Goal: Task Accomplishment & Management: Manage account settings

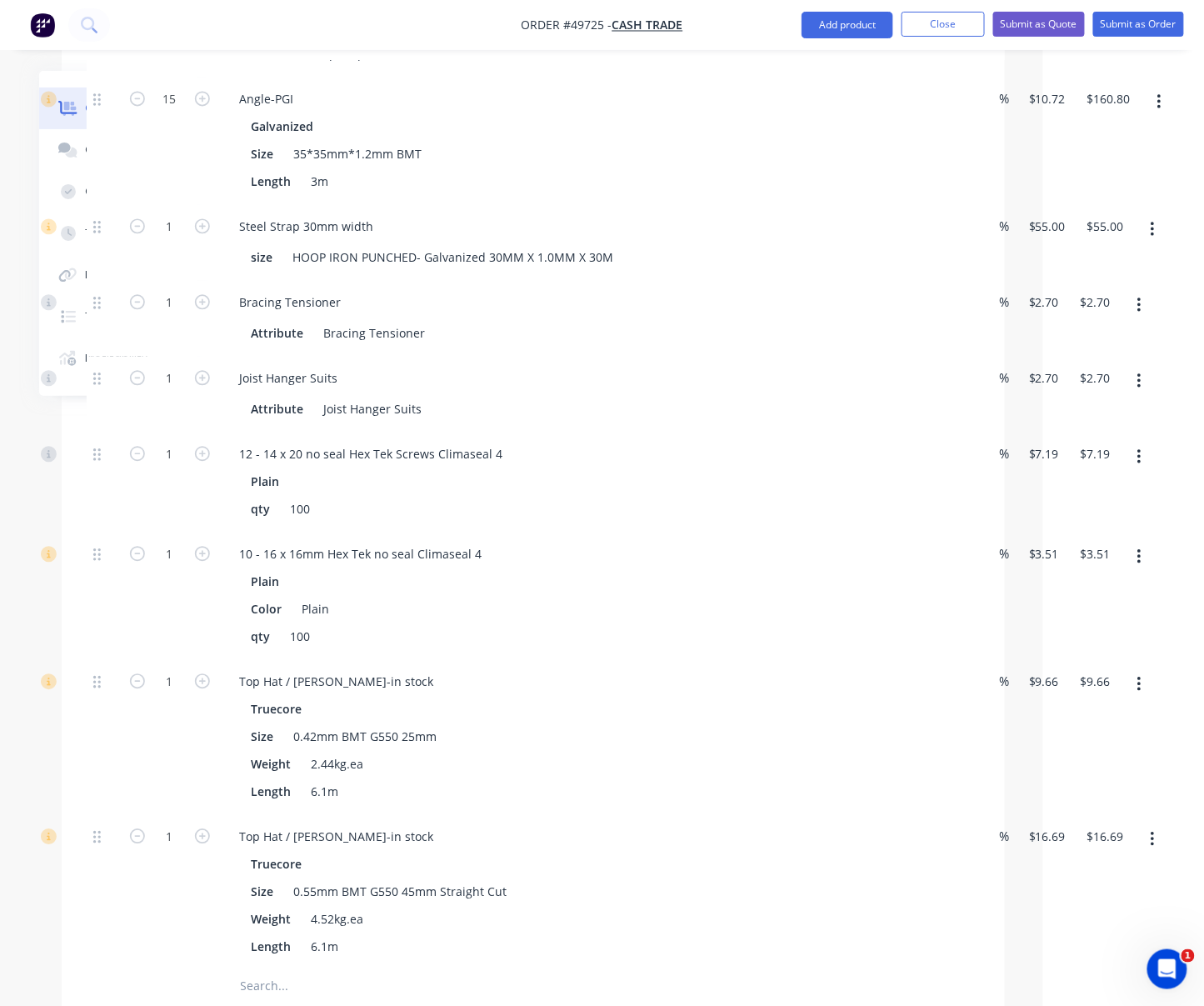
drag, startPoint x: 622, startPoint y: 149, endPoint x: 685, endPoint y: 148, distance: 63.0
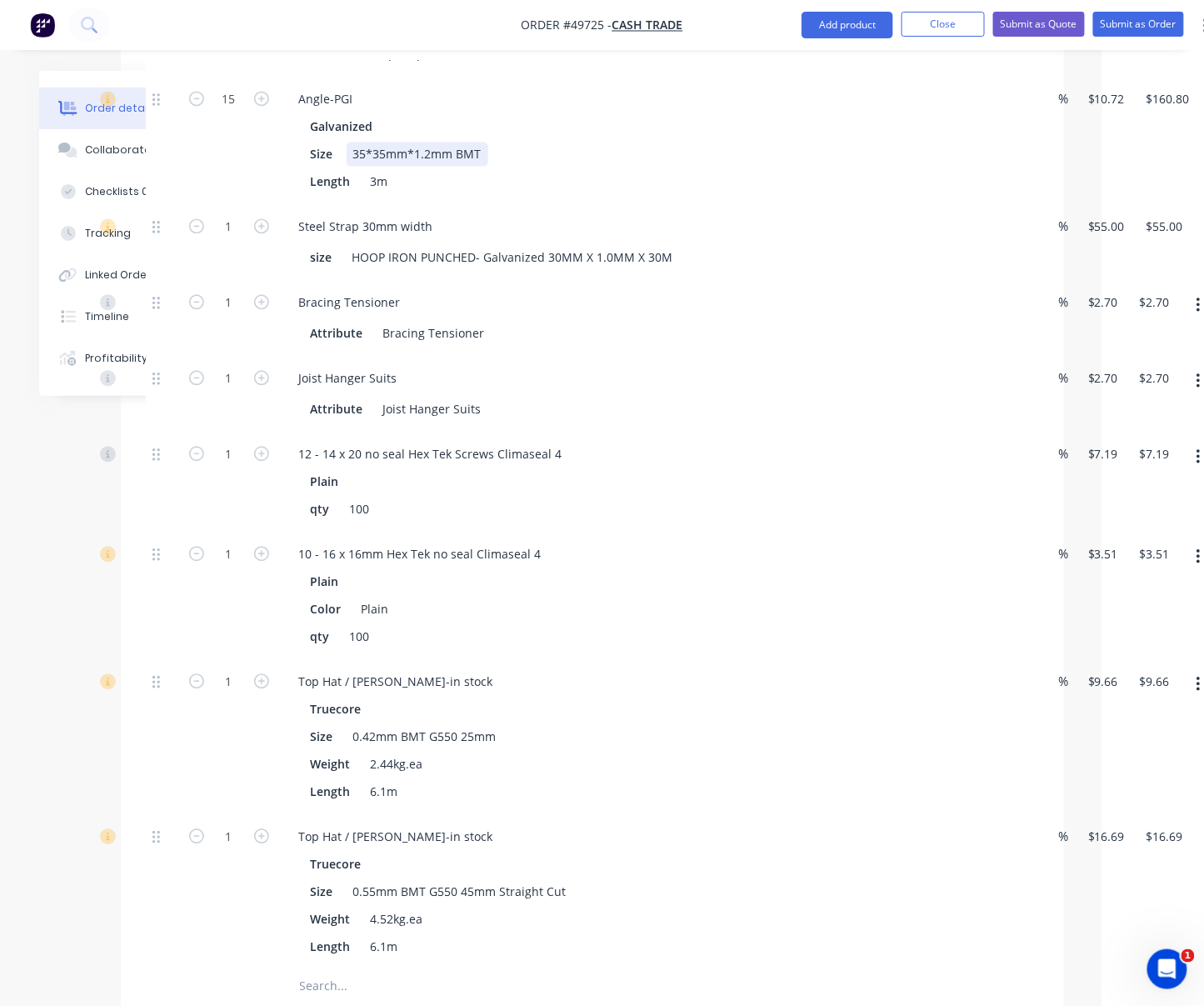
drag, startPoint x: 700, startPoint y: 171, endPoint x: 605, endPoint y: 189, distance: 96.7
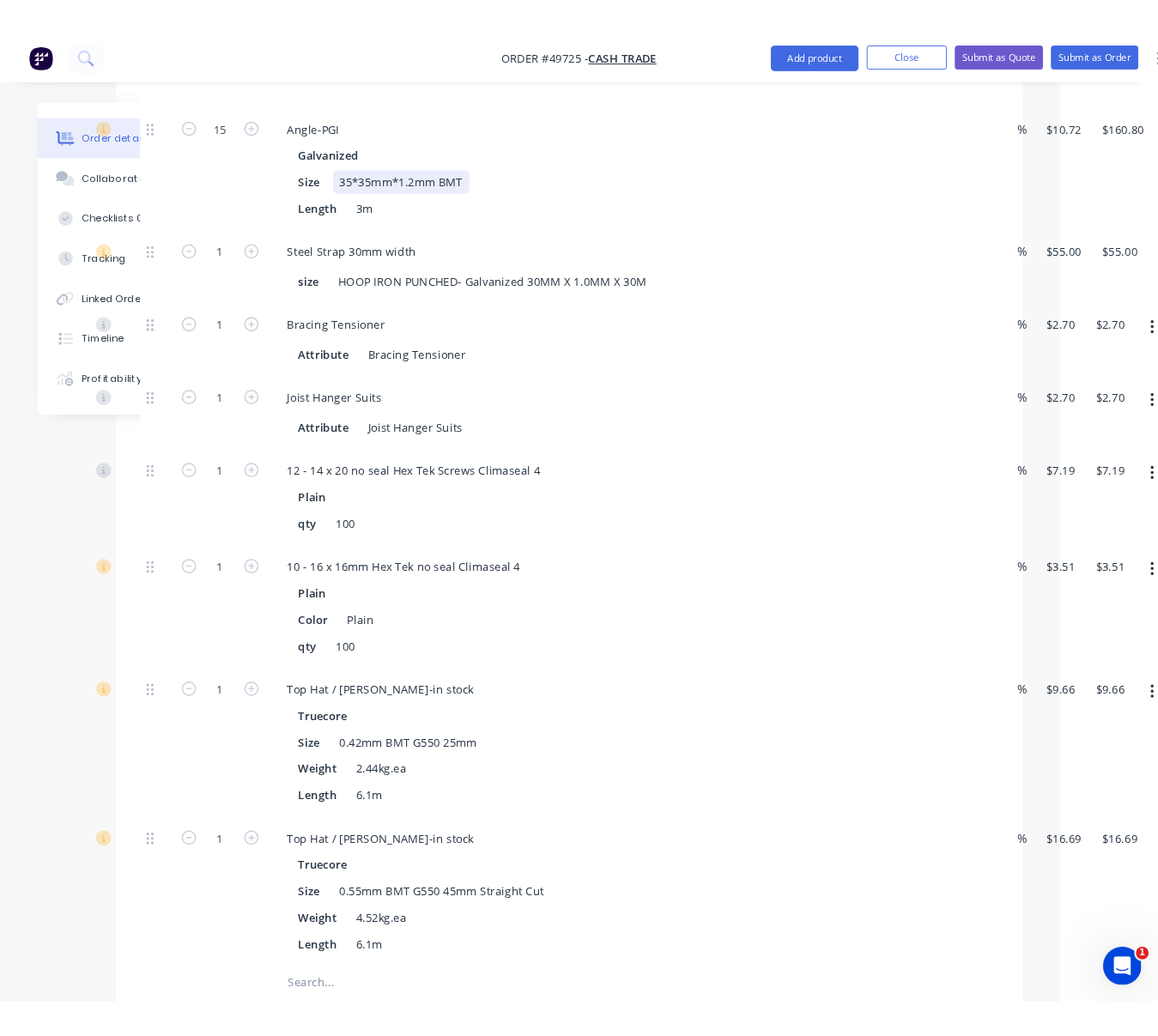
scroll to position [1028, 100]
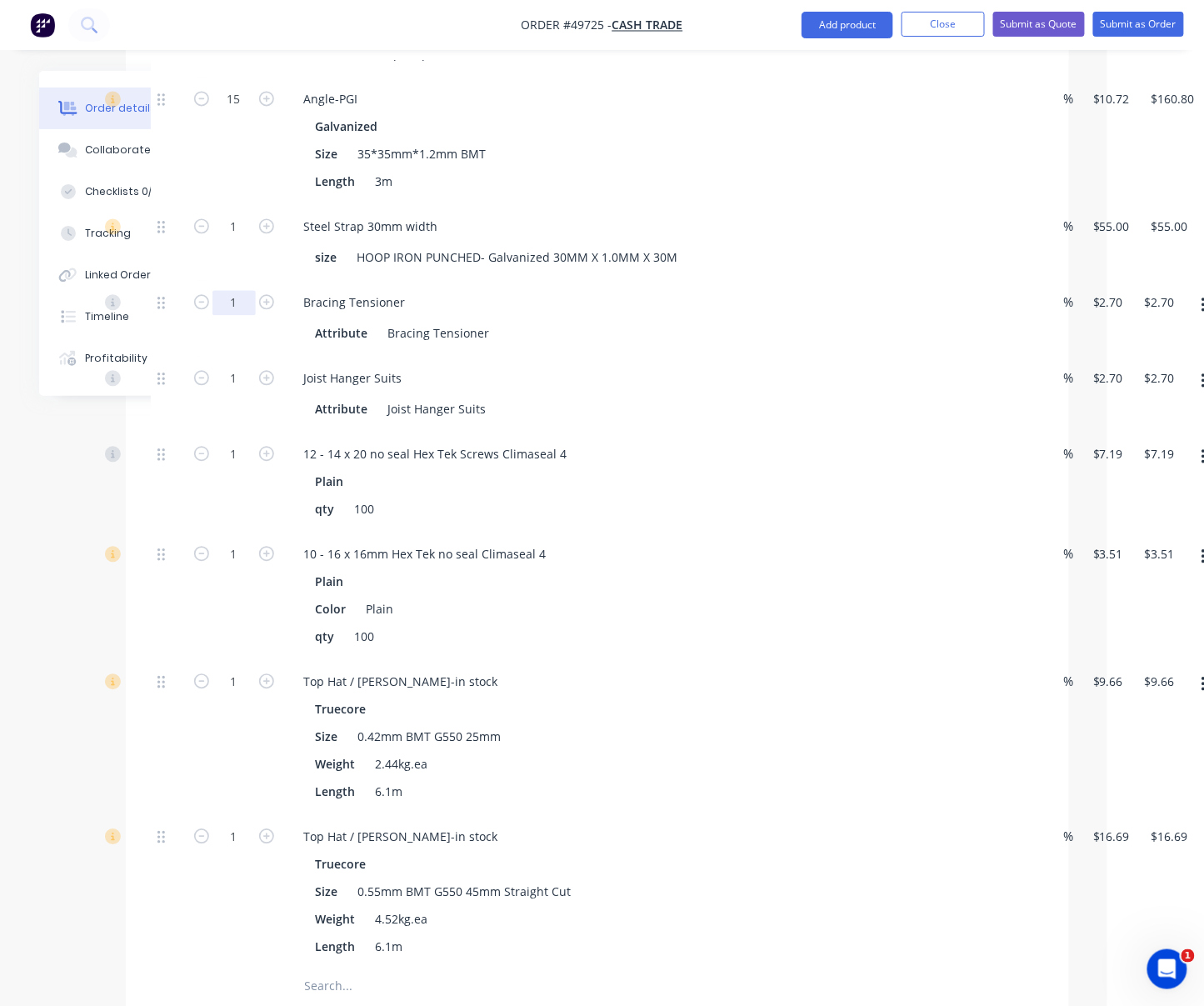
click at [239, 315] on input "1" at bounding box center [233, 302] width 43 height 25
type input "12"
type input "$32.40"
click at [637, 166] on div "Size 35*35mm*1.2mm BMT" at bounding box center [655, 154] width 694 height 24
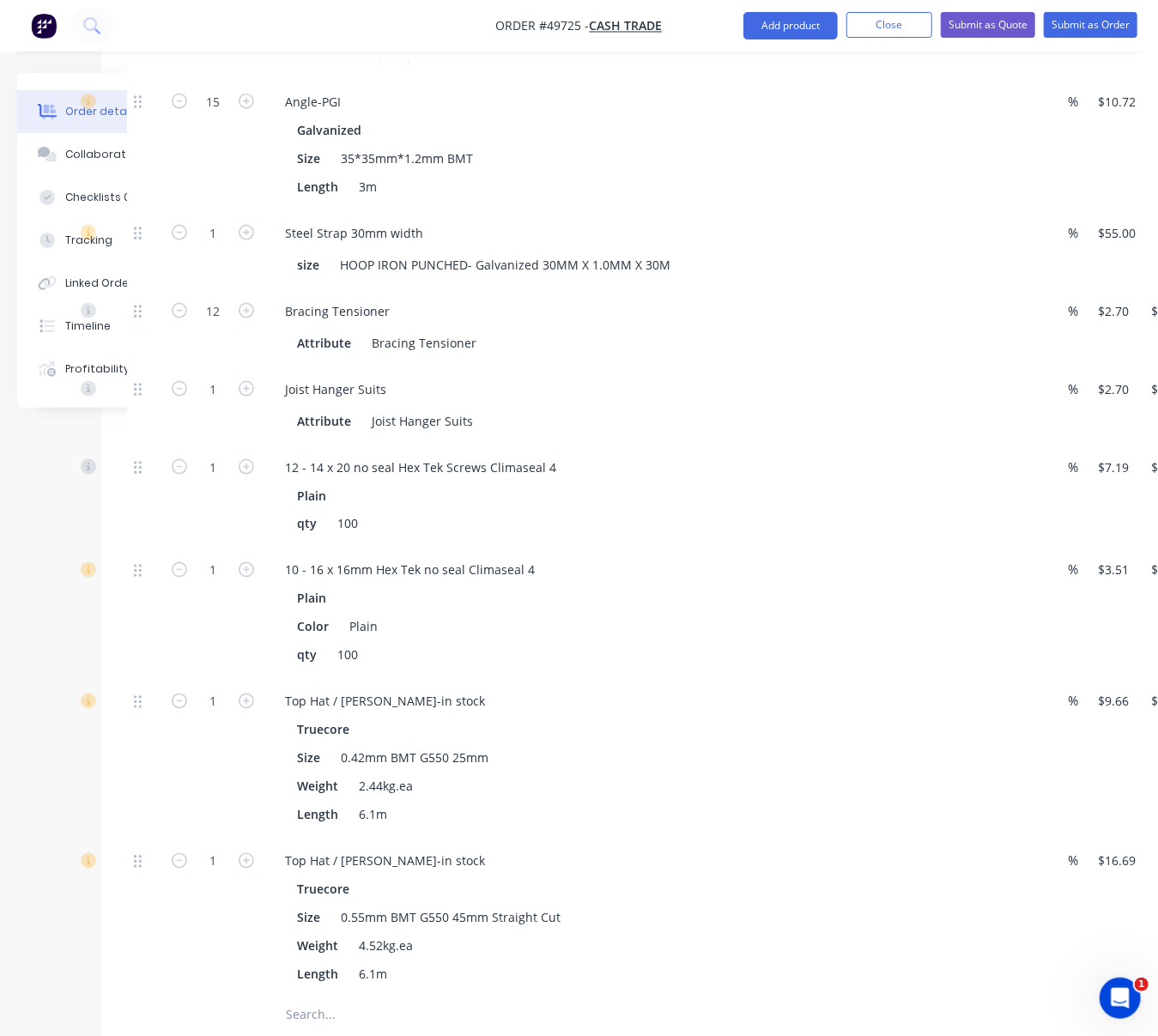
drag, startPoint x: 666, startPoint y: 430, endPoint x: 704, endPoint y: 430, distance: 38.0
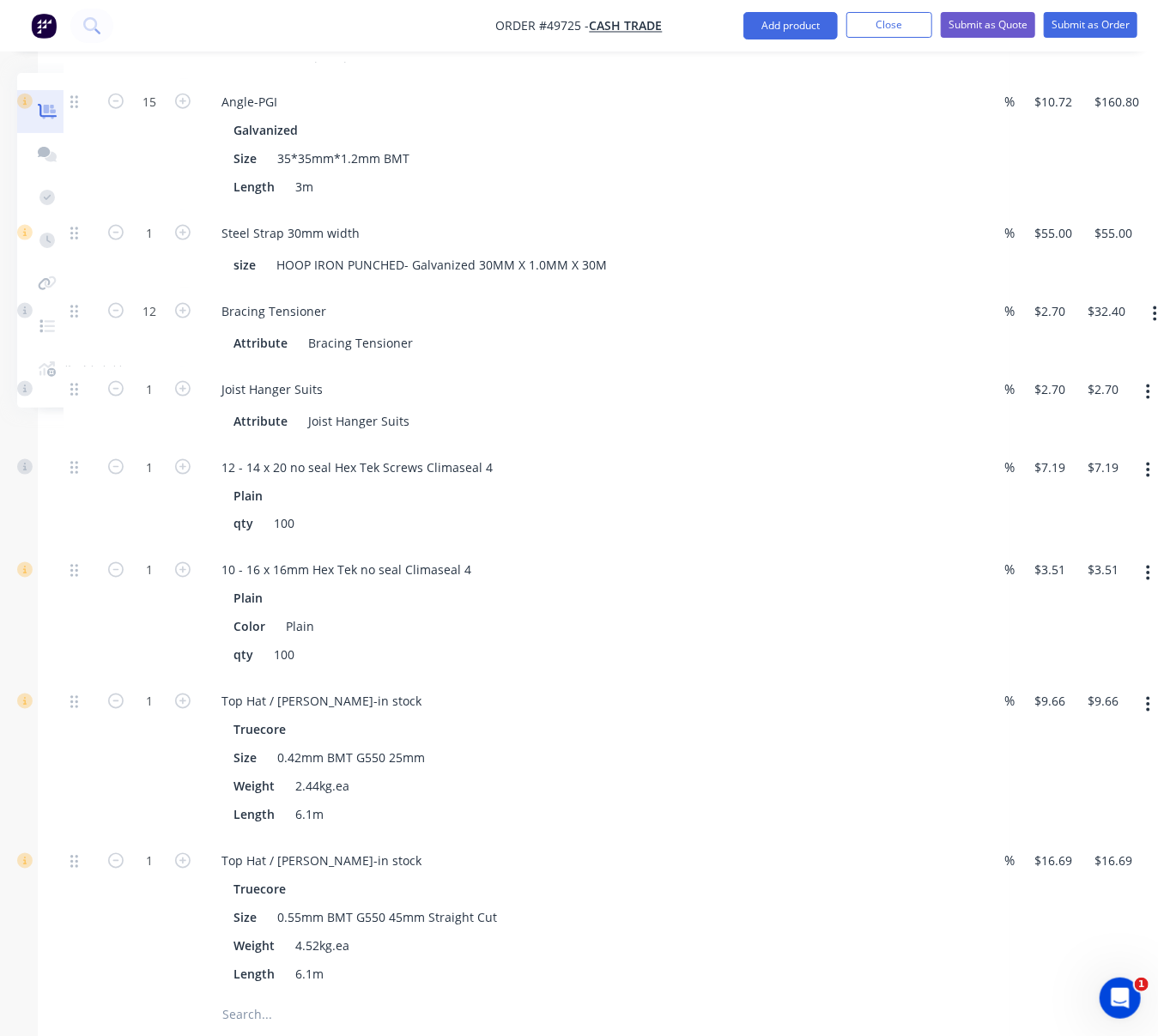
drag, startPoint x: 799, startPoint y: 447, endPoint x: 889, endPoint y: 444, distance: 90.0
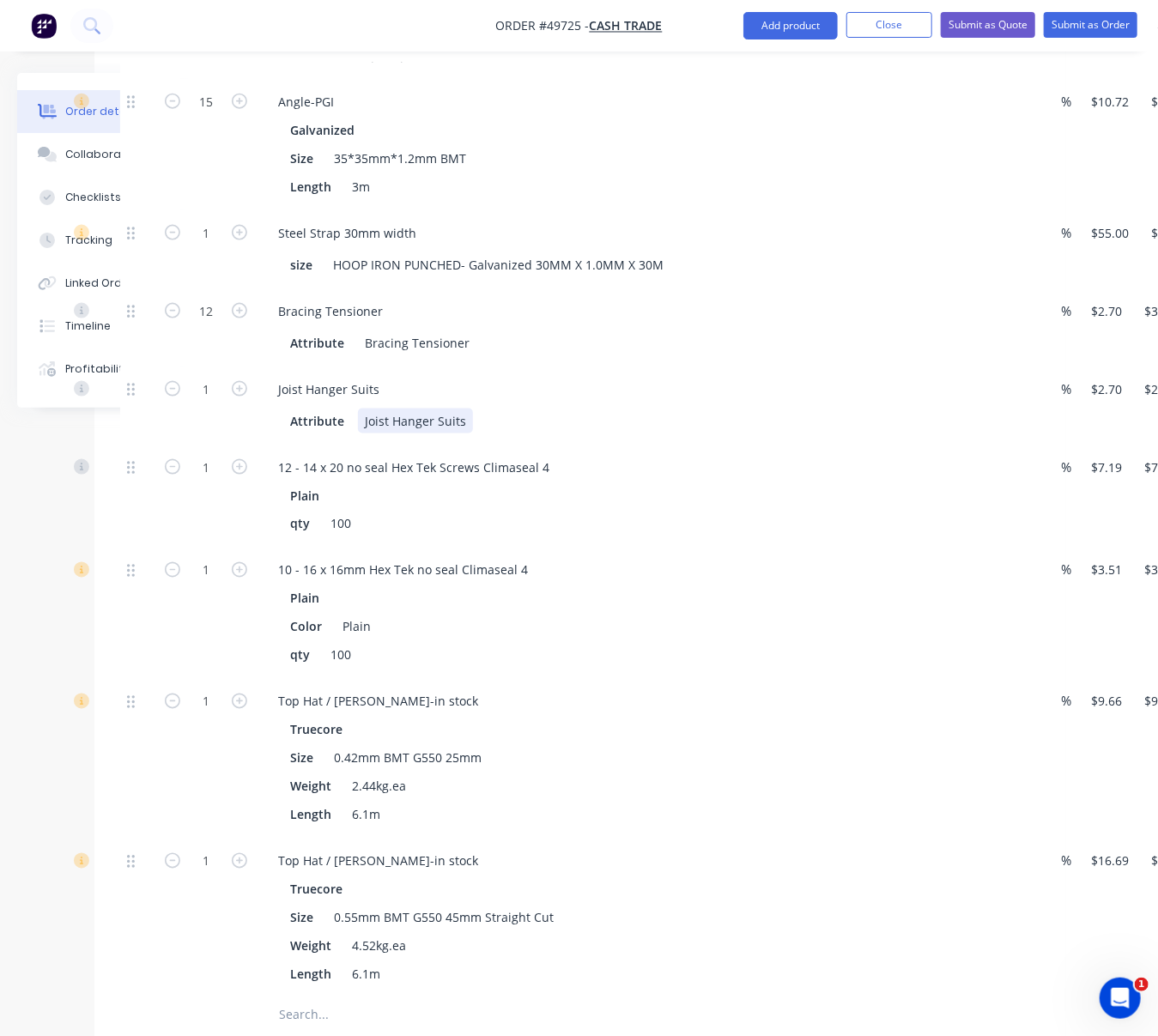
scroll to position [1028, 75]
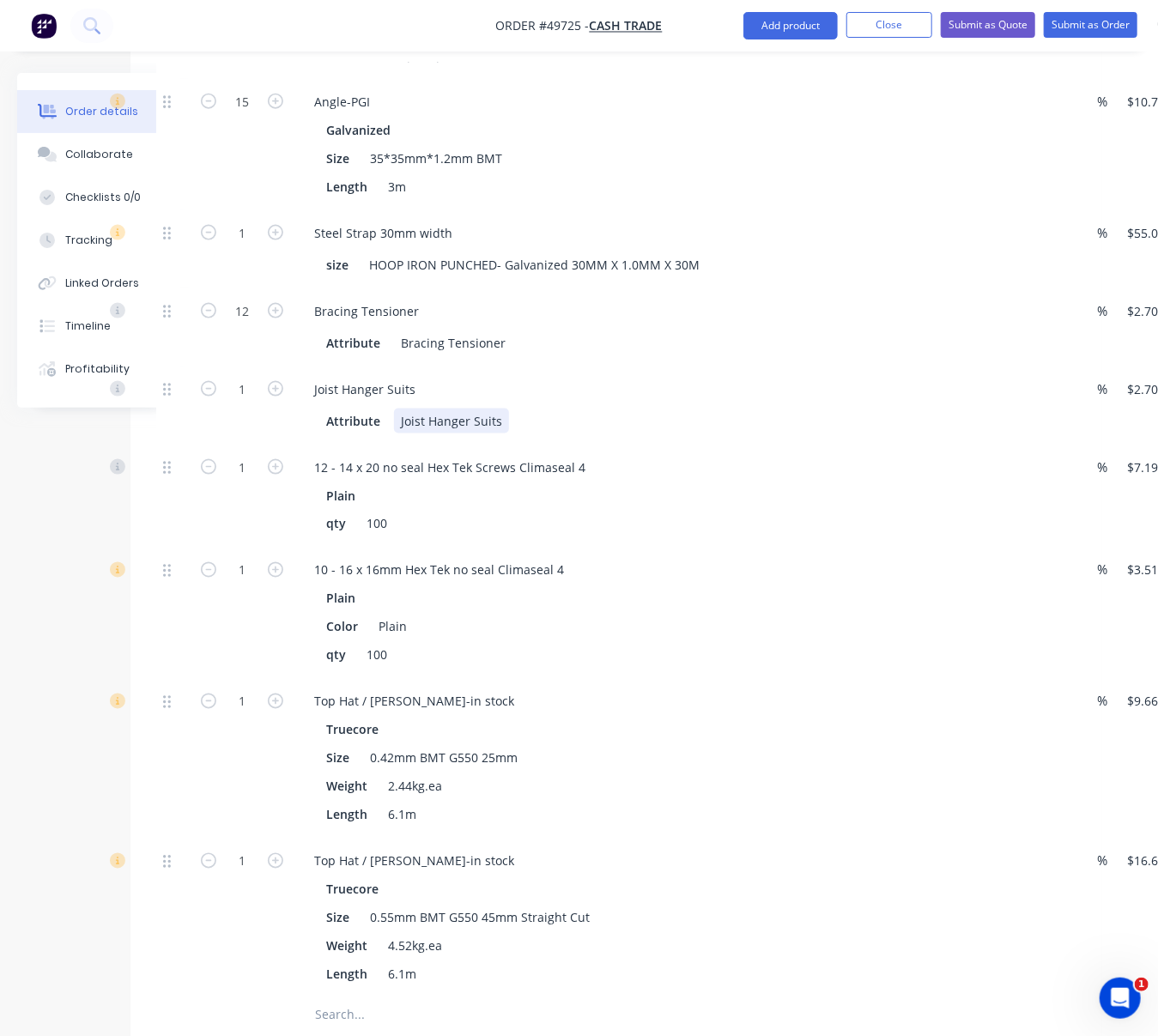
drag, startPoint x: 753, startPoint y: 482, endPoint x: 659, endPoint y: 480, distance: 94.0
click at [276, 240] on icon "button" at bounding box center [276, 233] width 16 height 16
type input "2"
type input "$110.00"
click at [276, 240] on icon "button" at bounding box center [276, 233] width 16 height 16
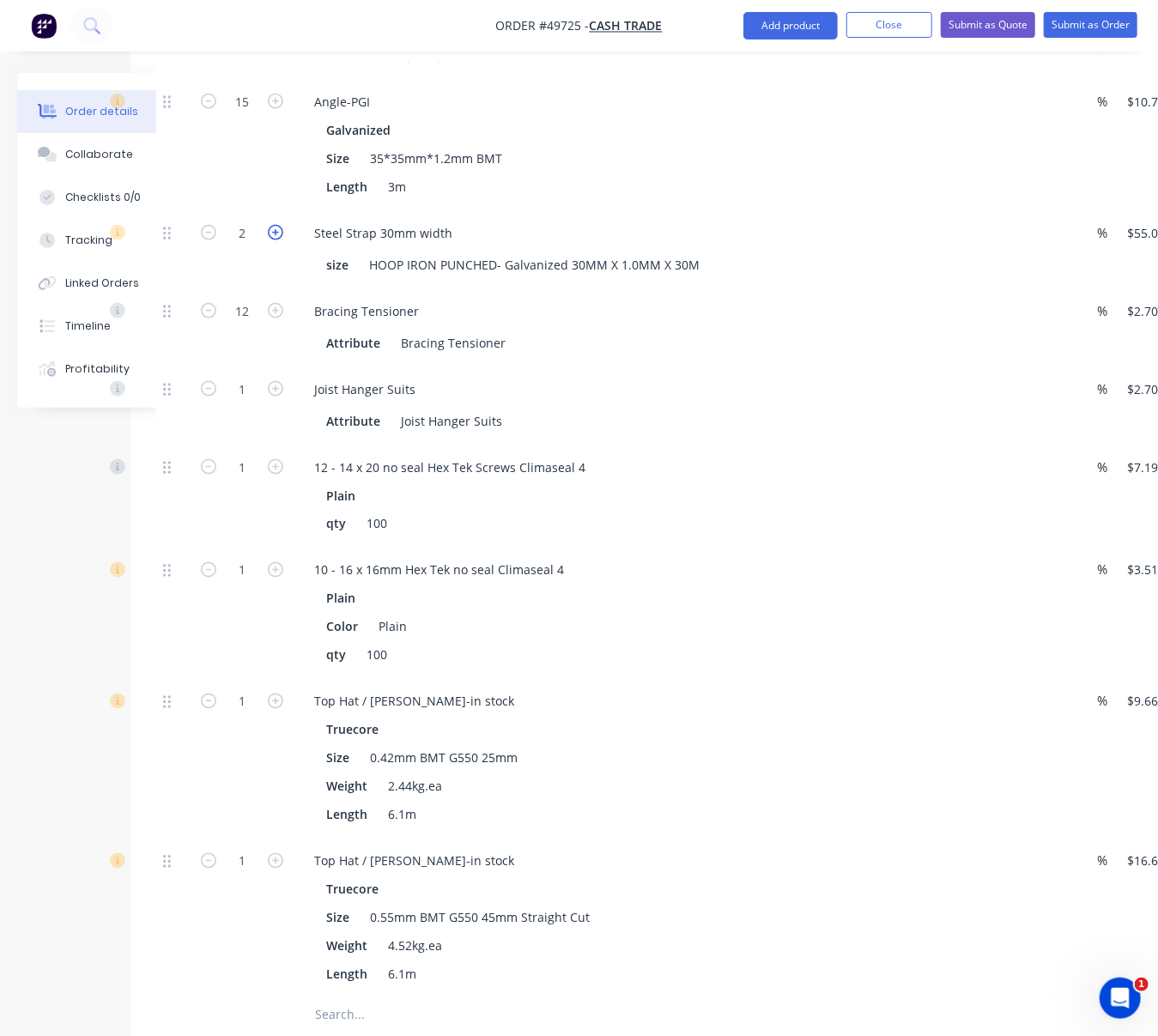
type input "3"
type input "$165.00"
click at [100, 484] on div "Created by Serene Created 25/09/25 Required 25/09/25 Assigned to Add team membe…" at bounding box center [521, 692] width 1160 height 3292
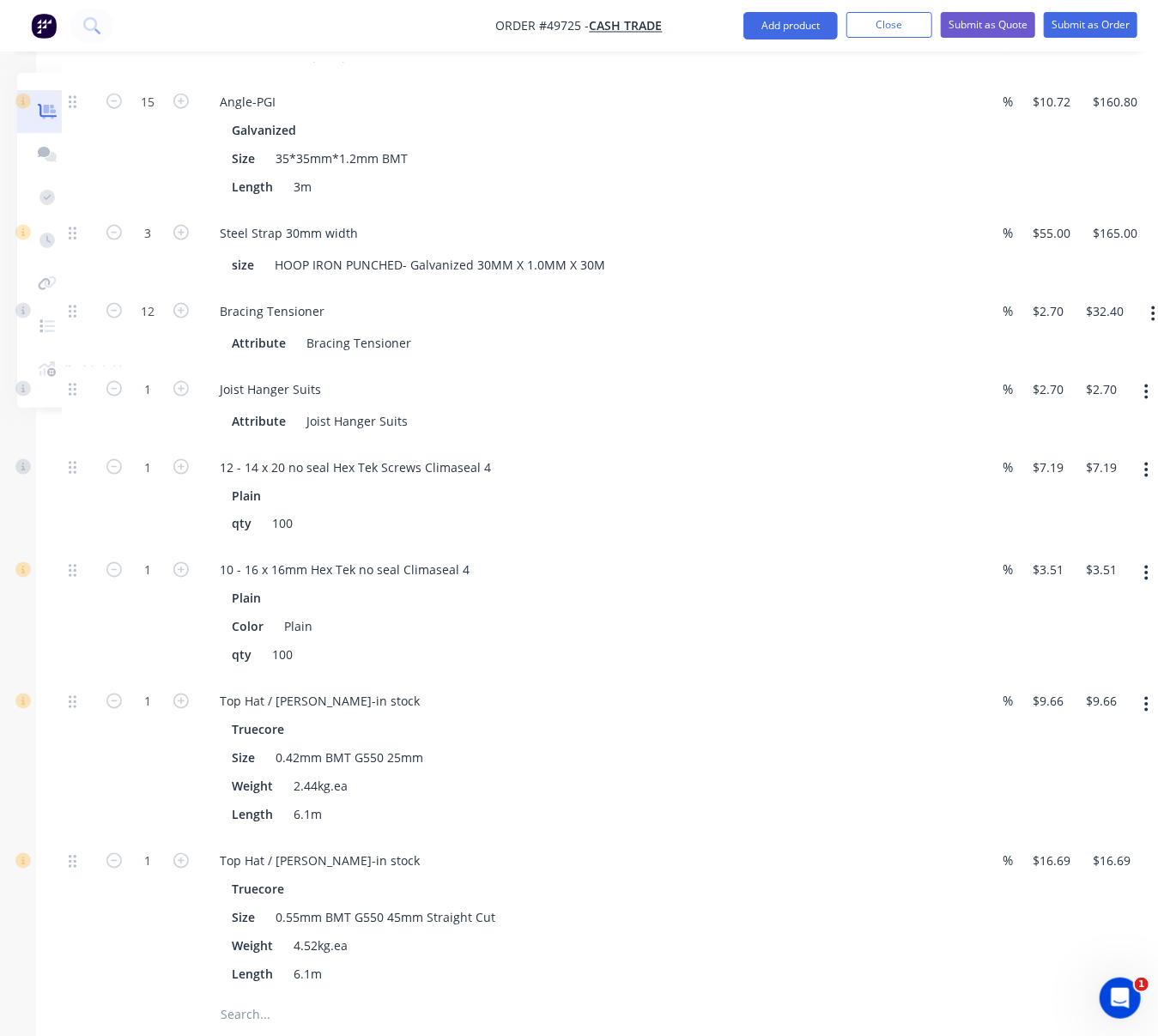
drag, startPoint x: 875, startPoint y: 439, endPoint x: 1042, endPoint y: 437, distance: 167.0
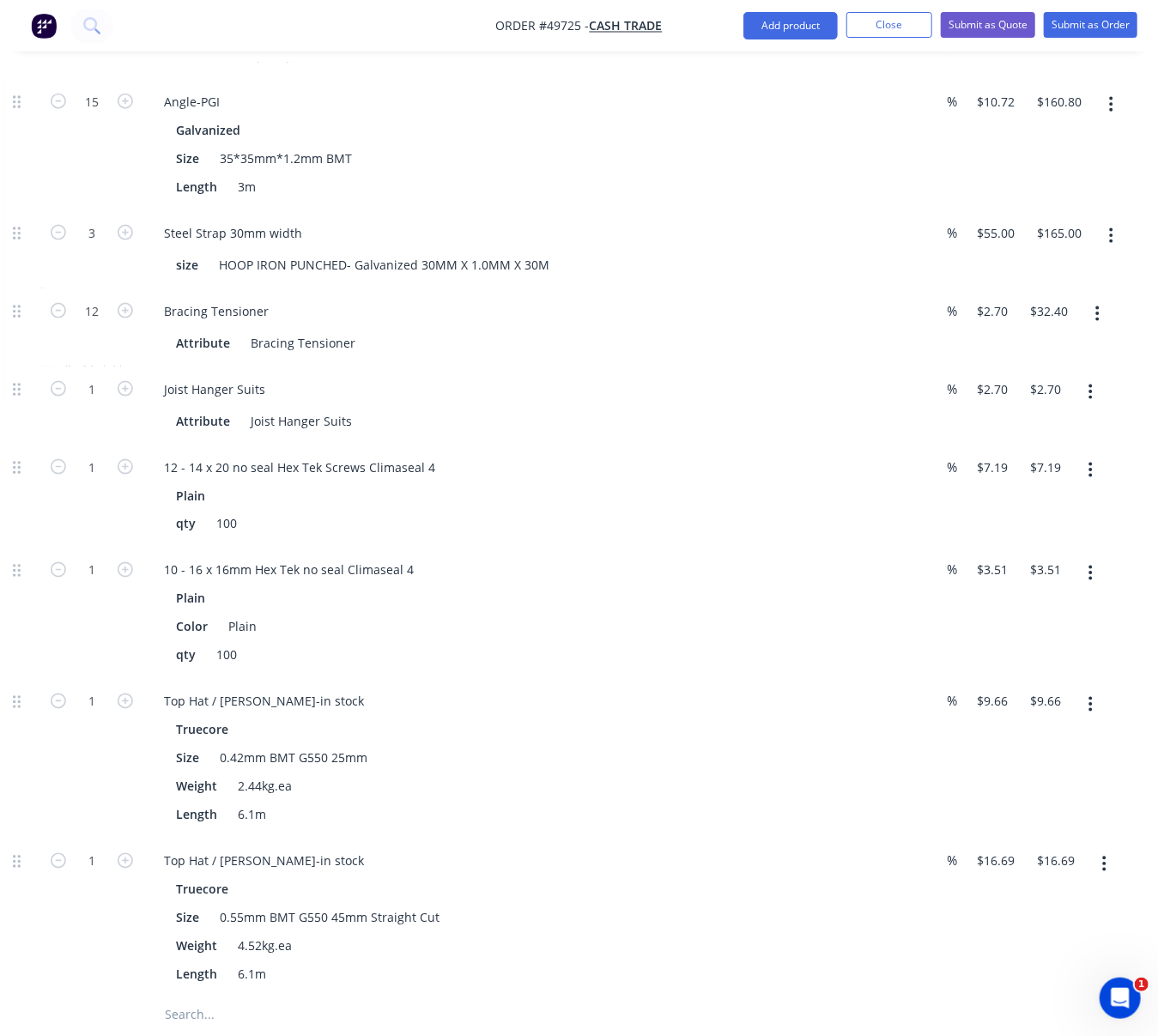
click at [1083, 407] on button "button" at bounding box center [1091, 392] width 40 height 31
click at [1050, 518] on div "Delete" at bounding box center [1029, 505] width 132 height 24
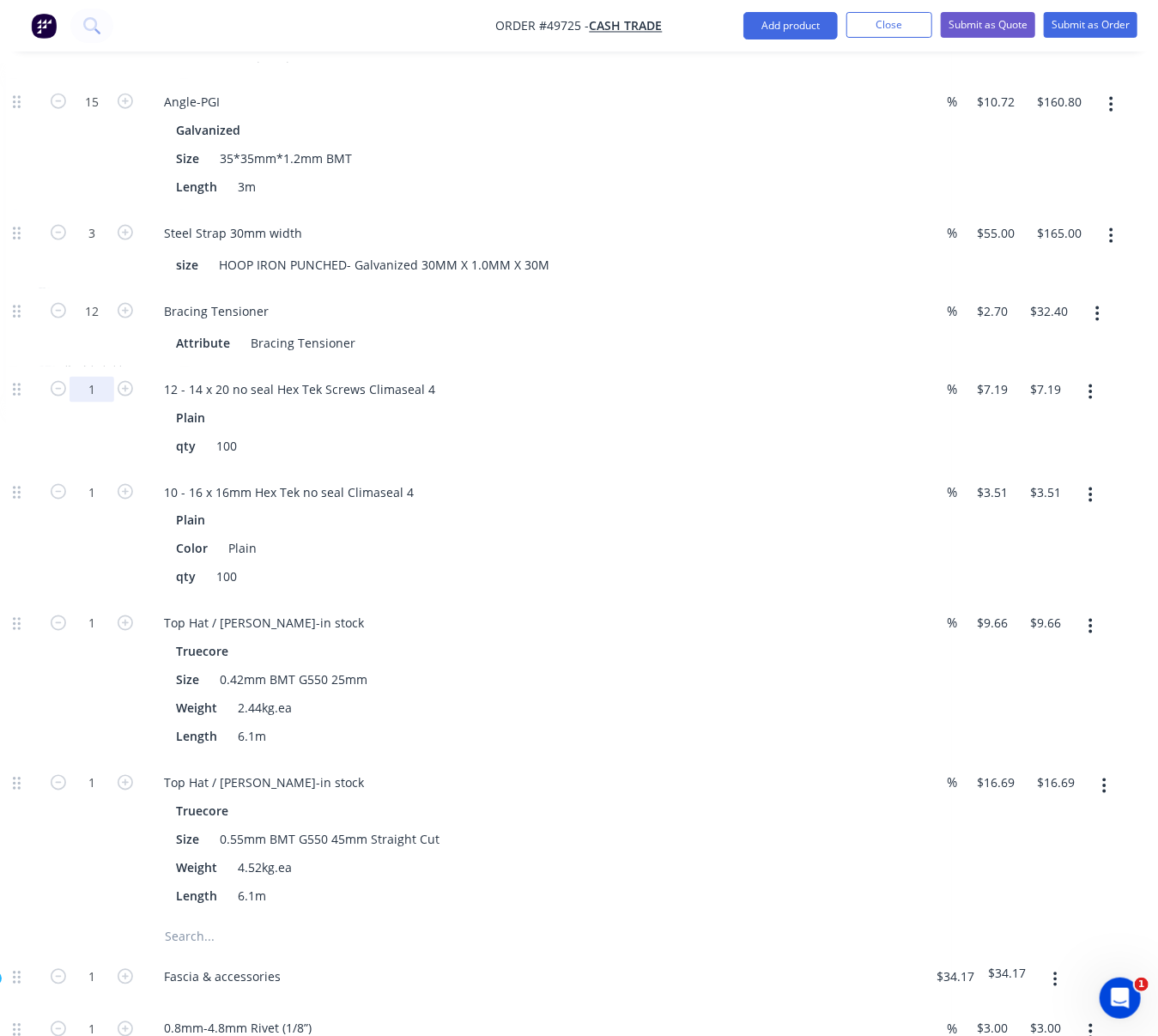
click at [91, 402] on input "1" at bounding box center [91, 389] width 45 height 25
type input "10"
click at [32, 469] on div at bounding box center [23, 418] width 34 height 103
type input "$71.90"
drag, startPoint x: 107, startPoint y: 548, endPoint x: 92, endPoint y: 544, distance: 15.5
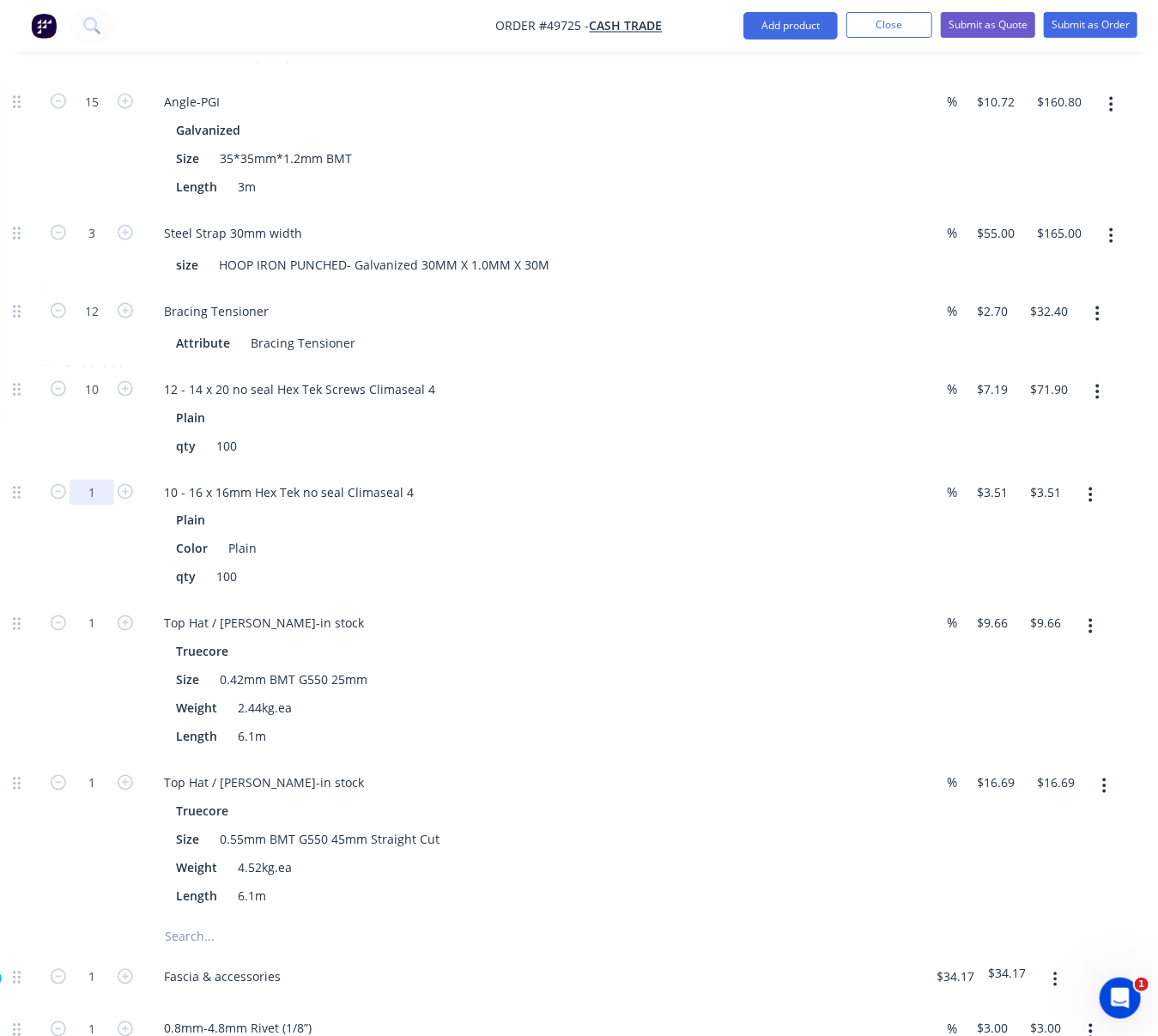
click at [107, 505] on input "1" at bounding box center [91, 492] width 45 height 25
type input "10"
type input "$35.10"
click at [41, 601] on div "10" at bounding box center [92, 535] width 103 height 131
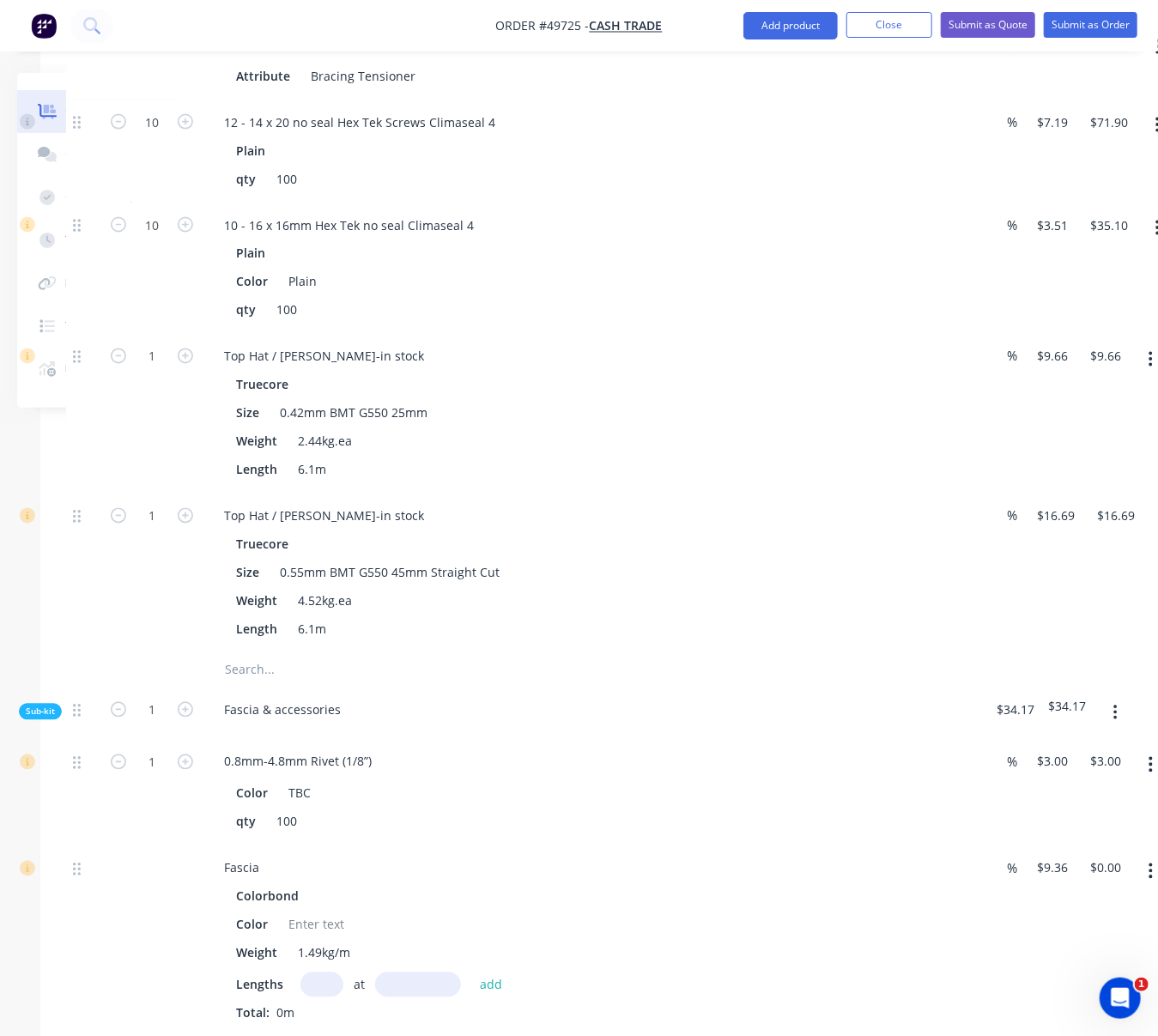
scroll to position [1295, 126]
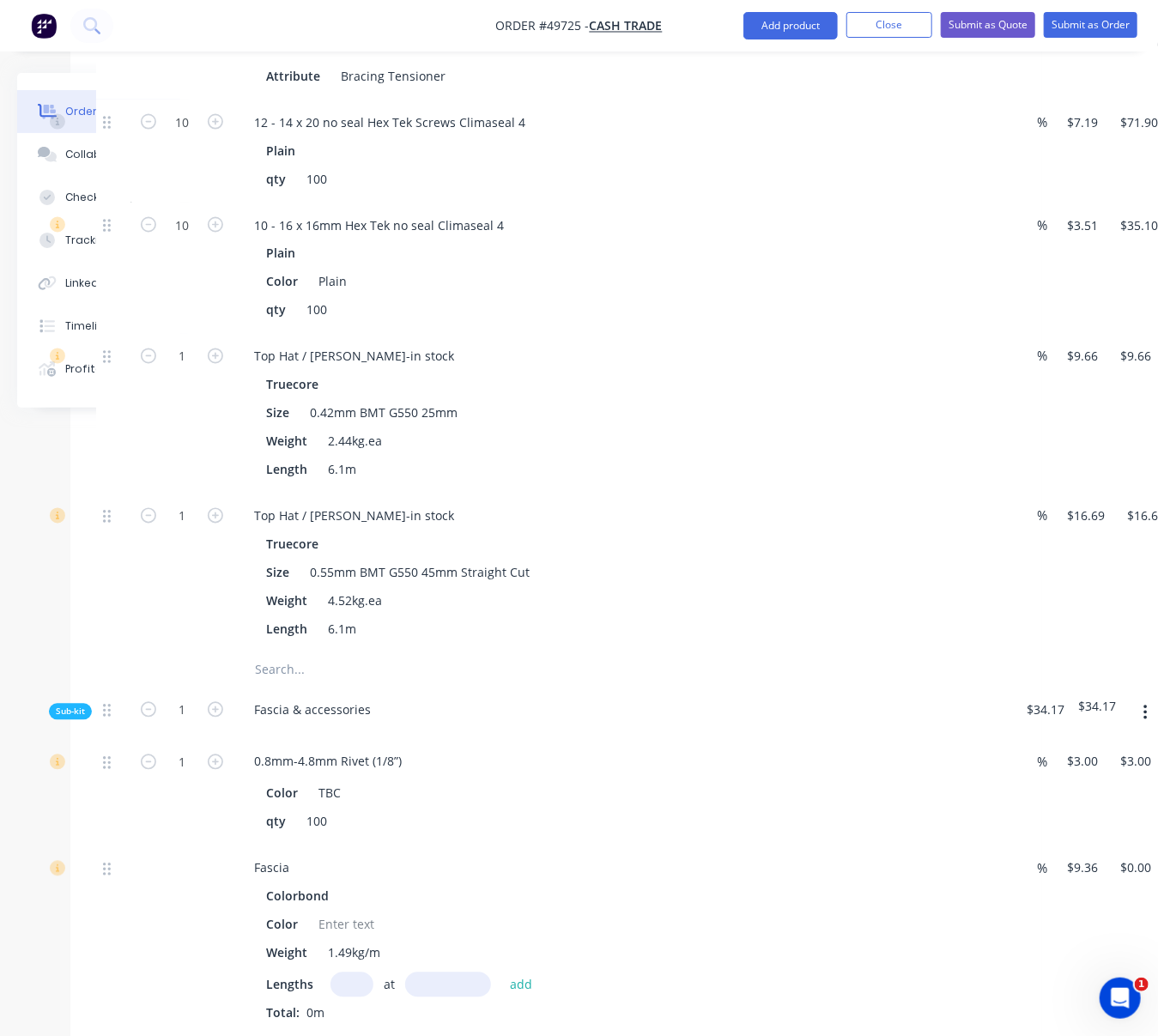
drag, startPoint x: 544, startPoint y: 569, endPoint x: 452, endPoint y: 563, distance: 92.2
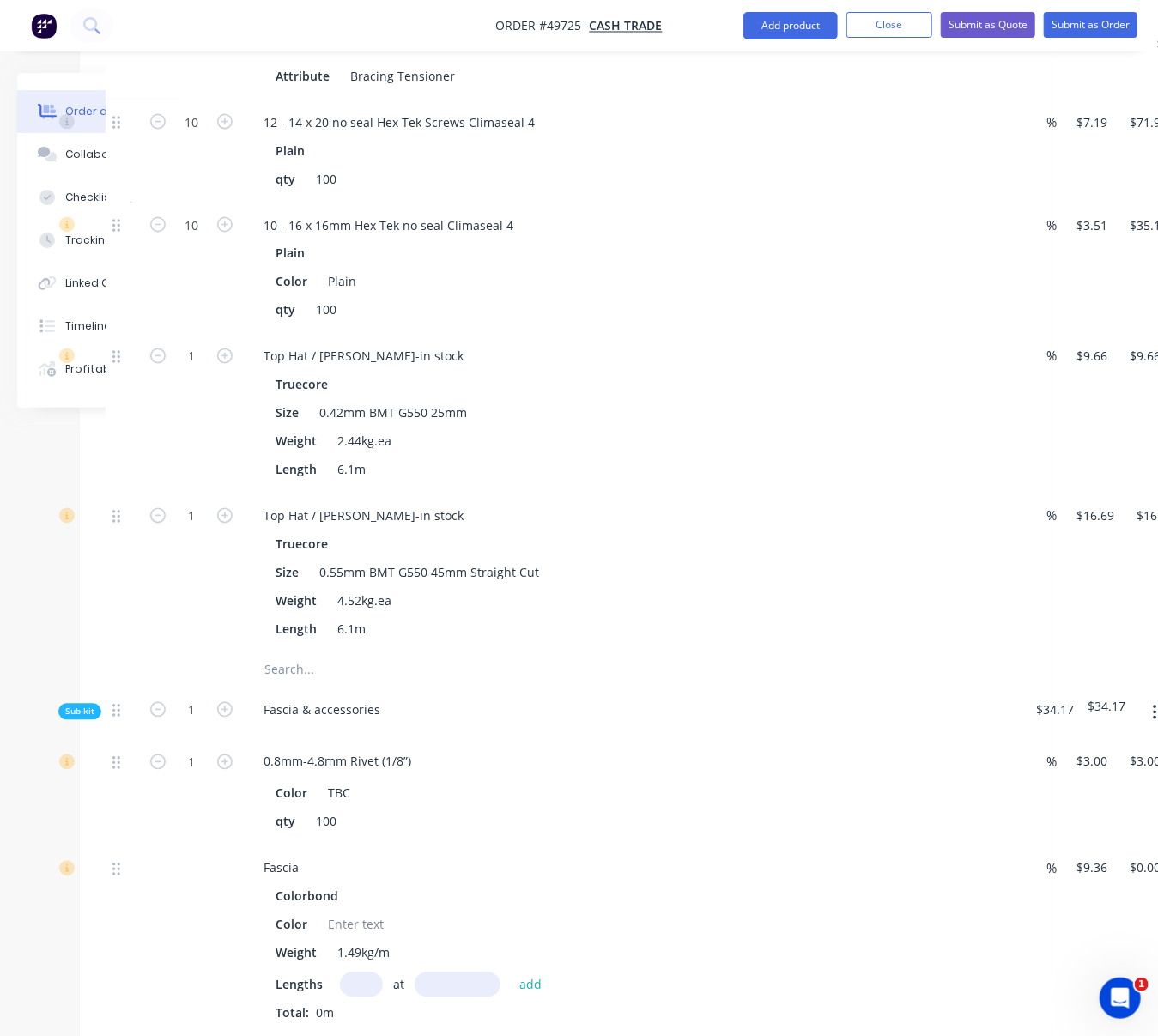
drag, startPoint x: 186, startPoint y: 496, endPoint x: 181, endPoint y: 459, distance: 37.3
click at [186, 493] on div "1" at bounding box center [192, 414] width 103 height 160
click at [179, 370] on input "1" at bounding box center [191, 357] width 45 height 25
type input "40"
type input "$386.40"
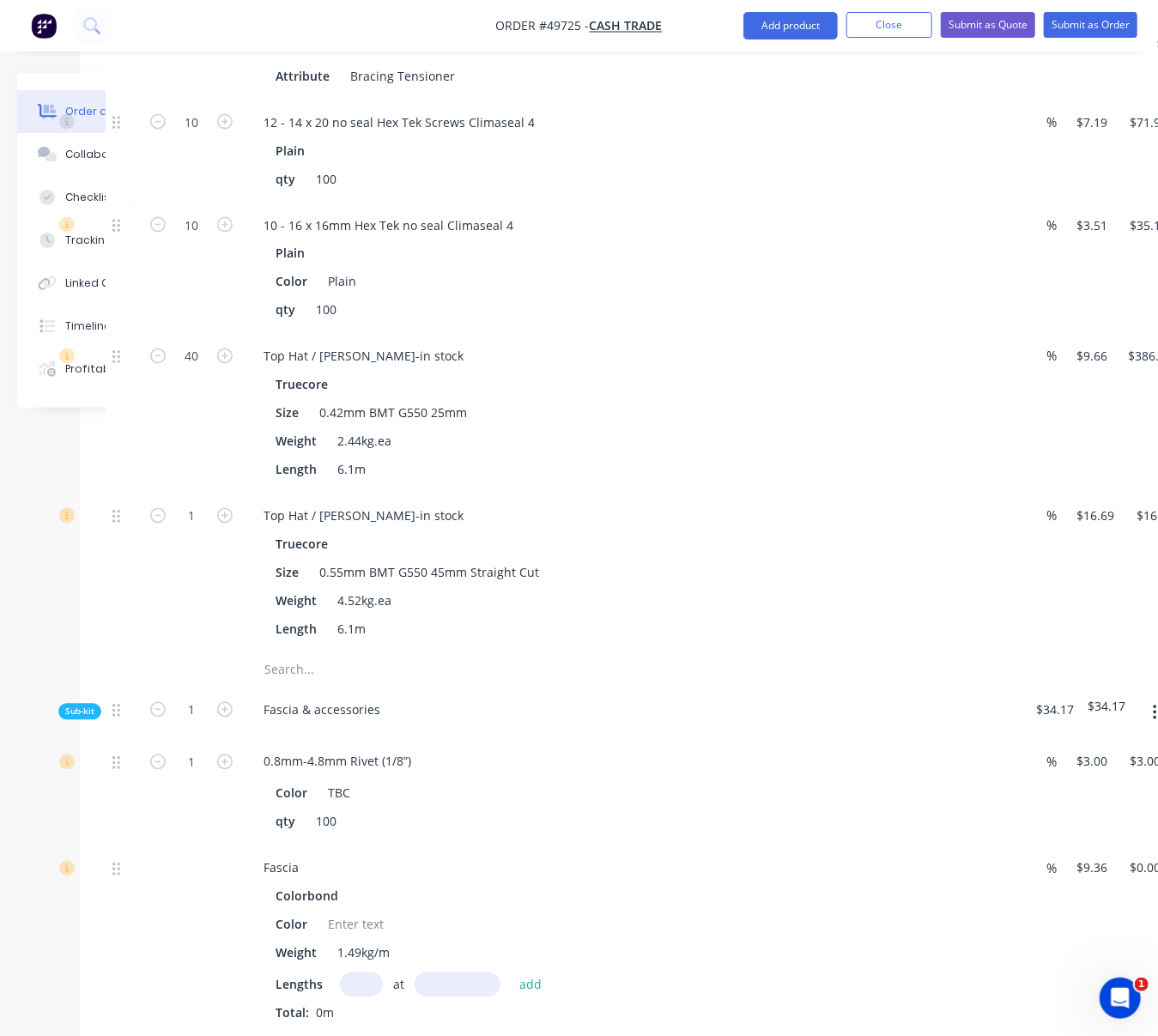
click at [213, 493] on div "40" at bounding box center [192, 414] width 103 height 160
click at [199, 530] on input "1" at bounding box center [191, 516] width 45 height 25
click at [172, 493] on div "40" at bounding box center [192, 414] width 103 height 160
click at [138, 493] on div at bounding box center [122, 414] width 34 height 160
click at [198, 652] on div "1" at bounding box center [192, 573] width 103 height 160
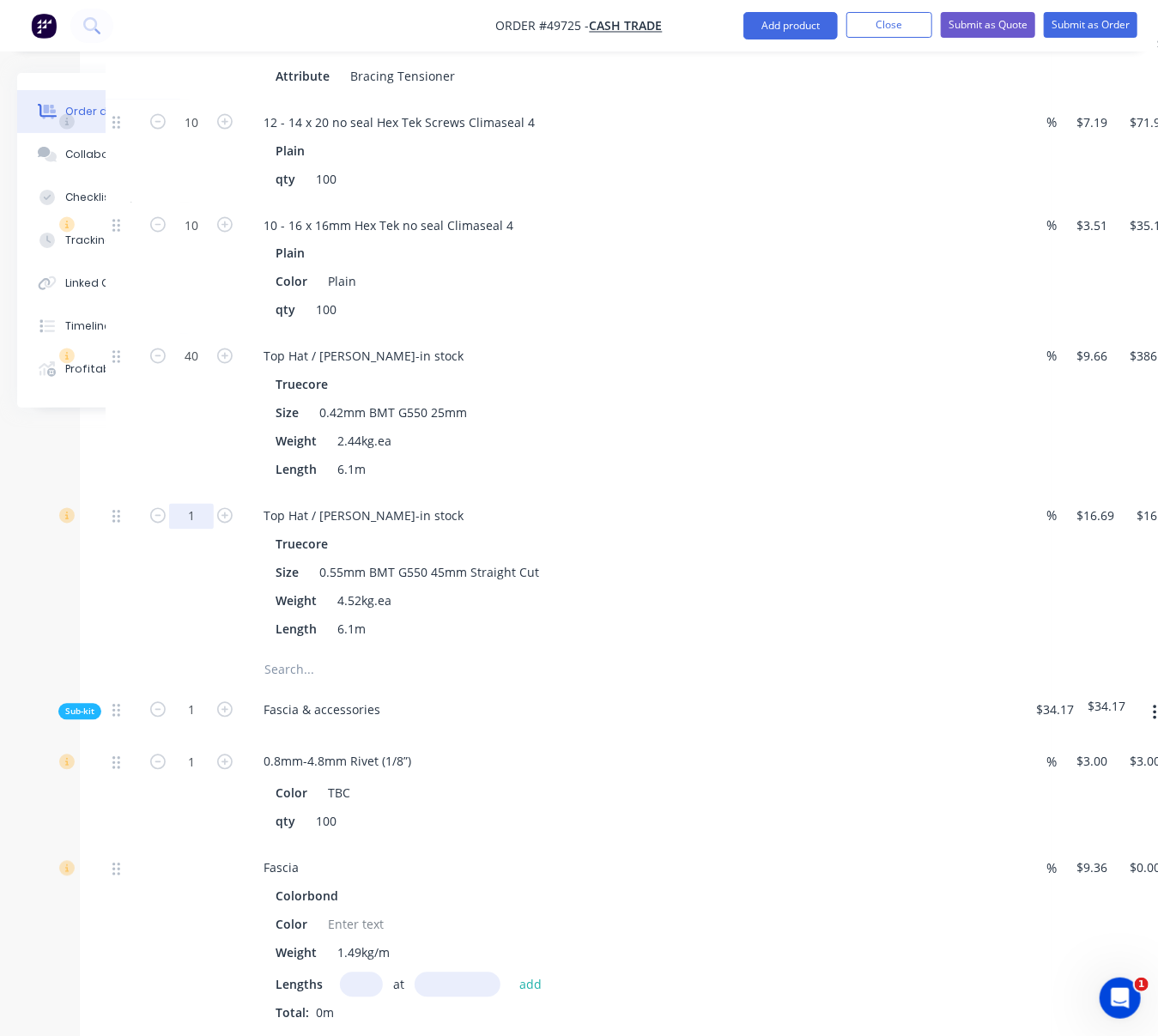
click at [195, 530] on input "1" at bounding box center [191, 516] width 45 height 25
type input "35"
type input "$584.15"
click at [174, 493] on div "40" at bounding box center [192, 414] width 103 height 160
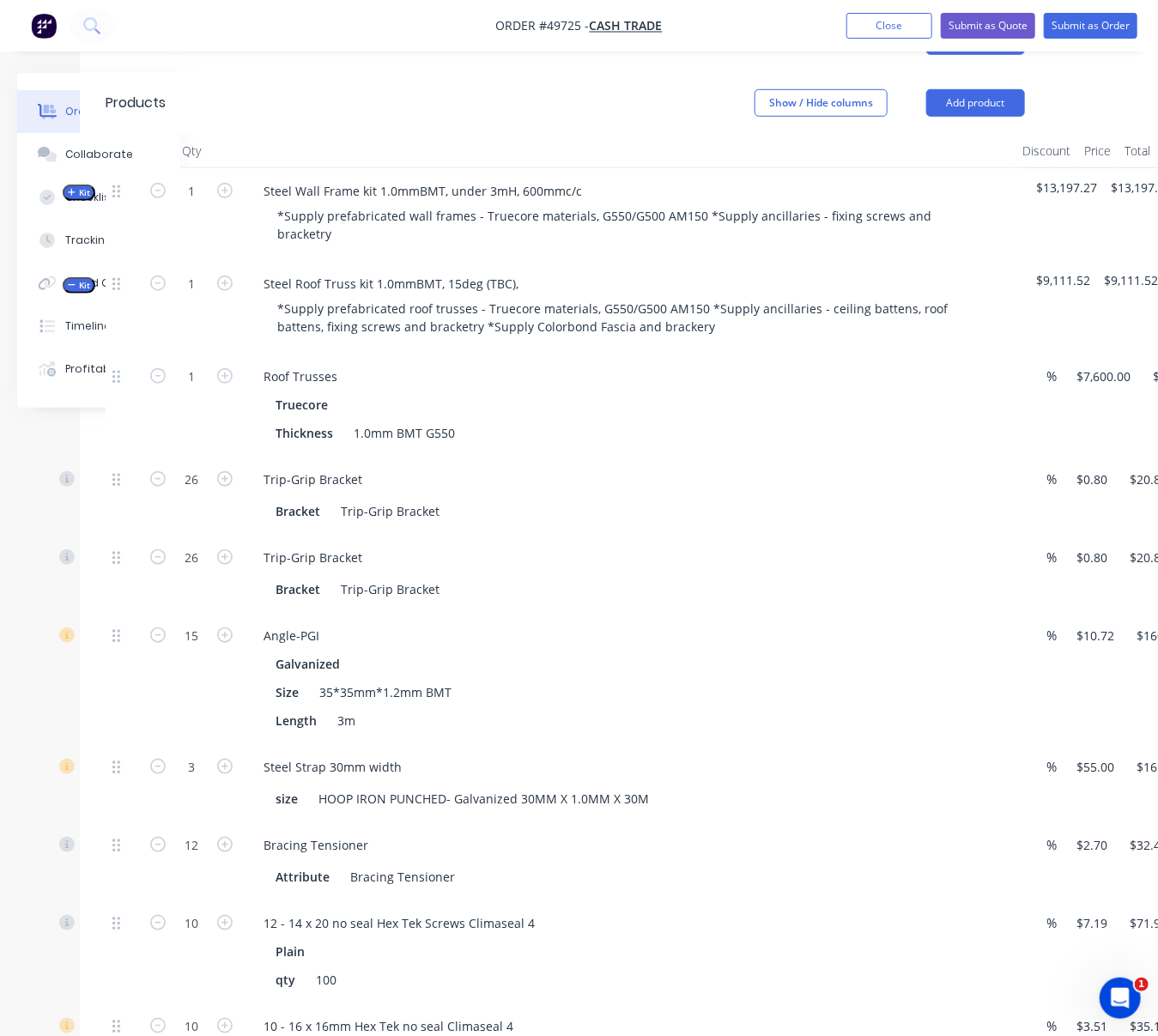
scroll to position [226, 126]
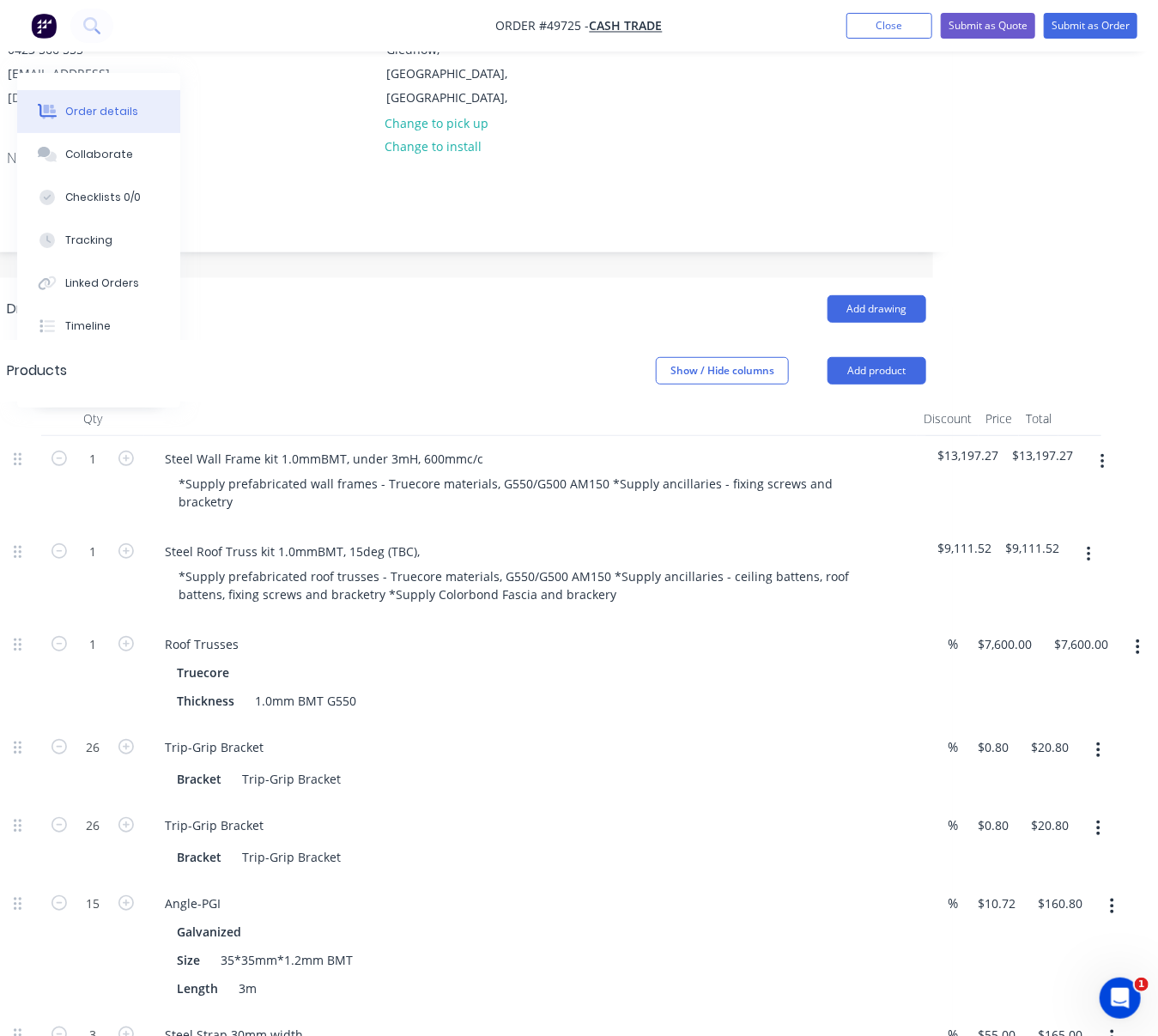
drag, startPoint x: 506, startPoint y: 374, endPoint x: 629, endPoint y: 360, distance: 123.8
click at [433, 556] on div "Steel Roof Truss kit 1.0mmBMT, 15deg (TBC)," at bounding box center [291, 551] width 283 height 24
click at [397, 340] on header "Products Show / Hide columns Add product" at bounding box center [465, 371] width 971 height 62
click at [442, 563] on div "Steel Roof Truss kit 1.0mmBMT, 15deg (TBC), 900mmc/c" at bounding box center [323, 551] width 345 height 24
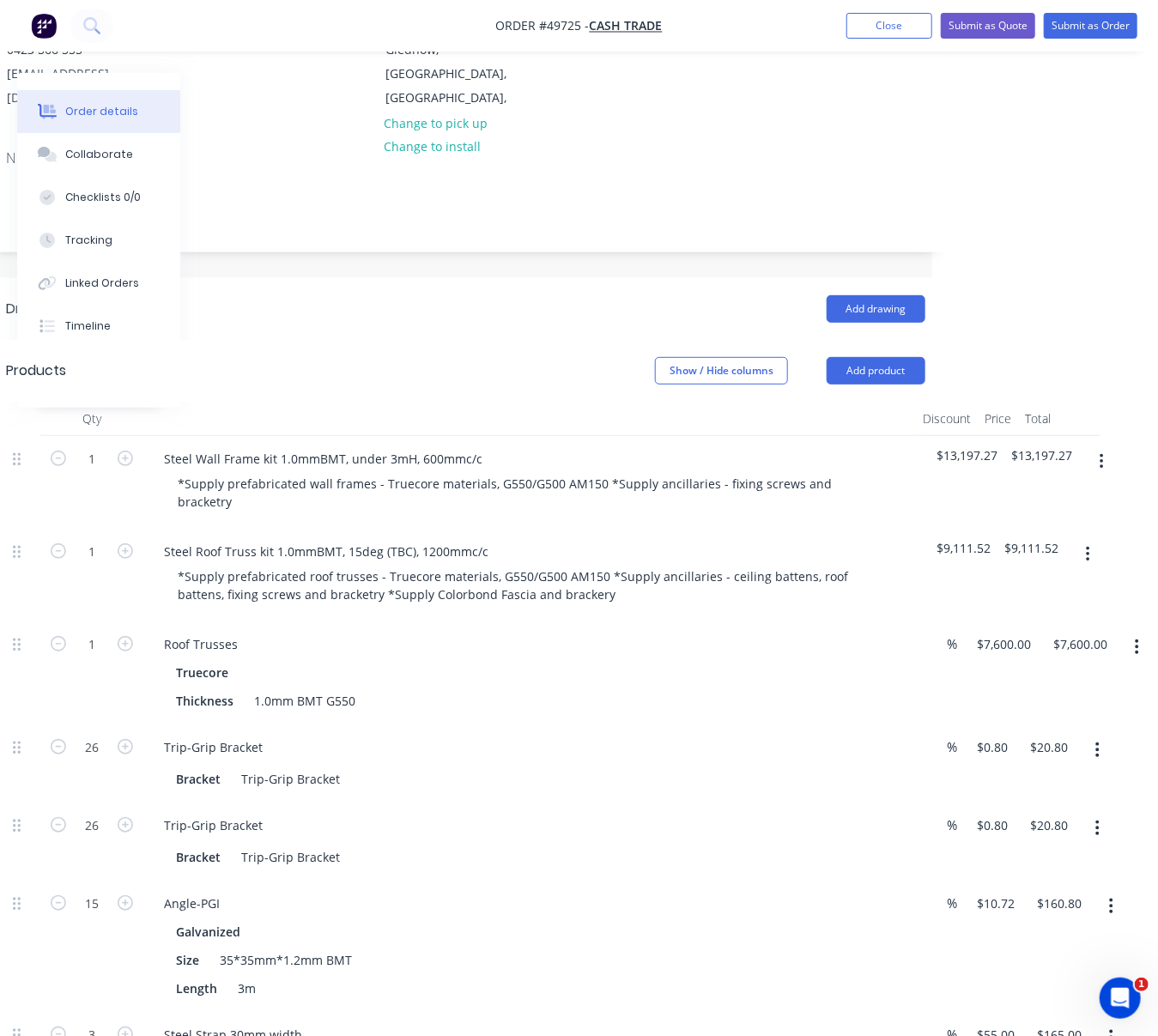
click at [494, 326] on header "Drawings Add drawing" at bounding box center [465, 309] width 971 height 62
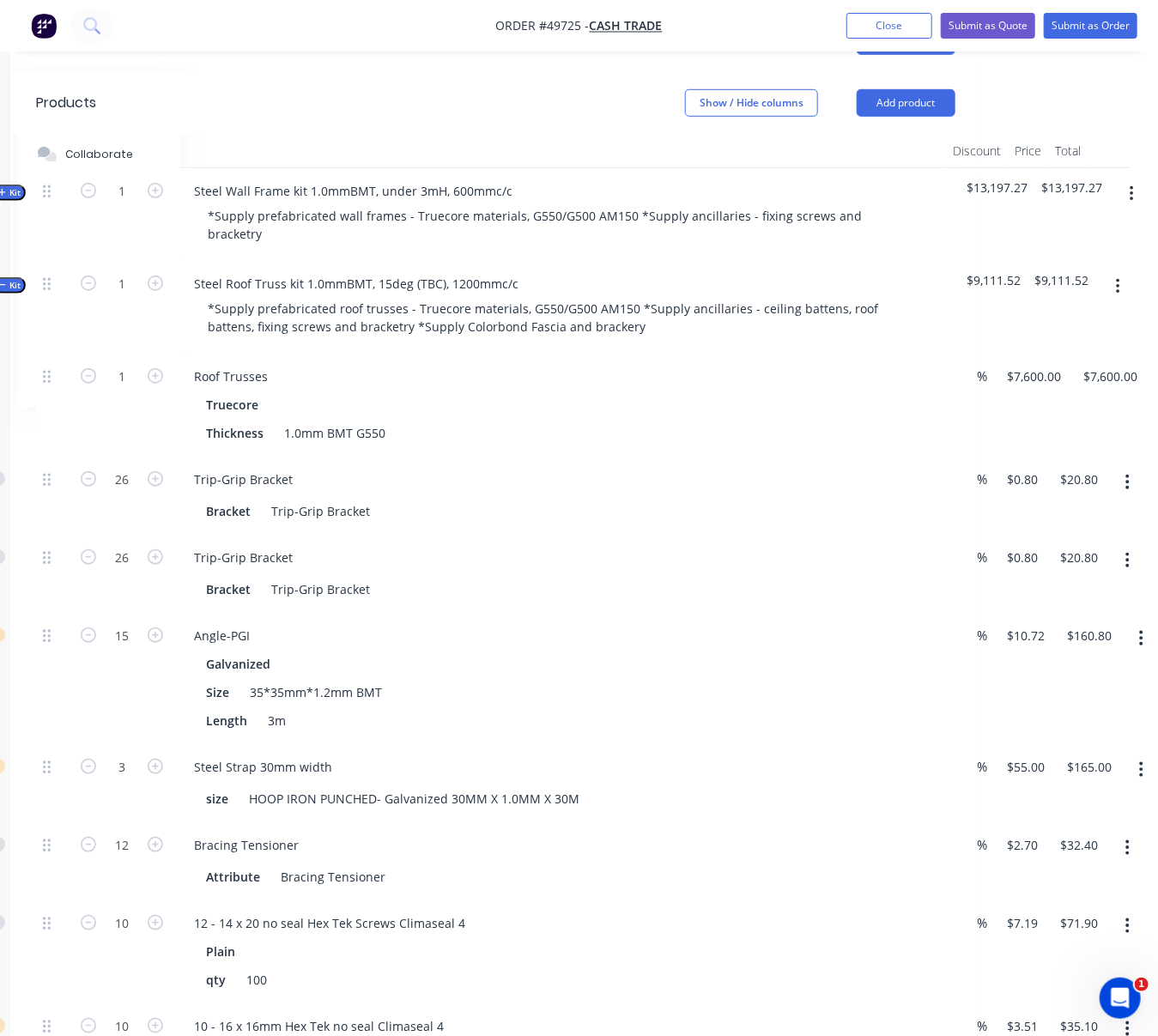
scroll to position [494, 93]
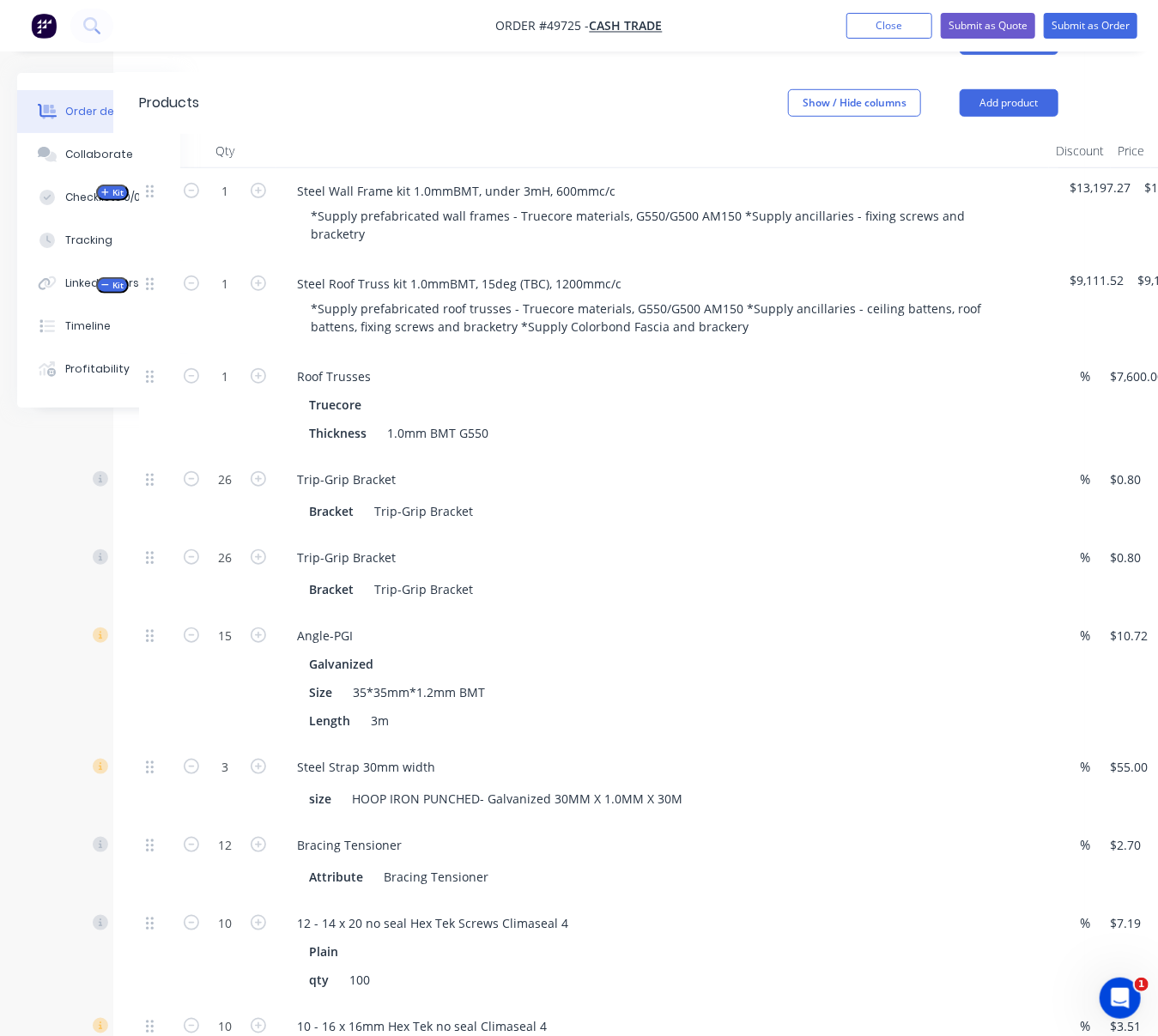
drag, startPoint x: 107, startPoint y: 344, endPoint x: 8, endPoint y: 348, distance: 99.1
click at [122, 289] on span "Kit" at bounding box center [113, 285] width 23 height 13
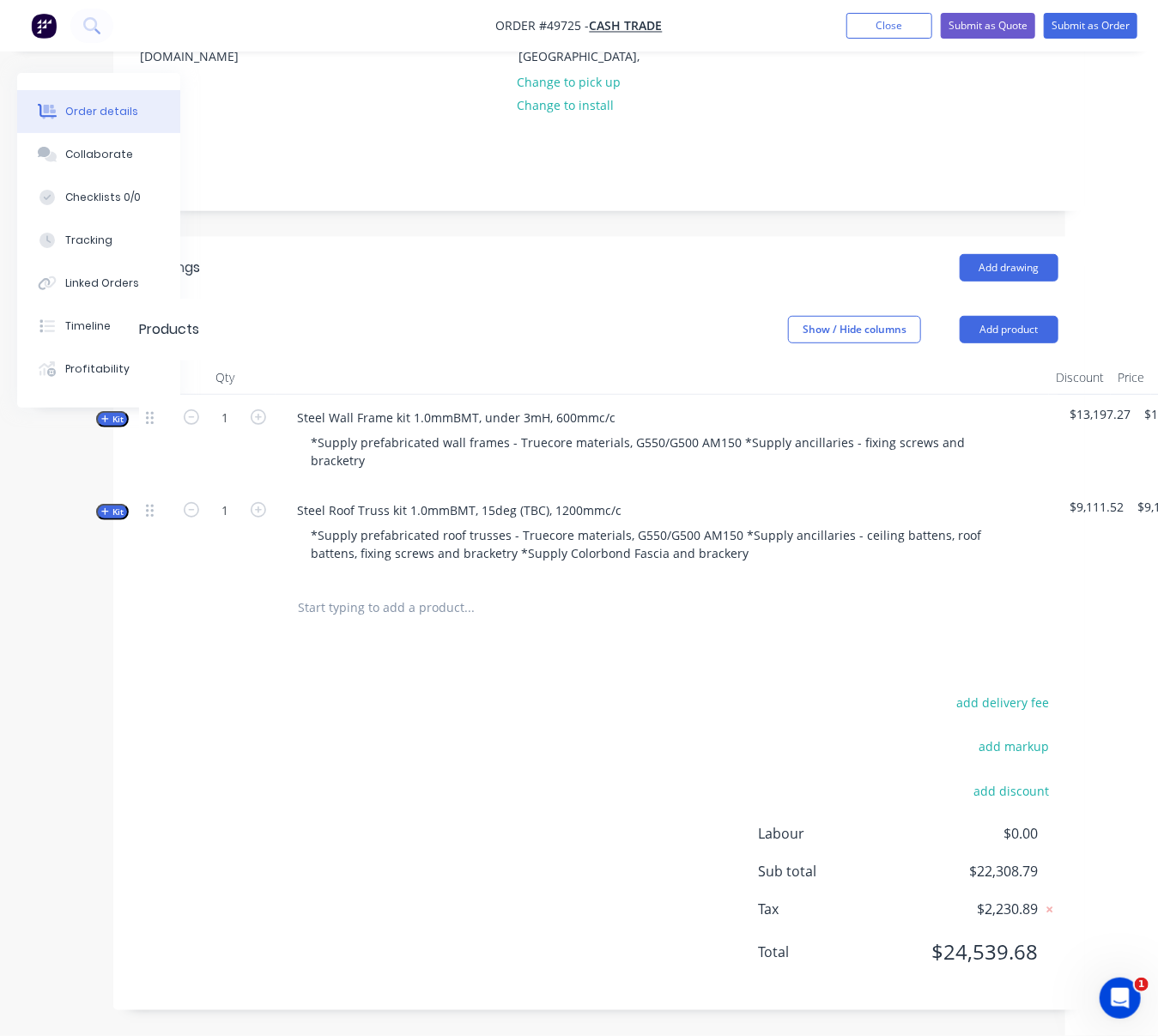
click at [110, 505] on span "Kit" at bounding box center [113, 511] width 23 height 13
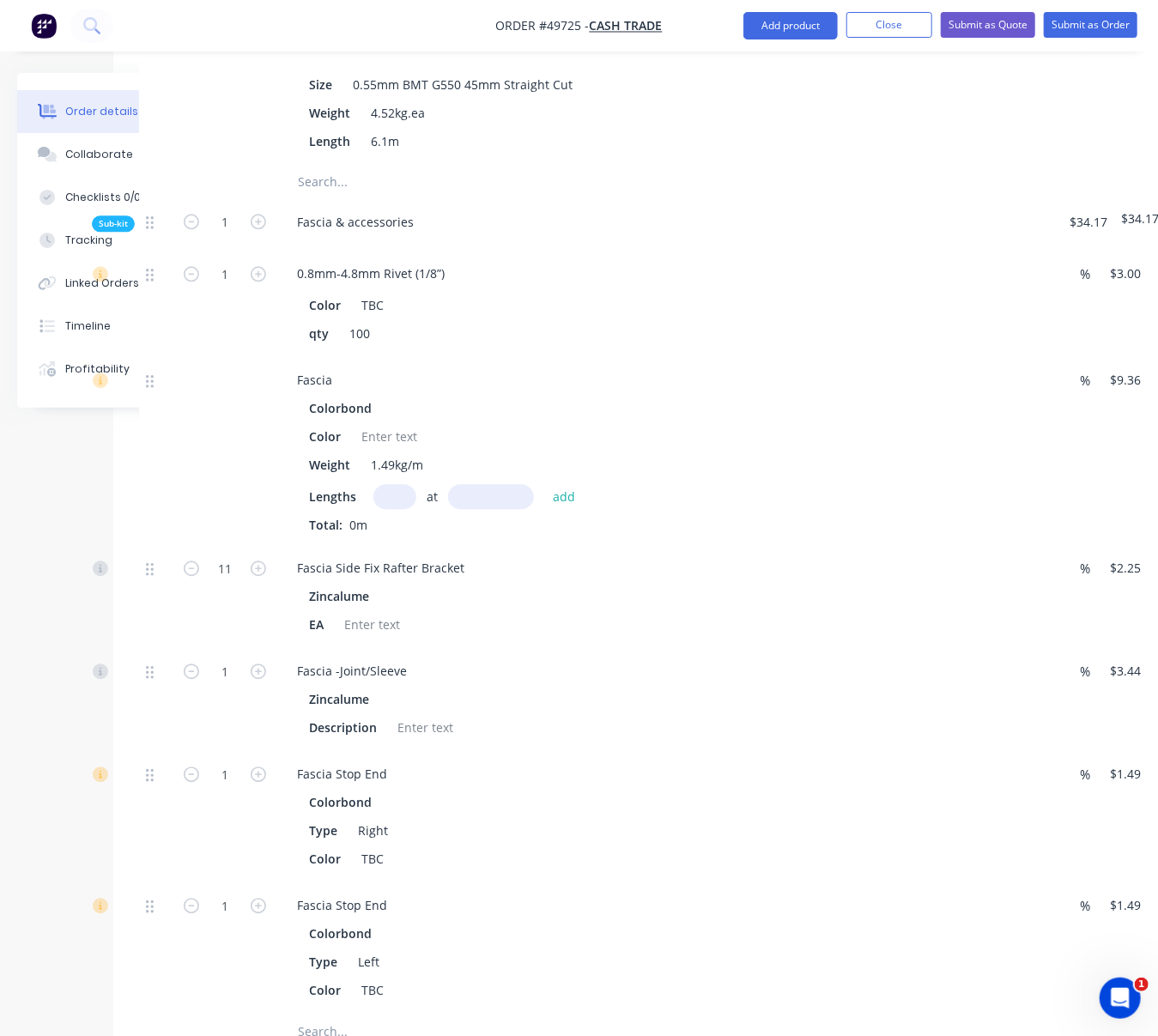
scroll to position [1828, 93]
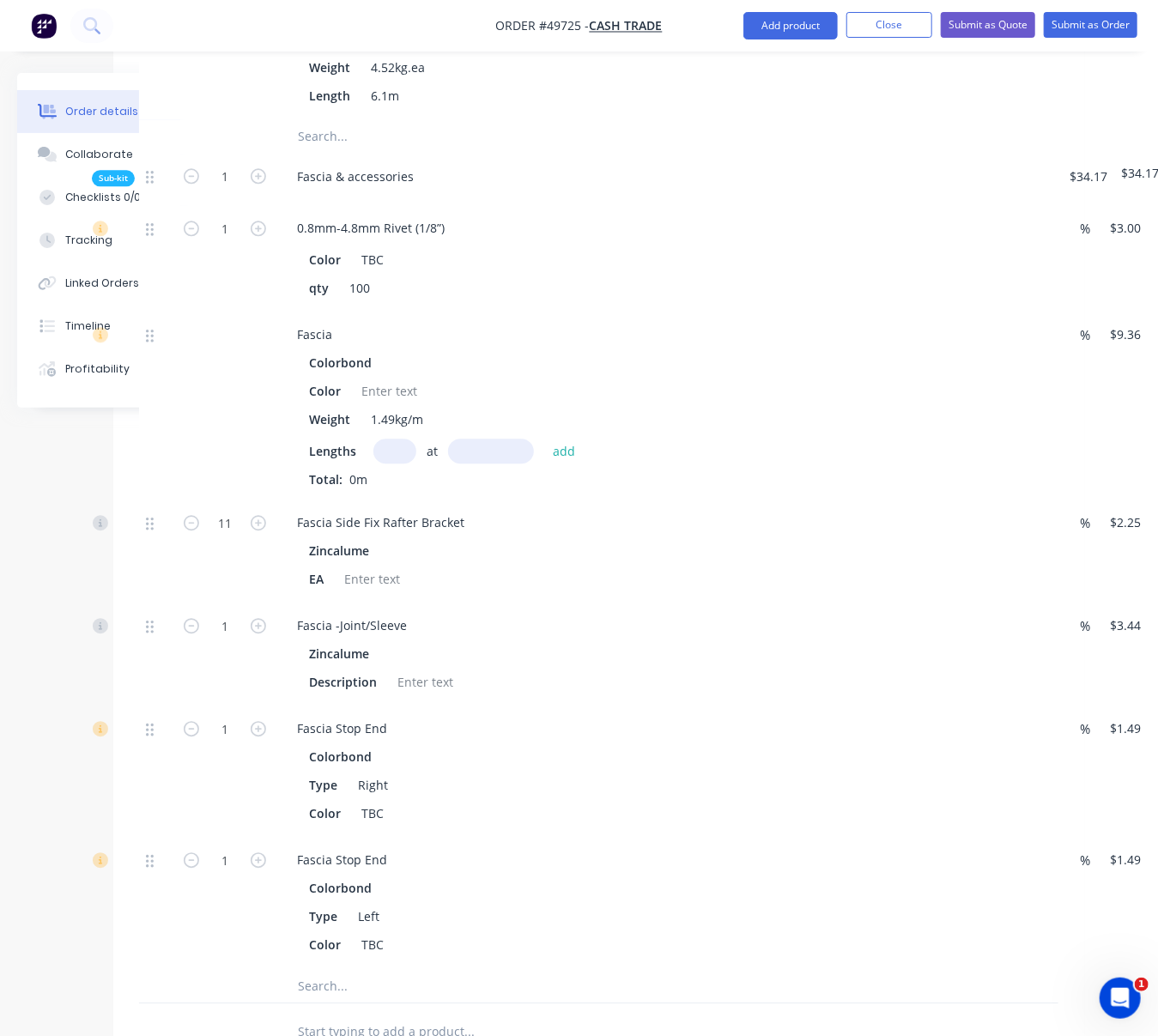
click at [409, 463] on input "text" at bounding box center [394, 450] width 43 height 24
click at [224, 499] on div at bounding box center [225, 405] width 103 height 188
click at [403, 463] on input "text" at bounding box center [394, 450] width 43 height 24
type input "4"
type input "7500"
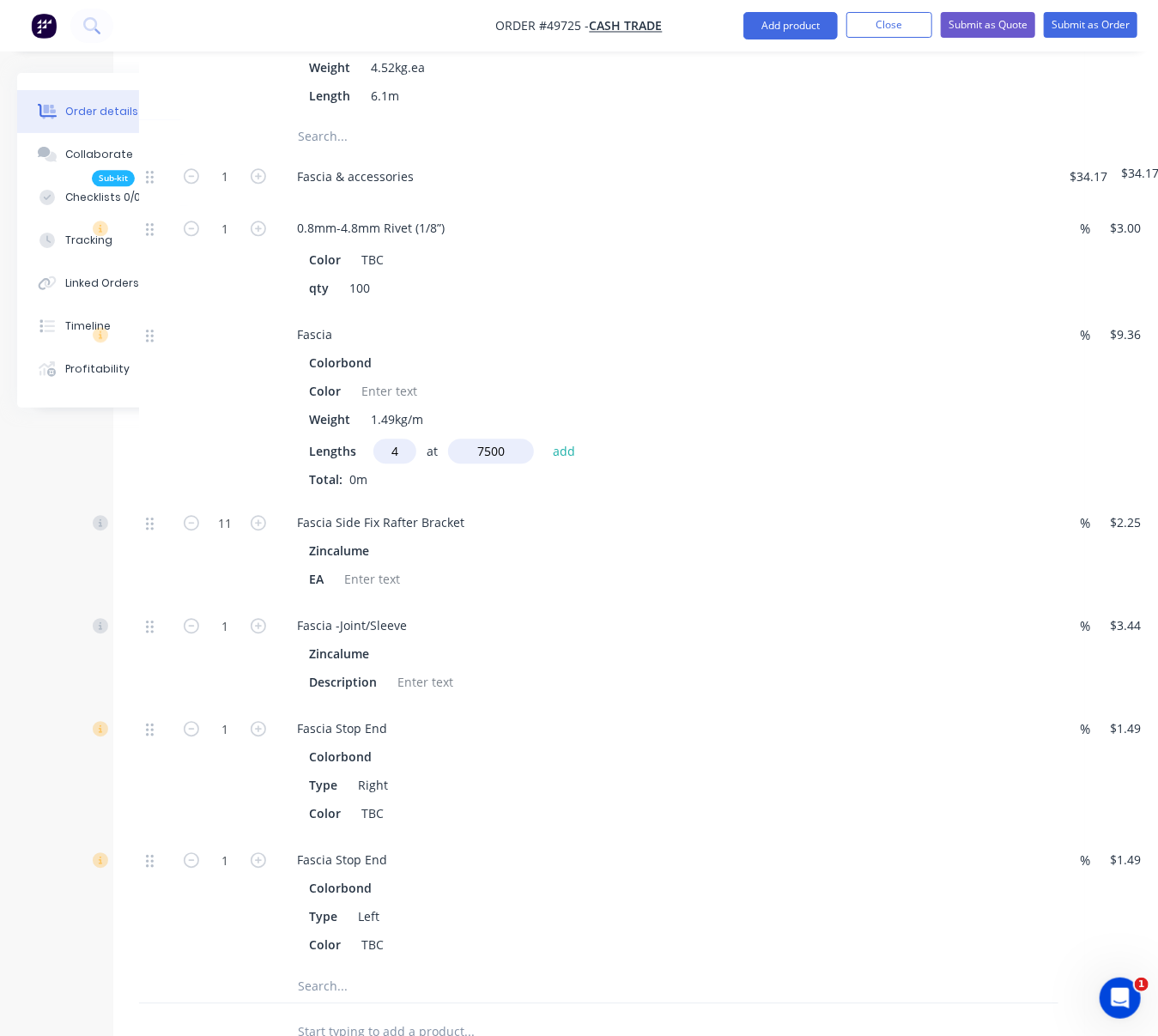
click at [544, 439] on button "add" at bounding box center [564, 450] width 40 height 23
type input "$280.80"
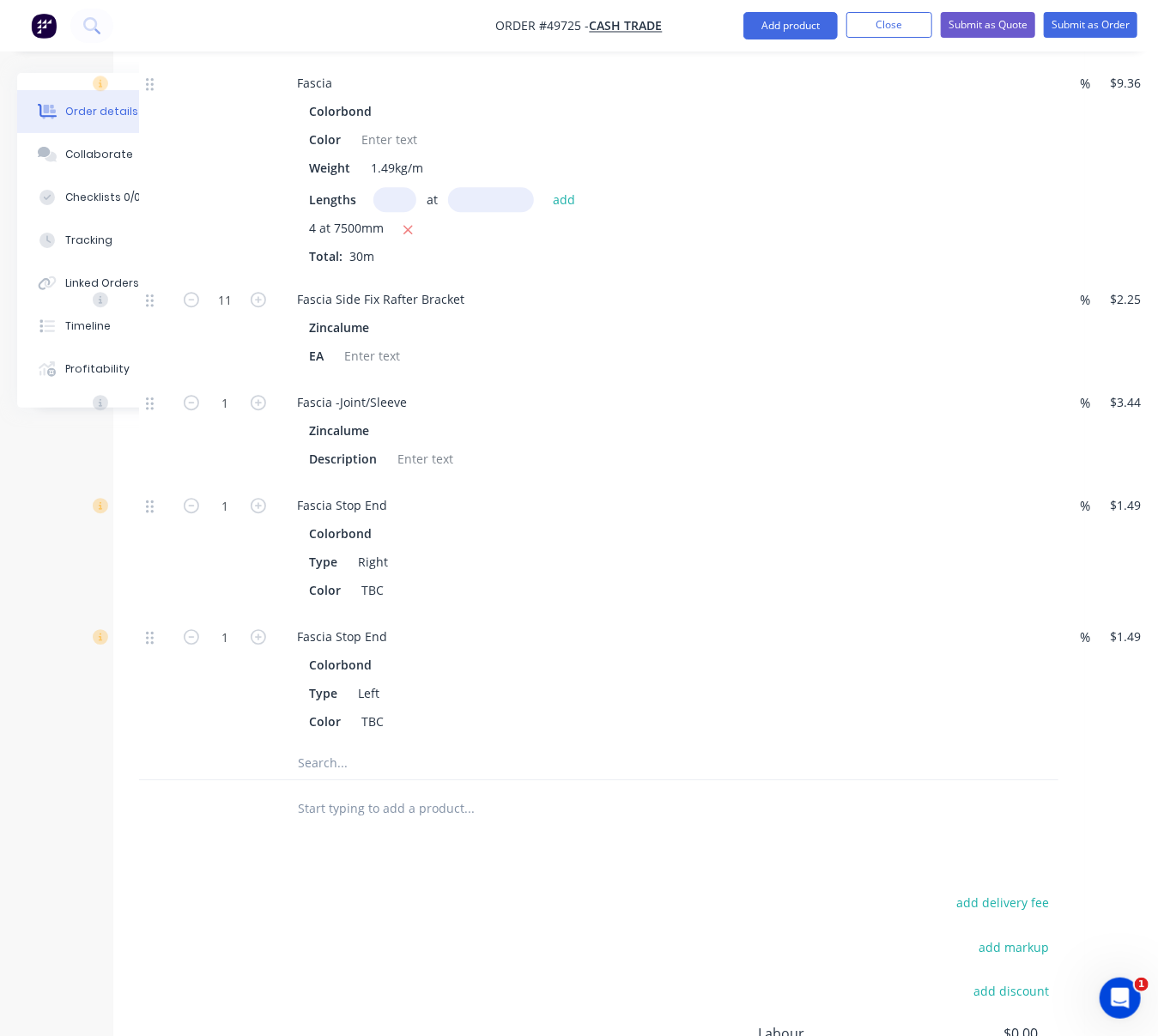
scroll to position [2096, 93]
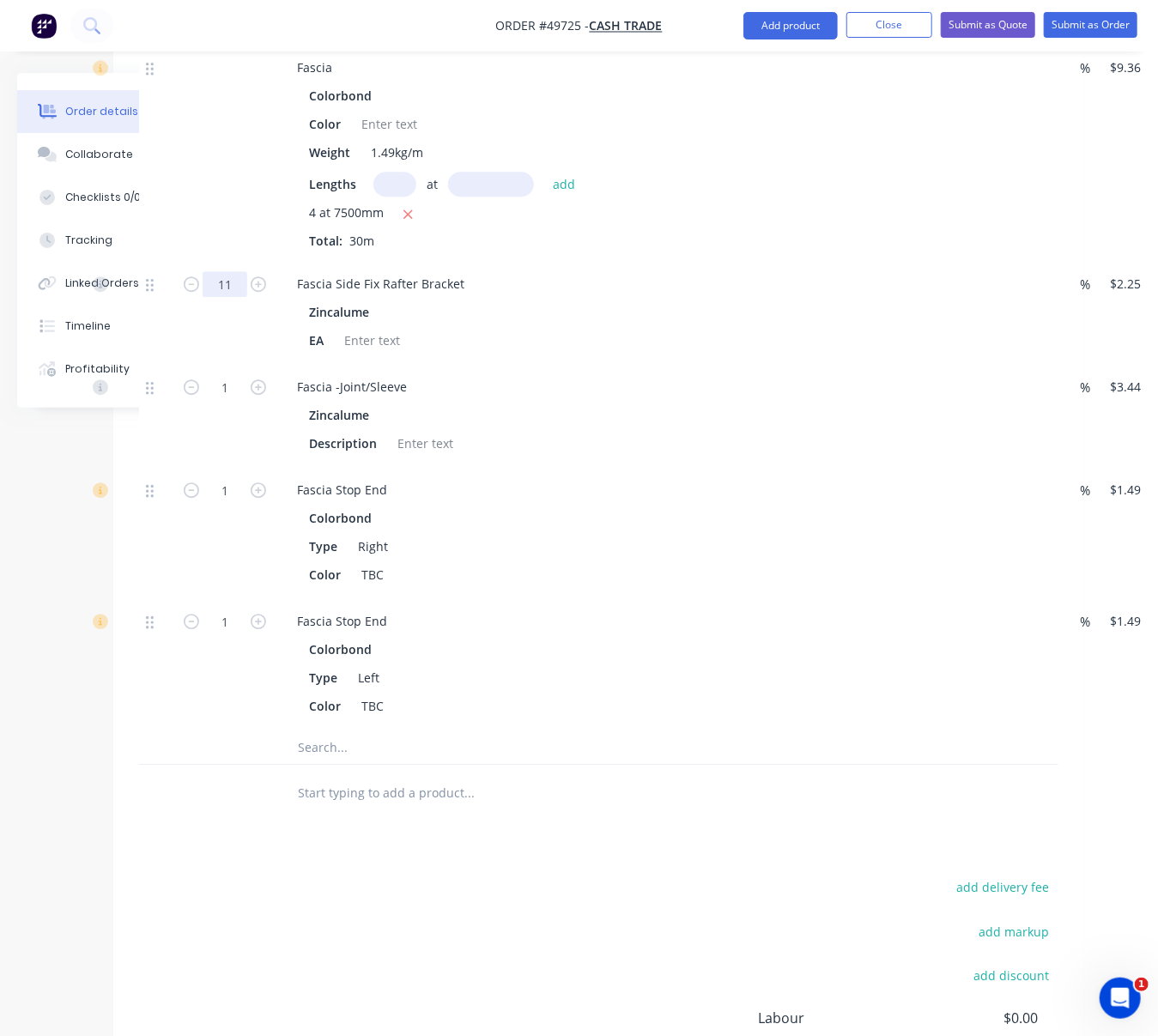
click at [225, 297] on input "11" at bounding box center [225, 283] width 45 height 25
type input "26"
type input "$58.50"
click at [233, 364] on div "26" at bounding box center [225, 312] width 103 height 103
click at [230, 400] on input "1" at bounding box center [225, 386] width 45 height 25
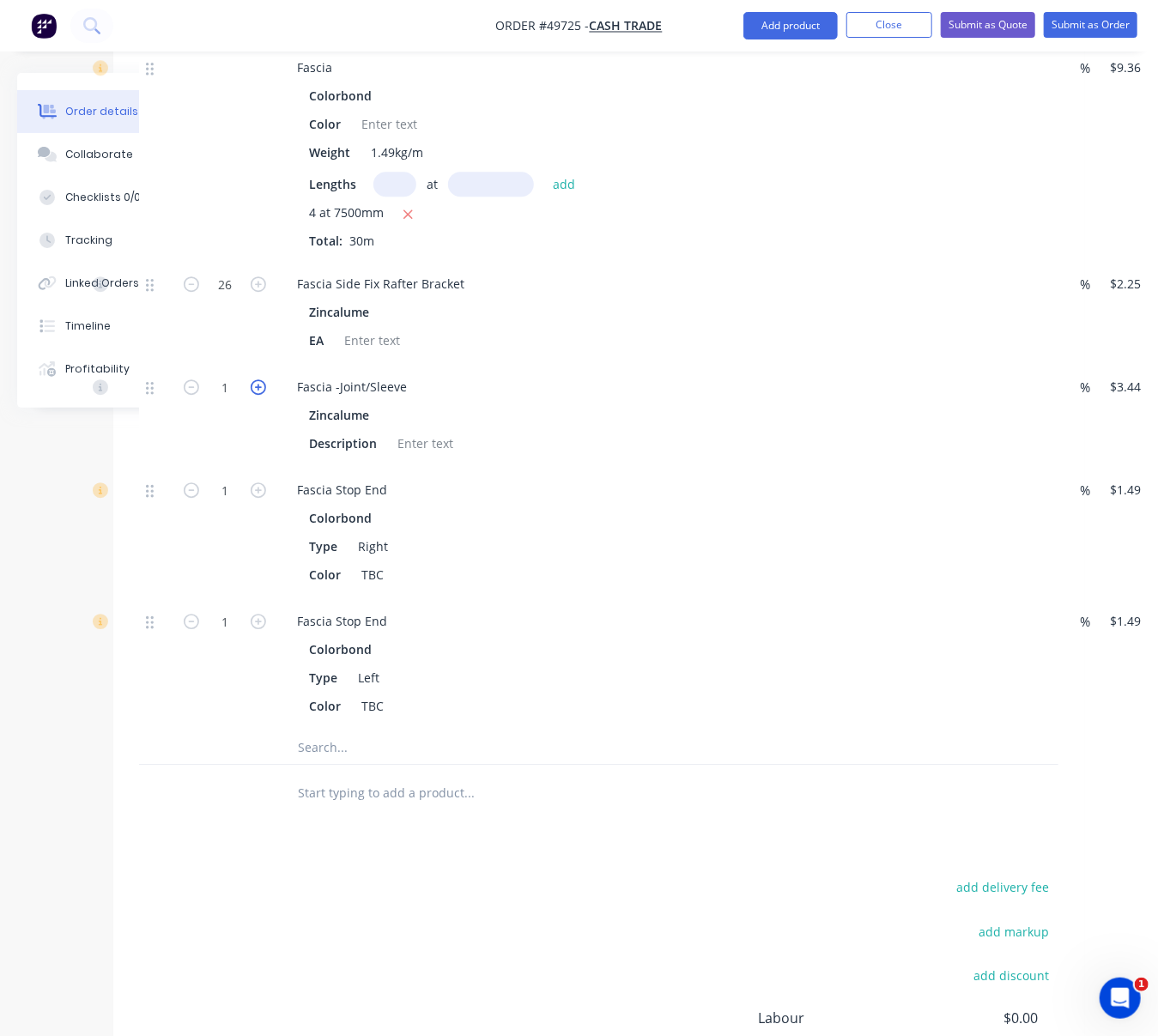
click at [262, 394] on icon "button" at bounding box center [259, 387] width 16 height 16
type input "2"
type input "$6.88"
click at [249, 364] on div "26" at bounding box center [225, 312] width 103 height 103
click at [236, 503] on input "1" at bounding box center [225, 490] width 45 height 25
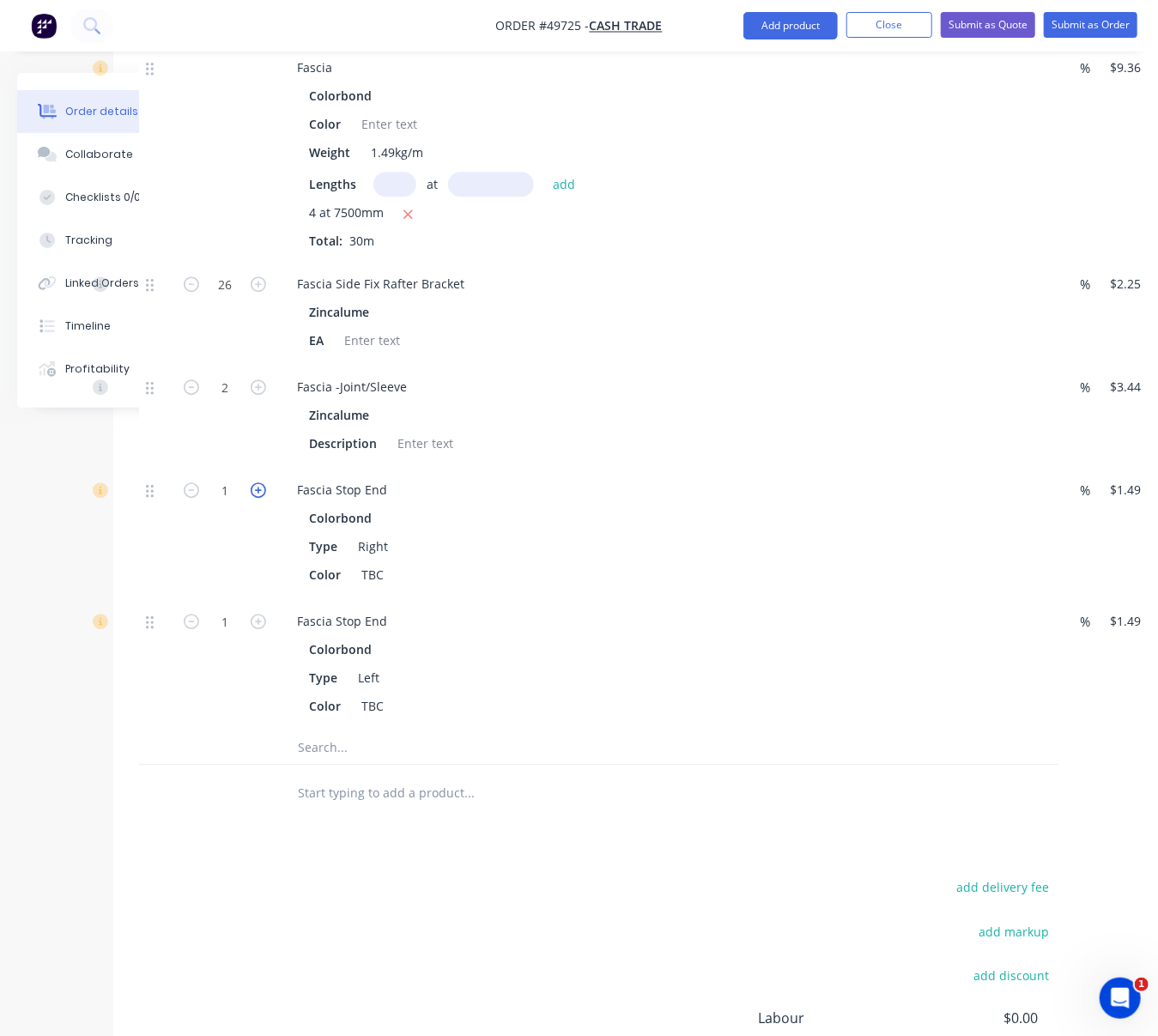
click at [264, 497] on icon "button" at bounding box center [259, 490] width 16 height 16
type input "2"
type input "$2.98"
click at [262, 629] on icon "button" at bounding box center [259, 622] width 16 height 16
type input "2"
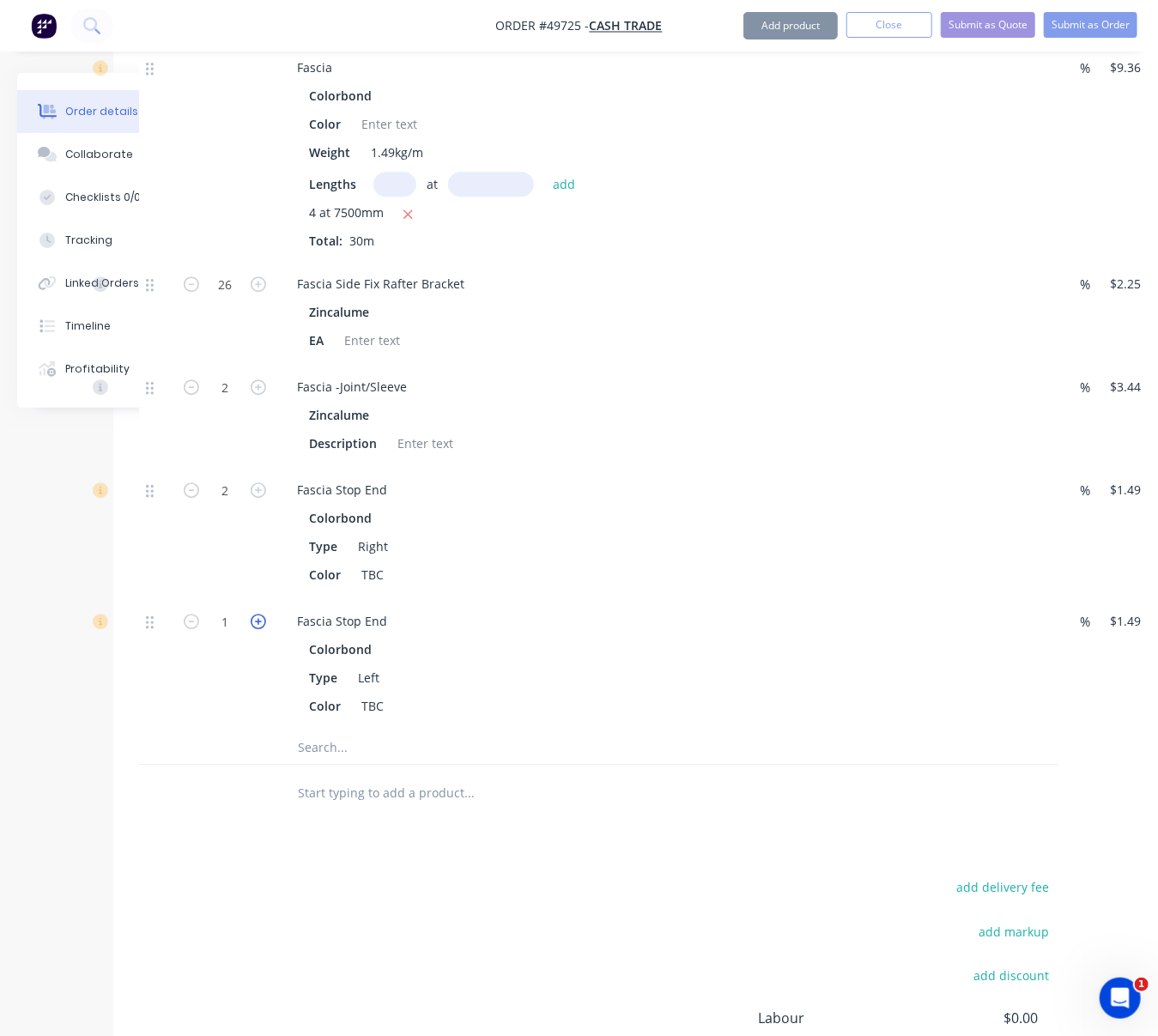
type input "$2.98"
click at [238, 598] on div "2" at bounding box center [225, 532] width 103 height 131
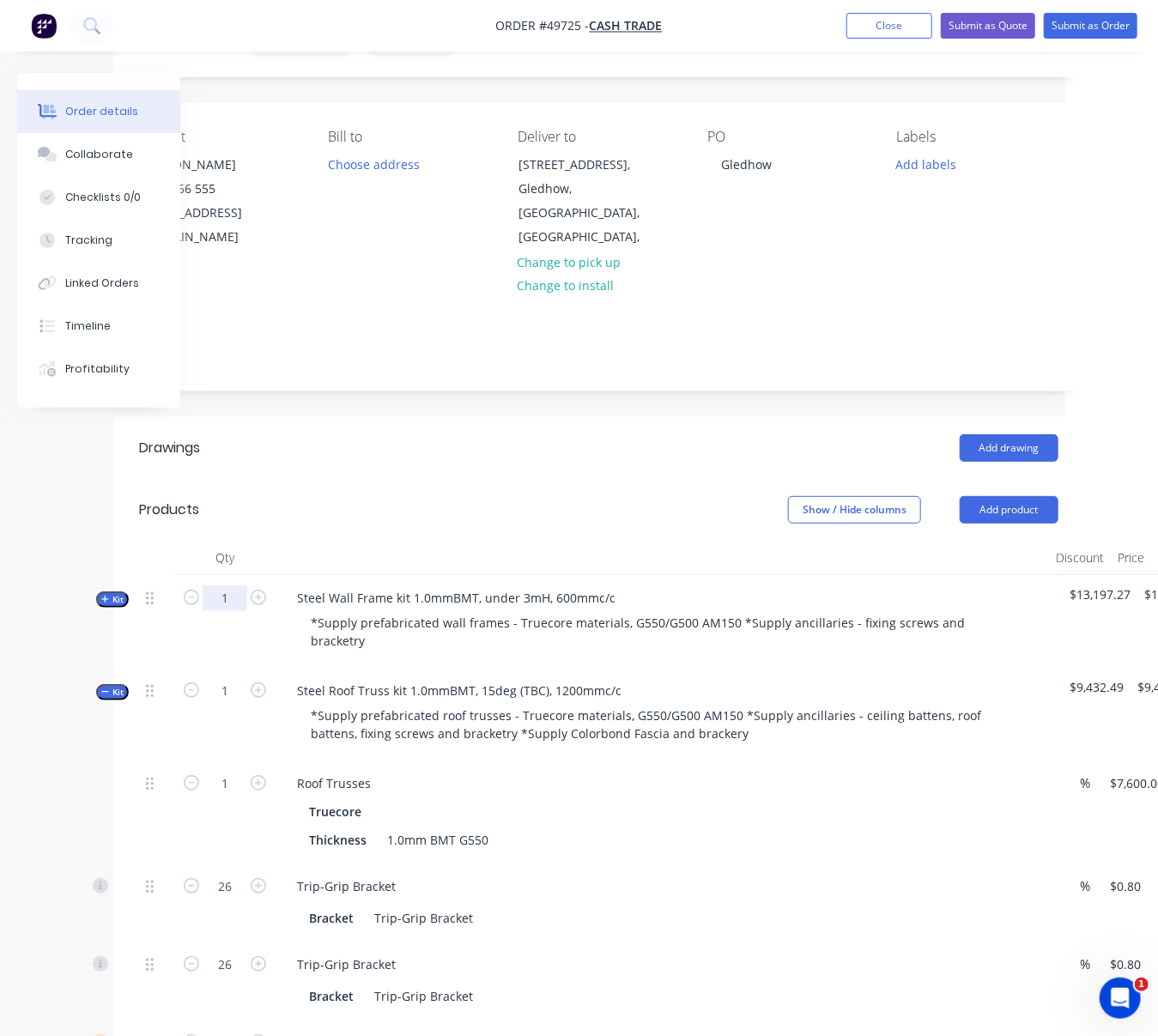
scroll to position [0, 93]
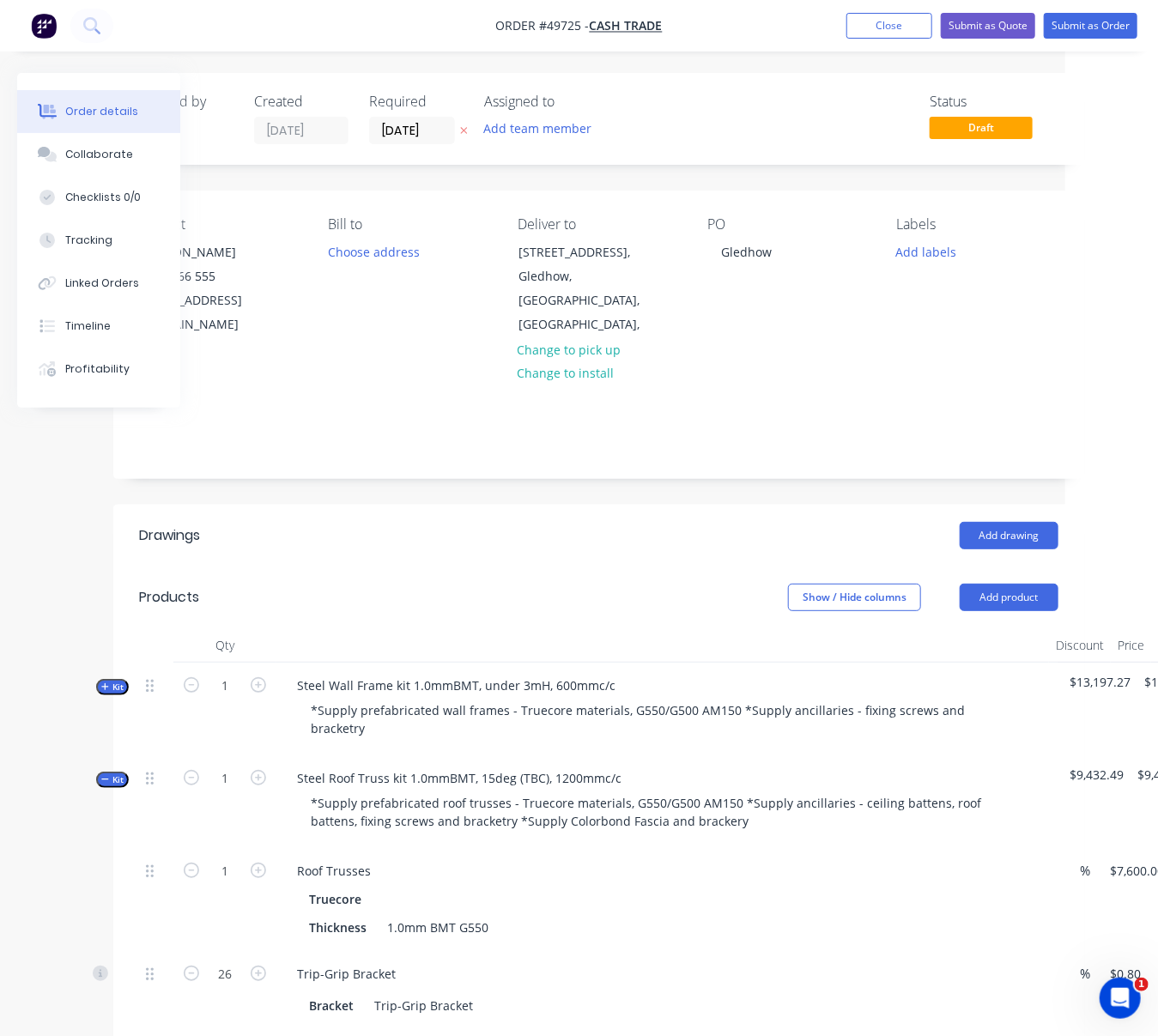
click at [114, 786] on span "Kit" at bounding box center [113, 779] width 23 height 13
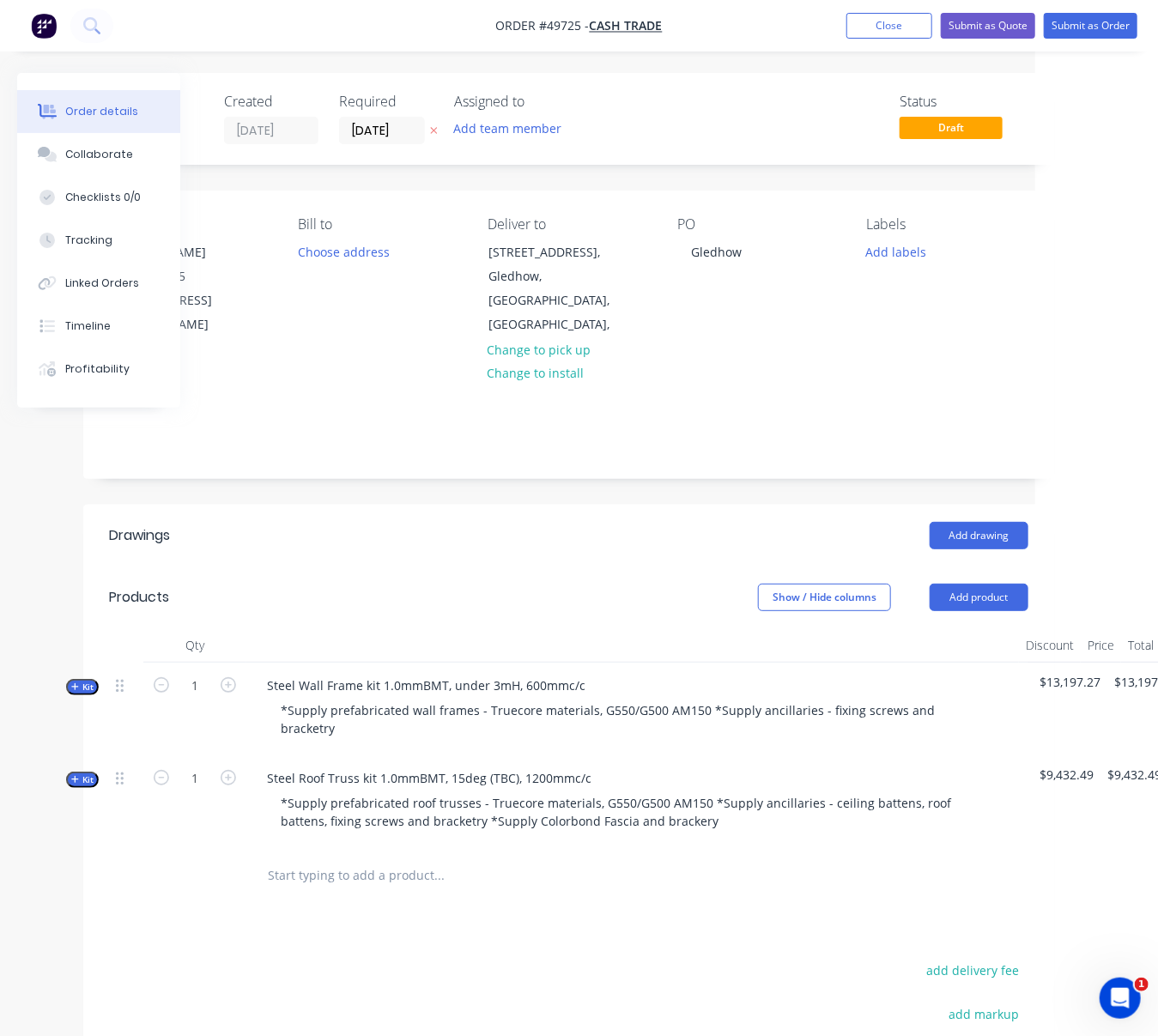
scroll to position [0, 202]
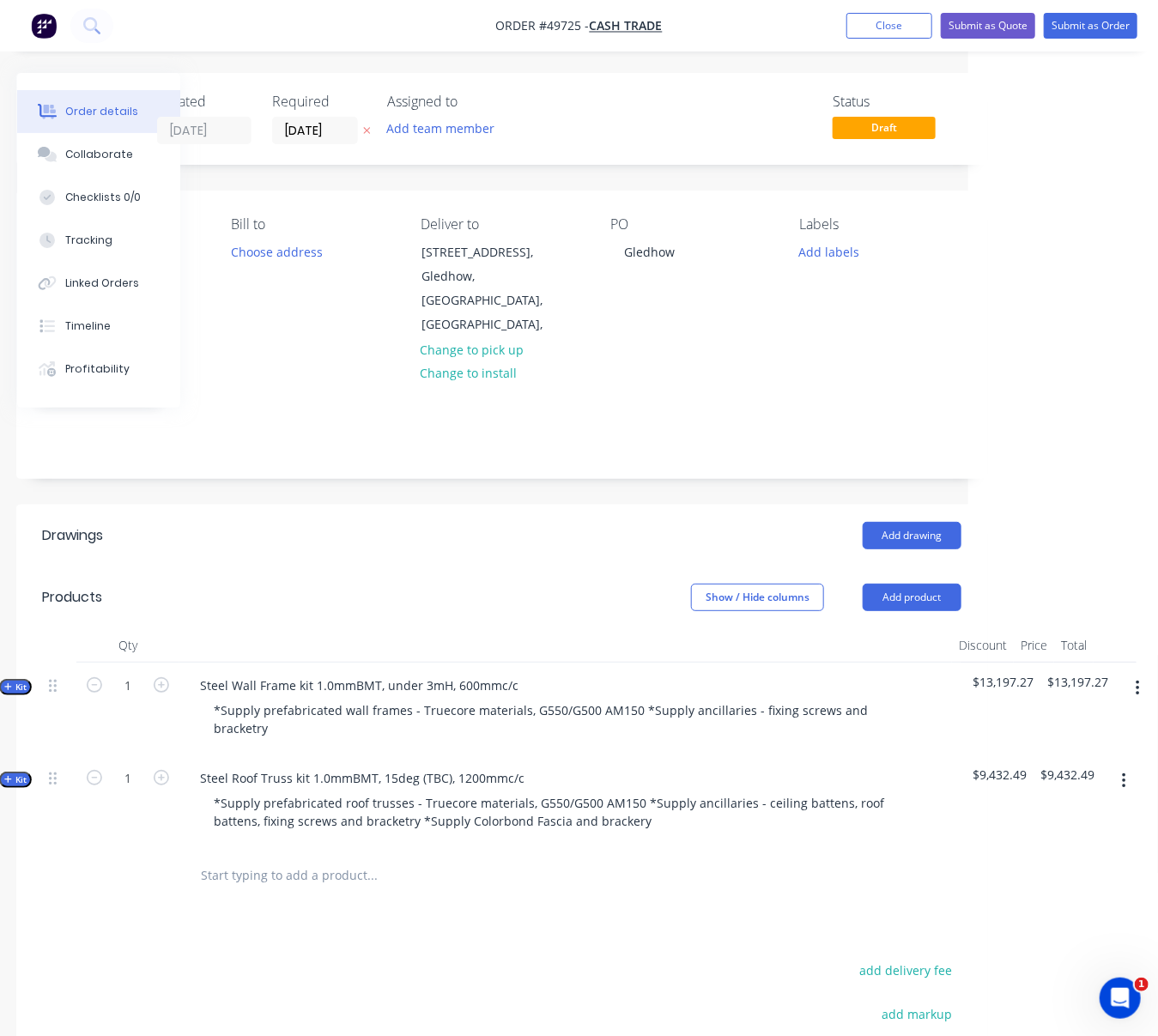
drag, startPoint x: 513, startPoint y: 543, endPoint x: 589, endPoint y: 554, distance: 76.8
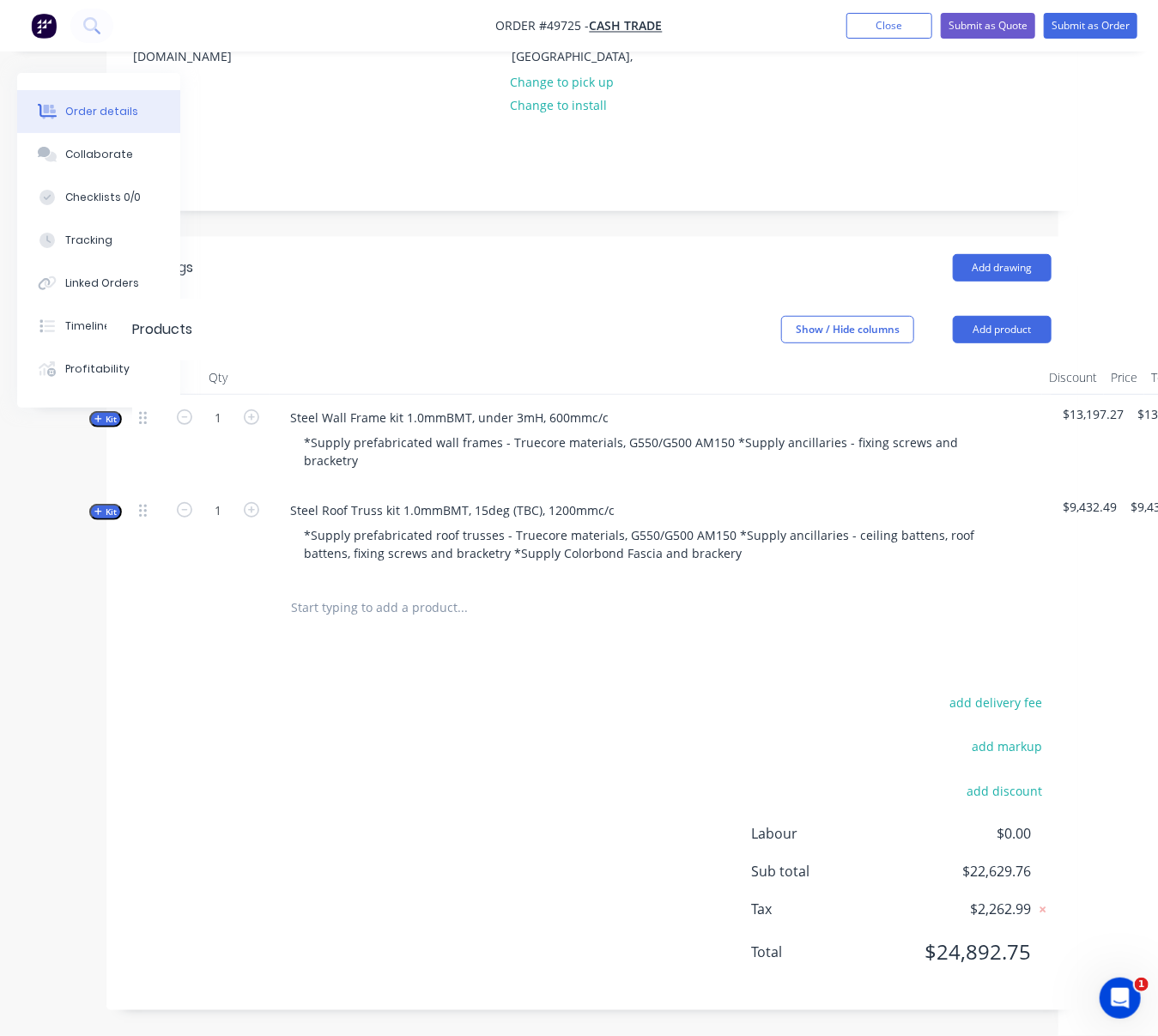
drag, startPoint x: 332, startPoint y: 705, endPoint x: 172, endPoint y: 706, distance: 160.0
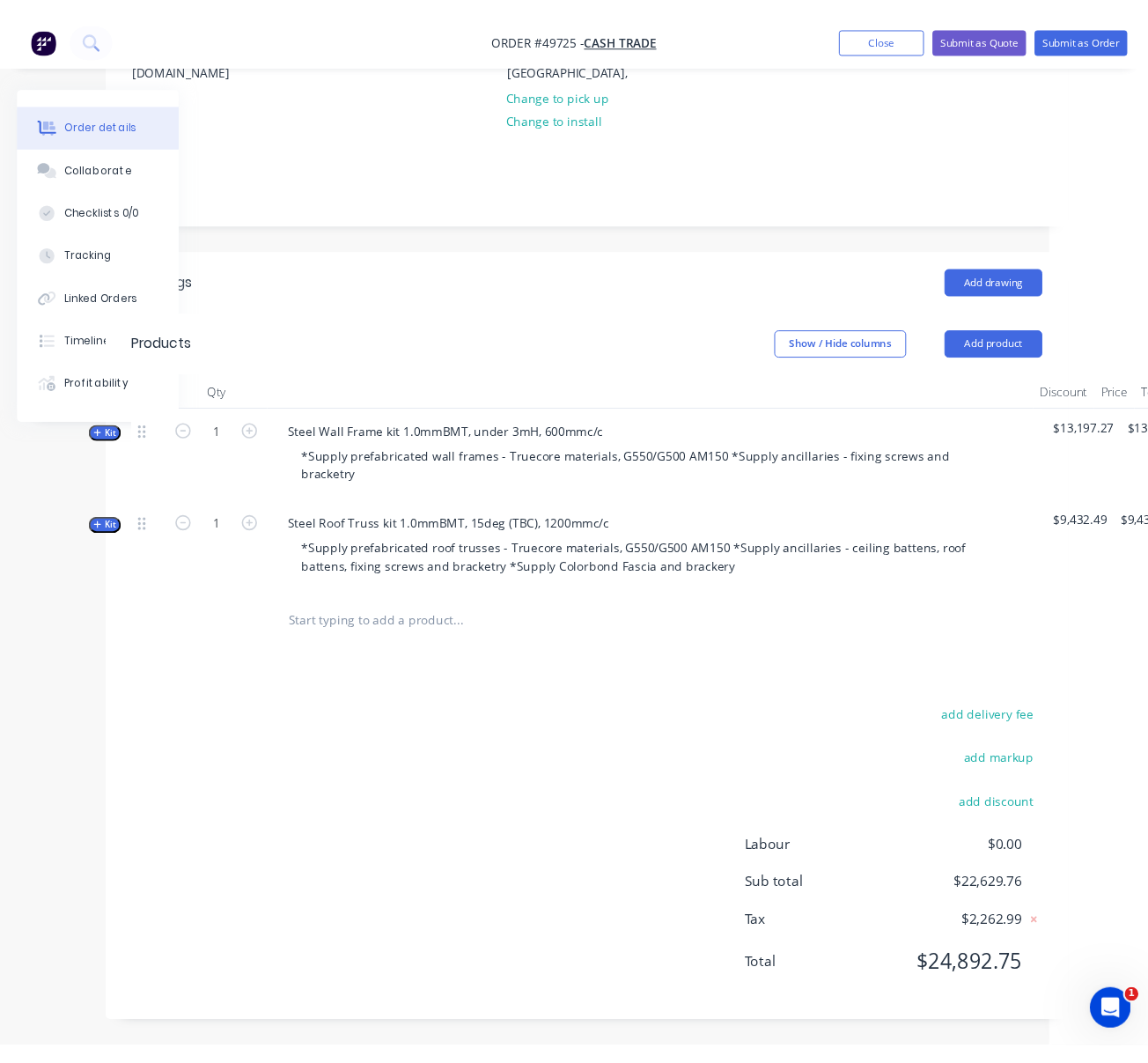
scroll to position [307, 75]
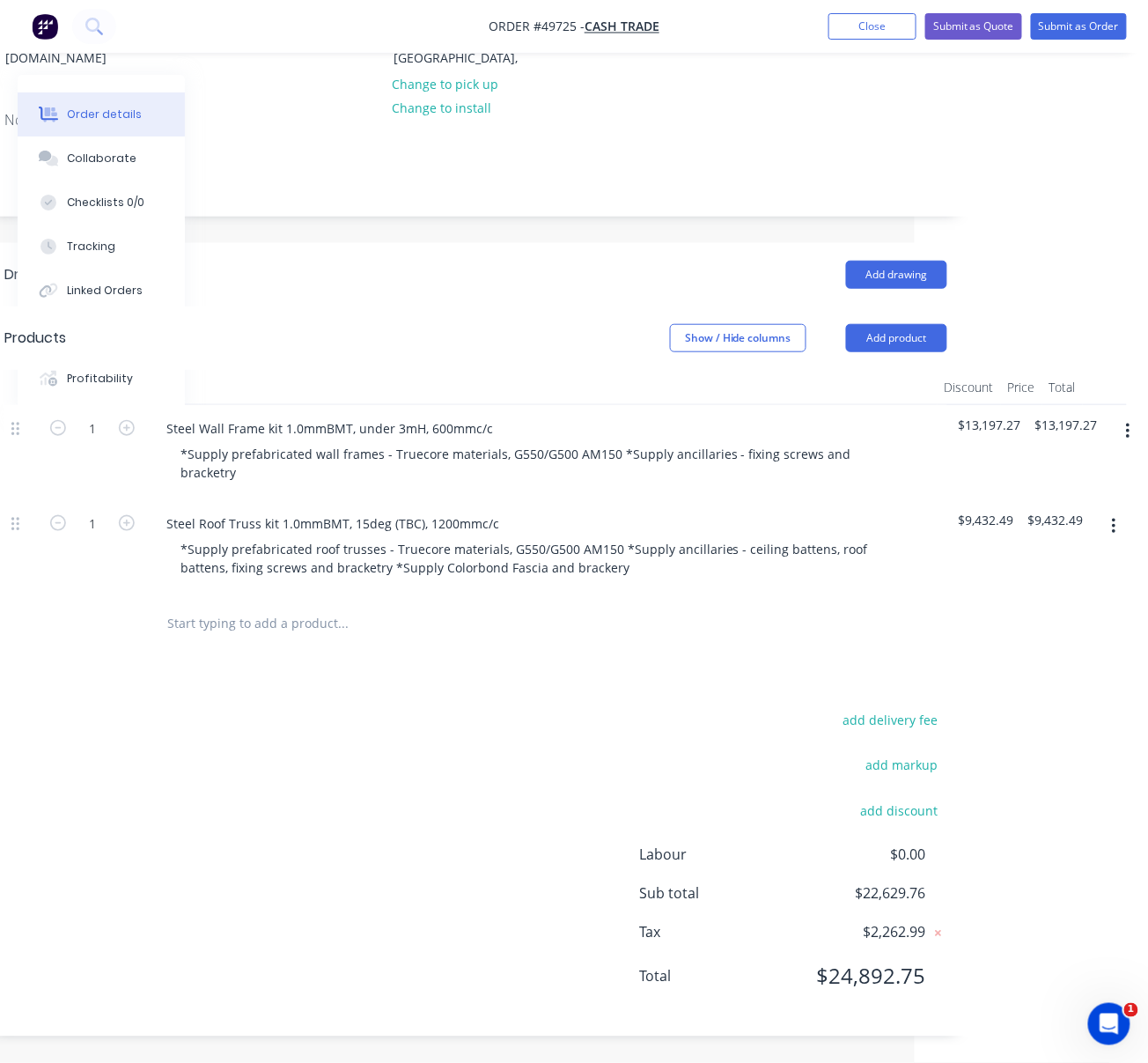
drag, startPoint x: 520, startPoint y: 689, endPoint x: 671, endPoint y: 704, distance: 151.7
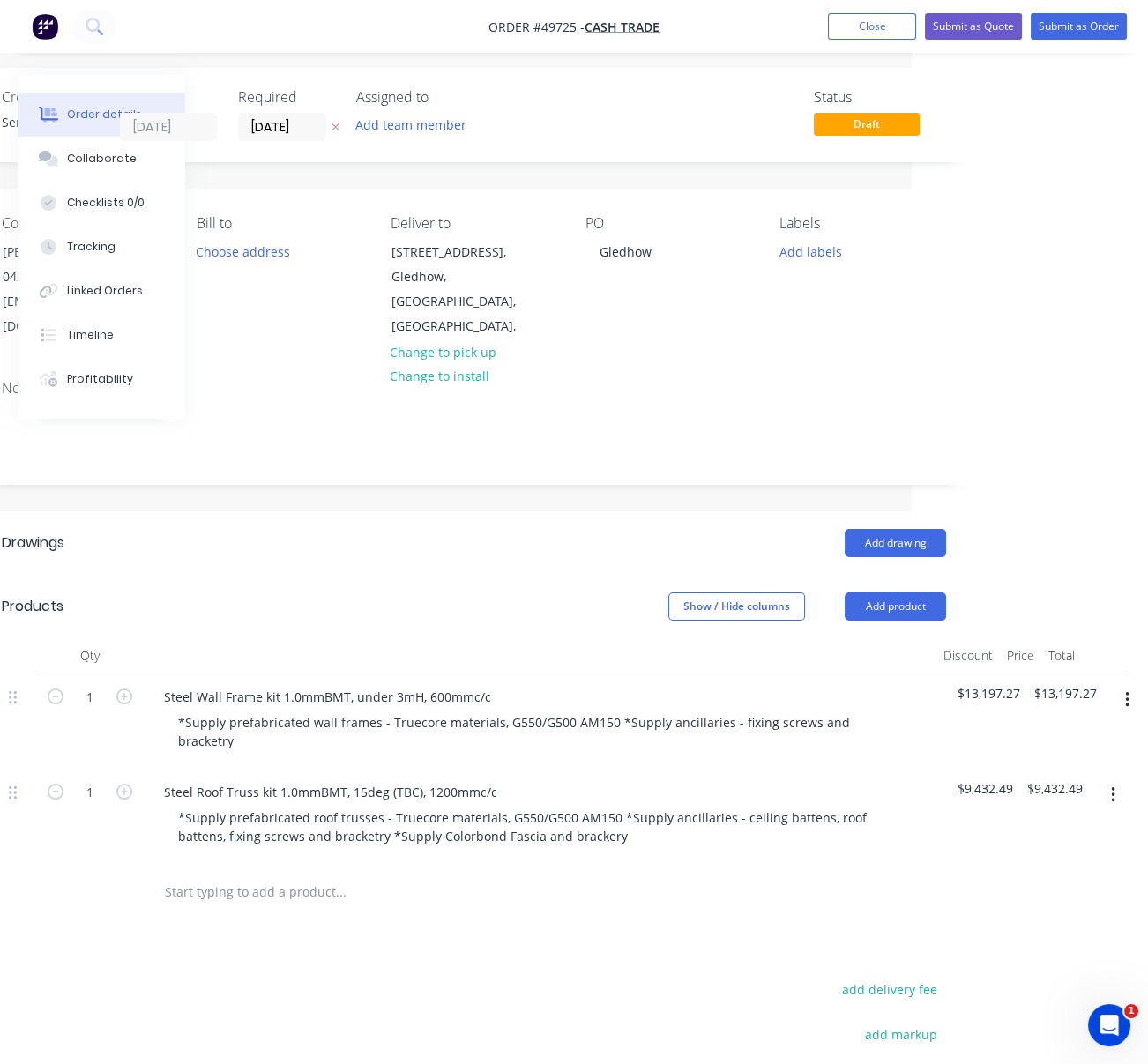
scroll to position [0, 247]
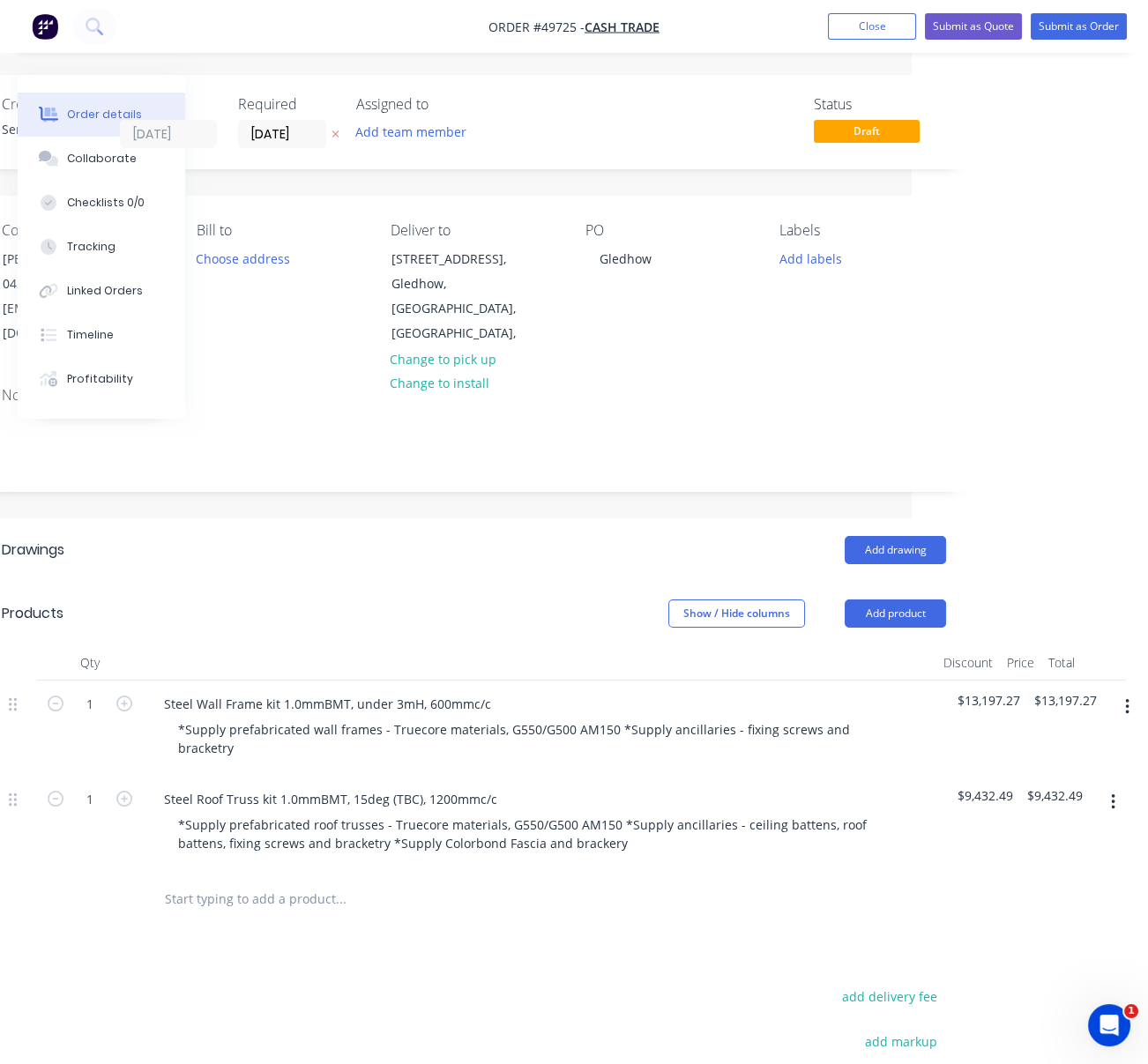
click at [384, 602] on div "Show / Hide columns Add product" at bounding box center [574, 612] width 743 height 28
drag, startPoint x: 437, startPoint y: 602, endPoint x: 534, endPoint y: 604, distance: 97.0
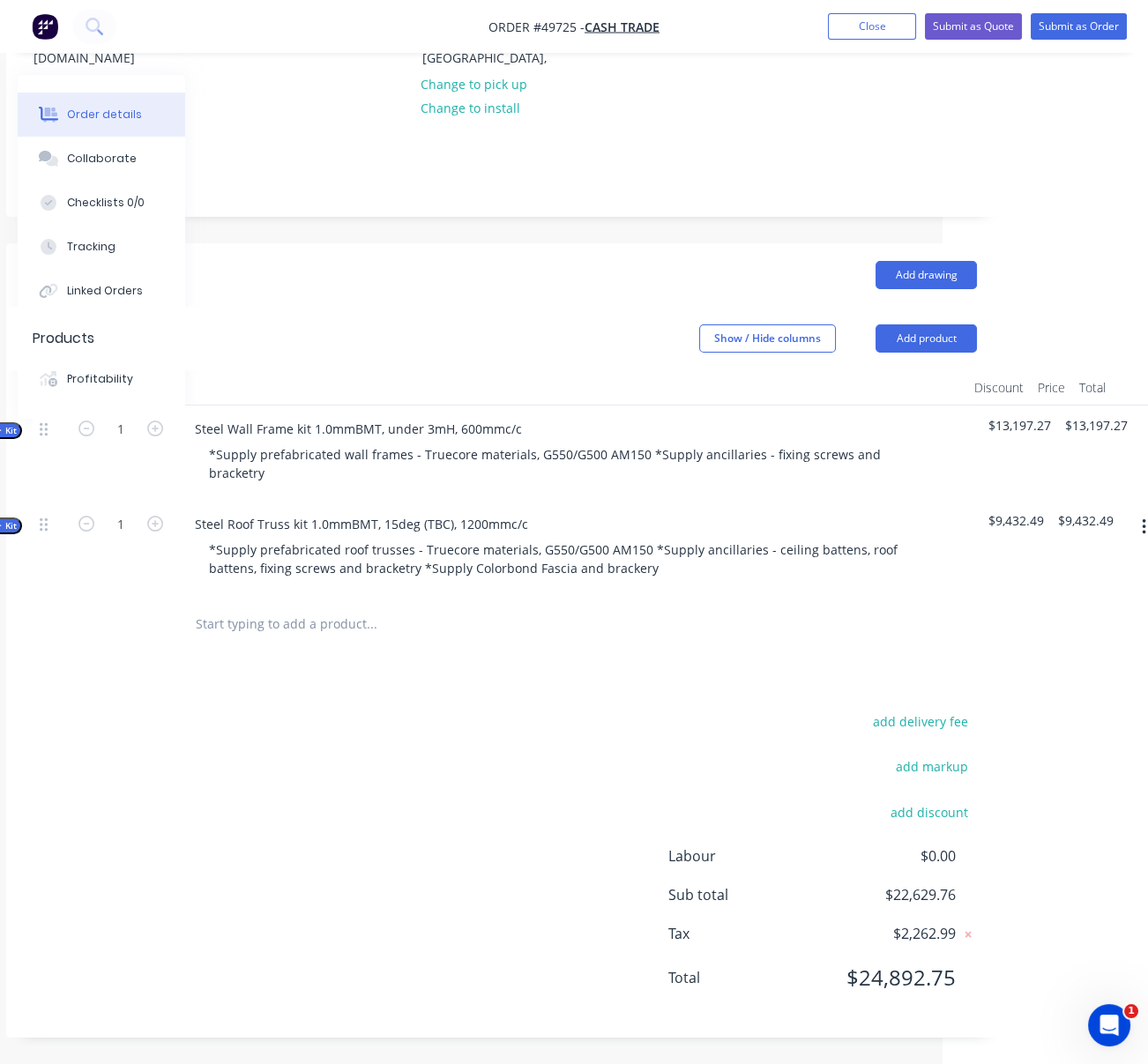
scroll to position [307, 165]
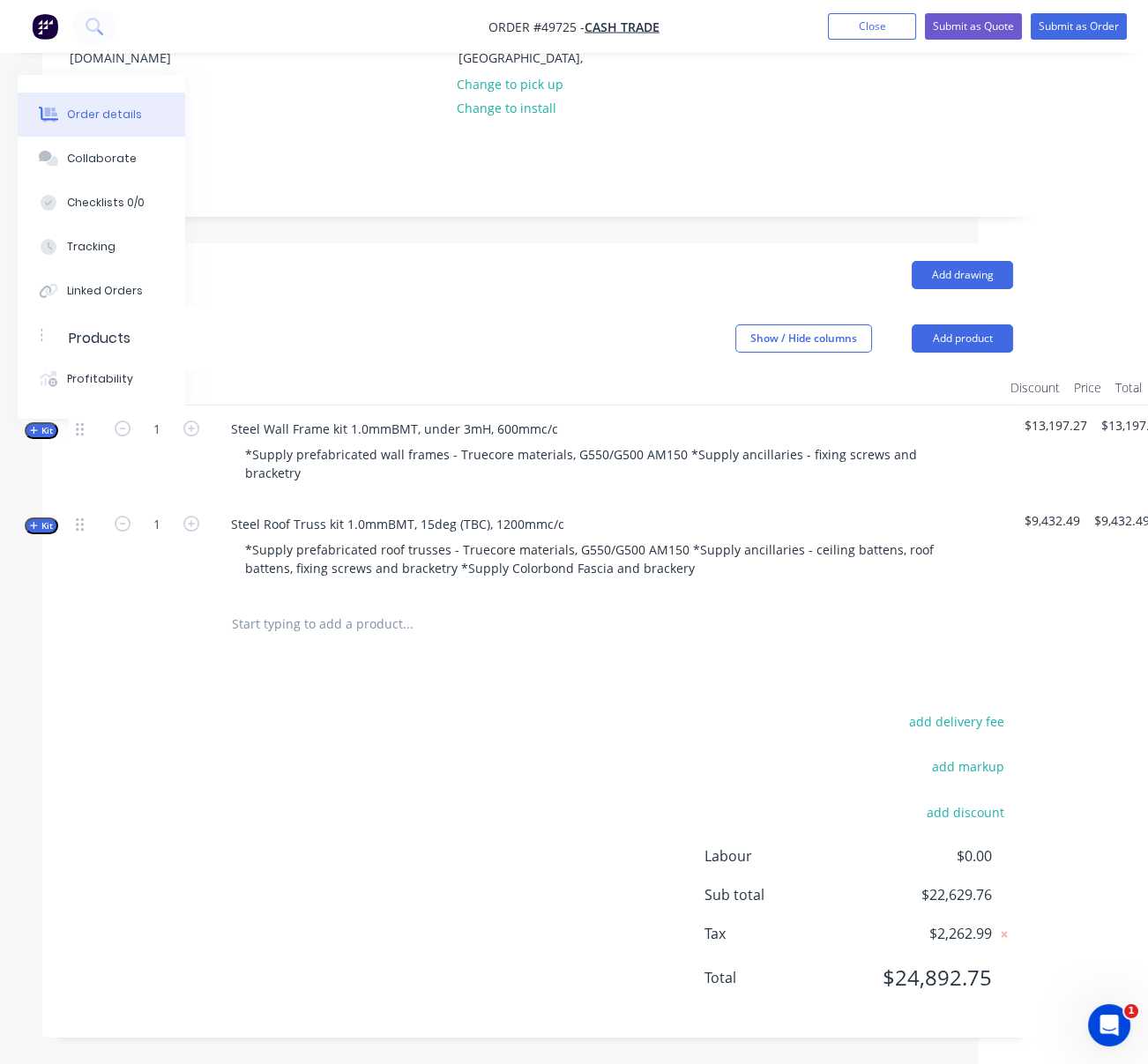
drag, startPoint x: 58, startPoint y: 602, endPoint x: -17, endPoint y: 595, distance: 75.3
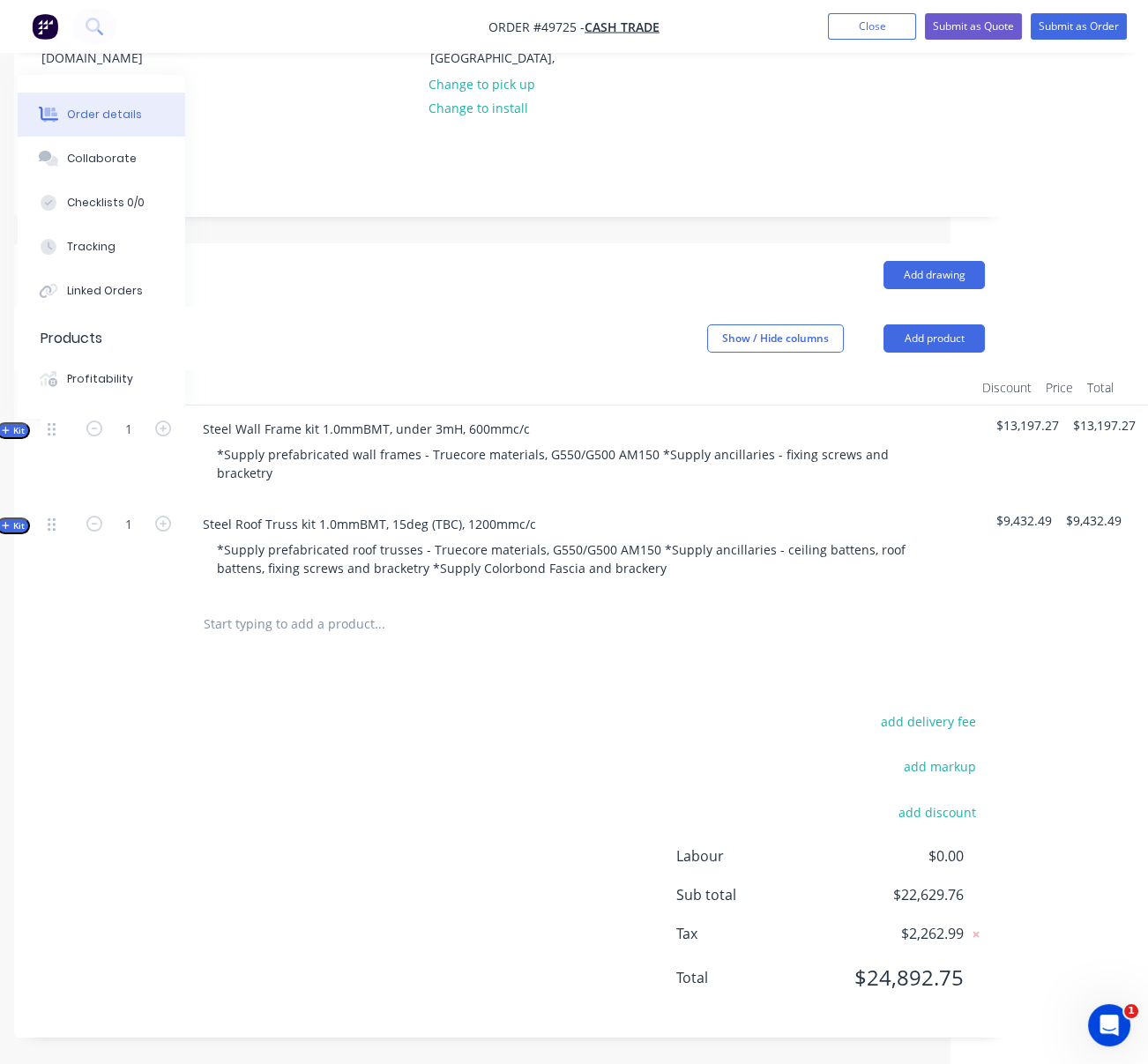
drag, startPoint x: 273, startPoint y: 696, endPoint x: 357, endPoint y: 690, distance: 84.2
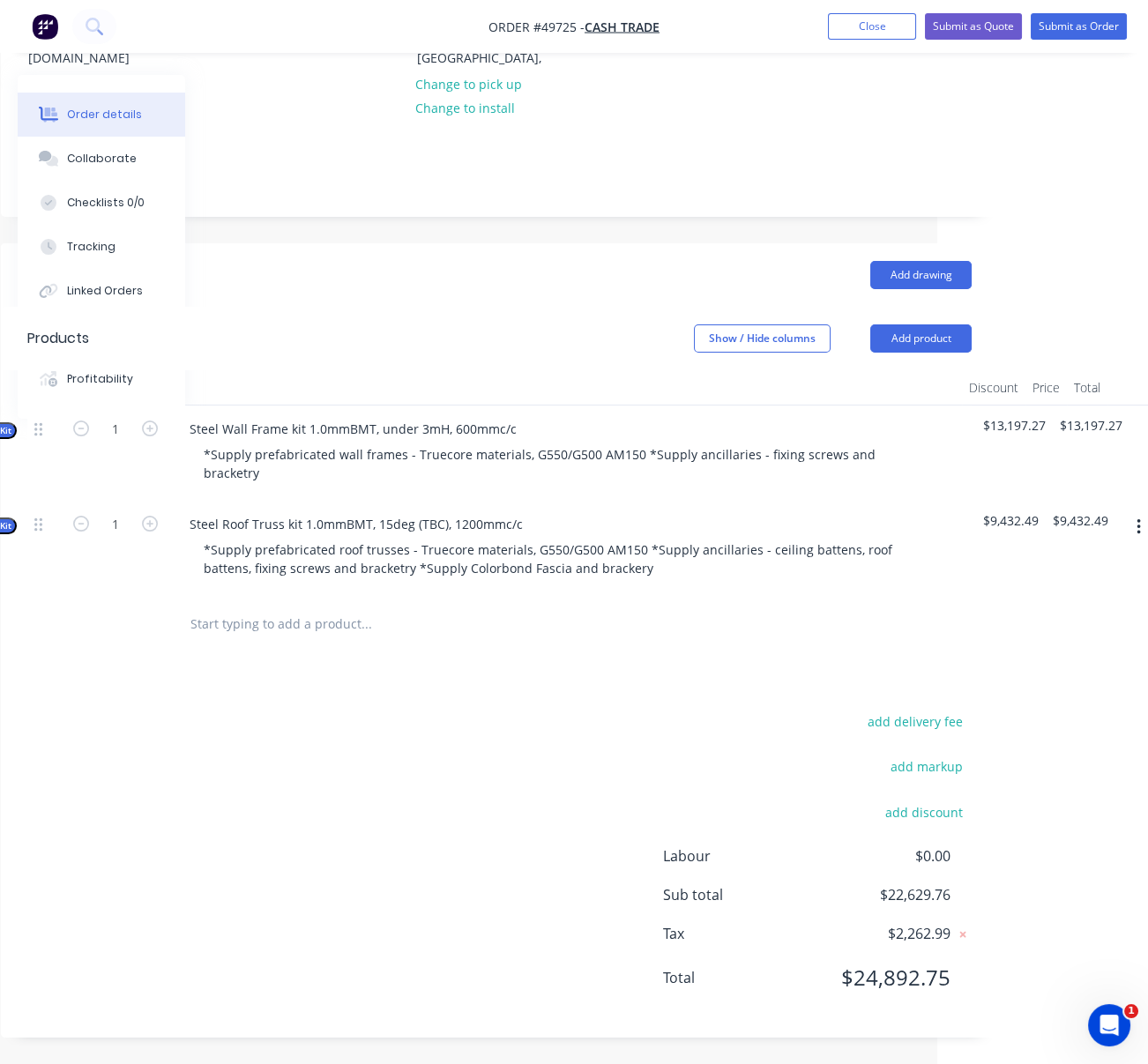
drag, startPoint x: 400, startPoint y: 737, endPoint x: 446, endPoint y: 734, distance: 46.1
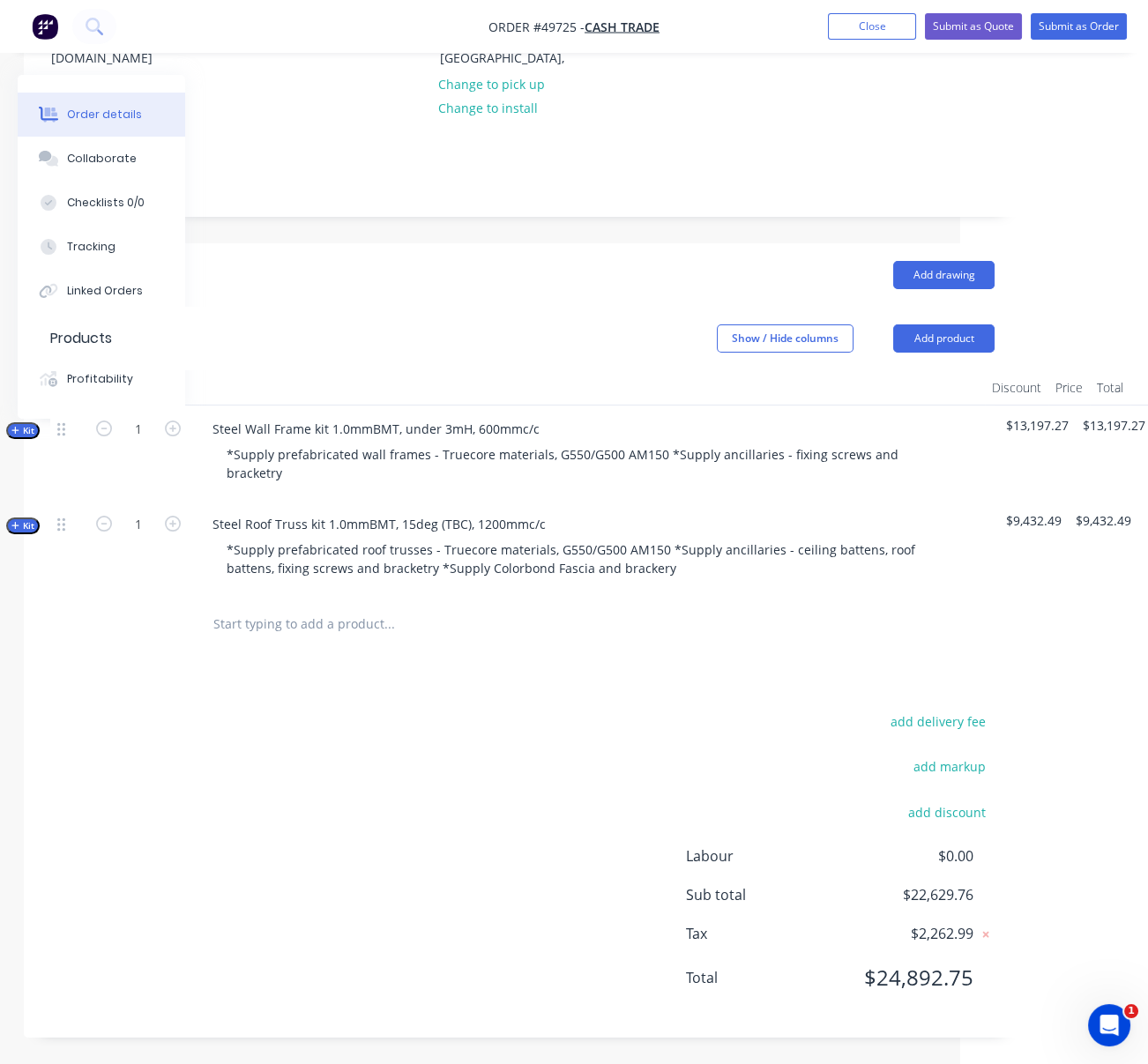
drag, startPoint x: 502, startPoint y: 733, endPoint x: 424, endPoint y: 720, distance: 79.1
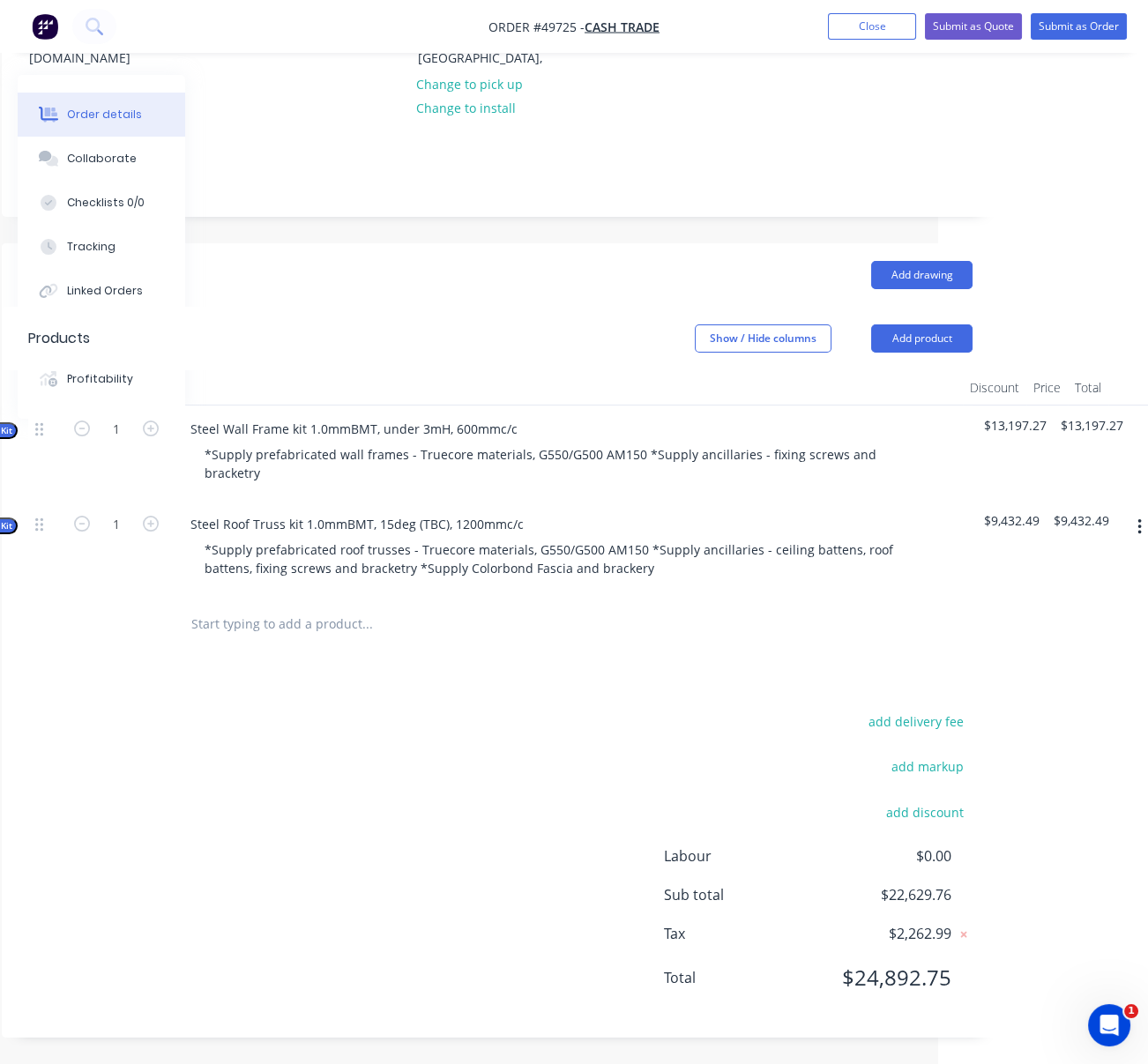
scroll to position [307, 250]
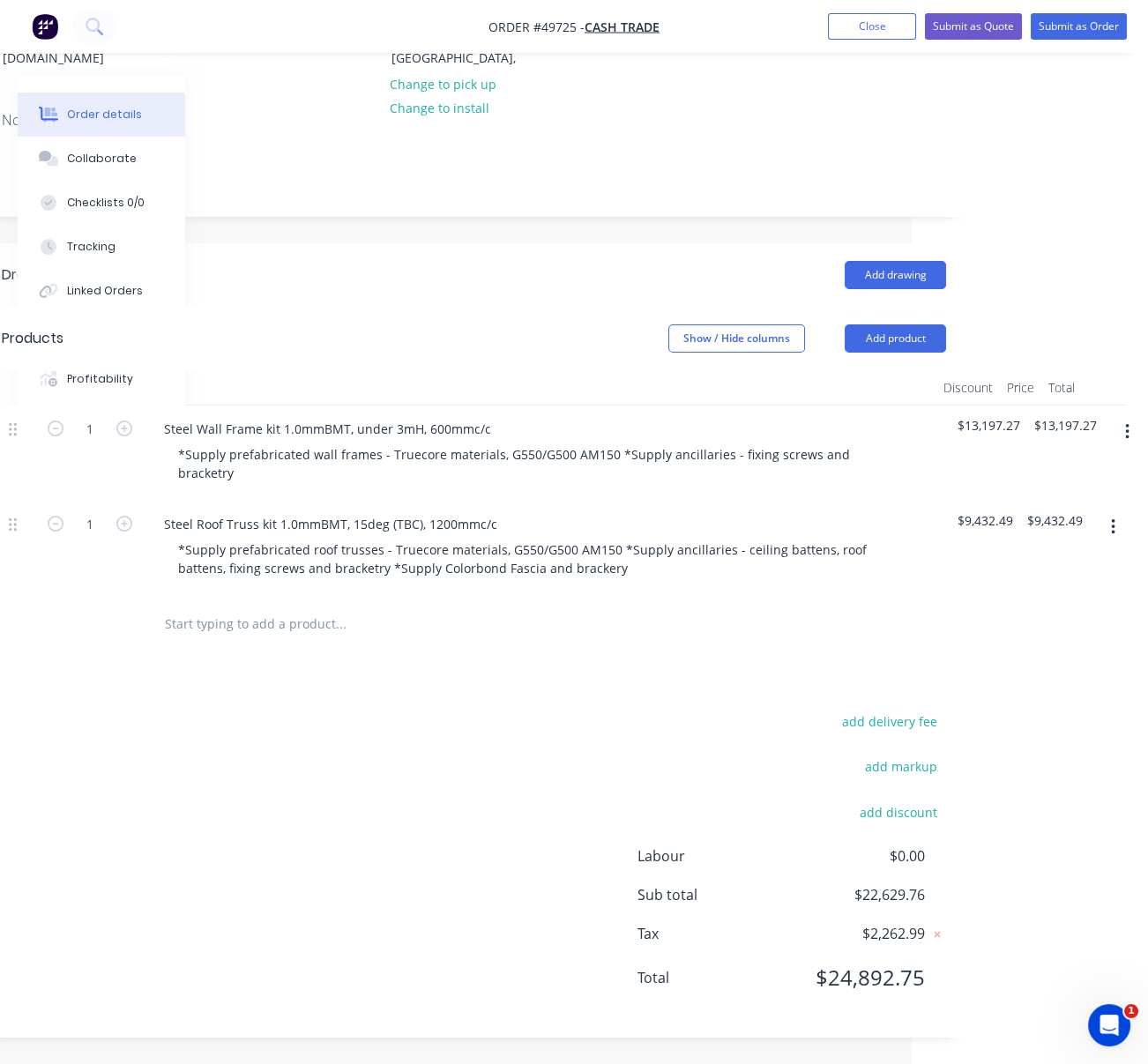
drag, startPoint x: 415, startPoint y: 713, endPoint x: 528, endPoint y: 699, distance: 113.9
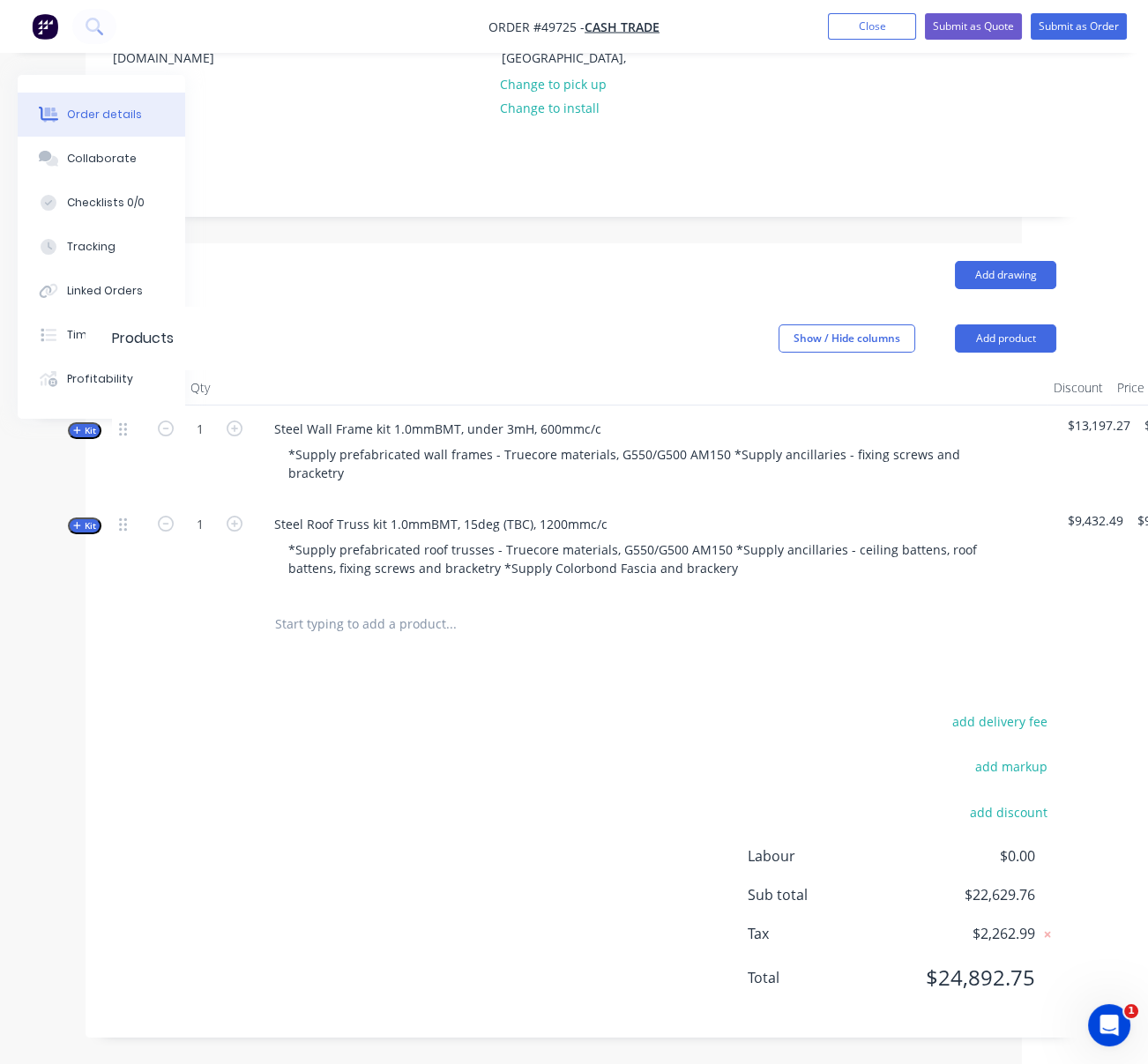
drag, startPoint x: 541, startPoint y: 682, endPoint x: 181, endPoint y: 593, distance: 370.8
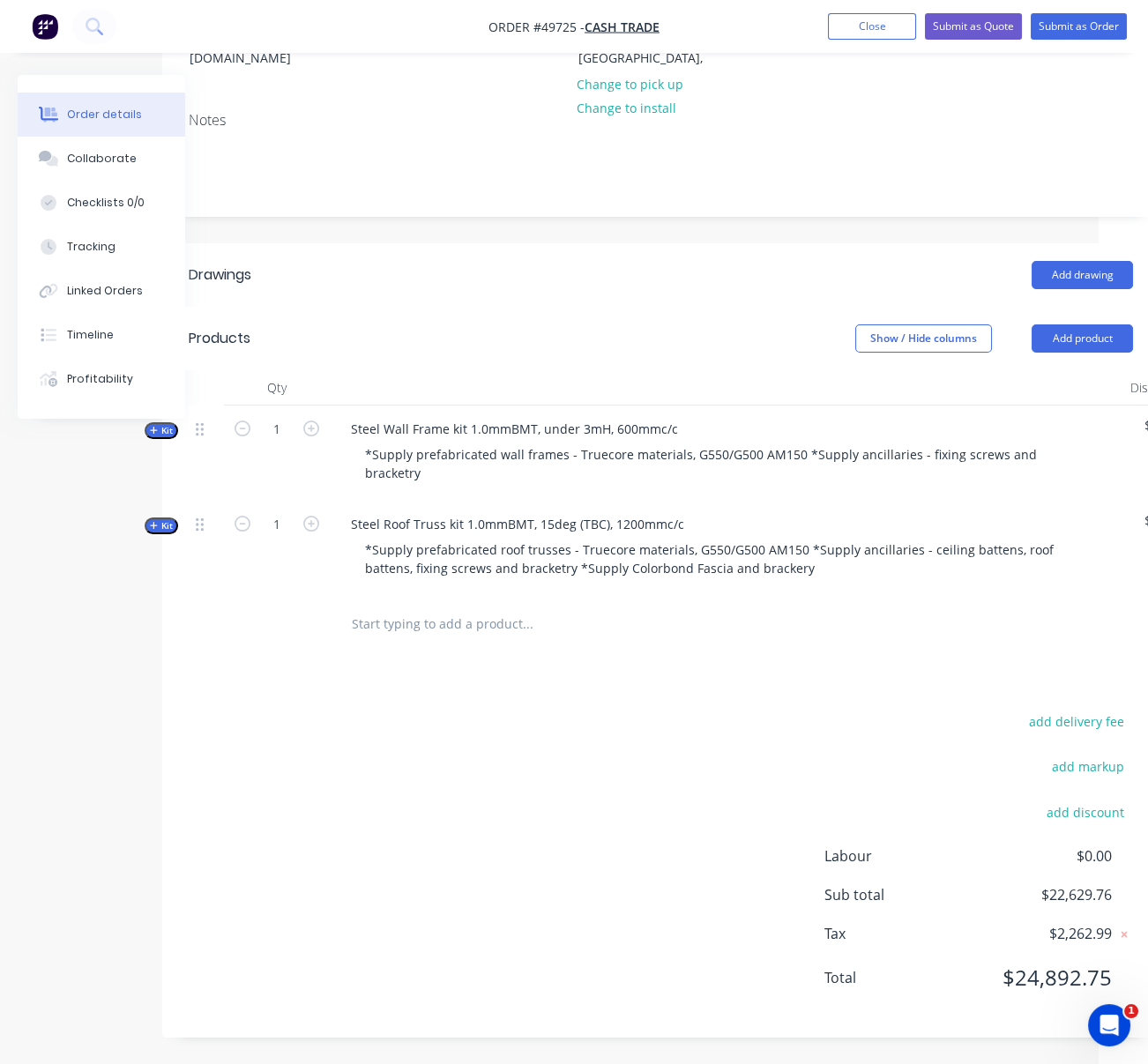
drag, startPoint x: 156, startPoint y: 504, endPoint x: 160, endPoint y: 520, distance: 16.5
click at [156, 522] on icon "button" at bounding box center [154, 525] width 7 height 7
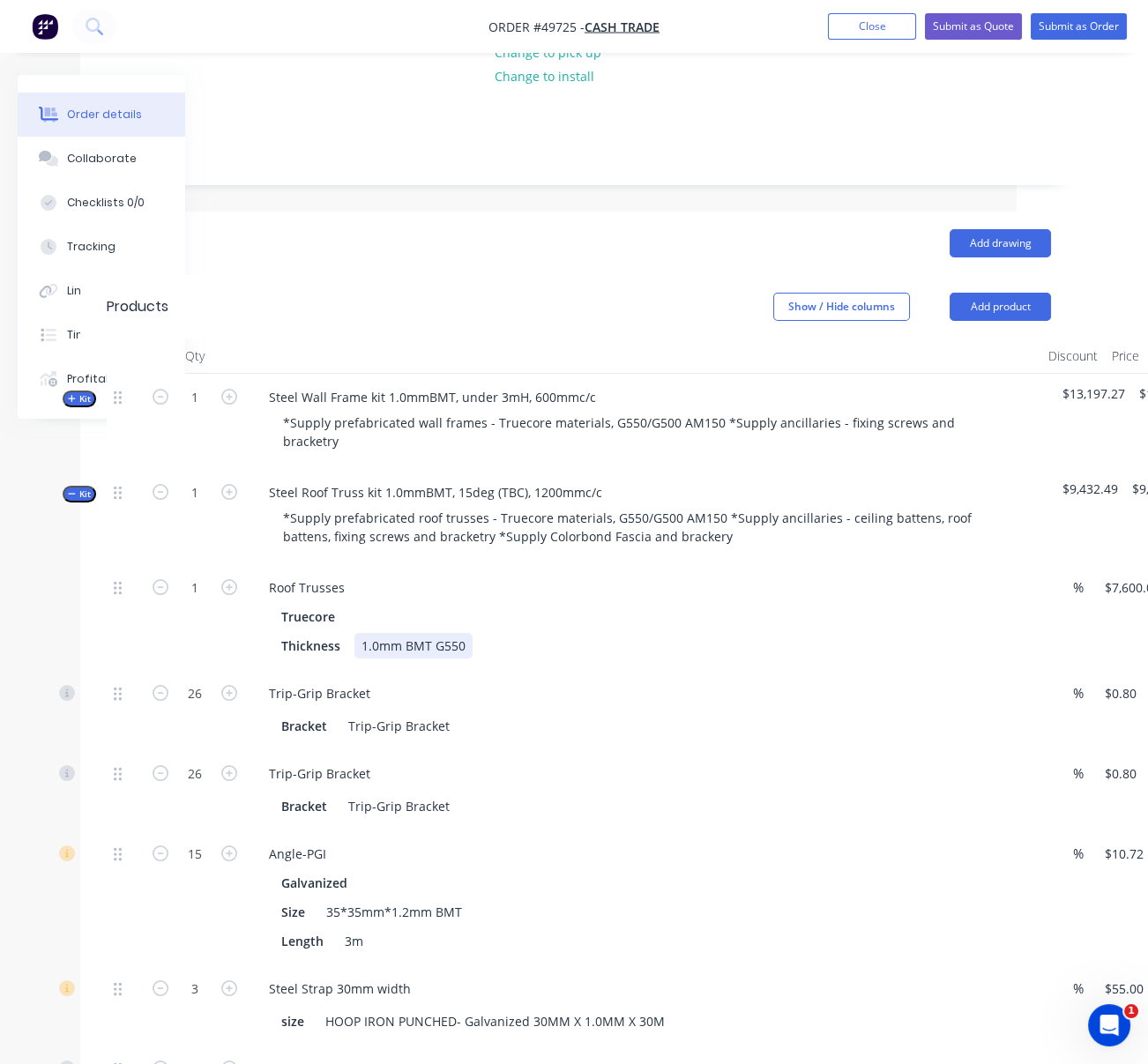
scroll to position [307, 279]
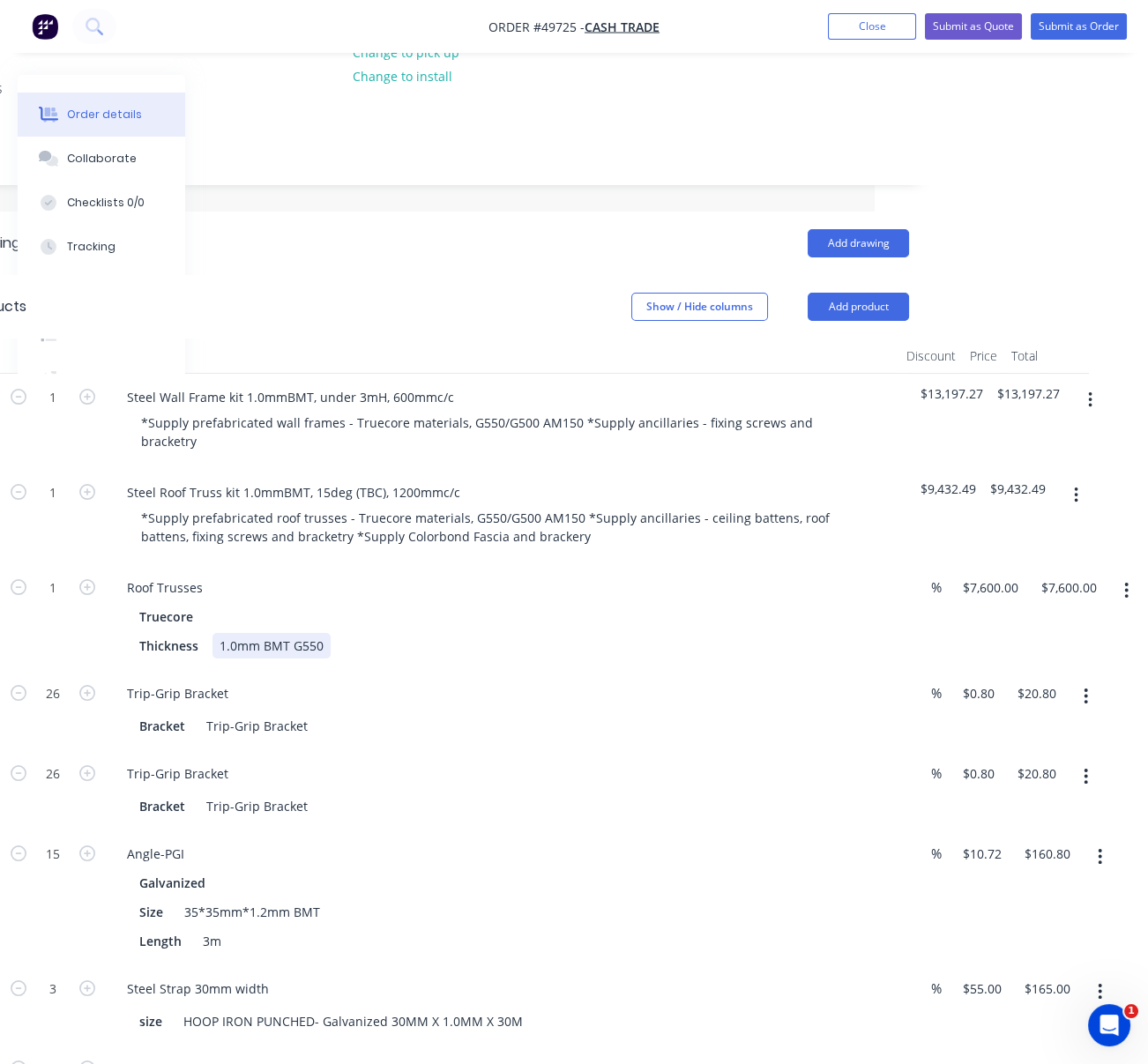
drag, startPoint x: 682, startPoint y: 657, endPoint x: 842, endPoint y: 668, distance: 160.4
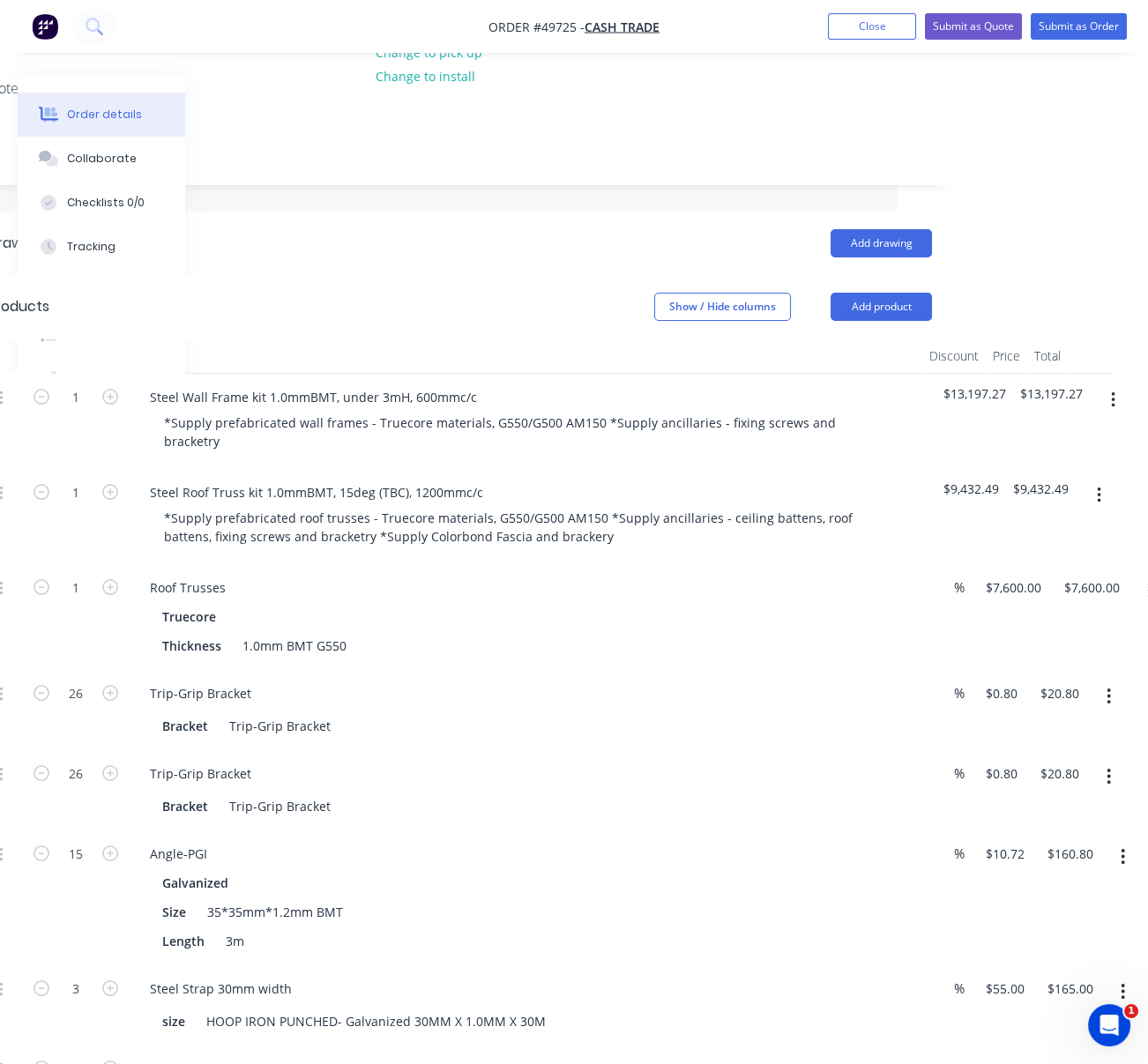
scroll to position [307, 222]
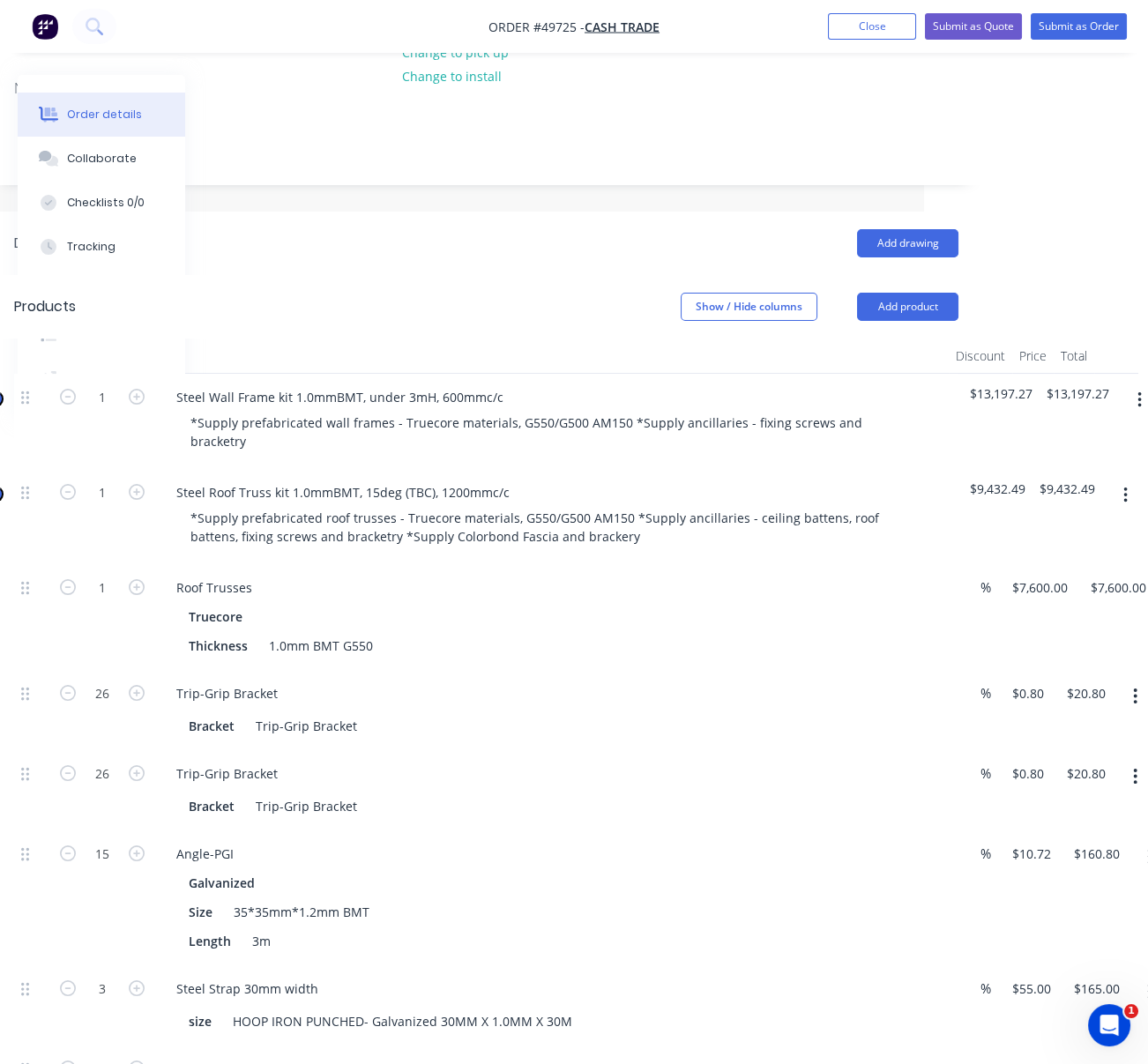
drag, startPoint x: 757, startPoint y: 673, endPoint x: 695, endPoint y: 673, distance: 62.0
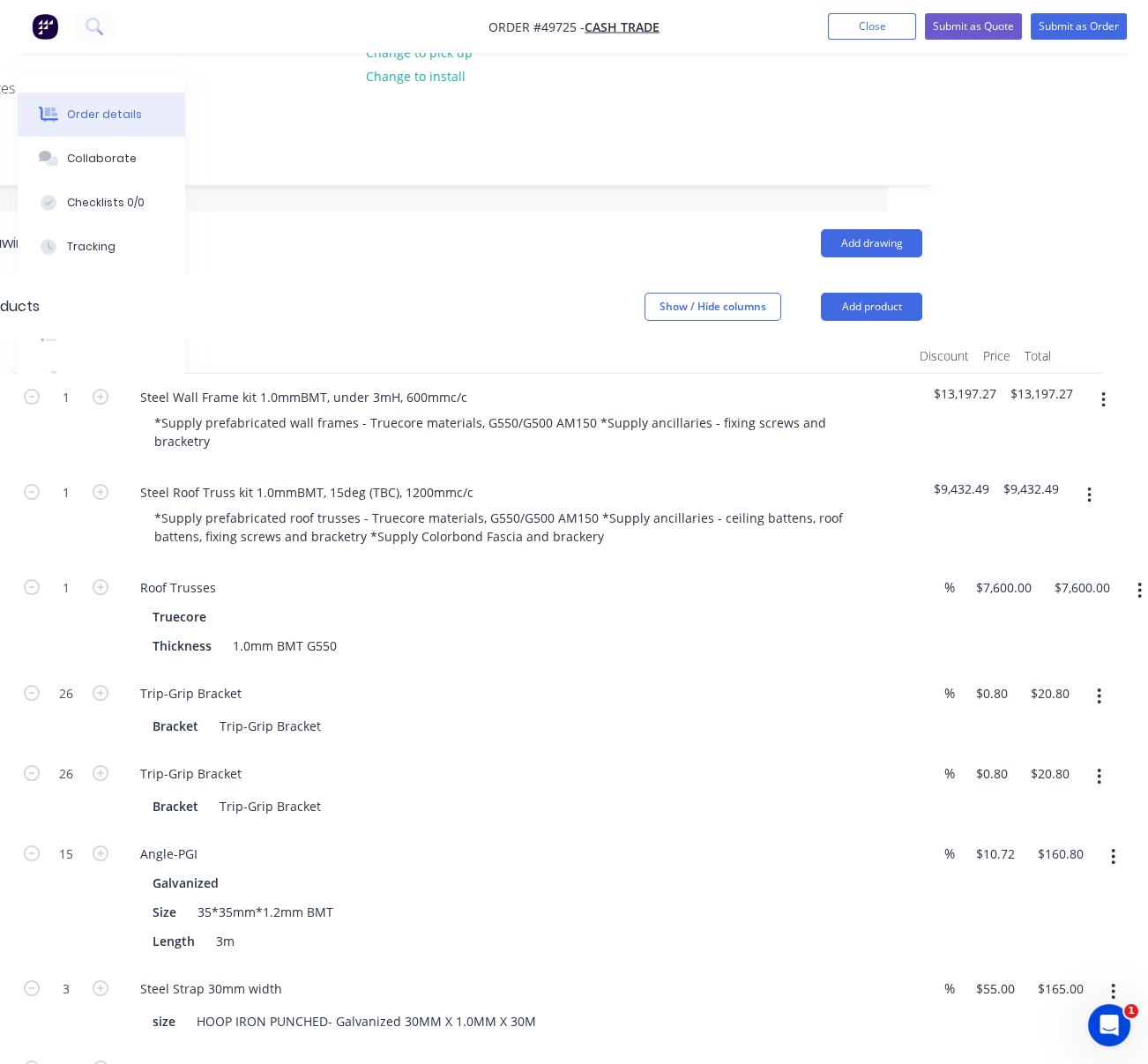
scroll to position [307, 279]
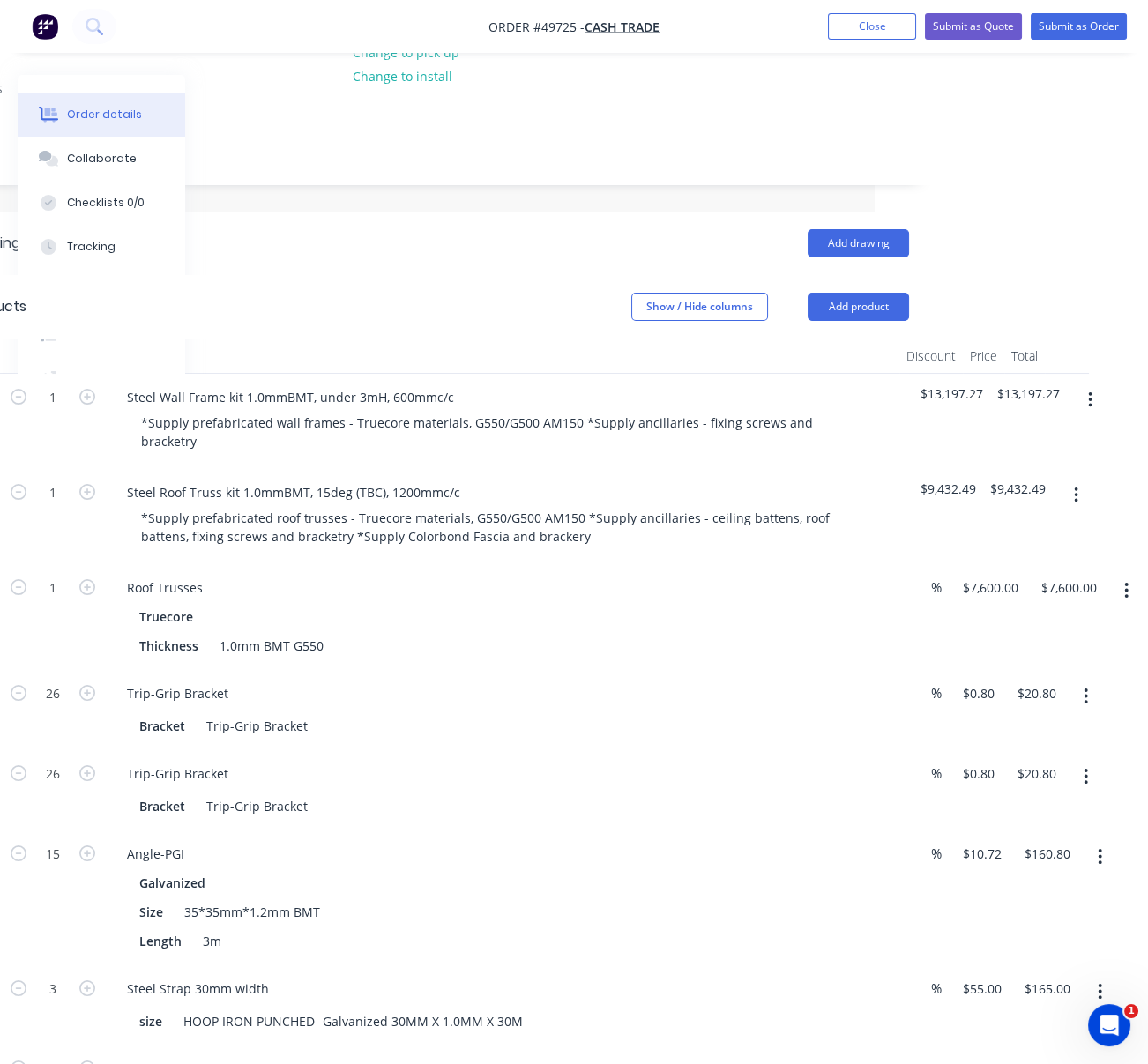
drag, startPoint x: 695, startPoint y: 673, endPoint x: 786, endPoint y: 670, distance: 91.0
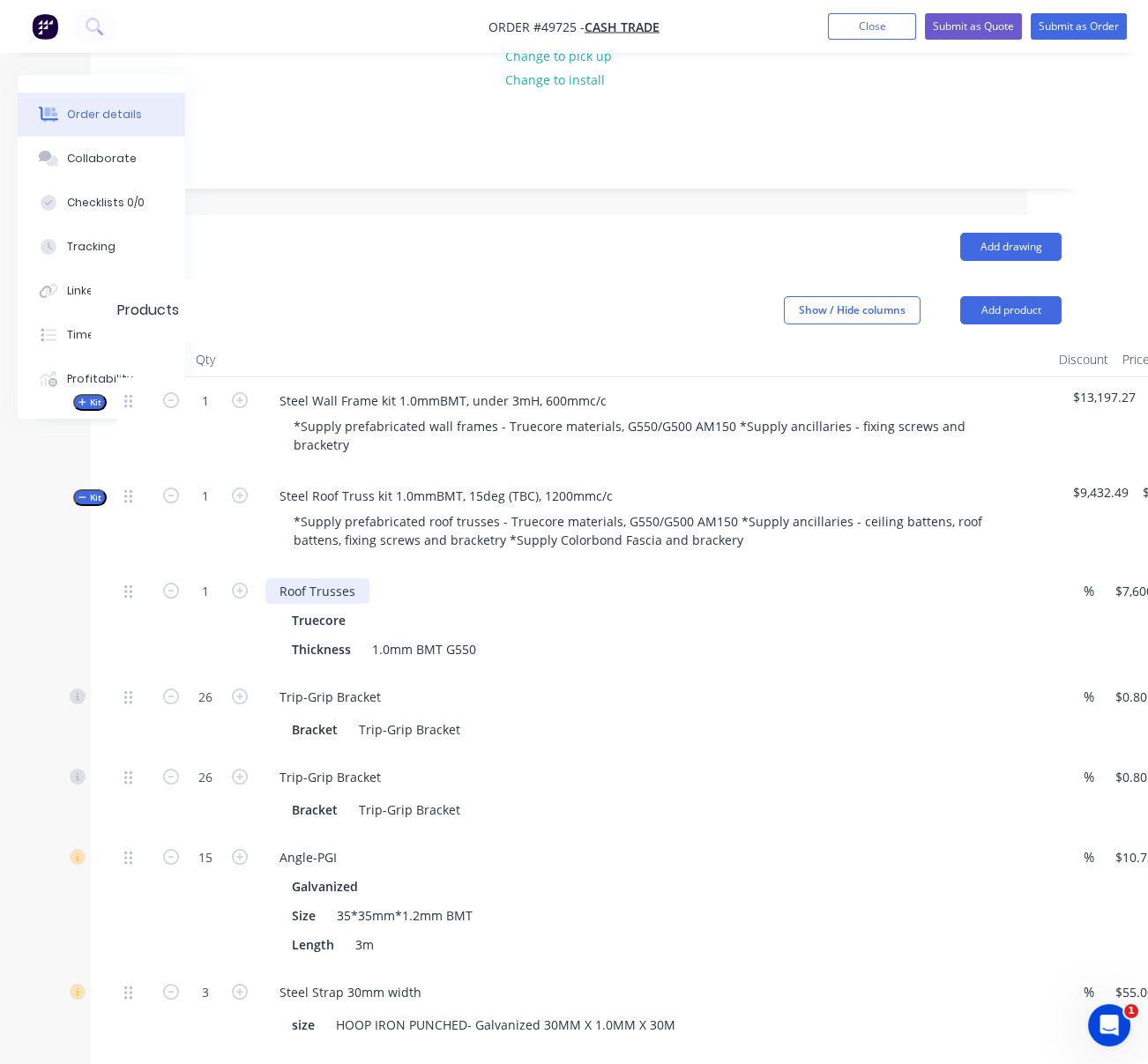
drag, startPoint x: 582, startPoint y: 641, endPoint x: 371, endPoint y: 607, distance: 213.7
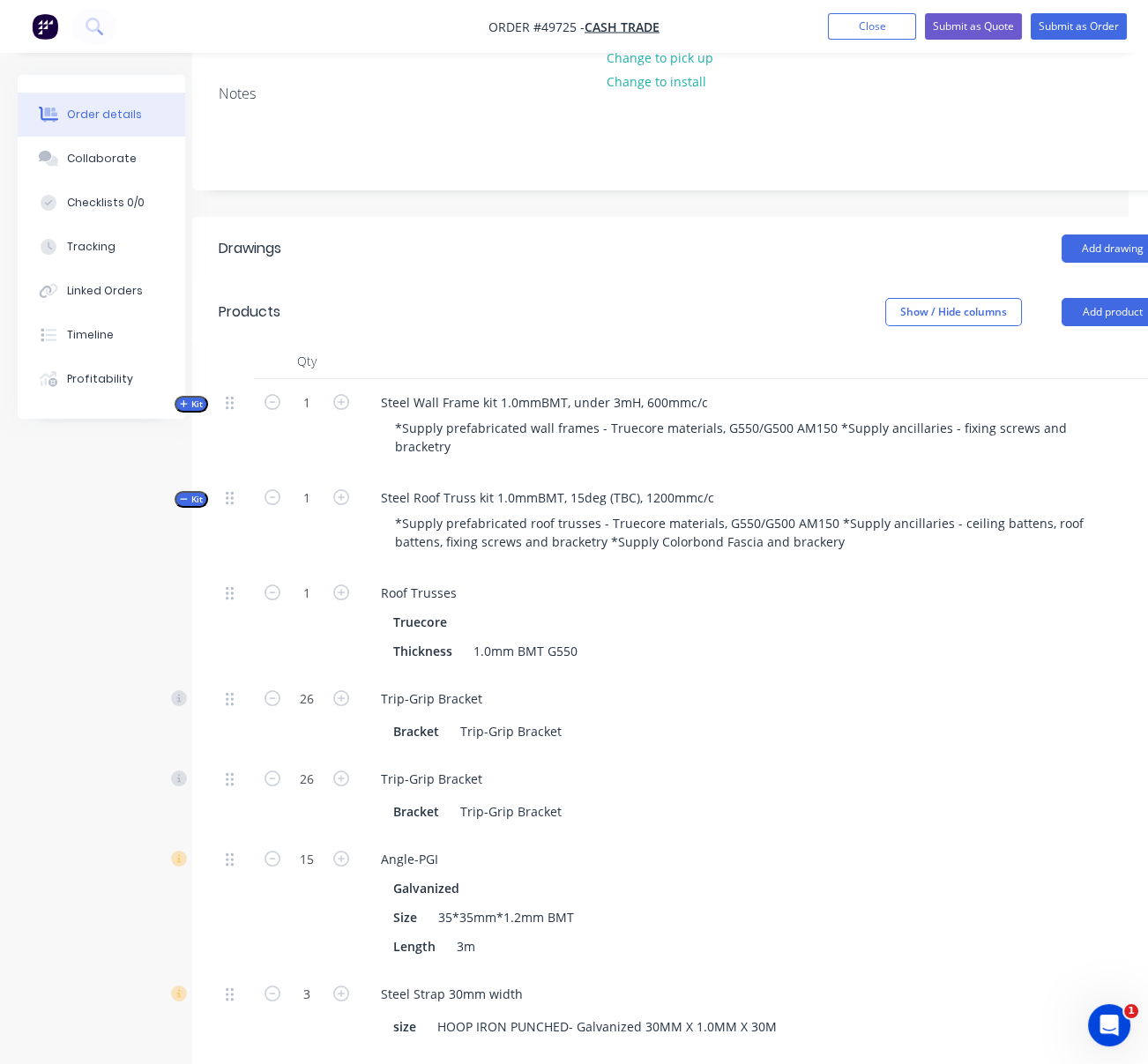
click at [198, 506] on span "Kit" at bounding box center [191, 499] width 23 height 13
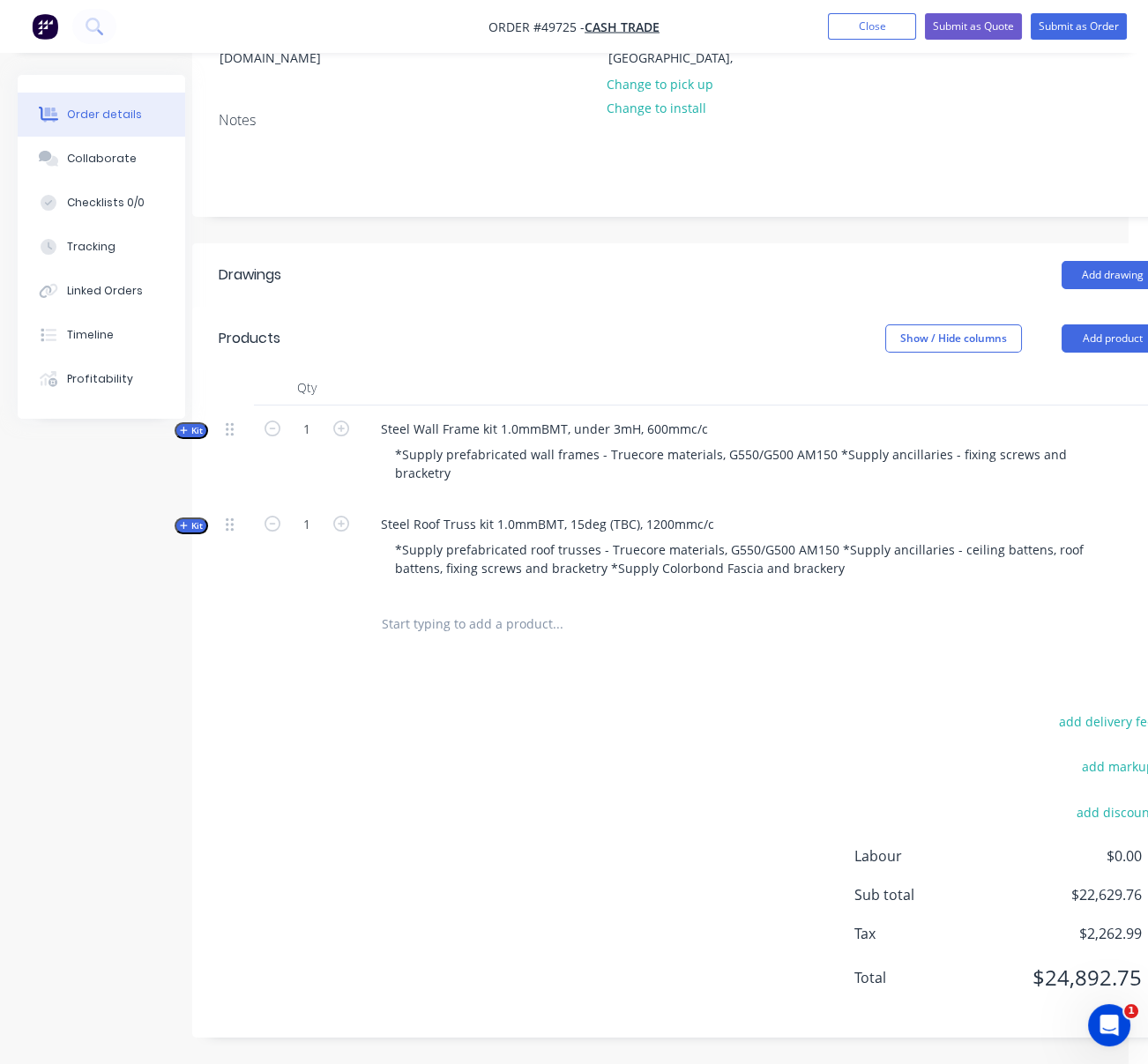
scroll to position [302, 95]
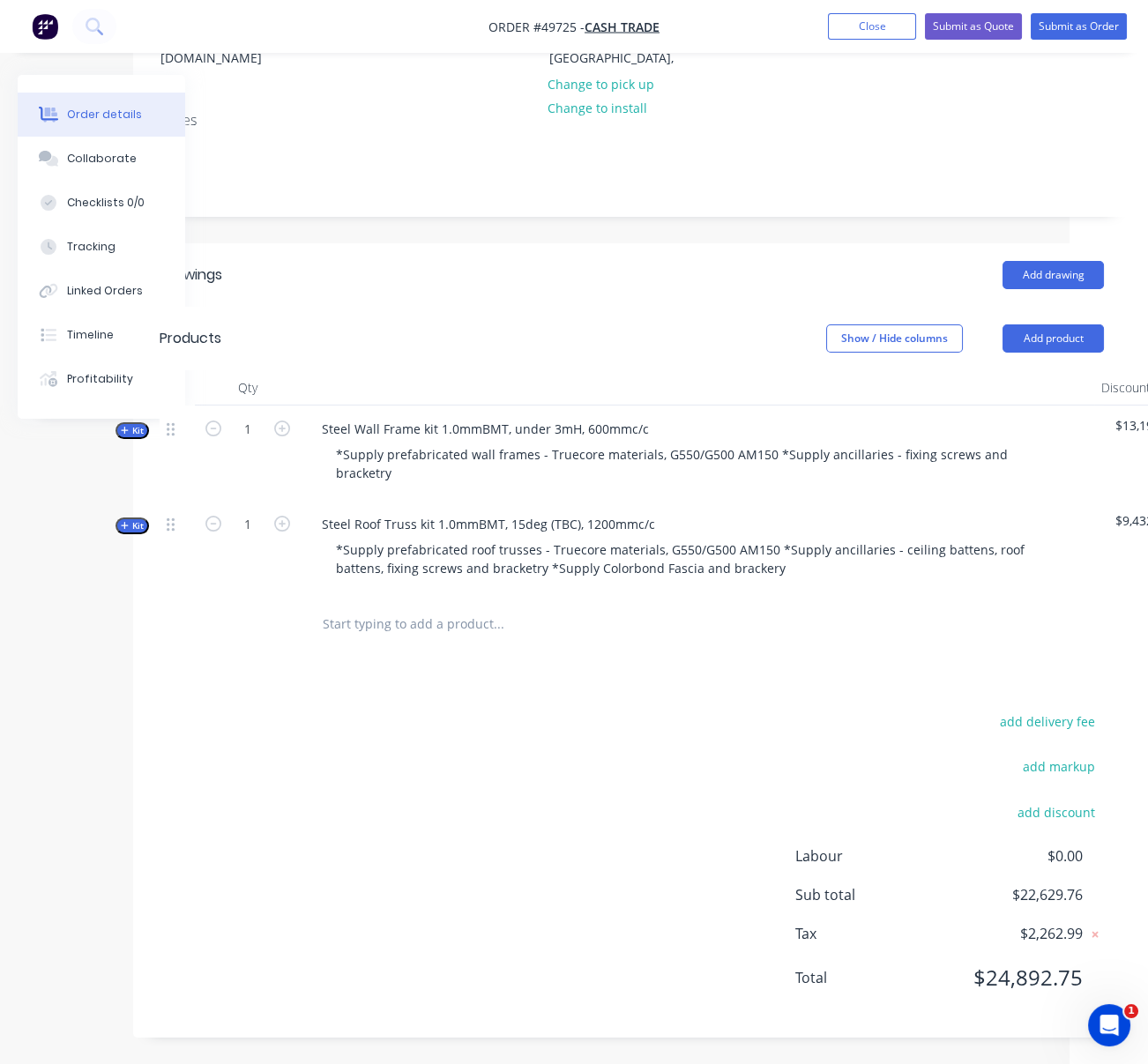
drag, startPoint x: 849, startPoint y: 251, endPoint x: 939, endPoint y: 217, distance: 96.2
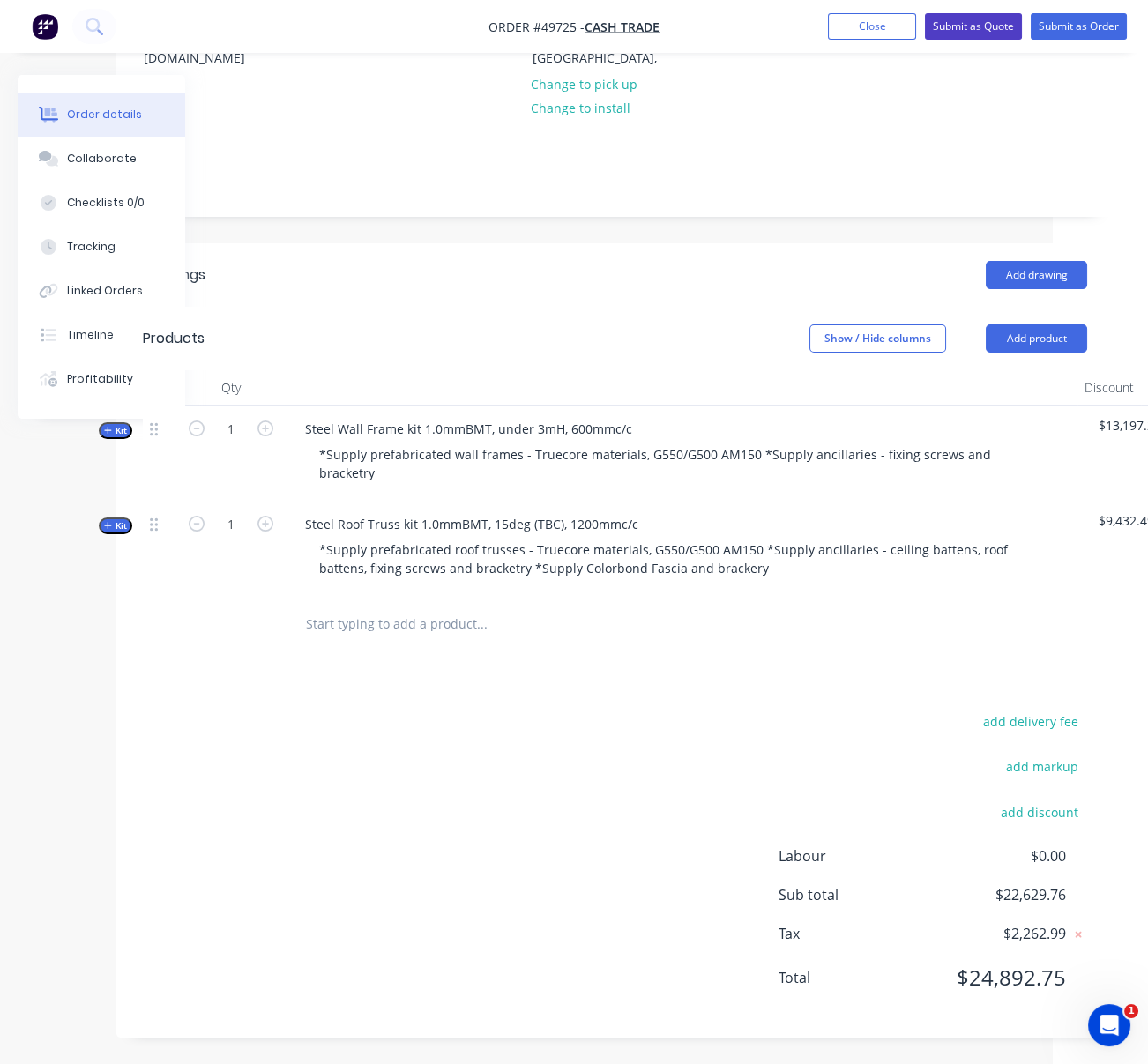
click at [984, 30] on button "Submit as Quote" at bounding box center [973, 26] width 97 height 26
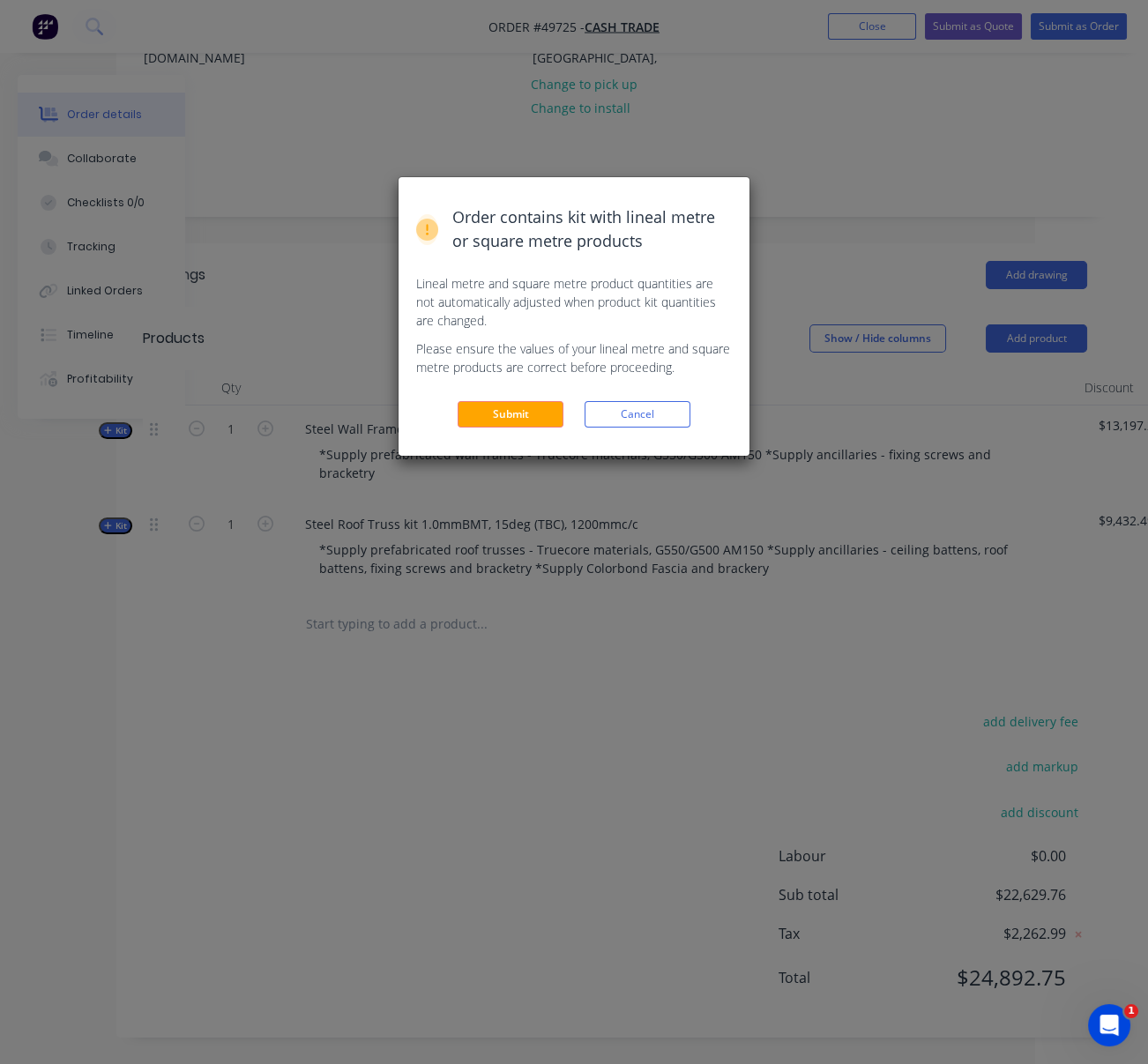
click at [515, 455] on div "Order contains kit with lineal metre or square metre products Lineal metre and …" at bounding box center [574, 316] width 351 height 278
click at [506, 427] on button "Submit" at bounding box center [510, 414] width 106 height 26
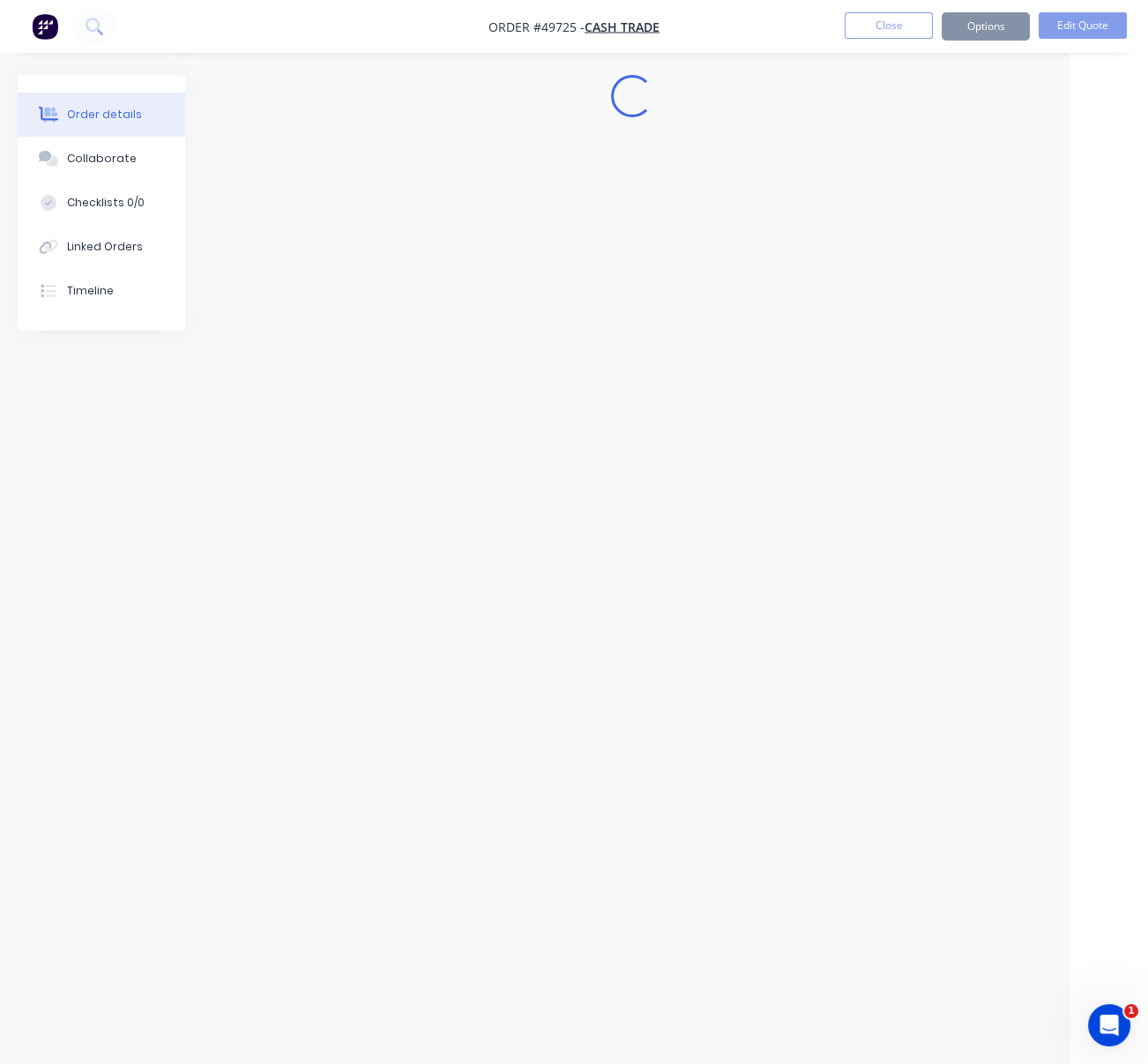
scroll to position [18, 77]
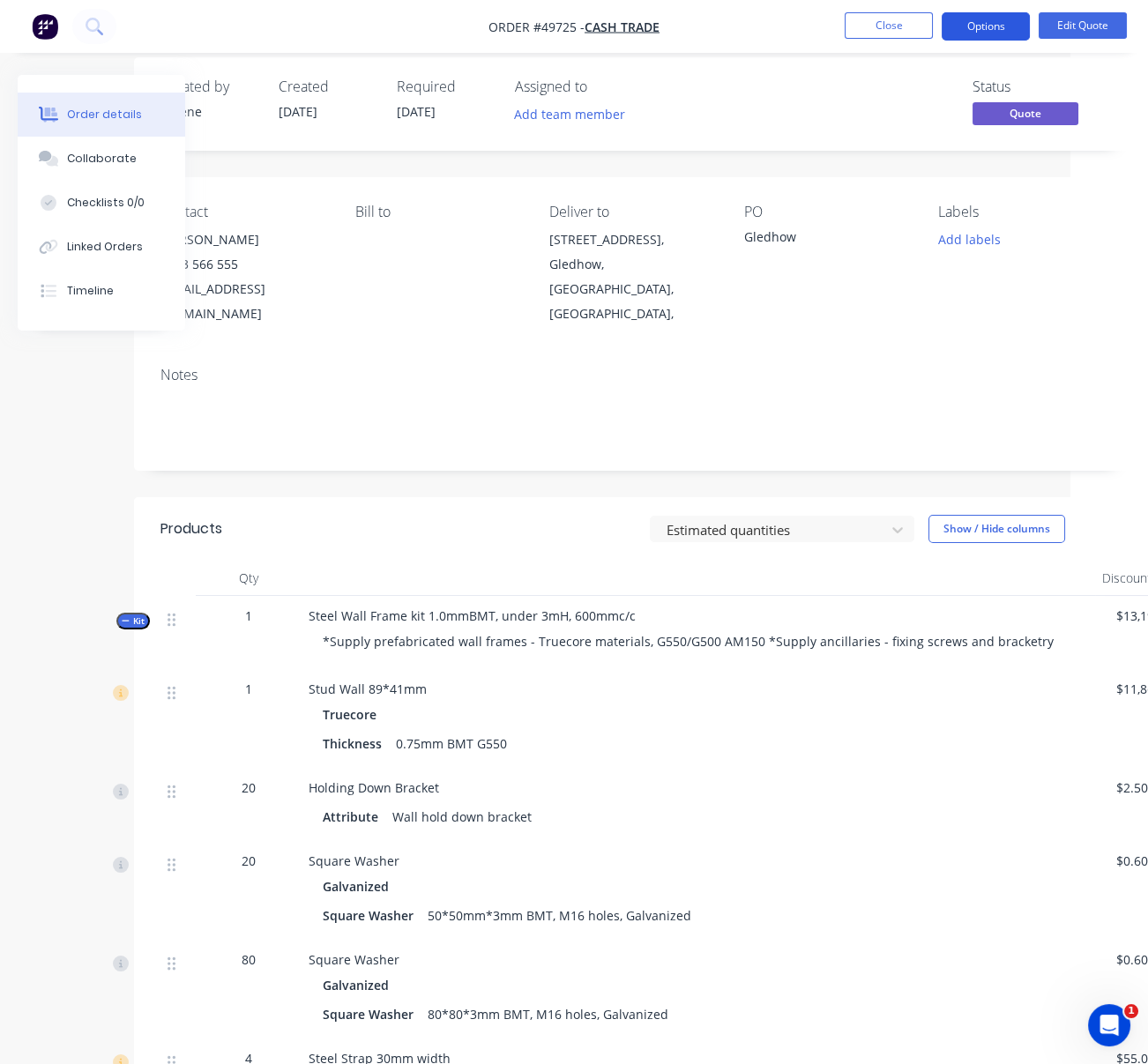
click at [977, 29] on button "Options" at bounding box center [985, 26] width 88 height 28
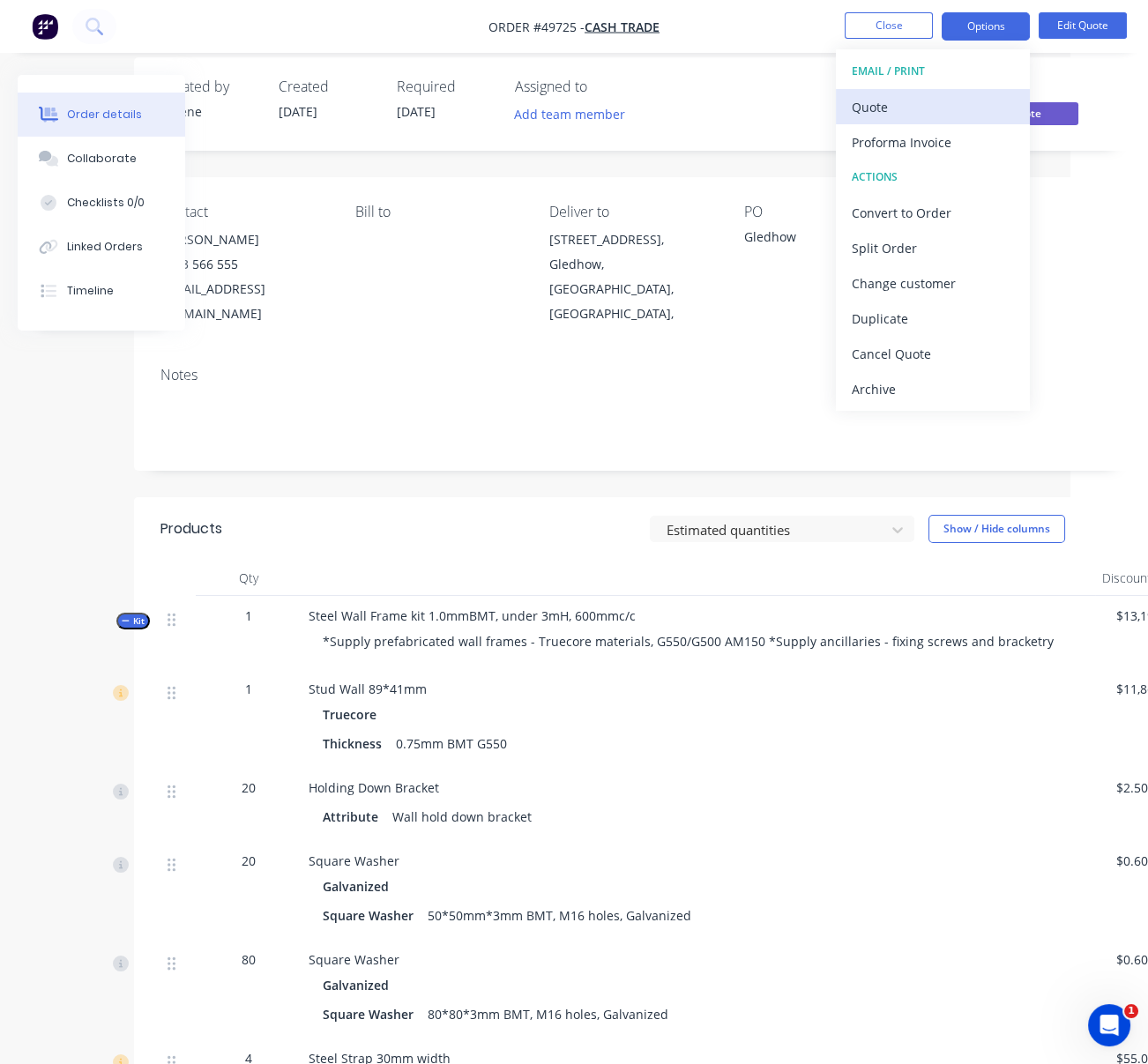
click at [865, 110] on div "Quote" at bounding box center [932, 107] width 163 height 25
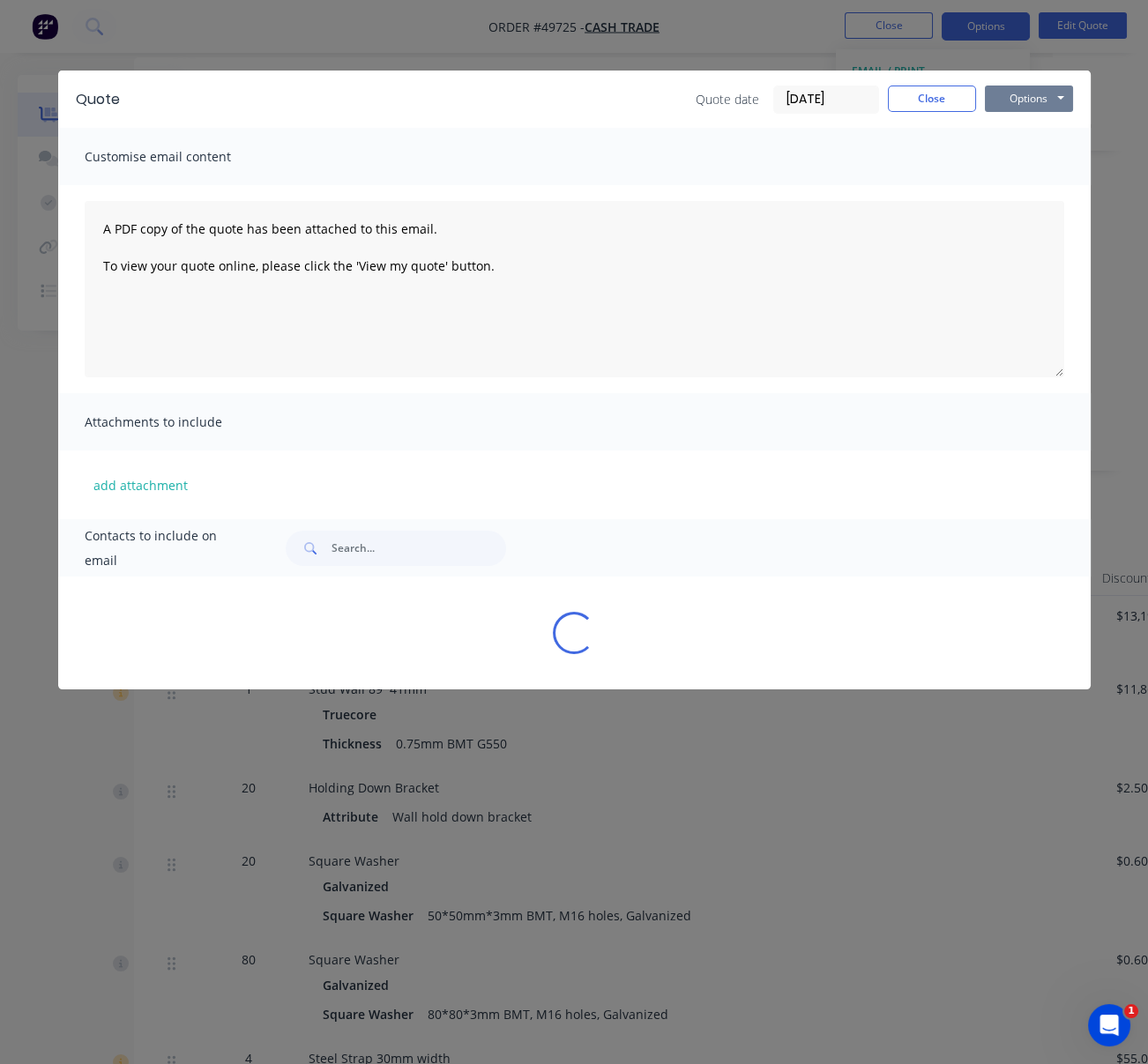
click at [1040, 101] on button "Options" at bounding box center [1029, 98] width 88 height 26
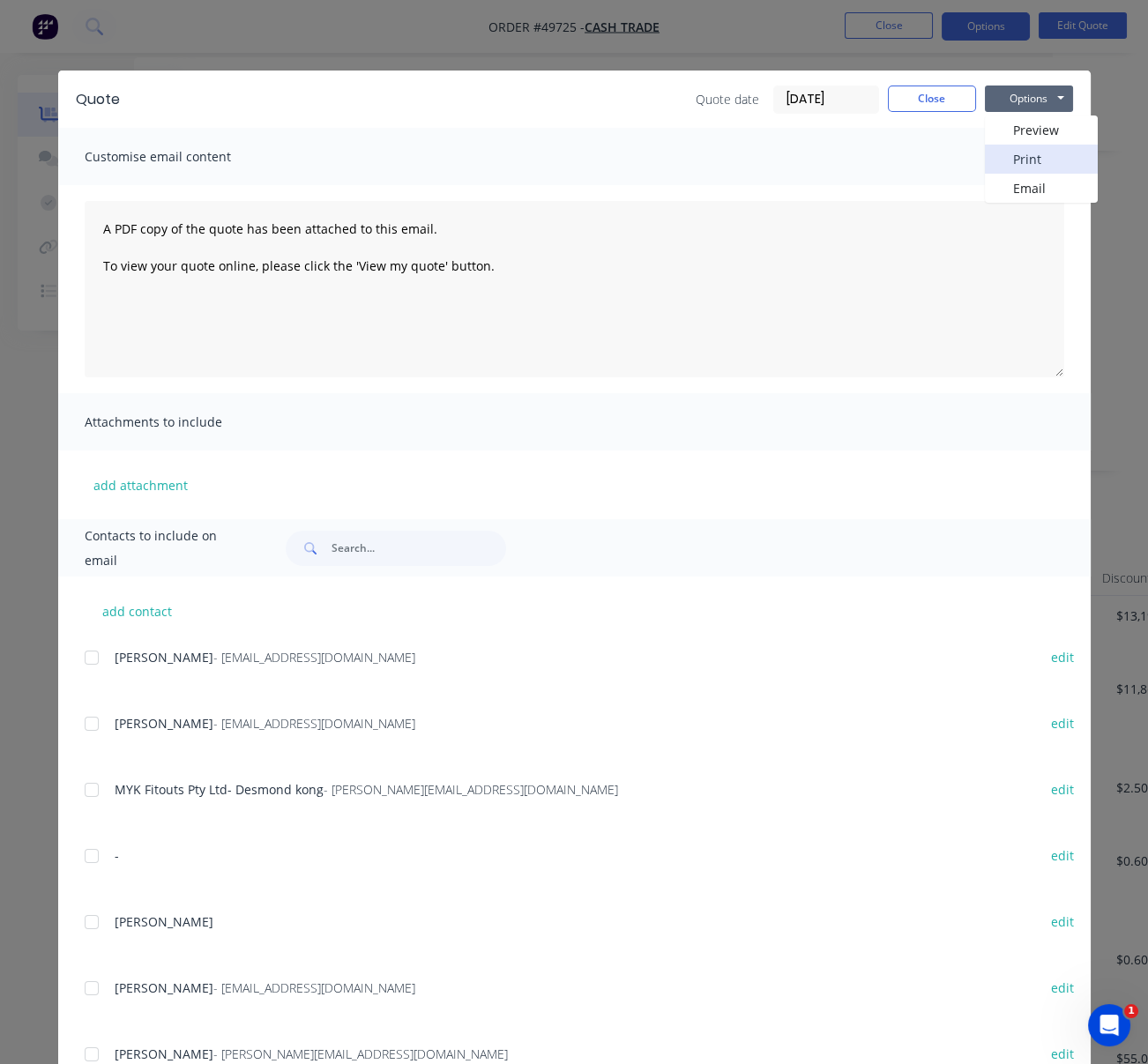
click at [1042, 162] on button "Print" at bounding box center [1041, 159] width 113 height 29
click at [933, 109] on button "Close" at bounding box center [932, 98] width 88 height 26
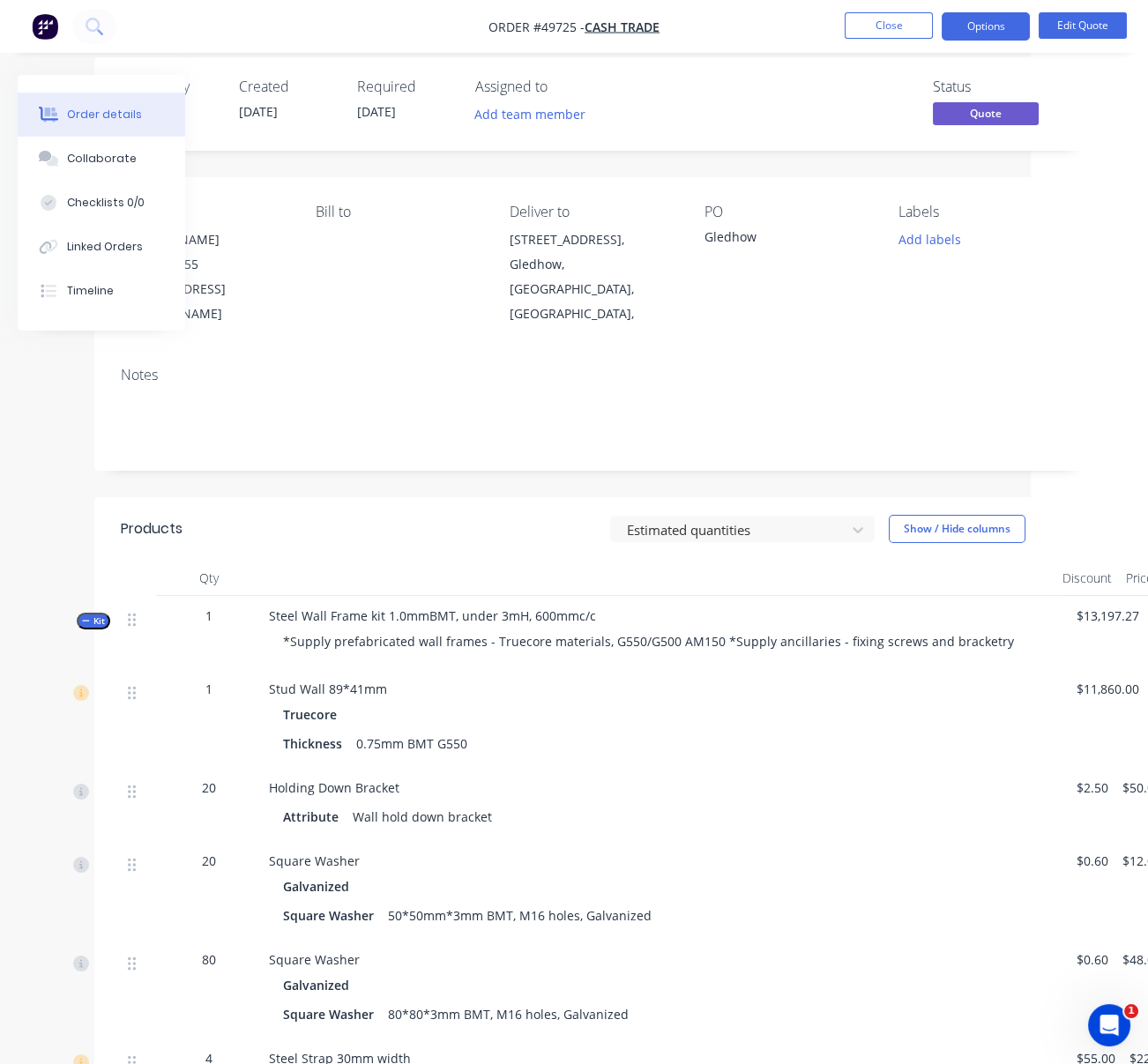
drag, startPoint x: 400, startPoint y: 561, endPoint x: 518, endPoint y: 556, distance: 118.1
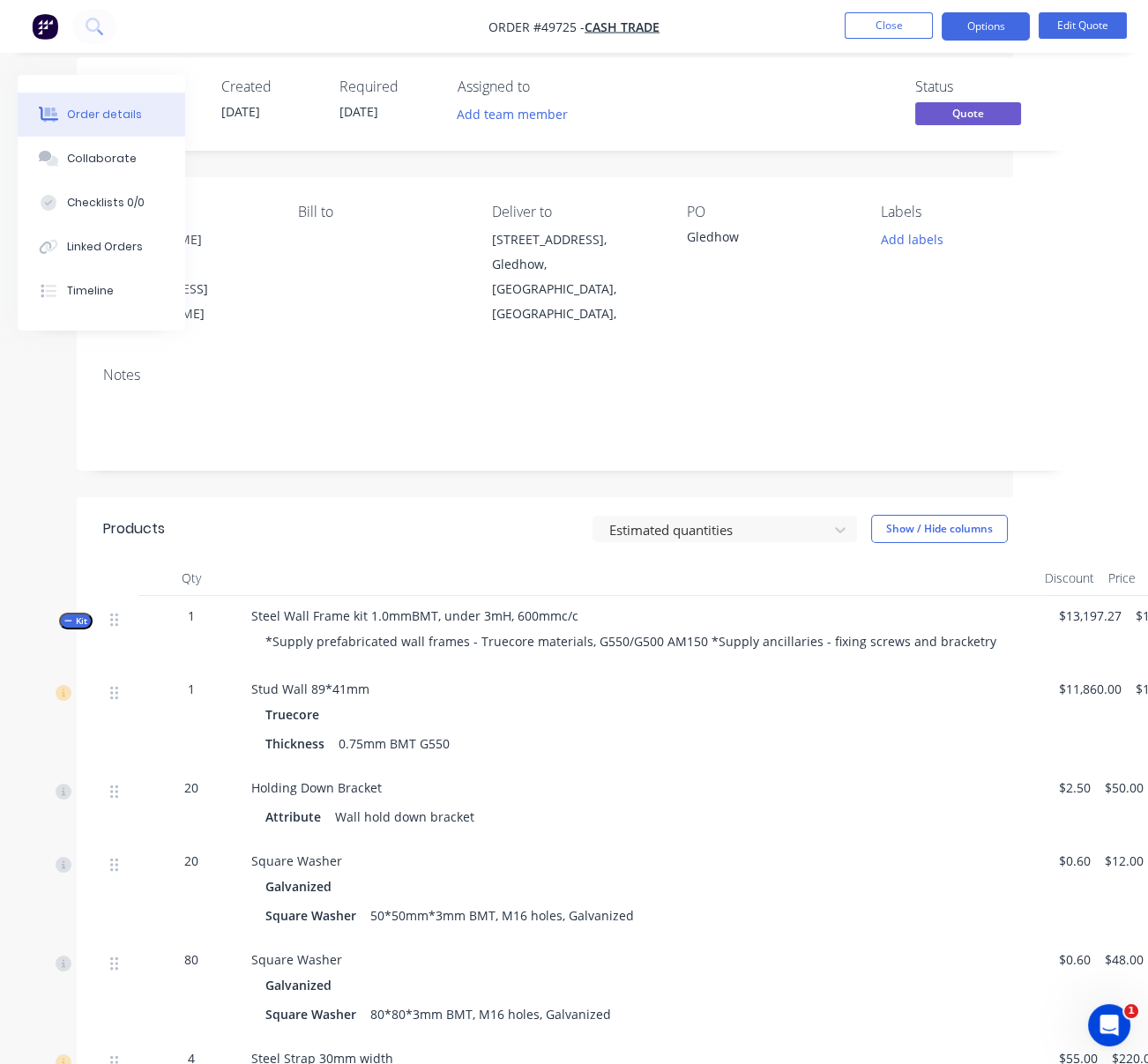
click at [366, 557] on header "Products Estimated quantities Show / Hide columns" at bounding box center [575, 529] width 997 height 64
click at [878, 33] on button "Close" at bounding box center [888, 25] width 88 height 26
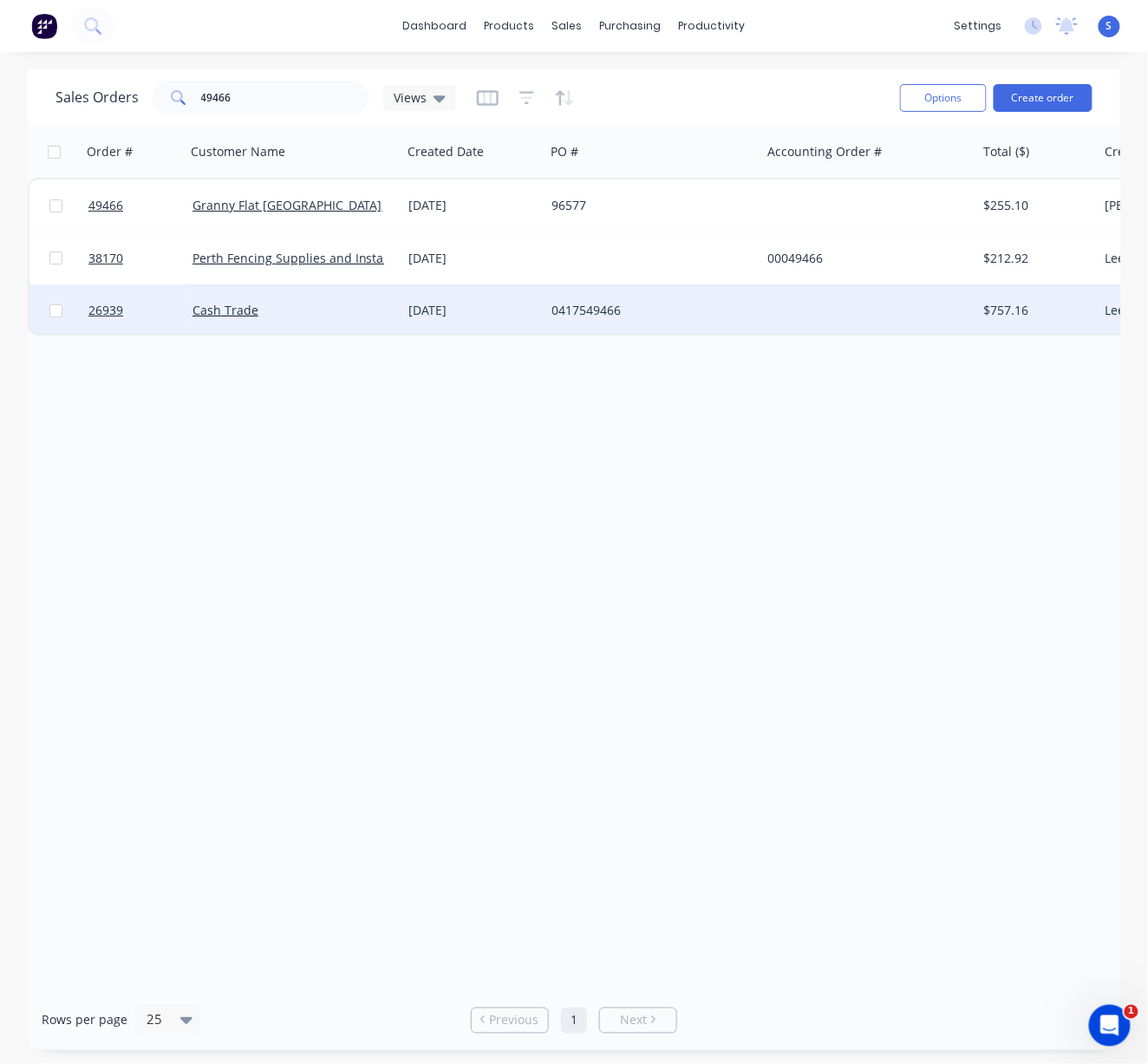
drag, startPoint x: 522, startPoint y: 569, endPoint x: 461, endPoint y: 324, distance: 252.5
click at [521, 569] on div "Order # Customer Name Created Date PO # Accounting Order # Total ($) Created By…" at bounding box center [574, 558] width 1093 height 864
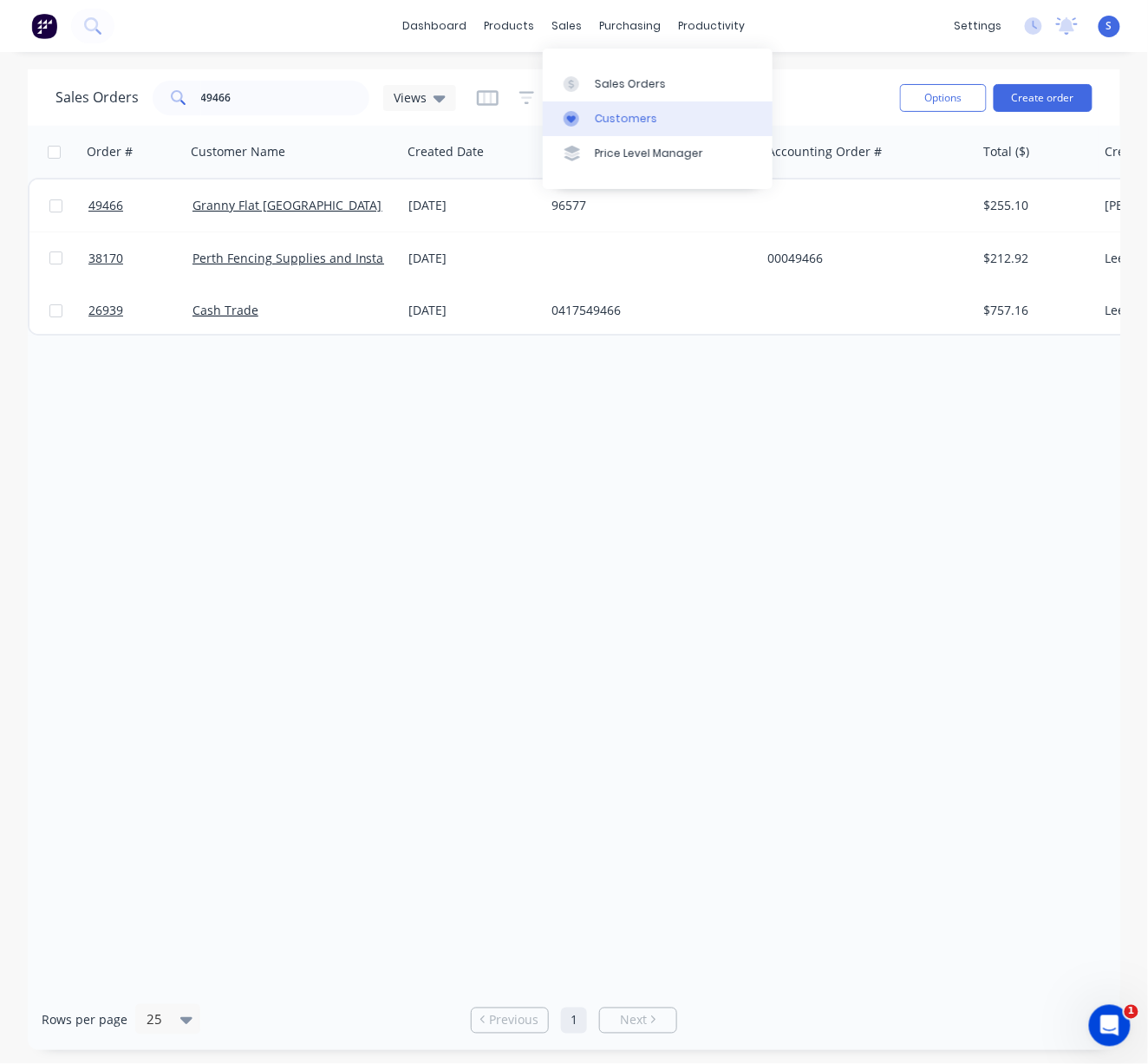
click at [634, 115] on link "Customers" at bounding box center [658, 118] width 230 height 34
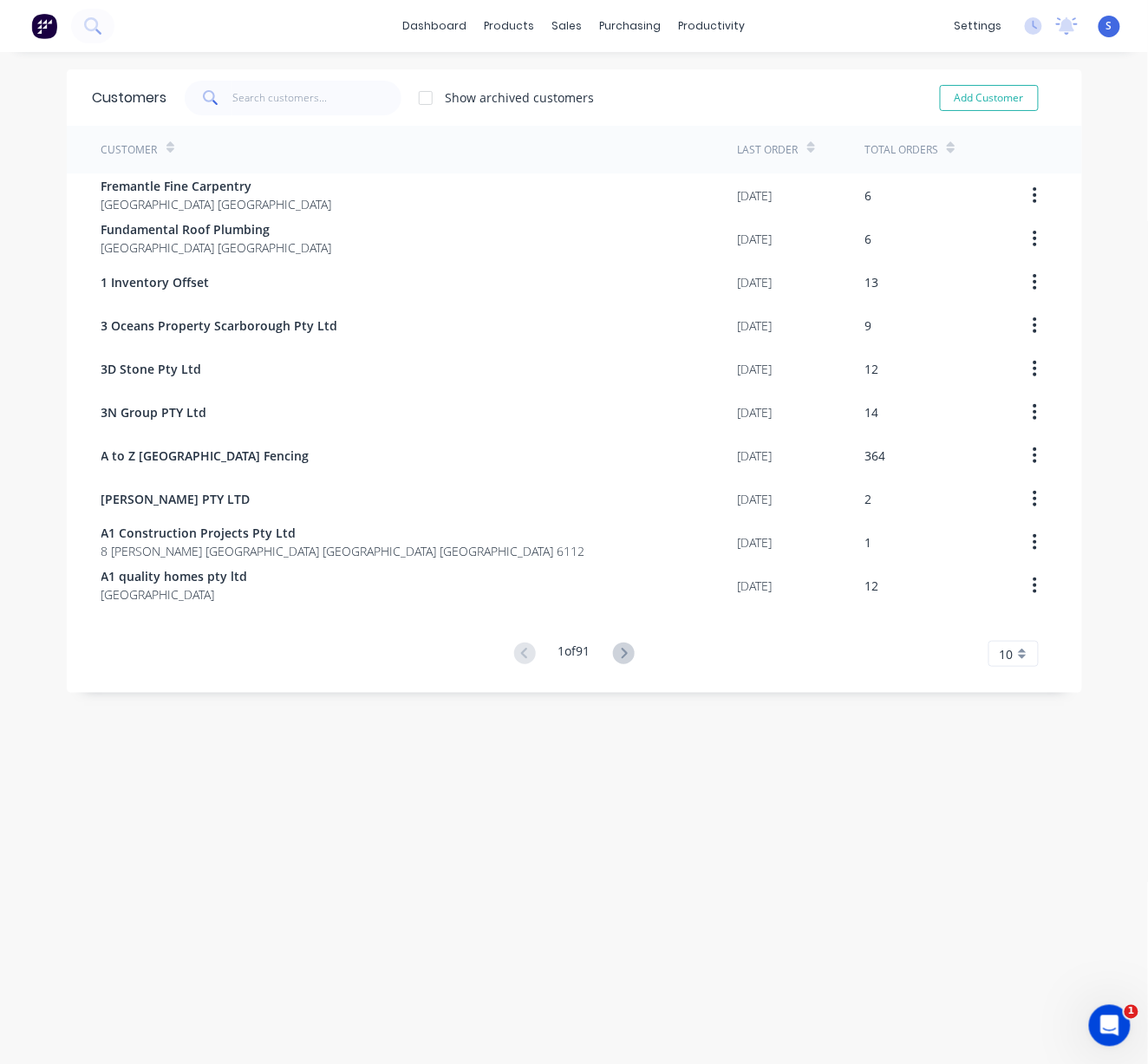
click at [756, 99] on div "Show archived customers Add Customer" at bounding box center [612, 97] width 889 height 34
click at [598, 95] on link "Sales Orders" at bounding box center [650, 83] width 230 height 34
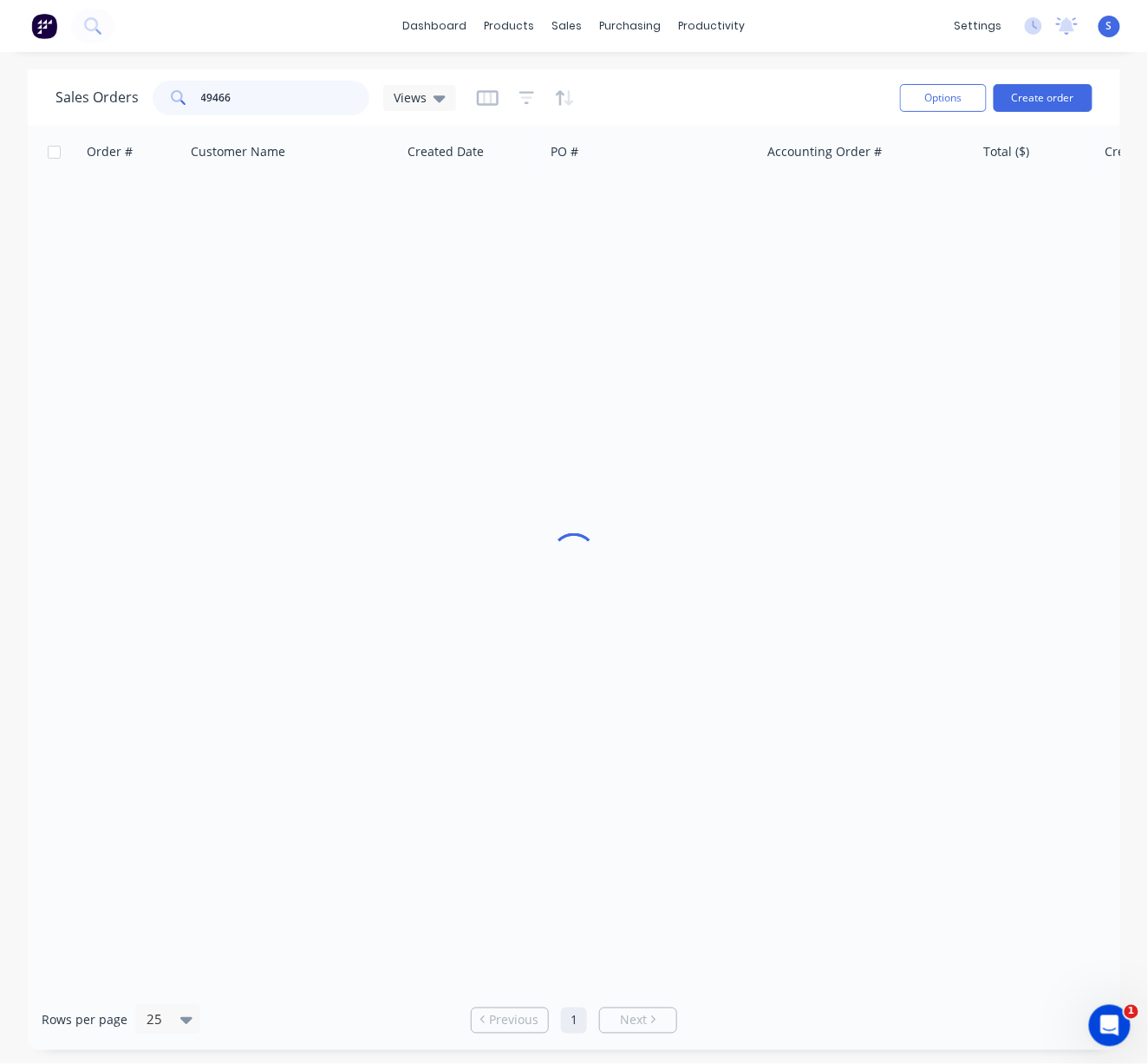
drag, startPoint x: 249, startPoint y: 99, endPoint x: 147, endPoint y: 116, distance: 103.4
click at [148, 116] on div "Sales Orders 49466 Views" at bounding box center [255, 97] width 400 height 34
type input "34110"
click at [713, 75] on div "Sales Orders 34110 Views Options Create order" at bounding box center [574, 98] width 1093 height 57
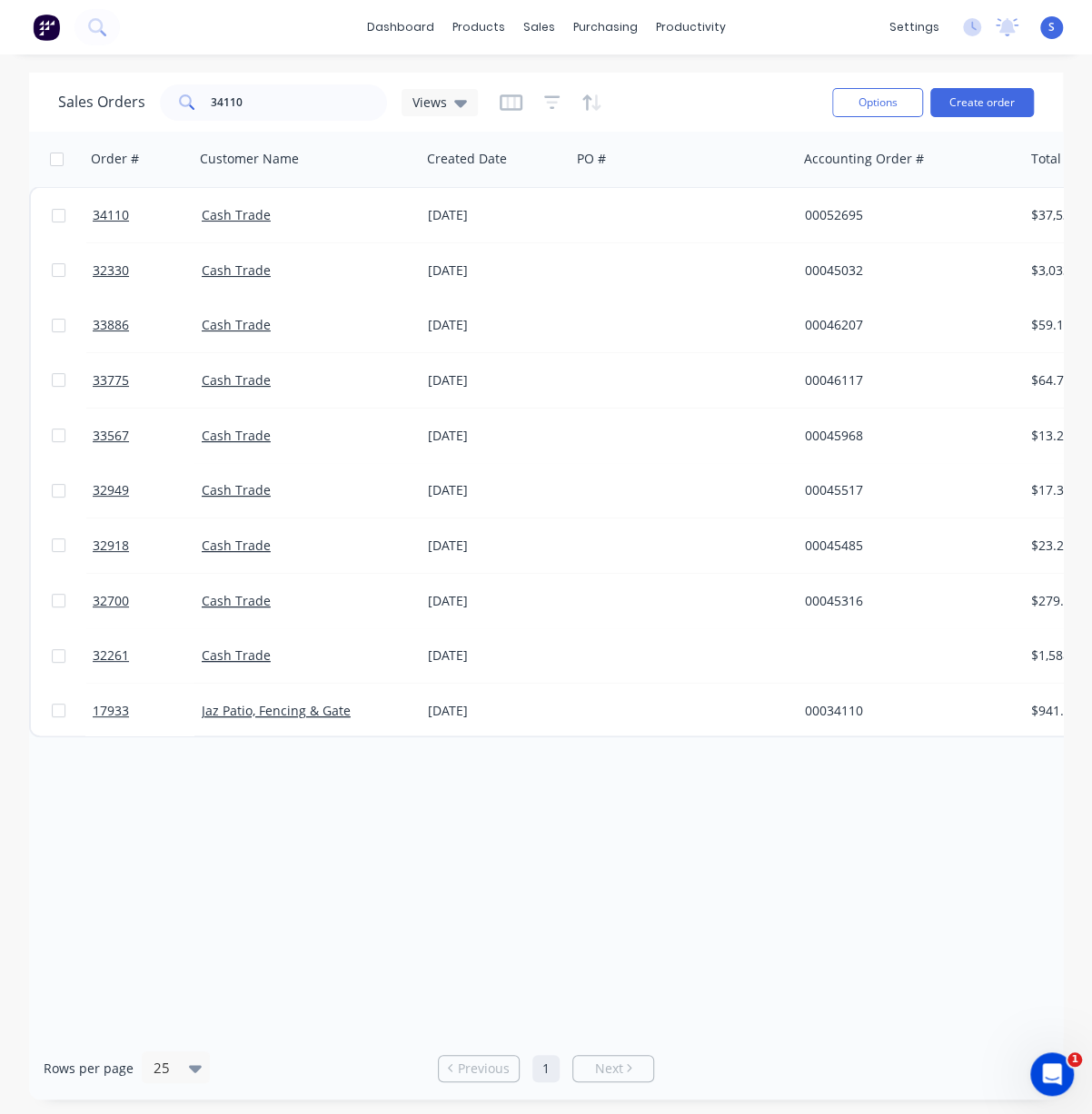
click at [442, 952] on div "Order # Customer Name Created Date PO # Accounting Order # Total ($) Created By…" at bounding box center [545, 584] width 1034 height 905
drag, startPoint x: 341, startPoint y: 896, endPoint x: 524, endPoint y: 810, distance: 202.2
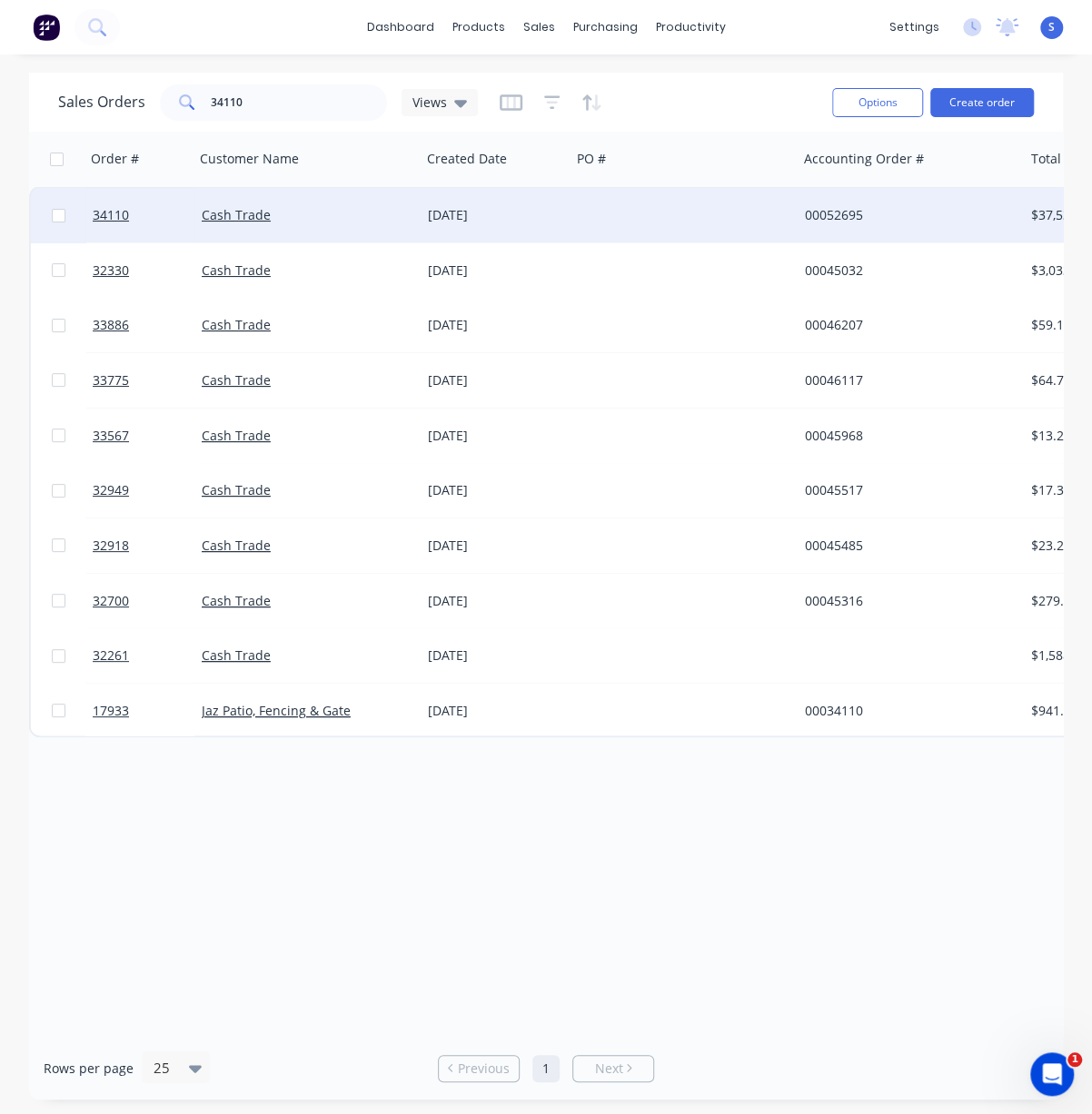
click at [357, 203] on div "Cash Trade" at bounding box center [307, 215] width 226 height 55
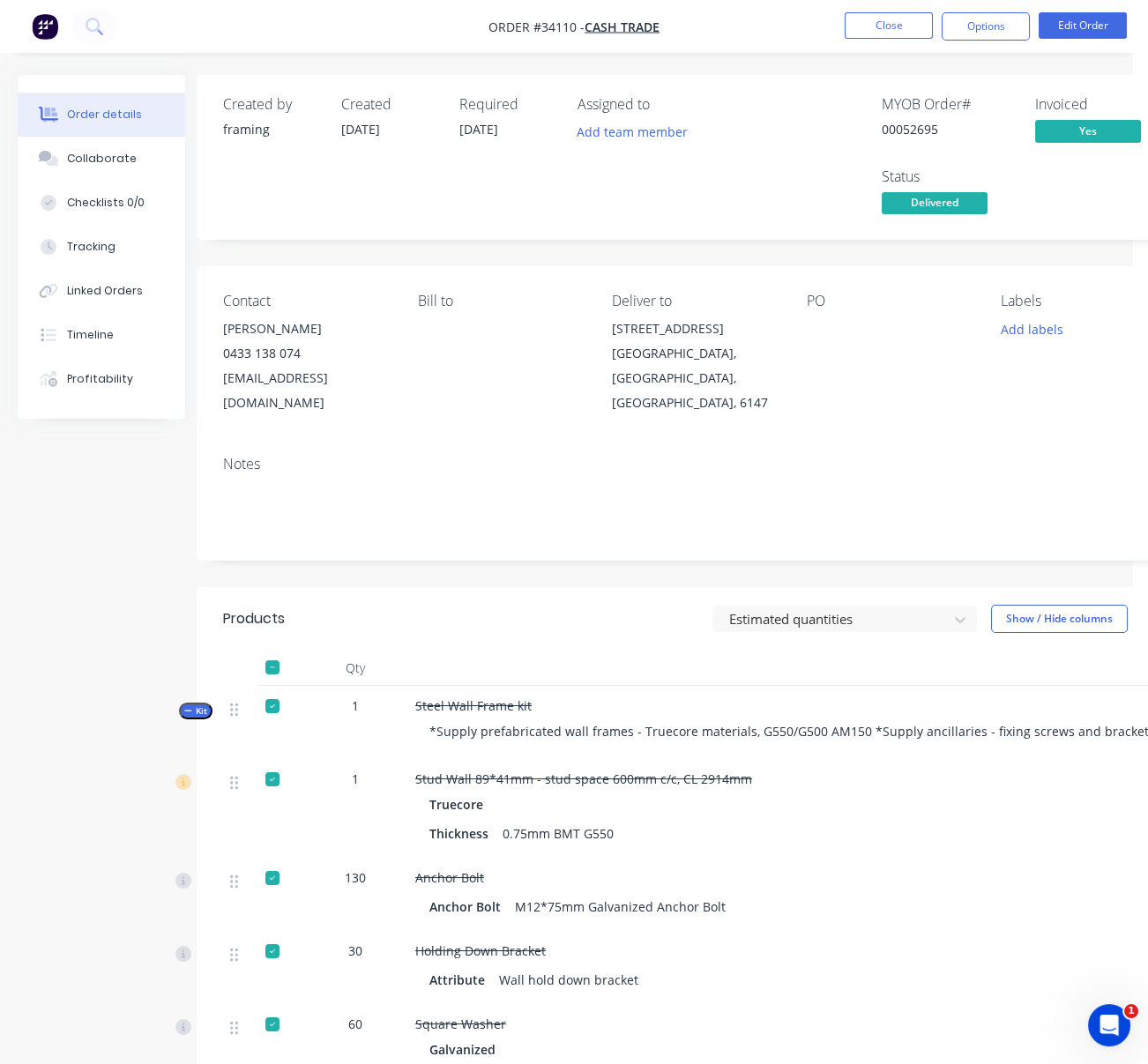
drag, startPoint x: 362, startPoint y: 273, endPoint x: 464, endPoint y: 268, distance: 102.1
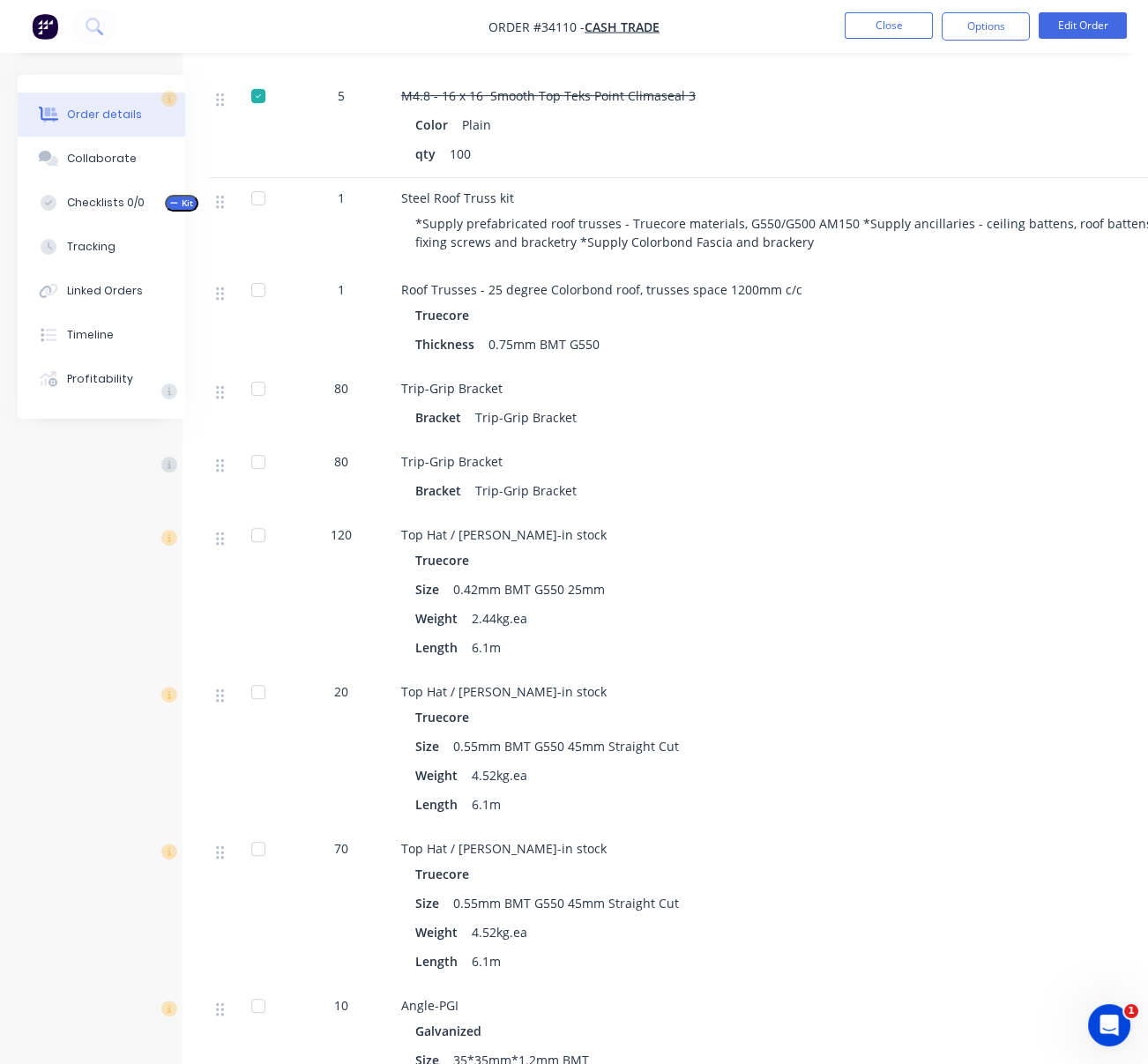
scroll to position [1644, 29]
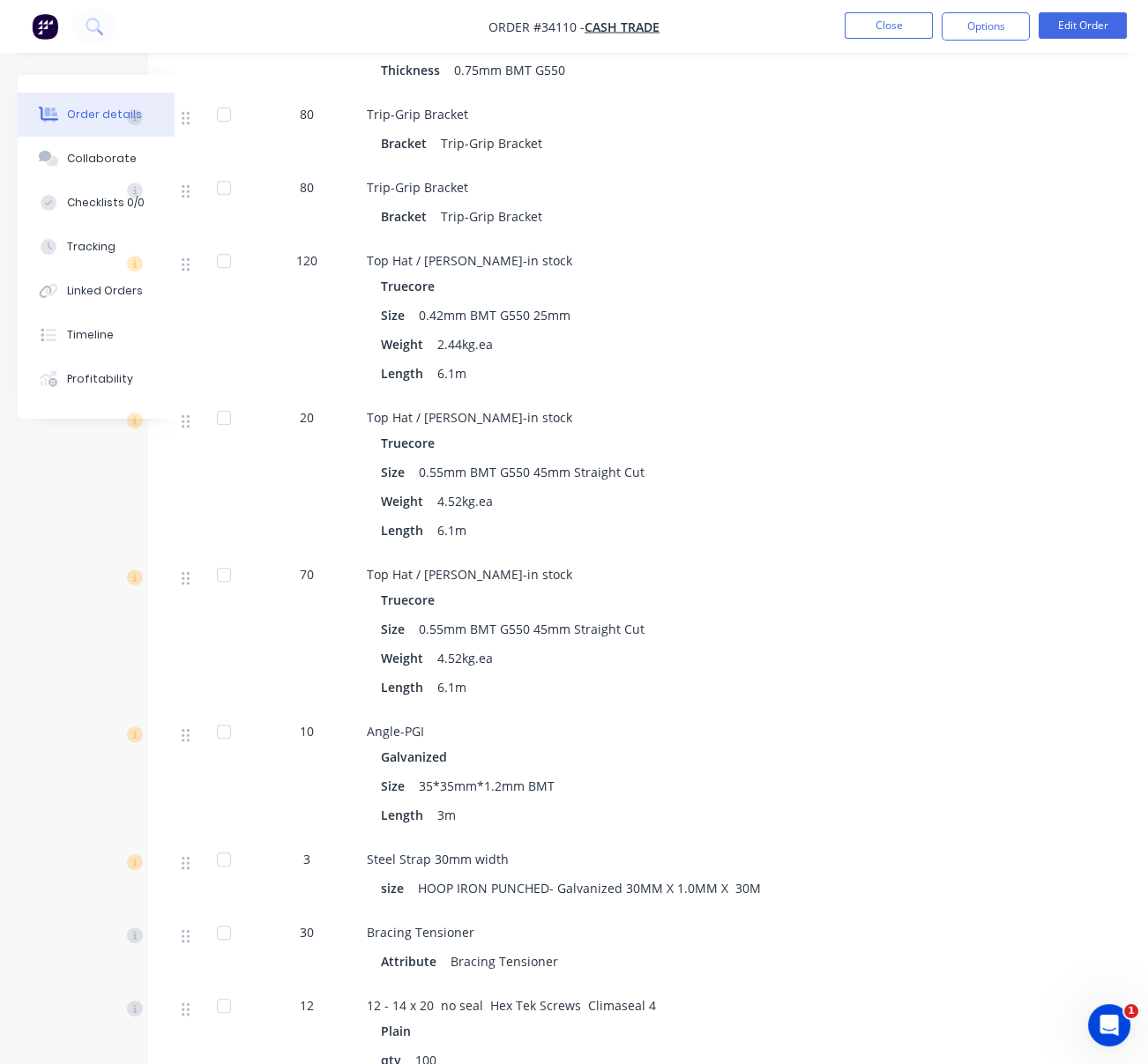
drag, startPoint x: 205, startPoint y: 661, endPoint x: 291, endPoint y: 643, distance: 87.9
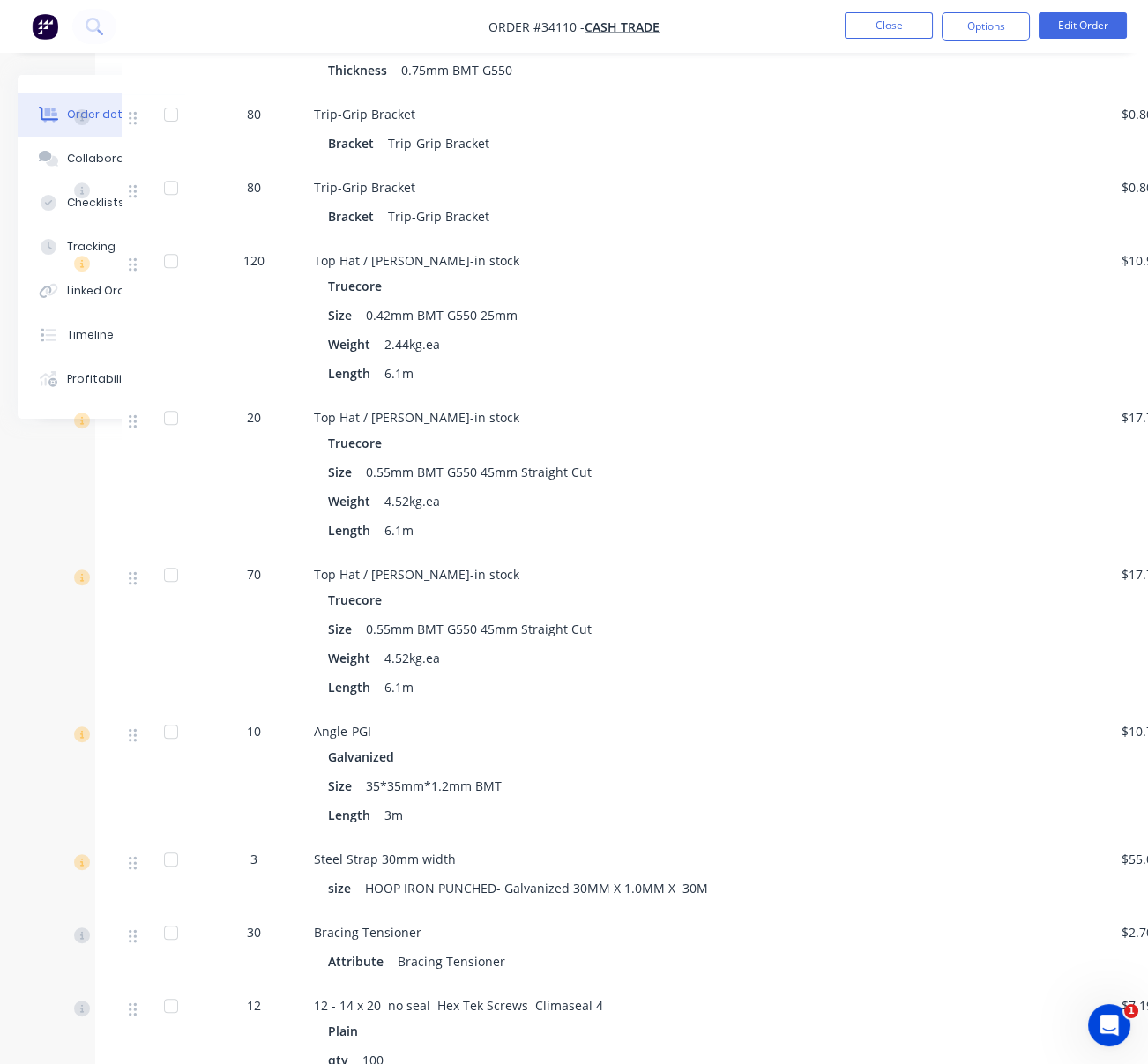
drag, startPoint x: 234, startPoint y: 767, endPoint x: 279, endPoint y: 767, distance: 45.0
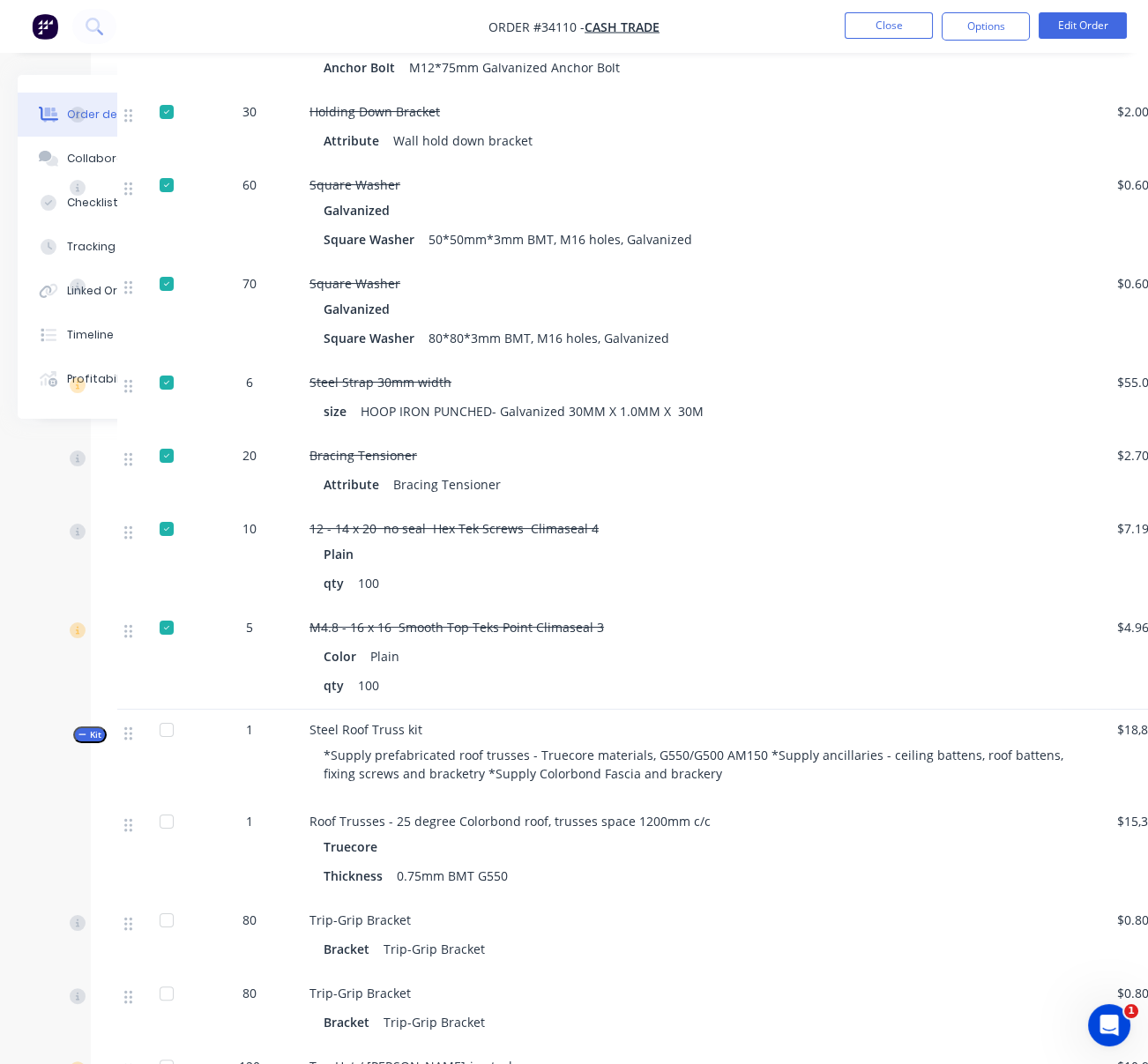
scroll to position [822, 120]
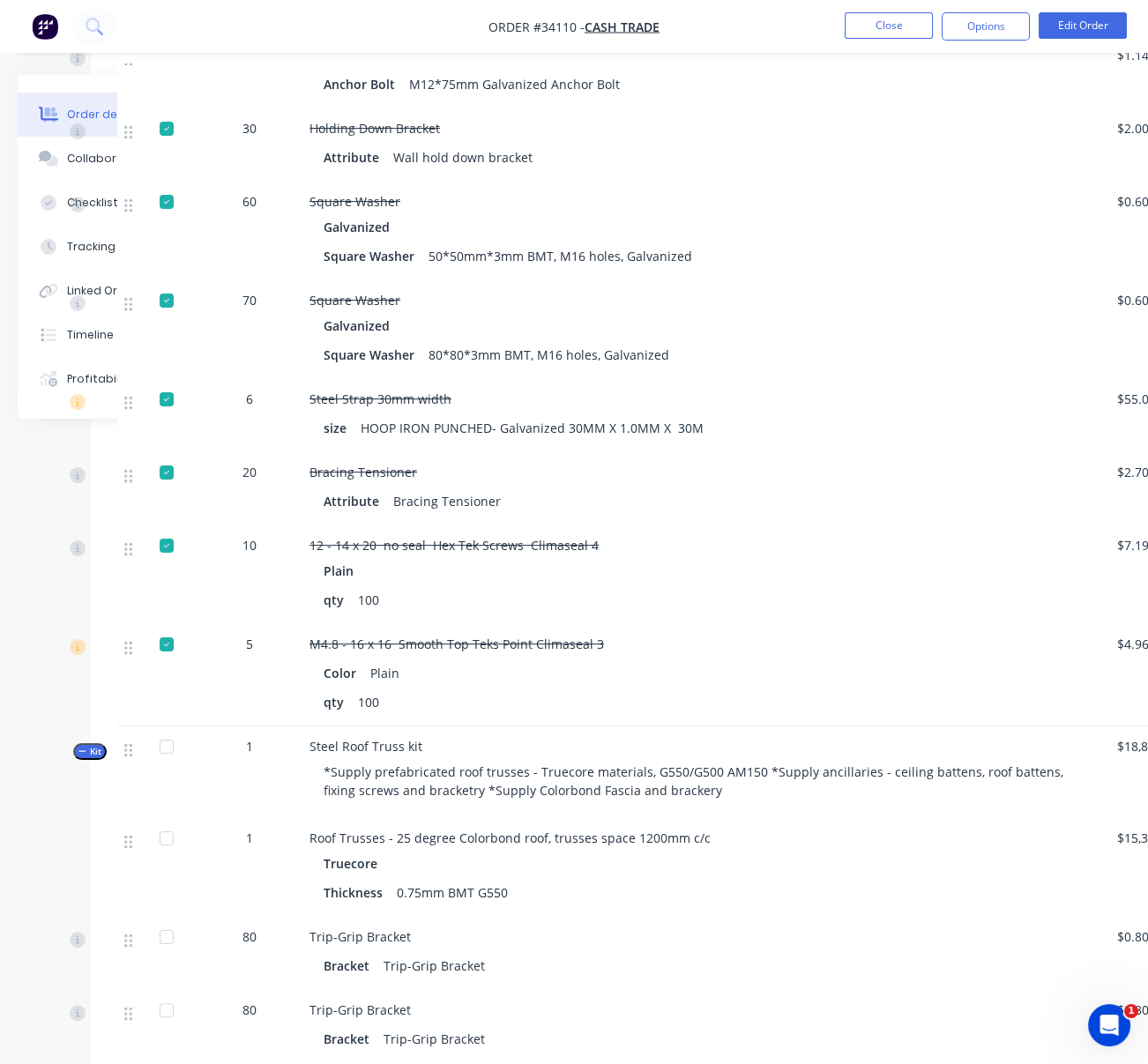
click at [94, 758] on span "Kit" at bounding box center [90, 751] width 23 height 13
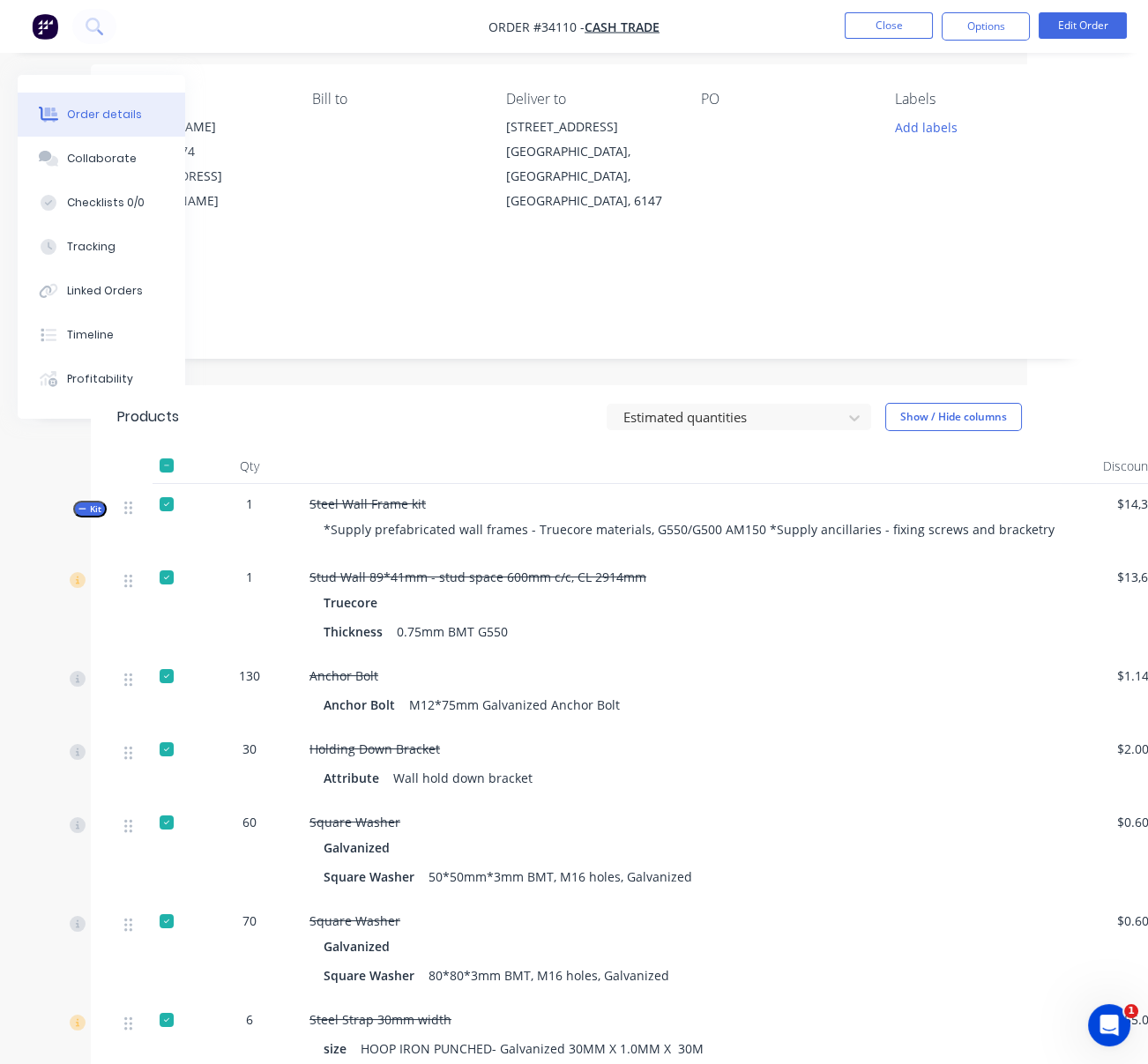
scroll to position [0, 120]
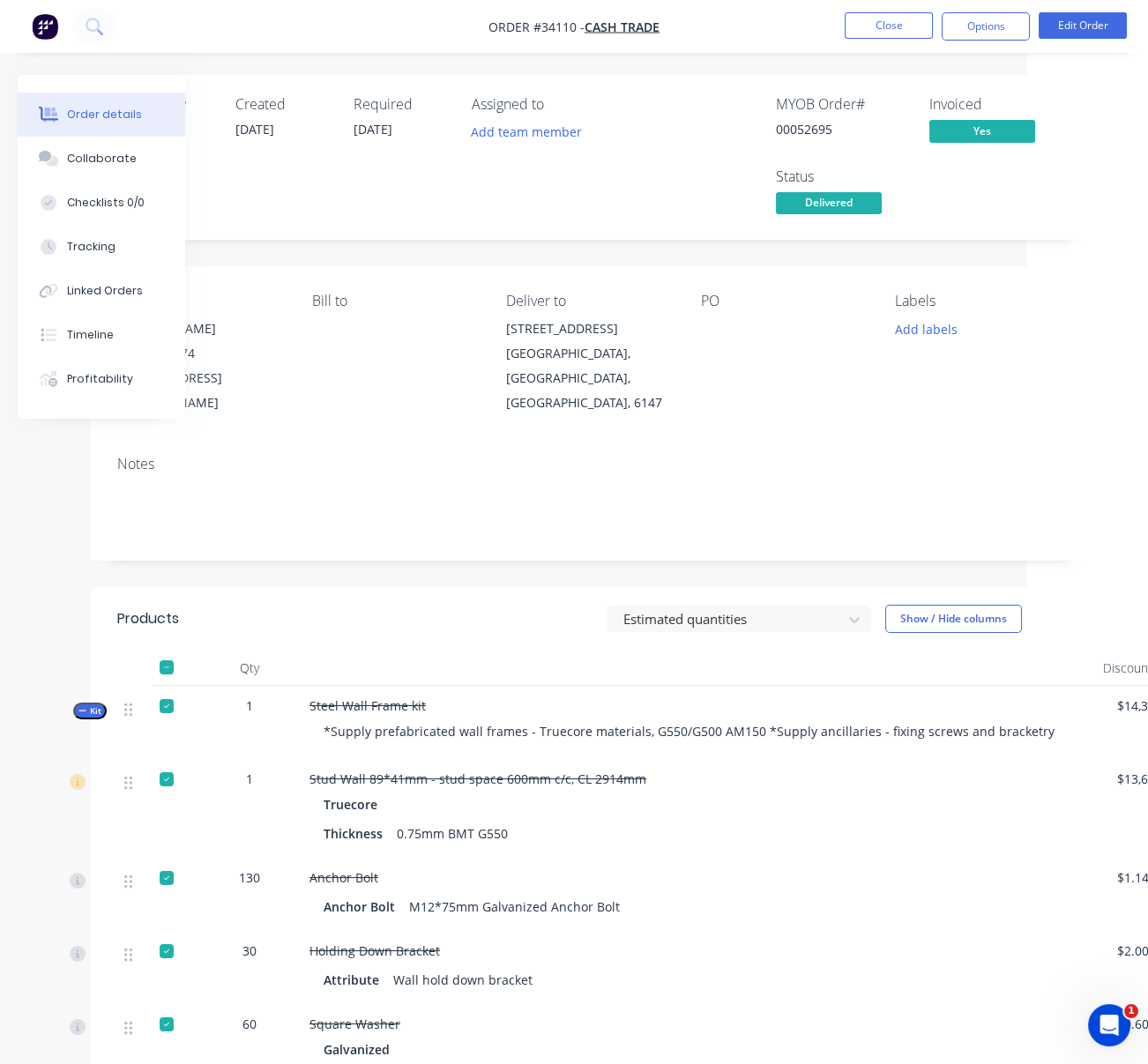
click at [93, 717] on span "Kit" at bounding box center [90, 710] width 23 height 13
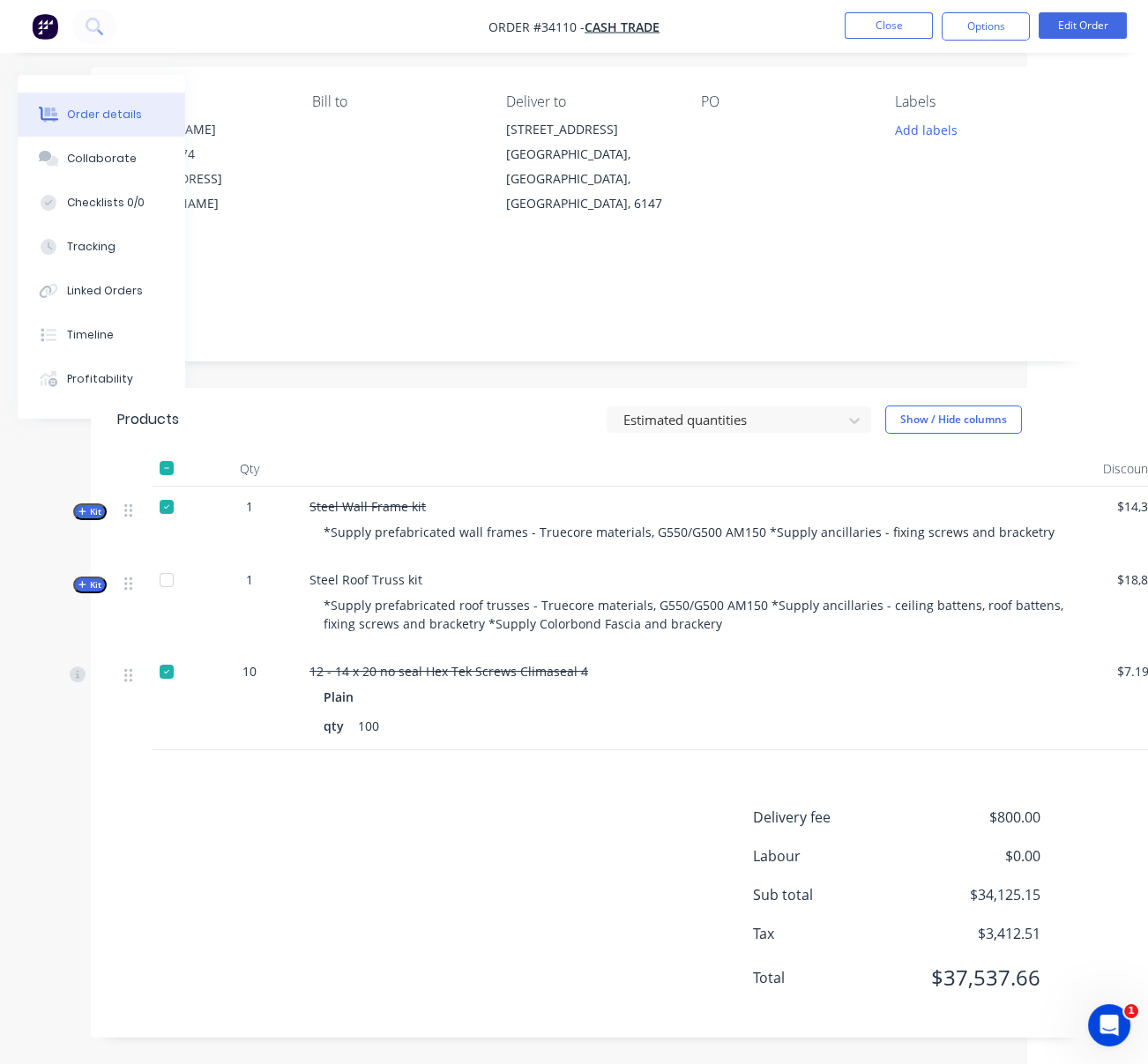
scroll to position [233, 120]
click at [102, 578] on span "Kit" at bounding box center [90, 585] width 23 height 13
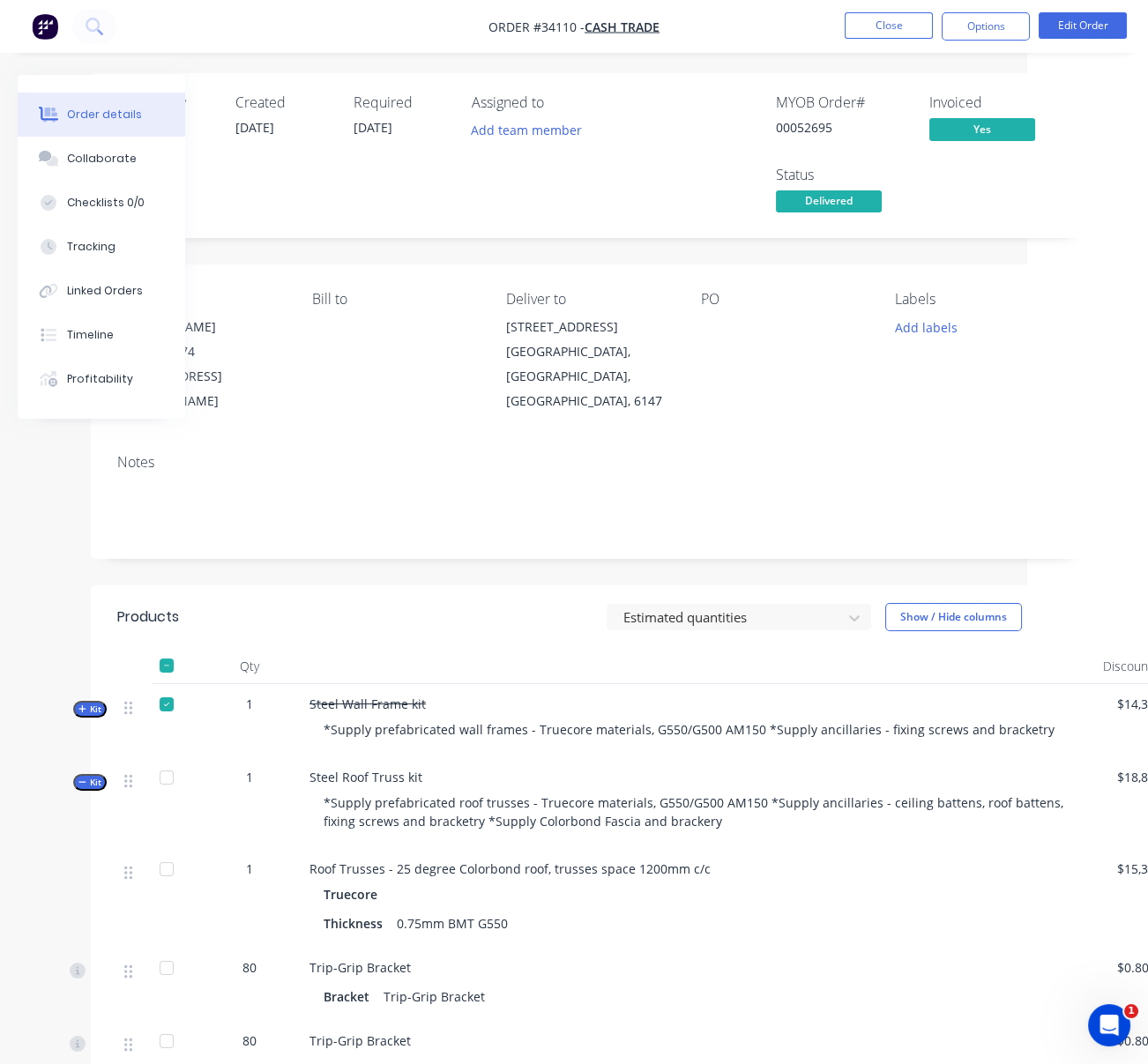
scroll to position [0, 120]
click at [485, 609] on div "Estimated quantities Show / Hide columns" at bounding box center [689, 618] width 743 height 28
drag, startPoint x: 431, startPoint y: 639, endPoint x: 422, endPoint y: 642, distance: 9.5
click at [431, 639] on header "Products Estimated quantities Show / Hide columns" at bounding box center [589, 619] width 997 height 64
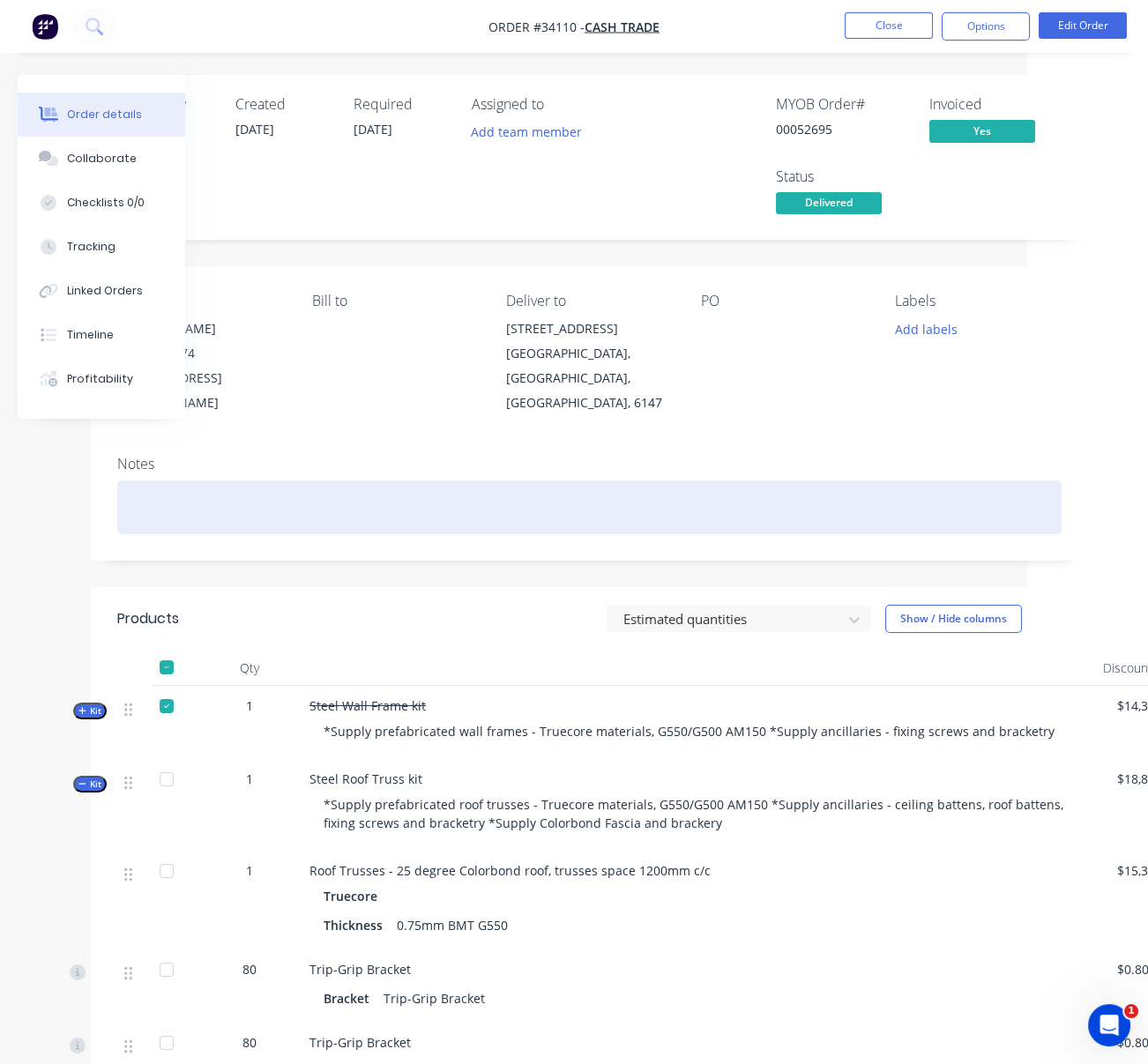
drag, startPoint x: 512, startPoint y: 615, endPoint x: 608, endPoint y: 488, distance: 159.2
click at [512, 615] on div "Estimated quantities Show / Hide columns" at bounding box center [689, 618] width 743 height 28
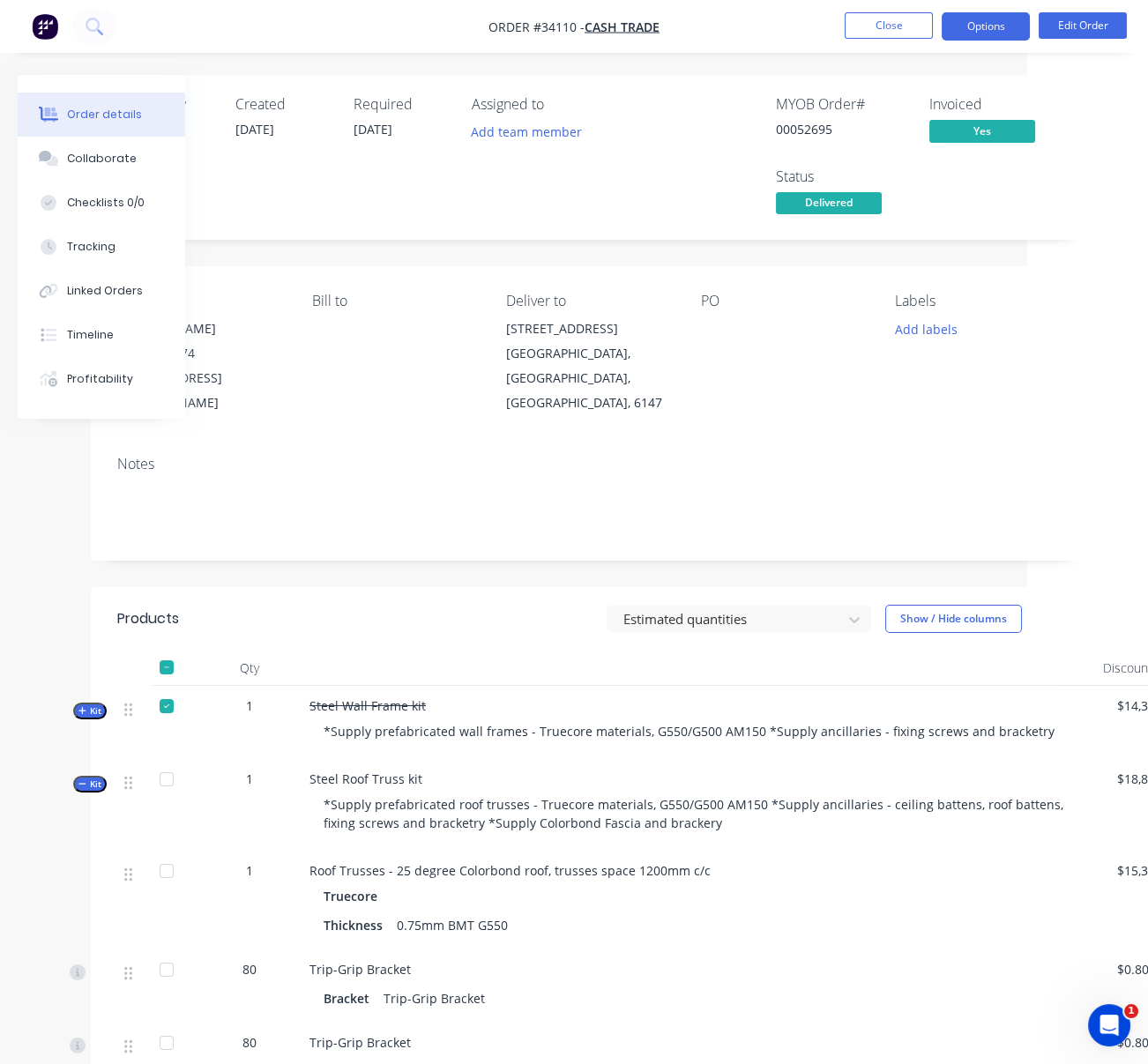
click at [982, 29] on button "Options" at bounding box center [985, 26] width 88 height 28
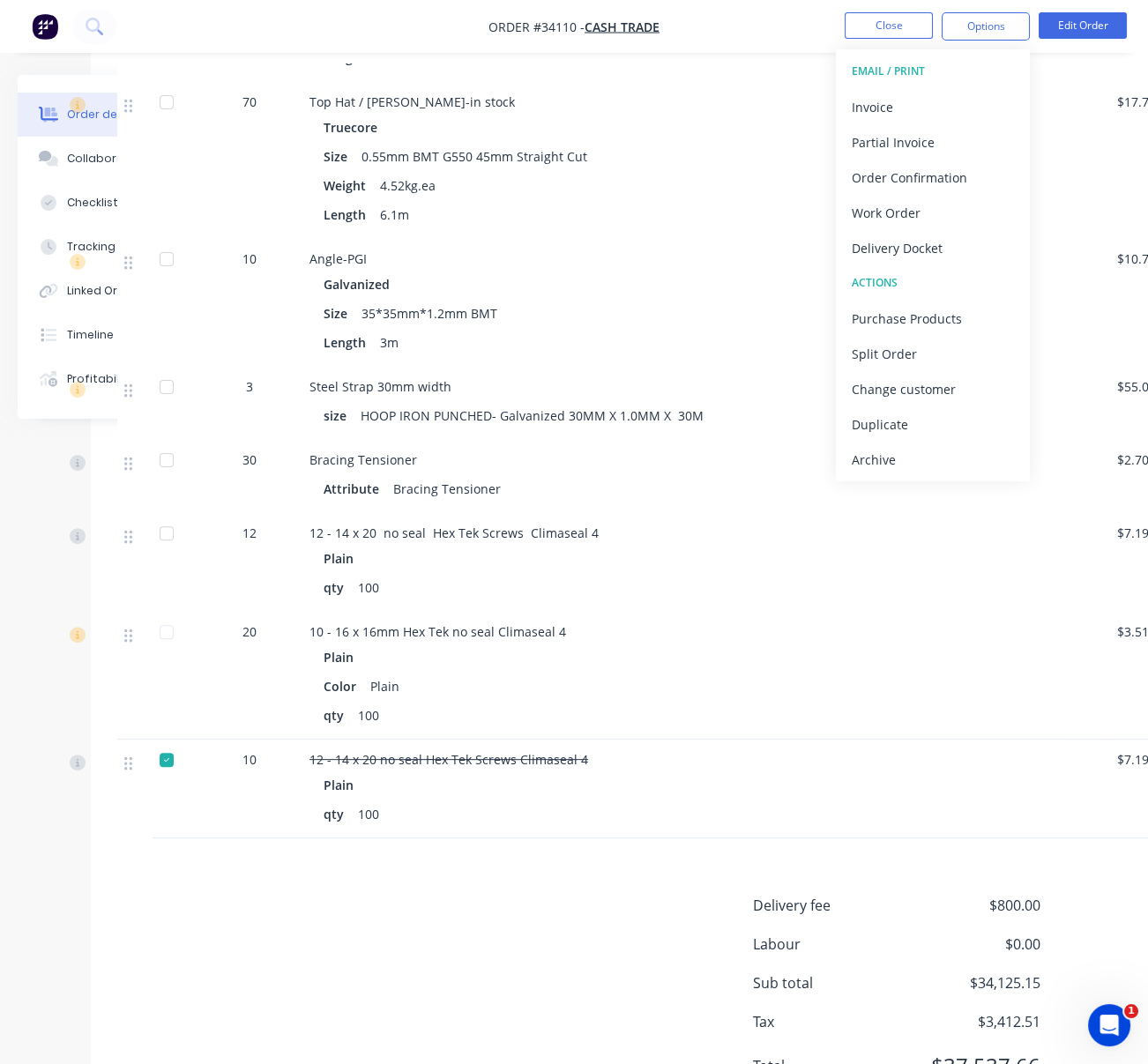
scroll to position [1521, 120]
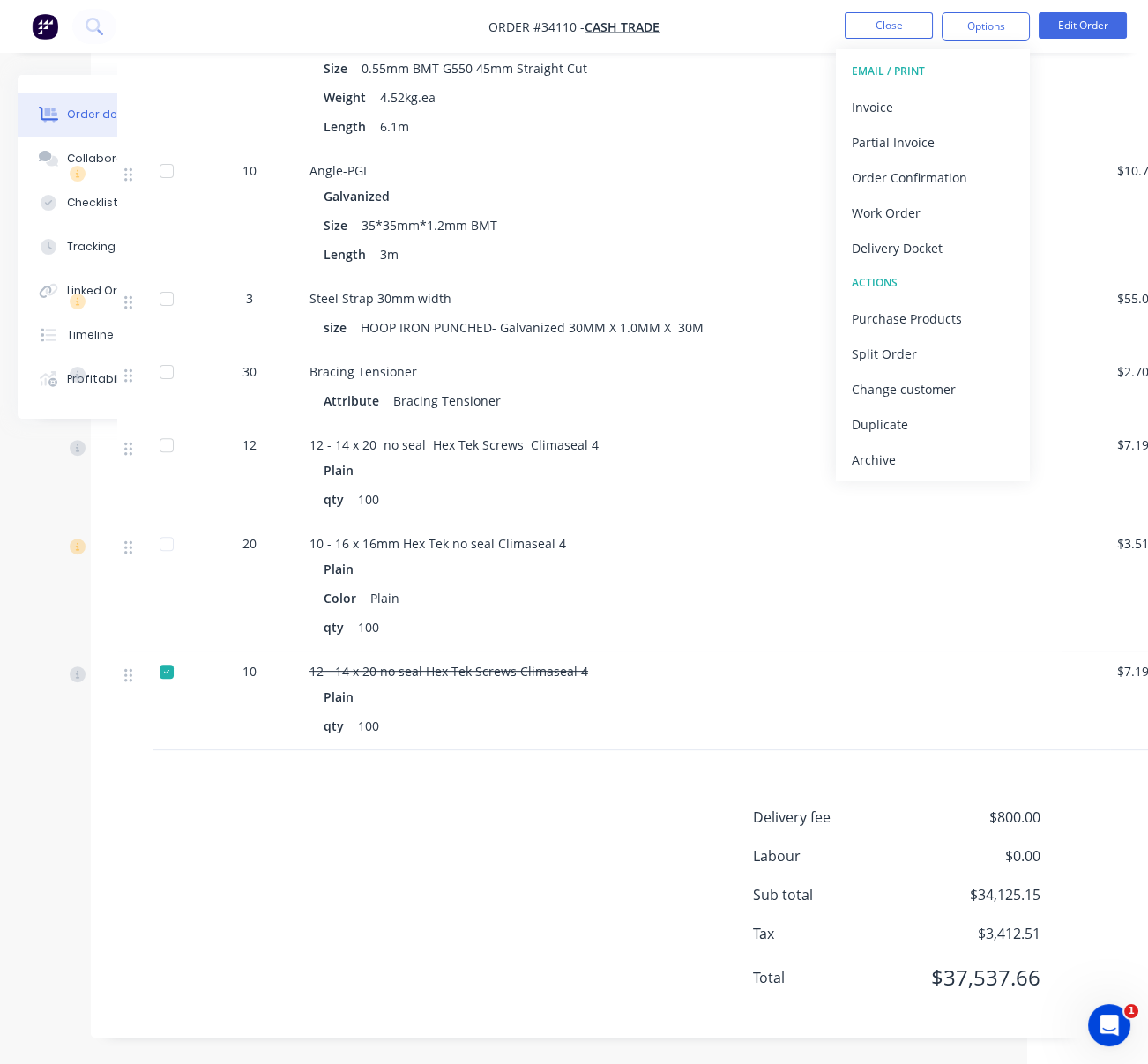
click at [411, 861] on div "Delivery fee $800.00 Labour $0.00 Sub total $34,125.15 Tax $3,412.51 Total $37,…" at bounding box center [589, 909] width 944 height 205
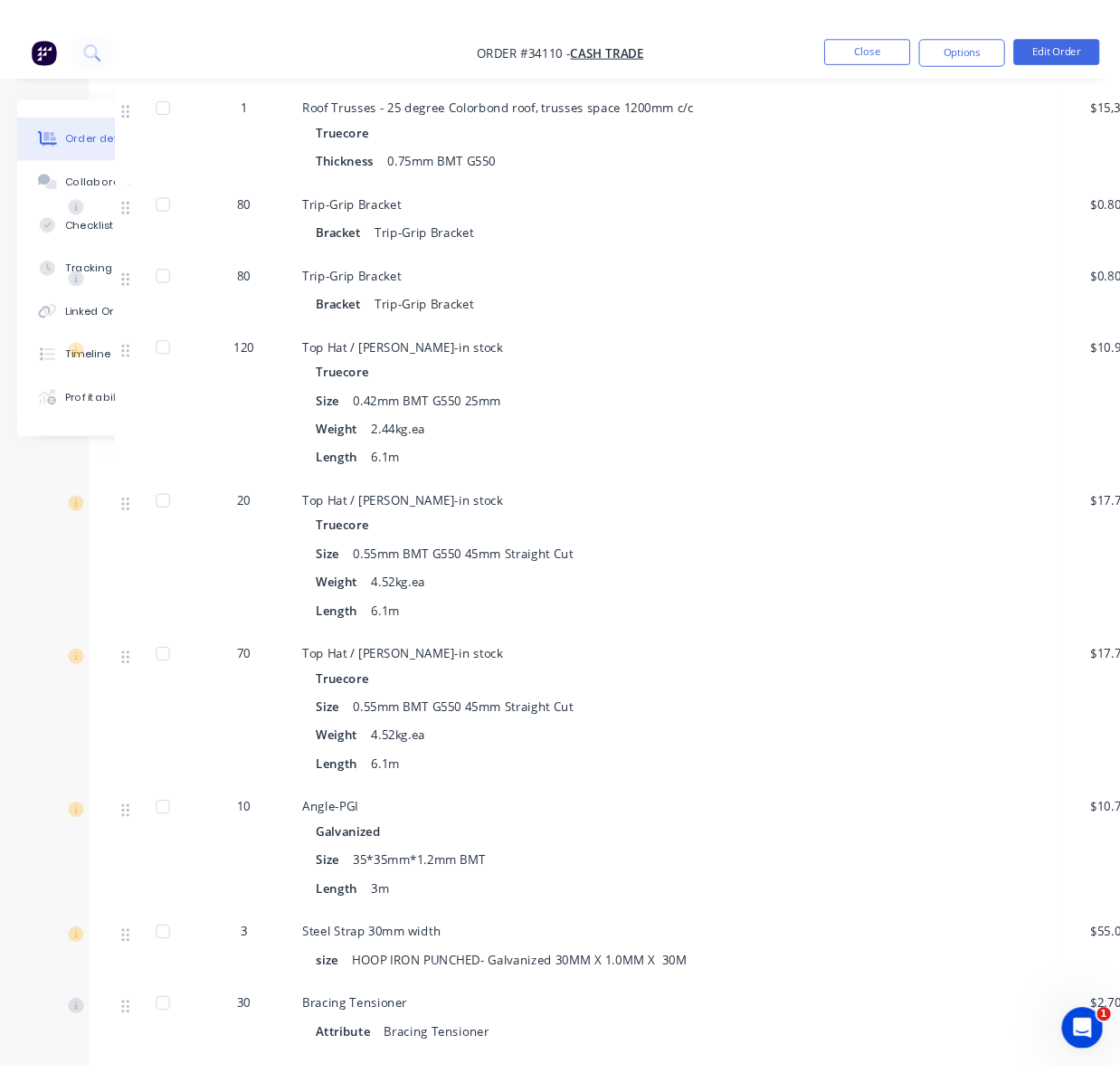
scroll to position [155, 124]
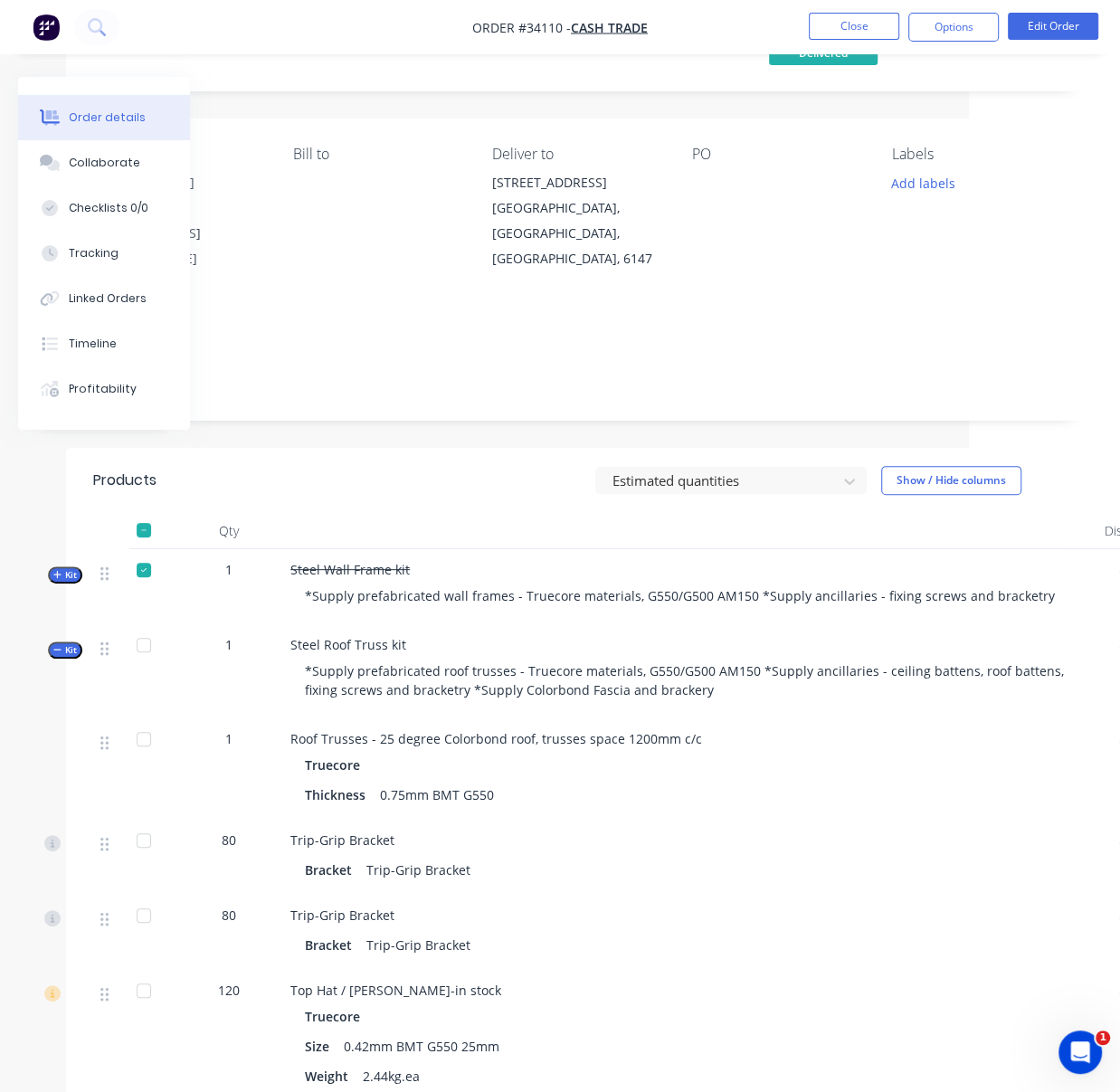
drag, startPoint x: 405, startPoint y: 473, endPoint x: 501, endPoint y: 469, distance: 96.1
drag, startPoint x: 60, startPoint y: 663, endPoint x: 88, endPoint y: 658, distance: 28.4
click at [62, 657] on span "Kit" at bounding box center [60, 650] width 24 height 14
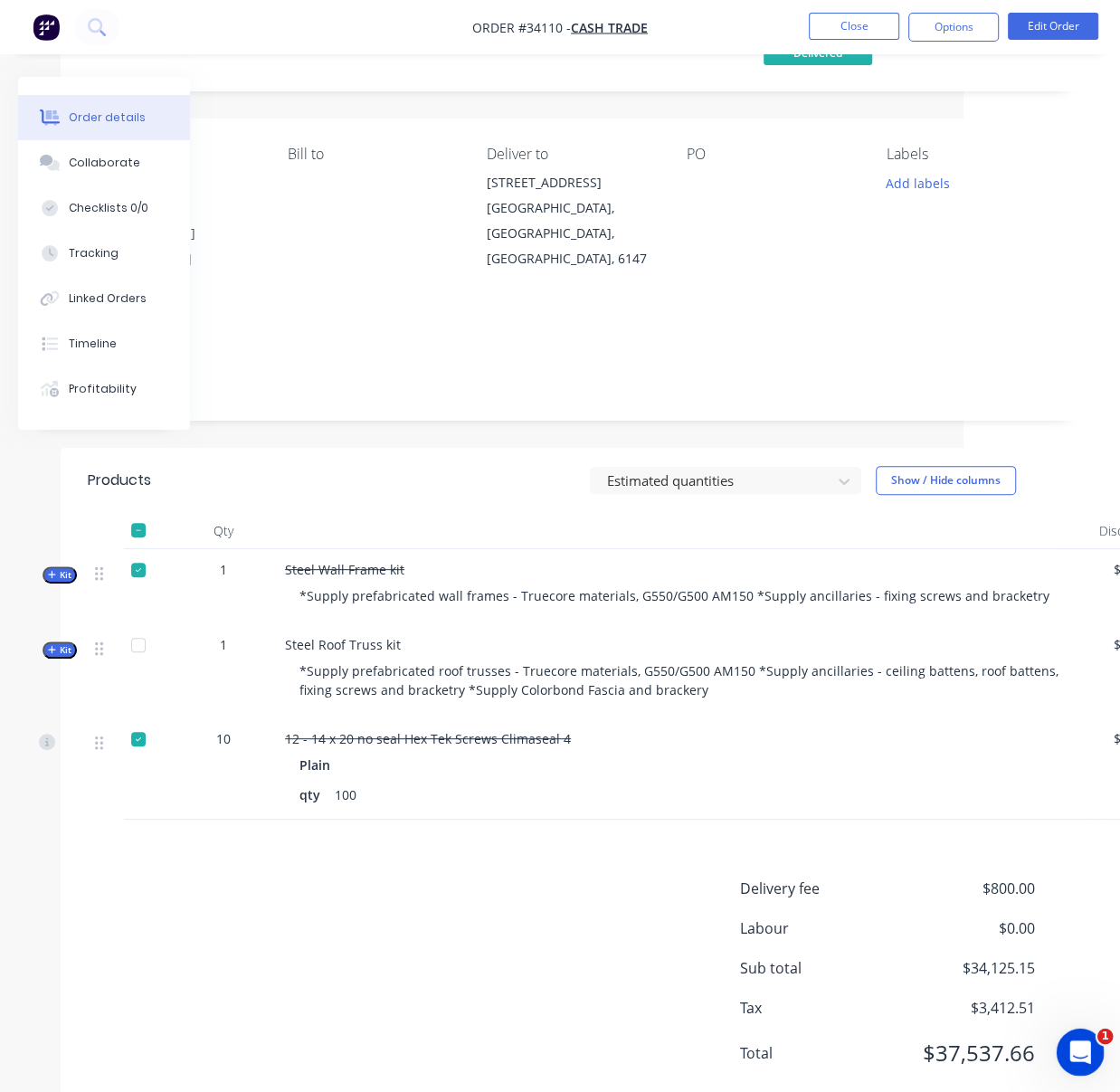
click at [1087, 1049] on icon "Open Intercom Messenger" at bounding box center [1078, 1050] width 29 height 29
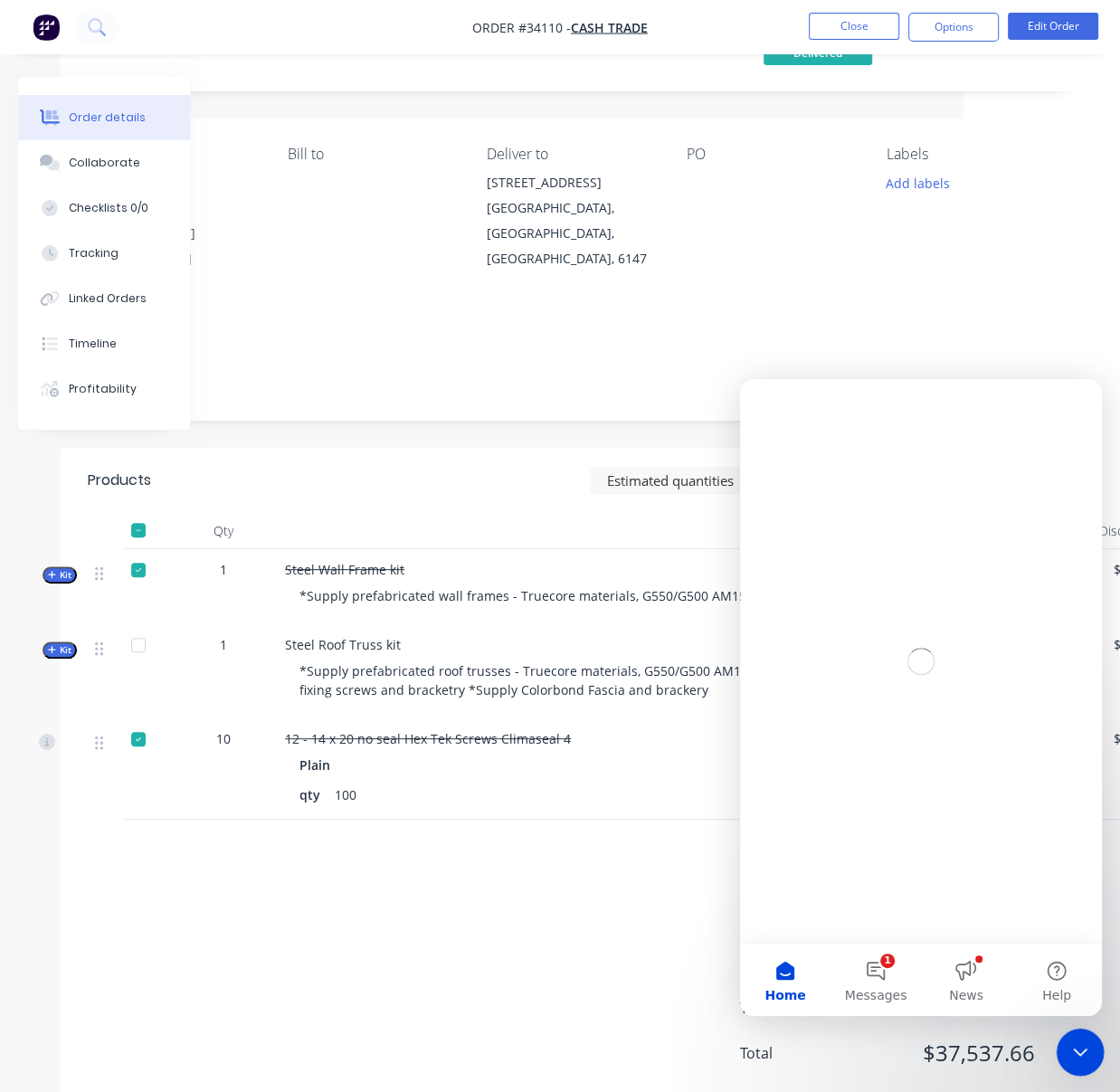
scroll to position [0, 0]
click at [881, 969] on button "1 Messages" at bounding box center [876, 980] width 90 height 73
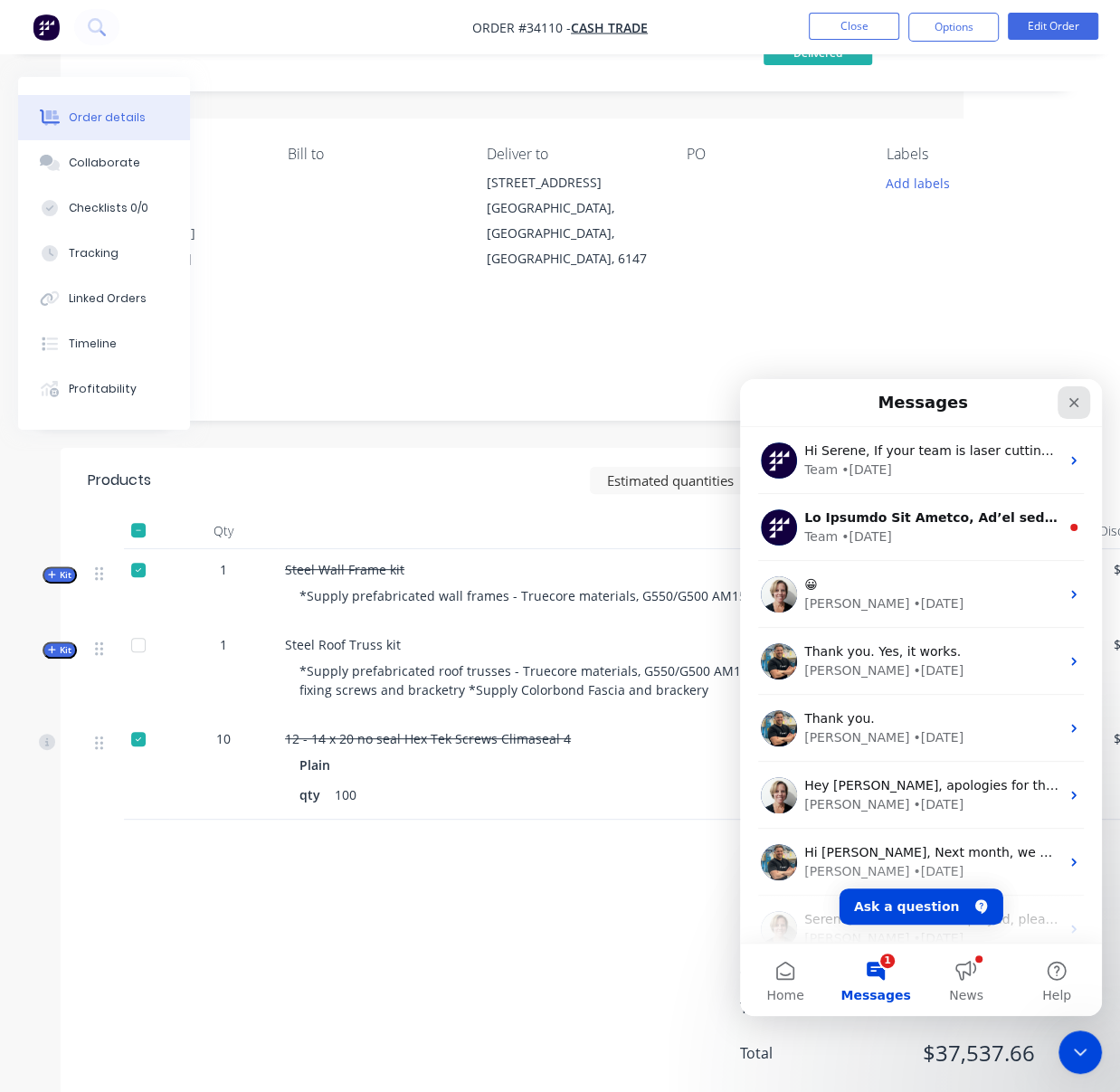
click at [1072, 393] on div "Close" at bounding box center [1073, 402] width 32 height 32
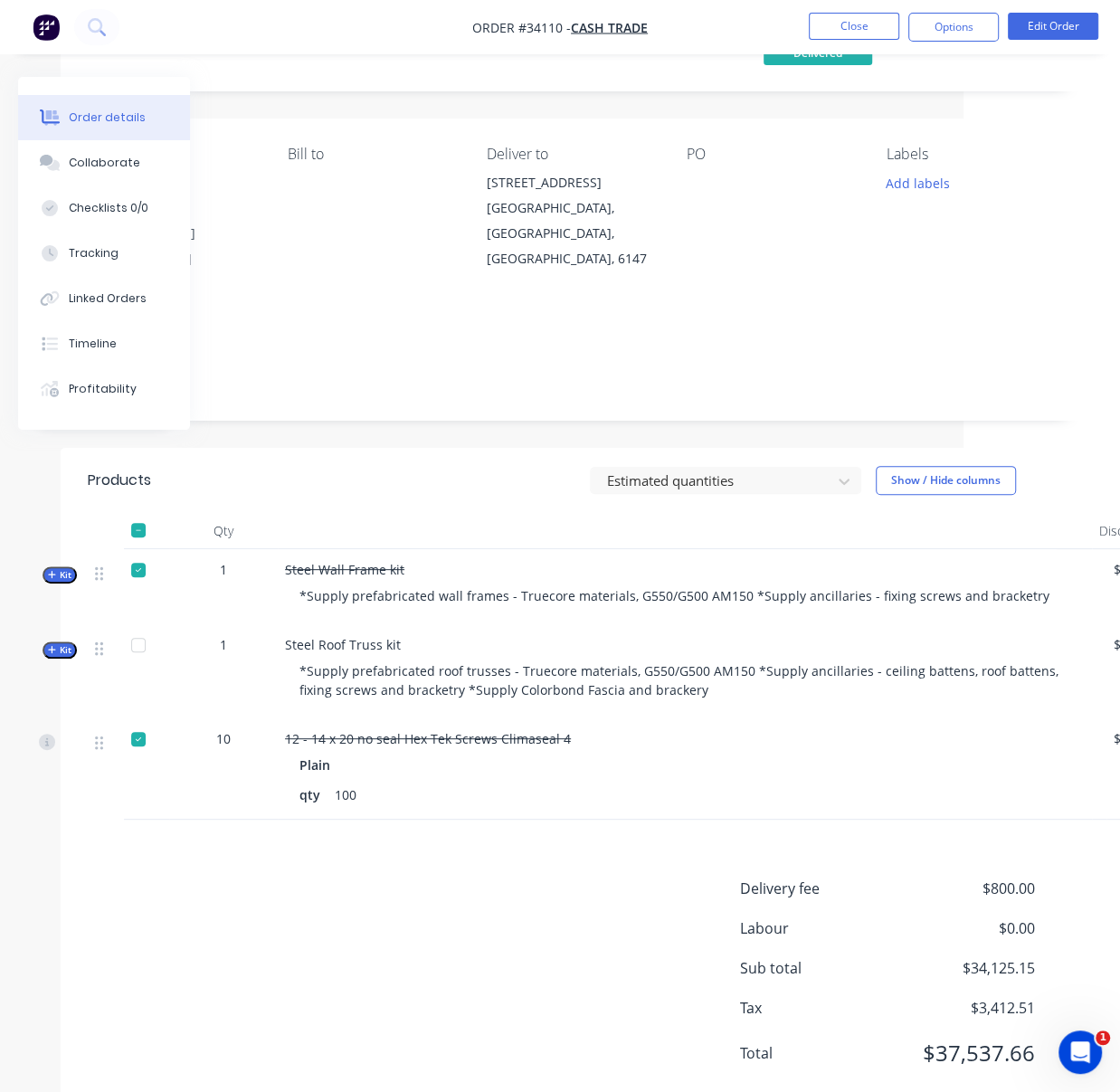
click at [444, 511] on header "Products Estimated quantities Show / Hide columns" at bounding box center [572, 480] width 1023 height 65
click at [850, 31] on button "Close" at bounding box center [854, 26] width 90 height 27
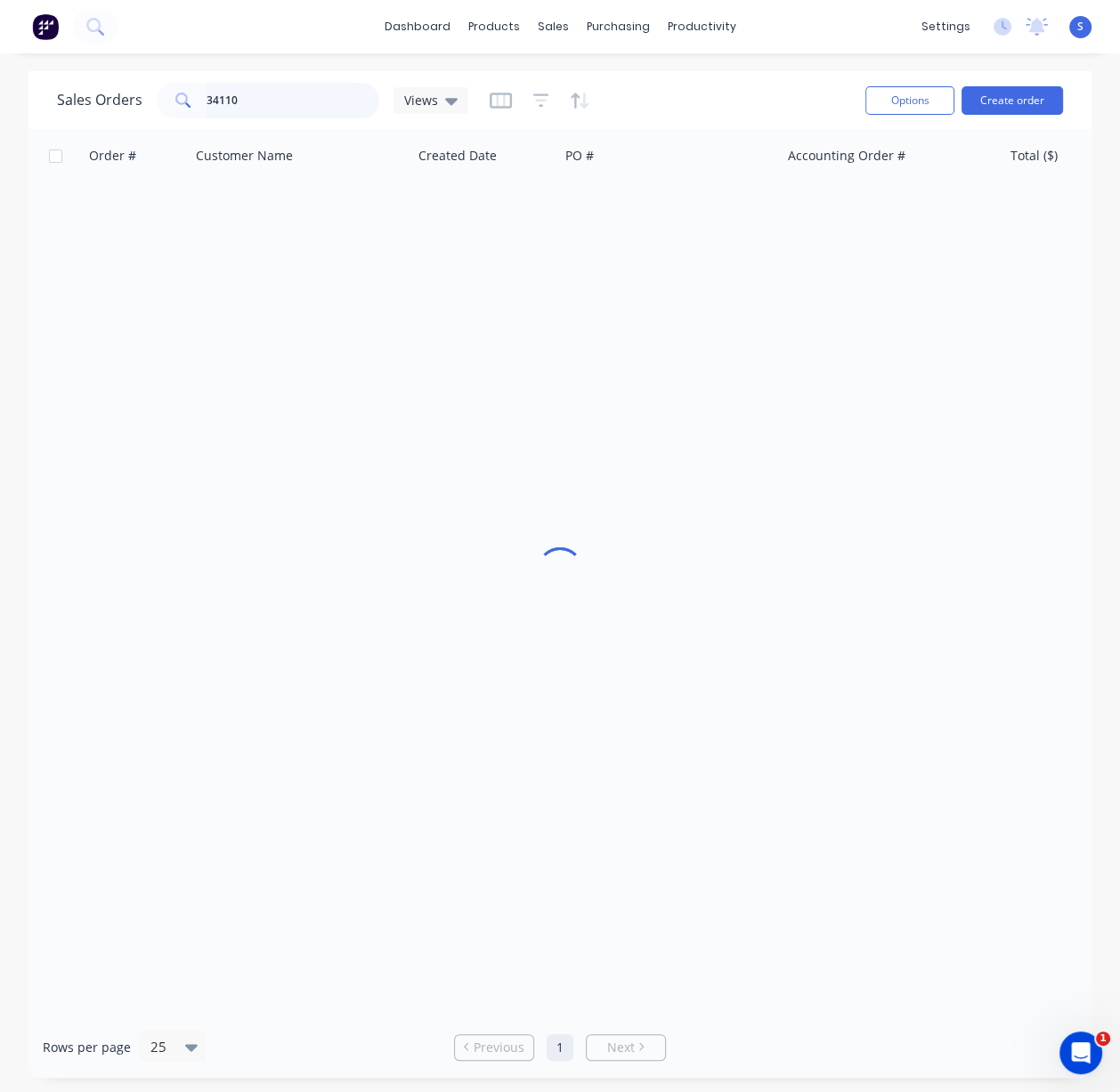
drag, startPoint x: 267, startPoint y: 100, endPoint x: 161, endPoint y: 108, distance: 106.3
click at [166, 107] on div "34110" at bounding box center [268, 100] width 222 height 35
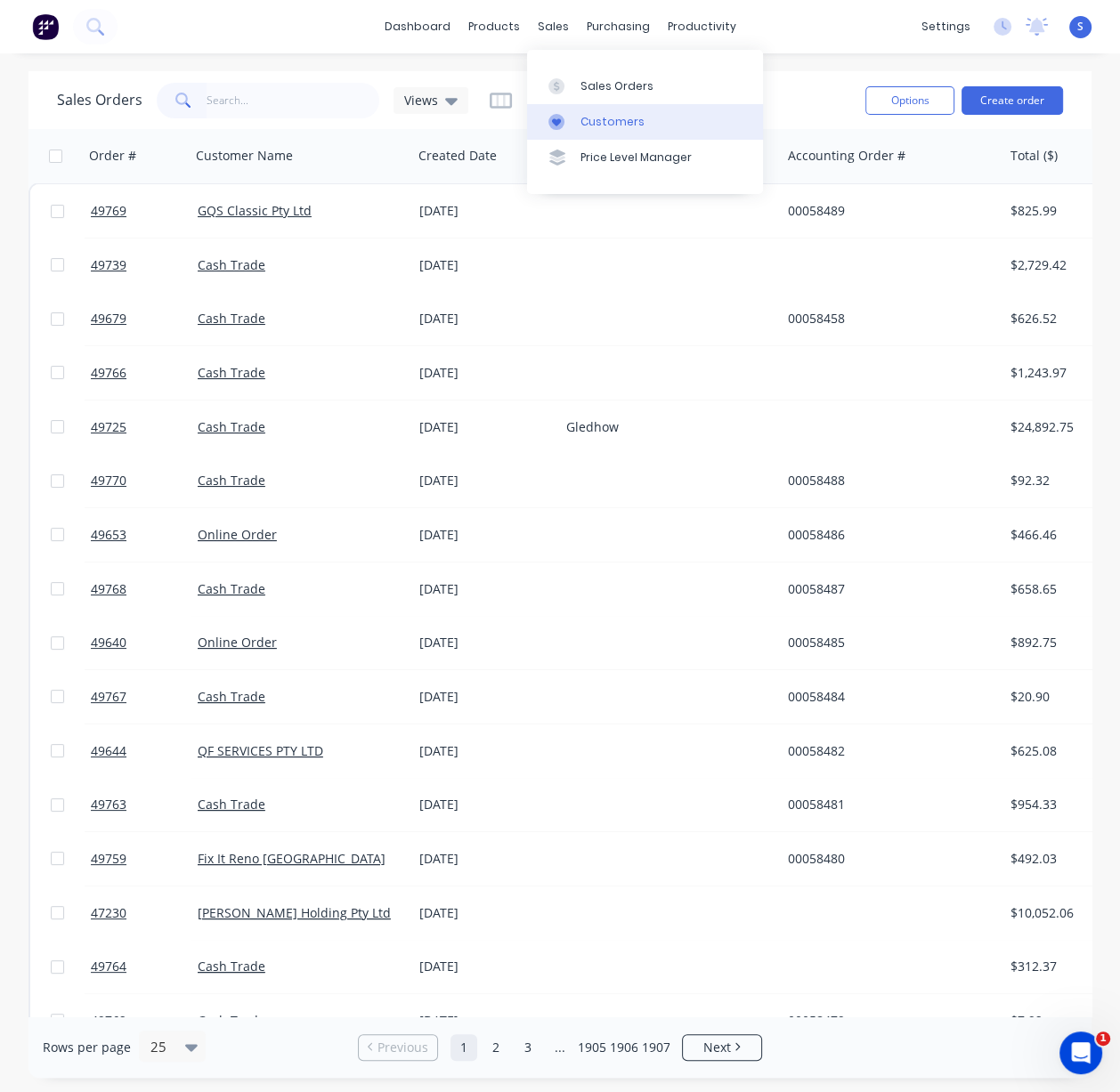
click at [599, 121] on div "Customers" at bounding box center [612, 122] width 64 height 16
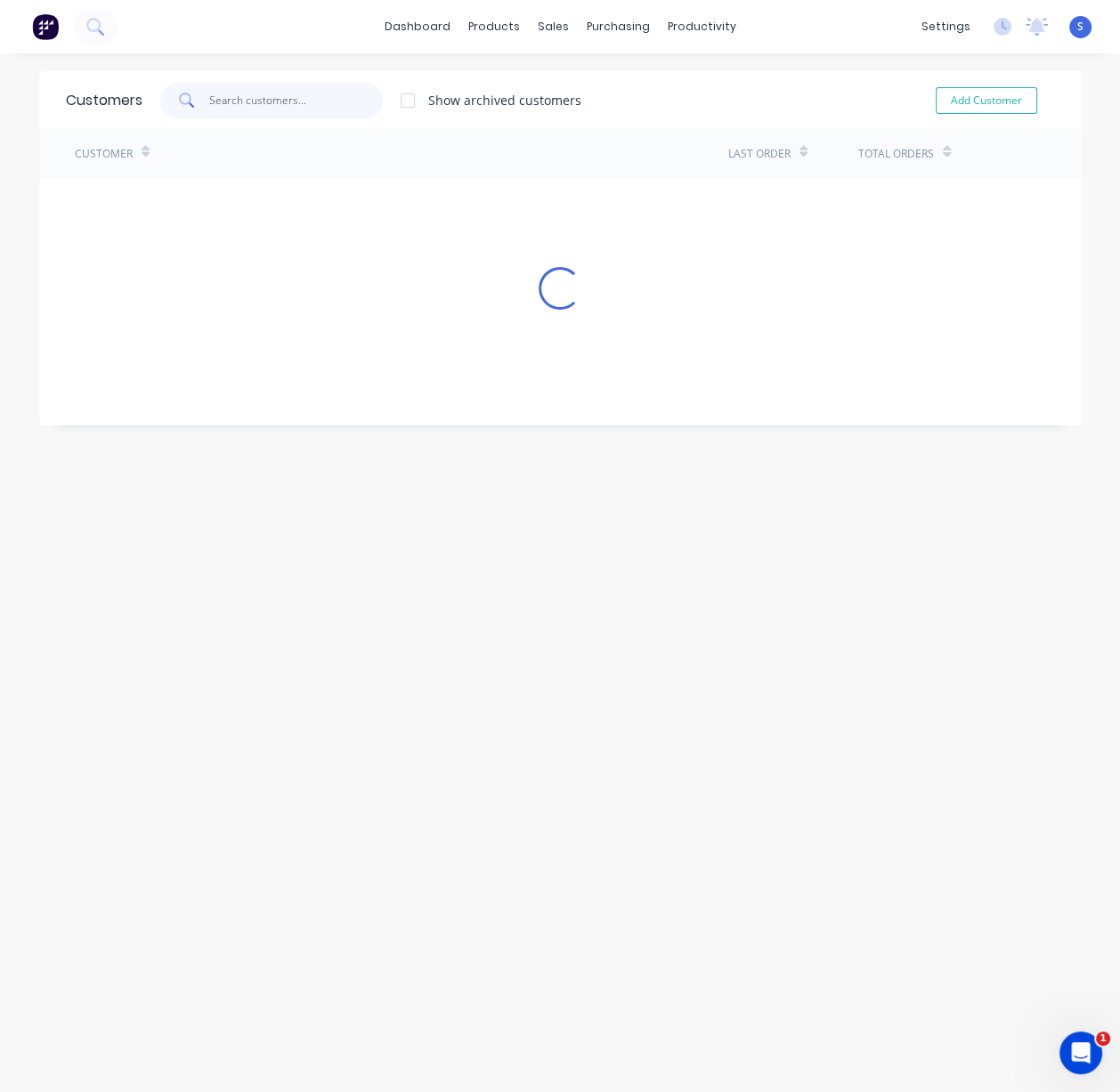
click at [269, 94] on input "text" at bounding box center [296, 100] width 173 height 35
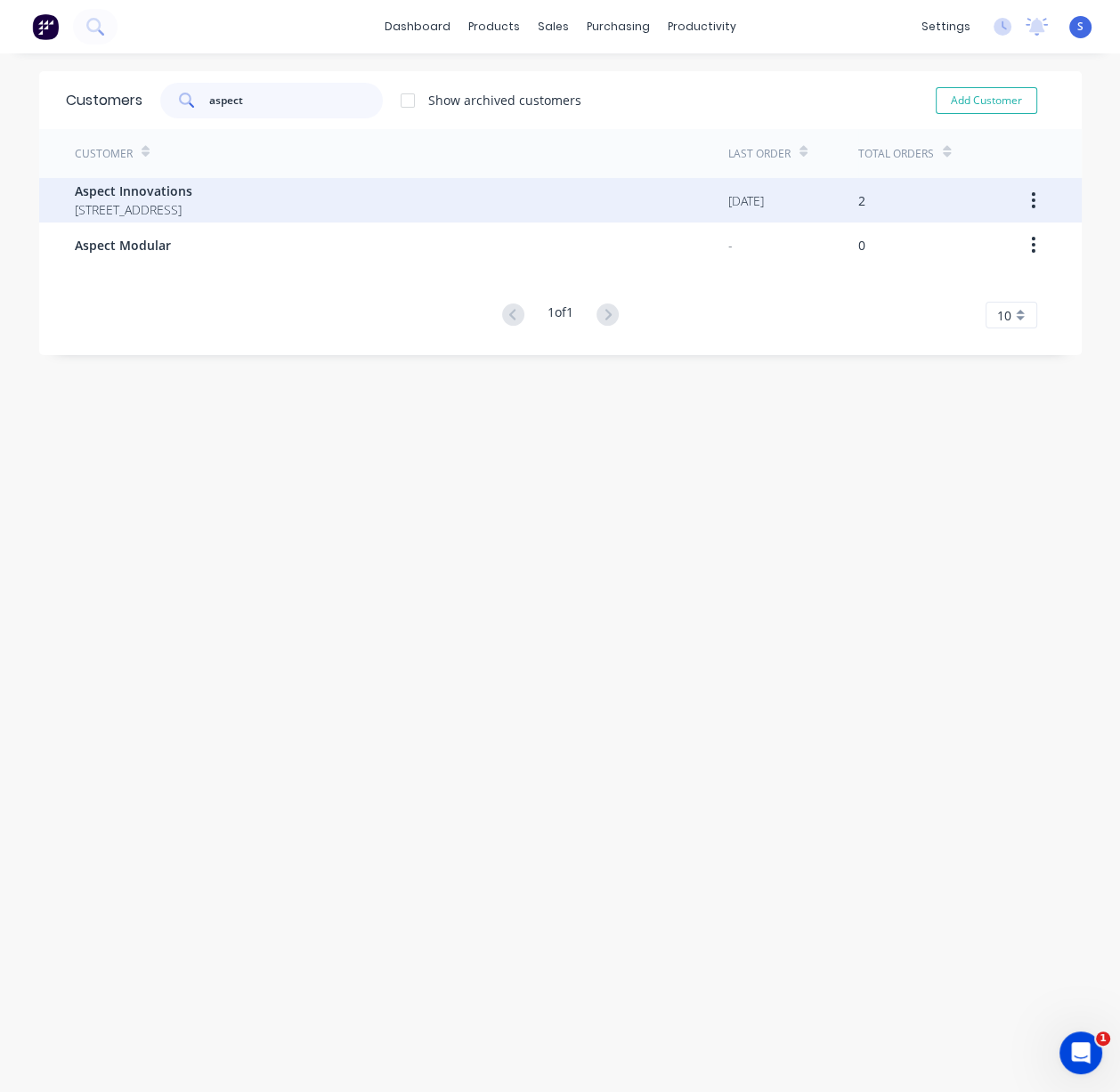
type input "aspect"
click at [192, 203] on span "153 Tapping Way, Quinns Rocks Western Australia Australia" at bounding box center [133, 210] width 118 height 19
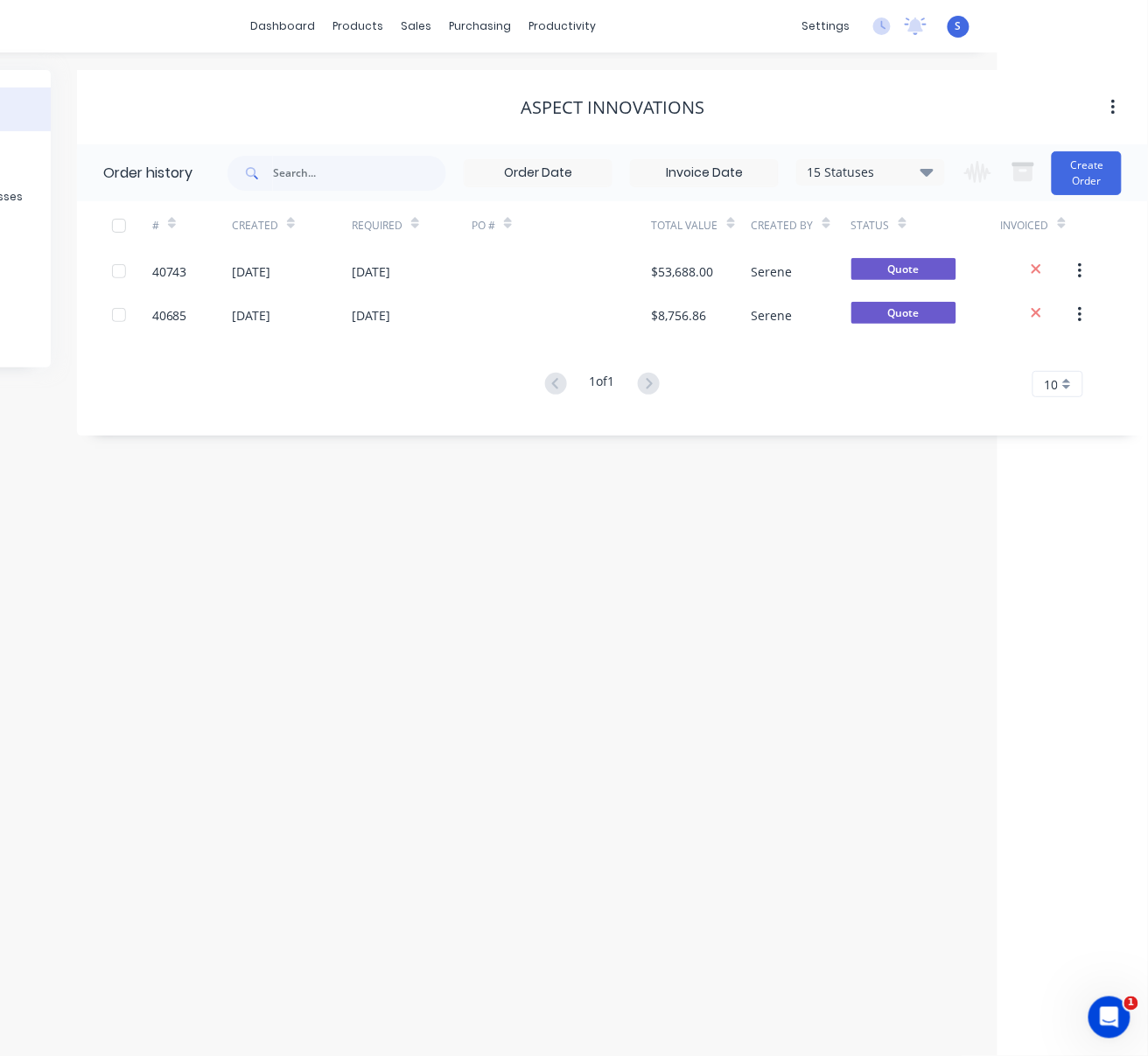
drag, startPoint x: 622, startPoint y: 596, endPoint x: 662, endPoint y: 594, distance: 40.0
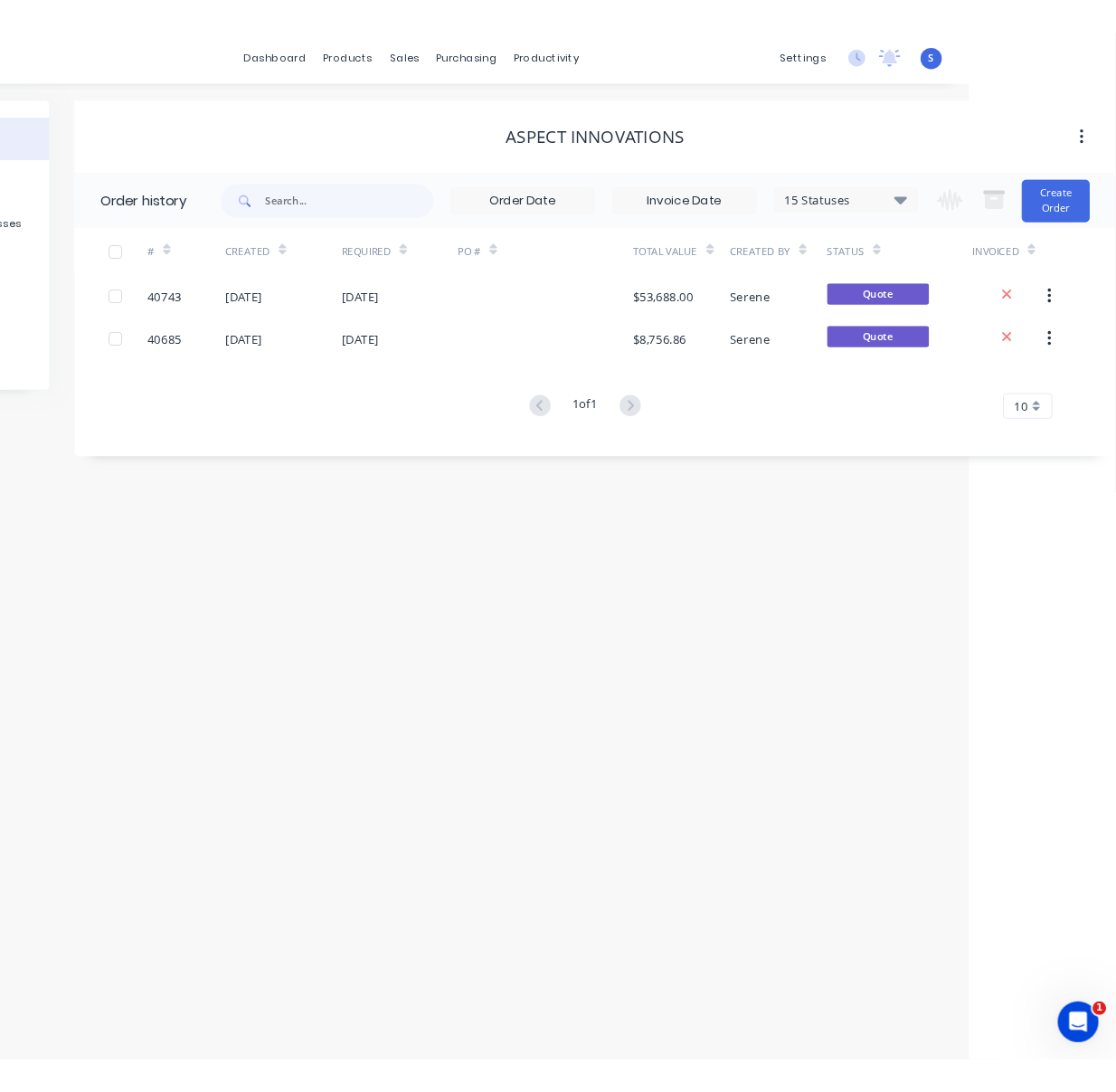
scroll to position [4, 160]
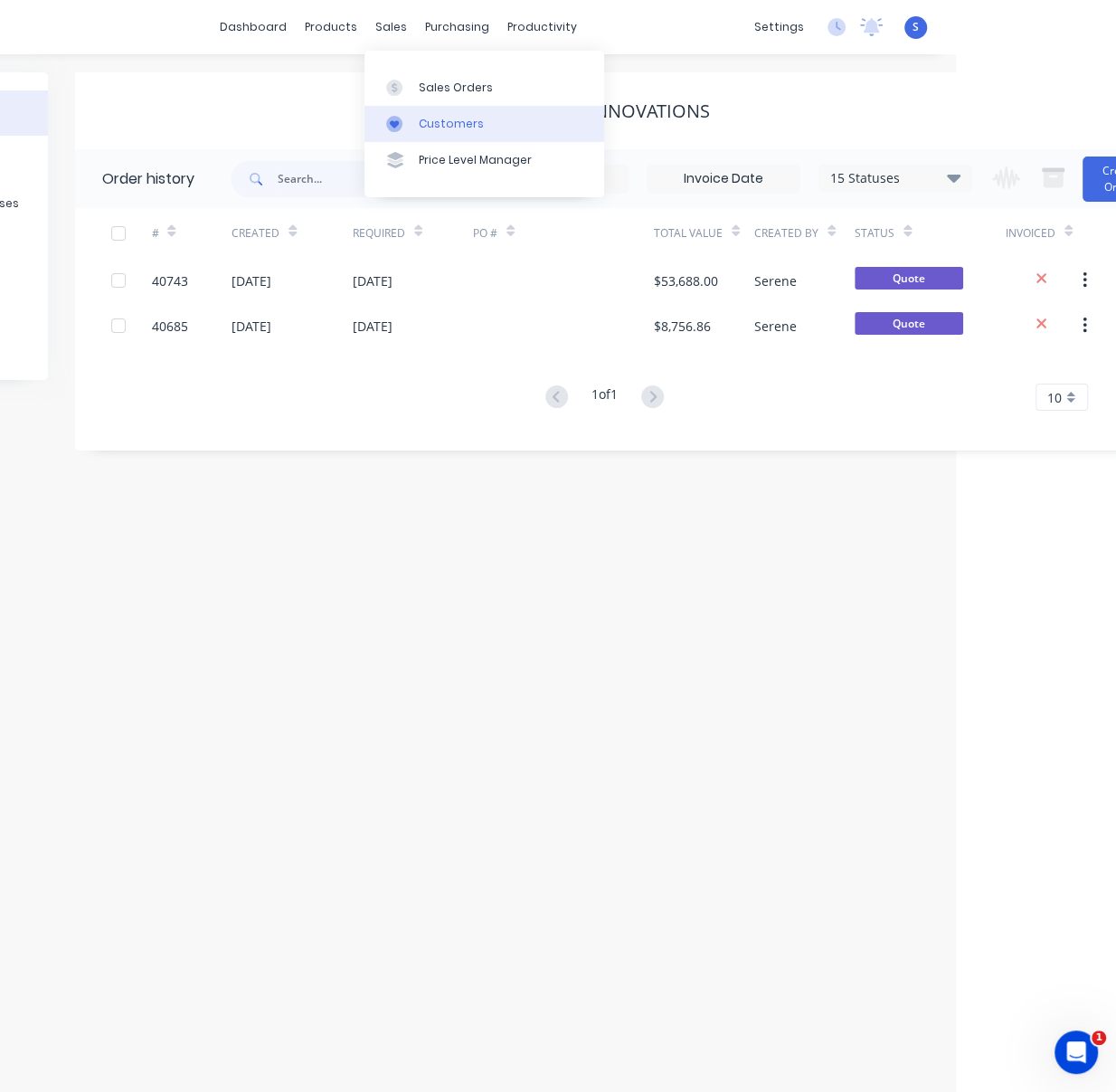
click at [468, 108] on link "Customers" at bounding box center [485, 123] width 240 height 36
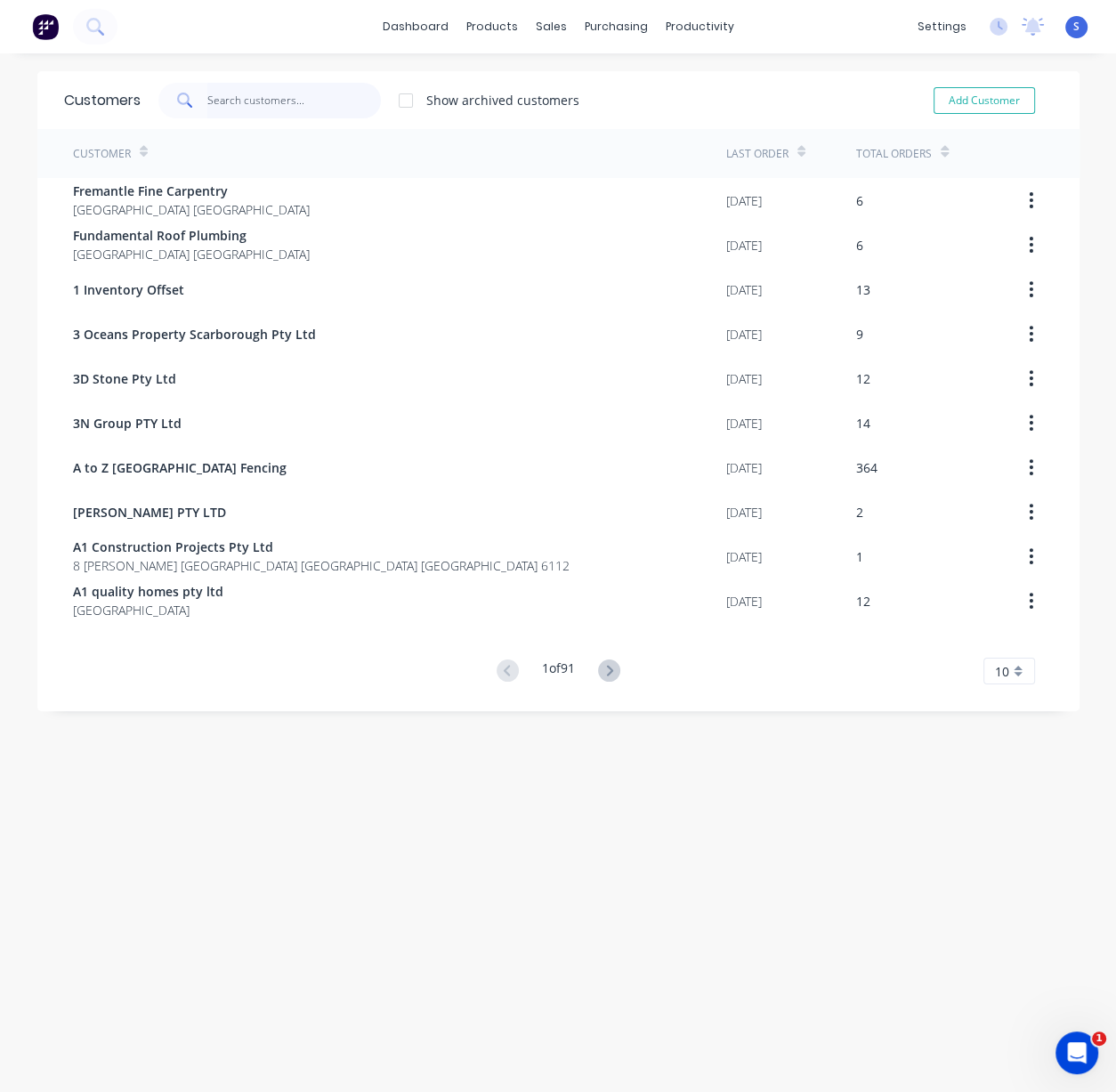
click at [240, 96] on input "text" at bounding box center [294, 100] width 173 height 35
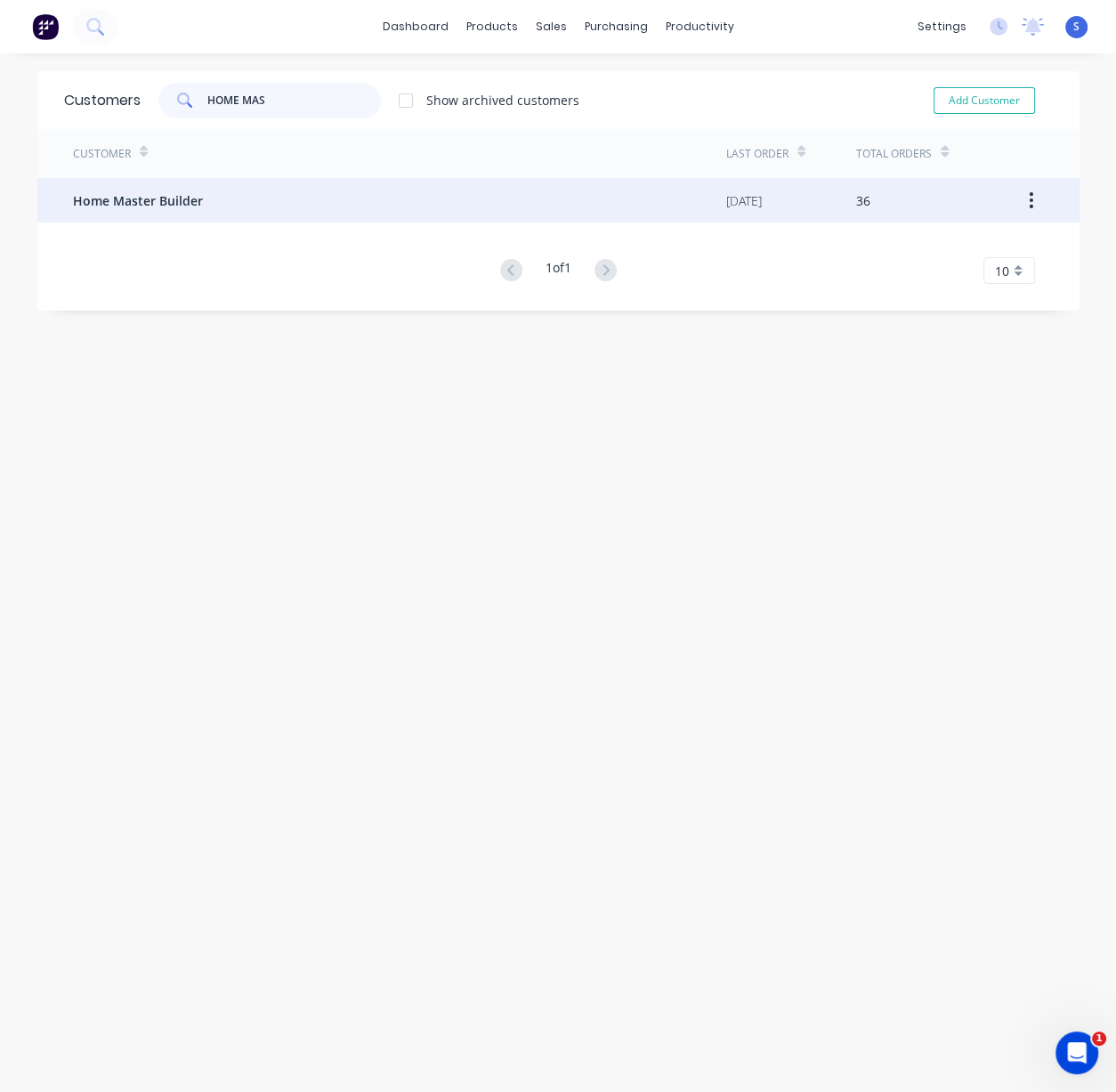
type input "HOME MAS"
click at [210, 200] on div "Home Master Builder" at bounding box center [399, 200] width 653 height 44
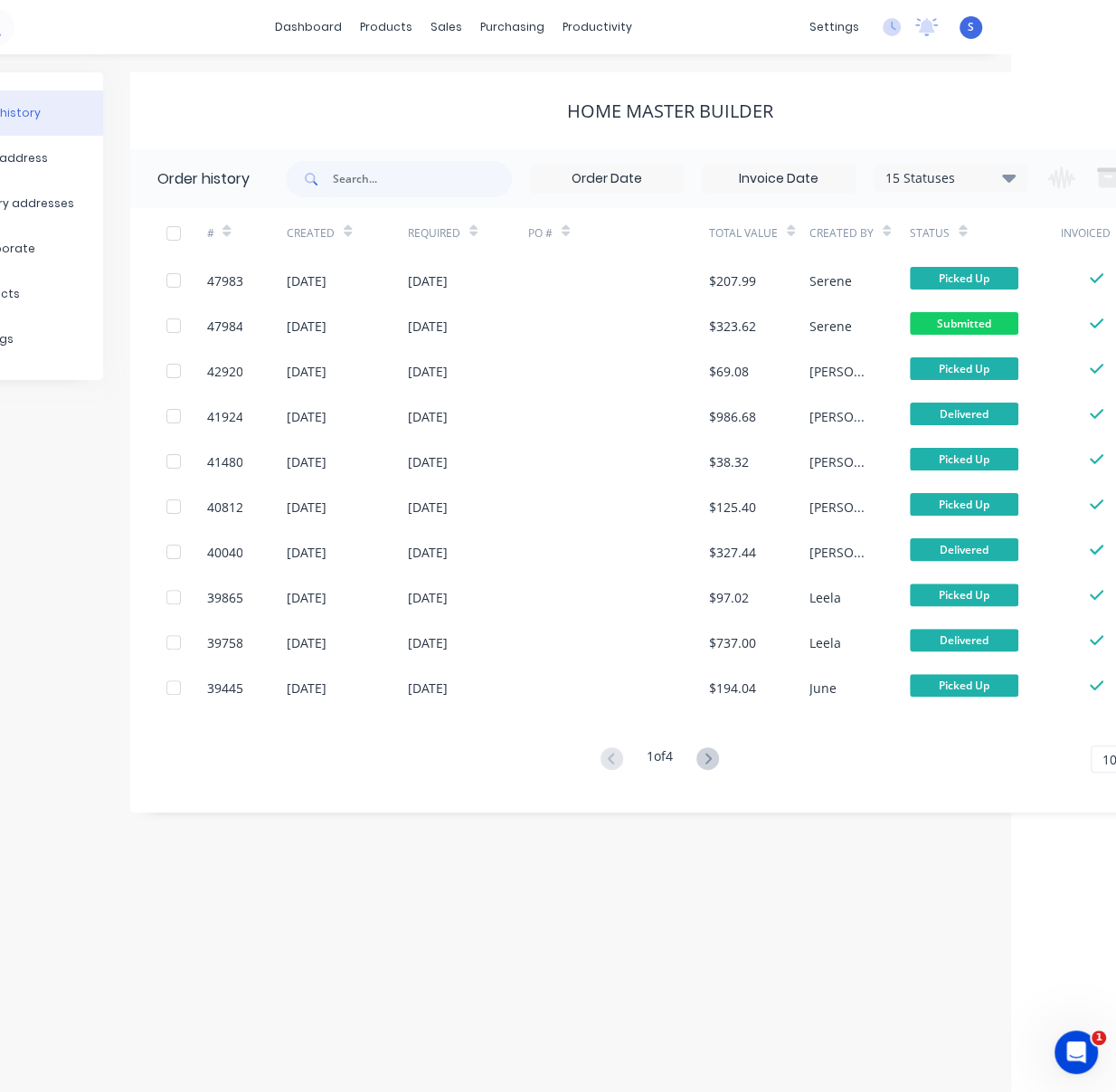
scroll to position [0, 230]
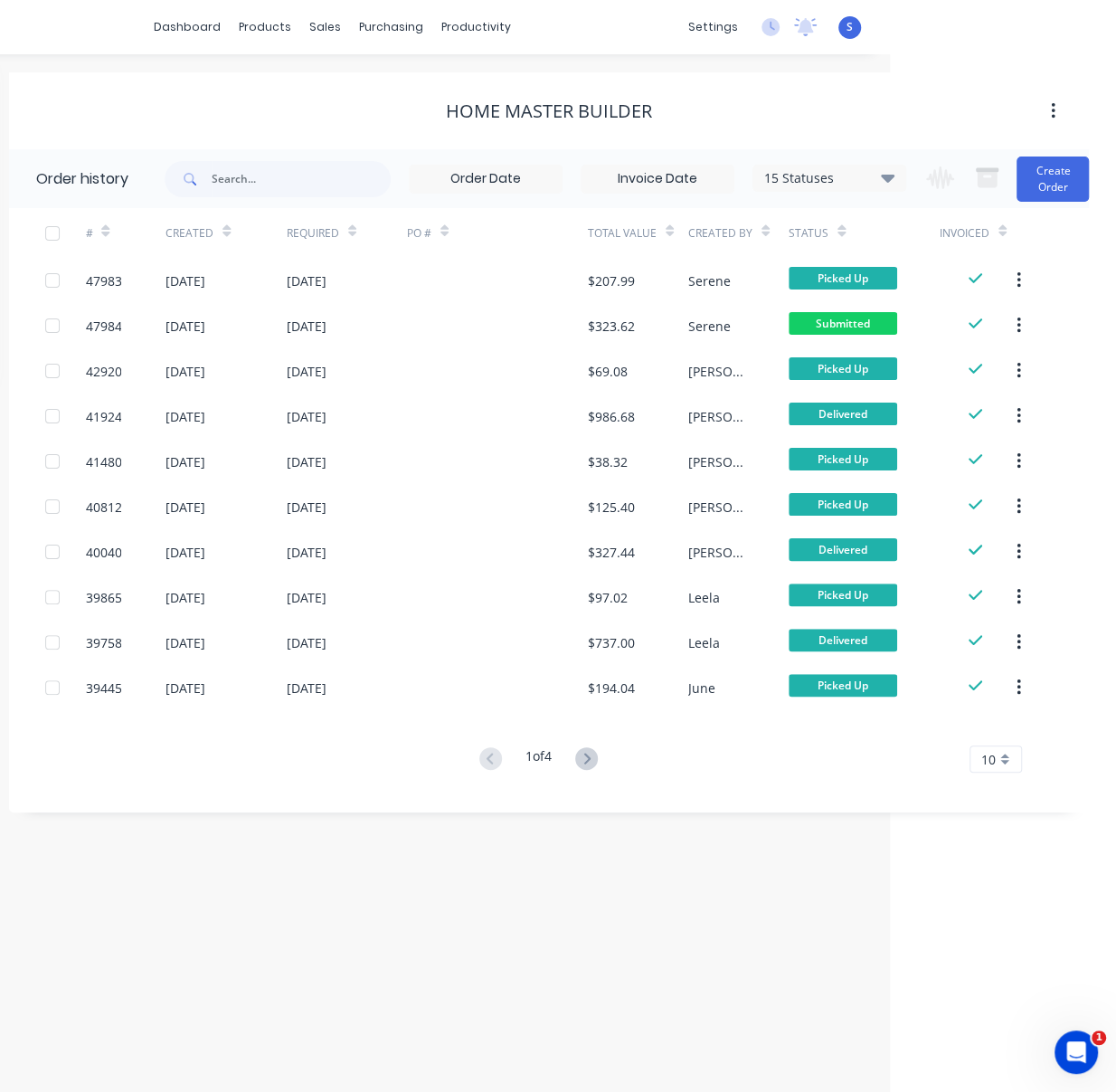
drag, startPoint x: 603, startPoint y: 101, endPoint x: 643, endPoint y: 101, distance: 40.0
click at [581, 754] on icon at bounding box center [586, 758] width 23 height 23
click at [584, 751] on icon at bounding box center [586, 758] width 23 height 23
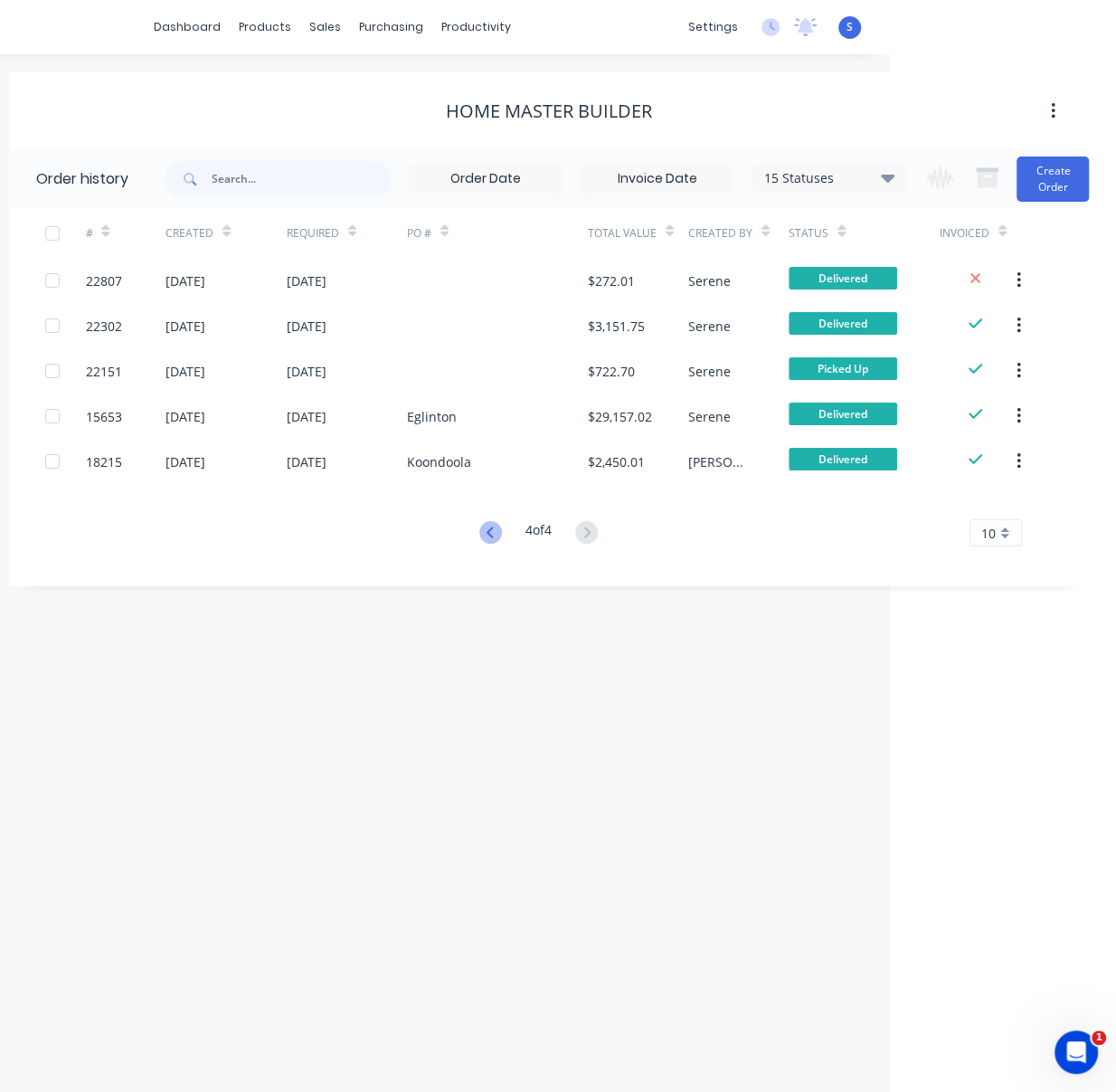
click at [485, 539] on icon at bounding box center [490, 532] width 23 height 23
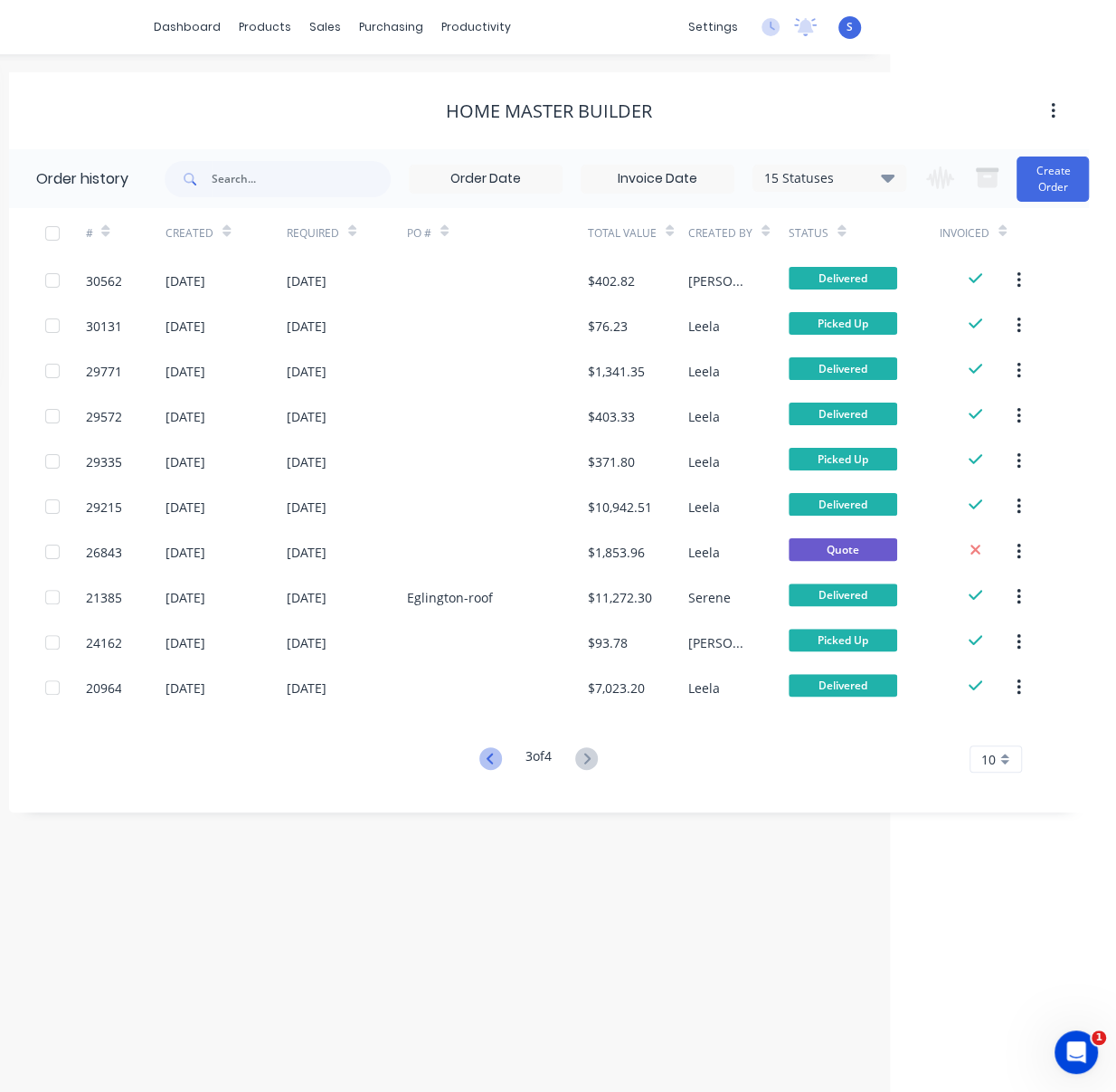
click at [481, 754] on icon at bounding box center [490, 758] width 23 height 23
click at [490, 748] on button at bounding box center [490, 759] width 33 height 26
click at [584, 757] on icon at bounding box center [586, 758] width 23 height 23
click at [541, 872] on div "Order history Billing address Delivery addresses Collaborate Contacts Settings …" at bounding box center [332, 573] width 1116 height 1038
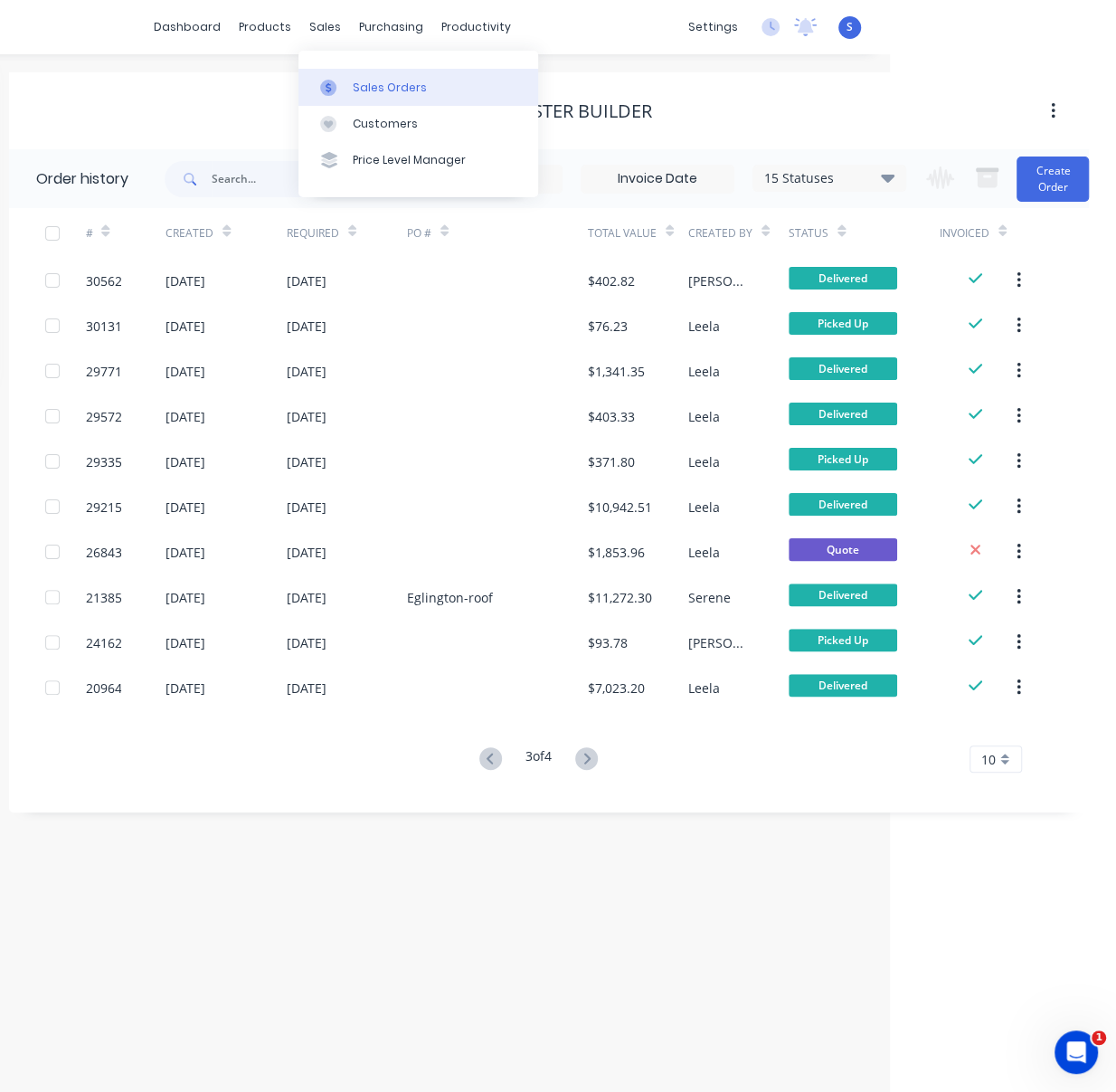
click at [367, 84] on div "Sales Orders" at bounding box center [390, 88] width 74 height 17
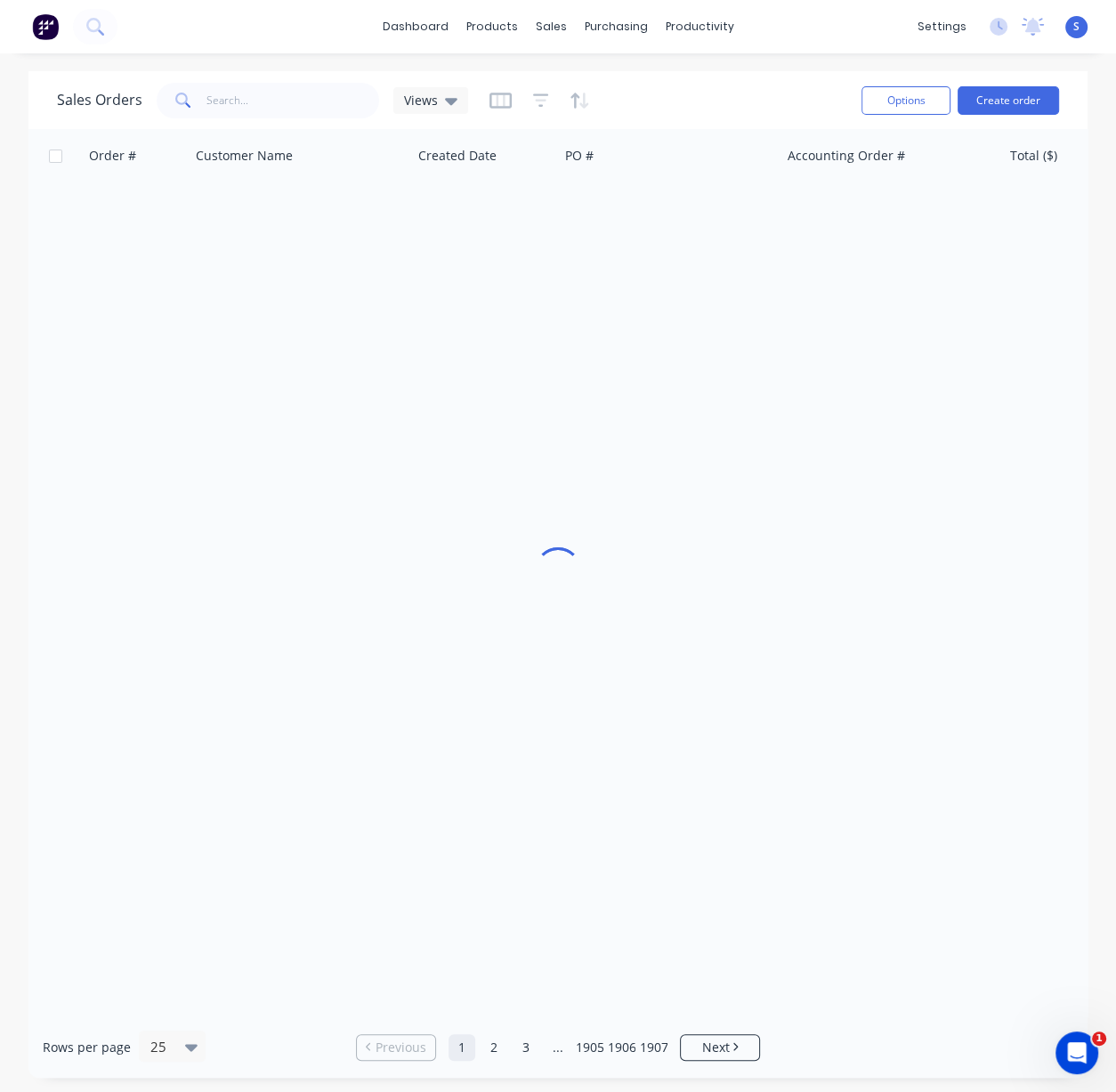
click at [170, 109] on span at bounding box center [181, 100] width 50 height 35
click at [251, 98] on input "text" at bounding box center [293, 100] width 173 height 35
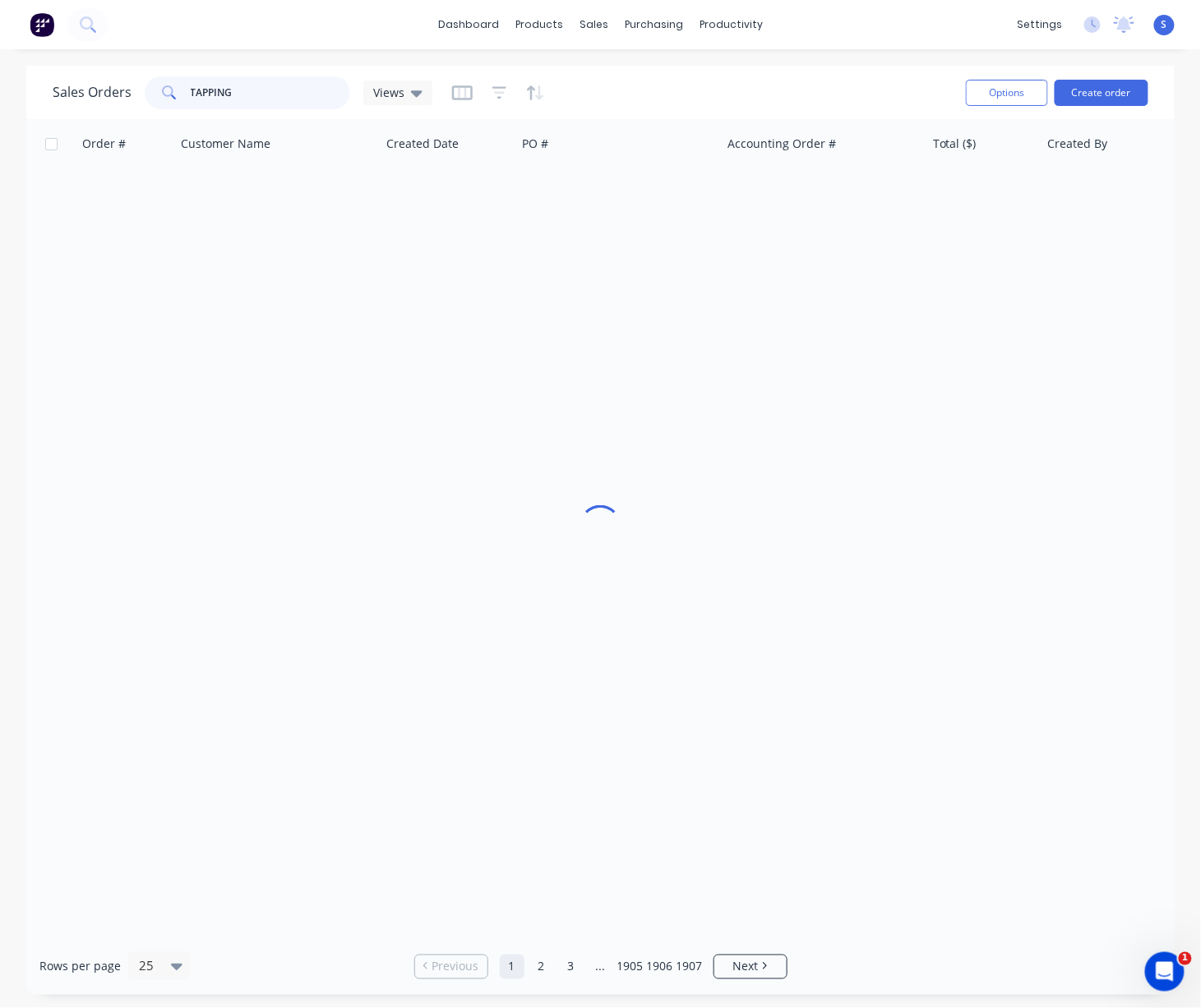
drag, startPoint x: 267, startPoint y: 90, endPoint x: 119, endPoint y: 85, distance: 148.1
click at [119, 85] on div "Sales Orders TAPPING Views" at bounding box center [242, 92] width 379 height 33
type input "FALCON"
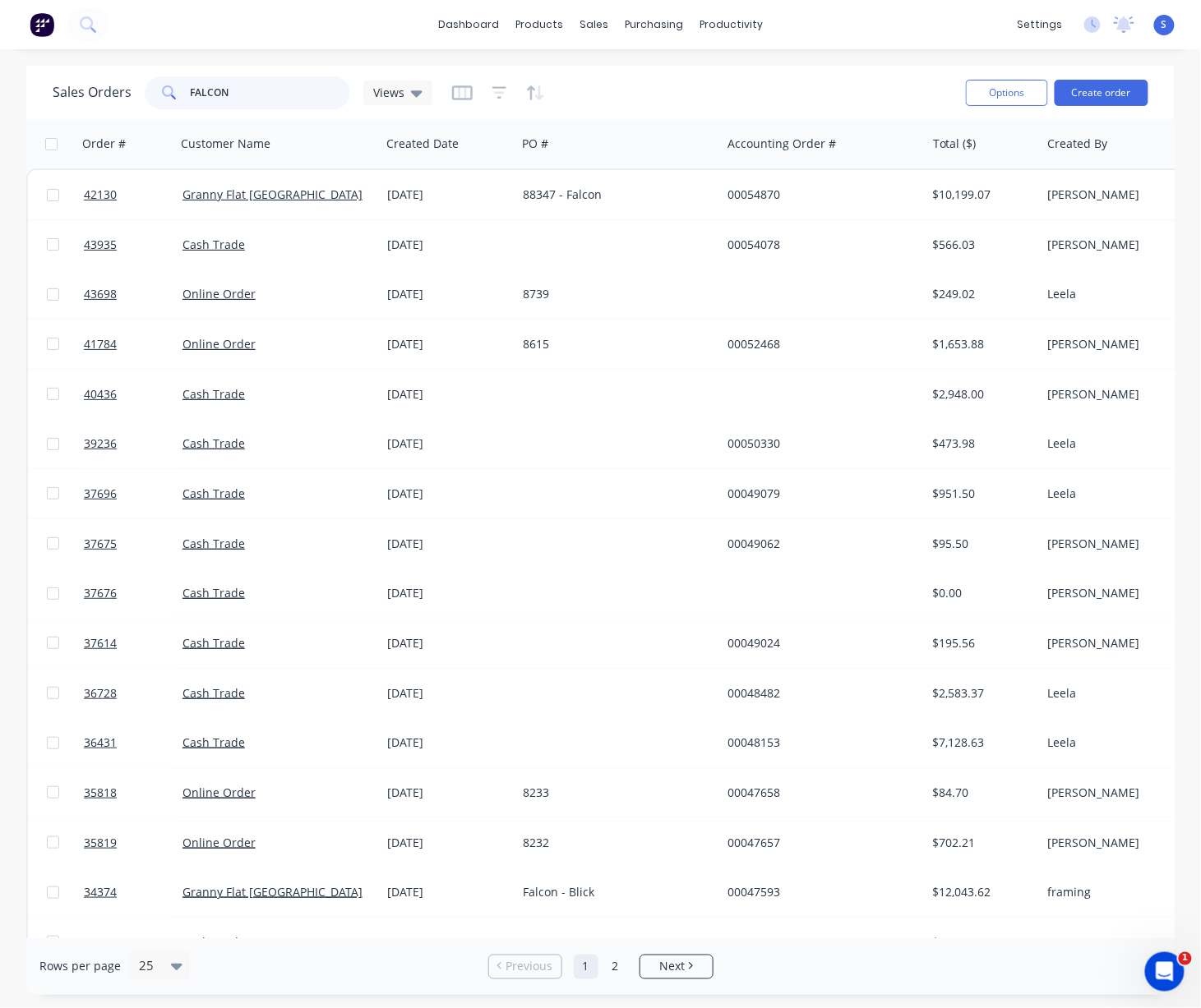
drag, startPoint x: 283, startPoint y: 89, endPoint x: 167, endPoint y: 92, distance: 116.0
click at [167, 92] on div "FALCON" at bounding box center [247, 92] width 205 height 33
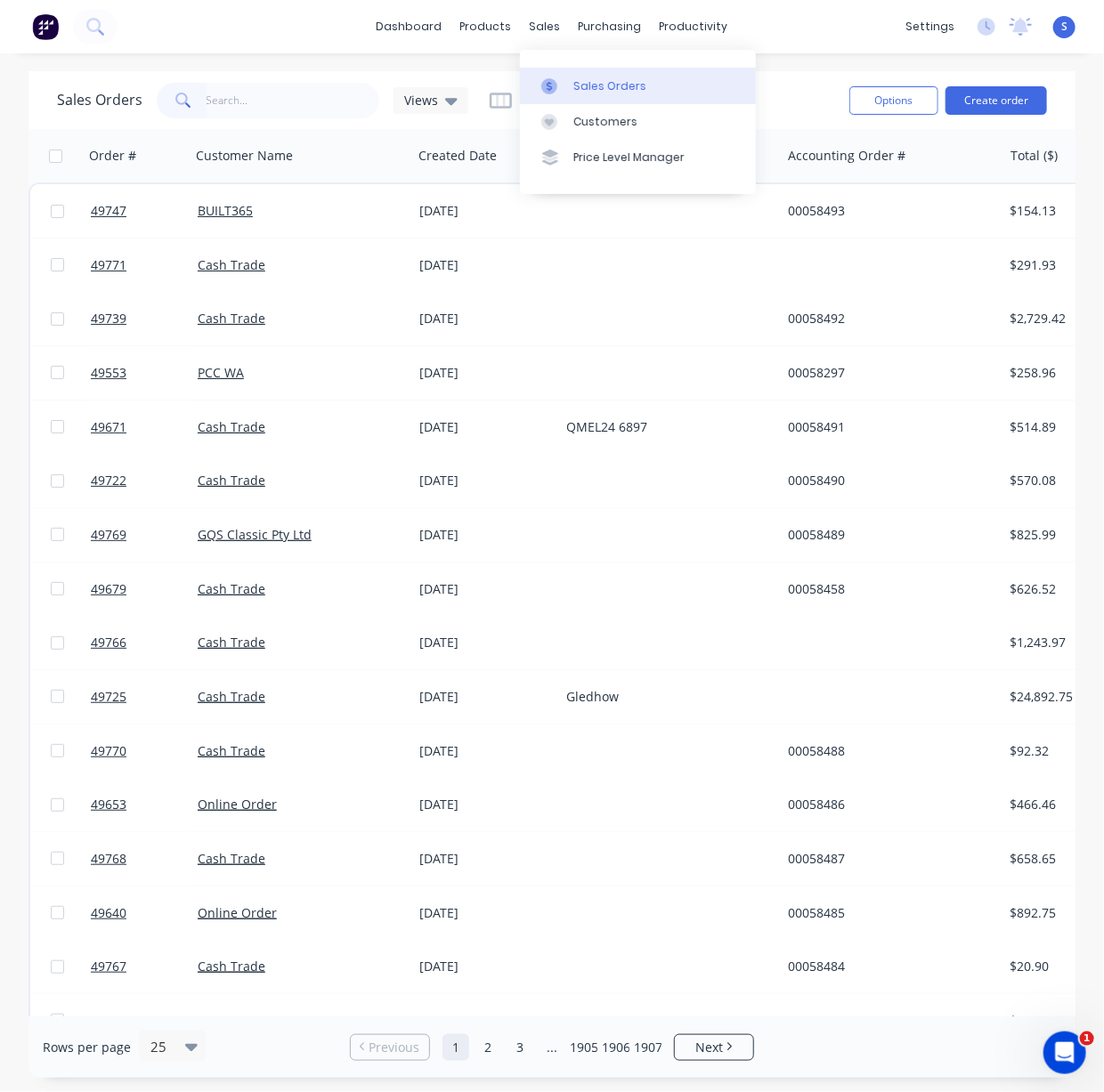
click at [578, 84] on div "Sales Orders" at bounding box center [610, 86] width 73 height 16
click at [593, 128] on div "Customers" at bounding box center [605, 122] width 64 height 16
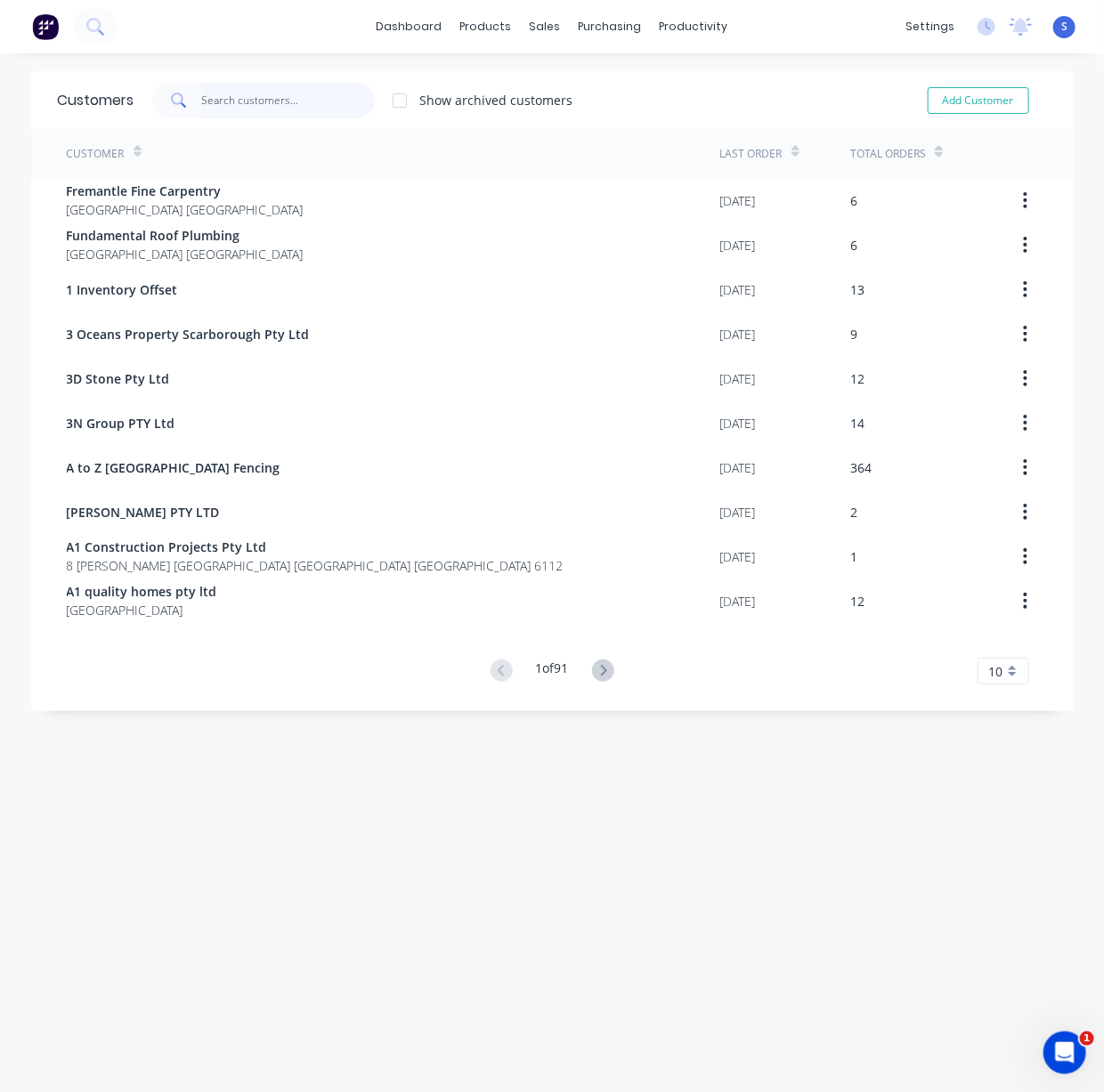
click at [302, 95] on input "text" at bounding box center [288, 100] width 173 height 35
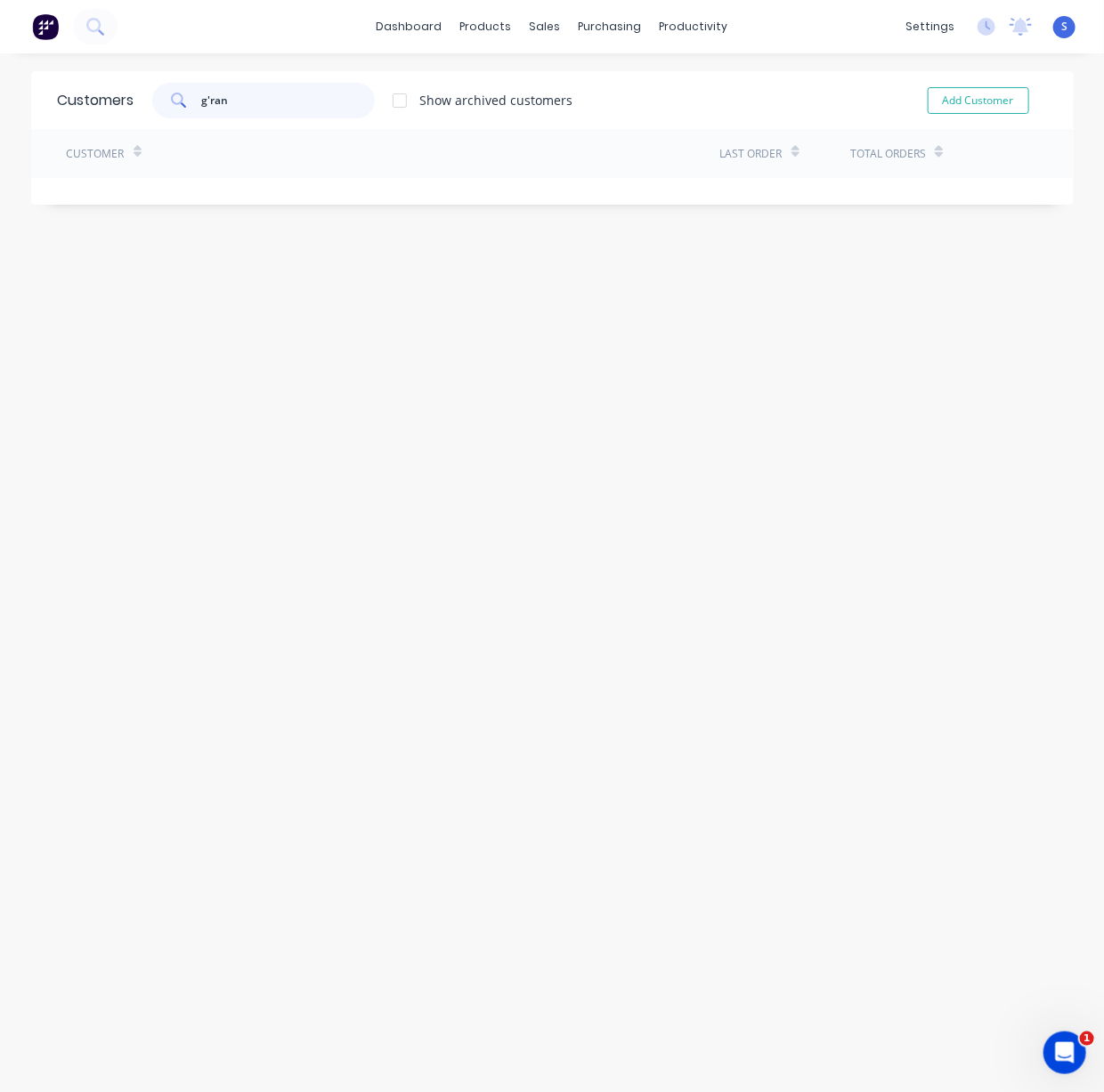
type input "gran"
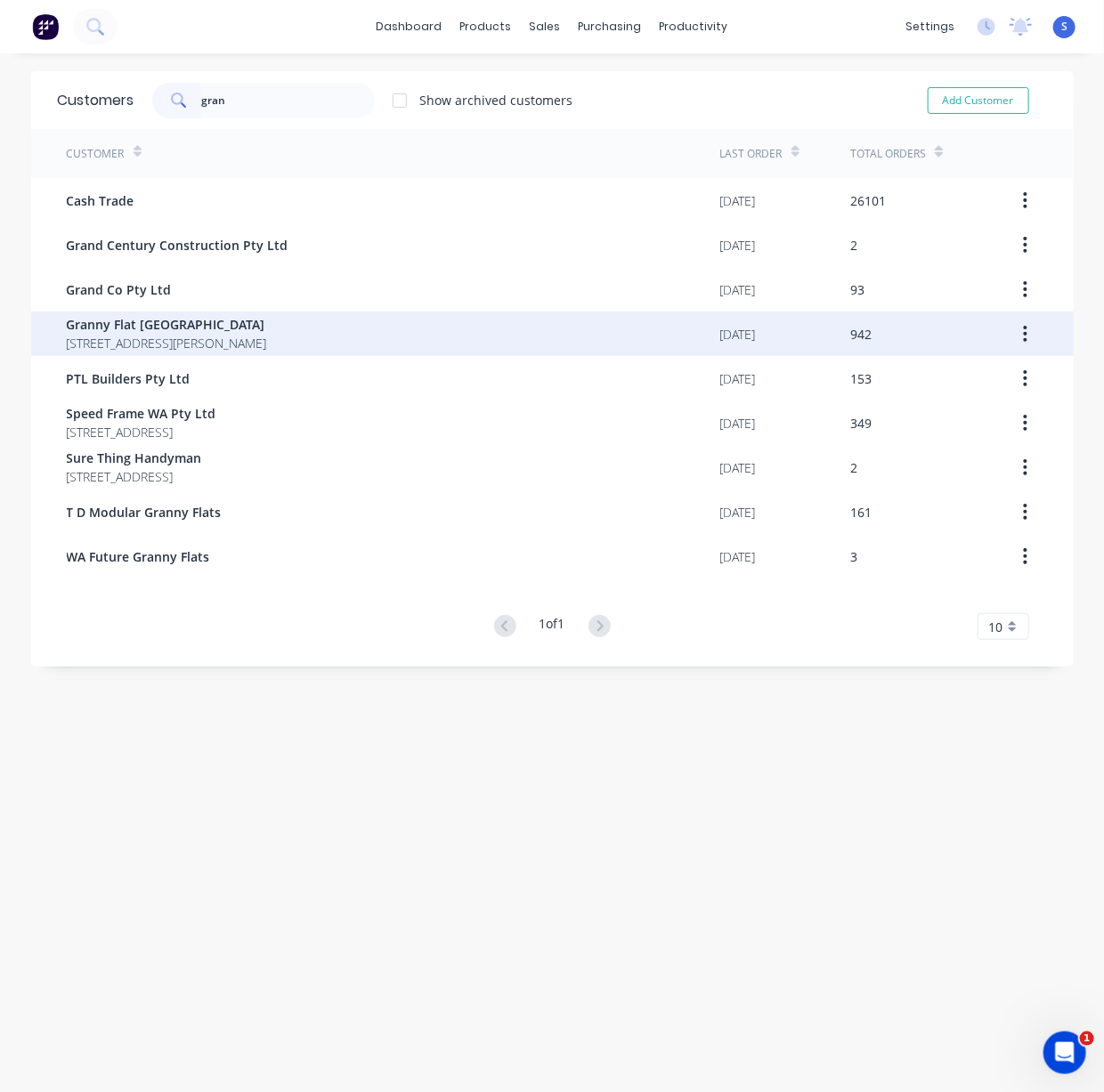
click at [267, 344] on span "92 McCoy st Booragoon Western Australia Australia" at bounding box center [167, 343] width 200 height 19
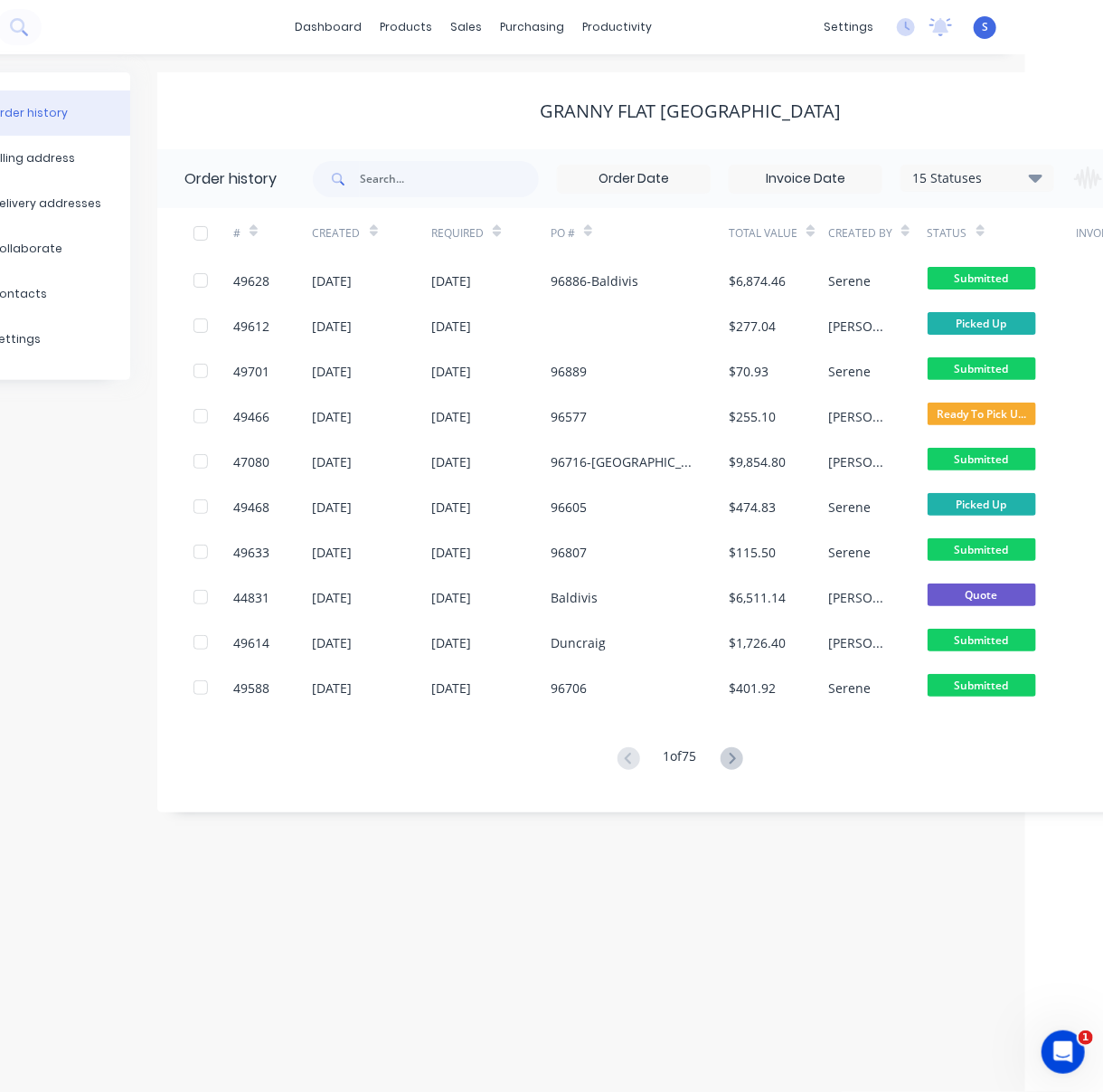
scroll to position [0, 243]
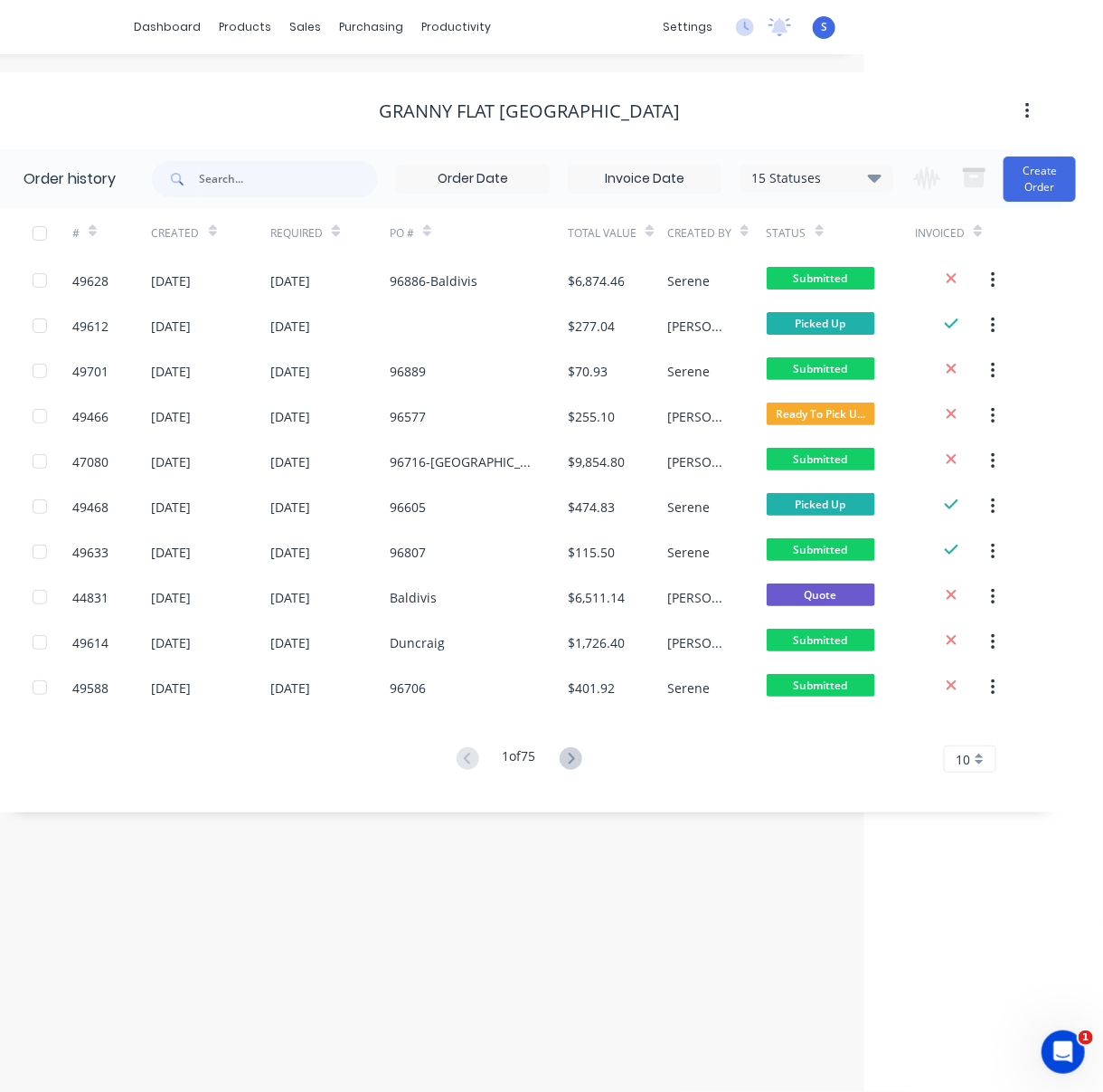
drag, startPoint x: 504, startPoint y: 116, endPoint x: 710, endPoint y: 123, distance: 206.1
click at [254, 170] on input "text" at bounding box center [288, 179] width 179 height 36
type input "云"
type input "yunderup"
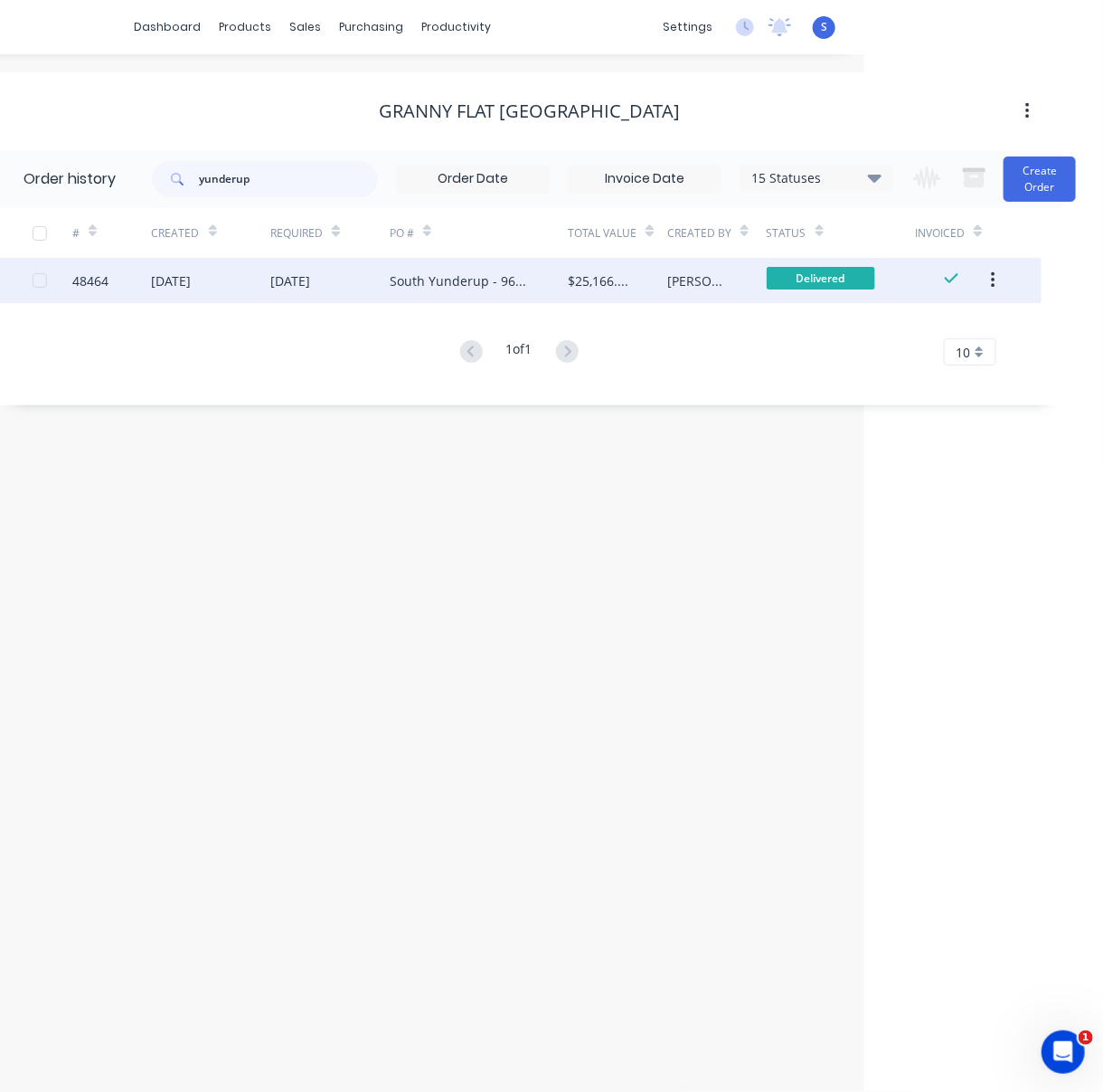
click at [318, 294] on div "15 Sep 2025" at bounding box center [330, 280] width 120 height 45
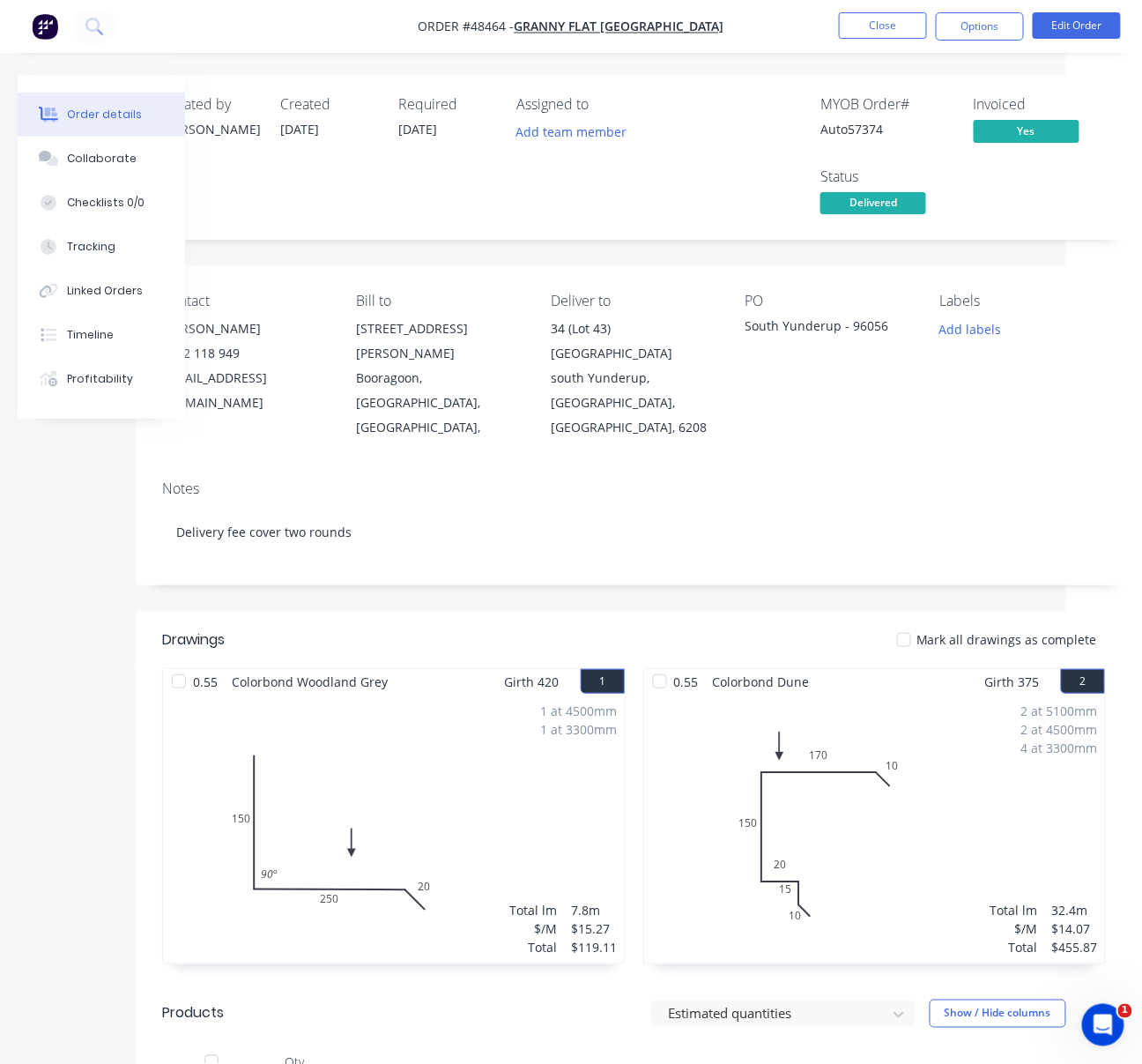
drag, startPoint x: 496, startPoint y: 273, endPoint x: 624, endPoint y: 272, distance: 128.0
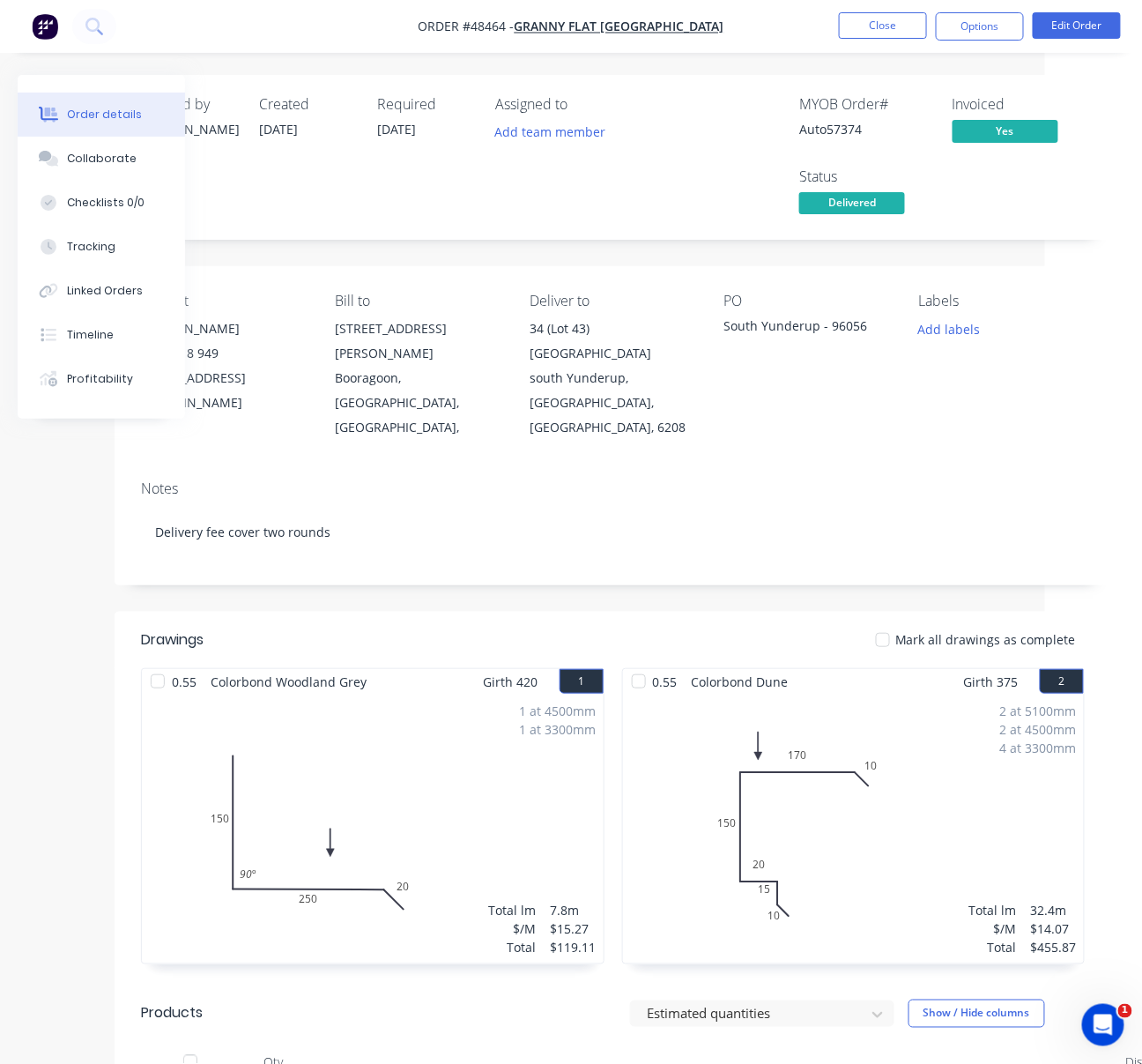
scroll to position [0, 31]
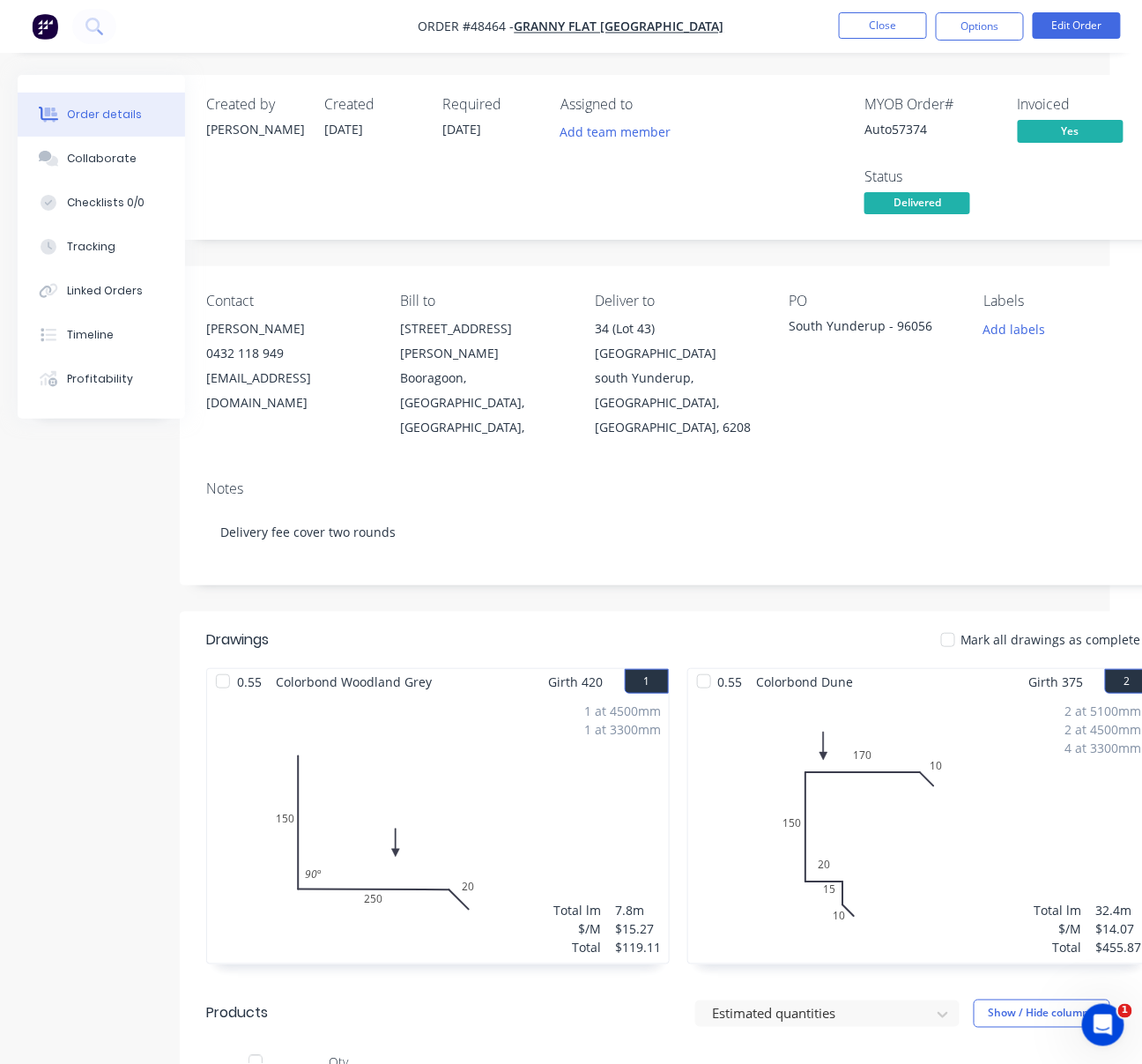
drag, startPoint x: 640, startPoint y: 292, endPoint x: 495, endPoint y: 293, distance: 145.0
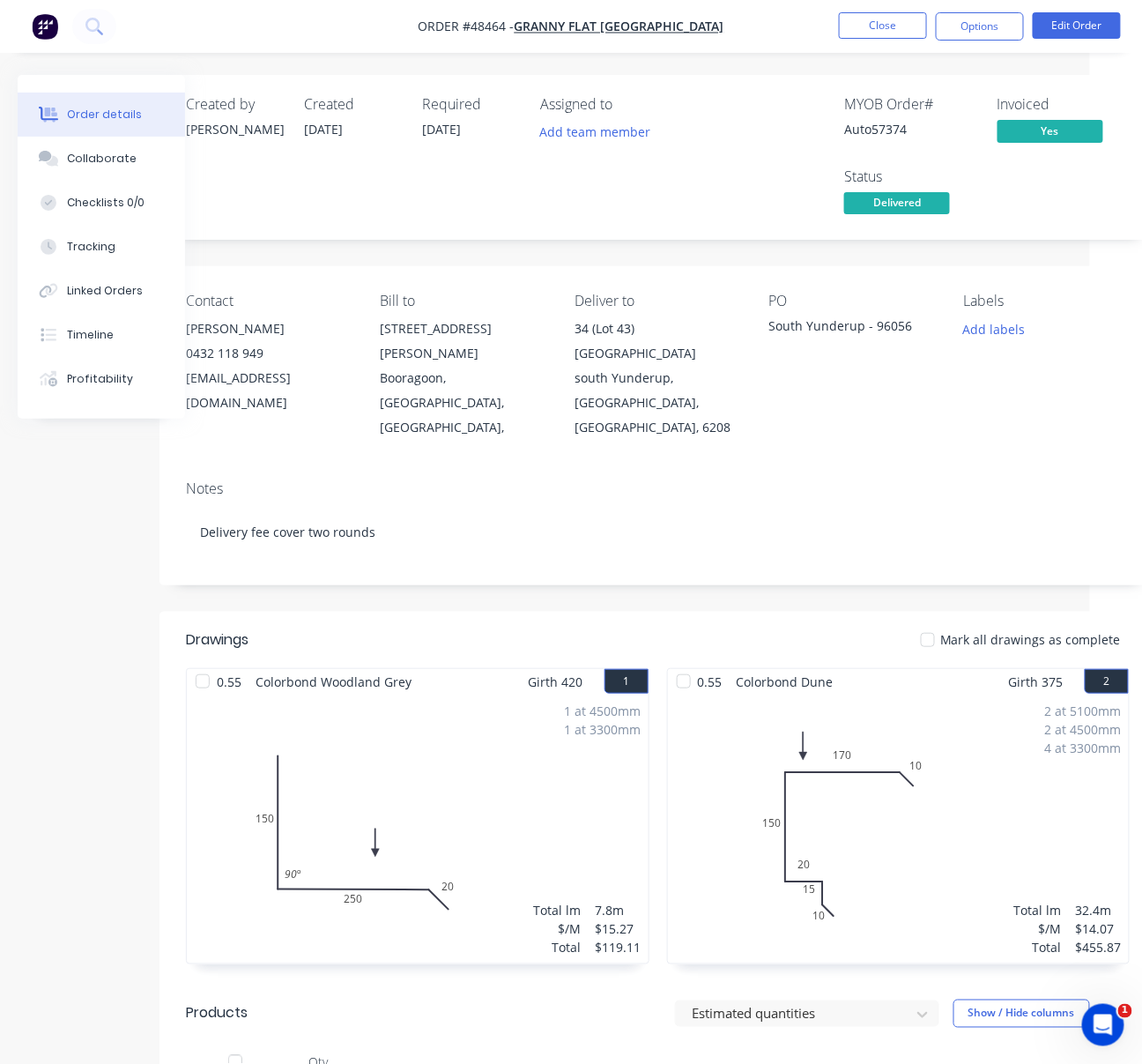
drag, startPoint x: 506, startPoint y: 292, endPoint x: 593, endPoint y: 294, distance: 87.0
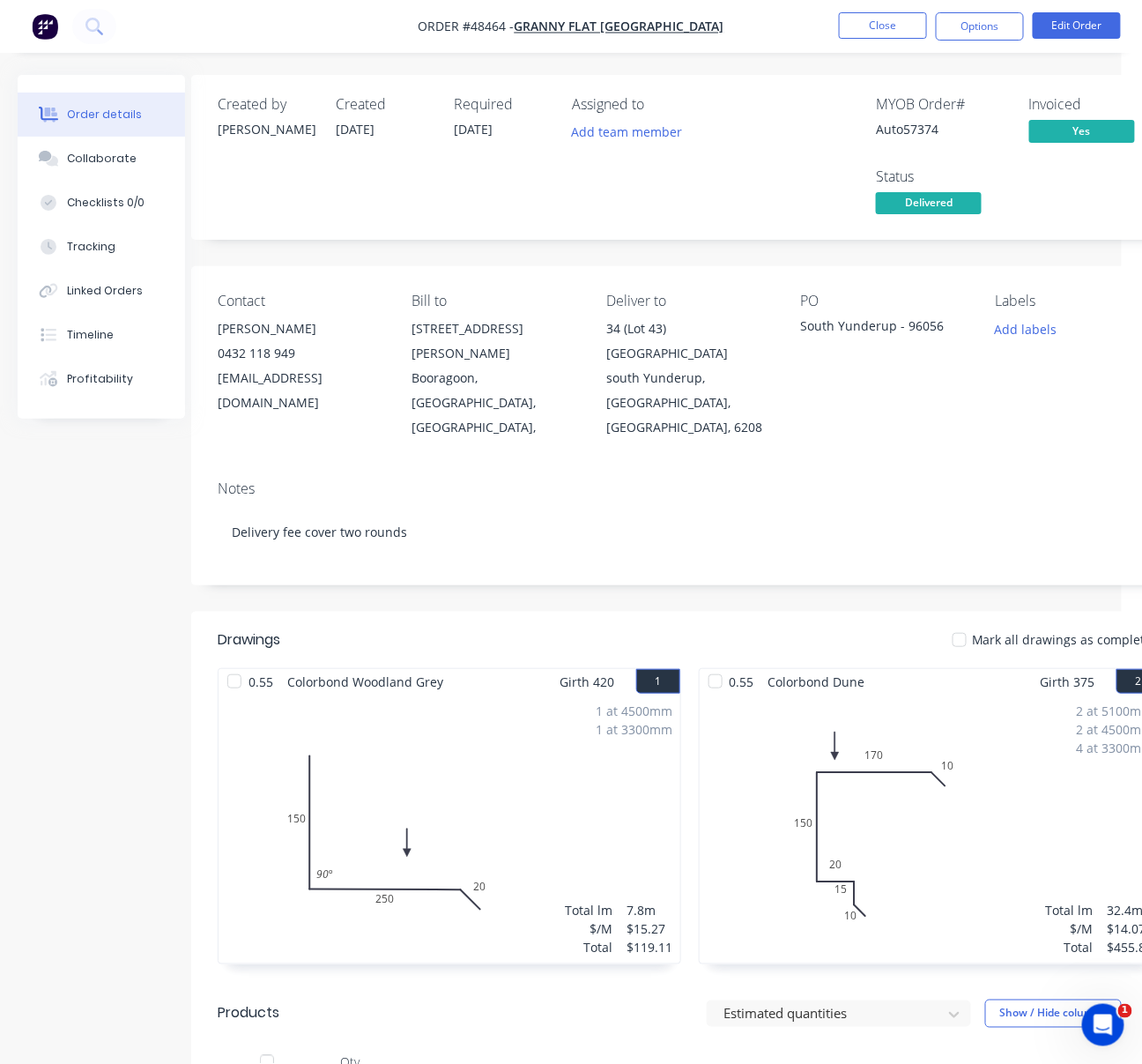
drag, startPoint x: 555, startPoint y: 305, endPoint x: 462, endPoint y: 311, distance: 93.2
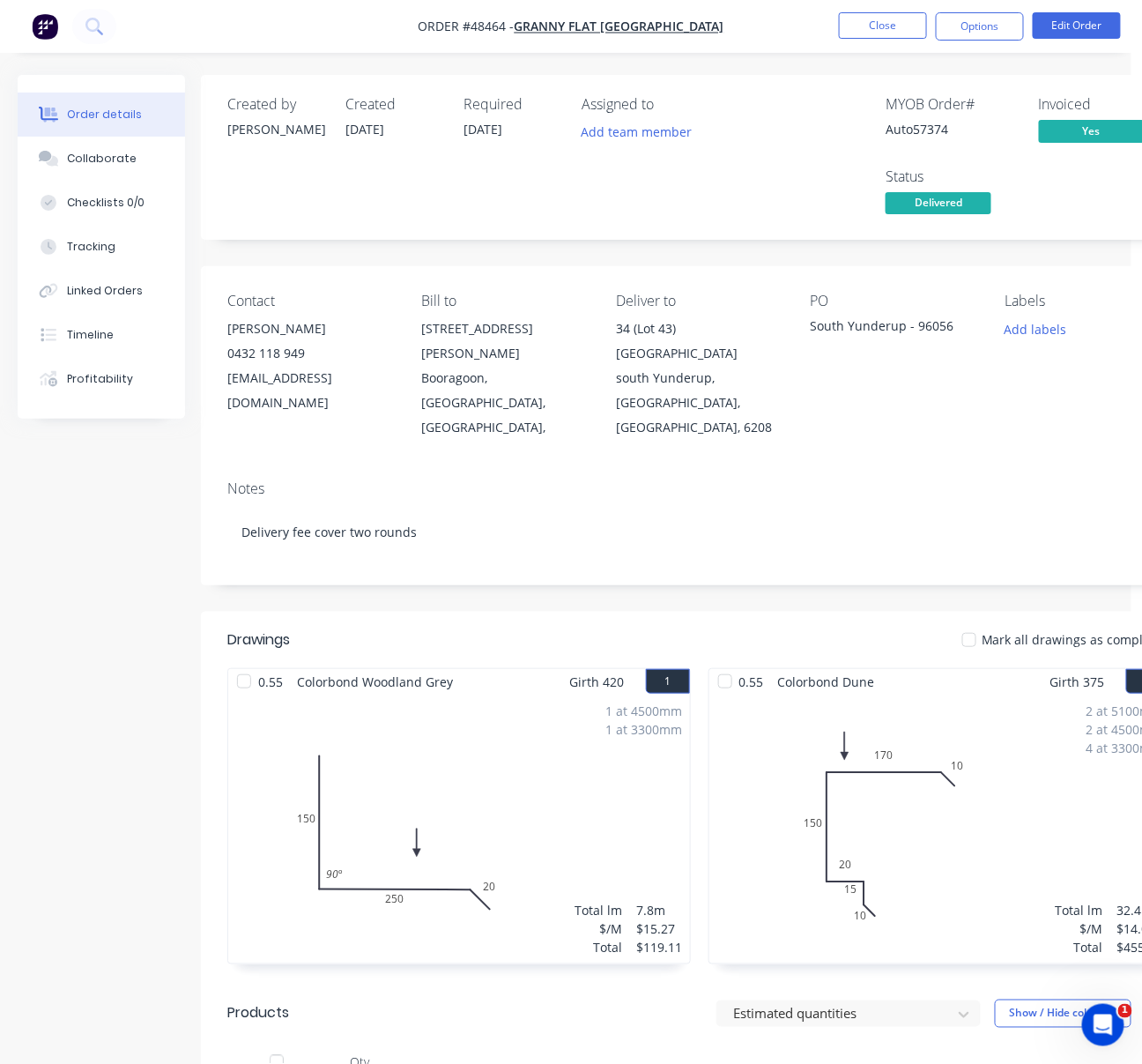
scroll to position [274, 11]
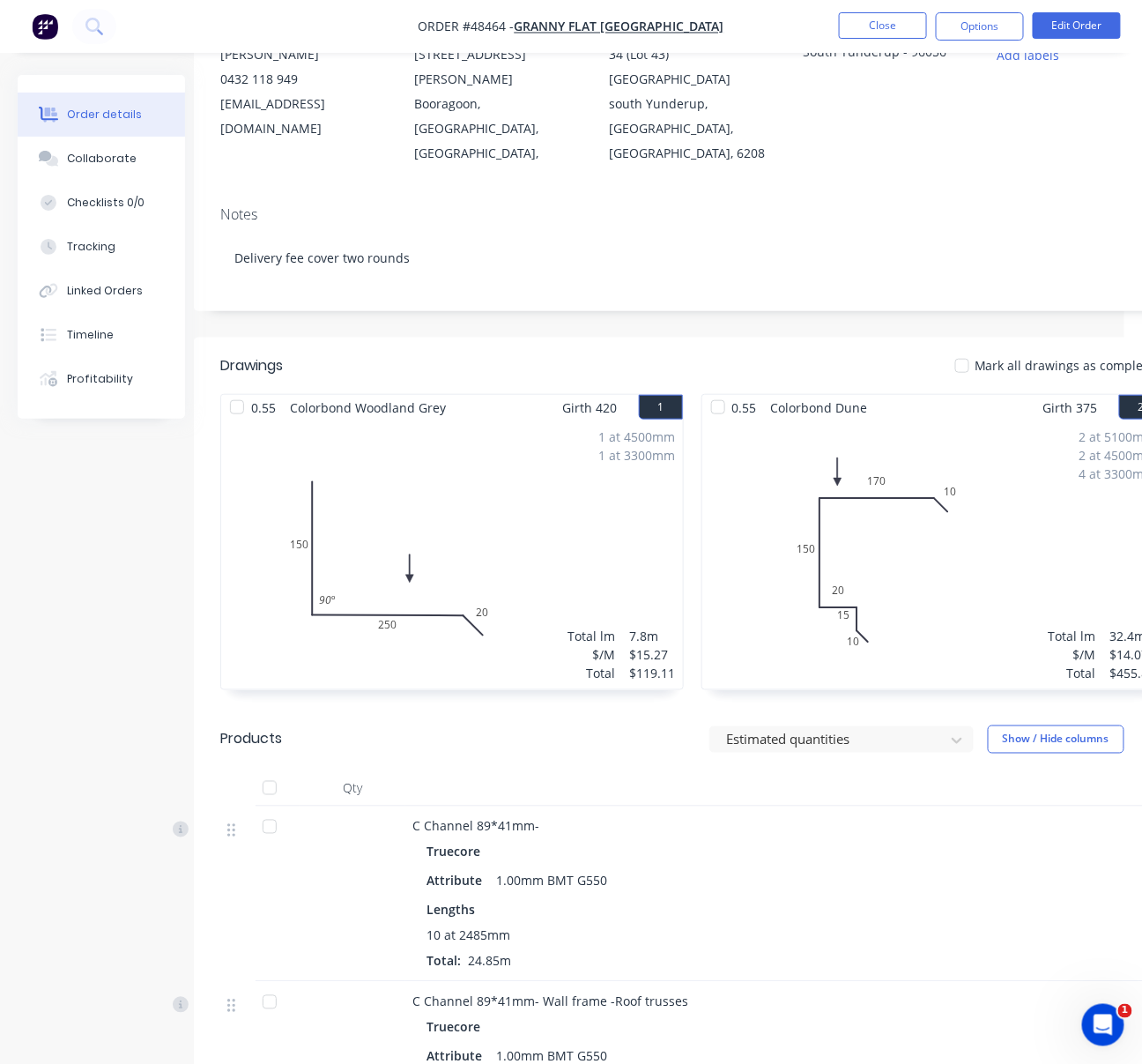
drag, startPoint x: 555, startPoint y: 332, endPoint x: 596, endPoint y: 333, distance: 41.0
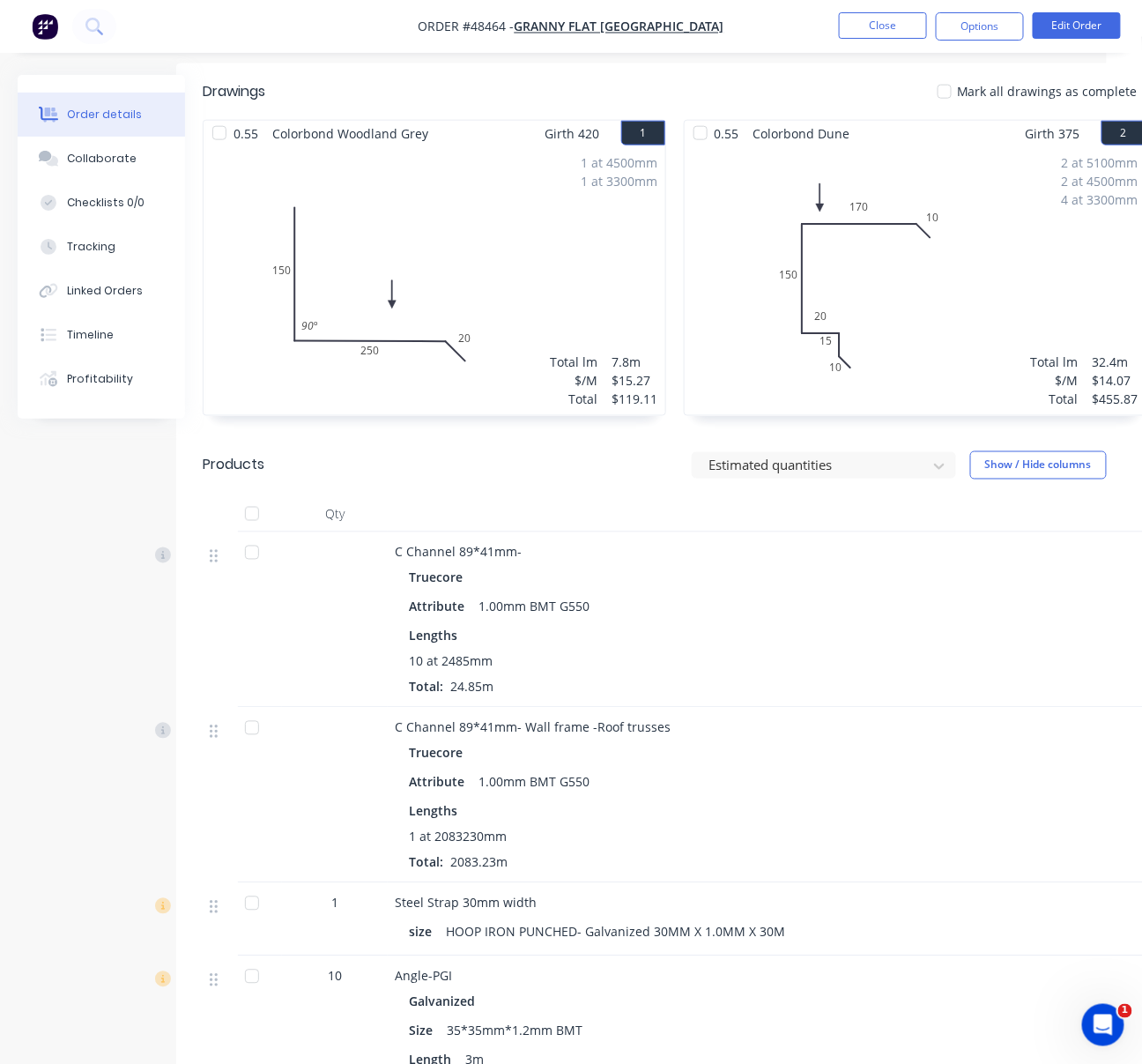
scroll to position [548, 129]
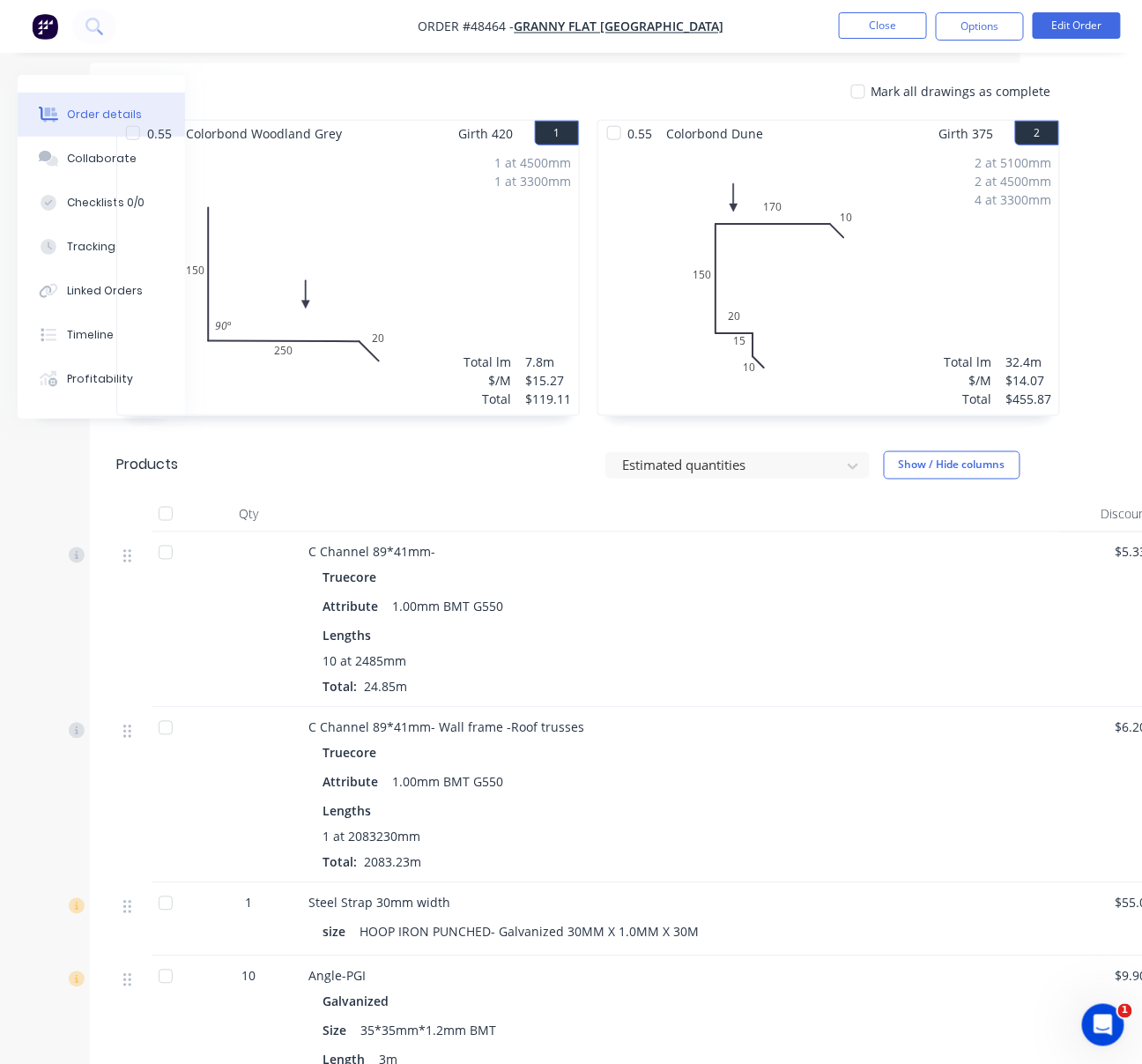
drag, startPoint x: 668, startPoint y: 552, endPoint x: 769, endPoint y: 553, distance: 101.0
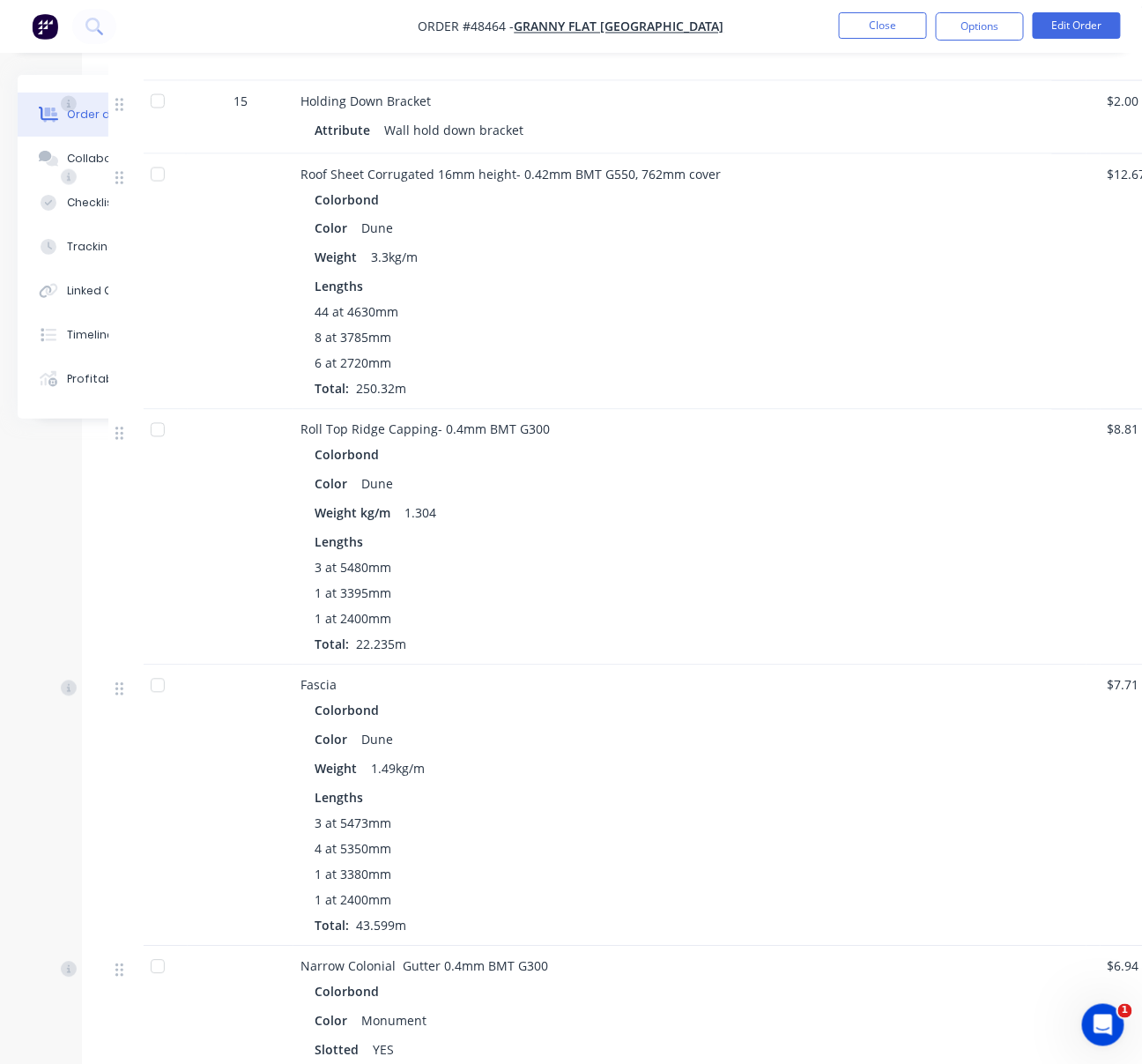
scroll to position [3015, 129]
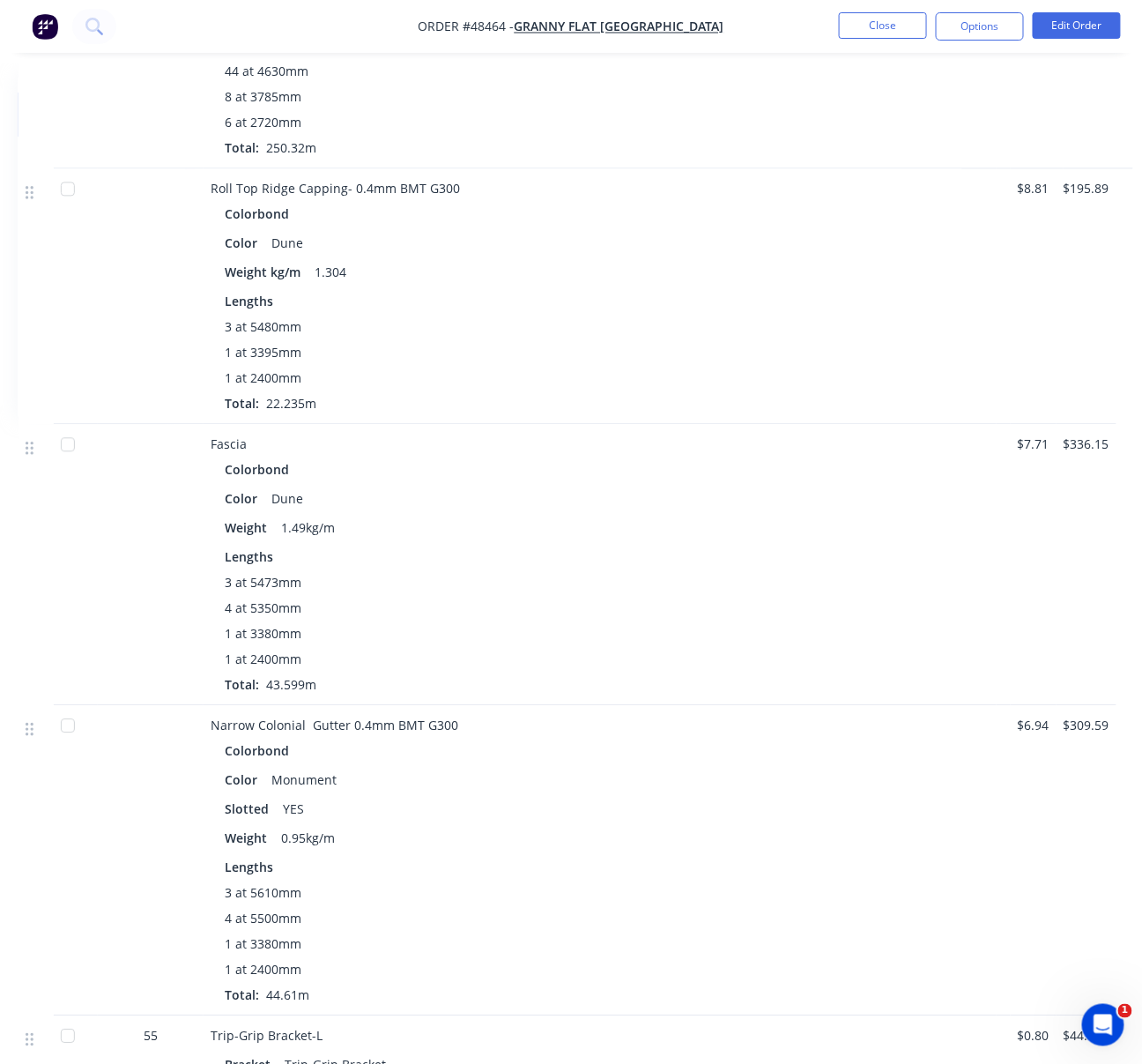
drag, startPoint x: 566, startPoint y: 497, endPoint x: 715, endPoint y: 480, distance: 150.0
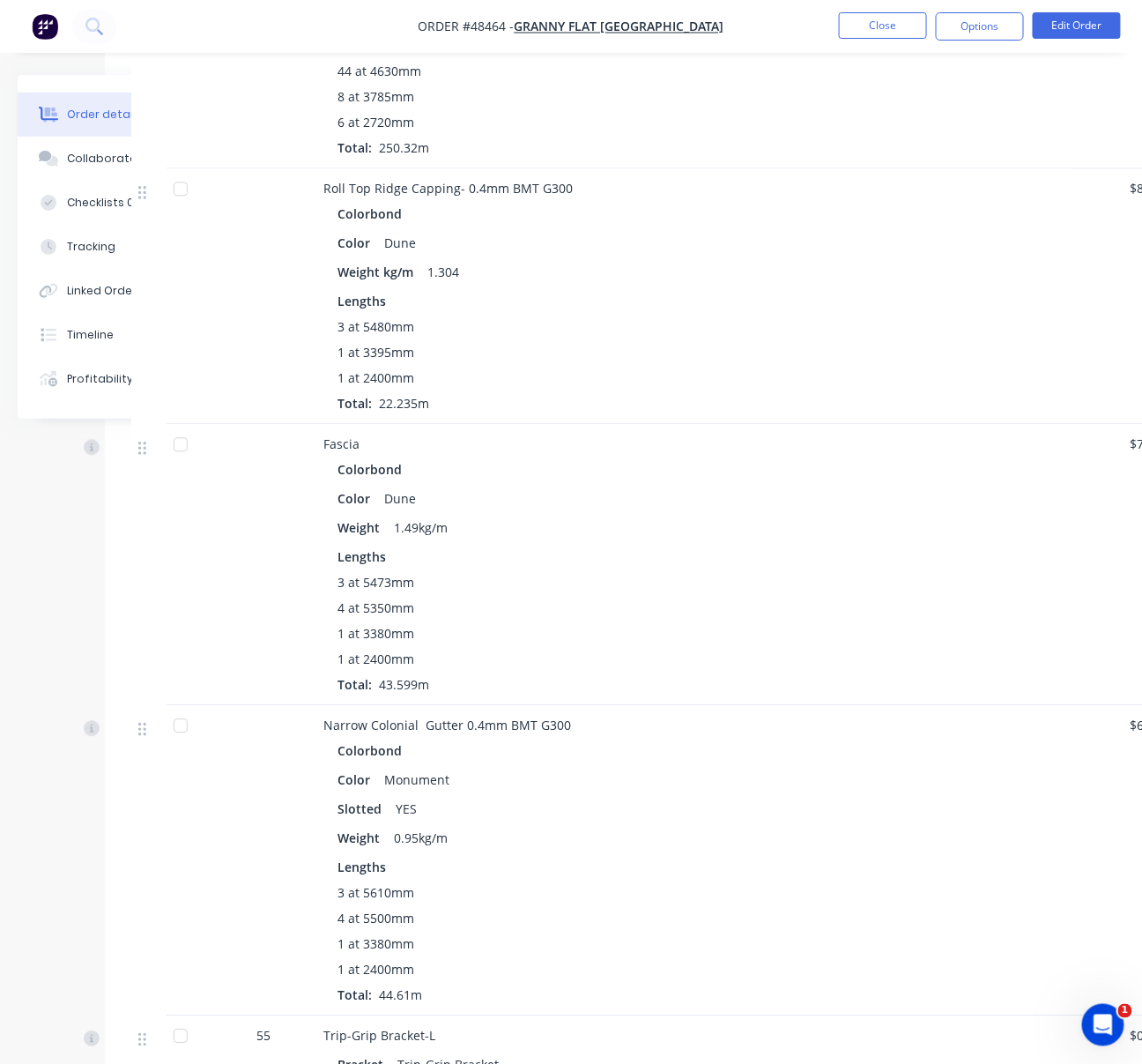
drag, startPoint x: 703, startPoint y: 489, endPoint x: 605, endPoint y: 486, distance: 98.0
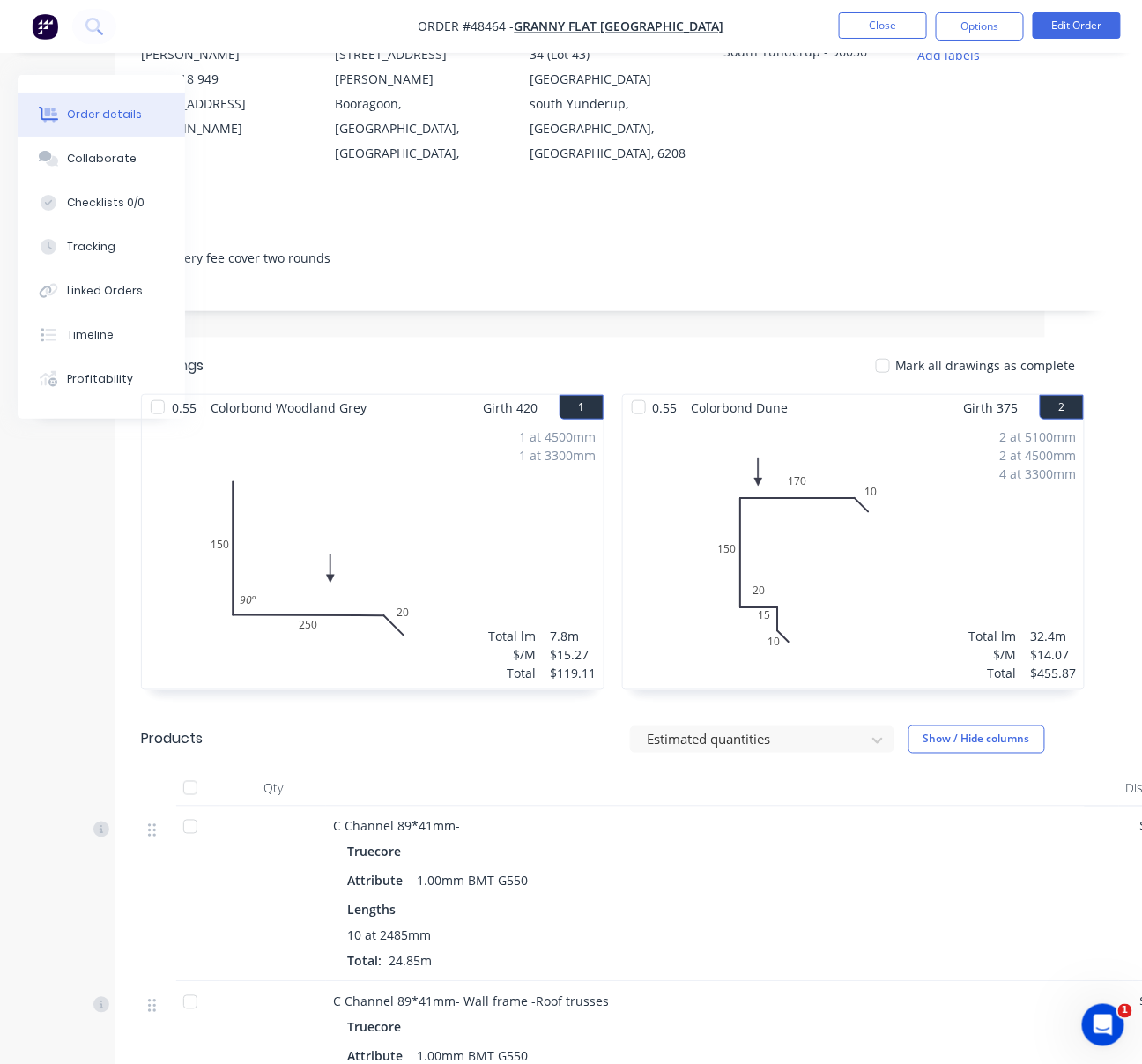
scroll to position [0, 97]
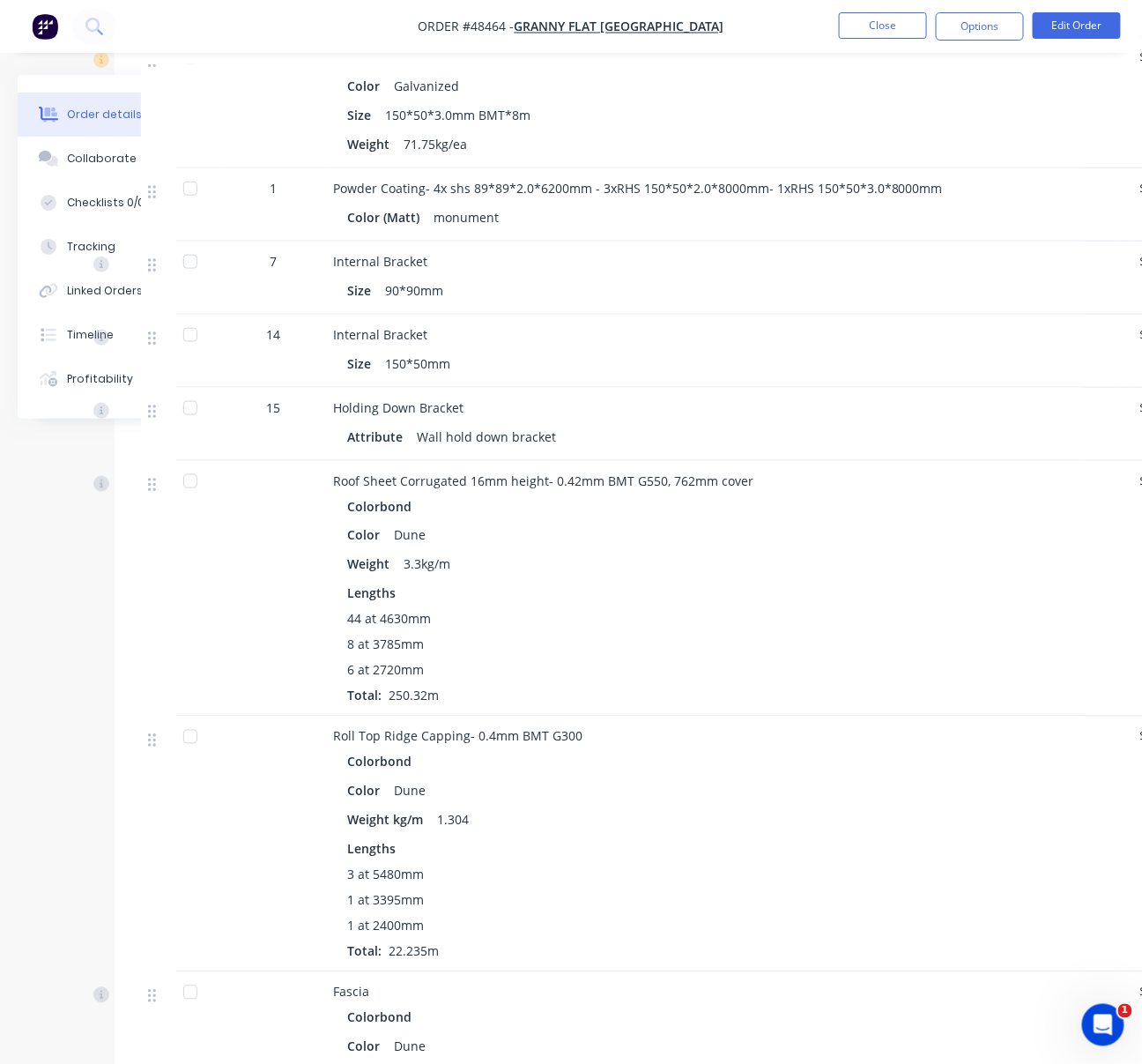
scroll to position [2741, 97]
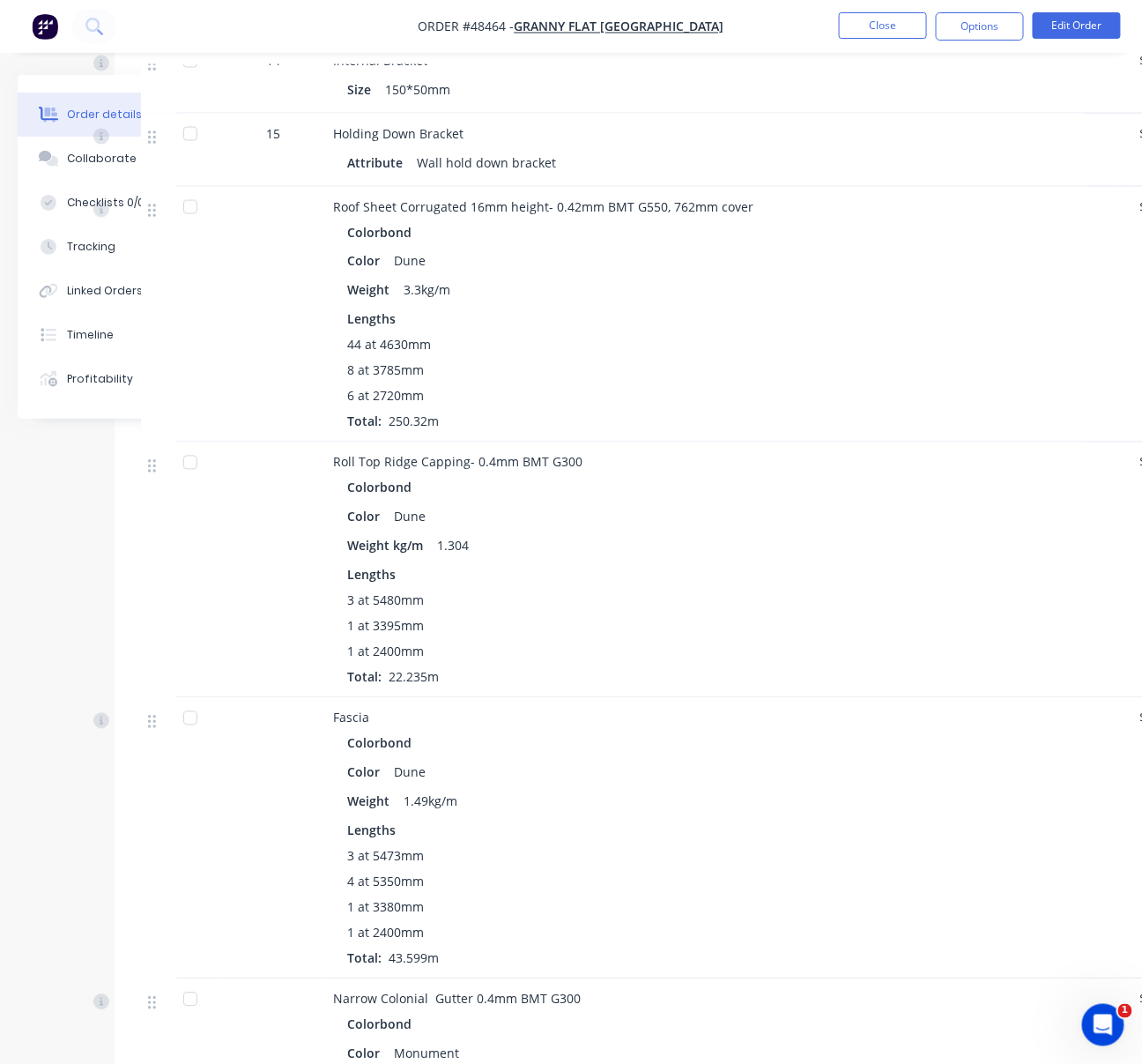
click at [936, 431] on div "Colorbond Color Dune Weight 3.3kg/m Lengths 44 at 4630mm 8 at 3785mm 6 at 2720m…" at bounding box center [723, 325] width 779 height 212
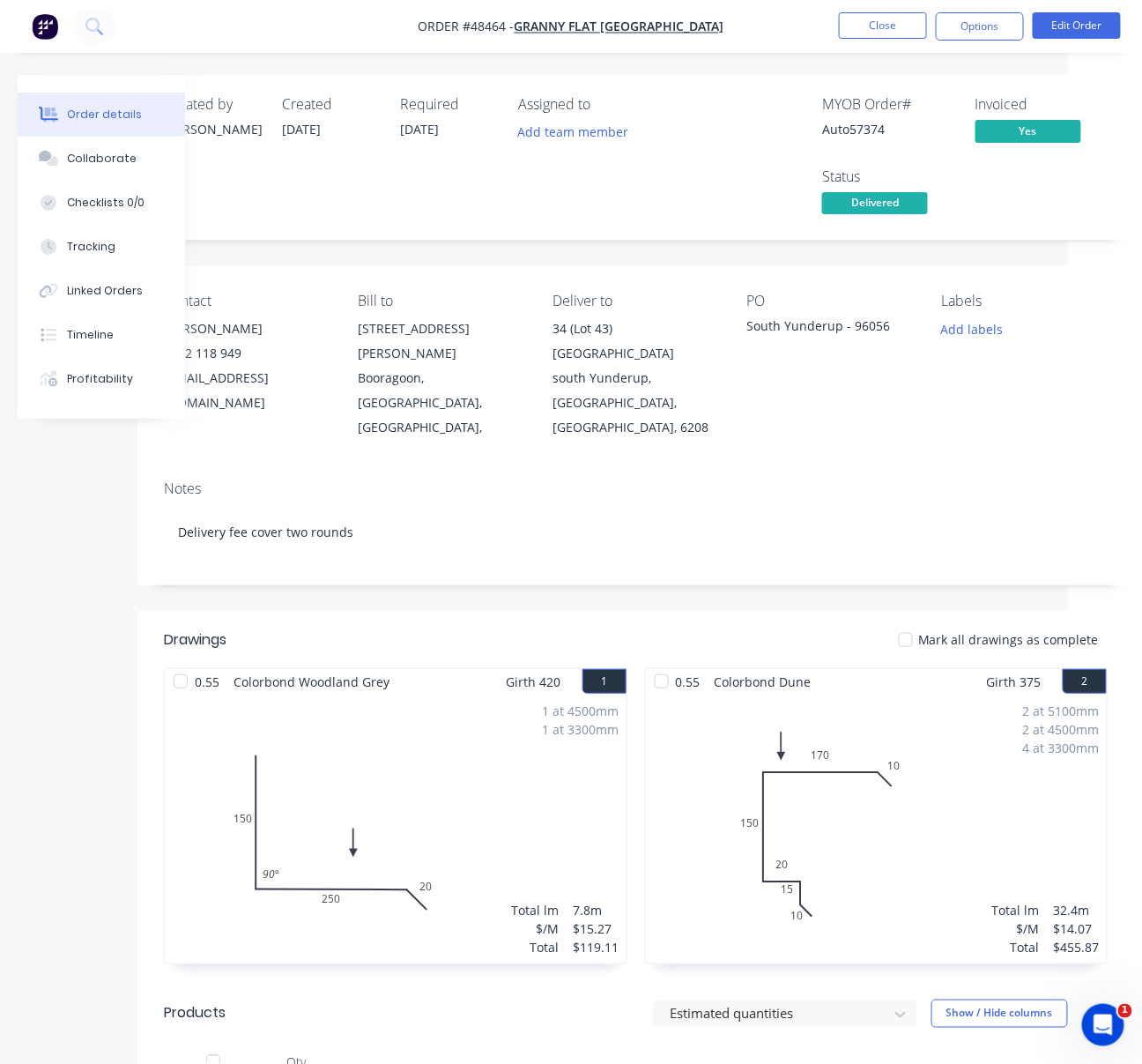
scroll to position [0, 15]
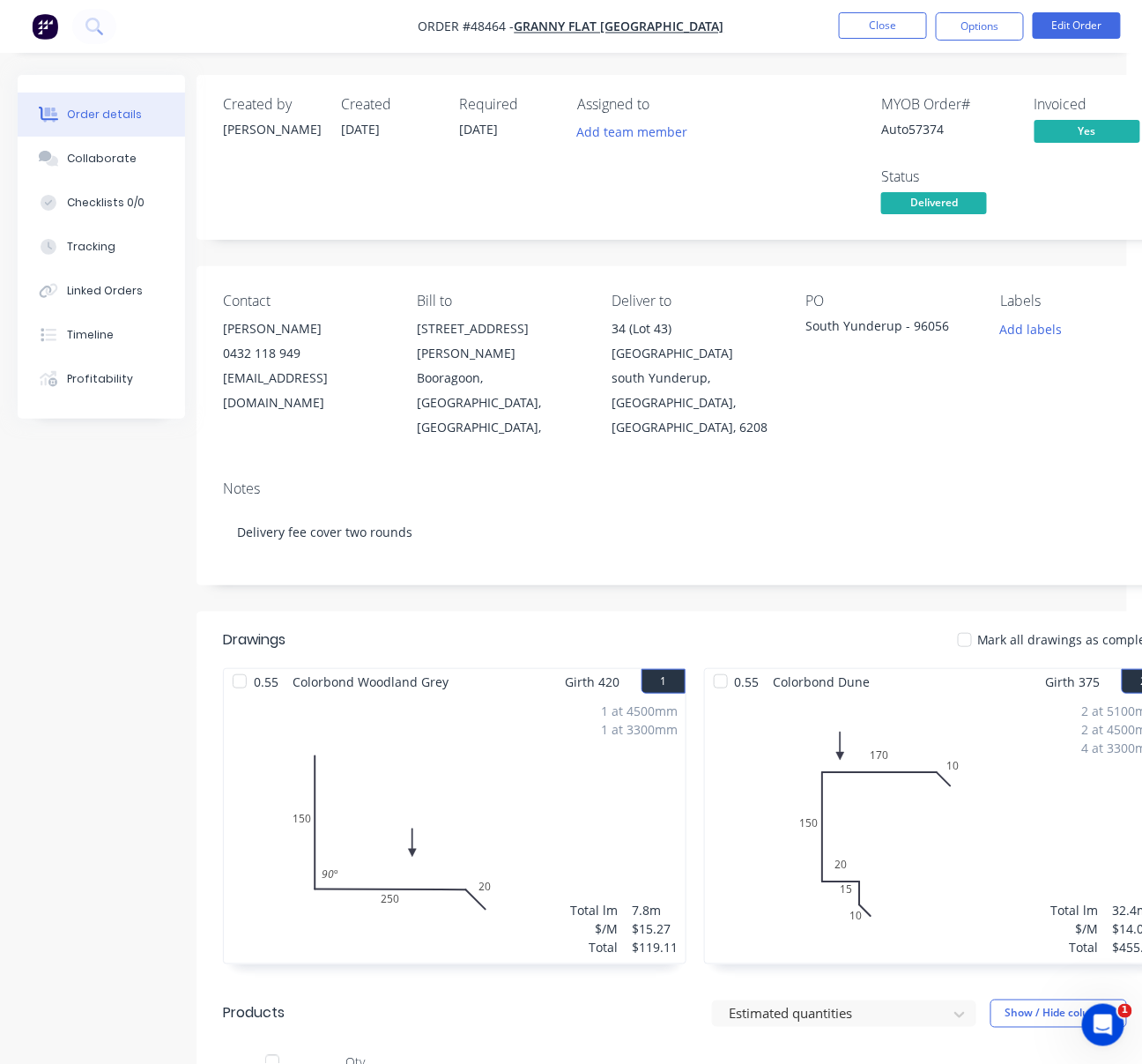
drag, startPoint x: 584, startPoint y: 266, endPoint x: 411, endPoint y: 217, distance: 179.8
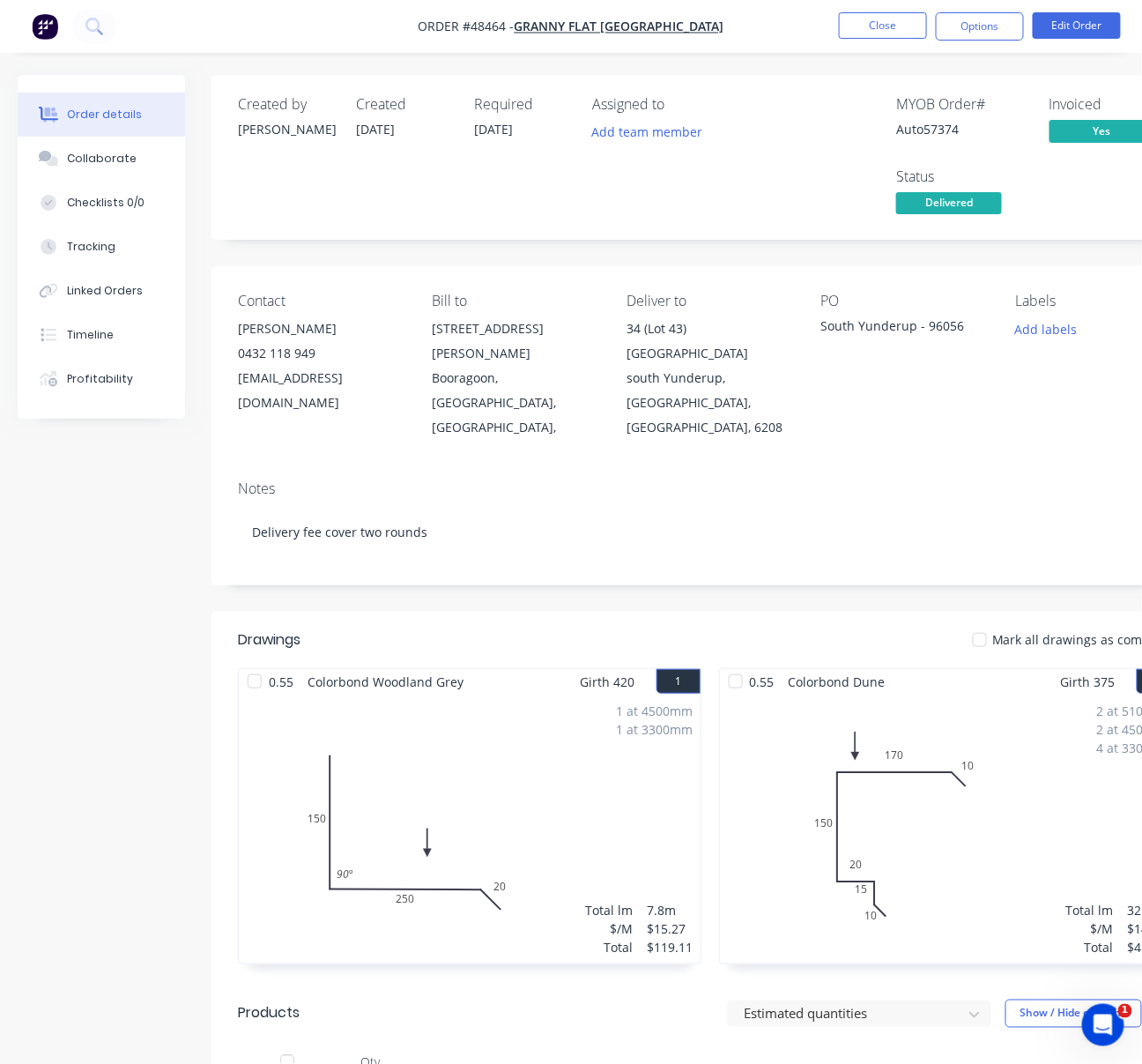
scroll to position [0, 147]
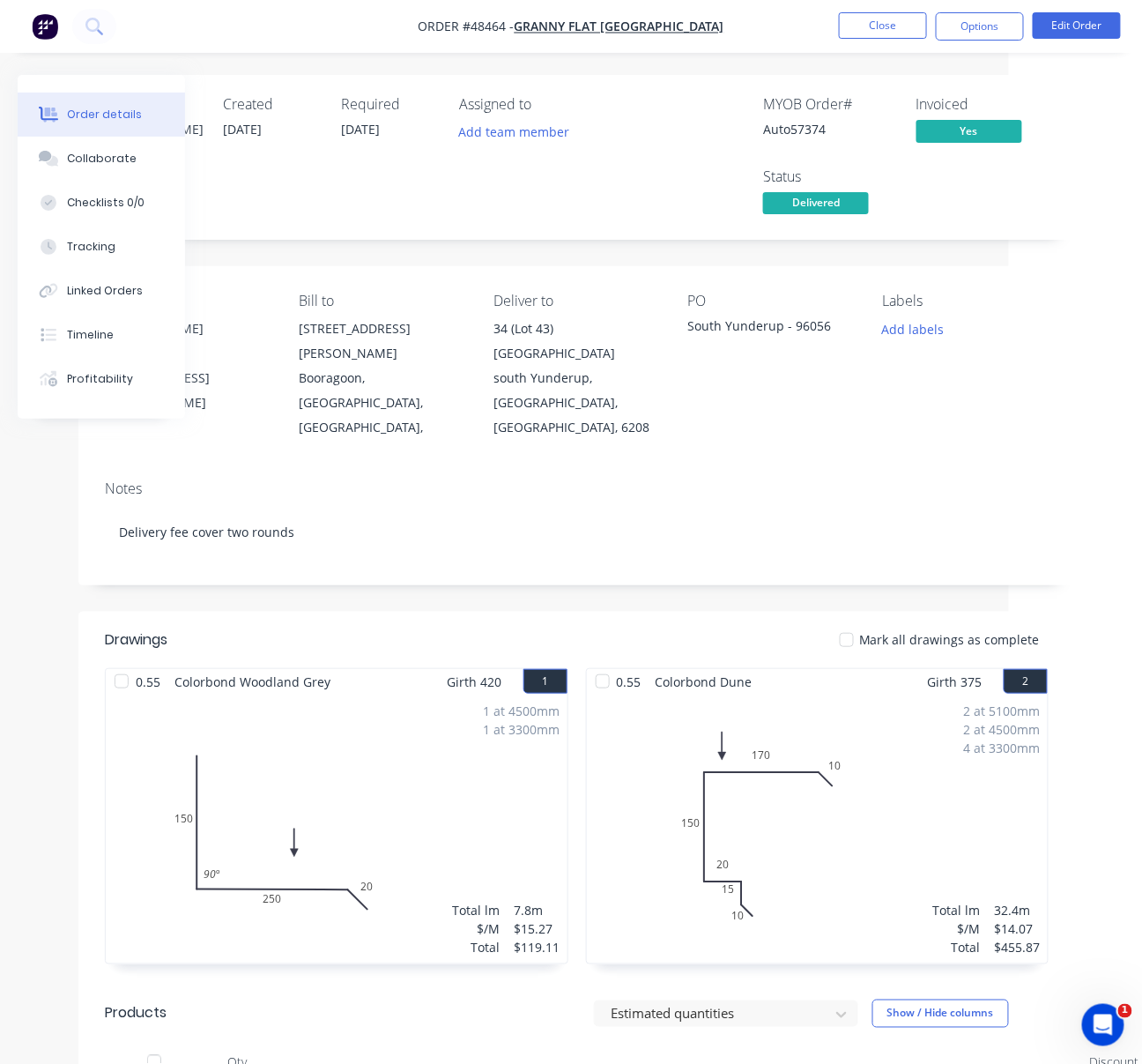
drag, startPoint x: 593, startPoint y: 265, endPoint x: 782, endPoint y: 264, distance: 189.0
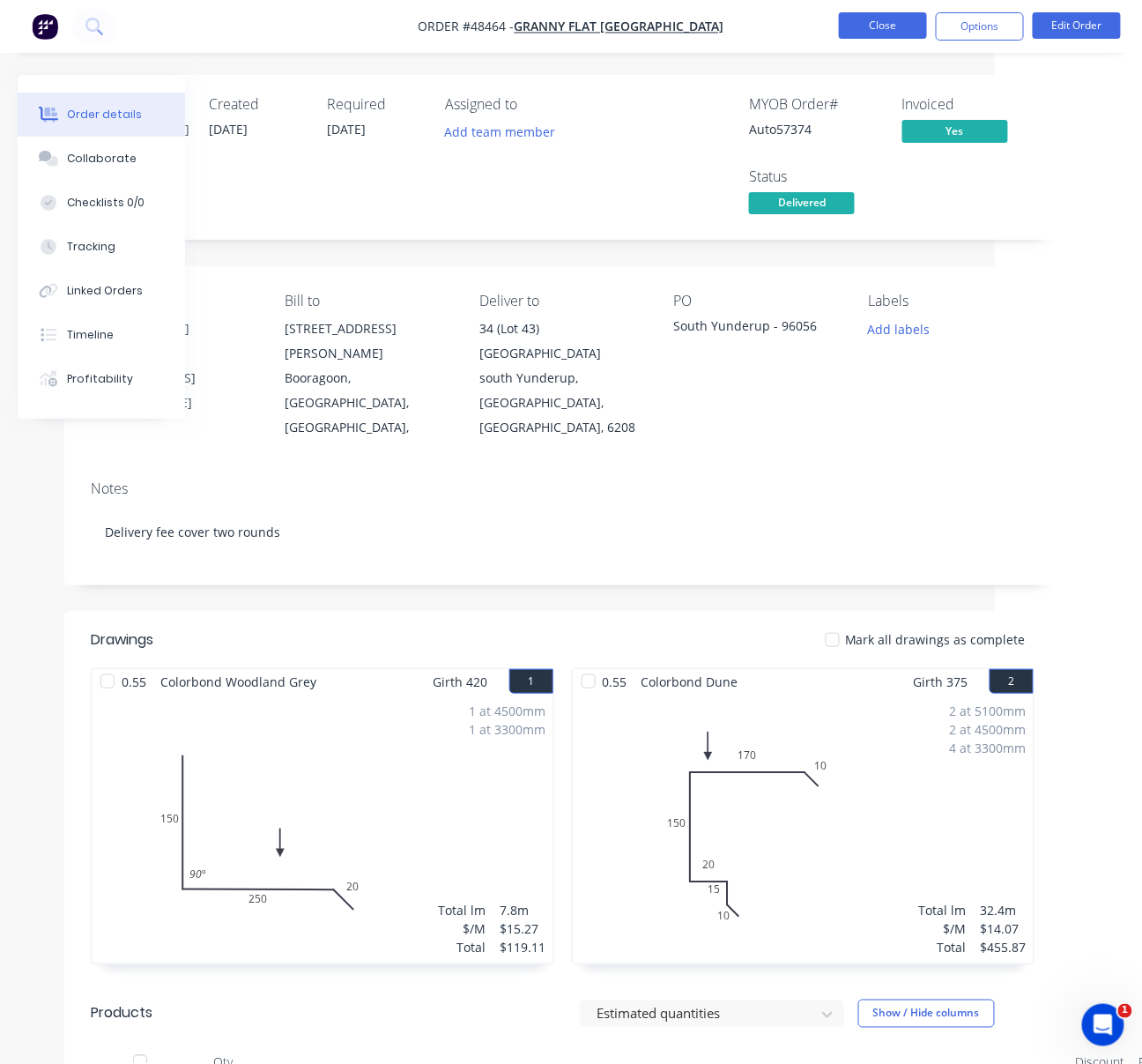
click at [880, 31] on button "Close" at bounding box center [883, 25] width 88 height 26
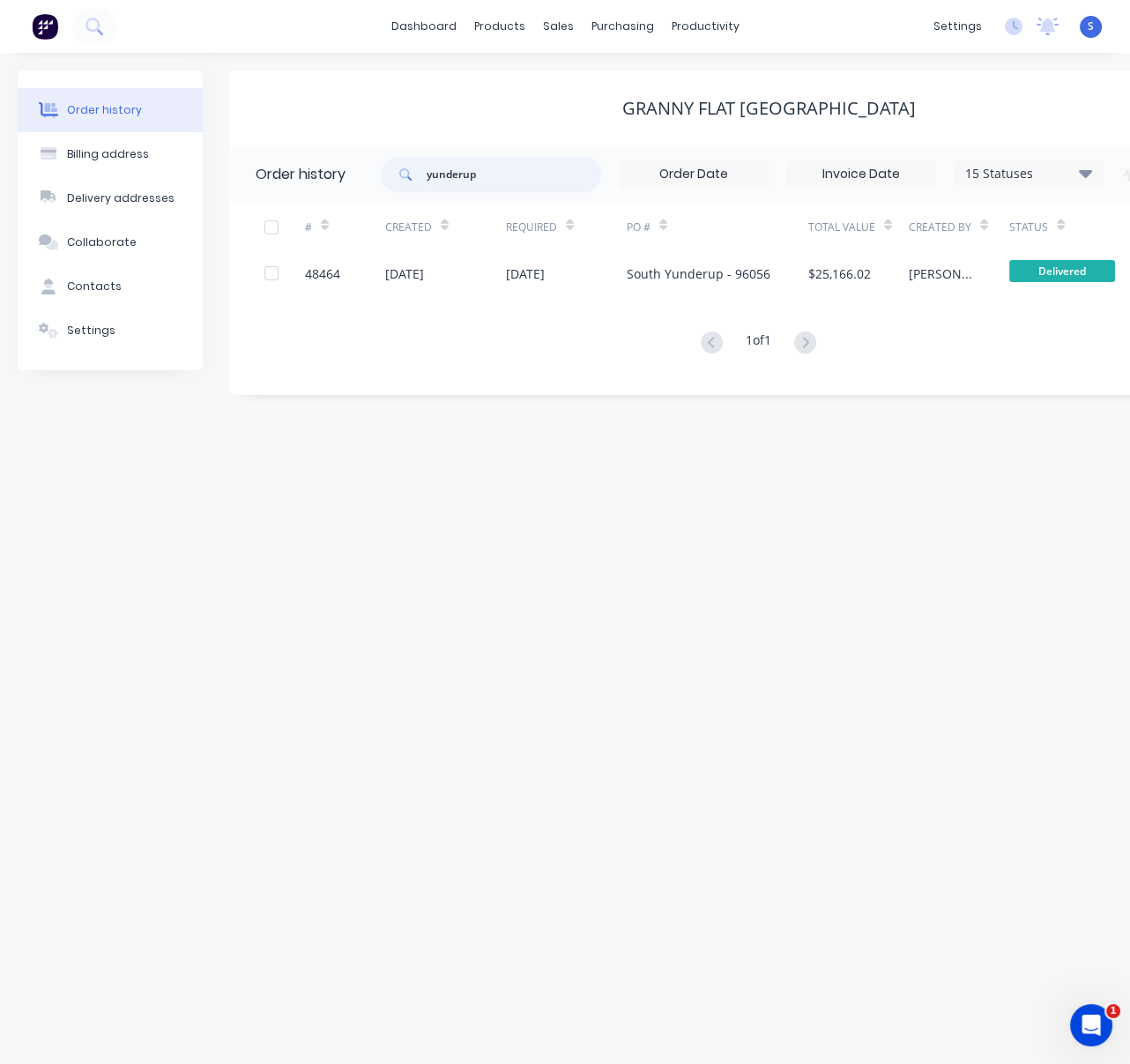
drag, startPoint x: 414, startPoint y: 169, endPoint x: 358, endPoint y: 175, distance: 56.3
click at [366, 174] on header "Order history yunderup 15 Statuses Invoice Status Invoiced Not Invoiced Partial…" at bounding box center [768, 174] width 1079 height 57
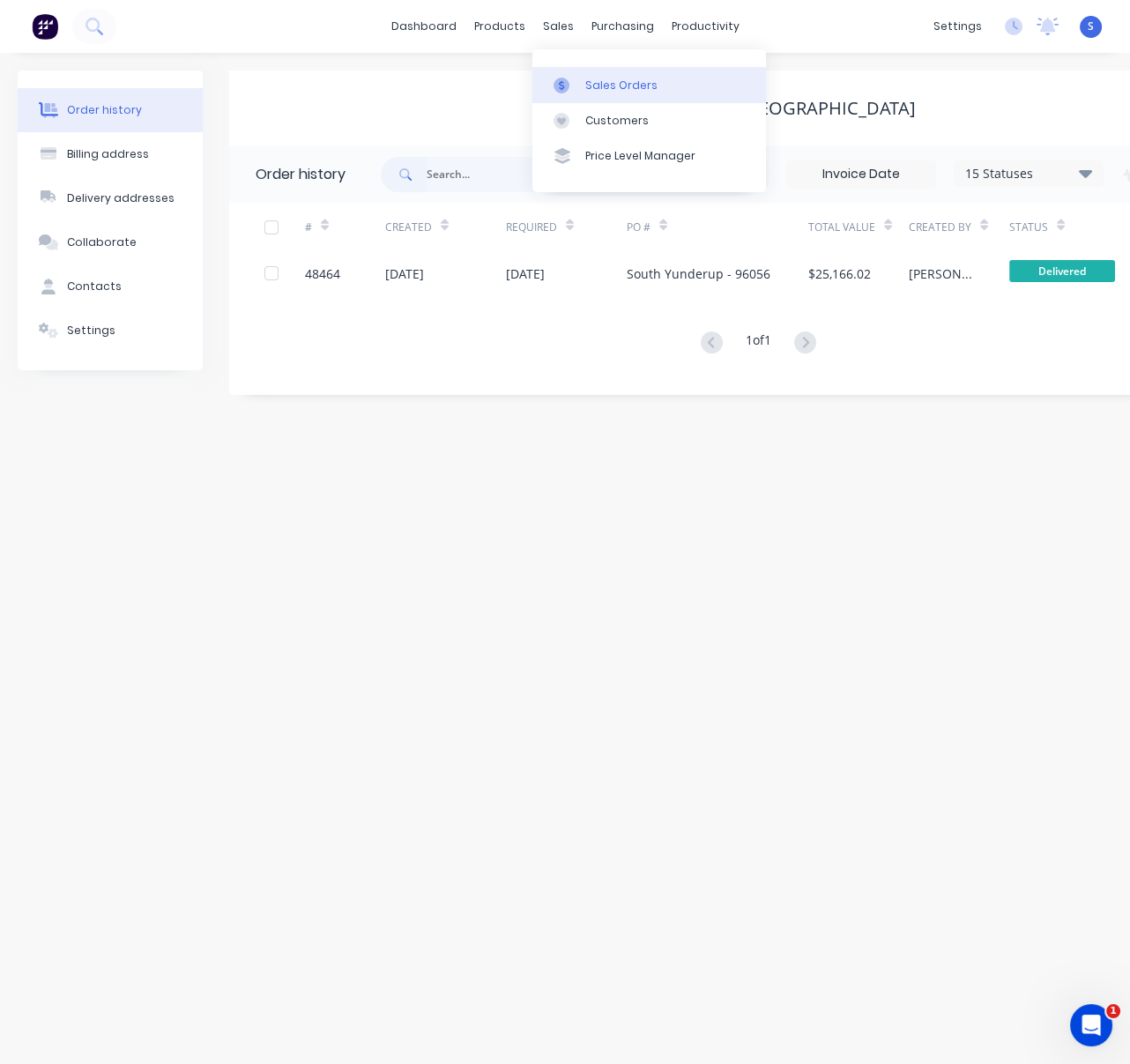
click at [602, 89] on div "Sales Orders" at bounding box center [622, 85] width 72 height 16
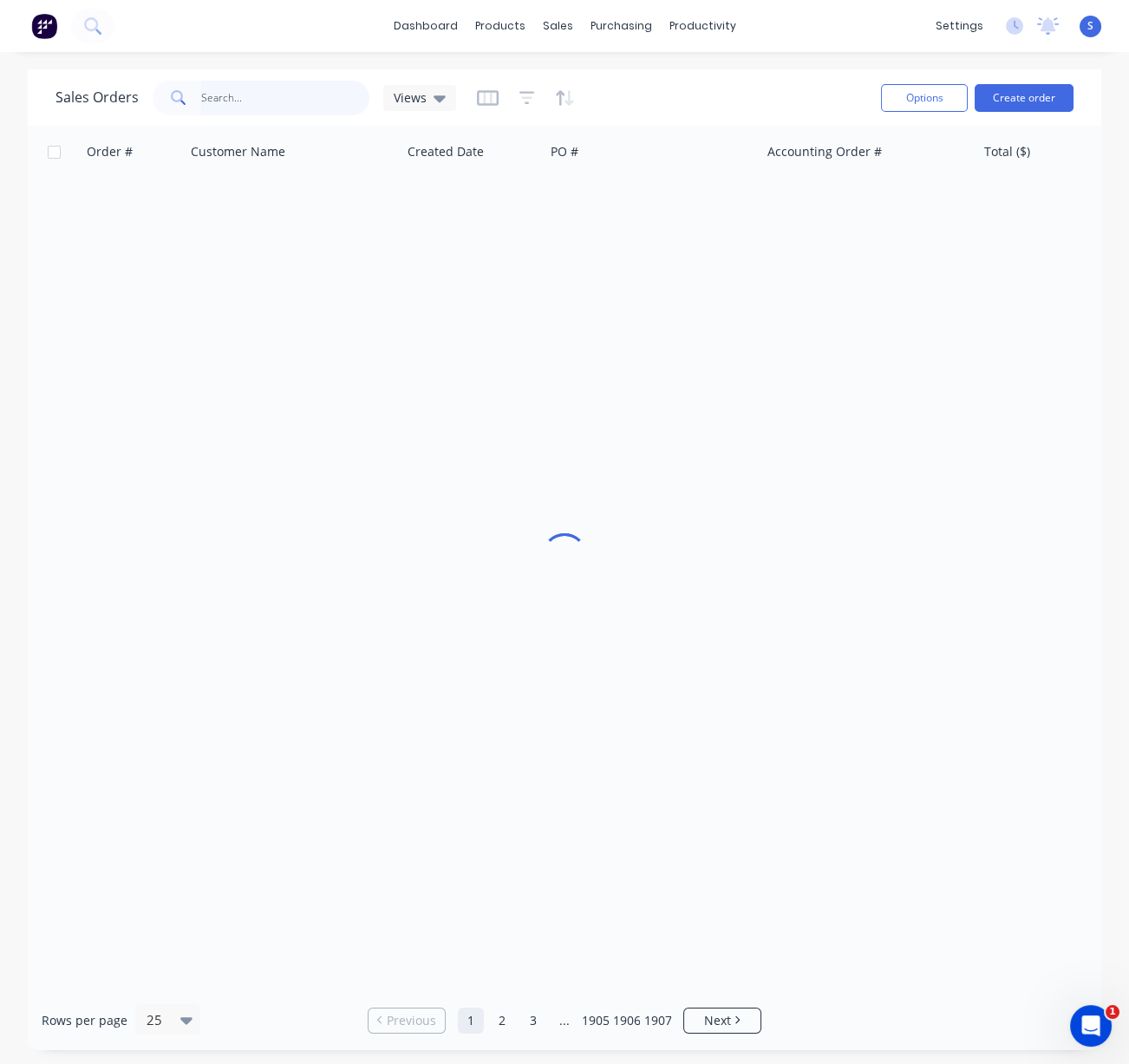
click at [270, 98] on input "text" at bounding box center [285, 97] width 169 height 34
type input "49353"
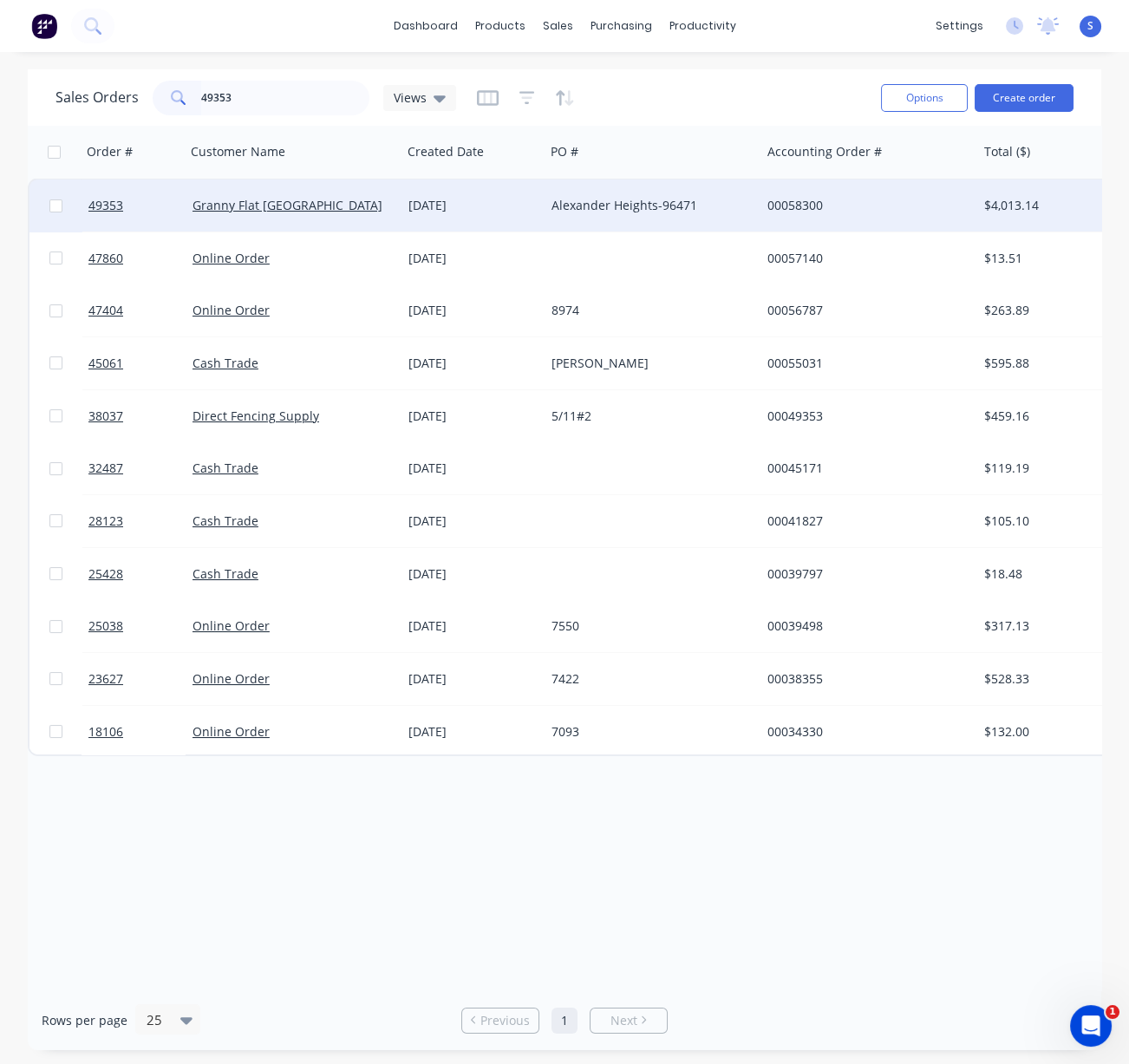
click at [466, 208] on div "[DATE]" at bounding box center [473, 206] width 129 height 18
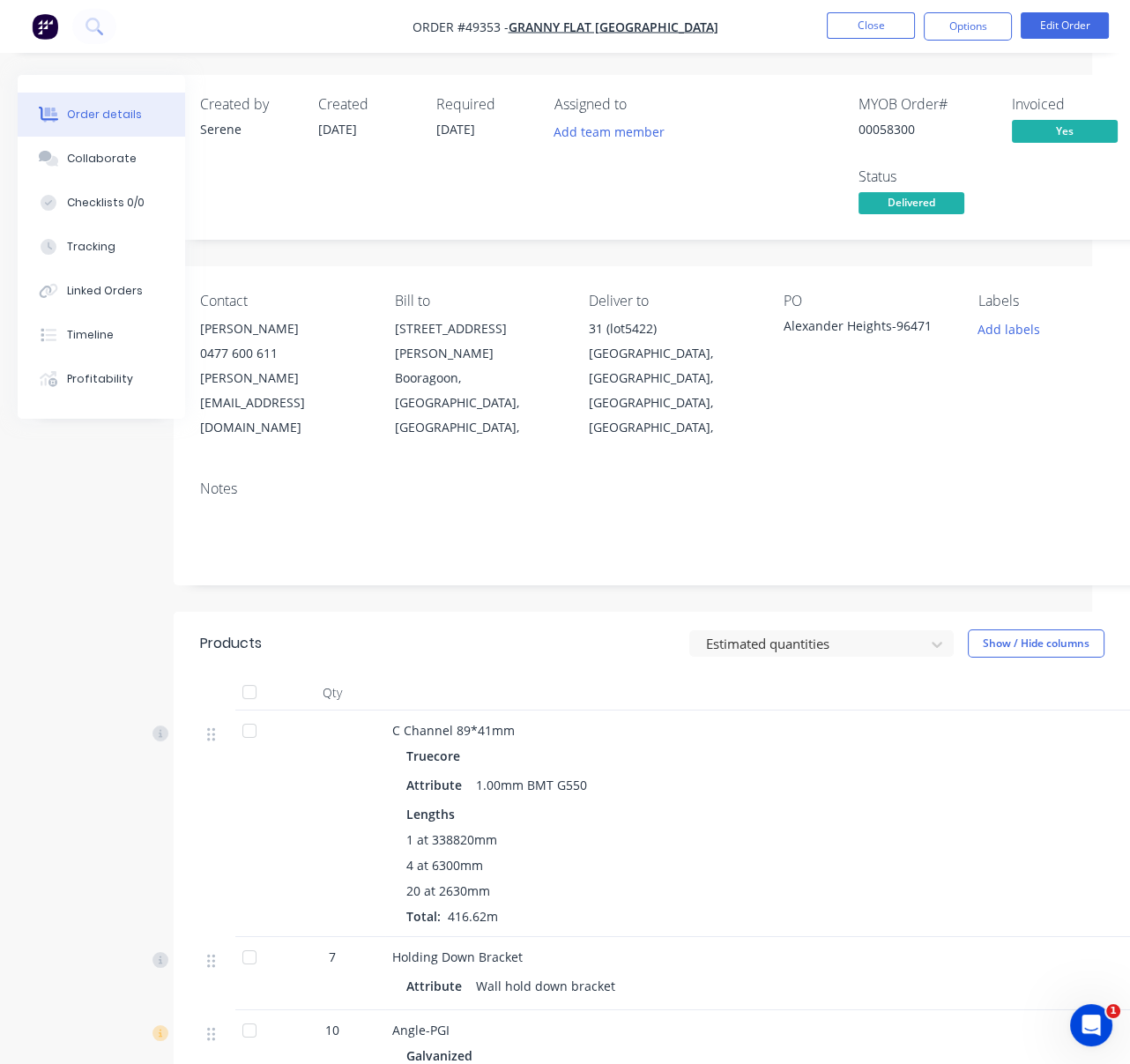
scroll to position [0, 207]
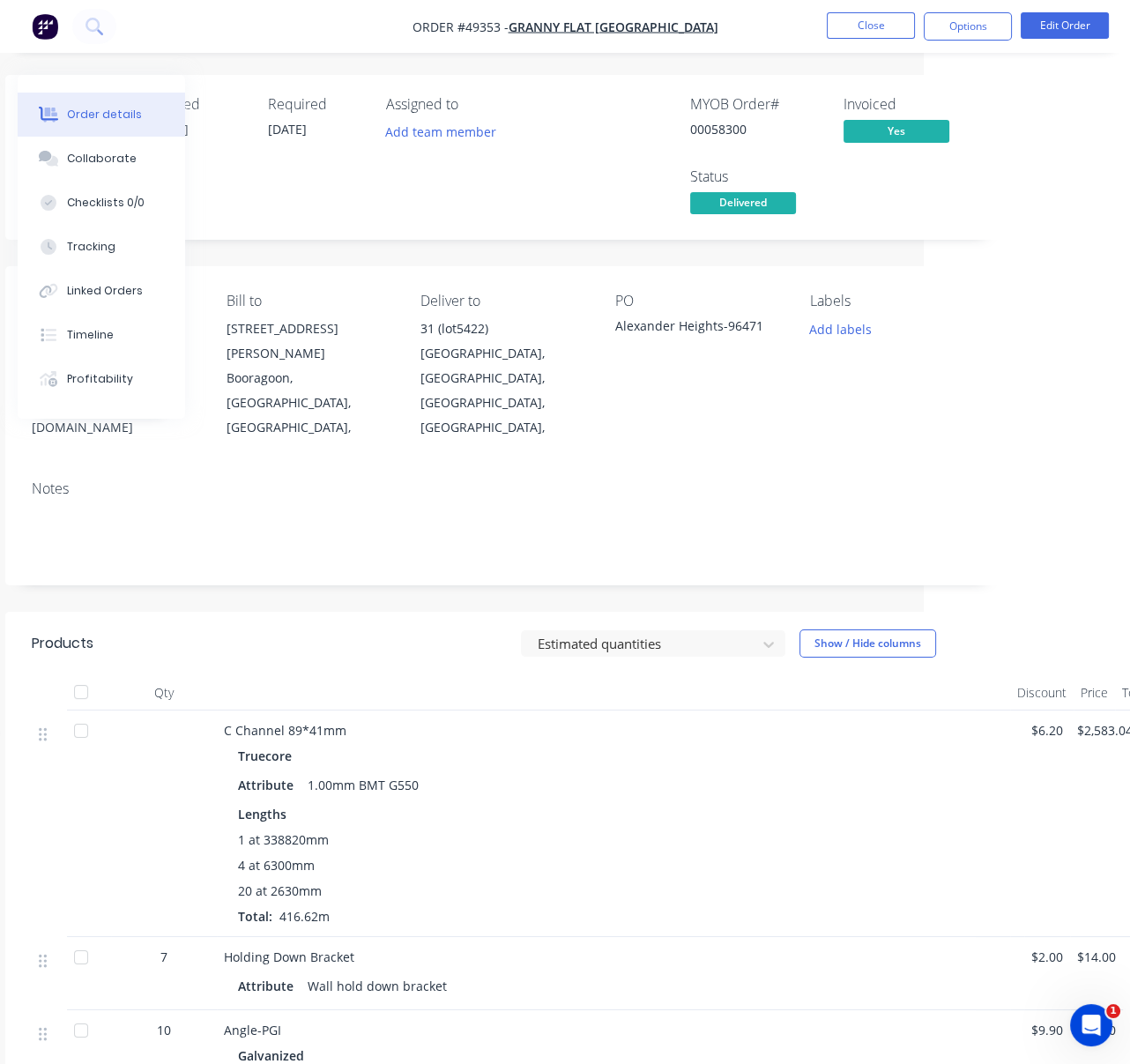
drag, startPoint x: 474, startPoint y: 266, endPoint x: 683, endPoint y: 261, distance: 209.1
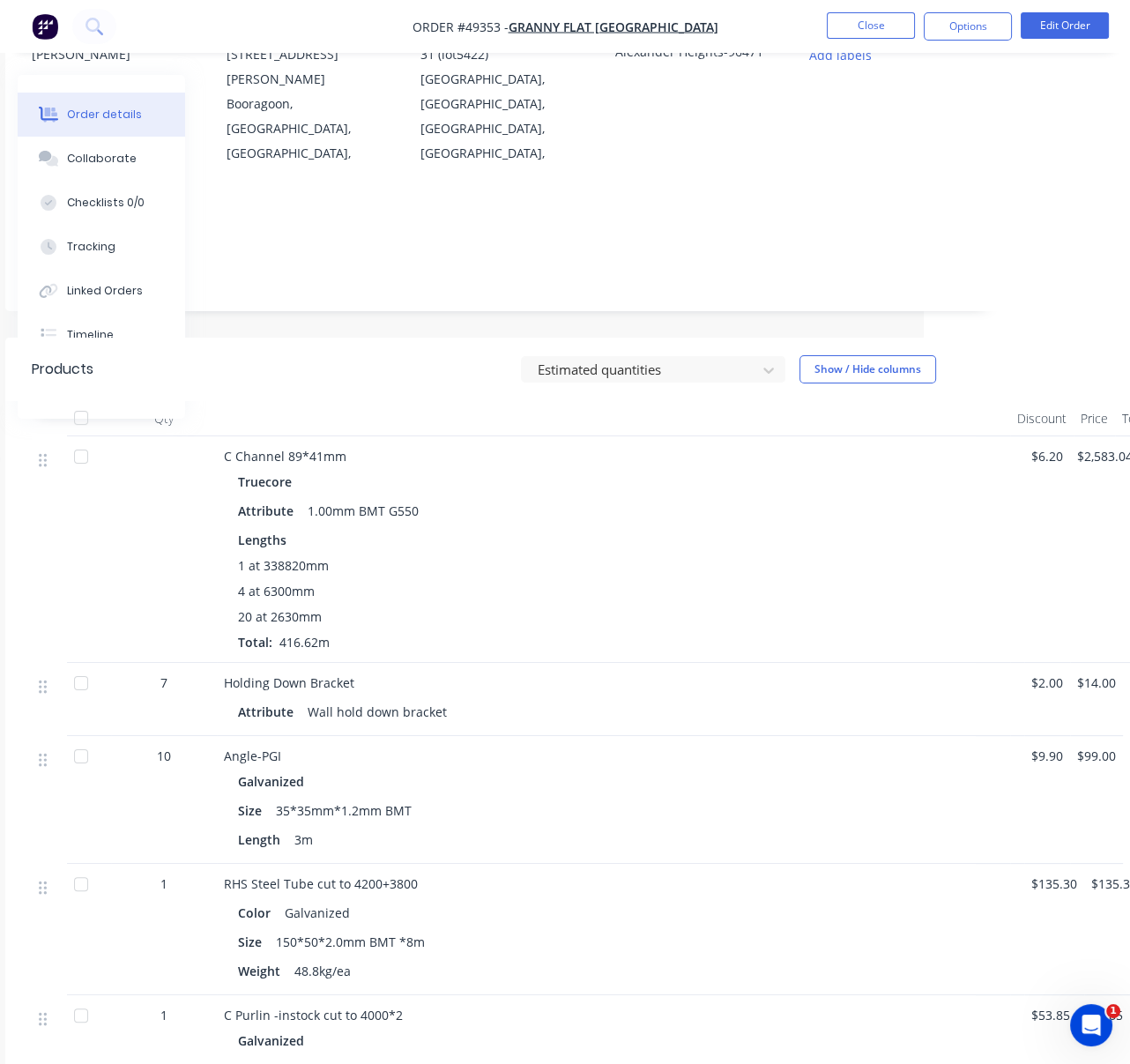
scroll to position [548, 207]
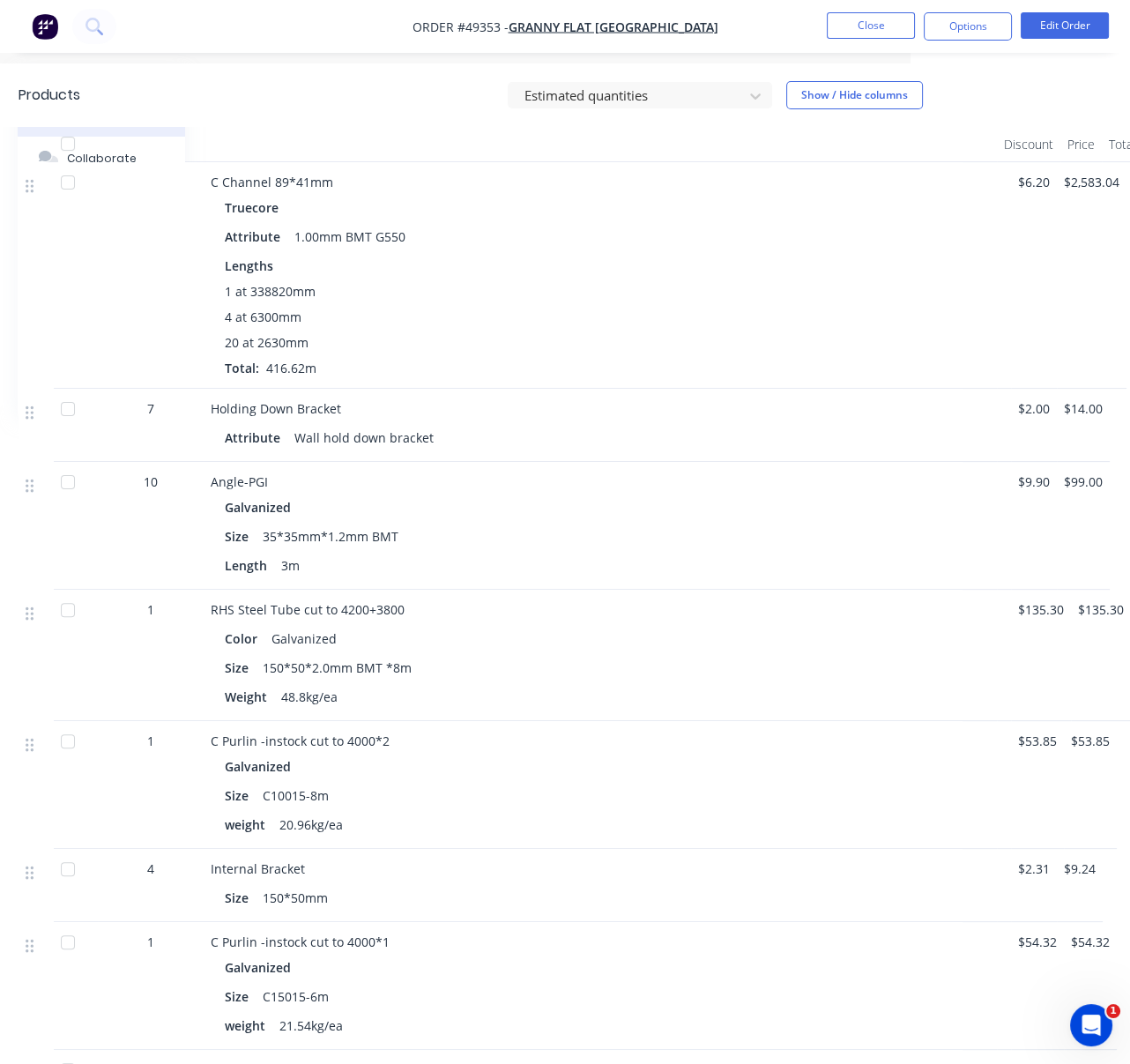
drag, startPoint x: 567, startPoint y: 413, endPoint x: 615, endPoint y: 418, distance: 48.3
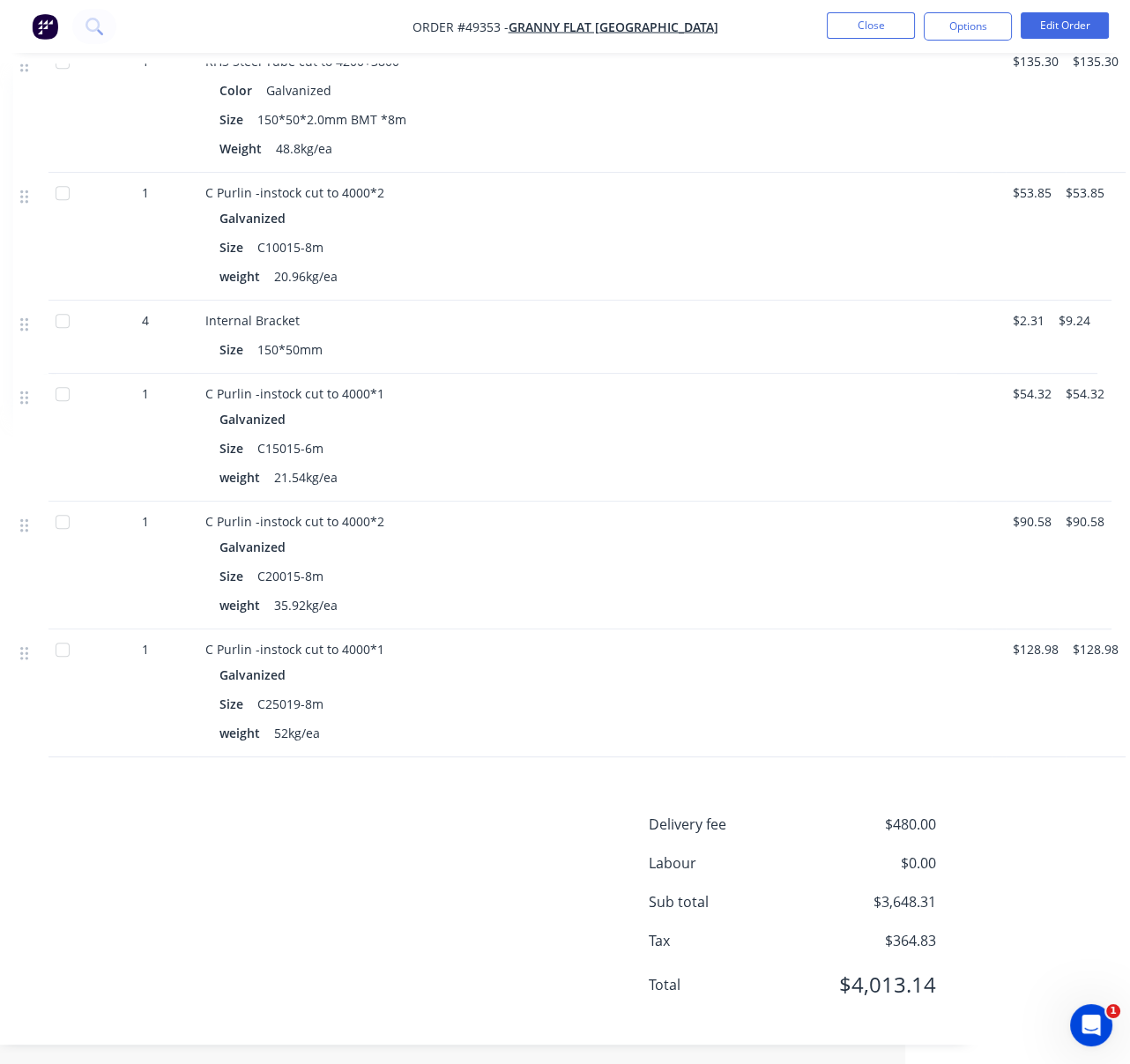
scroll to position [1096, 236]
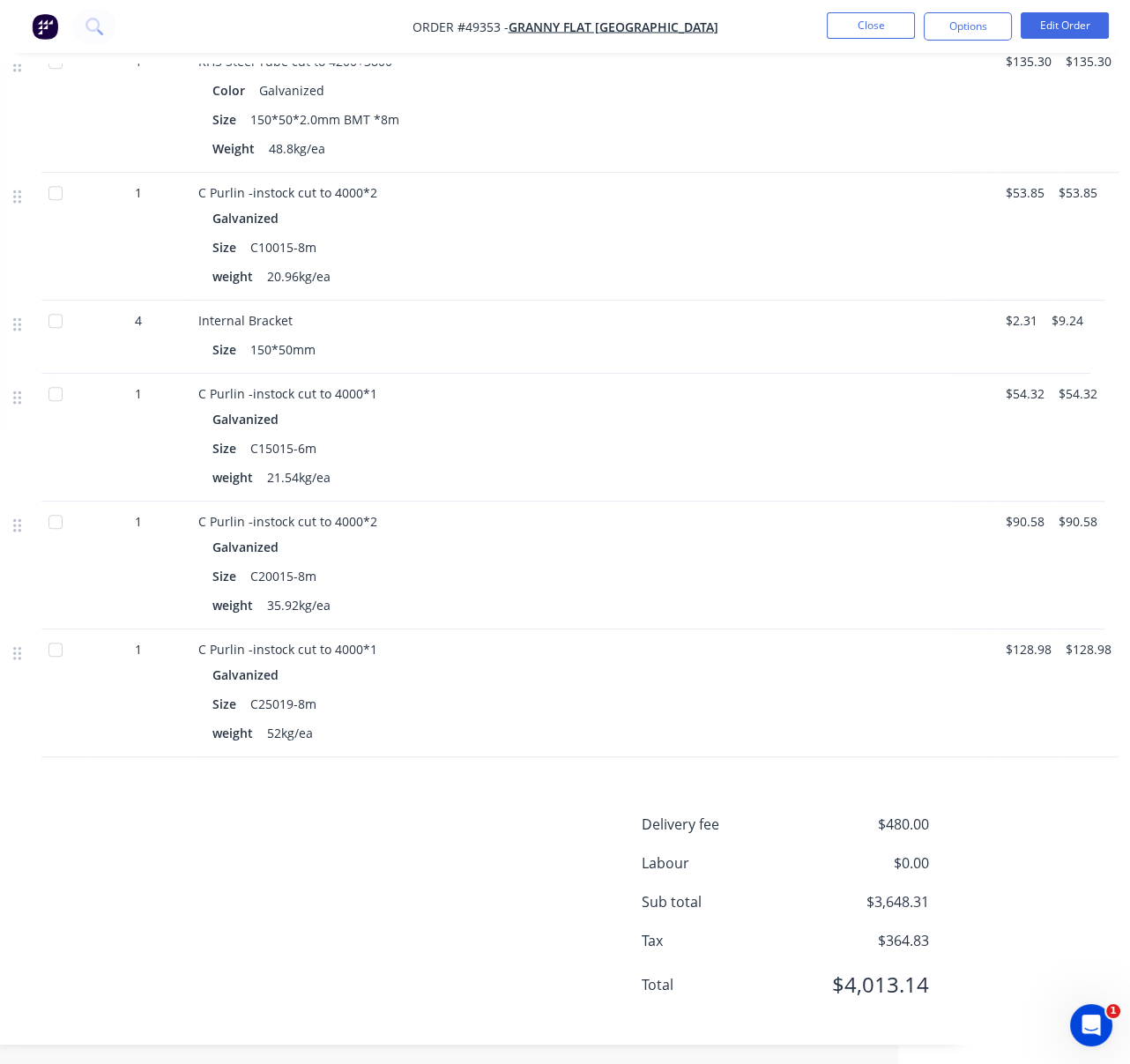
drag, startPoint x: 614, startPoint y: 582, endPoint x: 695, endPoint y: 594, distance: 81.9
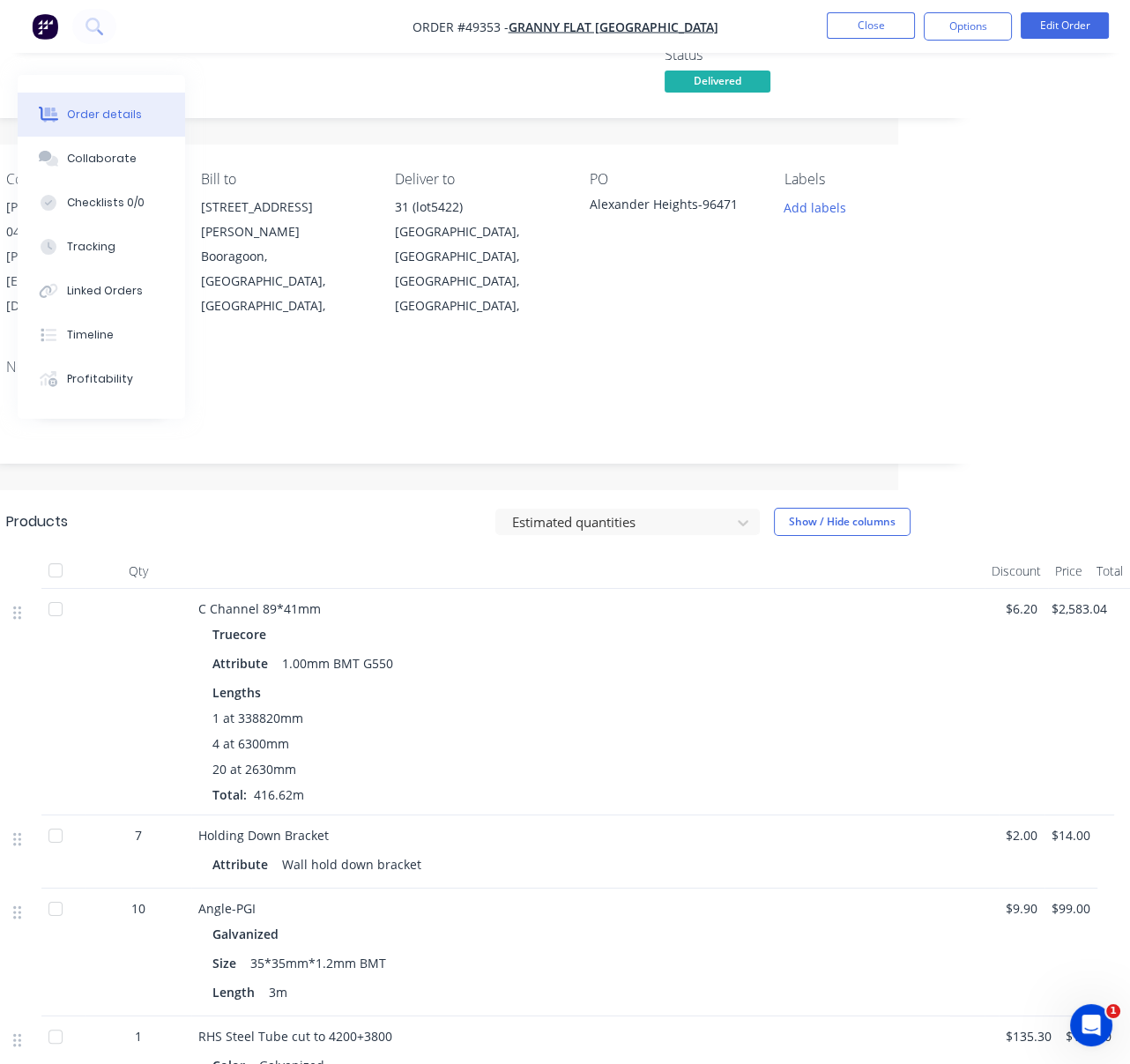
scroll to position [0, 236]
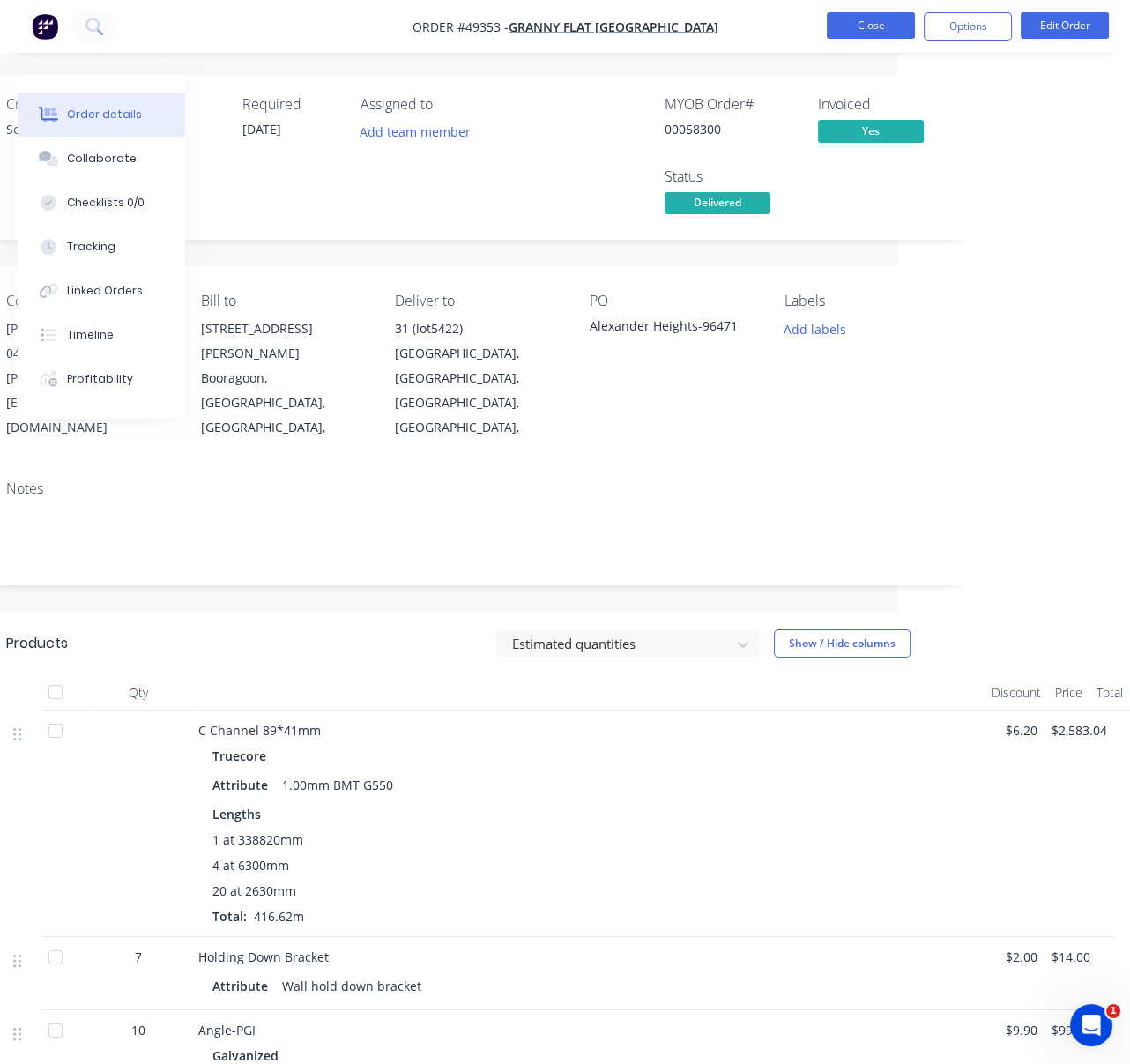
click at [878, 28] on button "Close" at bounding box center [871, 25] width 88 height 26
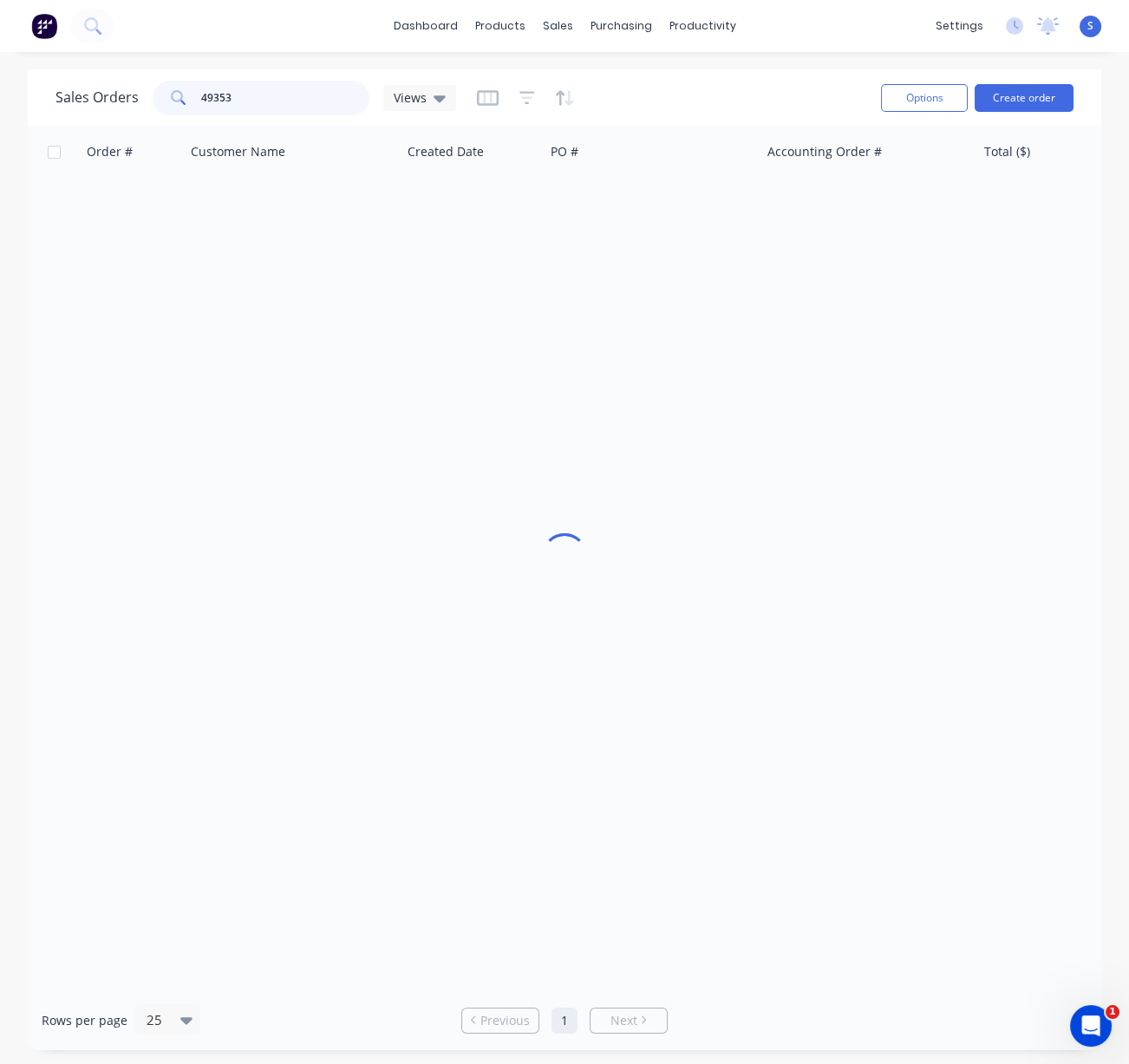
drag, startPoint x: 246, startPoint y: 87, endPoint x: 183, endPoint y: 92, distance: 63.2
click at [183, 92] on div "49353" at bounding box center [261, 97] width 216 height 34
type input "44532"
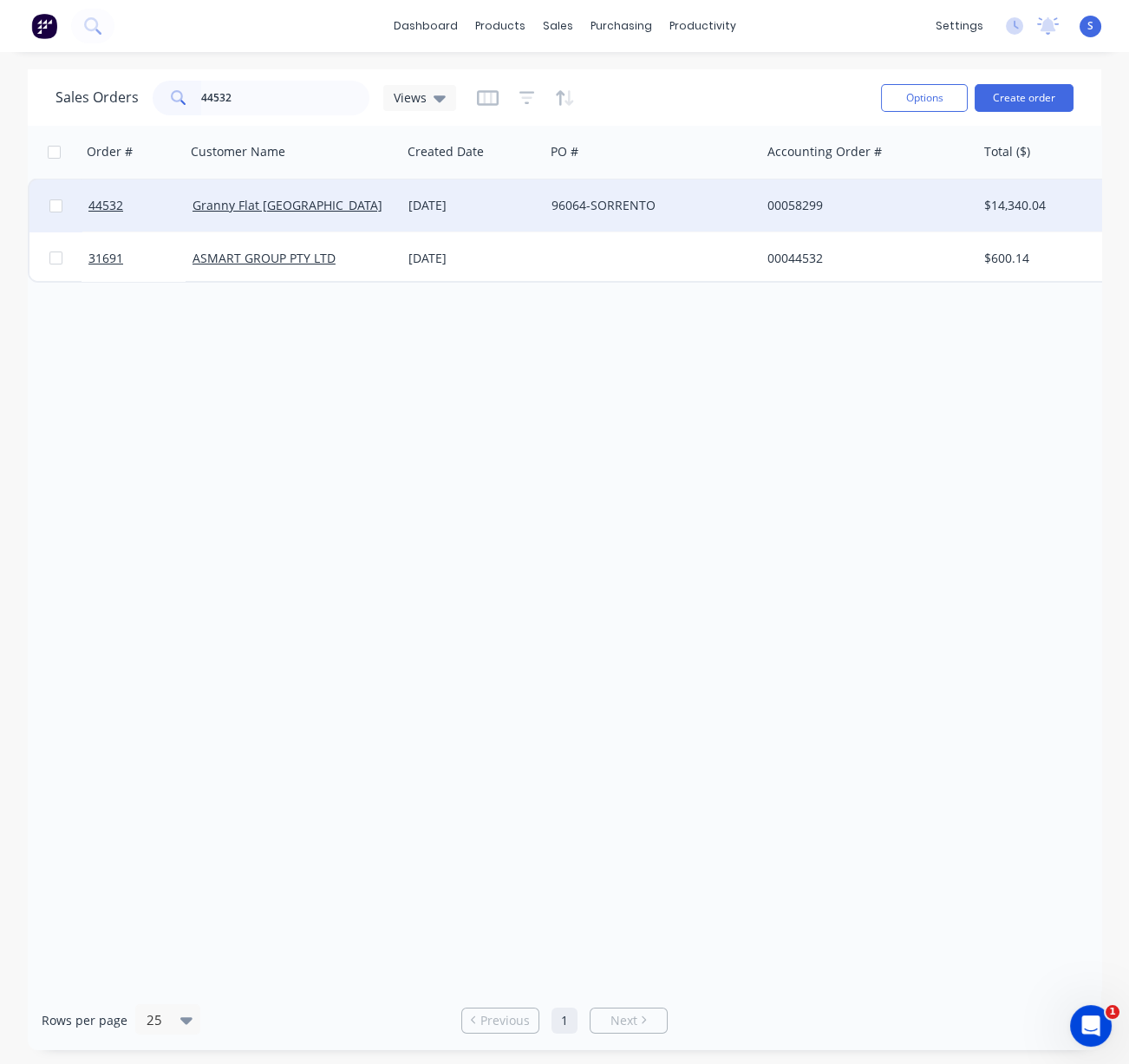
click at [415, 205] on div "10 Sep 2025" at bounding box center [473, 206] width 129 height 18
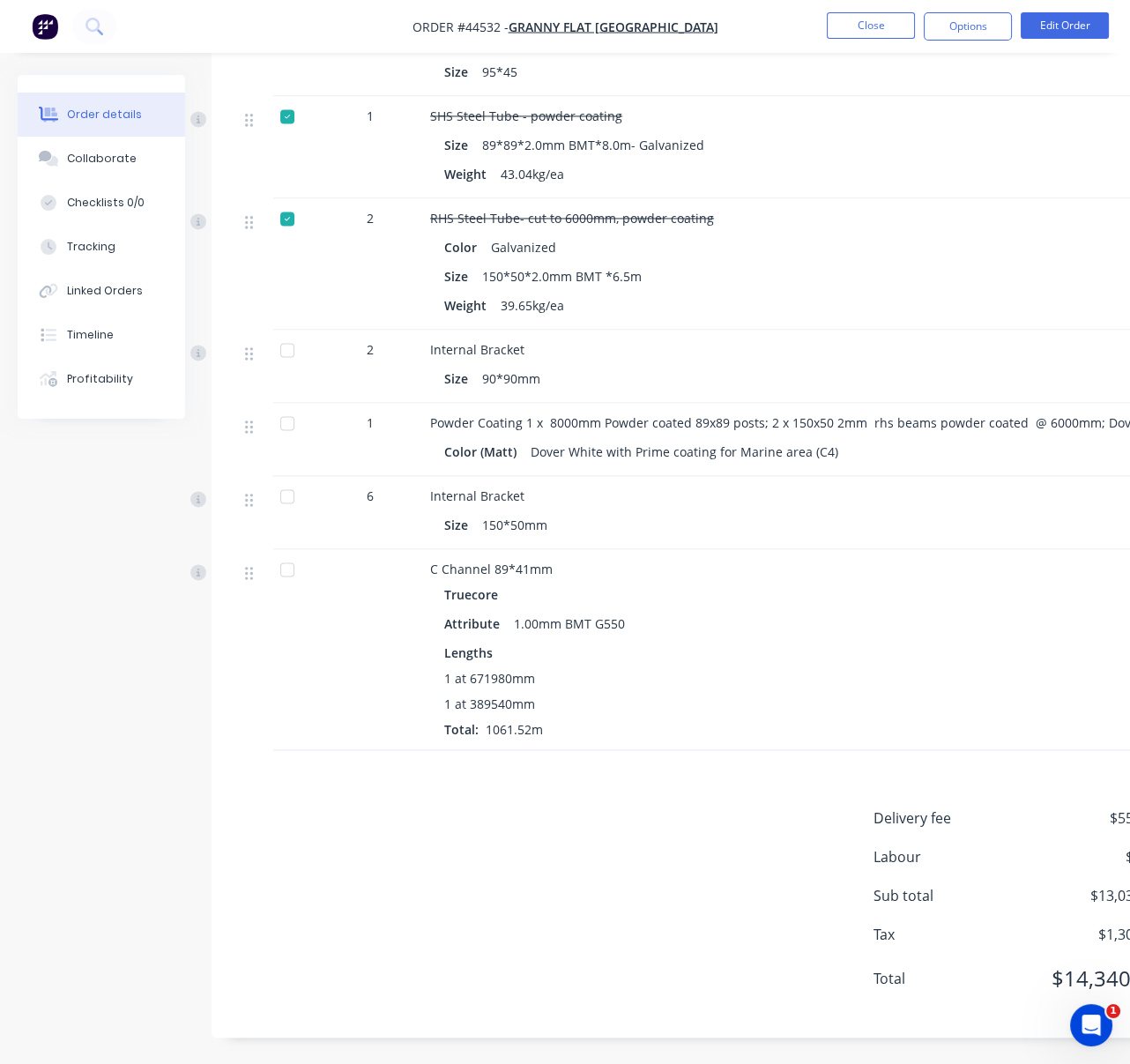
scroll to position [3780, 0]
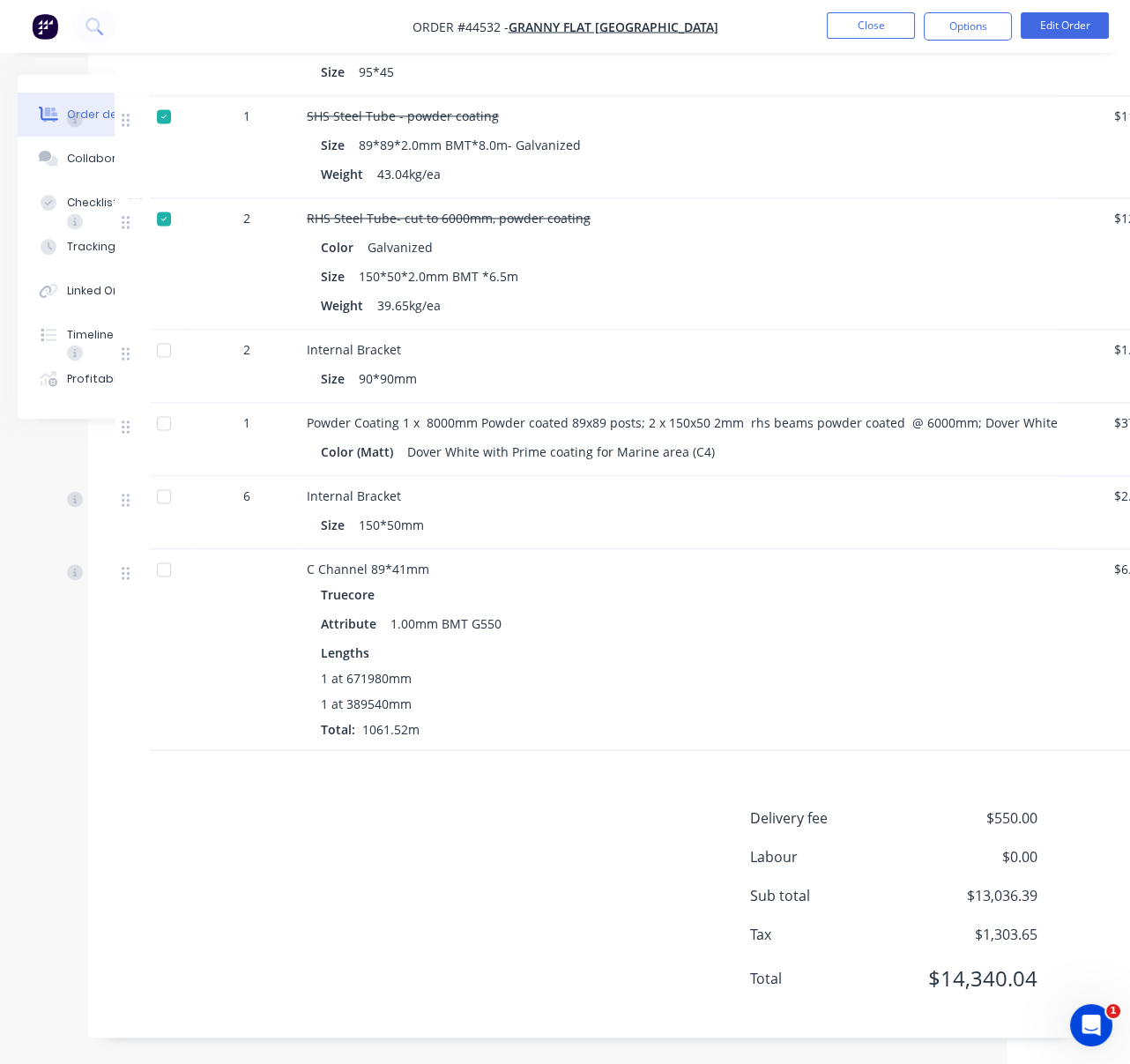
drag, startPoint x: 583, startPoint y: 676, endPoint x: 667, endPoint y: 670, distance: 84.2
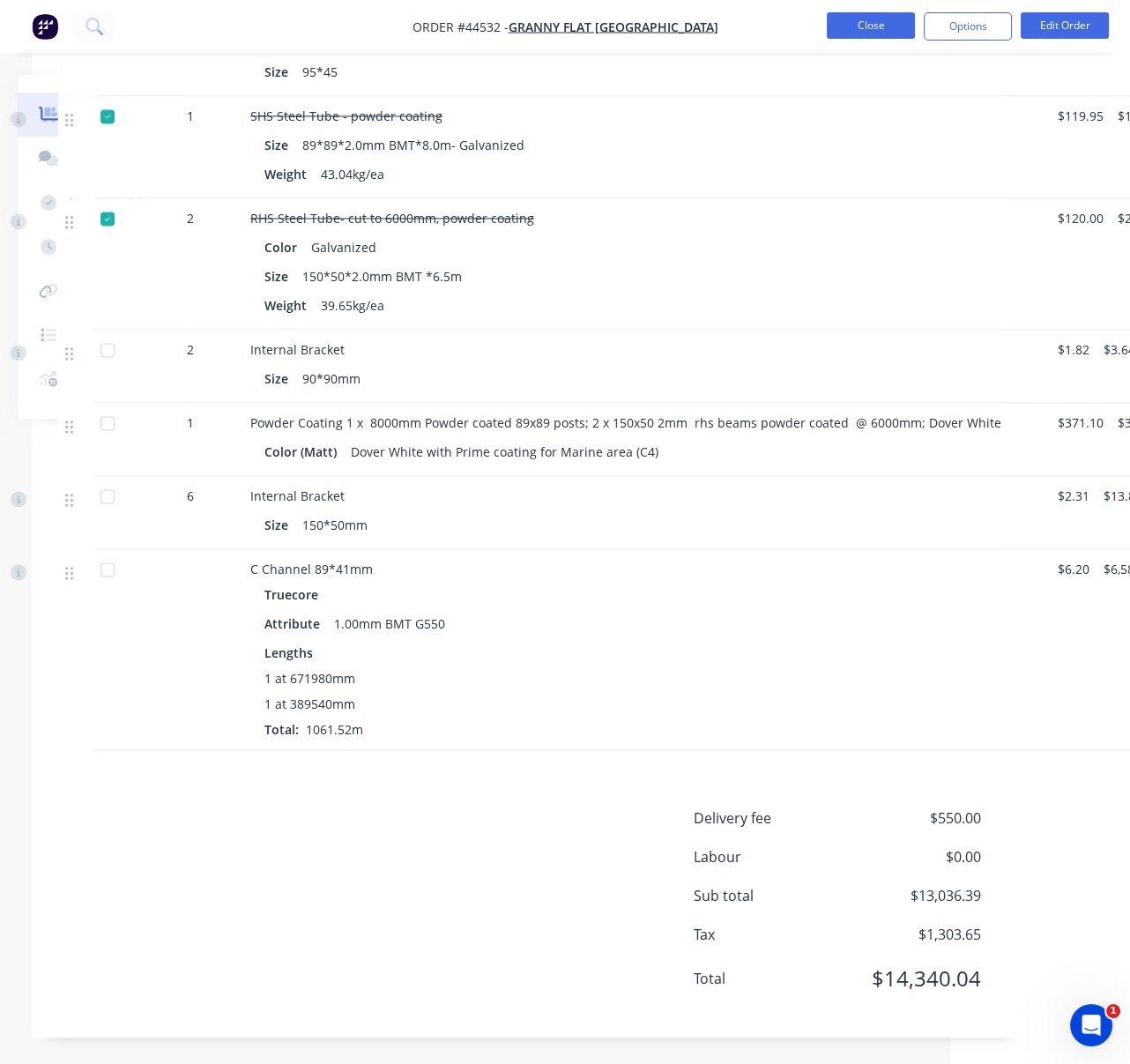
click at [878, 27] on button "Close" at bounding box center [871, 25] width 88 height 26
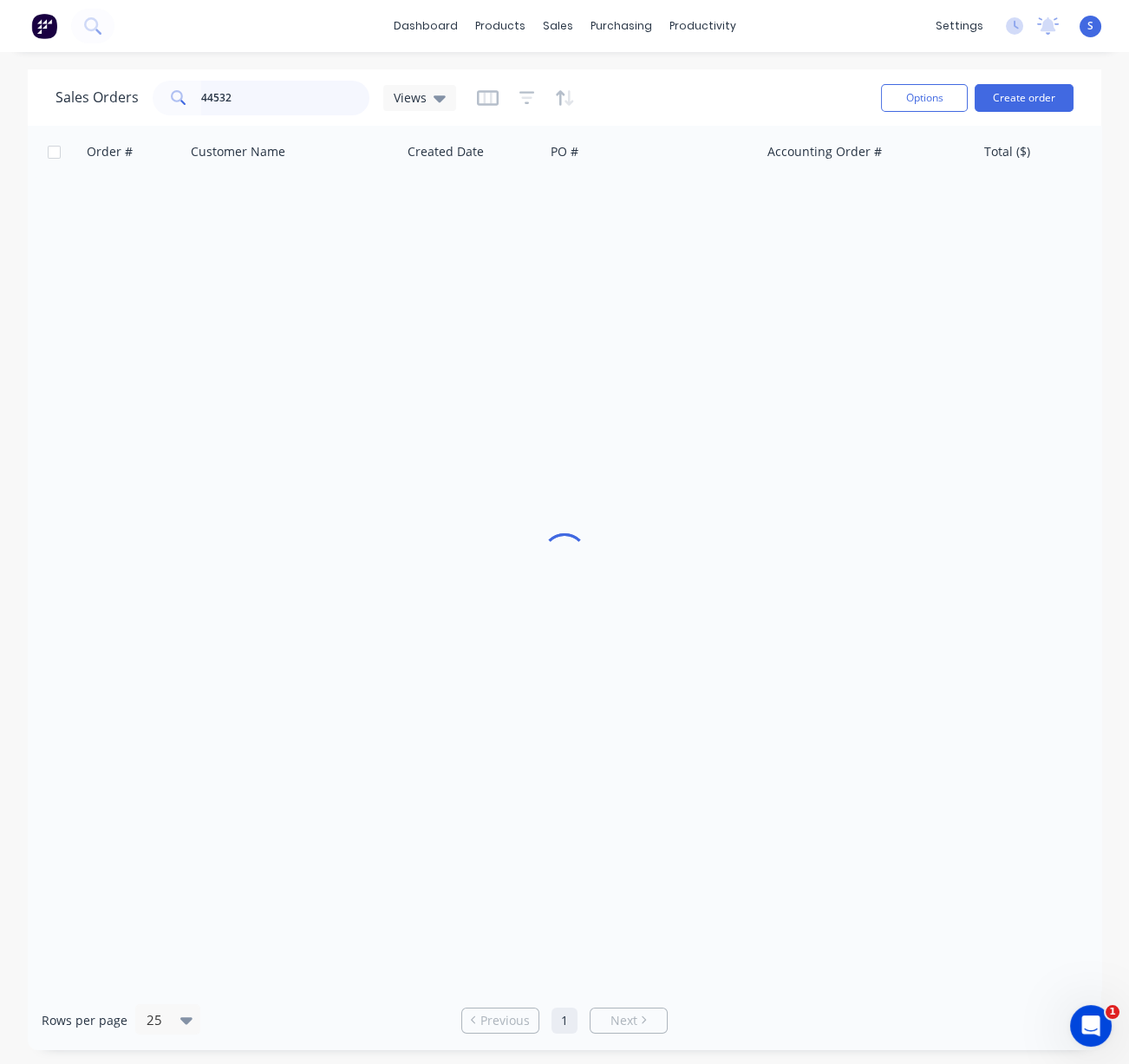
drag, startPoint x: 282, startPoint y: 102, endPoint x: 125, endPoint y: 103, distance: 157.0
click at [125, 103] on div "Sales Orders 44532 Views" at bounding box center [255, 97] width 400 height 34
type input "46621"
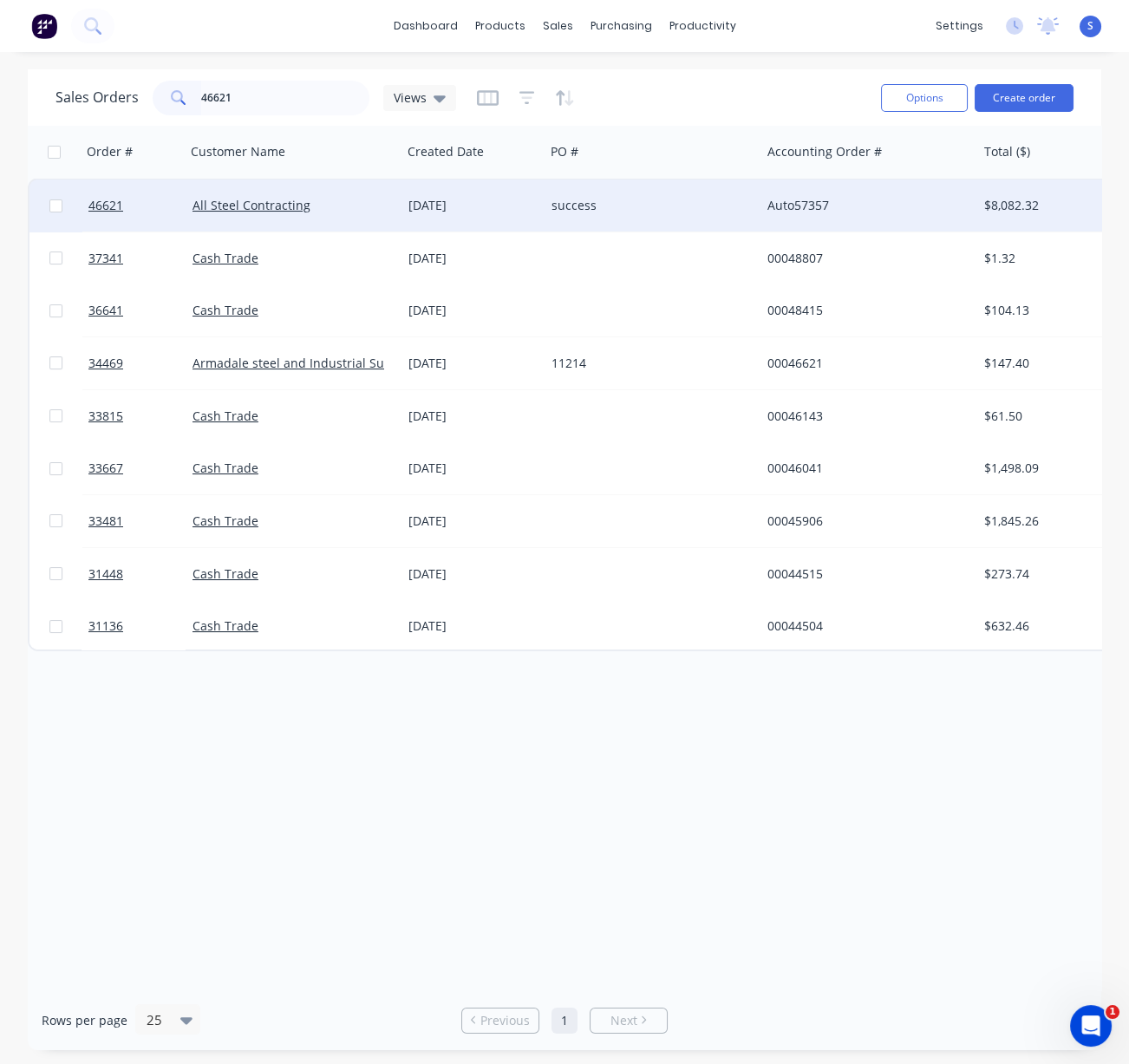
click at [358, 201] on div "All Steel Contracting" at bounding box center [289, 206] width 193 height 18
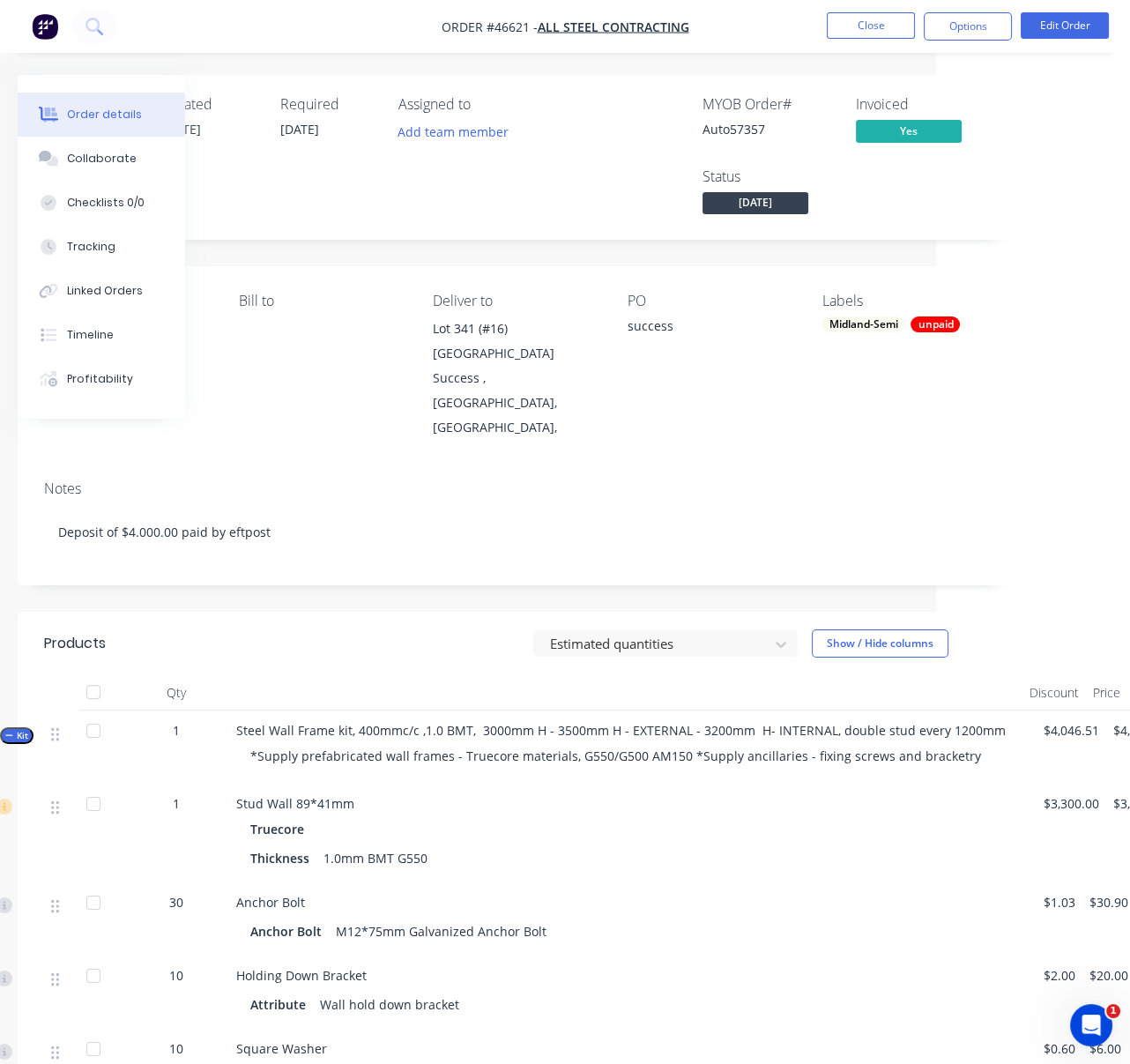
drag, startPoint x: 429, startPoint y: 644, endPoint x: 647, endPoint y: 635, distance: 218.2
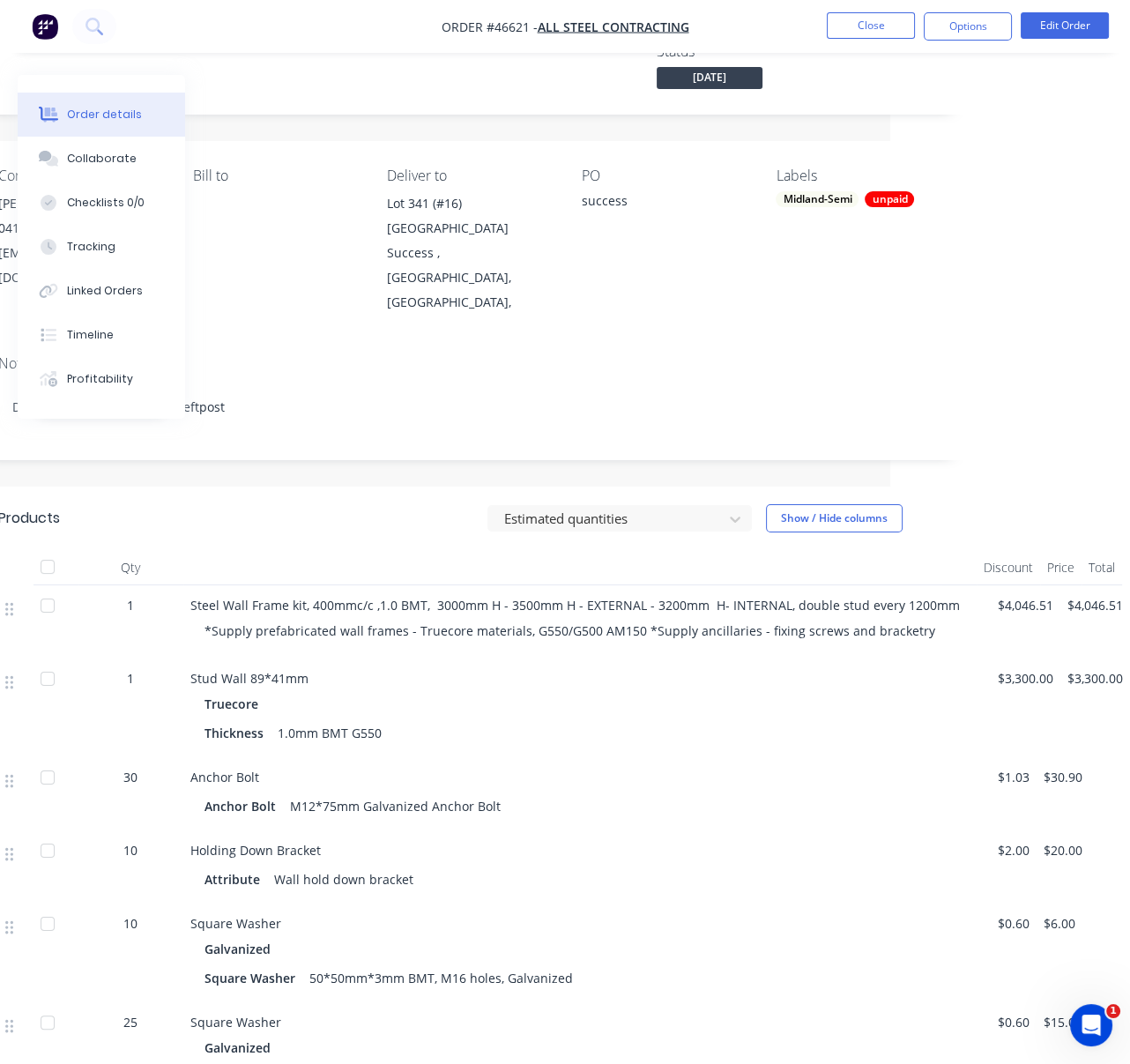
scroll to position [0, 252]
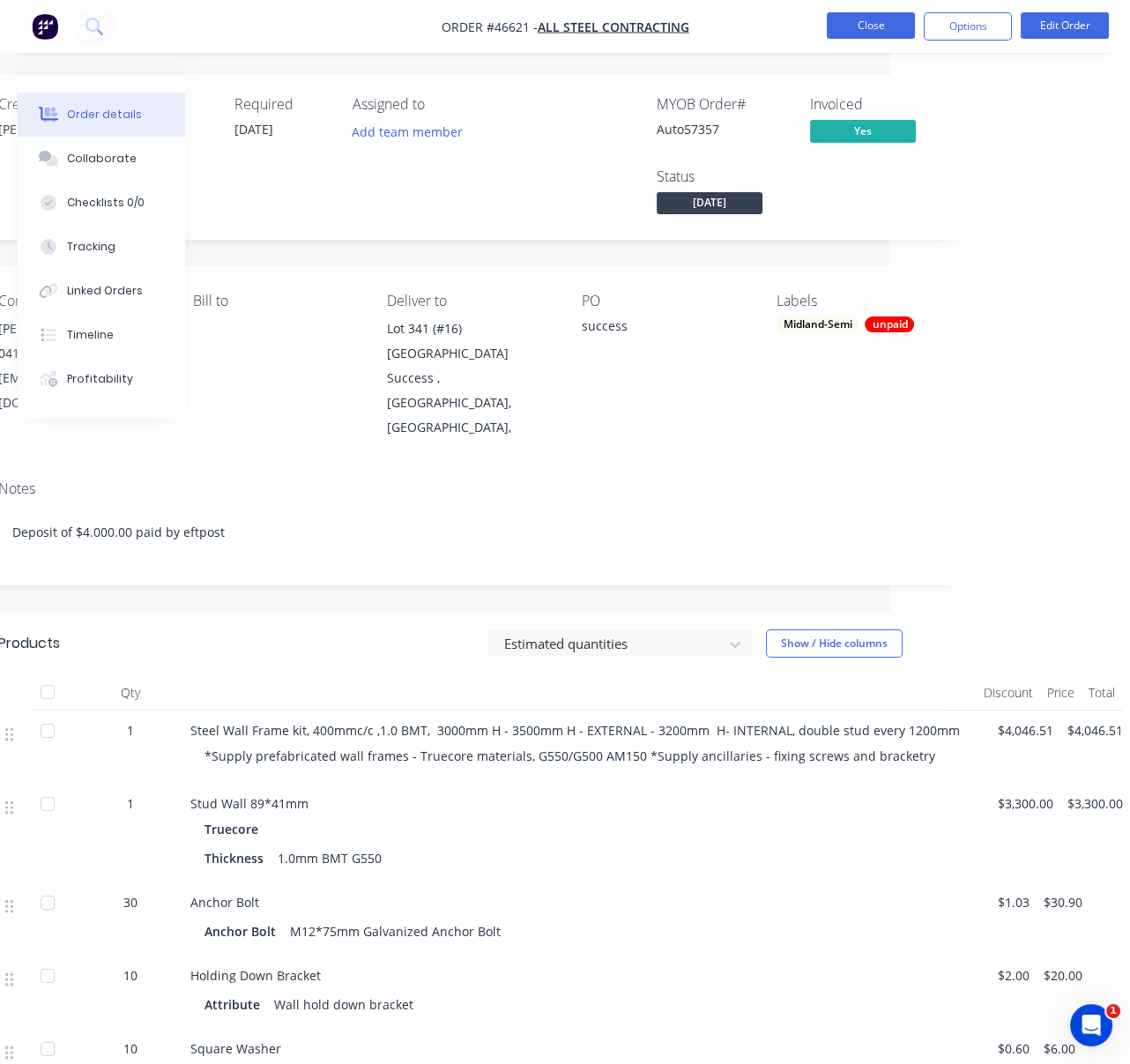
click at [878, 27] on button "Close" at bounding box center [871, 25] width 88 height 26
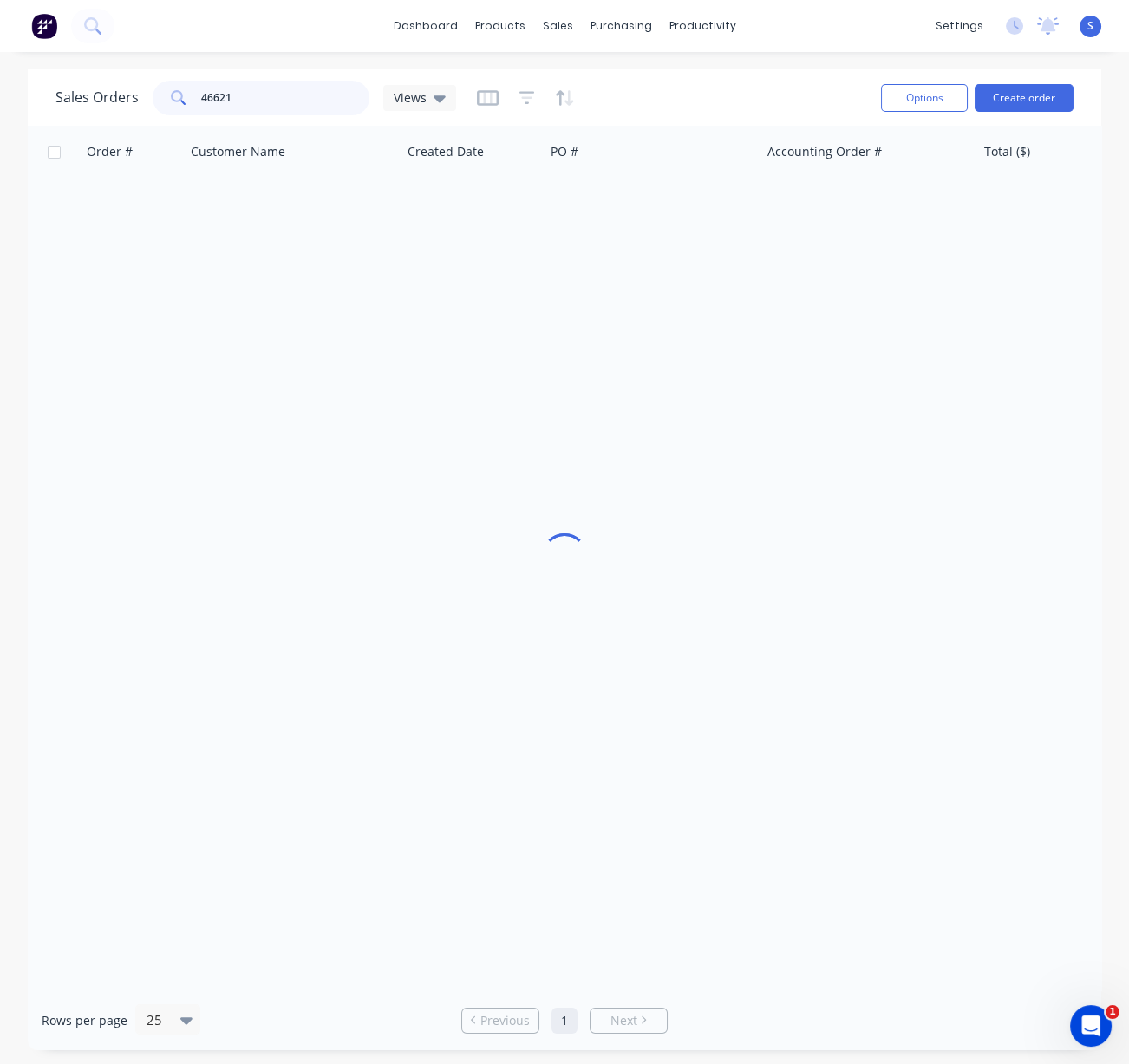
drag, startPoint x: 241, startPoint y: 95, endPoint x: 110, endPoint y: 108, distance: 131.6
click at [113, 106] on div "Sales Orders 46621 Views" at bounding box center [255, 97] width 400 height 34
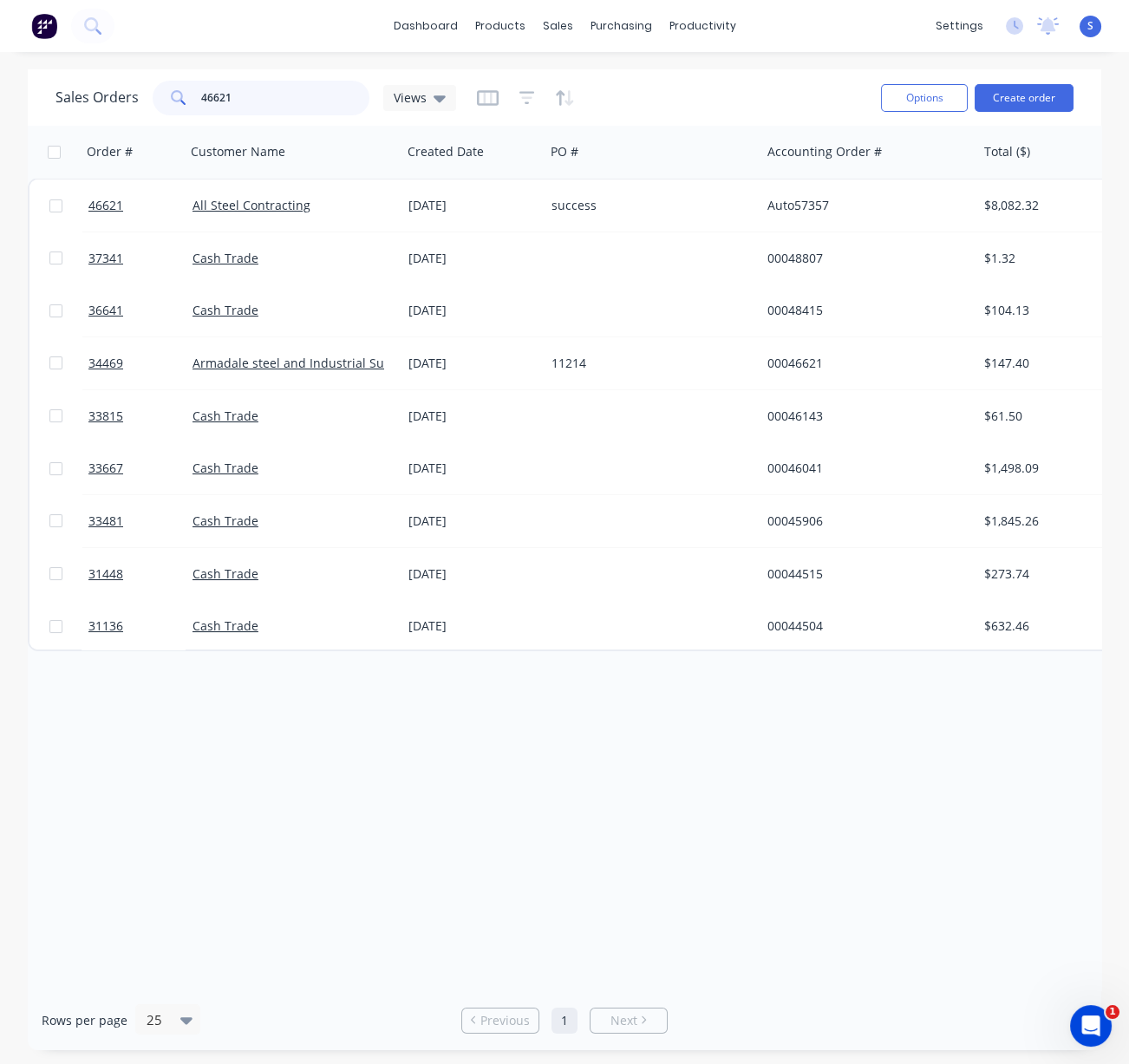
click at [256, 100] on input "46621" at bounding box center [285, 97] width 169 height 34
drag, startPoint x: 273, startPoint y: 98, endPoint x: 175, endPoint y: 92, distance: 98.2
click at [175, 92] on div "46621" at bounding box center [261, 97] width 216 height 34
type input "46926"
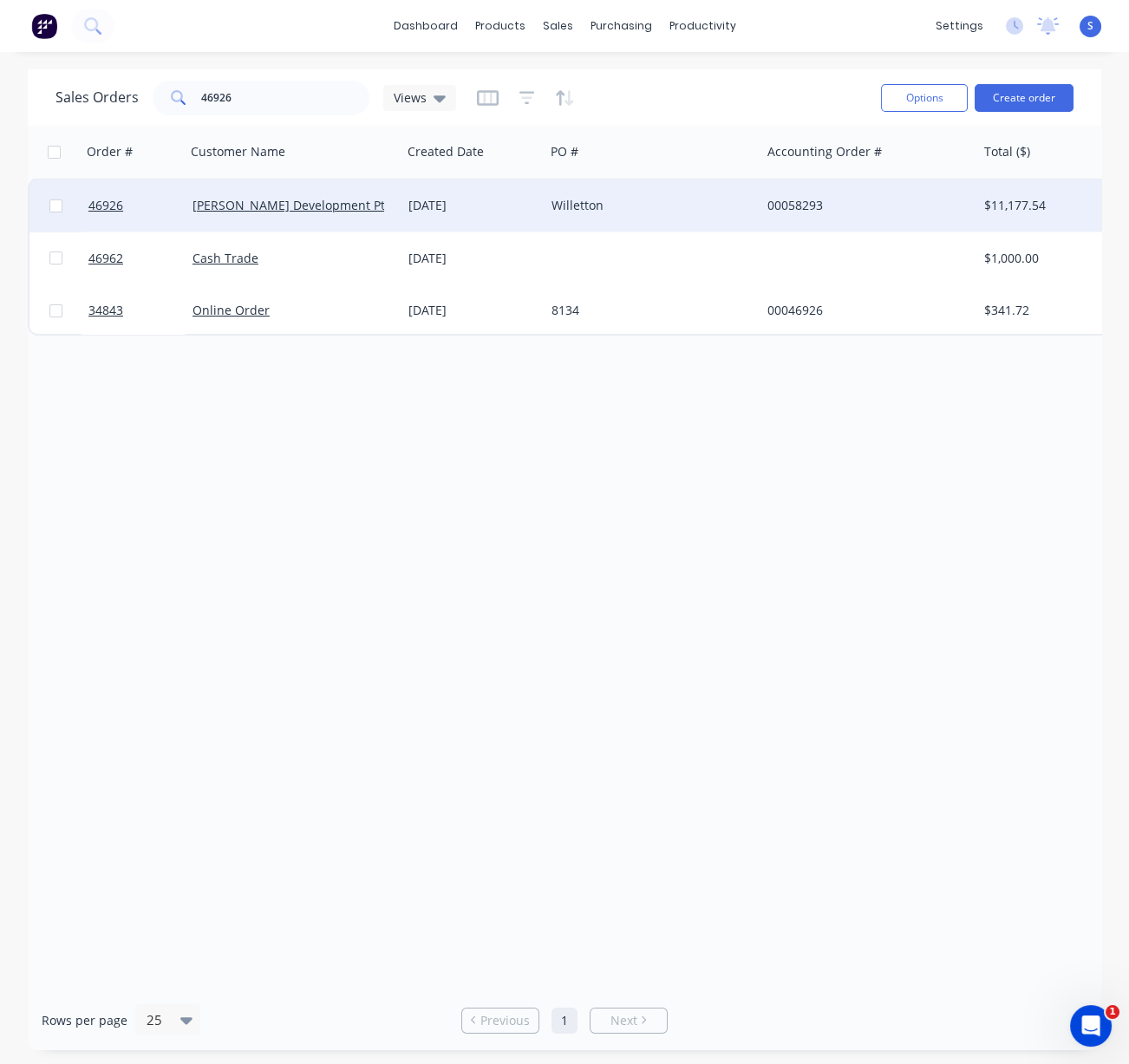
click at [466, 199] on div "06 Aug 2025" at bounding box center [473, 206] width 129 height 18
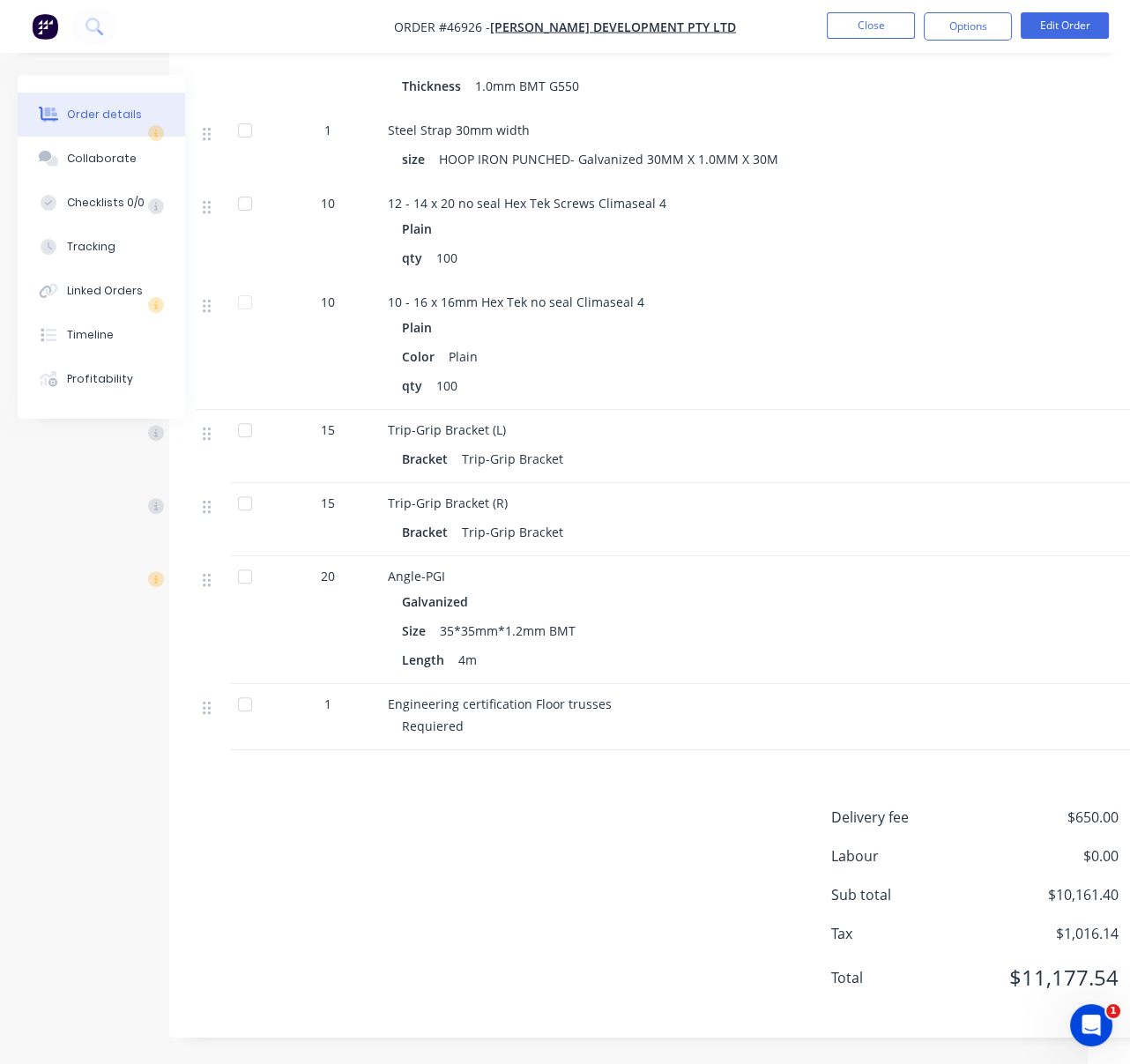
scroll to position [831, 252]
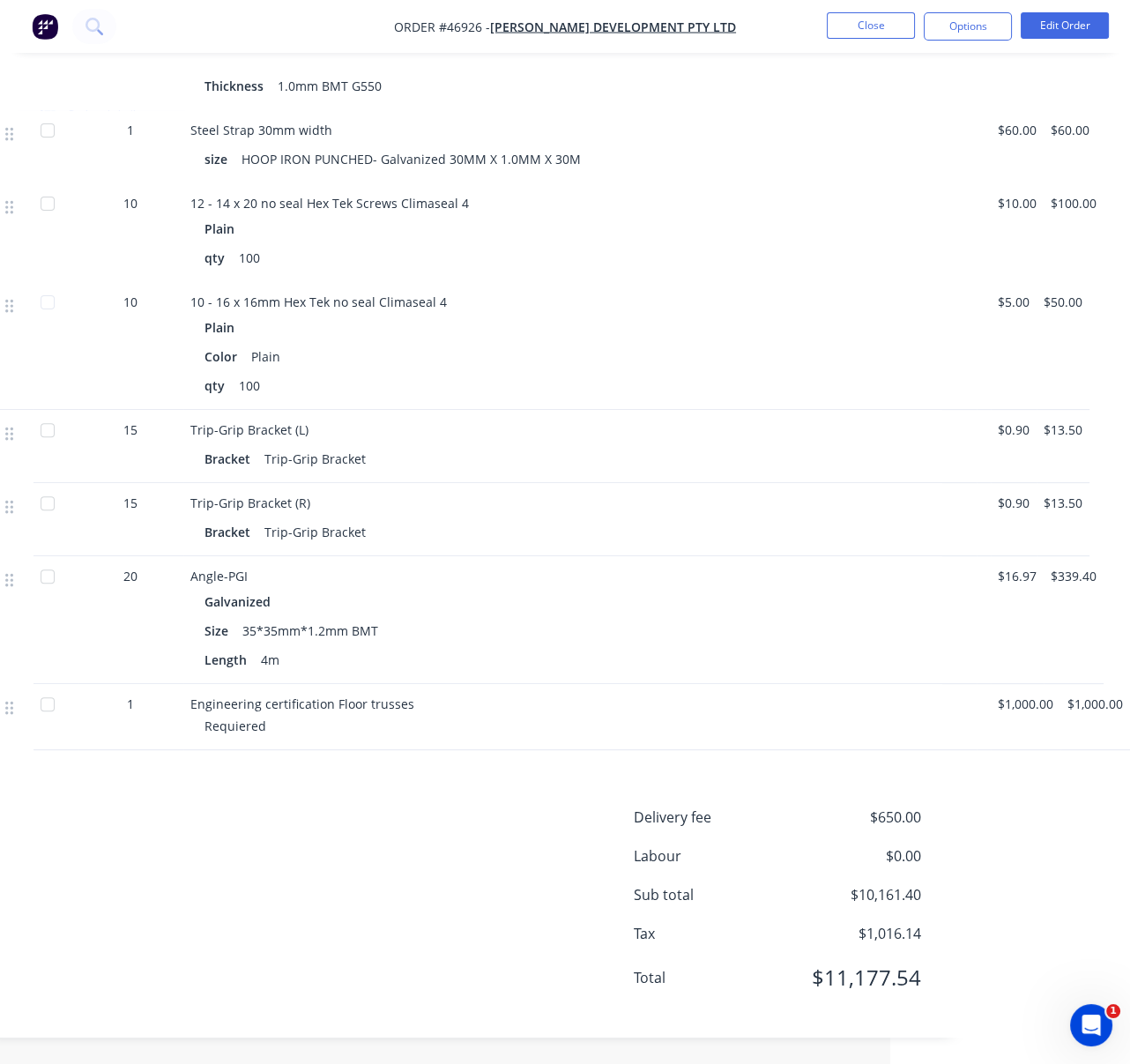
drag, startPoint x: 482, startPoint y: 928, endPoint x: 762, endPoint y: 902, distance: 281.2
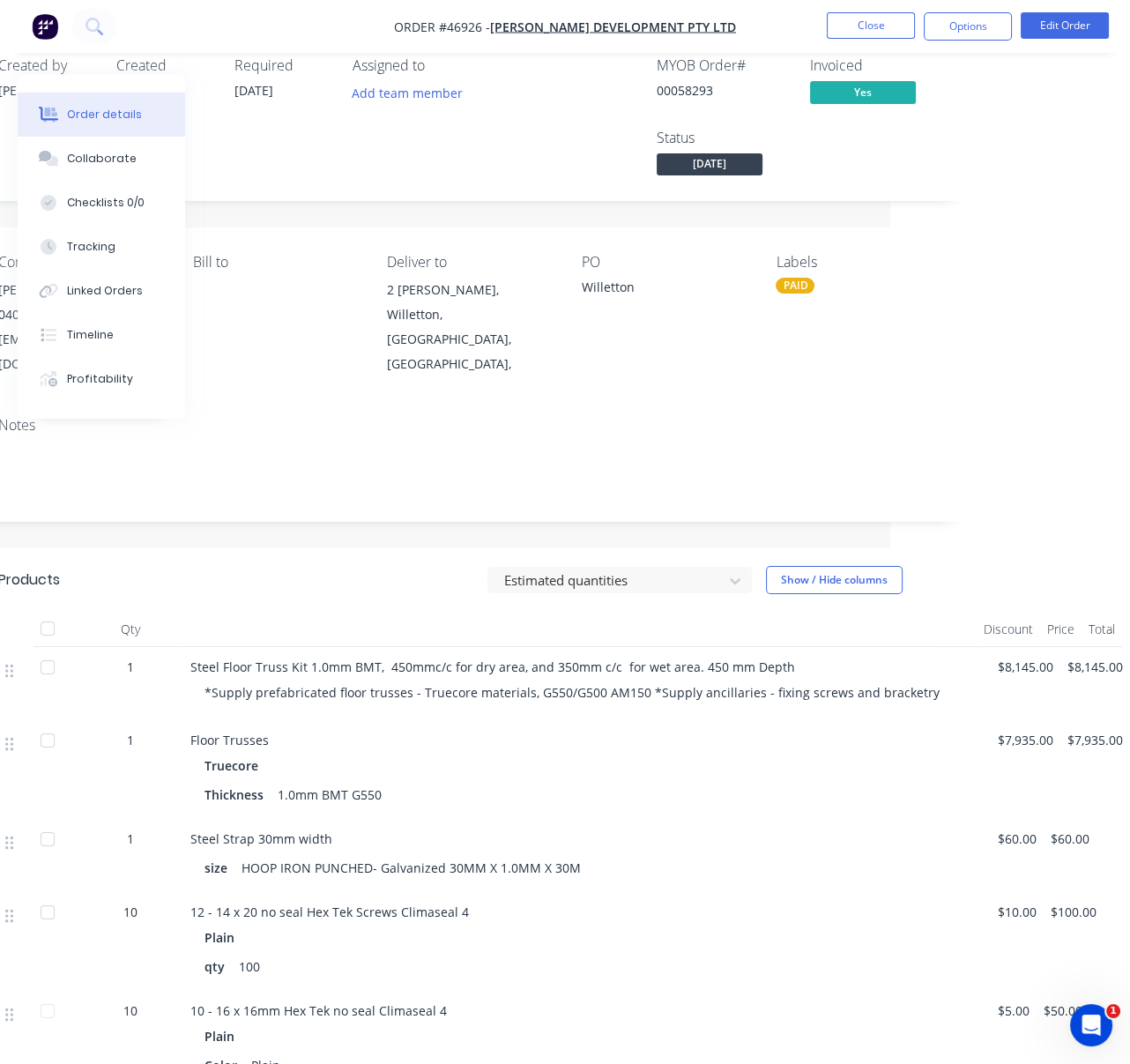
scroll to position [0, 252]
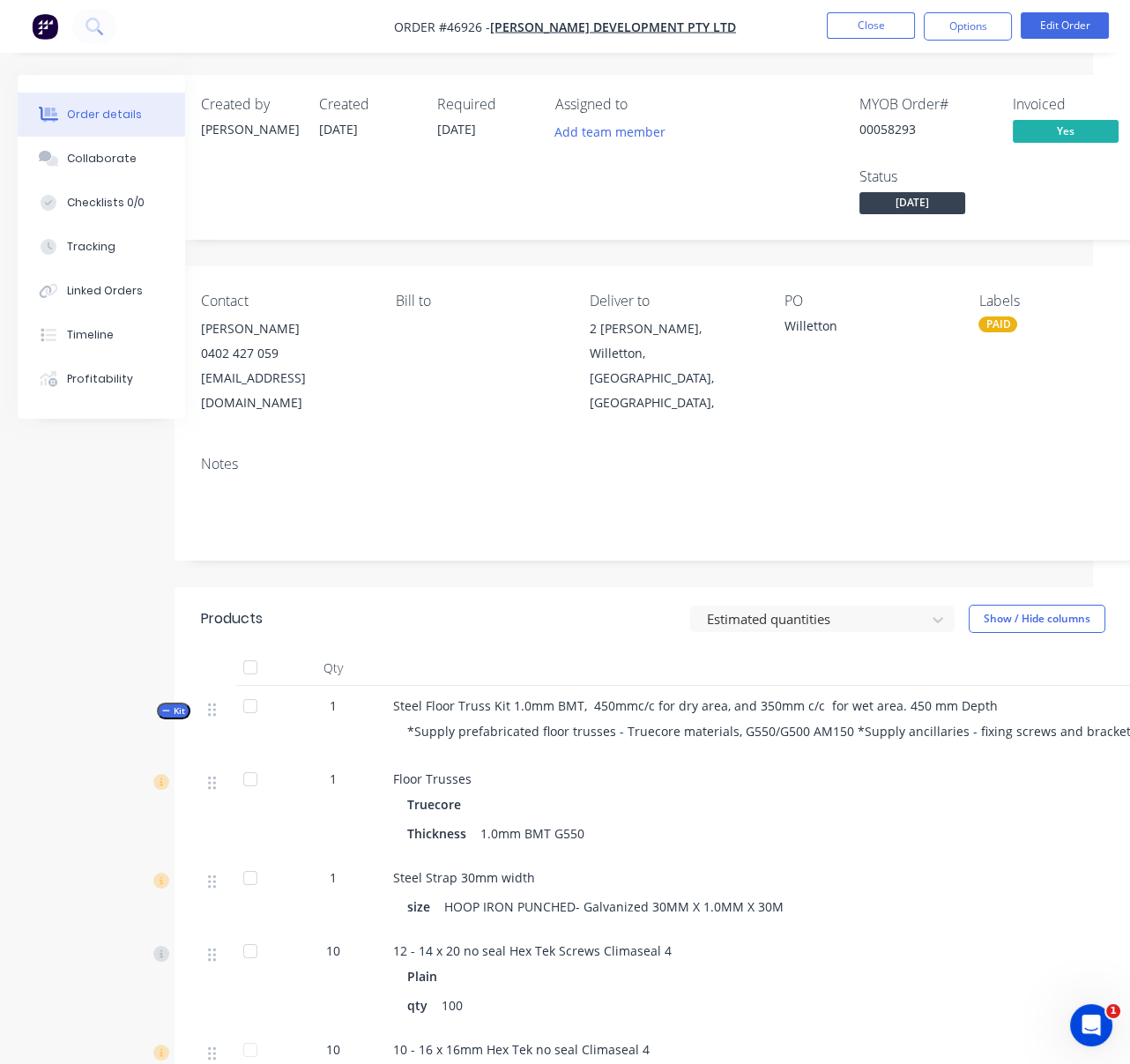
drag, startPoint x: 313, startPoint y: 609, endPoint x: 220, endPoint y: 610, distance: 93.0
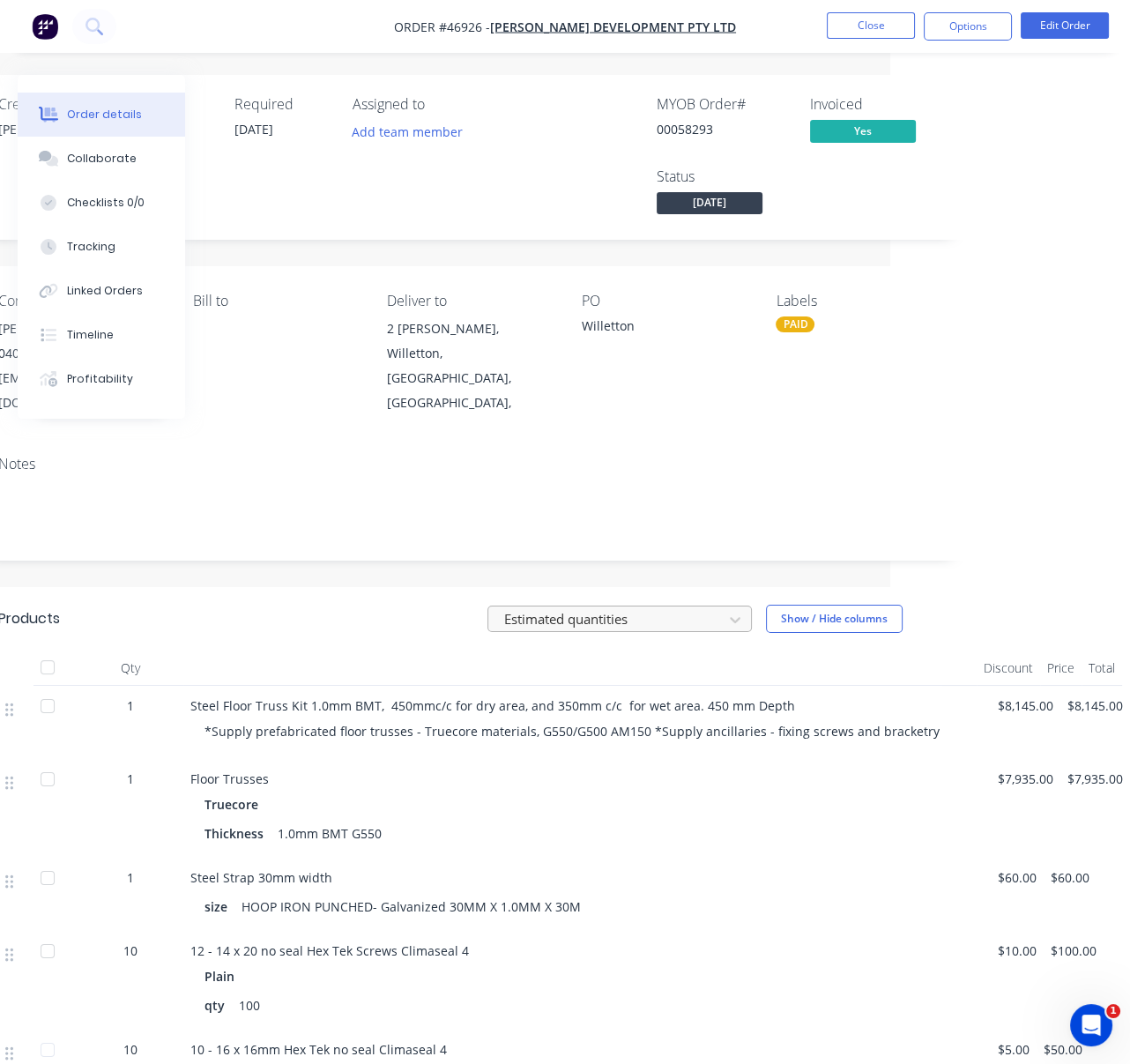
drag, startPoint x: 376, startPoint y: 614, endPoint x: 523, endPoint y: 610, distance: 147.1
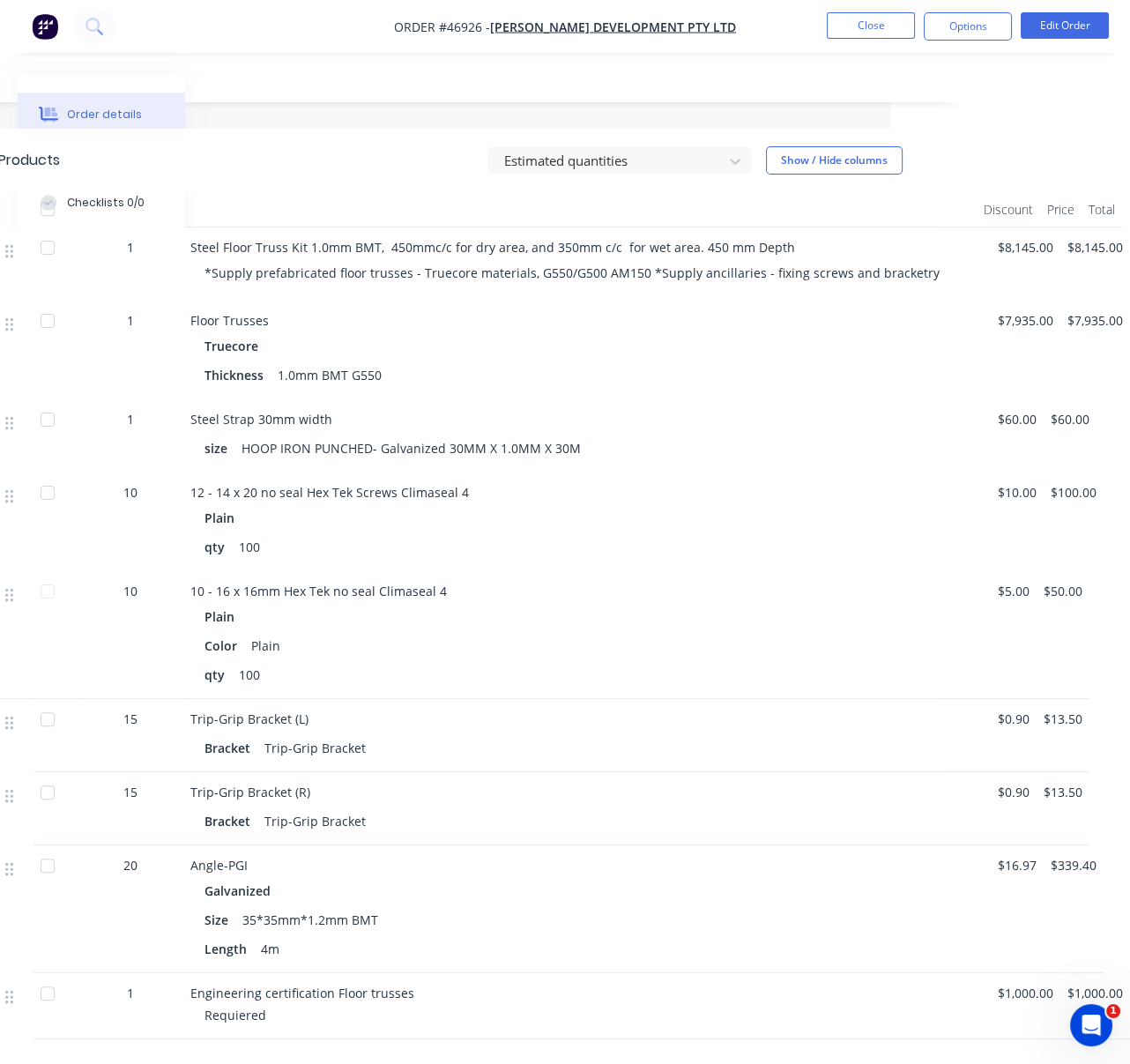
scroll to position [274, 252]
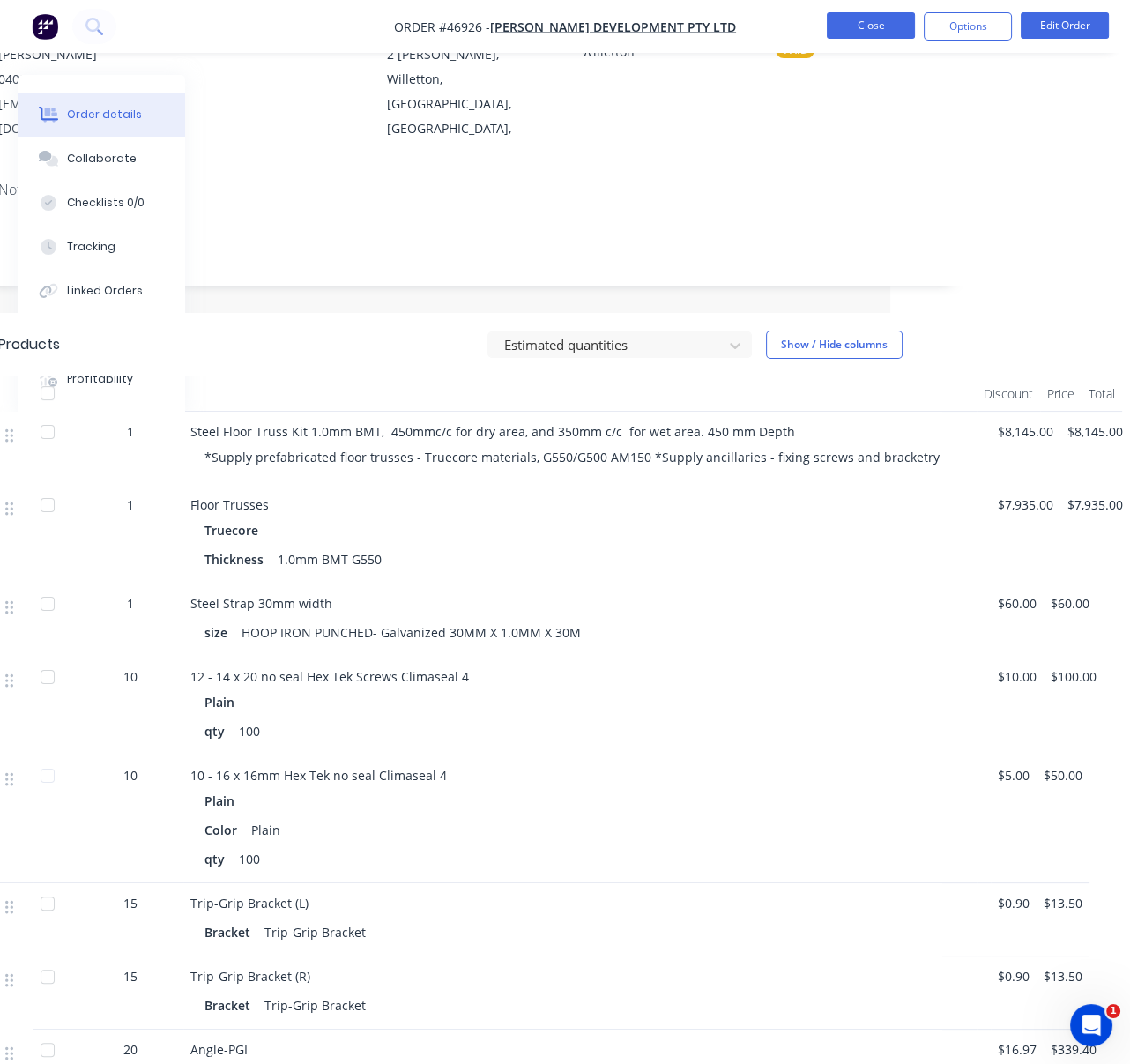
click at [876, 19] on button "Close" at bounding box center [871, 25] width 88 height 26
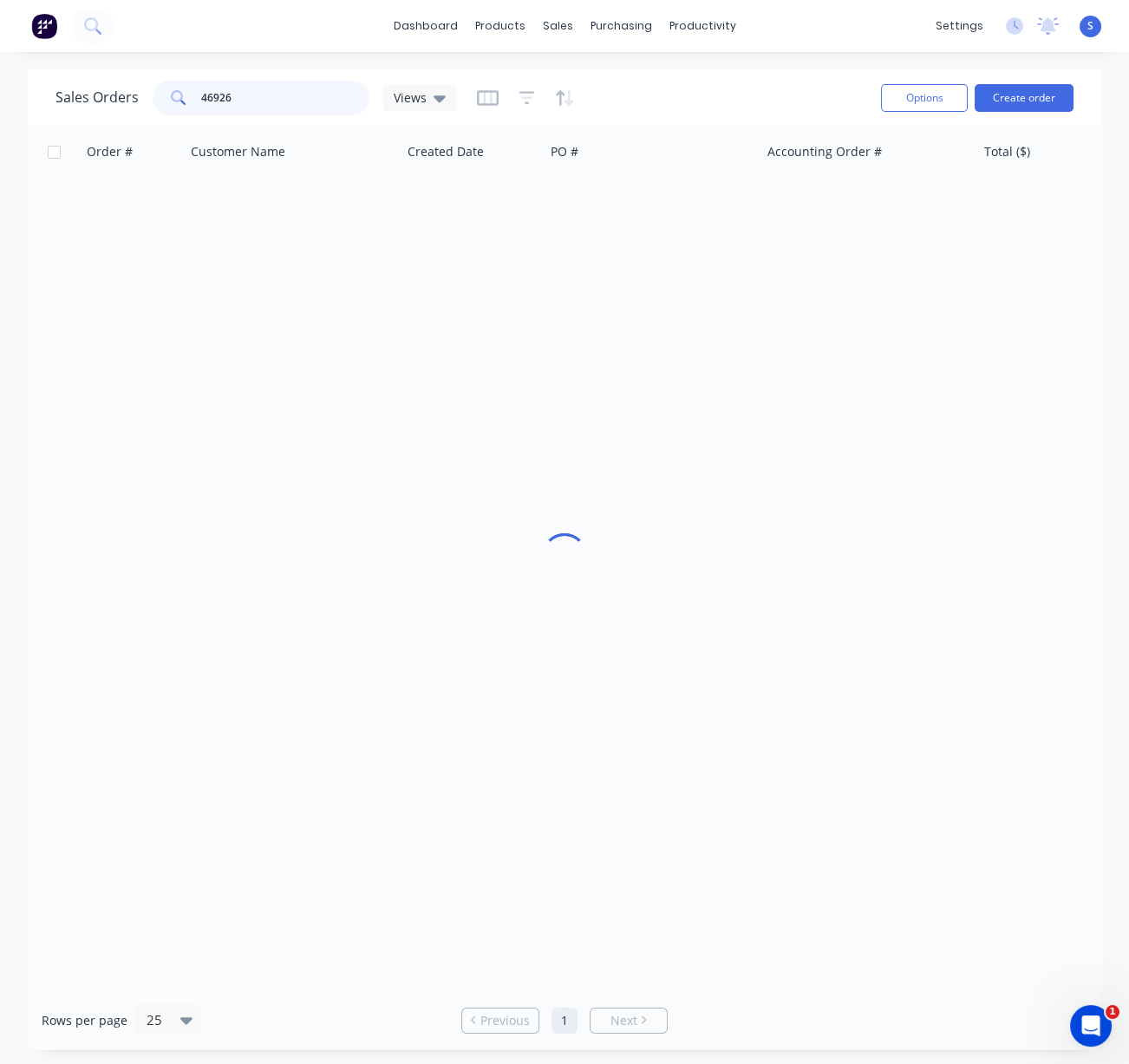
drag, startPoint x: 256, startPoint y: 94, endPoint x: 144, endPoint y: 99, distance: 112.1
click at [144, 99] on div "Sales Orders 46926 Views" at bounding box center [255, 97] width 400 height 34
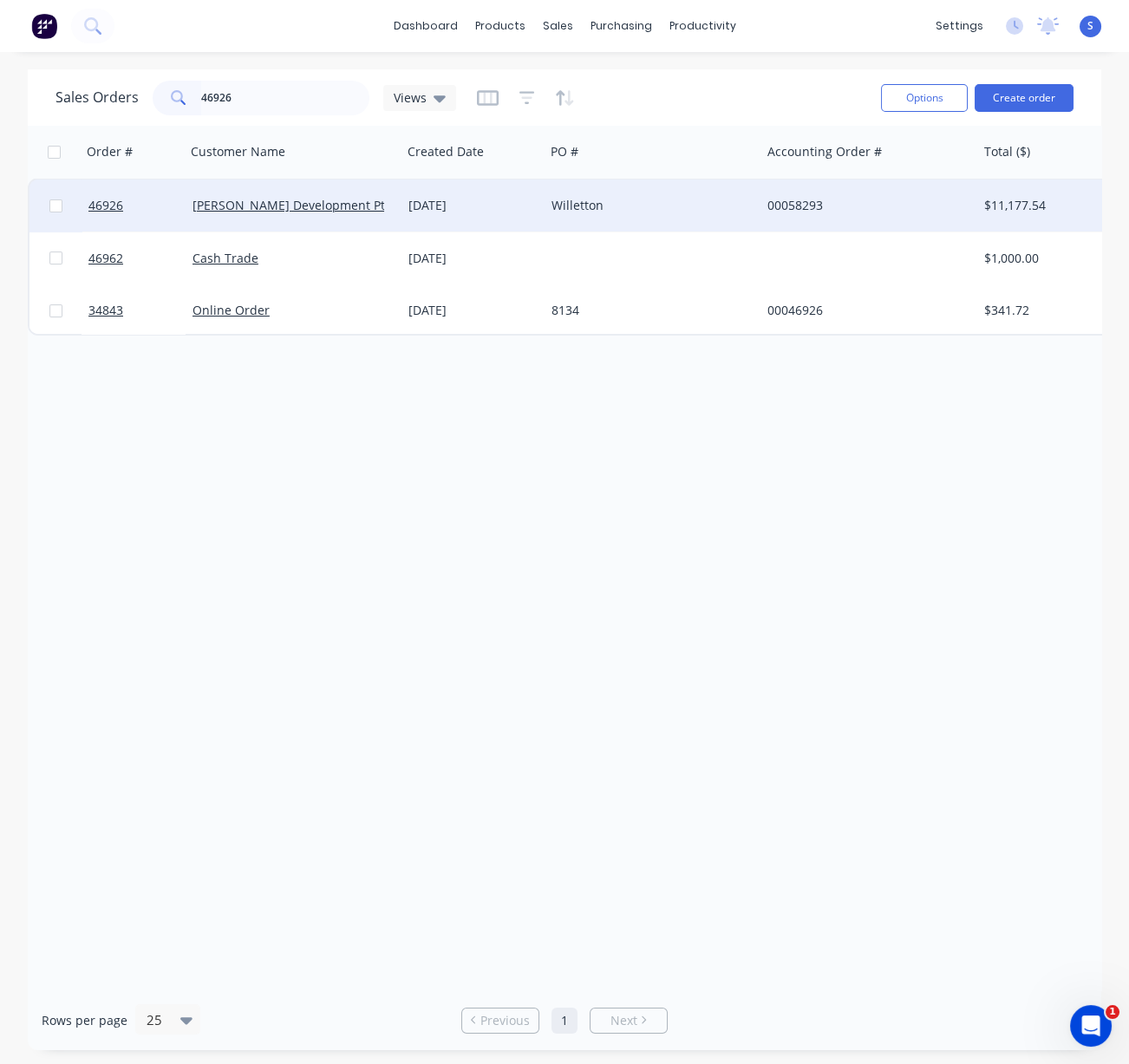
click at [373, 214] on div "Ferhan Development Pty Ltd" at bounding box center [293, 205] width 216 height 52
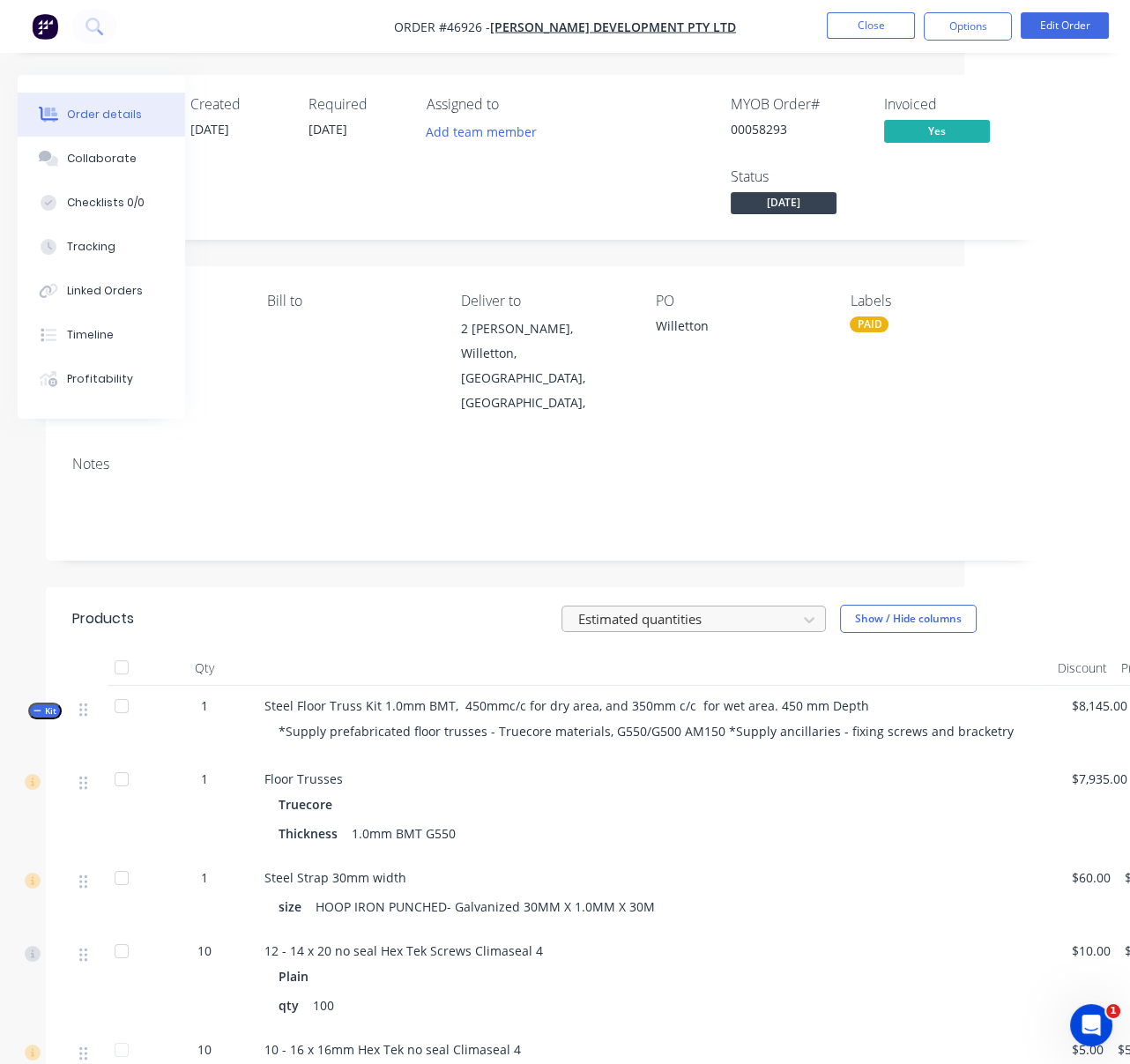
scroll to position [0, 252]
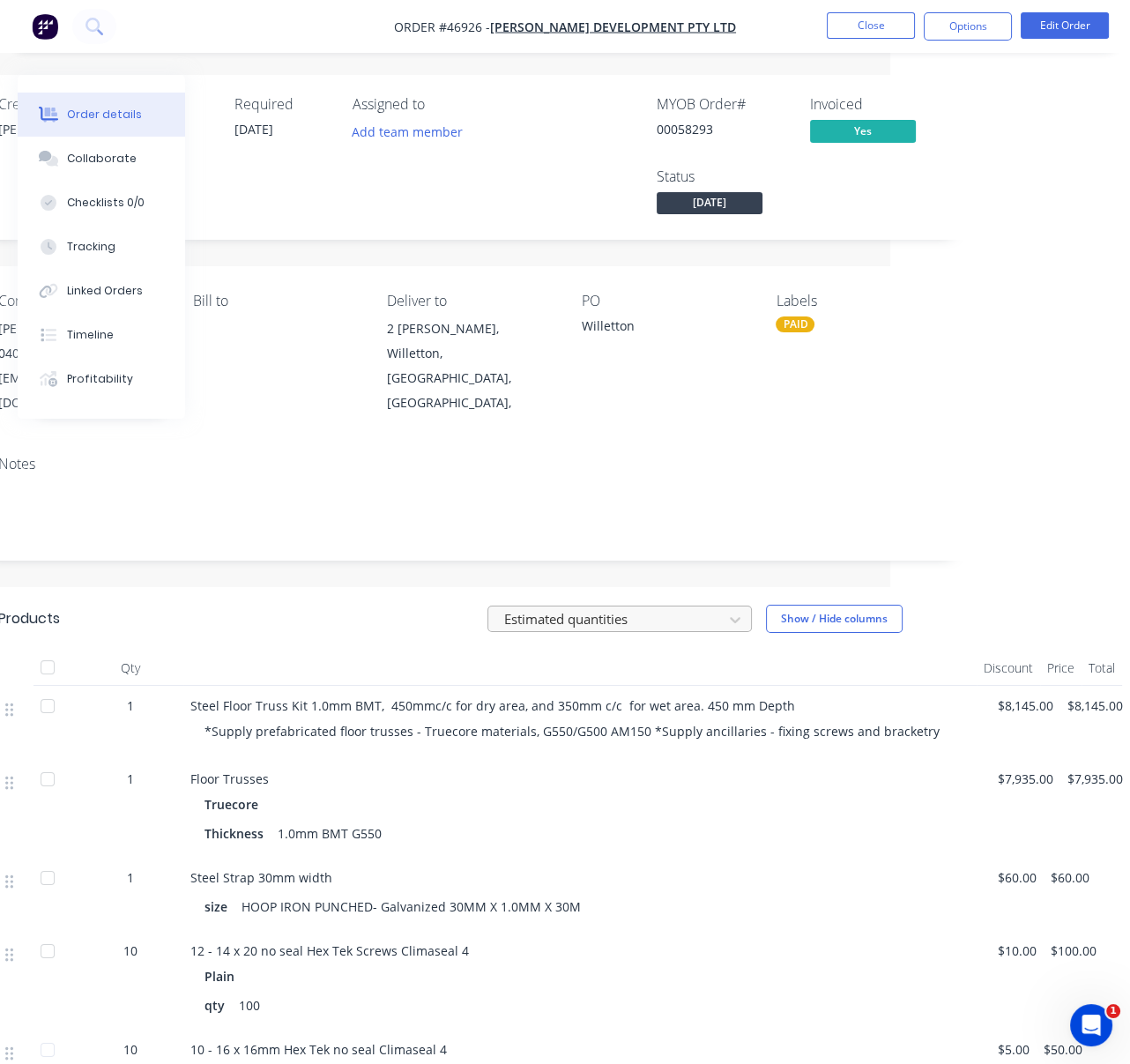
drag, startPoint x: 483, startPoint y: 620, endPoint x: 621, endPoint y: 617, distance: 138.0
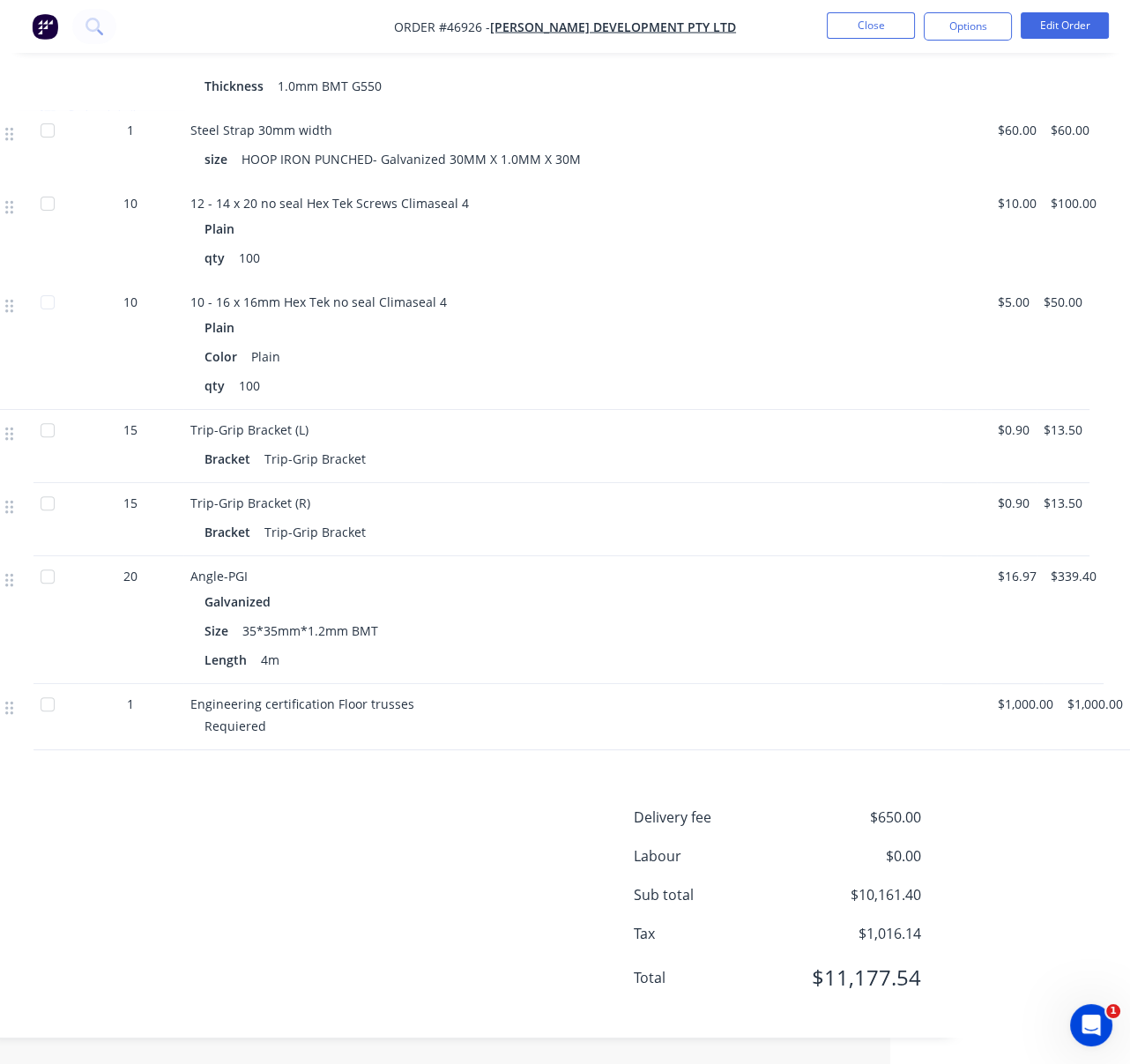
scroll to position [833, 252]
click at [392, 866] on div "Delivery fee $650.00 Labour $0.00 Sub total $10,161.40 Tax $1,016.14 Total $11,…" at bounding box center [470, 909] width 944 height 205
click at [380, 825] on div "Delivery fee $650.00 Labour $0.00 Sub total $10,161.40 Tax $1,016.14 Total $11,…" at bounding box center [470, 909] width 944 height 205
click at [863, 29] on button "Close" at bounding box center [871, 25] width 88 height 26
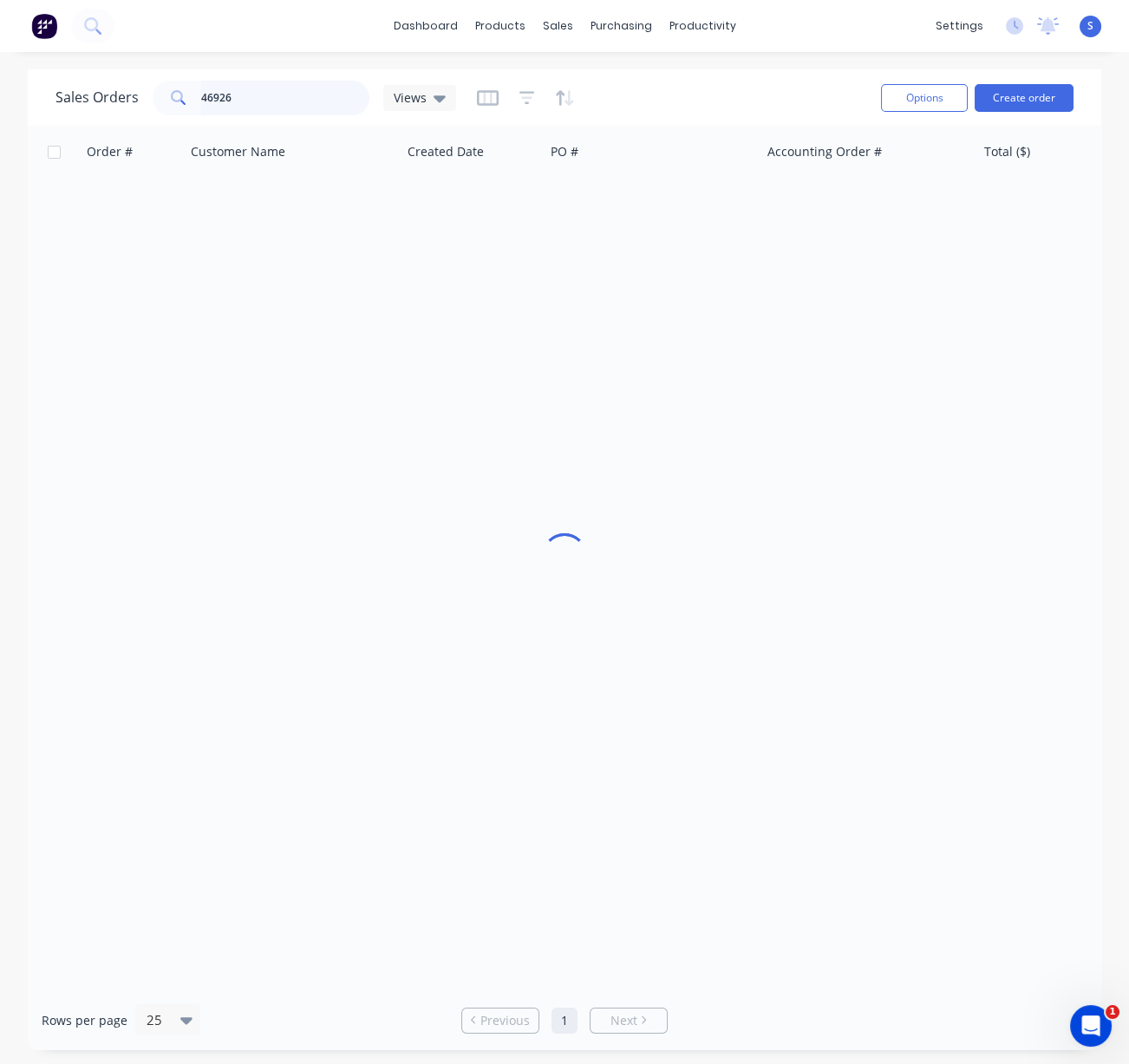
click at [193, 94] on div "46926" at bounding box center [261, 97] width 216 height 34
type input "47887"
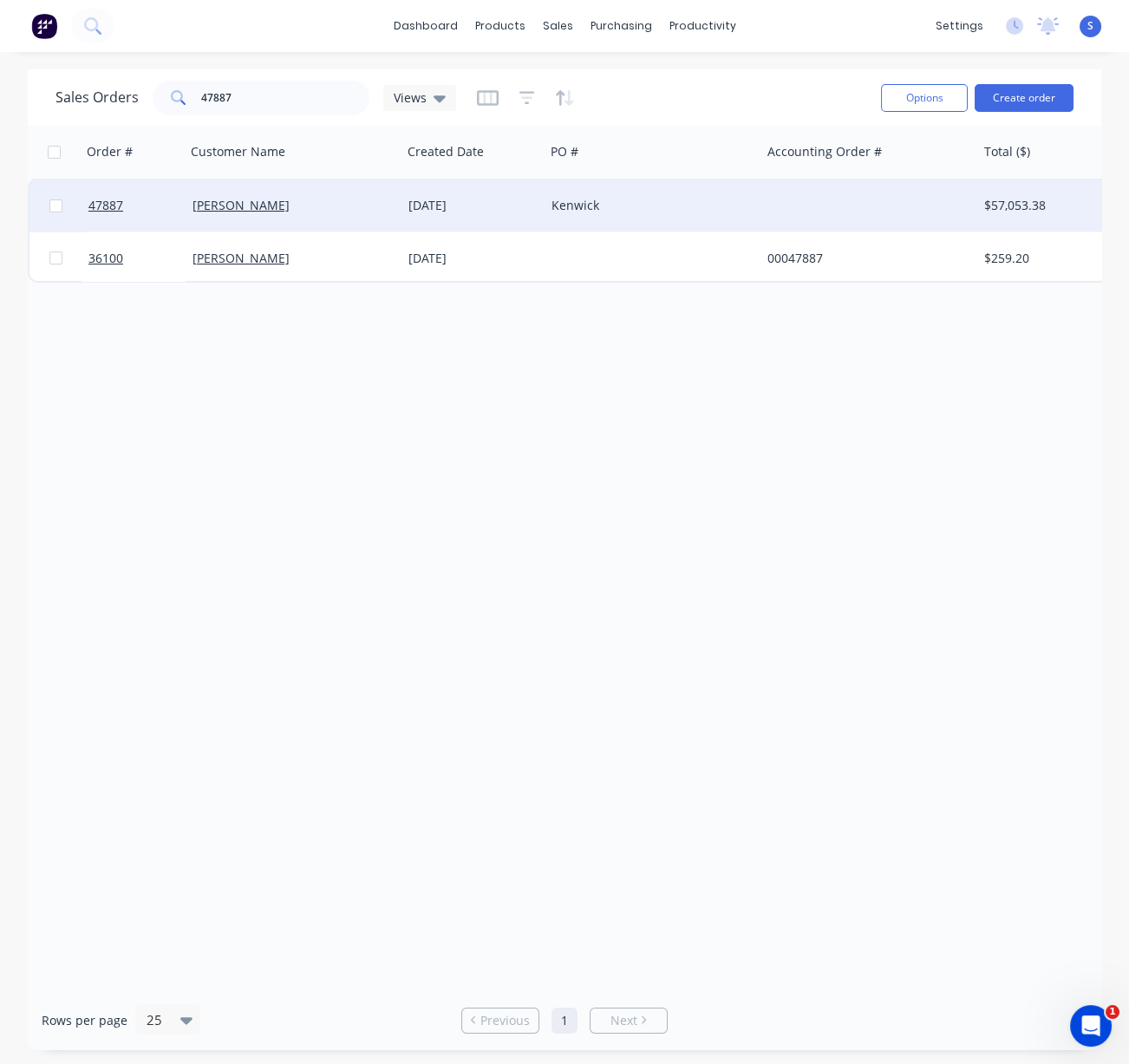
click at [356, 200] on div "[PERSON_NAME]" at bounding box center [289, 206] width 193 height 18
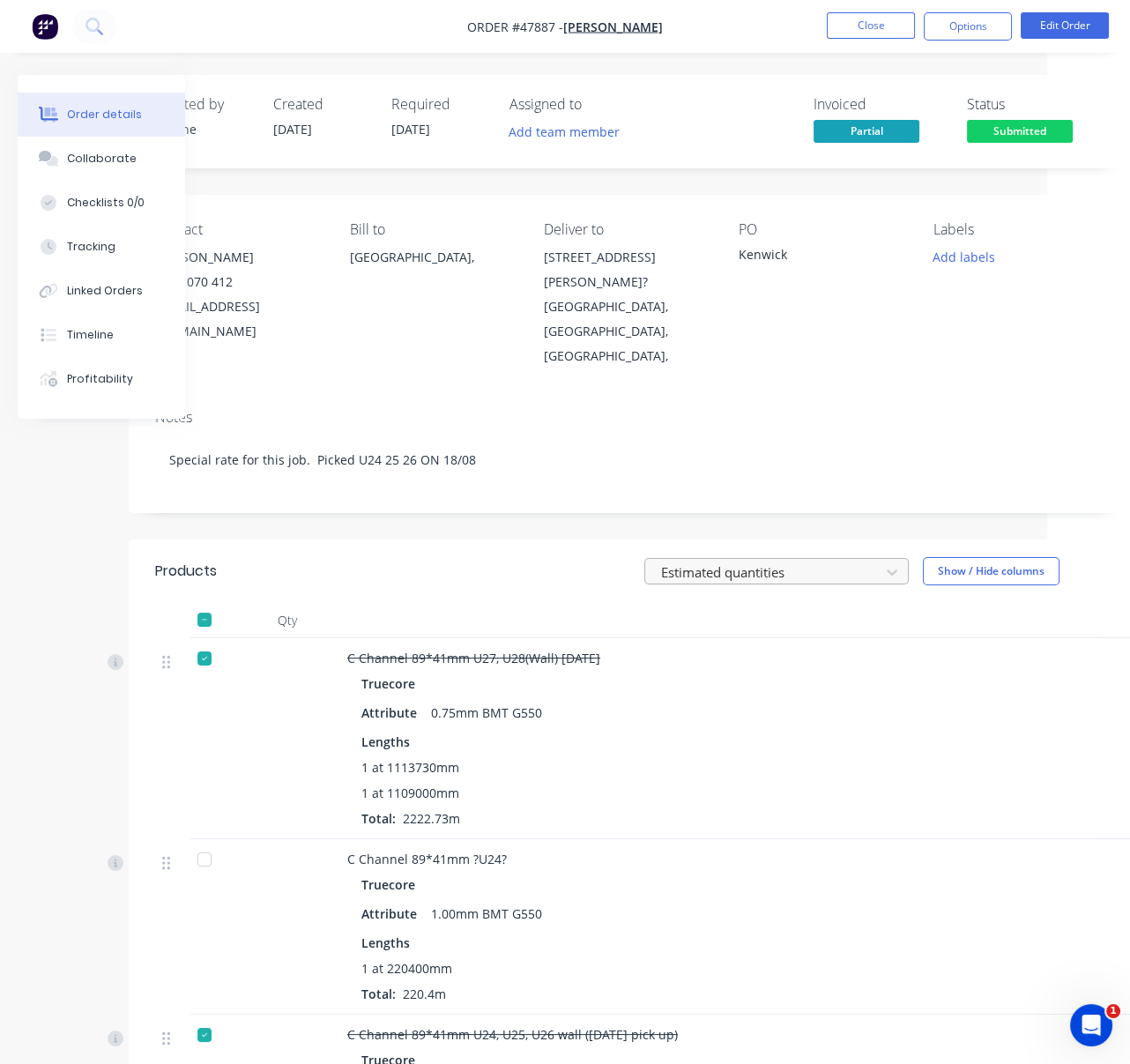
drag, startPoint x: 627, startPoint y: 574, endPoint x: 701, endPoint y: 580, distance: 74.2
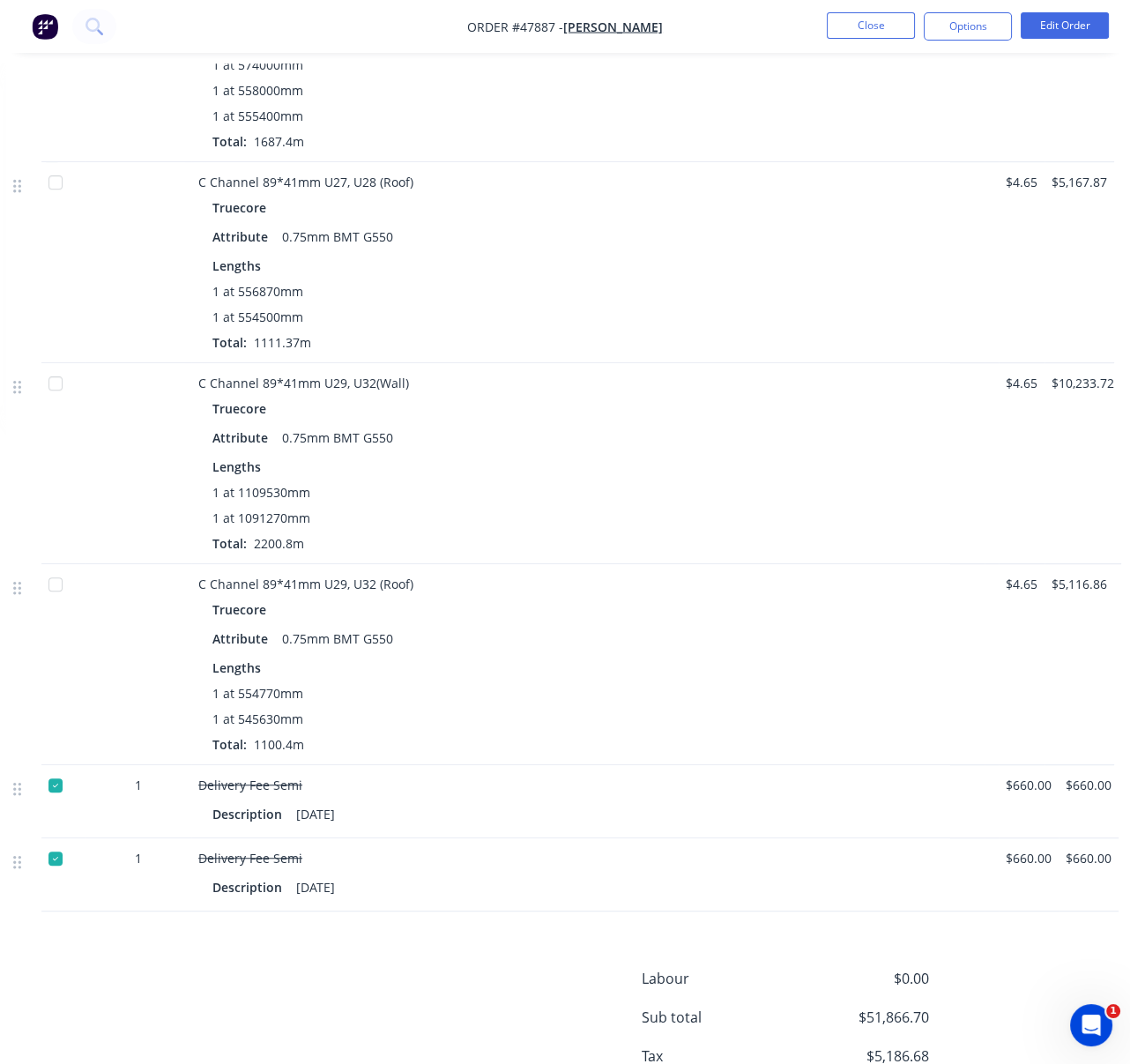
scroll to position [1532, 236]
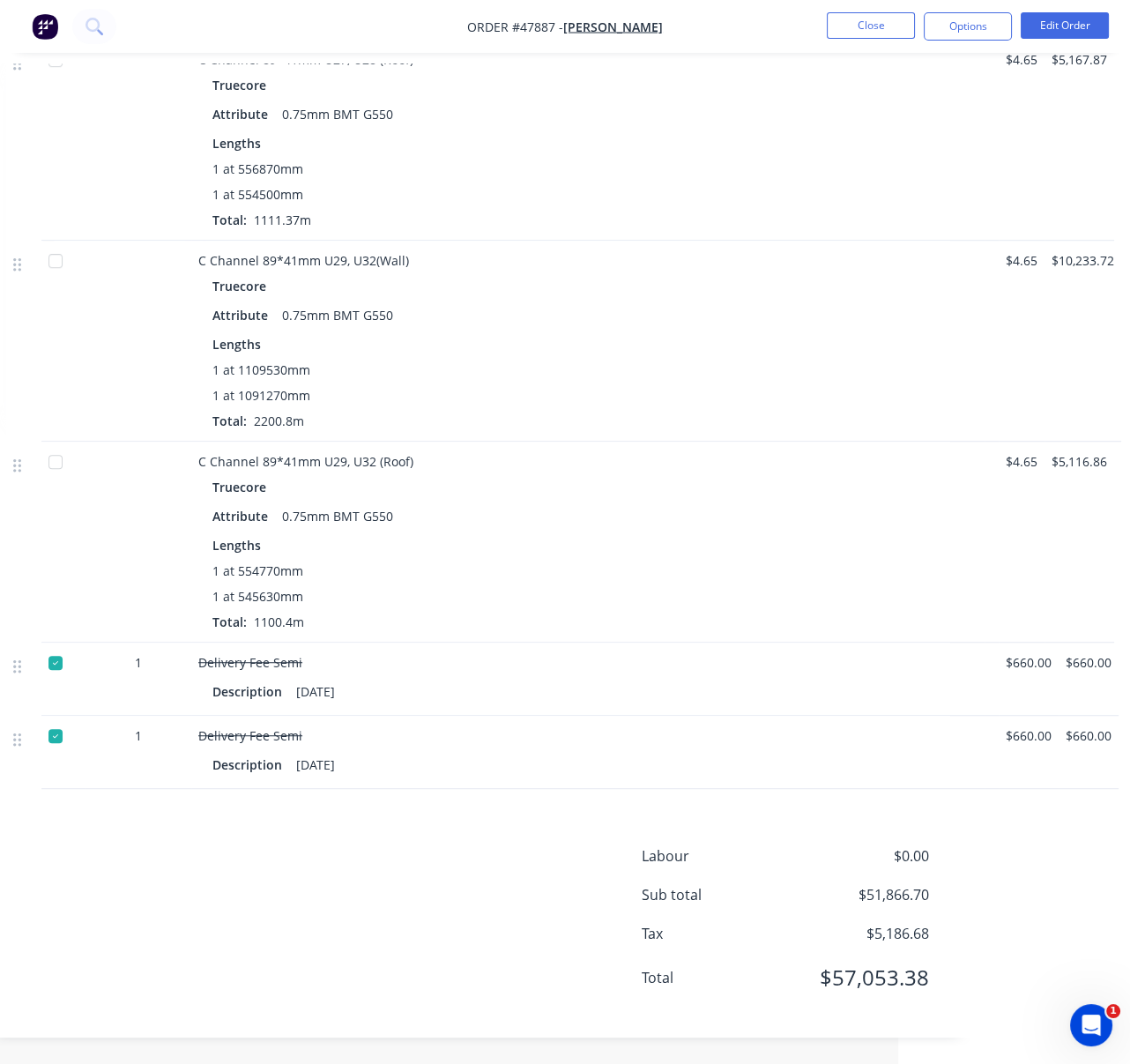
drag, startPoint x: 485, startPoint y: 866, endPoint x: 681, endPoint y: 848, distance: 196.8
click at [446, 894] on div "Labour $0.00 Sub total $51,866.70 Tax $5,186.68 Total $57,053.38" at bounding box center [478, 928] width 944 height 166
click at [1071, 19] on button "Edit Order" at bounding box center [1064, 25] width 88 height 26
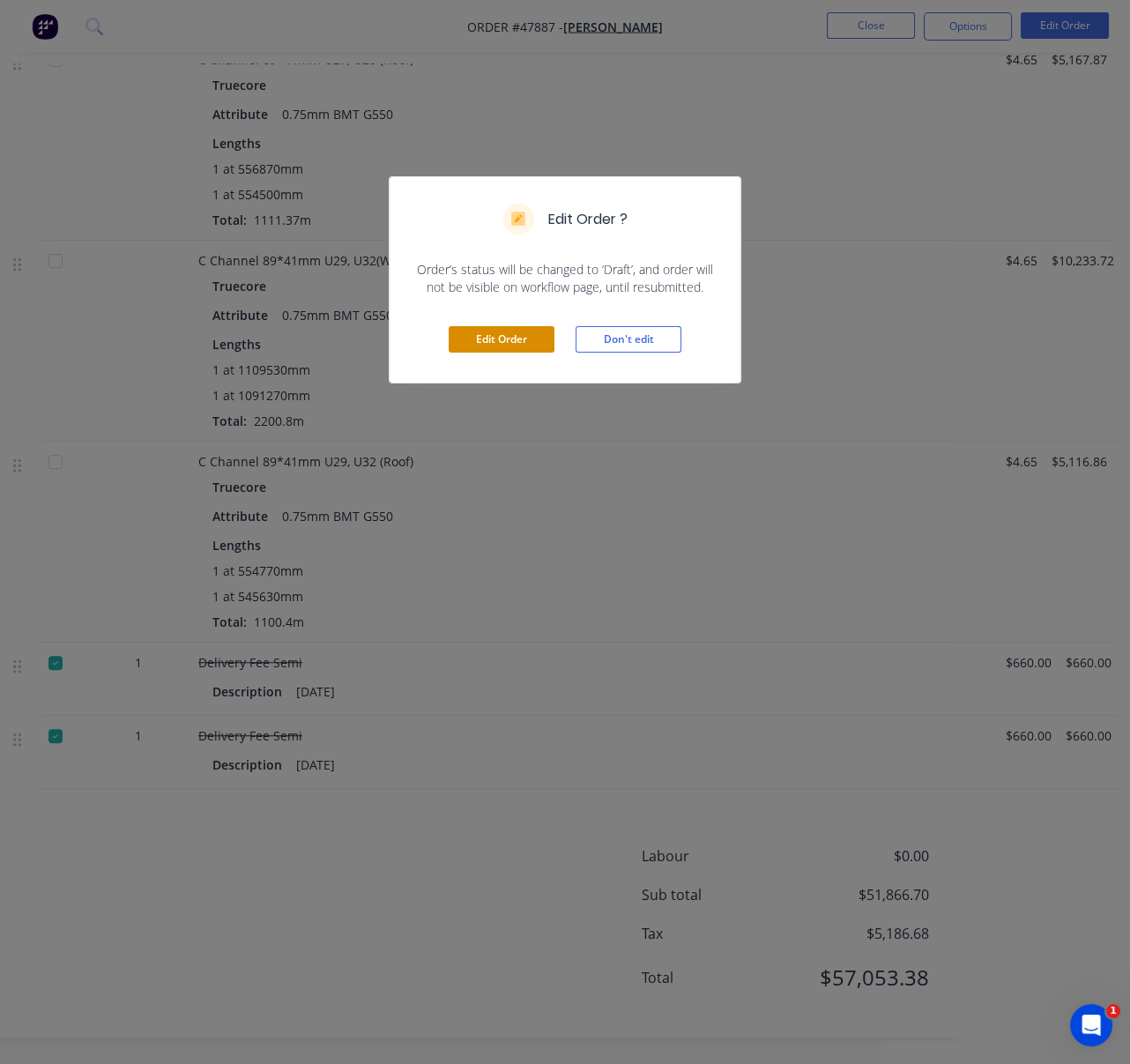
click at [495, 353] on button "Edit Order" at bounding box center [502, 339] width 106 height 26
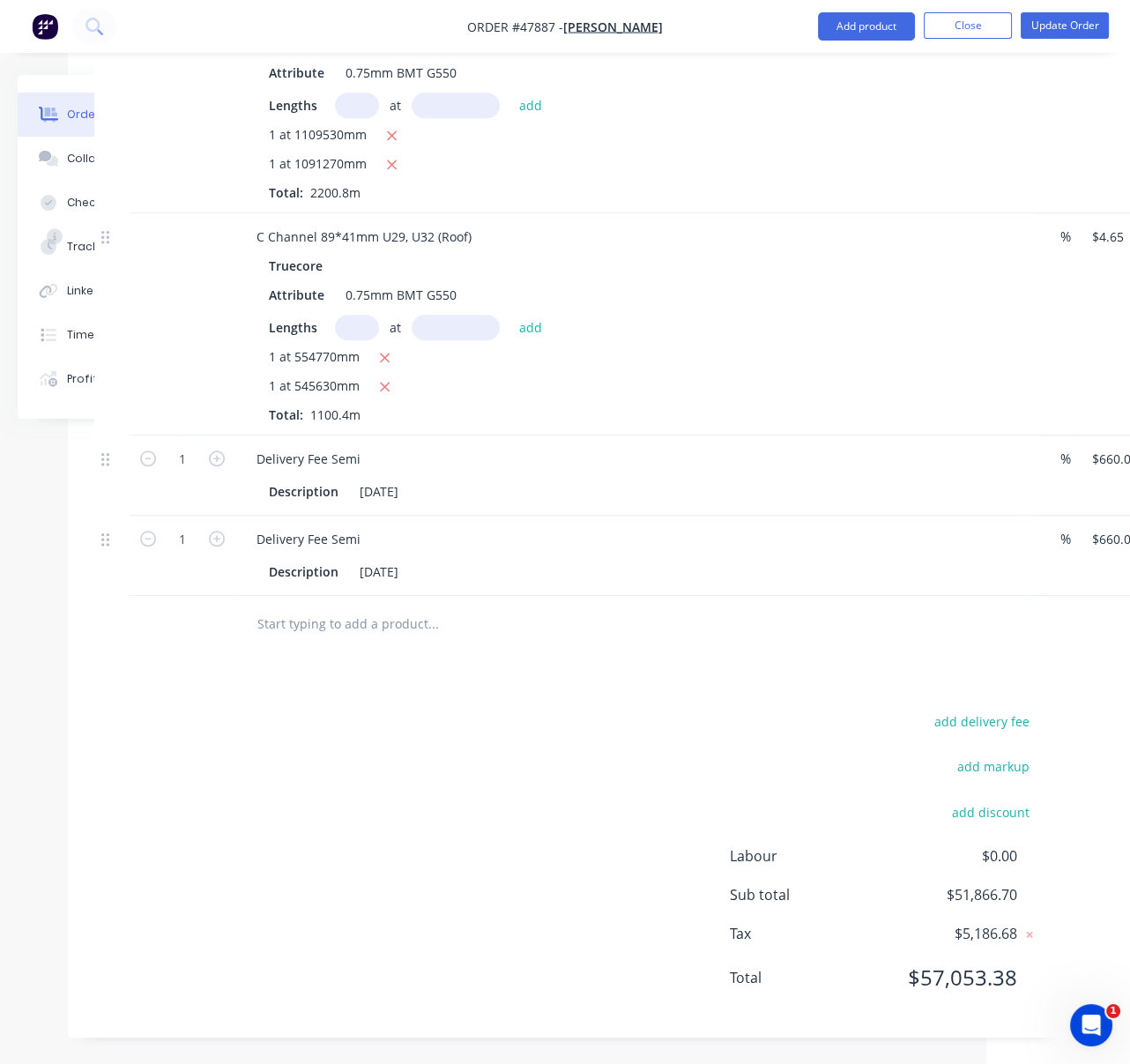
scroll to position [1973, 280]
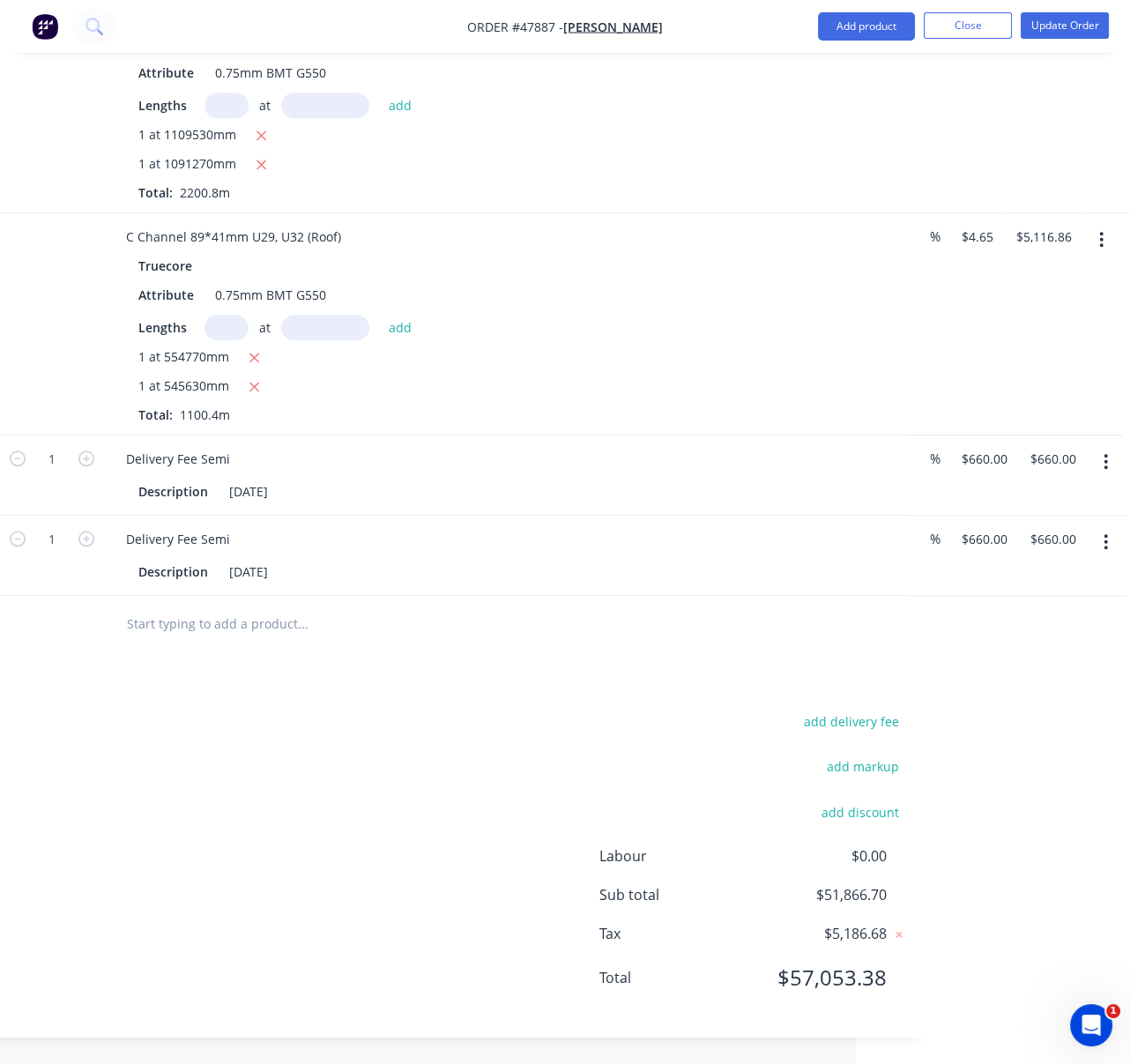
drag, startPoint x: 406, startPoint y: 725, endPoint x: 525, endPoint y: 719, distance: 119.2
click at [52, 526] on input "1" at bounding box center [51, 539] width 46 height 26
type input "2"
type input "$1,320.00"
click at [687, 727] on div "add delivery fee" at bounding box center [797, 732] width 220 height 45
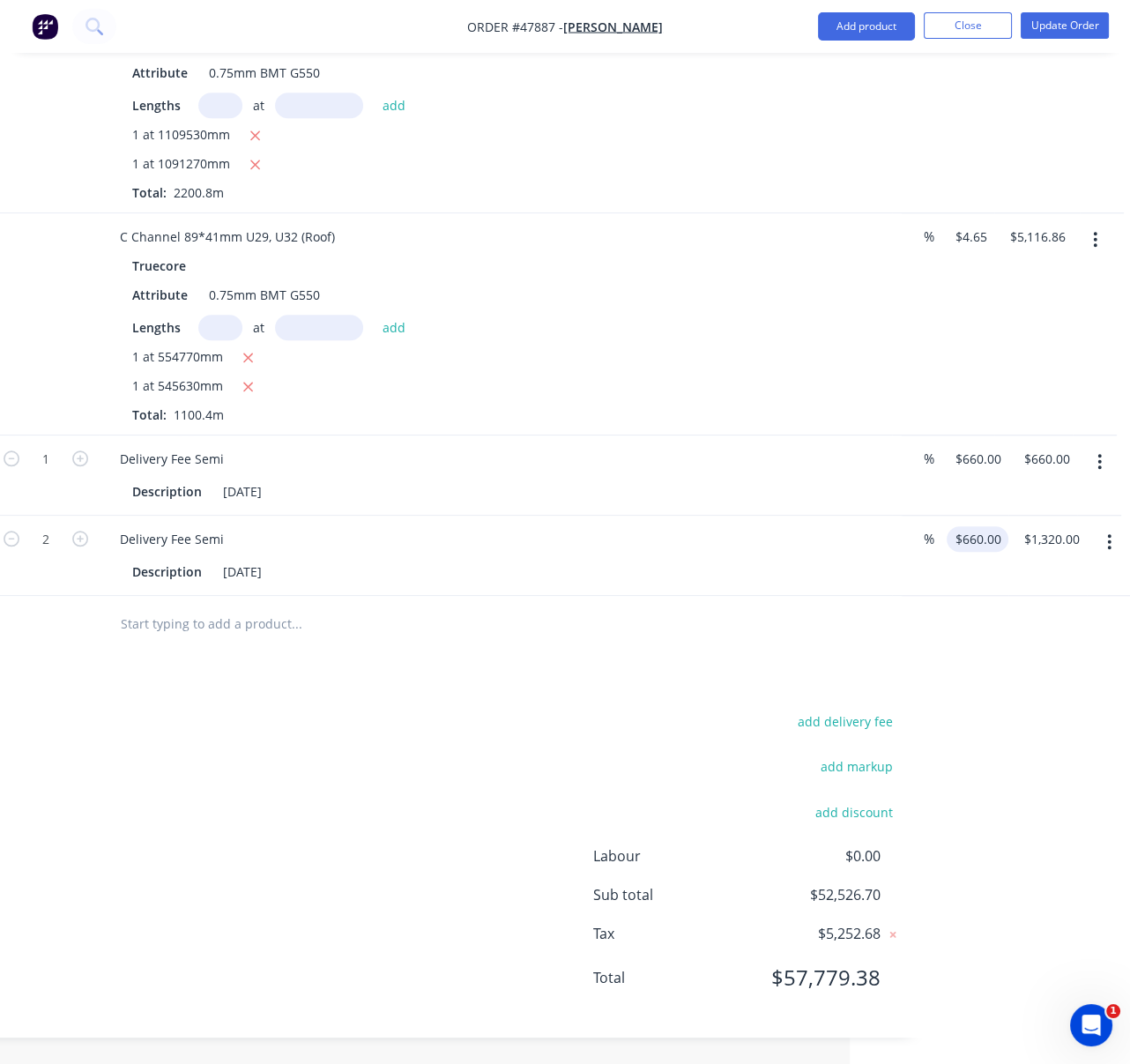
type input "660"
click at [902, 521] on div "2 Delivery Fee Semi Description 26/09/2025 % 660 $660.00 $1,320.00 $1,320.00" at bounding box center [429, 555] width 944 height 80
type input "$500.00"
type input "$1,000.00"
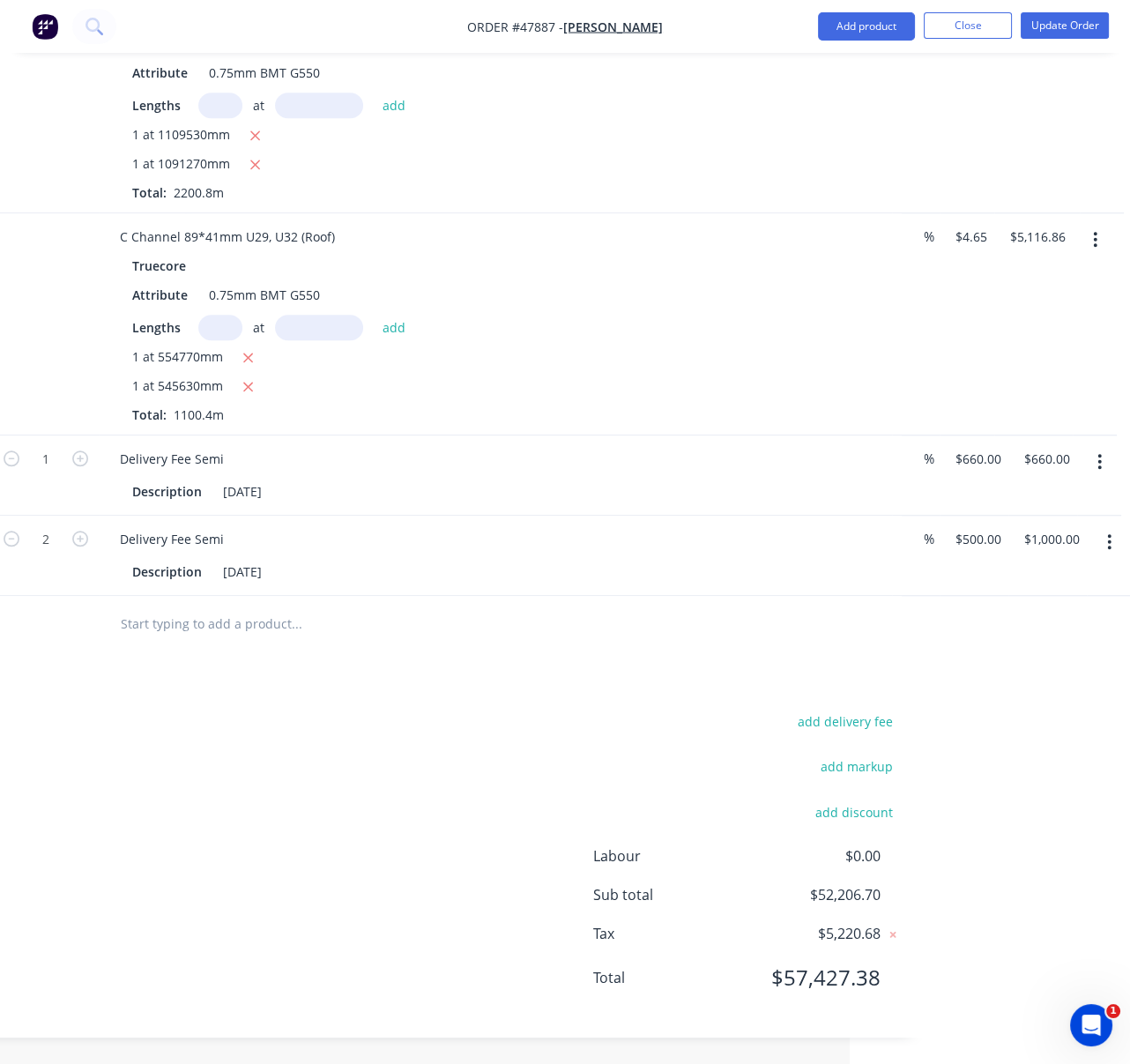
click at [401, 711] on div "add delivery fee add markup add discount Labour $0.00 Sub total $52,206.70 Tax …" at bounding box center [429, 860] width 944 height 302
click at [406, 709] on div "add delivery fee add markup add discount Labour $0.00 Sub total $52,206.70 Tax …" at bounding box center [429, 860] width 944 height 302
click at [336, 742] on div "add delivery fee add markup add discount Labour $0.00 Sub total $52,206.70 Tax …" at bounding box center [429, 860] width 944 height 302
click at [1055, 21] on button "Update Order" at bounding box center [1064, 25] width 88 height 26
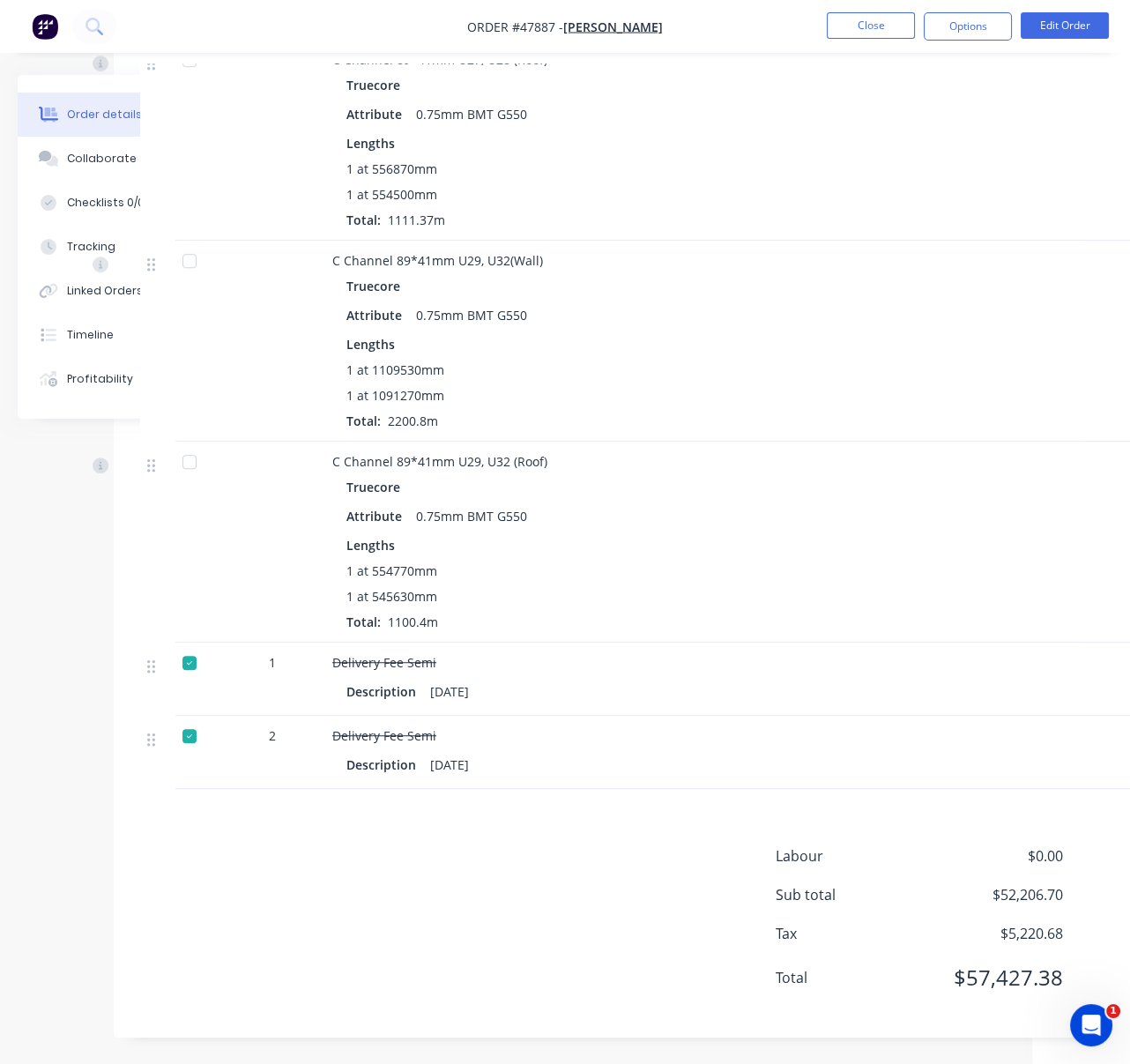
scroll to position [1532, 242]
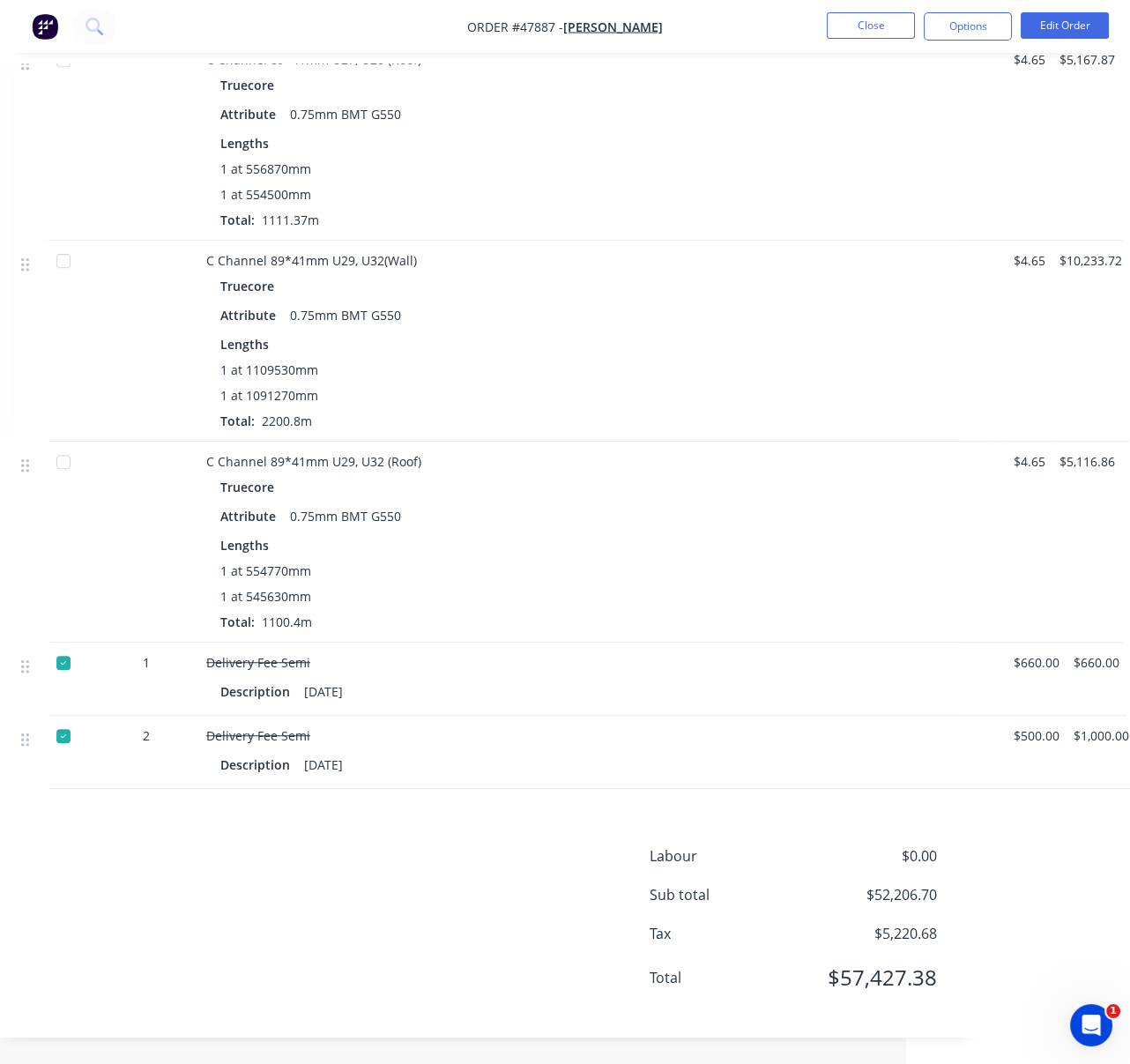
drag, startPoint x: 420, startPoint y: 883, endPoint x: 618, endPoint y: 883, distance: 198.0
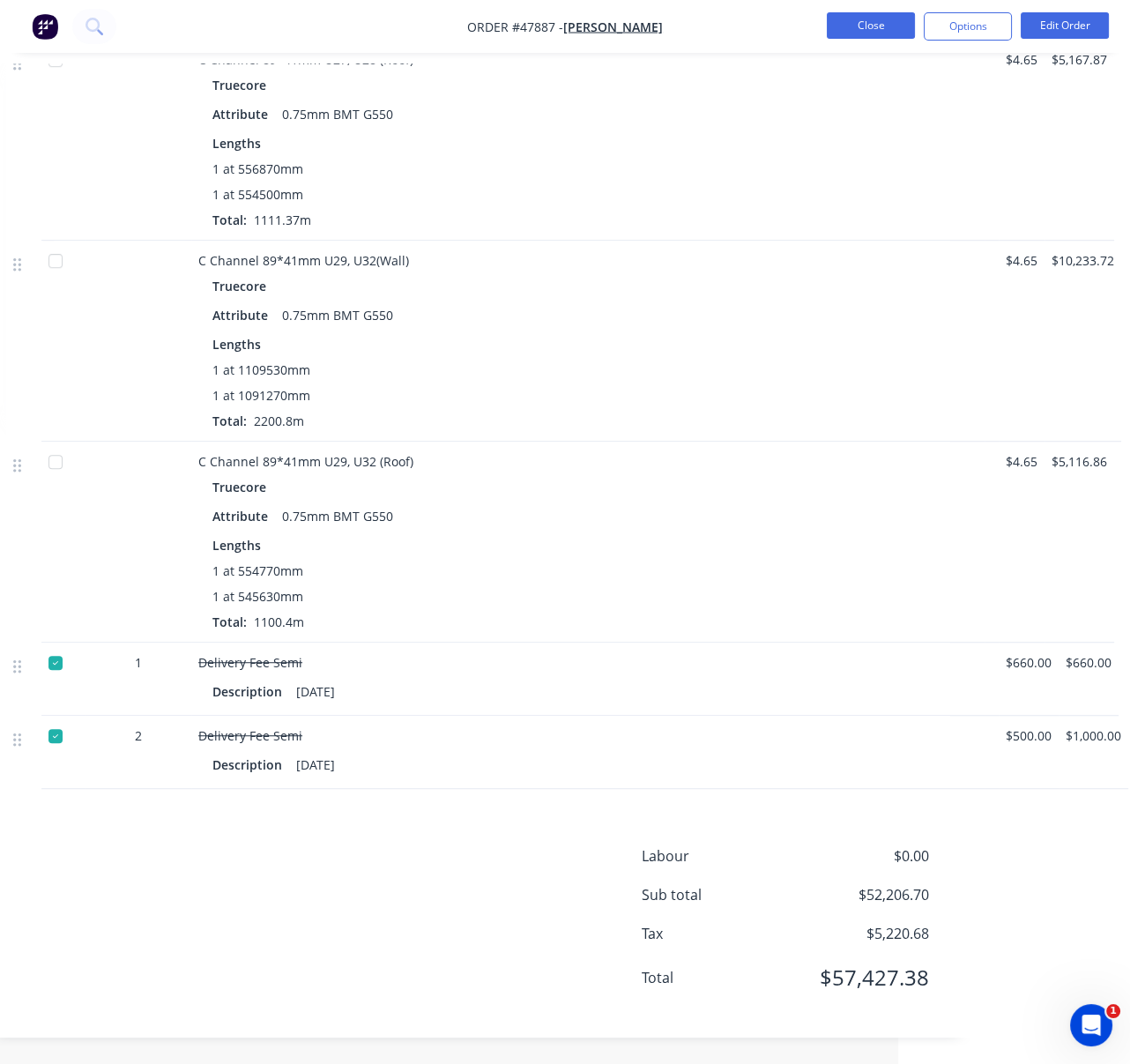
click at [872, 26] on button "Close" at bounding box center [871, 25] width 88 height 26
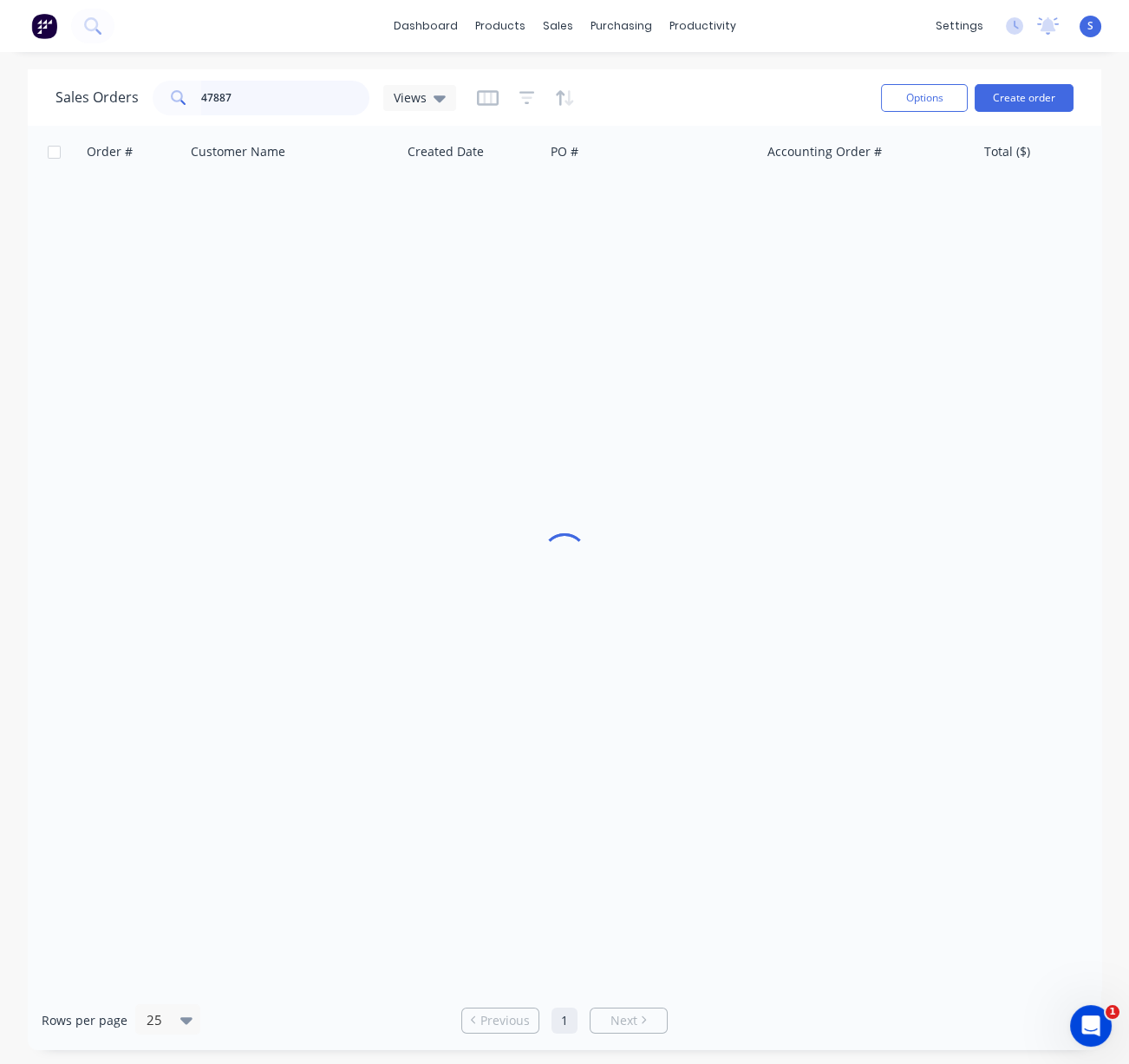
drag, startPoint x: 265, startPoint y: 98, endPoint x: 73, endPoint y: 108, distance: 192.3
click at [80, 107] on div "Sales Orders 47887 Views" at bounding box center [255, 97] width 400 height 34
type input "49266"
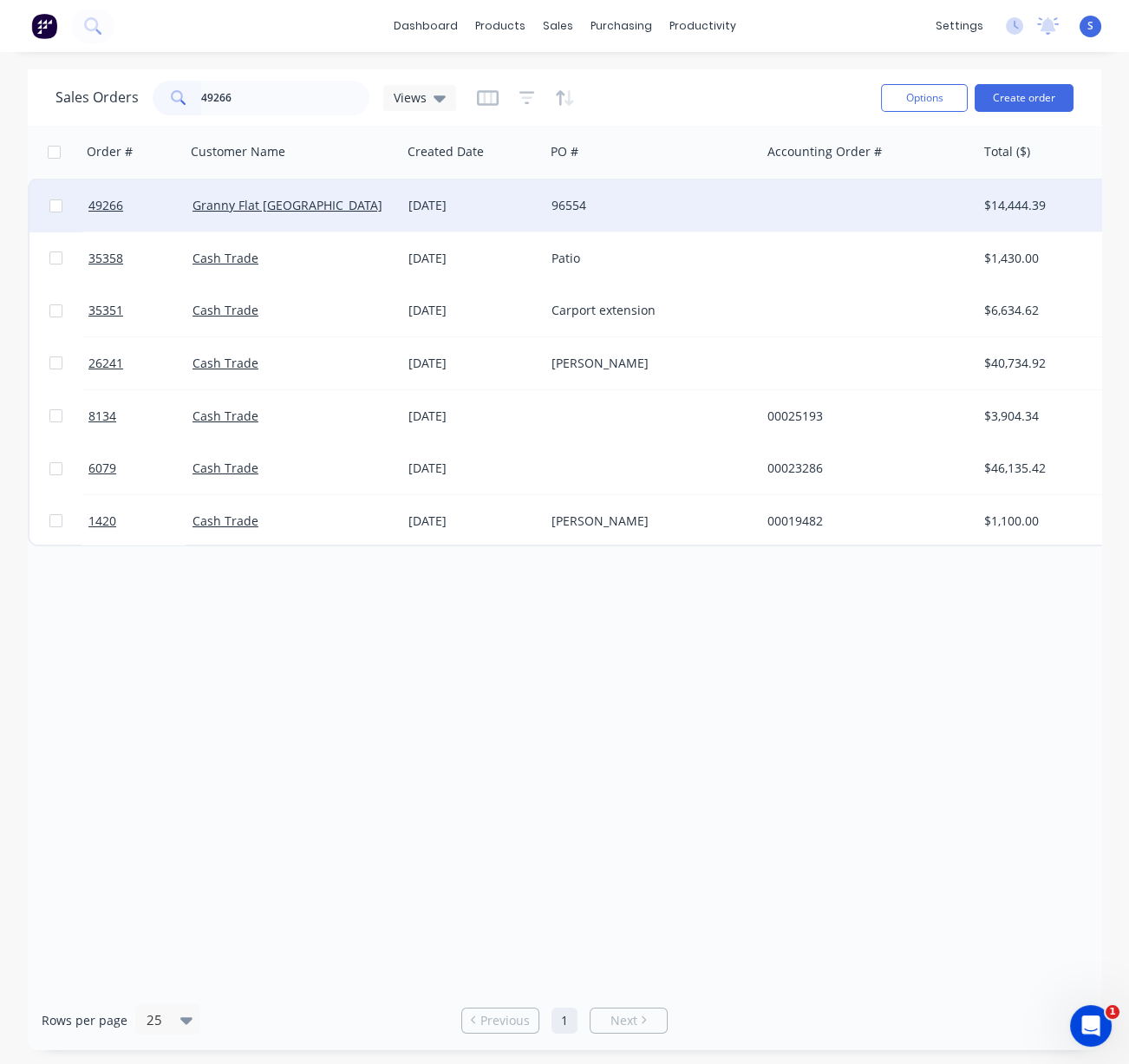
click at [375, 211] on div "Granny Flat [GEOGRAPHIC_DATA]" at bounding box center [289, 206] width 193 height 18
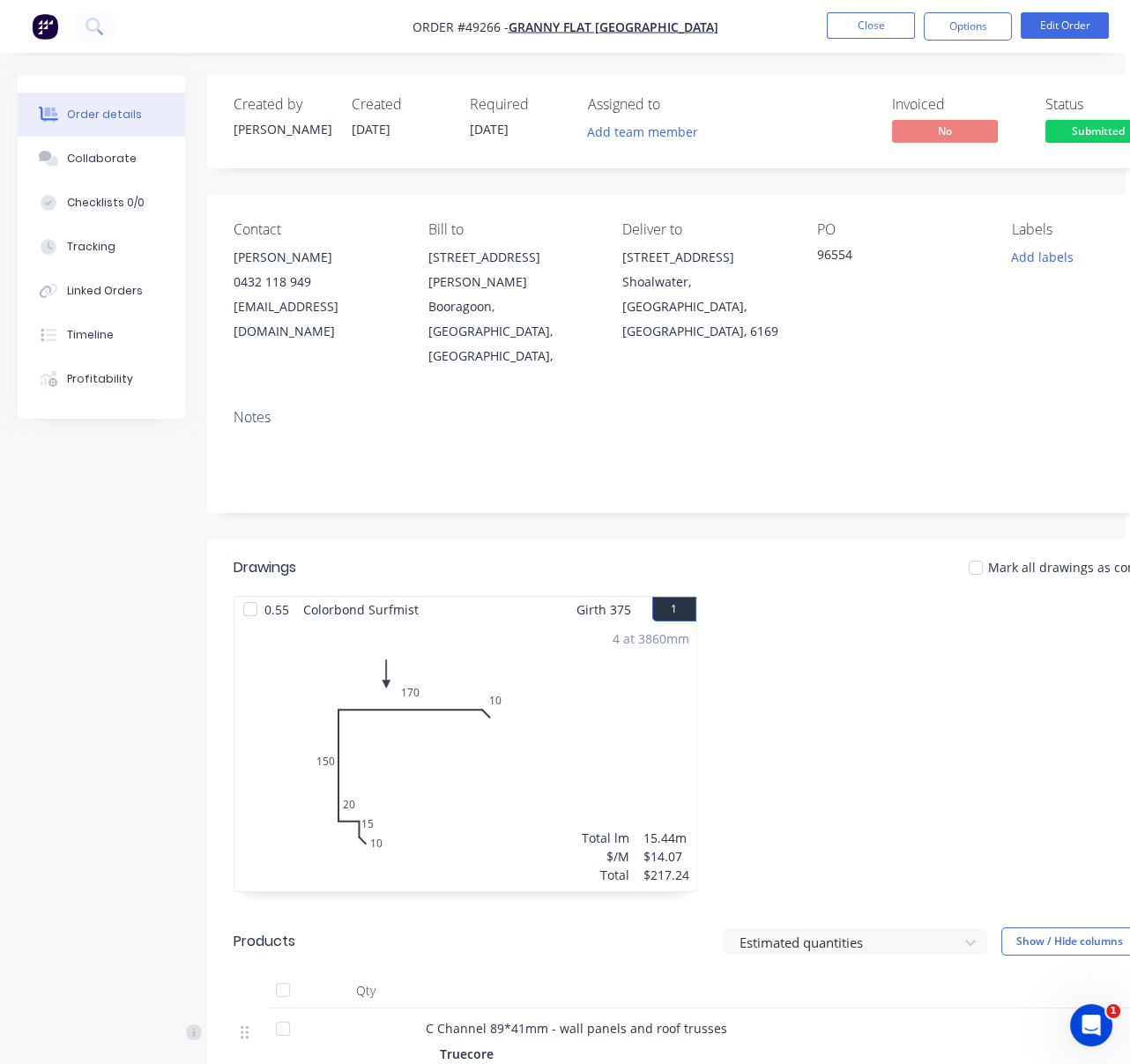
scroll to position [0, 236]
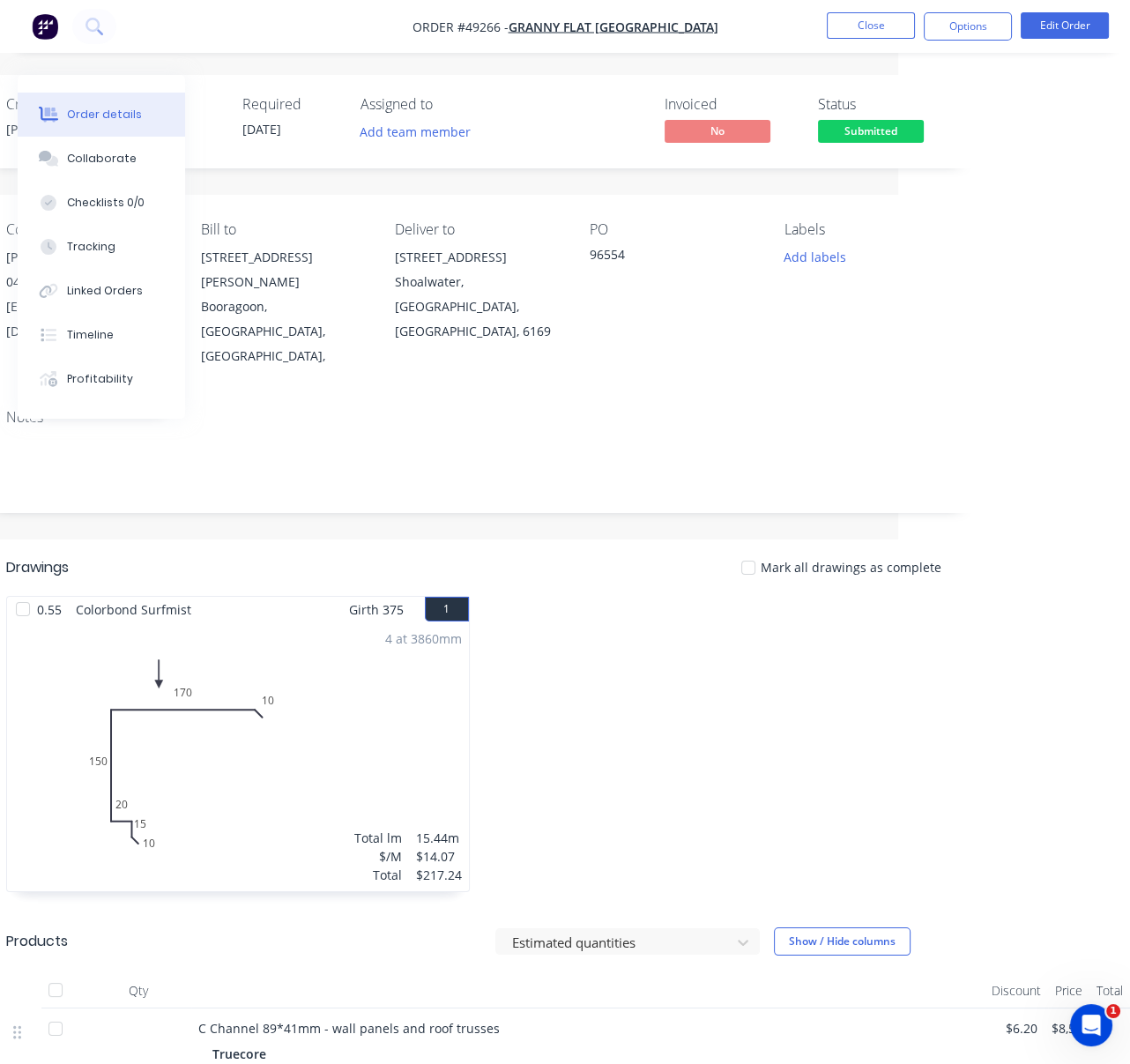
drag, startPoint x: 540, startPoint y: 522, endPoint x: 800, endPoint y: 519, distance: 260.0
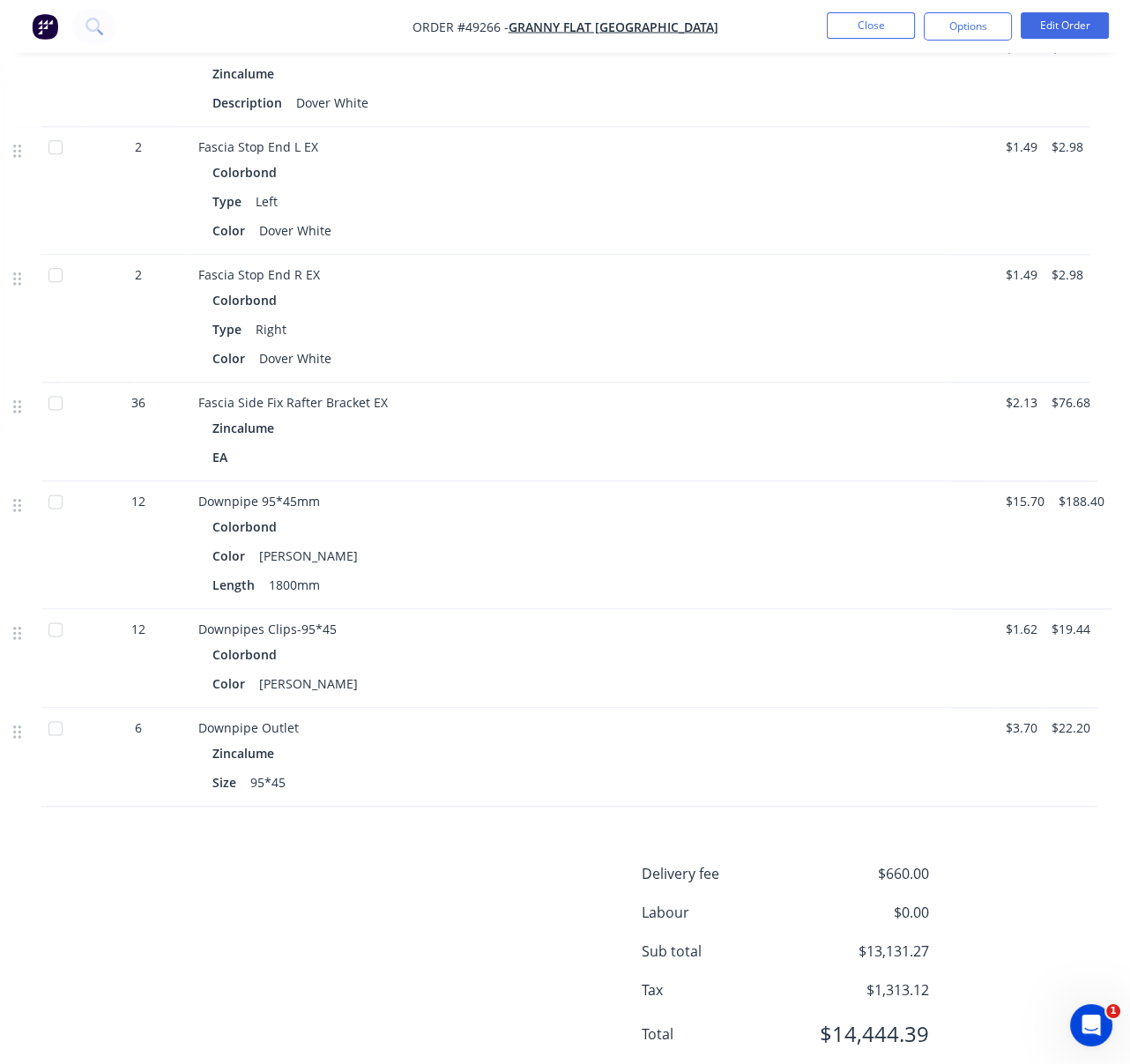
scroll to position [3179, 236]
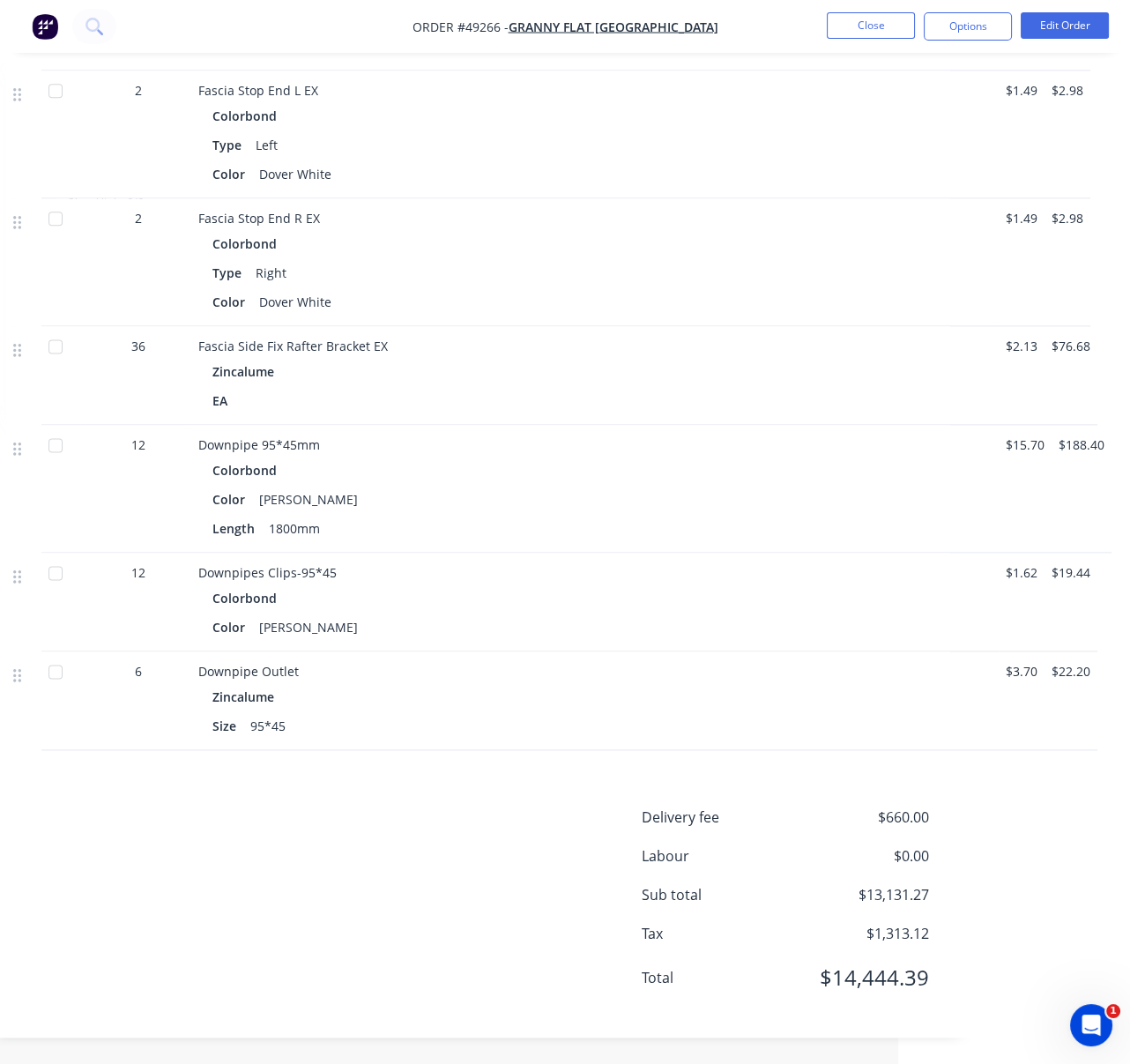
click at [464, 879] on div "Delivery fee $660.00 Labour $0.00 Sub total $13,131.27 Tax $1,313.12 Total $14,…" at bounding box center [478, 909] width 944 height 205
click at [865, 33] on button "Close" at bounding box center [871, 25] width 88 height 26
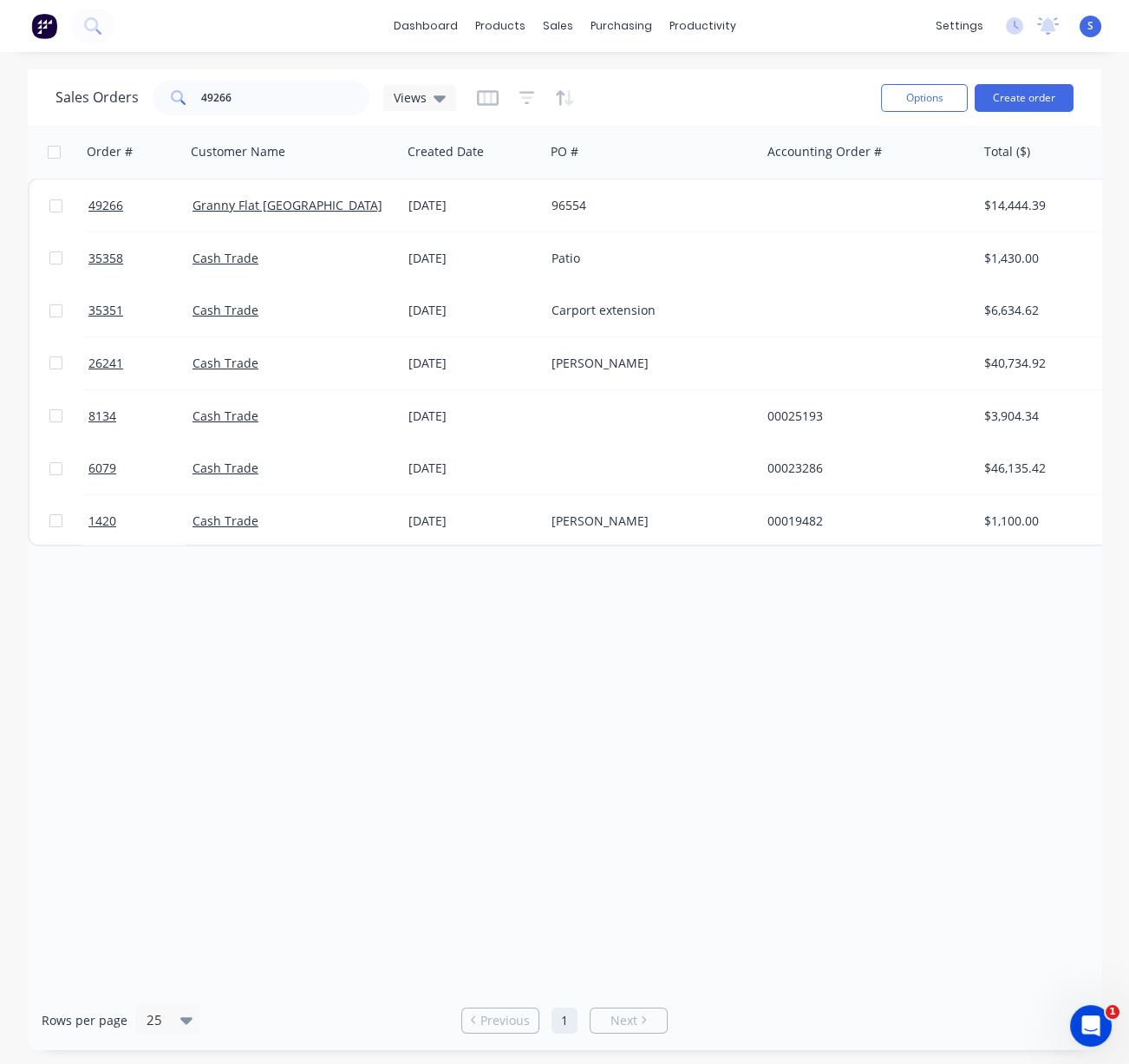
click at [442, 760] on div "Order # Customer Name Created Date PO # Accounting Order # Total ($) Created By…" at bounding box center [564, 558] width 1073 height 864
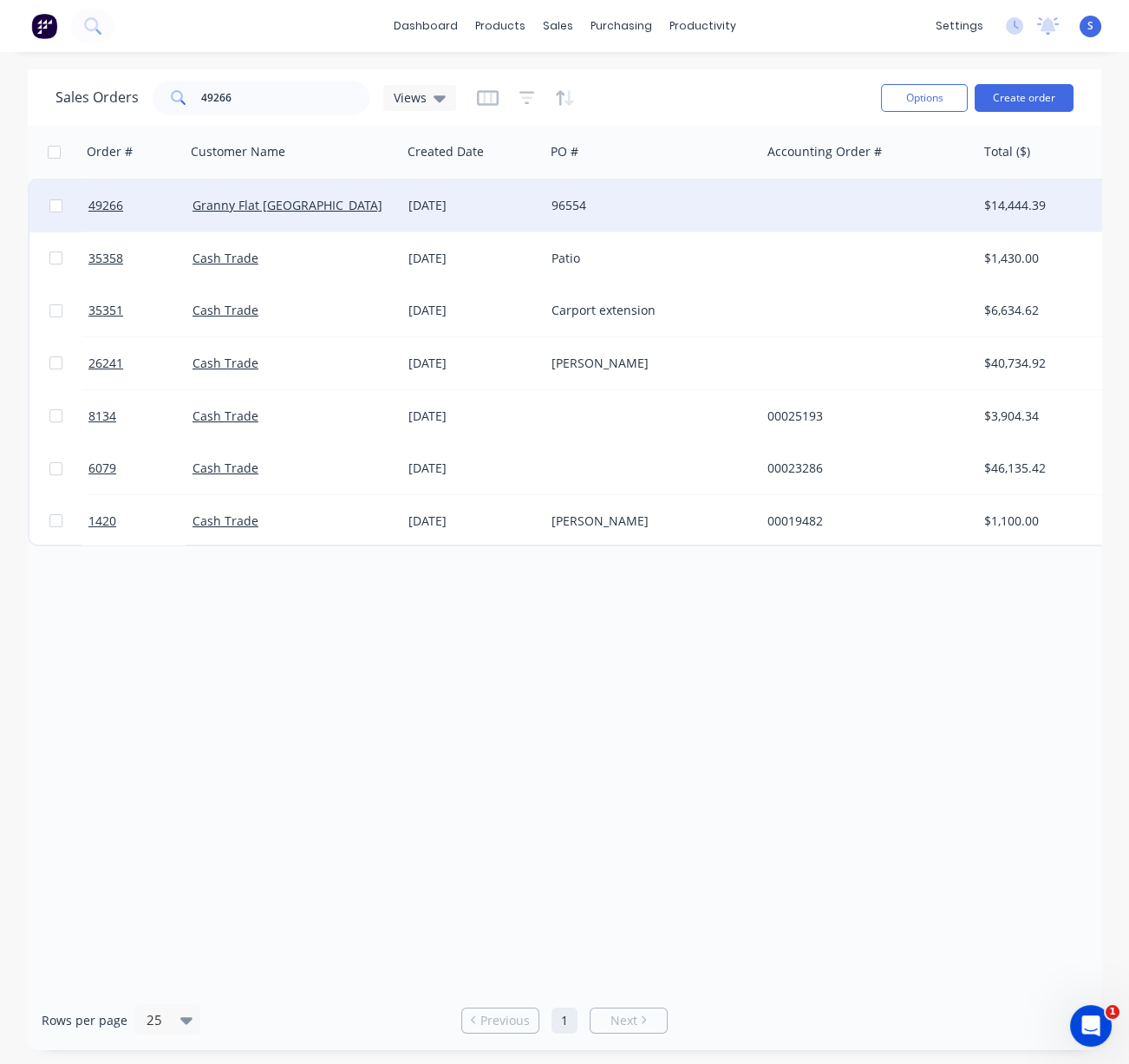
click at [371, 210] on div "Granny Flat [GEOGRAPHIC_DATA]" at bounding box center [289, 206] width 193 height 18
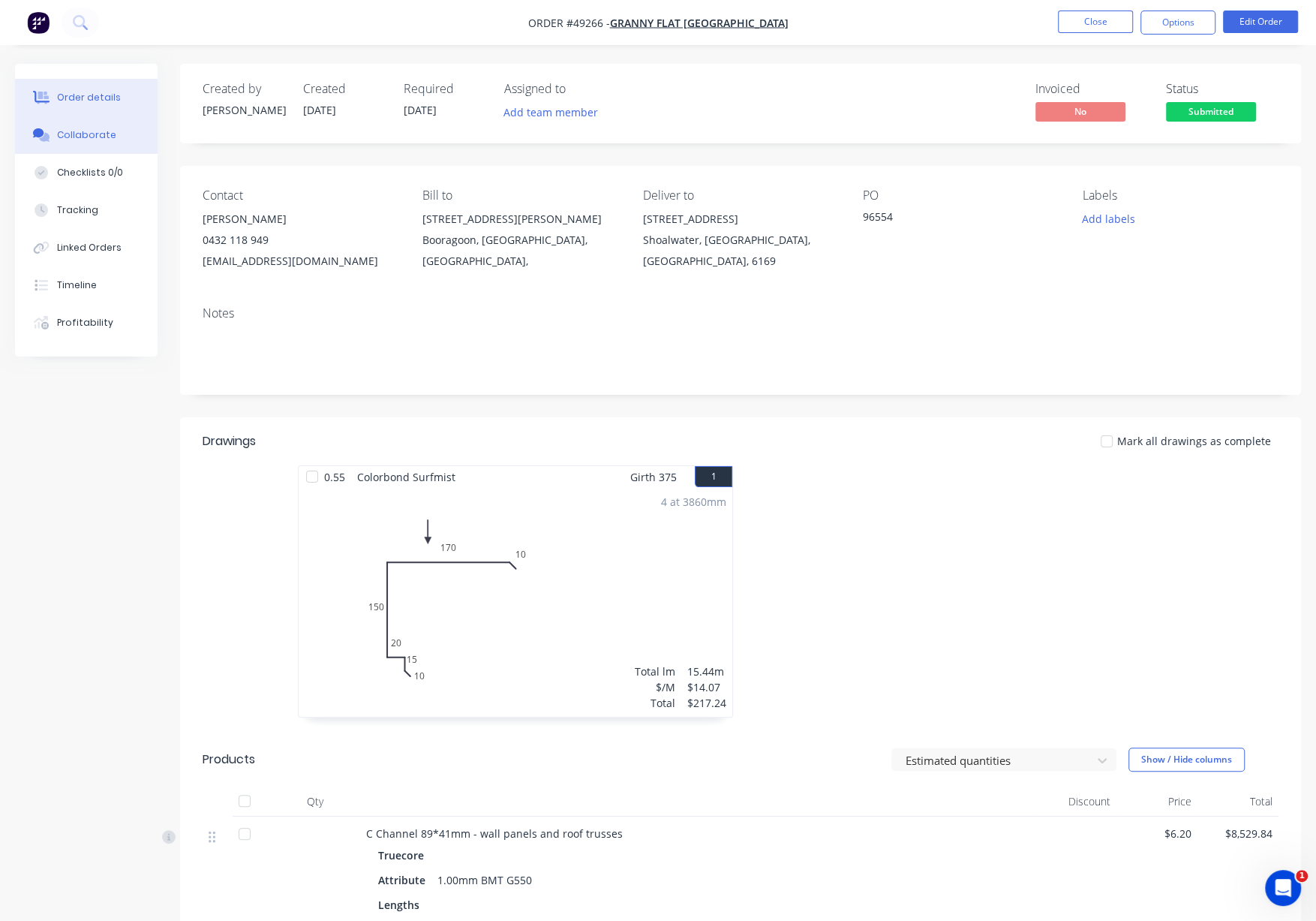
click at [109, 142] on div "Collaborate" at bounding box center [87, 135] width 60 height 14
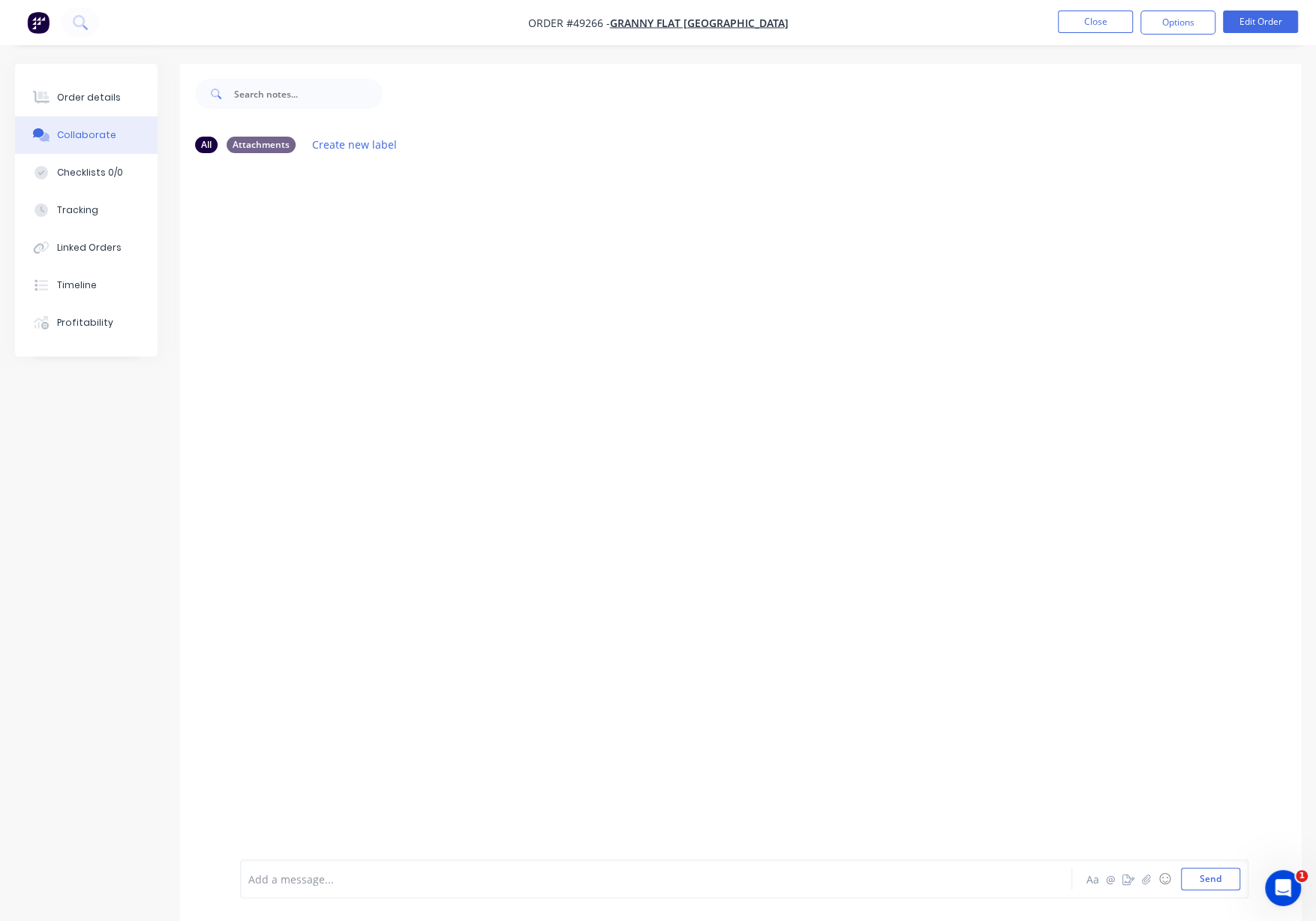
click at [859, 607] on div at bounding box center [741, 513] width 1121 height 695
click at [993, 877] on icon "button" at bounding box center [1129, 879] width 12 height 11
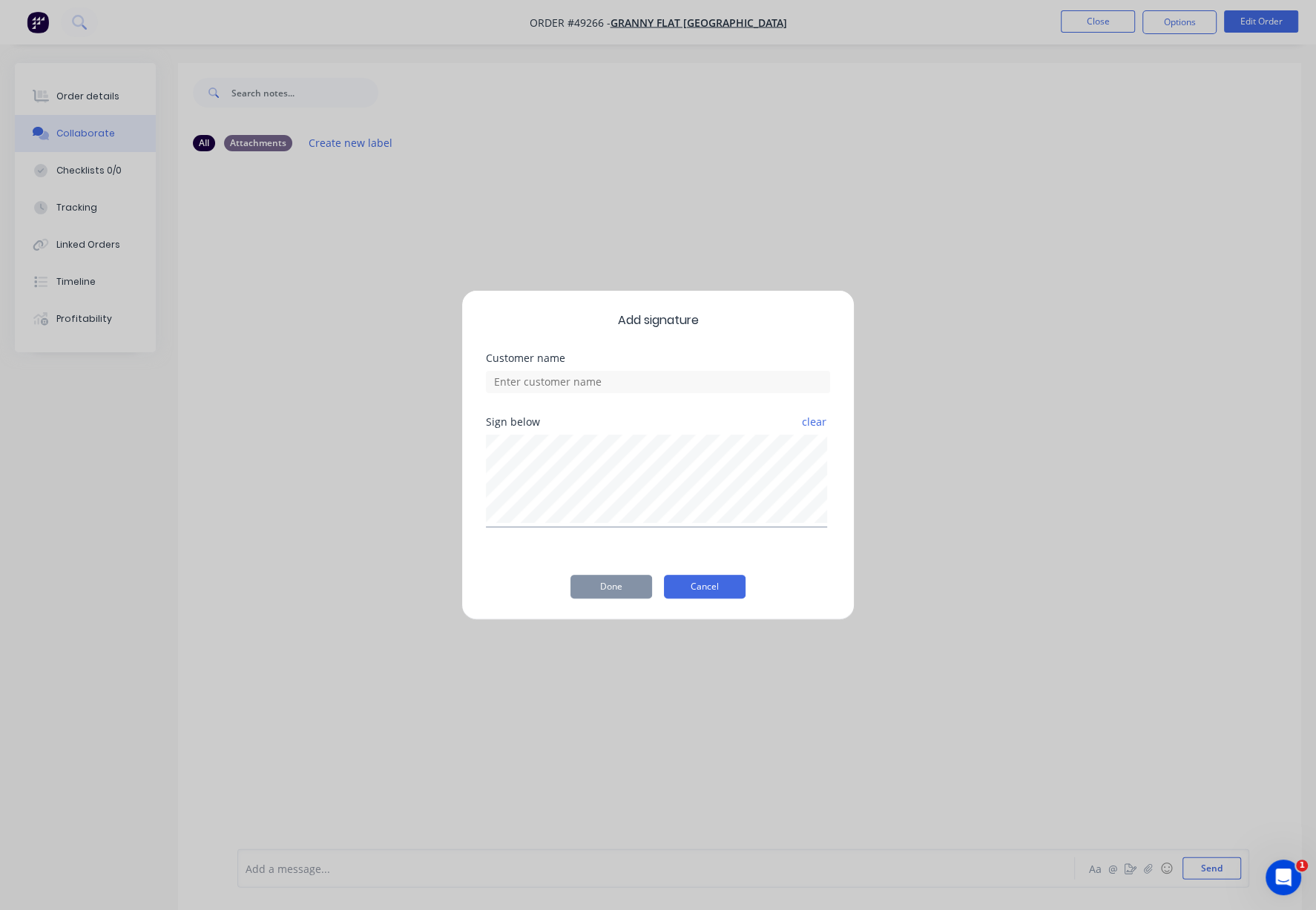
click at [717, 599] on button "Cancel" at bounding box center [704, 587] width 82 height 23
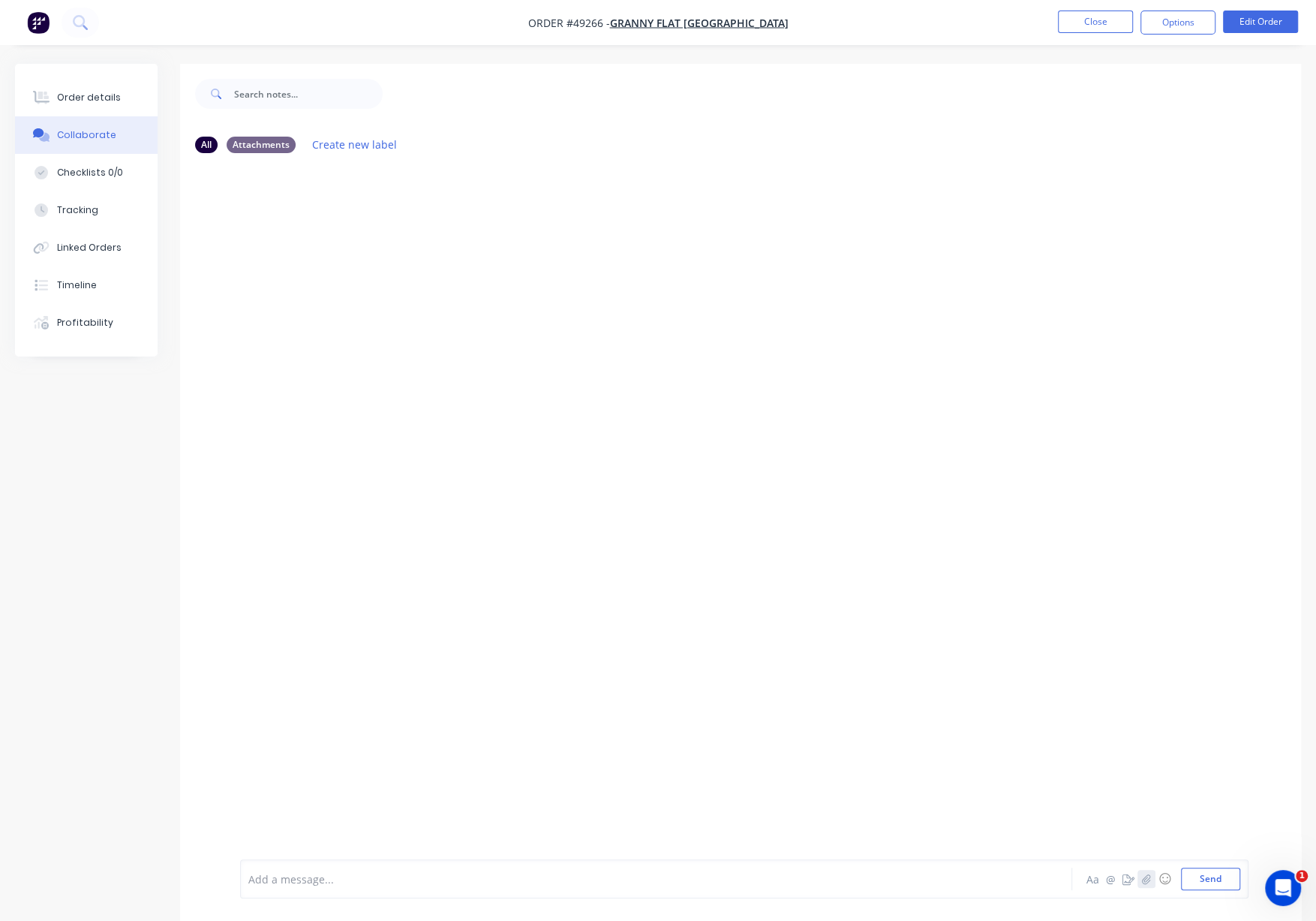
click at [993, 877] on icon "button" at bounding box center [1147, 879] width 9 height 11
click at [792, 334] on div at bounding box center [741, 513] width 1121 height 695
click at [798, 301] on div at bounding box center [741, 513] width 1121 height 695
click at [788, 334] on div at bounding box center [741, 513] width 1121 height 695
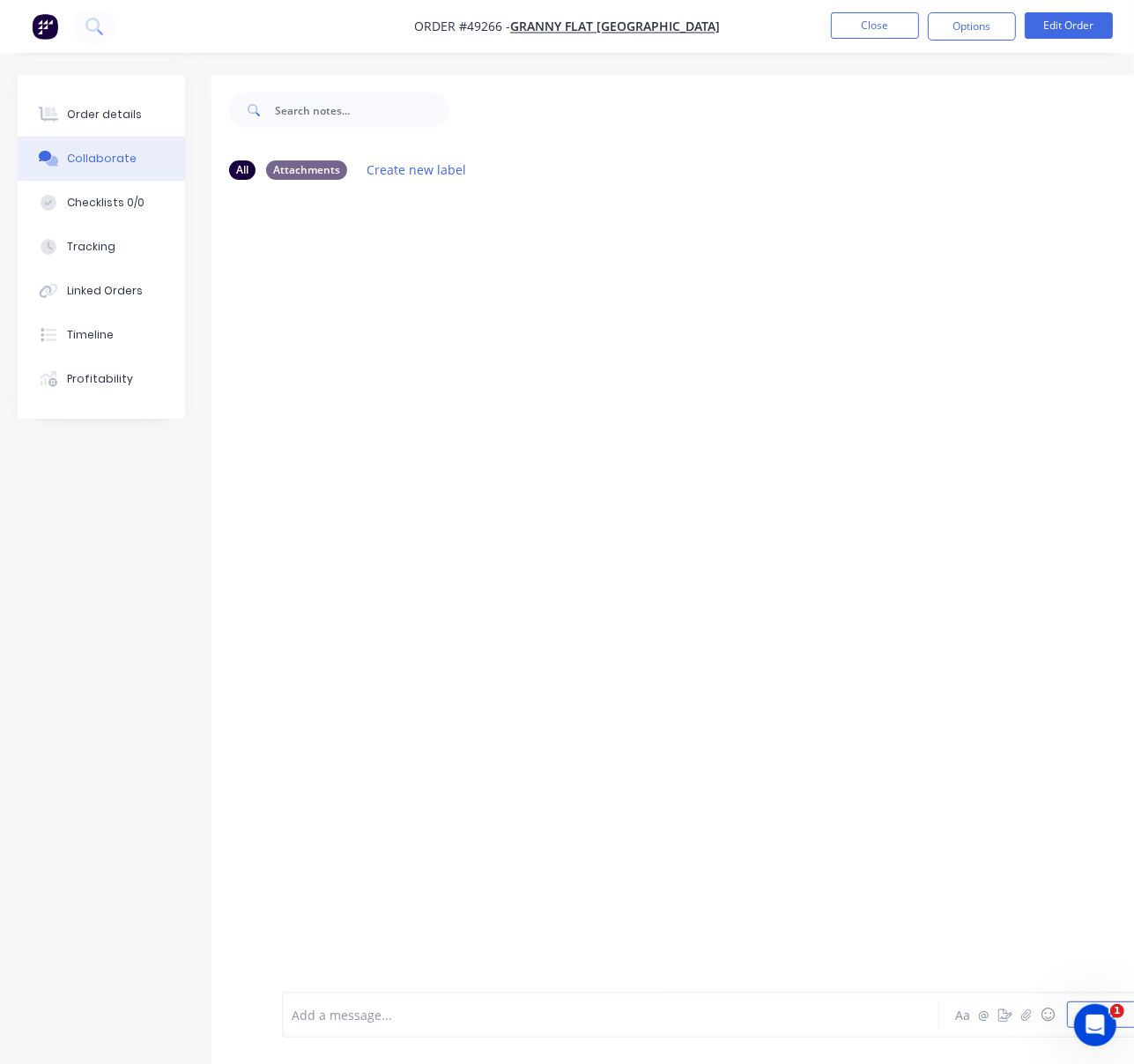
click at [548, 627] on div at bounding box center [710, 593] width 997 height 797
click at [883, 33] on button "Close" at bounding box center [875, 25] width 88 height 26
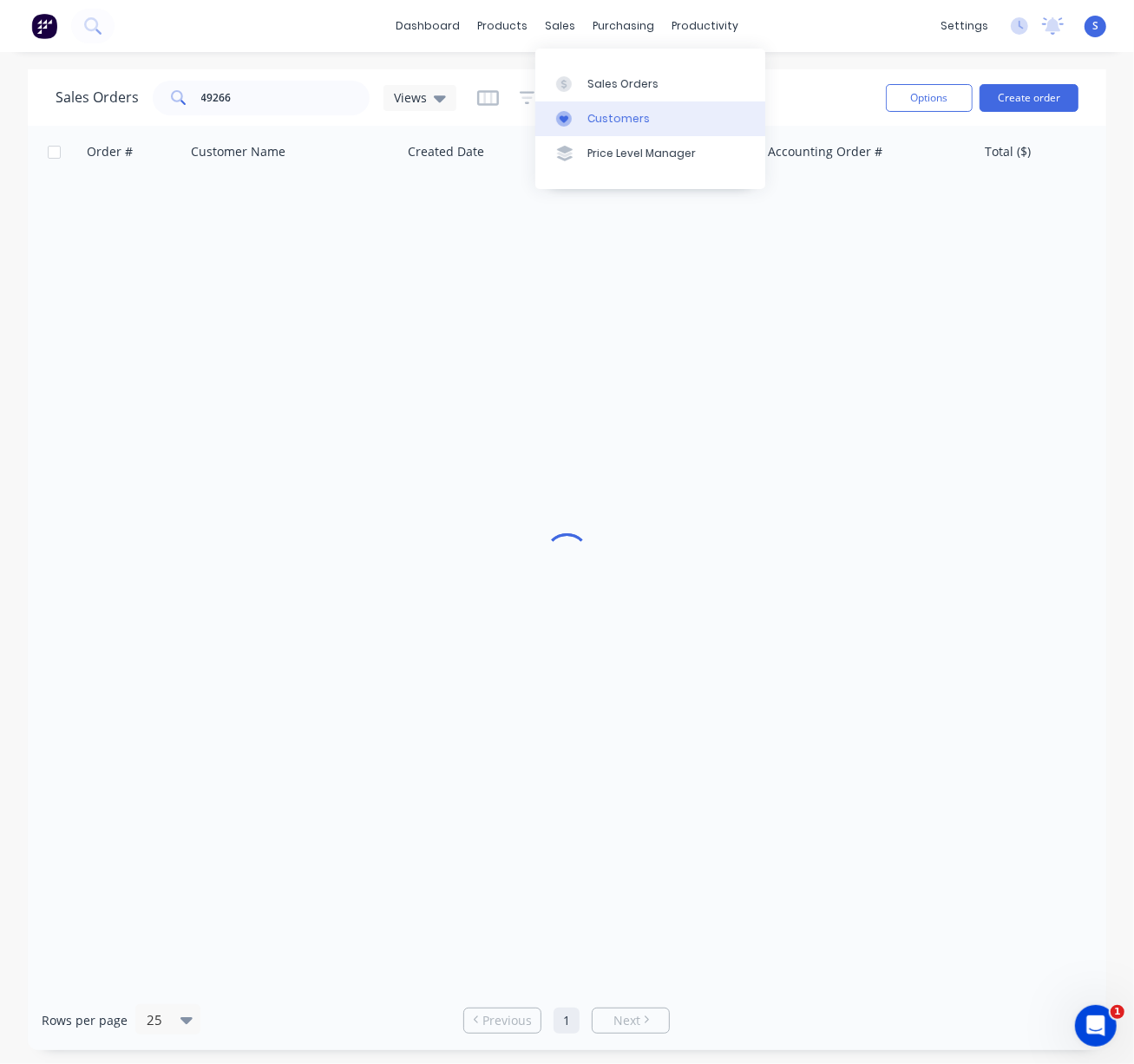
drag, startPoint x: 605, startPoint y: 96, endPoint x: 575, endPoint y: 108, distance: 32.3
click at [605, 96] on link "Sales Orders" at bounding box center [651, 83] width 230 height 34
drag, startPoint x: 243, startPoint y: 96, endPoint x: 210, endPoint y: 94, distance: 33.1
click at [212, 94] on input "49266" at bounding box center [285, 97] width 169 height 34
type input "4"
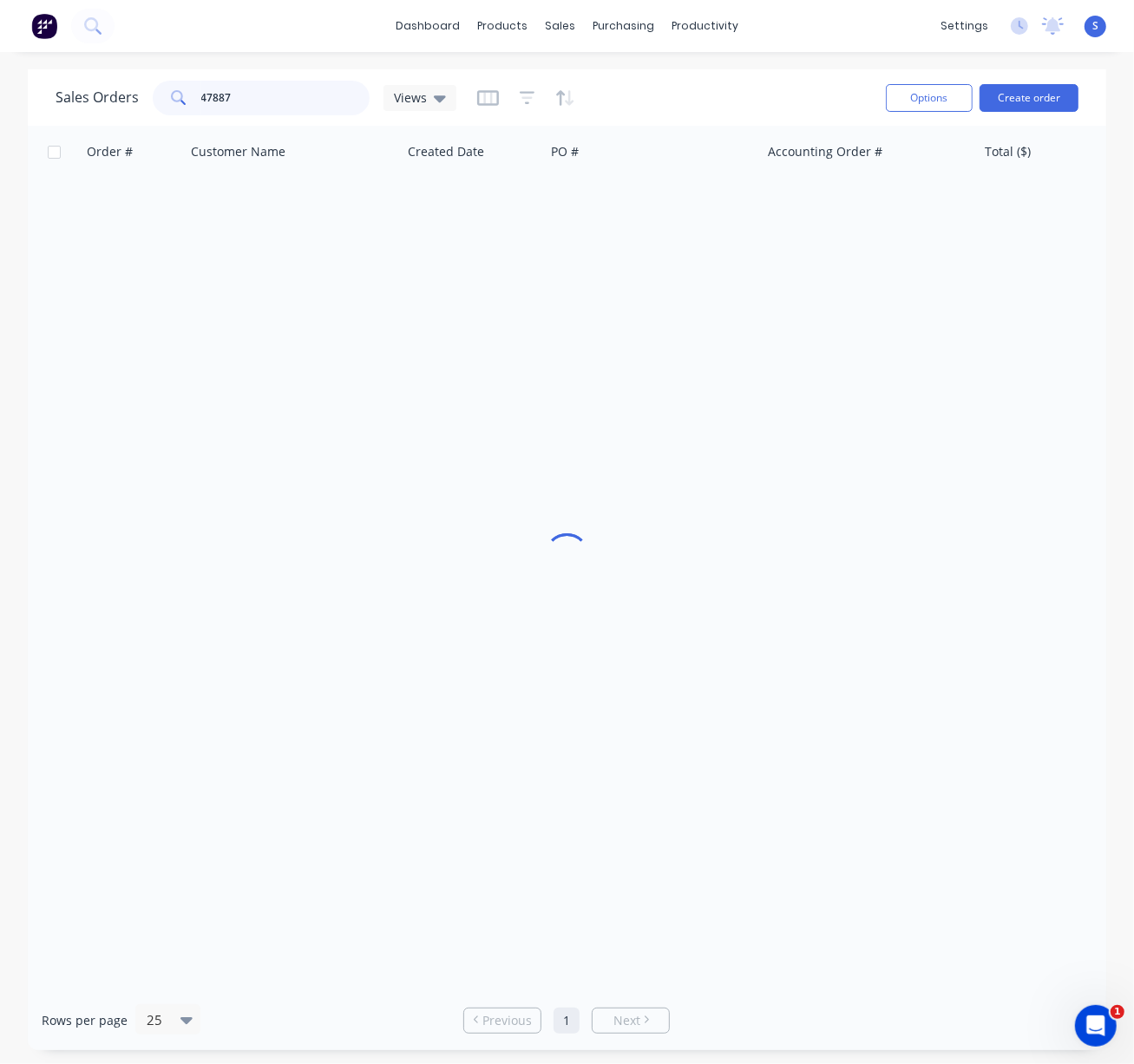
type input "47887"
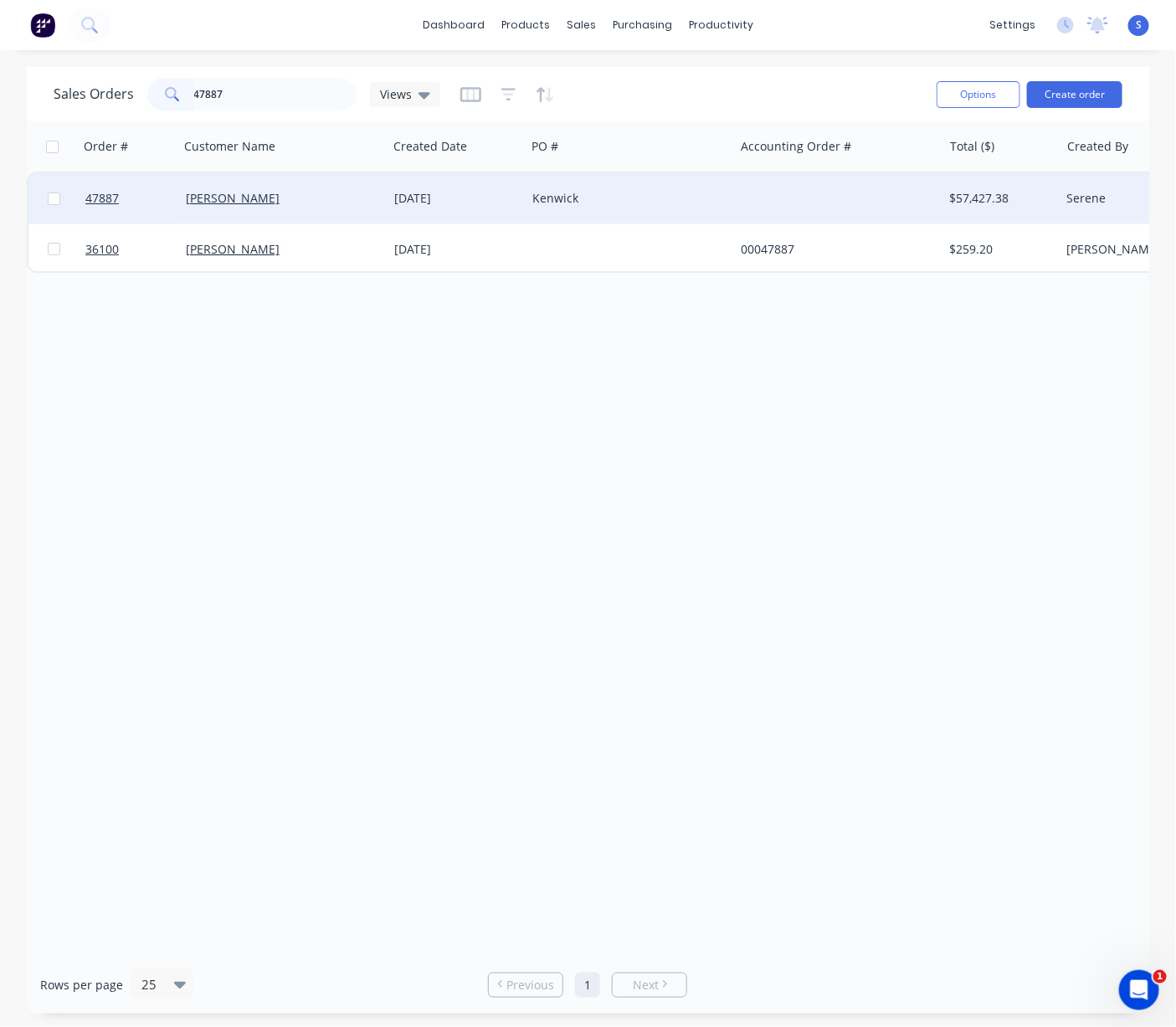
click at [307, 209] on div "[PERSON_NAME]" at bounding box center [283, 198] width 208 height 50
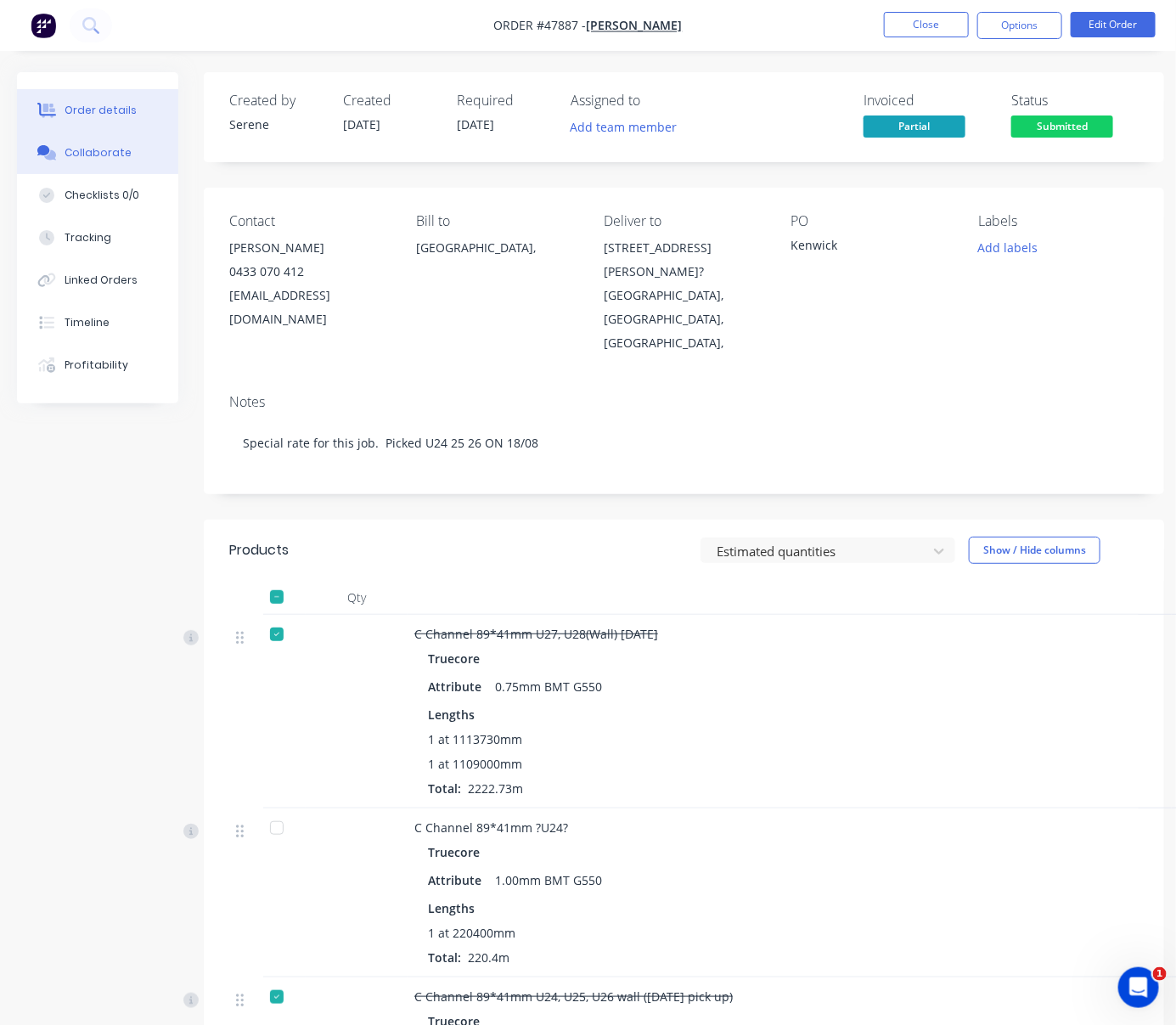
click at [109, 160] on div "Collaborate" at bounding box center [99, 153] width 67 height 16
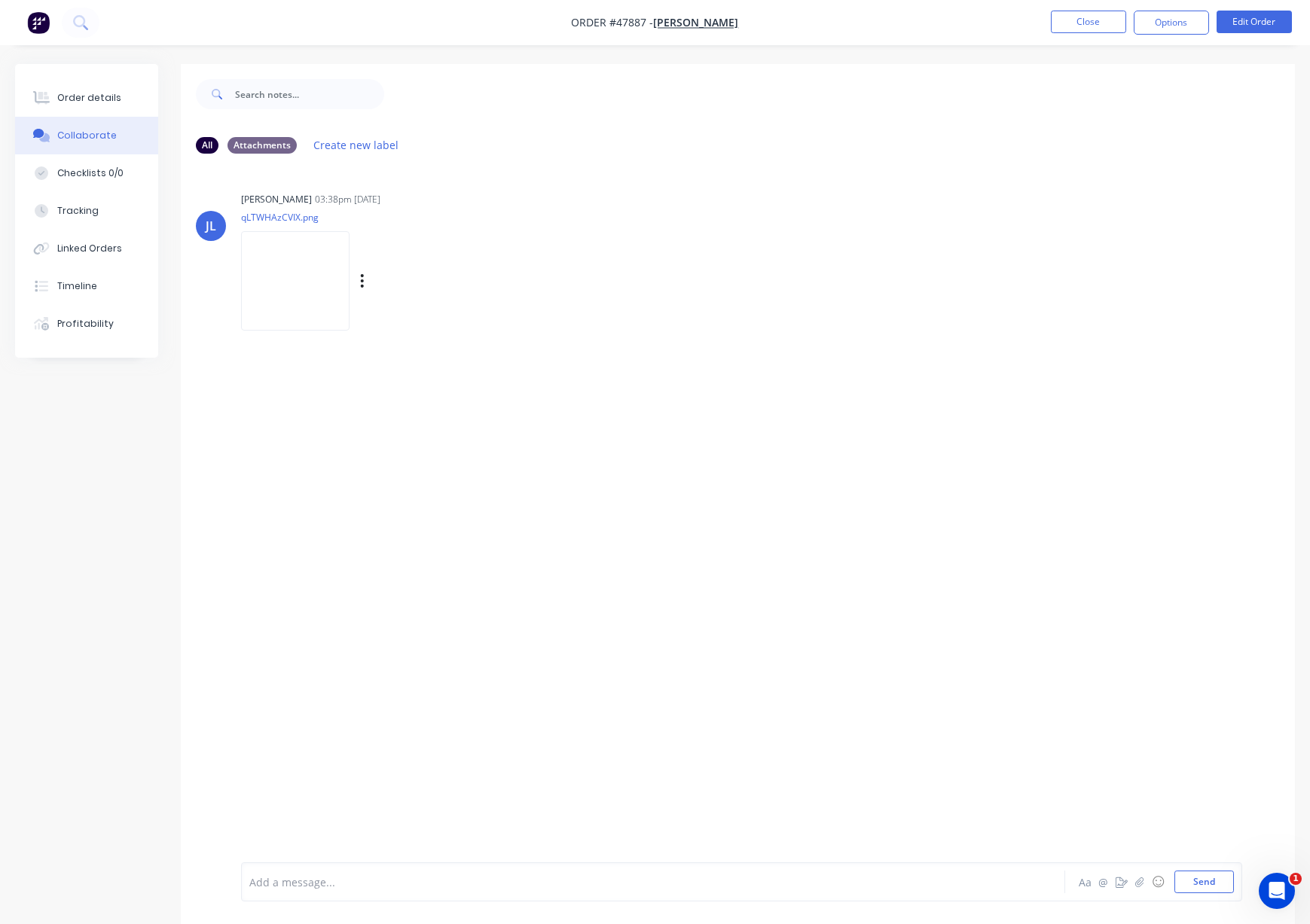
click at [296, 288] on img at bounding box center [295, 280] width 108 height 99
click at [610, 267] on div "Juana Liu 03:38pm 26/09/25 qLTWHAzCVIX.png Labels Download Delete" at bounding box center [476, 256] width 470 height 136
click at [75, 97] on div "Order details" at bounding box center [89, 98] width 64 height 14
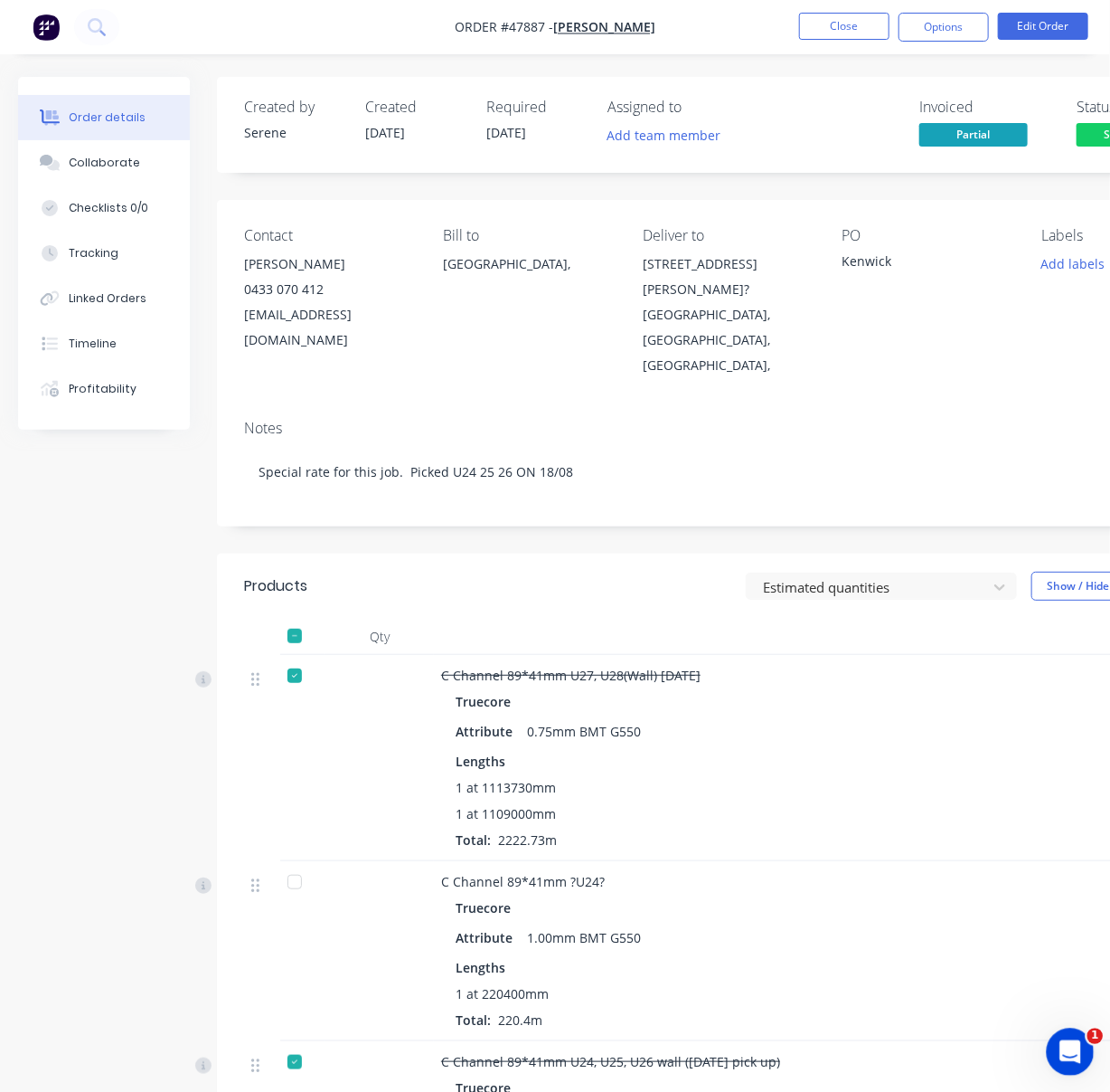
click at [1081, 1063] on div "Open Intercom Messenger" at bounding box center [1068, 1049] width 60 height 60
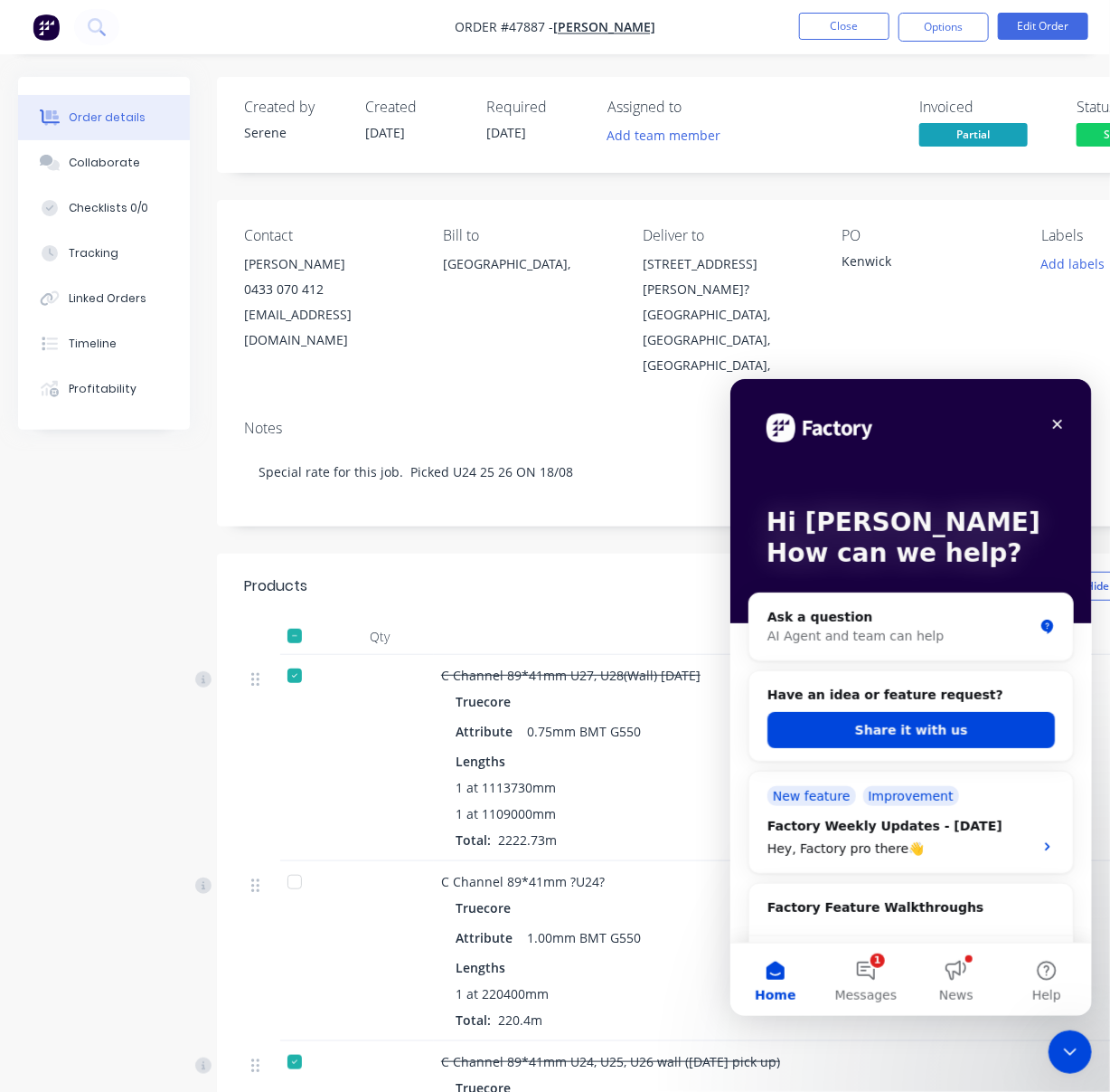
click at [885, 969] on button "1 Messages" at bounding box center [865, 979] width 90 height 73
click at [862, 962] on button "1 Messages" at bounding box center [865, 979] width 90 height 73
click at [863, 980] on button "1 Messages" at bounding box center [865, 979] width 90 height 73
click at [864, 980] on button "1 Messages" at bounding box center [865, 979] width 90 height 73
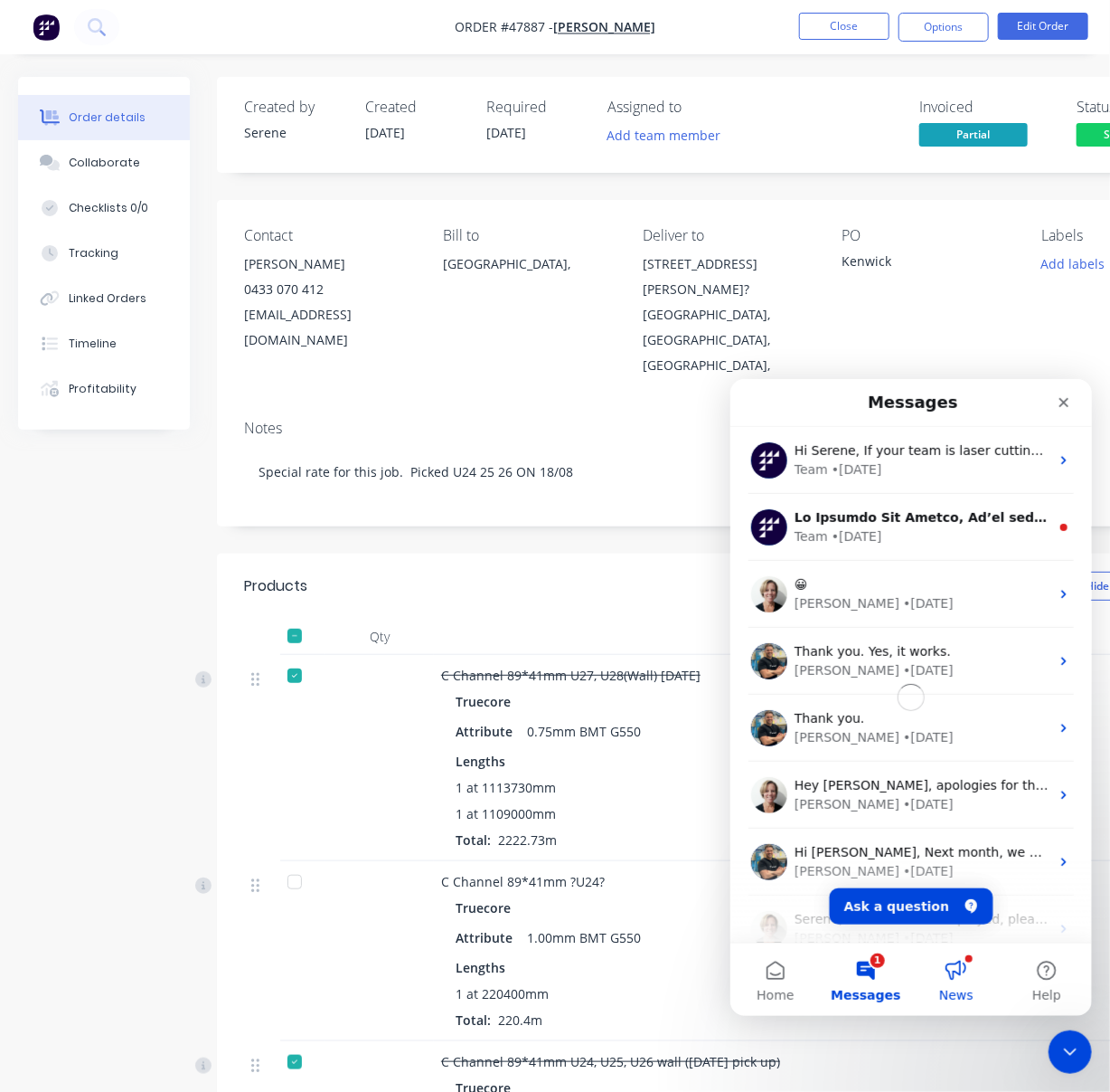
click at [954, 980] on main "Hi Serene How can we help? Ask a question AI Agent and team can help Have an id…" at bounding box center [910, 696] width 362 height 637
click at [871, 968] on button "1 Messages" at bounding box center [865, 979] width 90 height 73
click at [864, 977] on button "1 Messages" at bounding box center [865, 979] width 90 height 73
click at [917, 911] on button "Ask a question" at bounding box center [911, 905] width 164 height 36
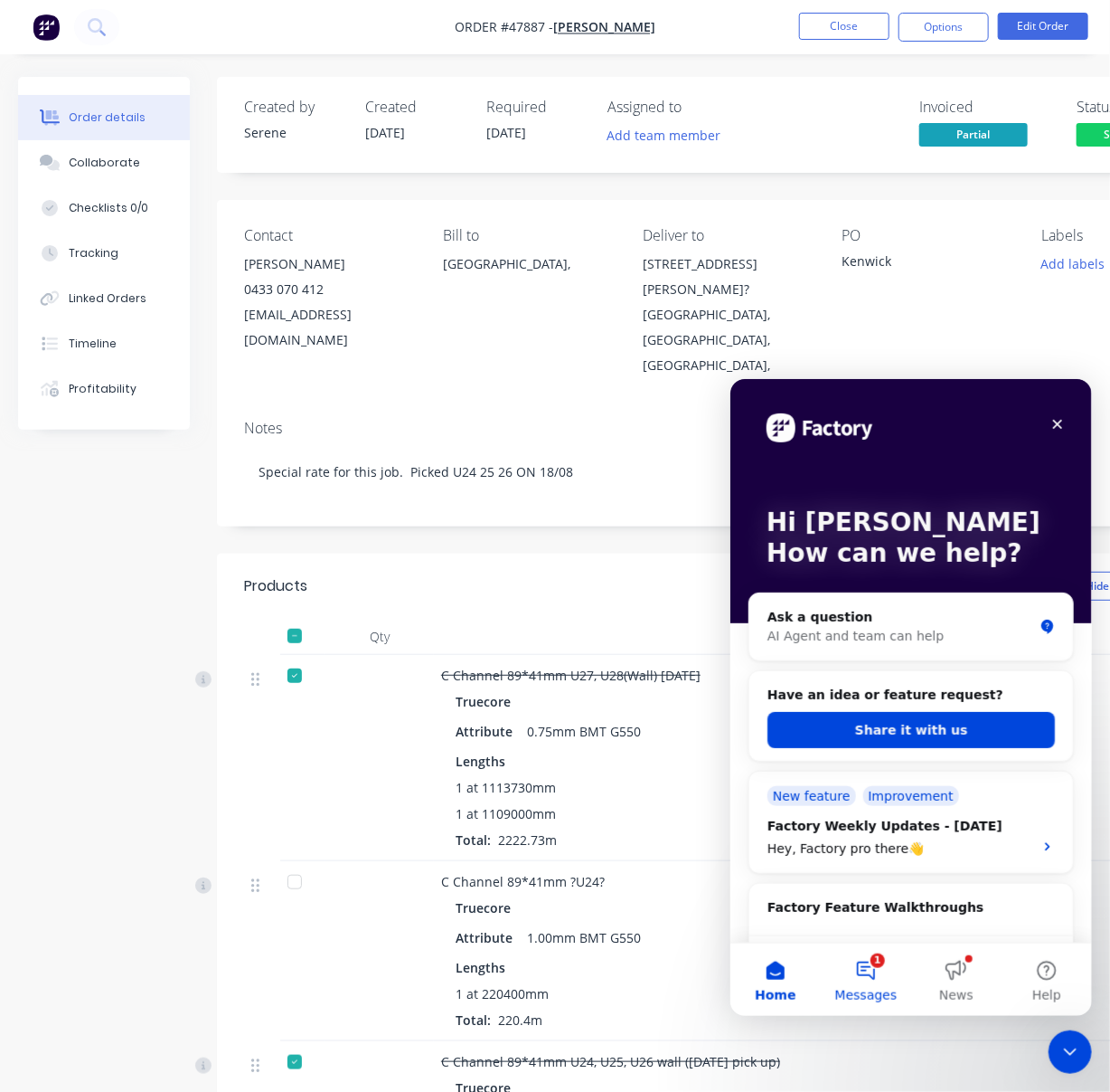
click at [859, 1007] on button "1 Messages" at bounding box center [865, 979] width 90 height 73
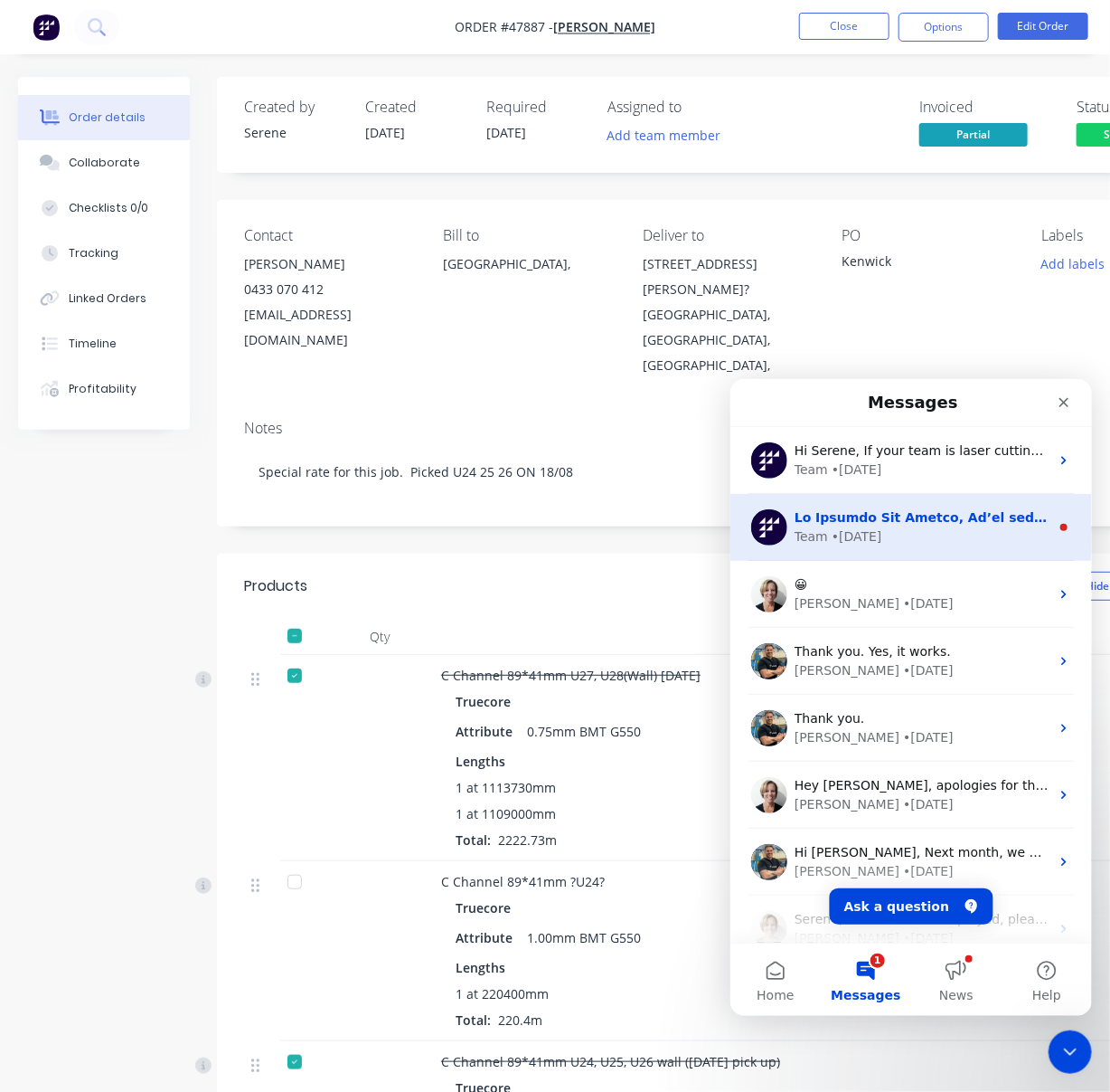
click at [905, 528] on div "Team • 1w ago" at bounding box center [921, 535] width 255 height 19
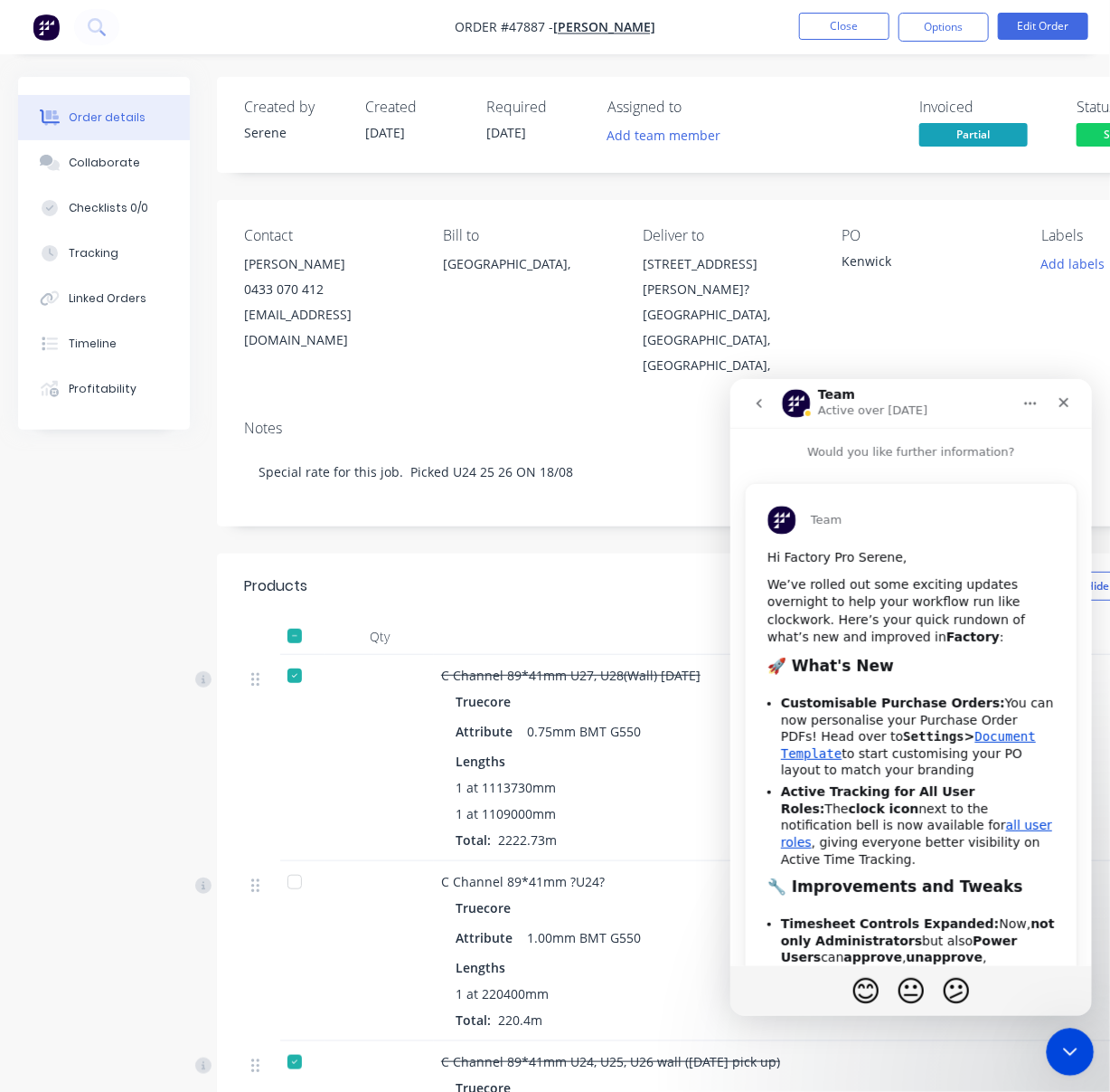
click at [1080, 1039] on div "Close Intercom Messenger" at bounding box center [1067, 1049] width 43 height 43
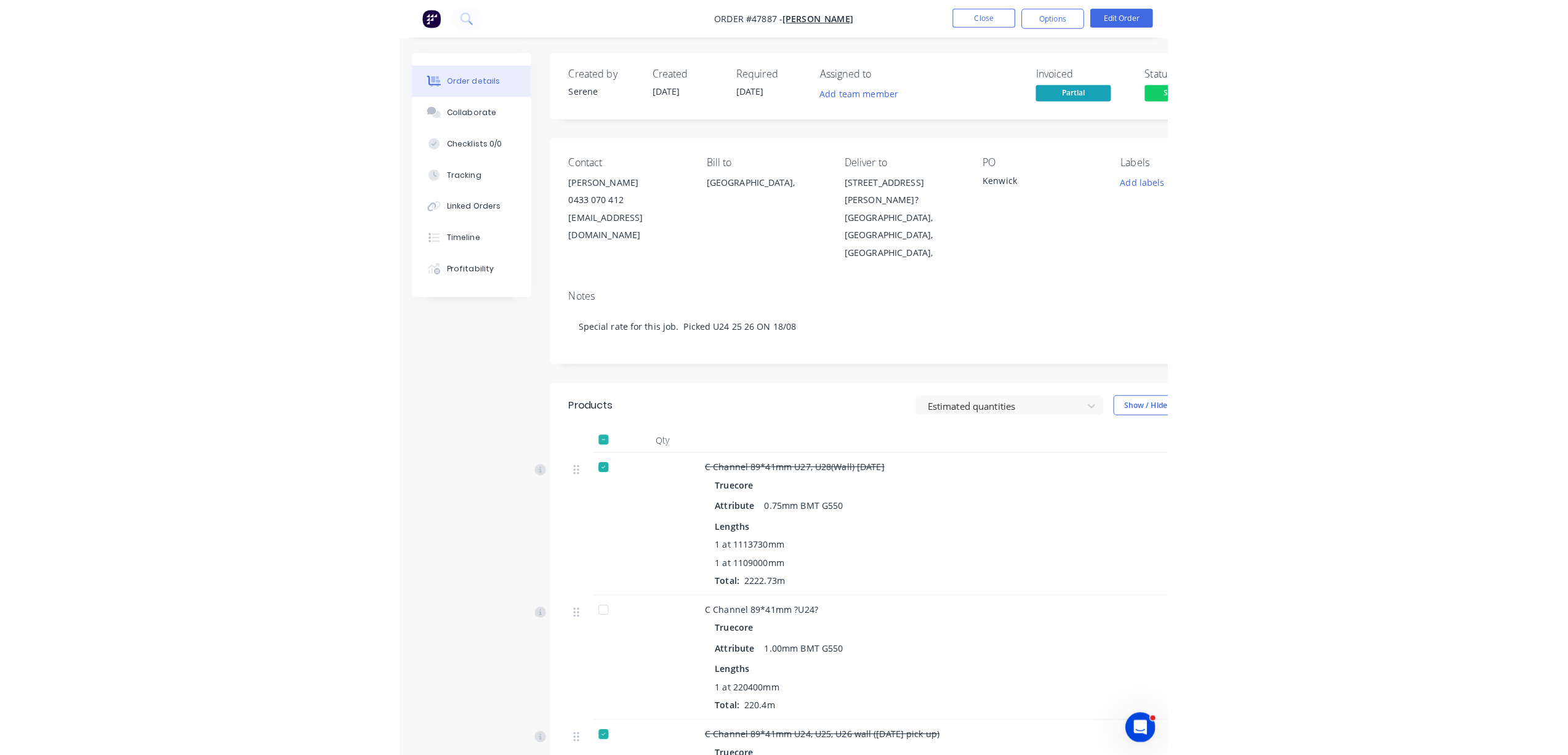
scroll to position [421, 0]
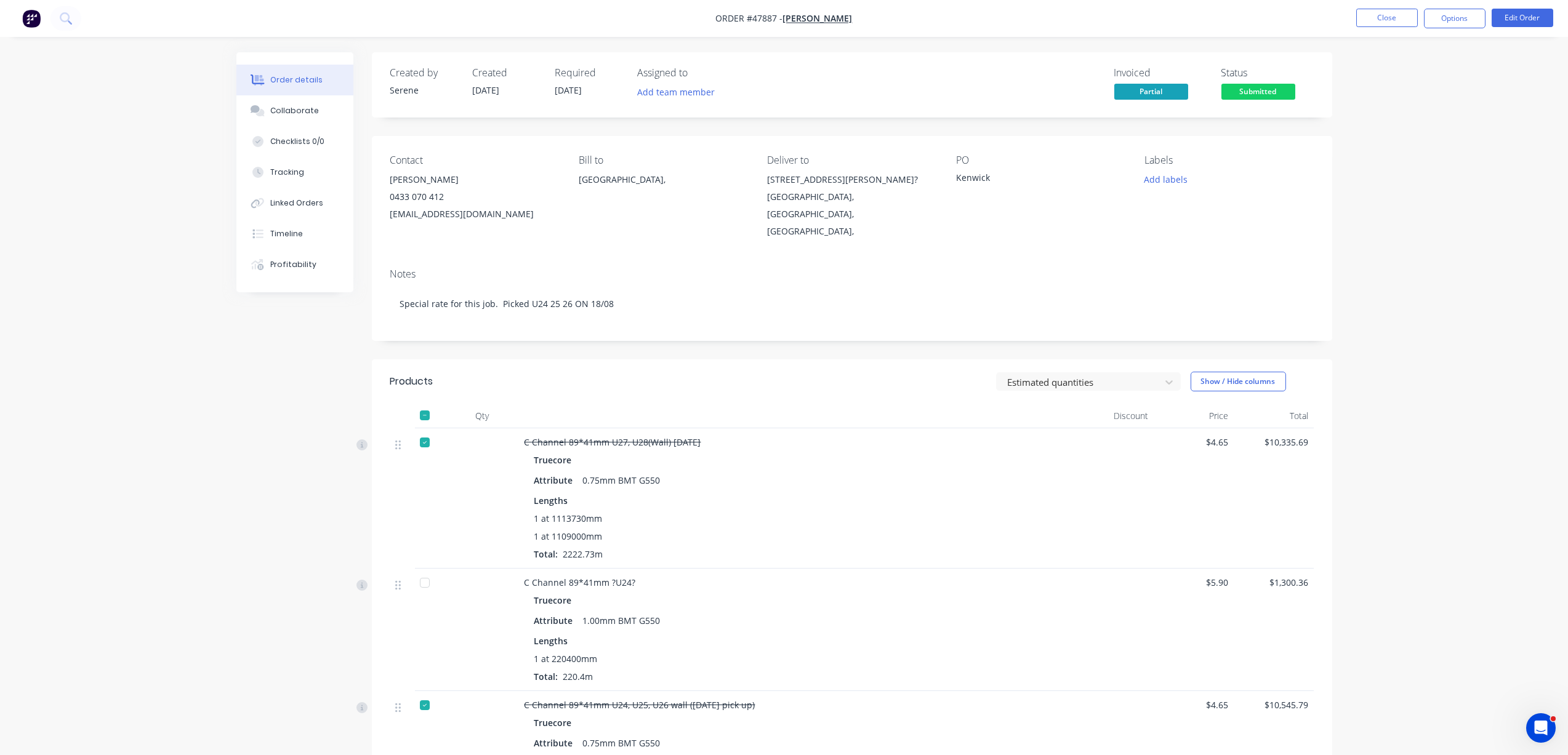
click at [31, 18] on img "button" at bounding box center [31, 18] width 18 height 18
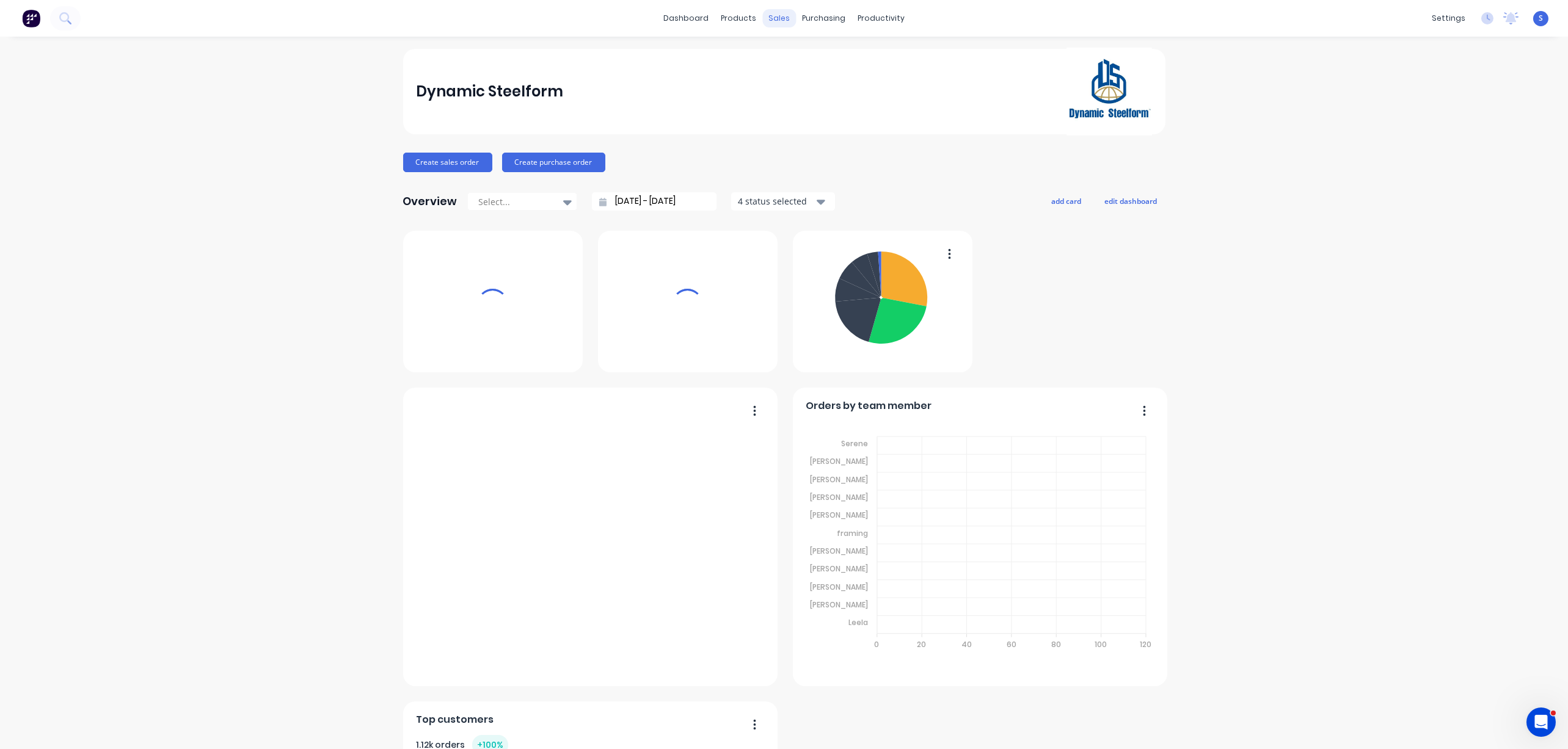
click at [780, 21] on div "sales" at bounding box center [779, 18] width 34 height 18
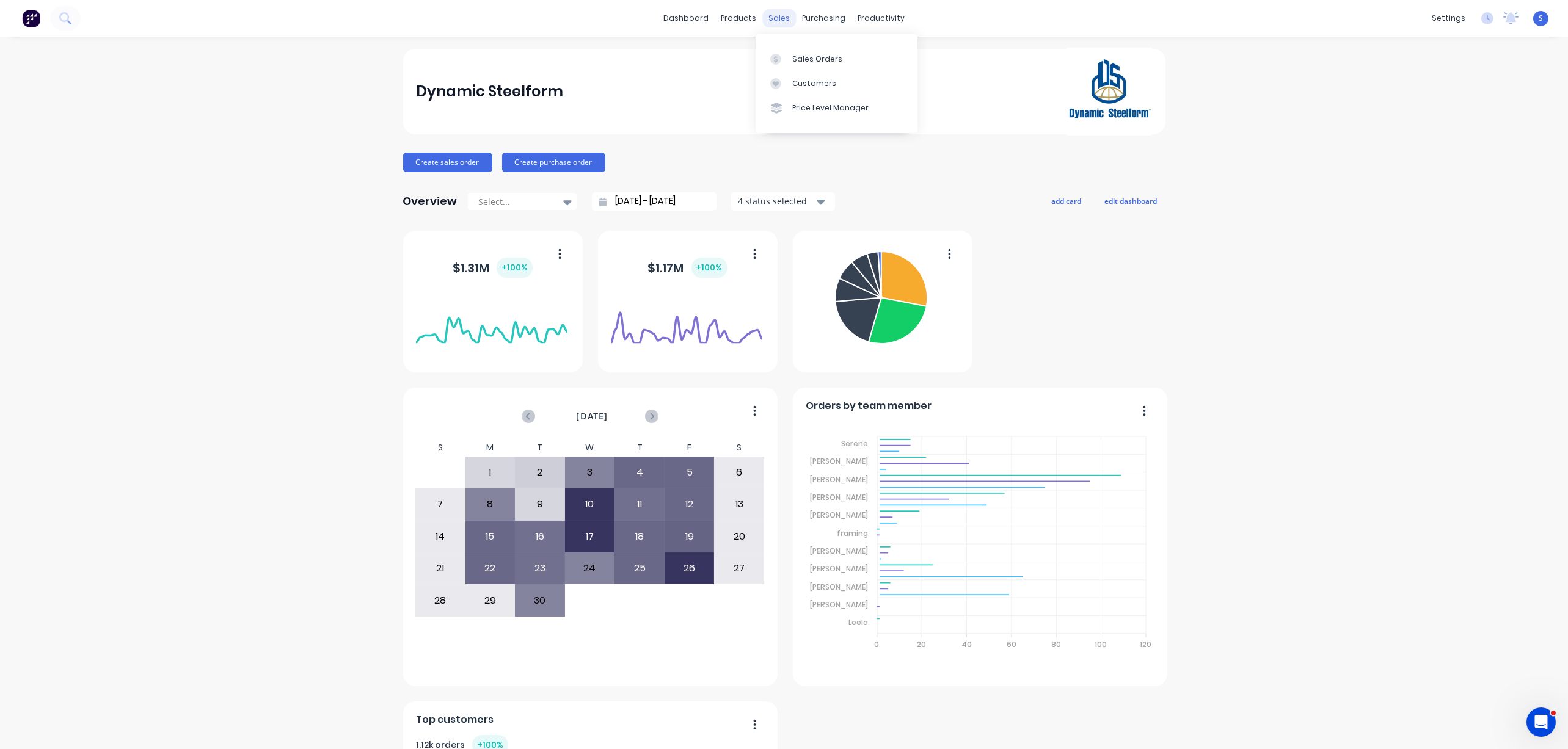
click at [771, 20] on div "sales" at bounding box center [779, 18] width 34 height 18
click at [794, 55] on div "Sales Orders" at bounding box center [817, 59] width 50 height 11
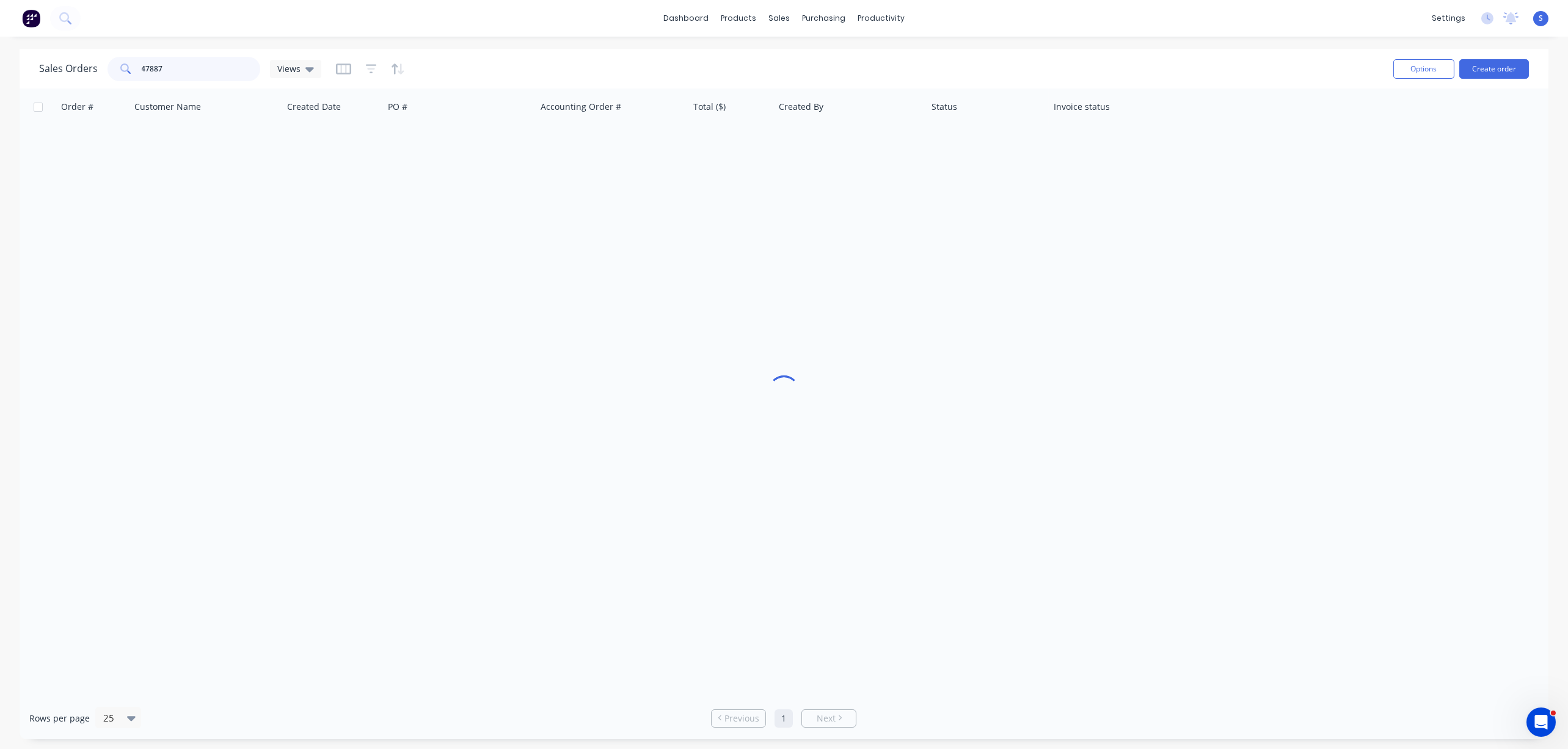
drag, startPoint x: 217, startPoint y: 72, endPoint x: 24, endPoint y: 62, distance: 193.3
click at [19, 62] on div "Sales Orders 47887 Views Options Create order Order # Customer Name Created Dat…" at bounding box center [784, 394] width 1568 height 691
type input "48304"
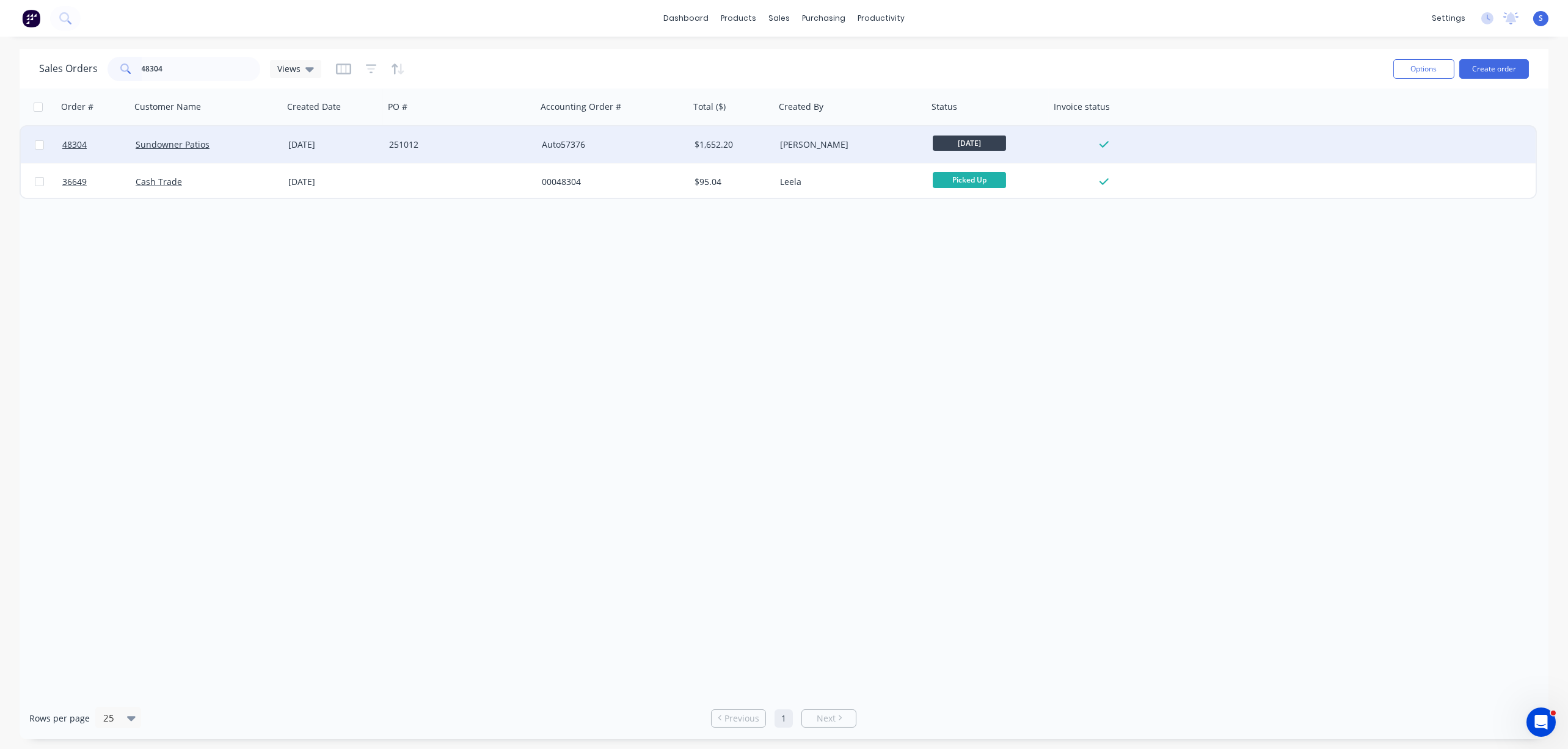
click at [250, 136] on div "Sundowner Patios" at bounding box center [207, 144] width 153 height 37
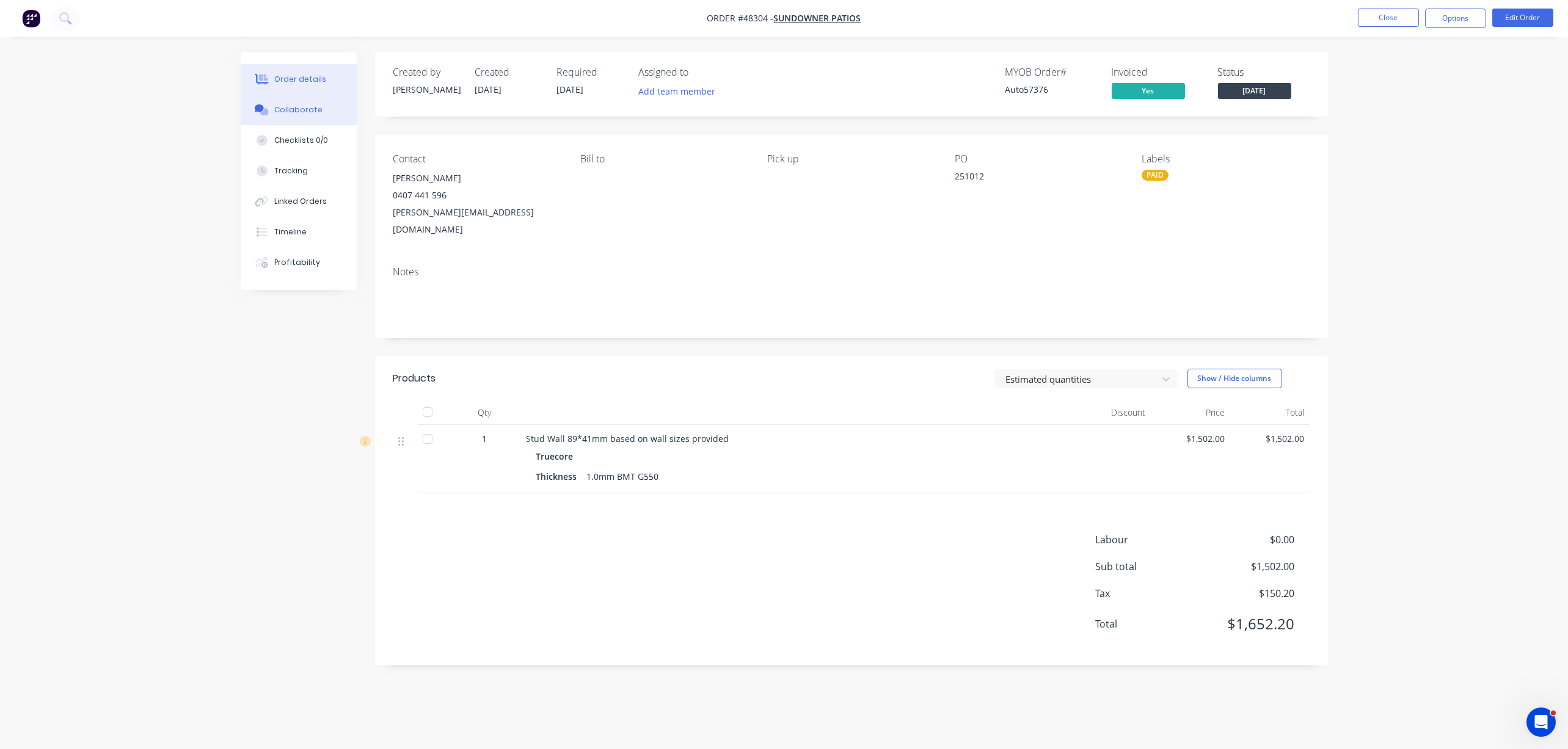
click at [292, 109] on div "Collaborate" at bounding box center [299, 110] width 49 height 11
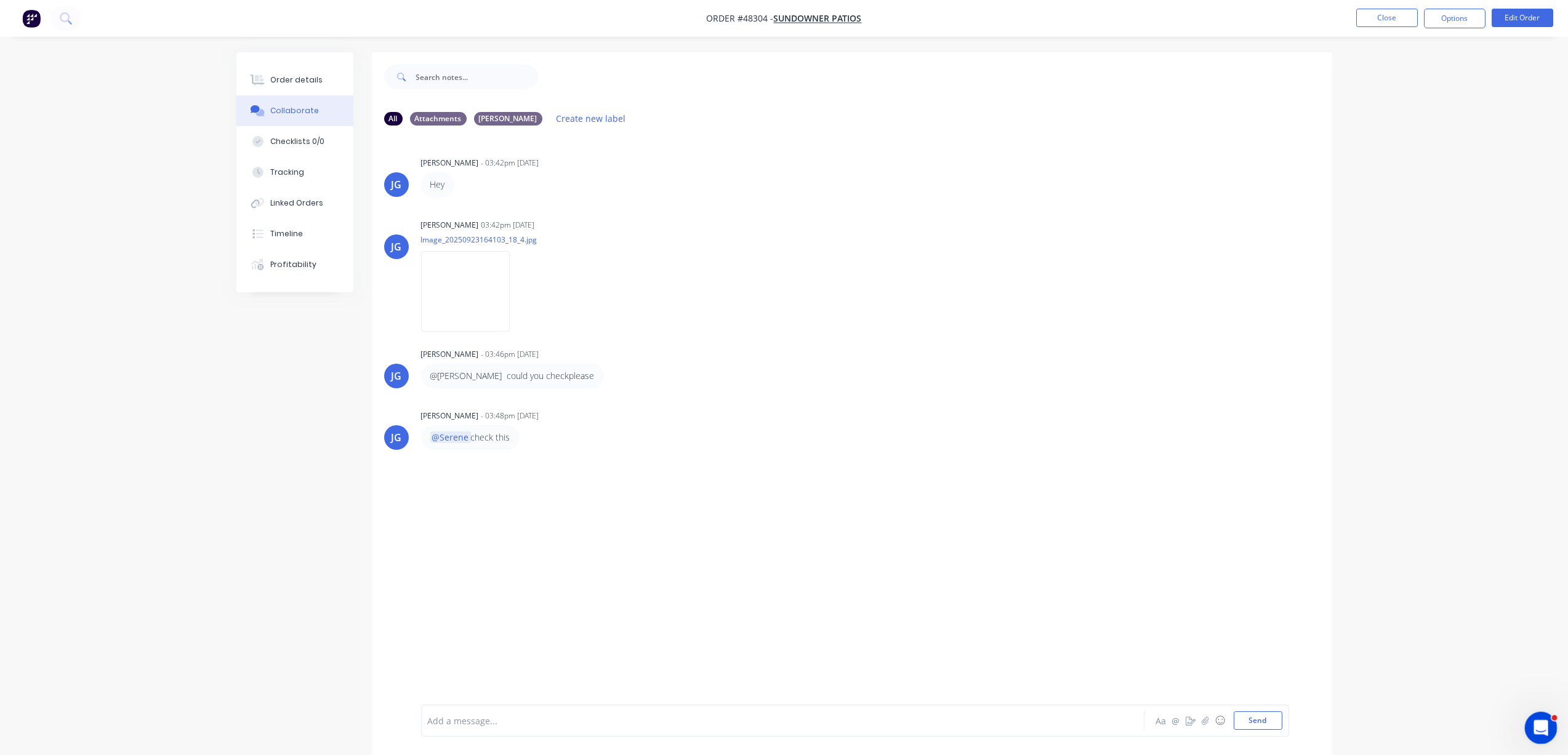
click at [814, 726] on icon "Open Intercom Messenger" at bounding box center [1539, 726] width 20 height 20
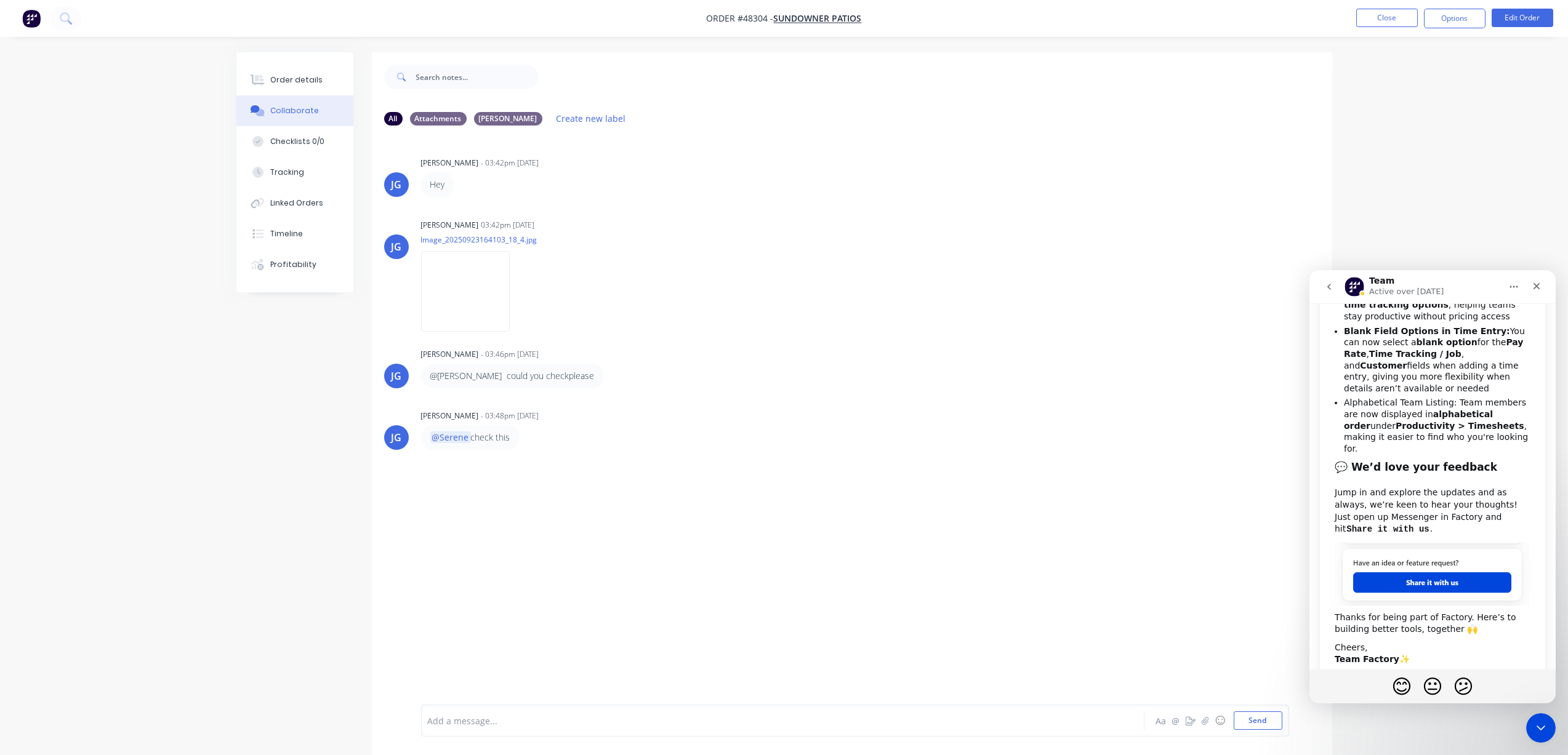
scroll to position [421, 0]
click at [814, 292] on button "go back" at bounding box center [1328, 287] width 23 height 23
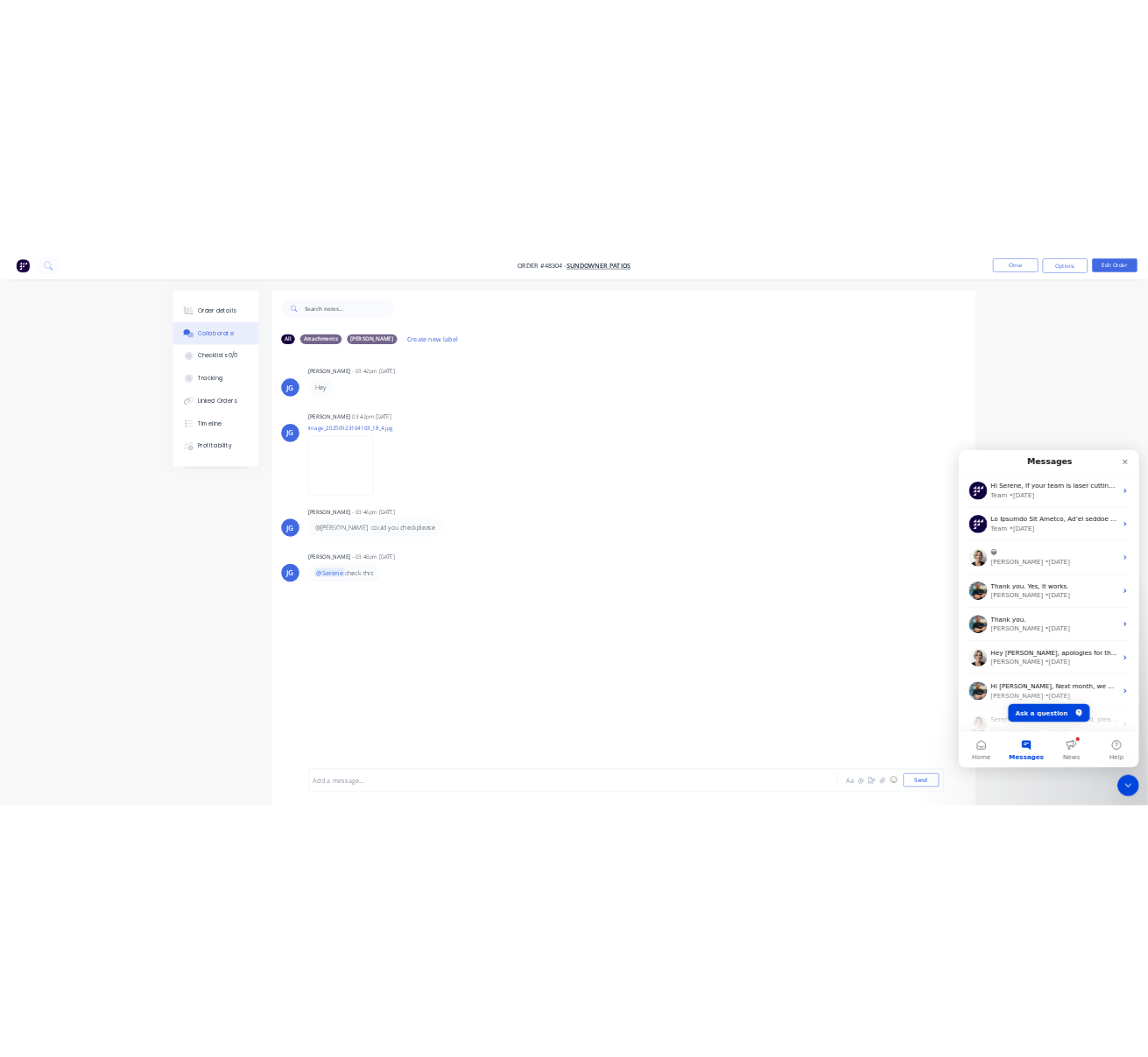
scroll to position [0, 0]
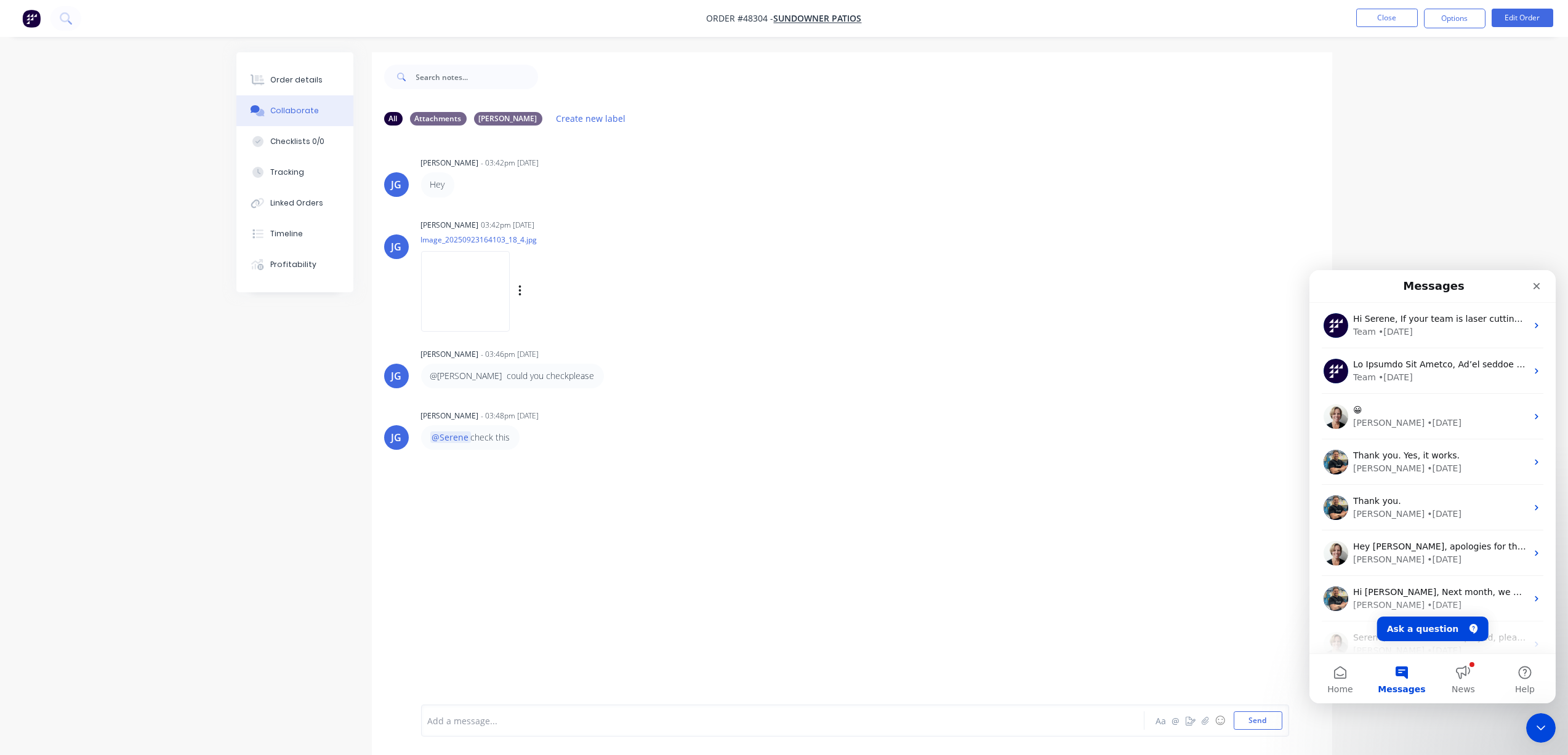
click at [814, 283] on div "JG Jessica Garzon 03:42pm 26/09/25 Image_20250923164103_18_4.jpg Labels Downloa…" at bounding box center [852, 271] width 960 height 111
click at [814, 290] on div "Close" at bounding box center [1535, 286] width 22 height 22
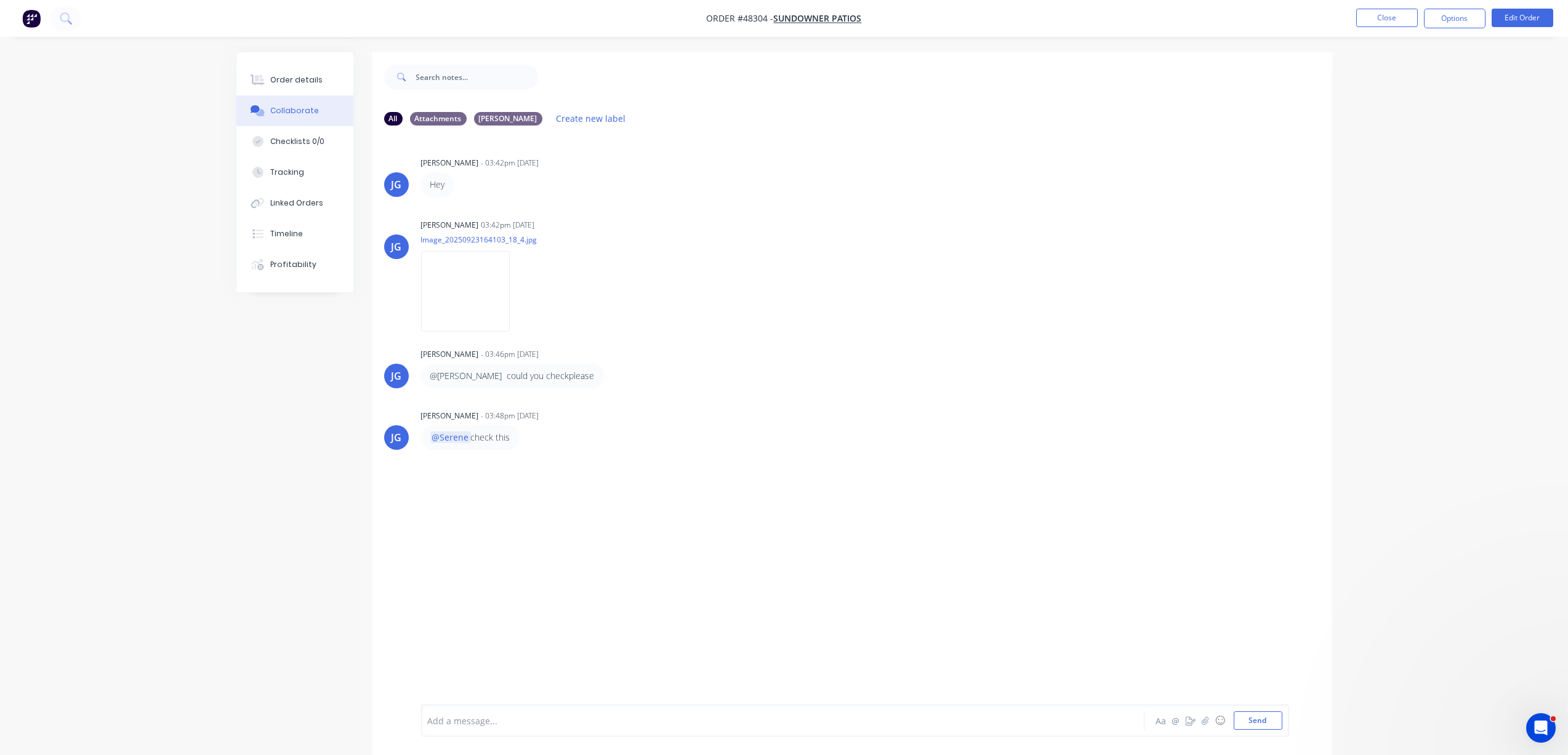
click at [814, 166] on div "Order details Collaborate Checklists 0/0 Tracking Linked Orders Timeline Profit…" at bounding box center [784, 387] width 1568 height 774
click at [814, 28] on li "Close" at bounding box center [1387, 18] width 61 height 19
click at [814, 11] on button "Close" at bounding box center [1387, 18] width 61 height 18
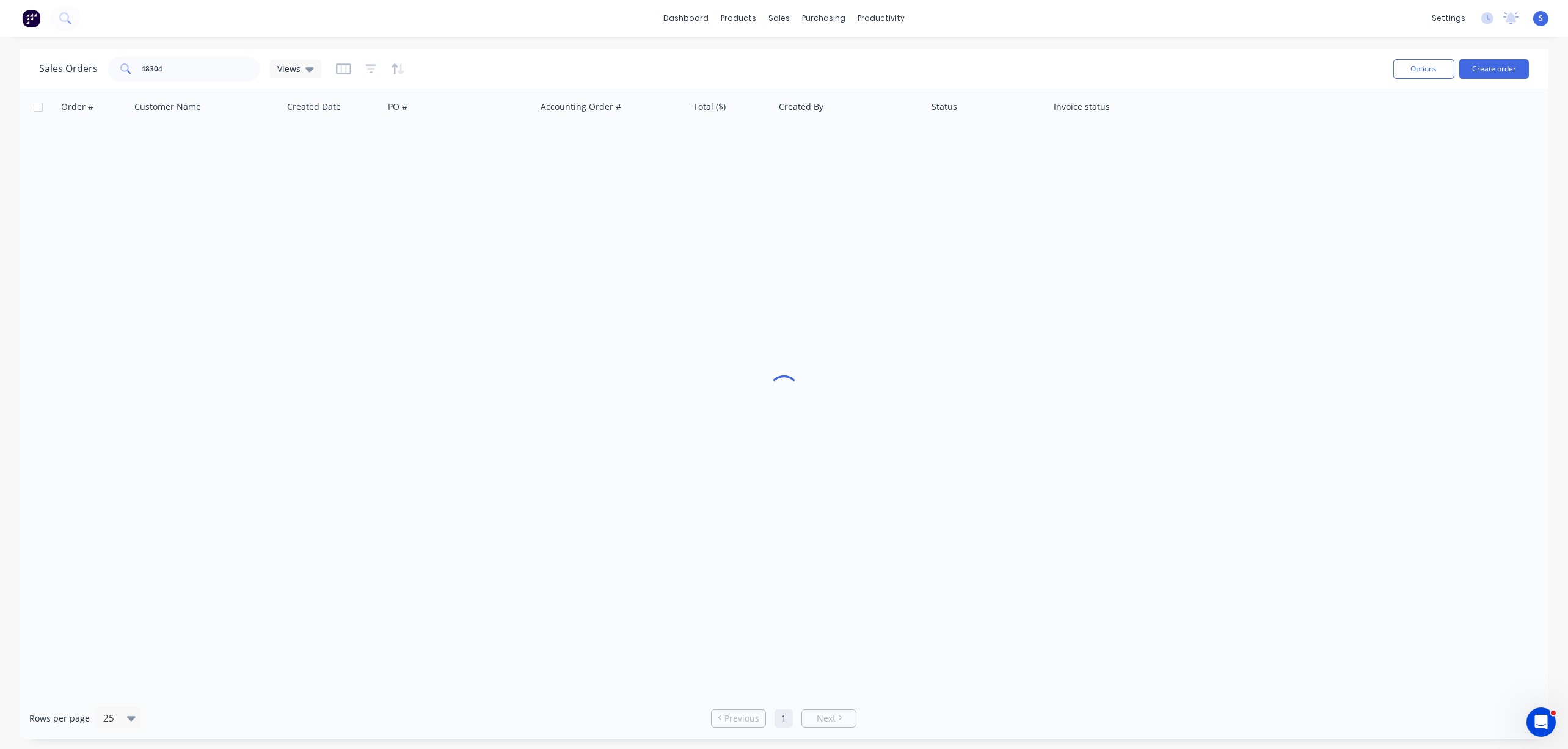
click at [808, 74] on div "Sales Orders 48304 Views" at bounding box center [711, 68] width 1345 height 30
drag, startPoint x: 138, startPoint y: 63, endPoint x: 85, endPoint y: 68, distance: 53.2
click at [85, 68] on div "Sales Orders 48304 Views" at bounding box center [180, 68] width 282 height 24
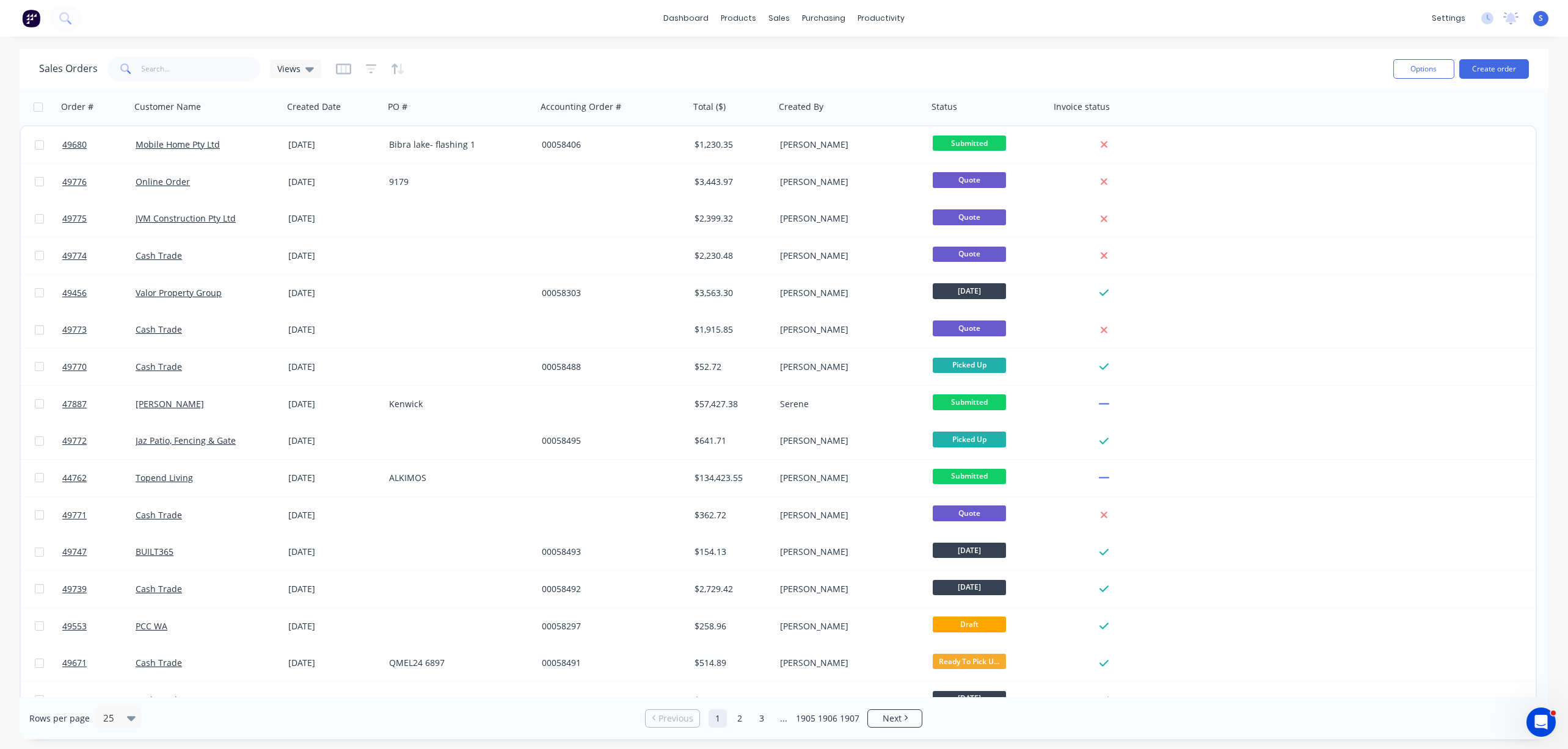
click at [808, 52] on div "Sales Orders Views Options Create order" at bounding box center [784, 69] width 1529 height 40
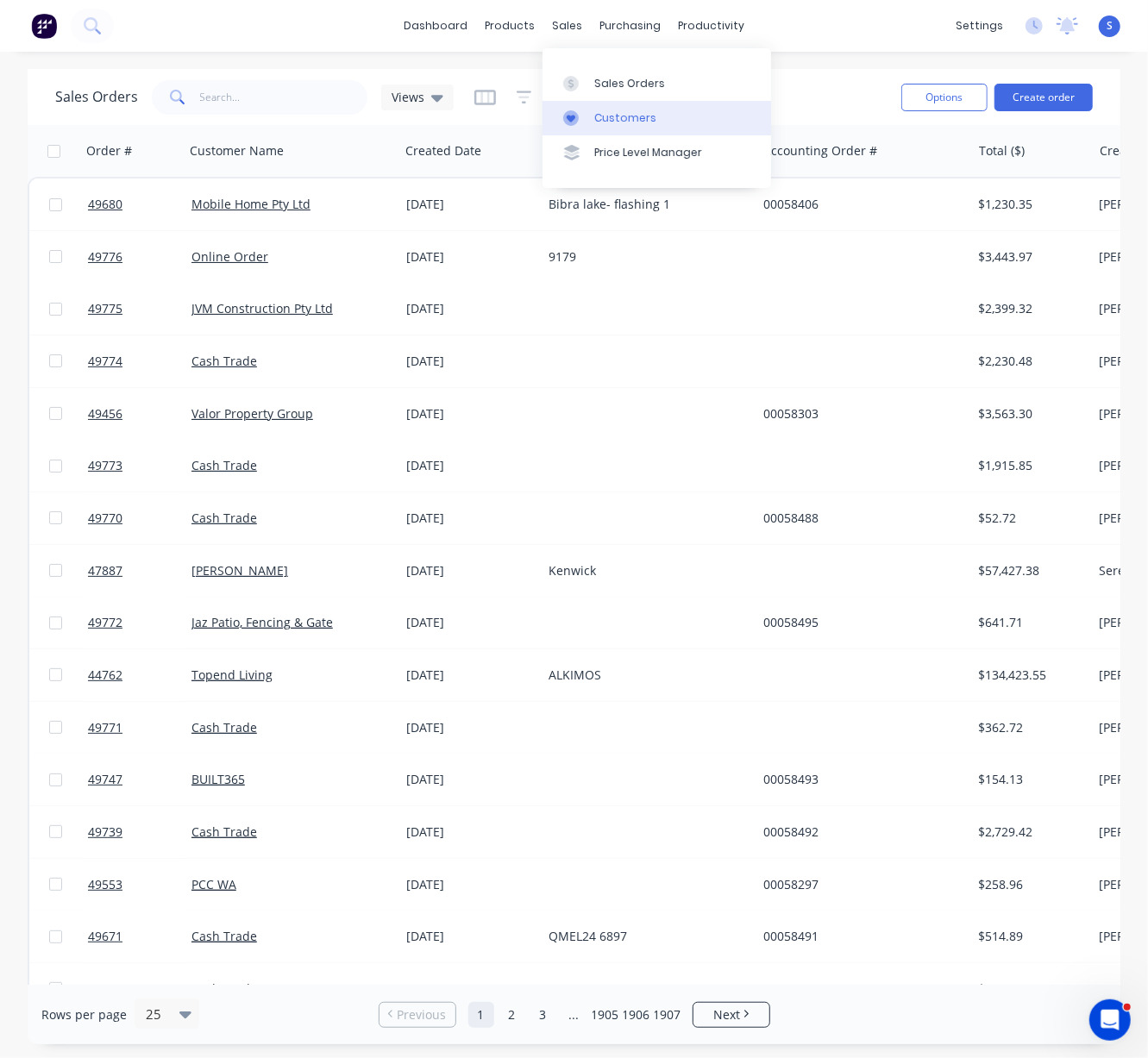
click at [612, 126] on div "Customers" at bounding box center [625, 119] width 62 height 16
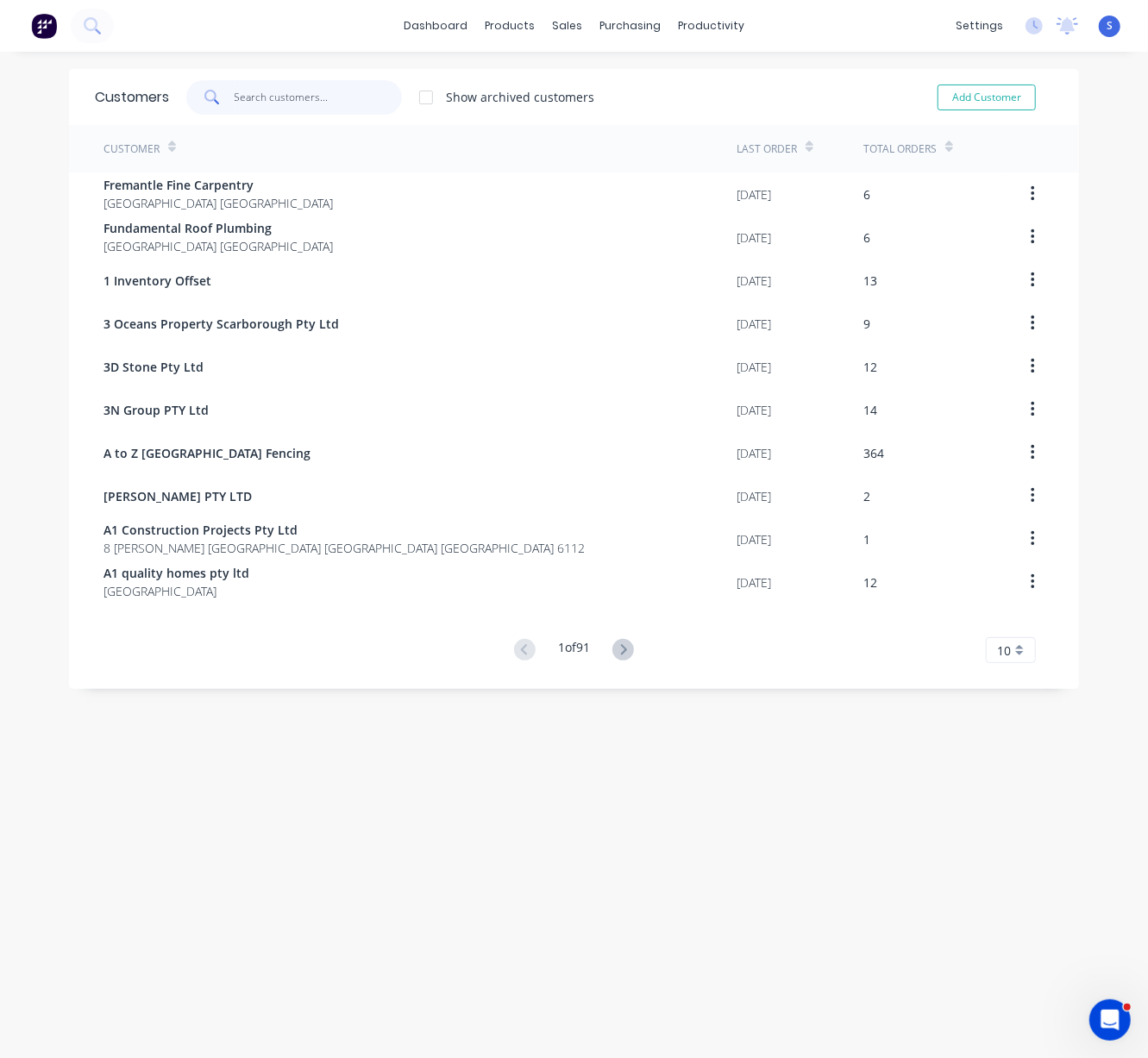
click at [256, 108] on input "text" at bounding box center [318, 97] width 168 height 34
type input "b"
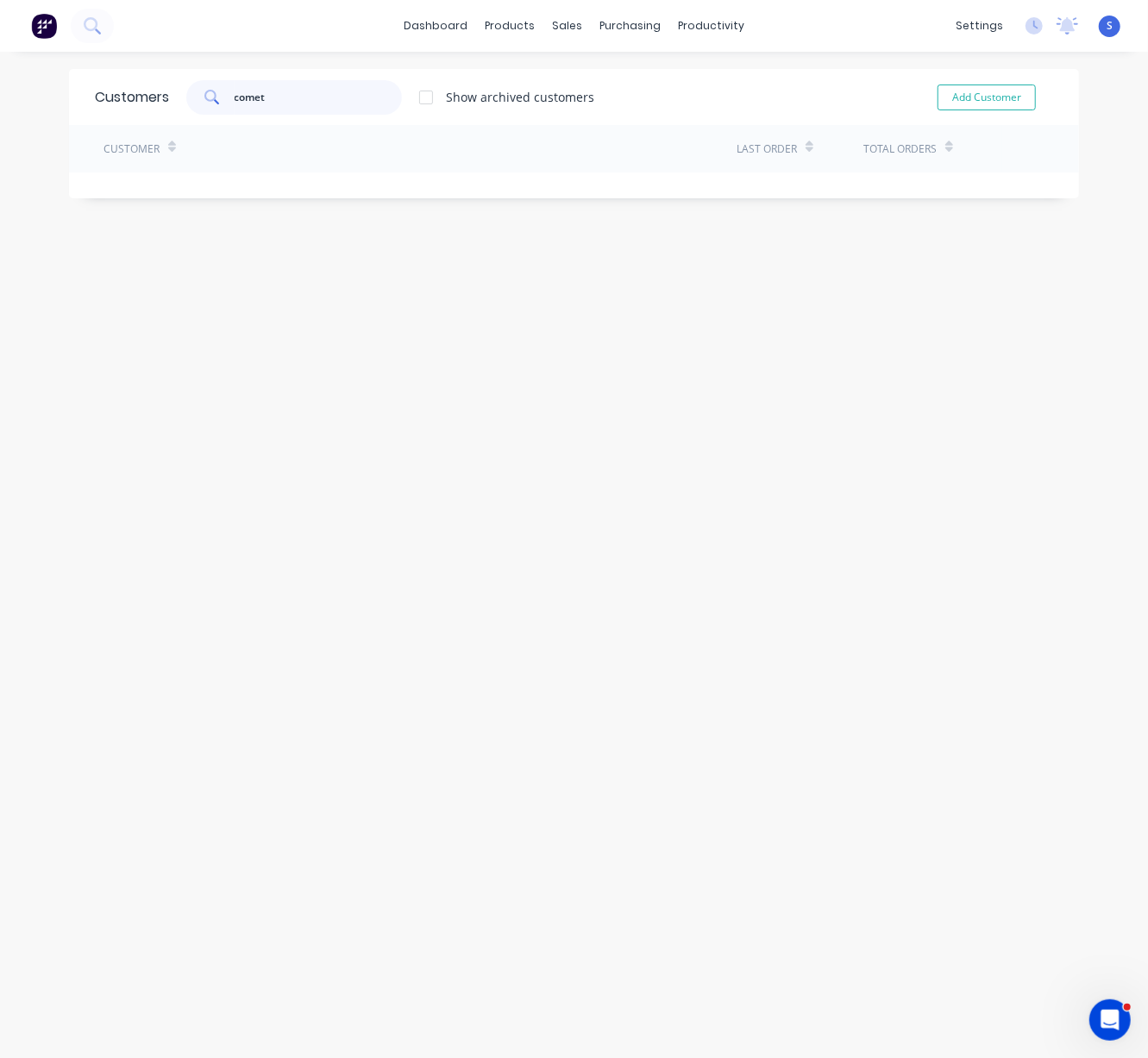
click at [284, 98] on input "comet" at bounding box center [318, 97] width 168 height 34
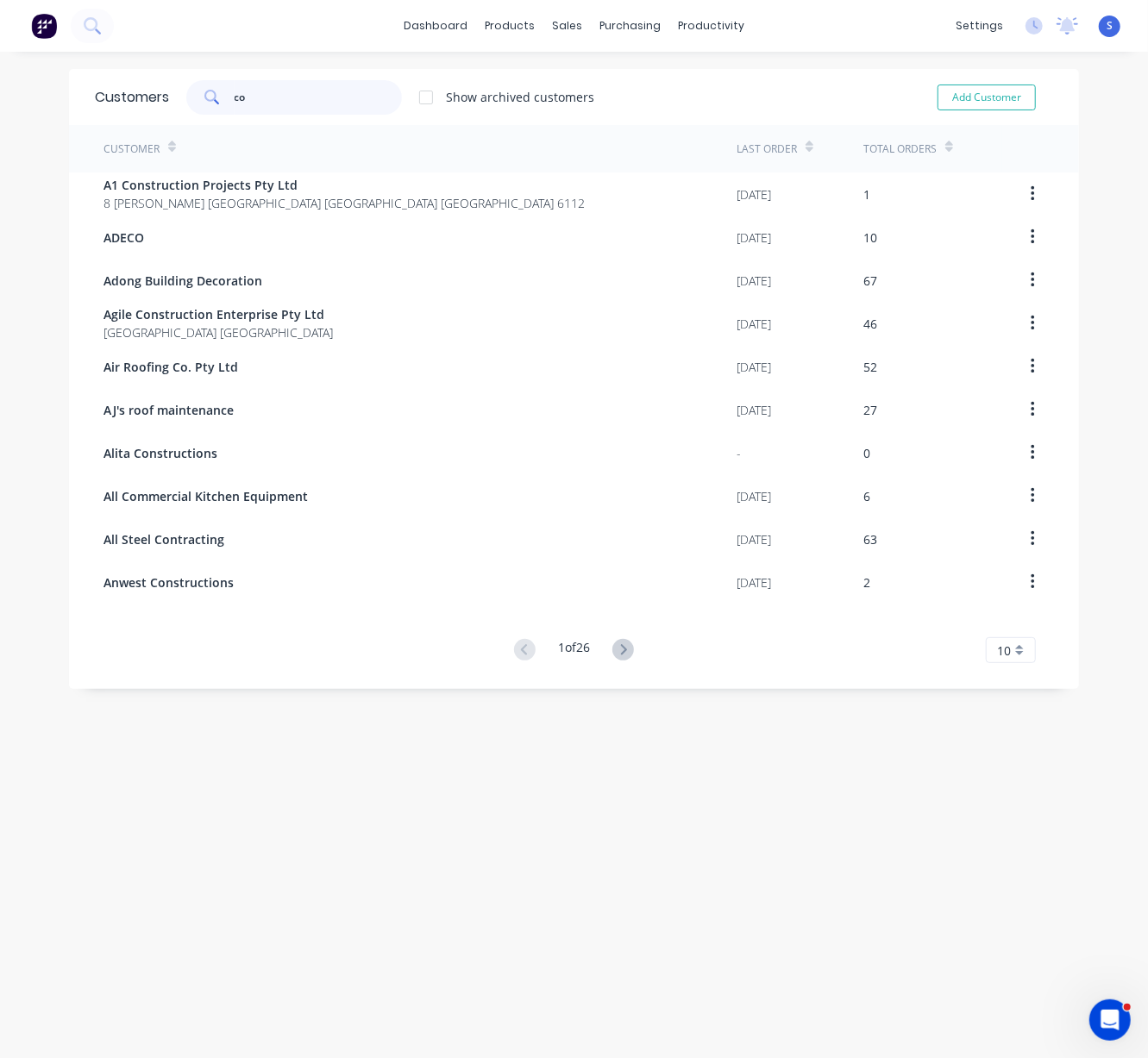
type input "c"
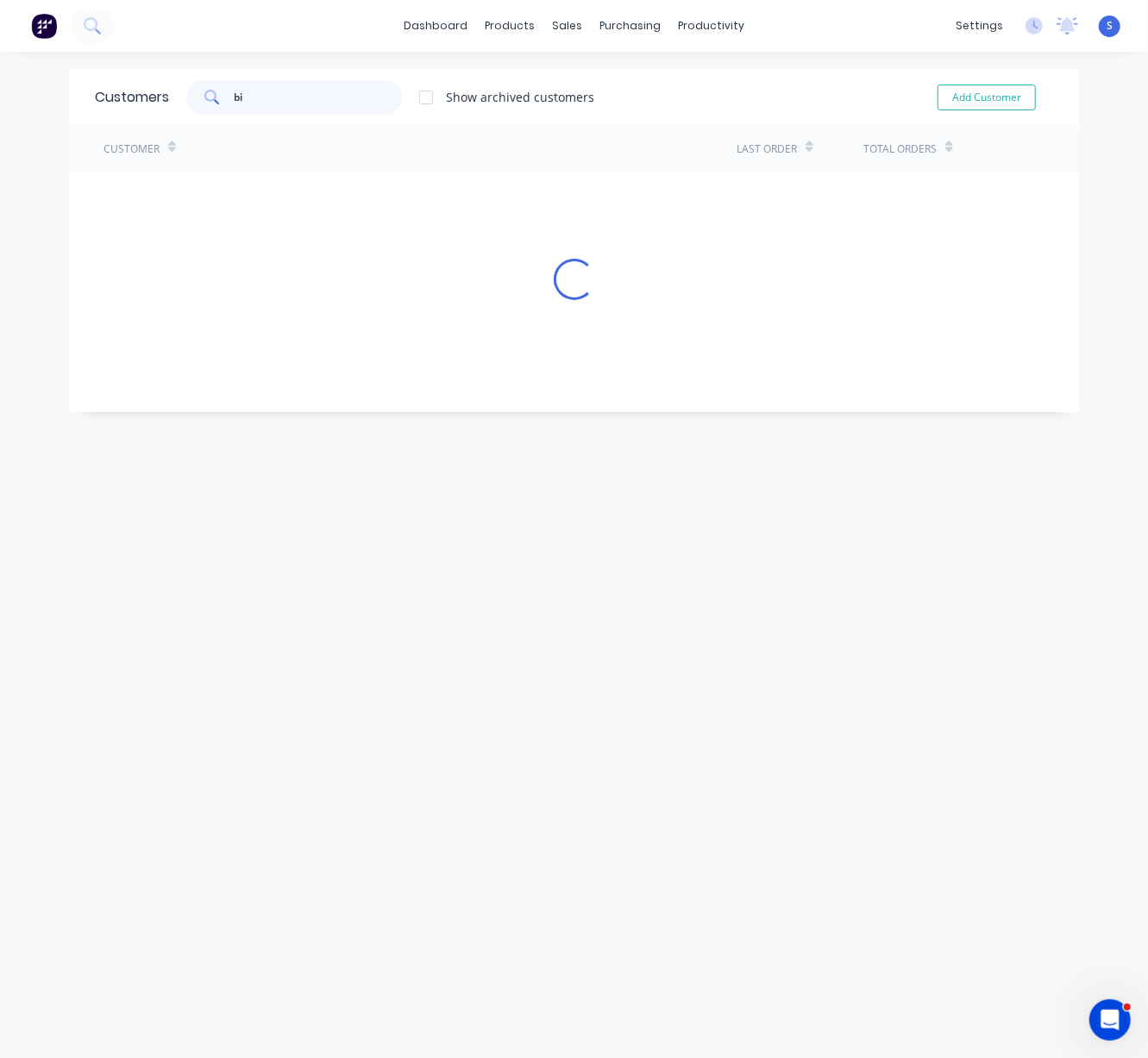
type input "b"
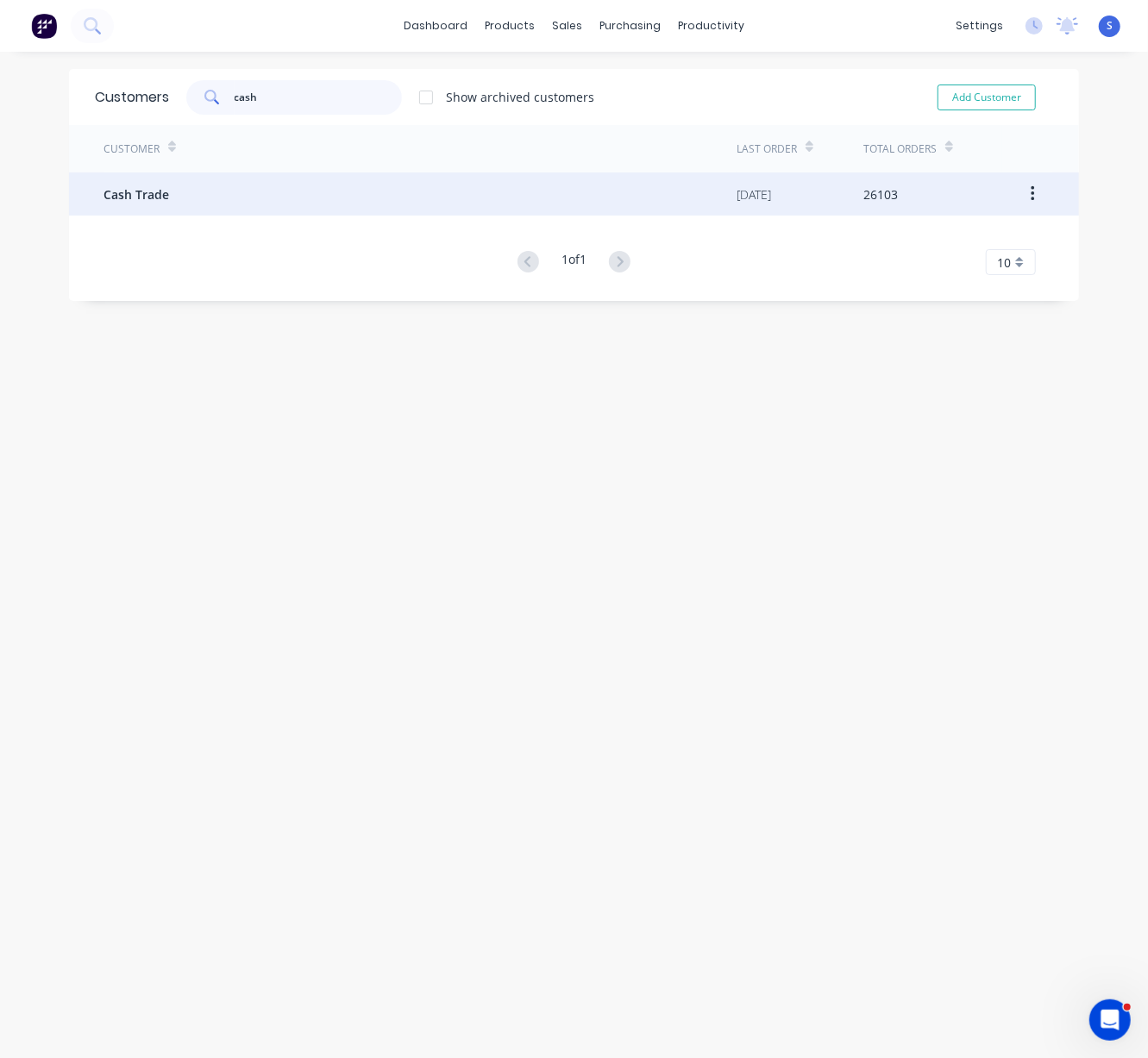
type input "cash"
click at [242, 191] on div "Cash Trade" at bounding box center [420, 193] width 633 height 43
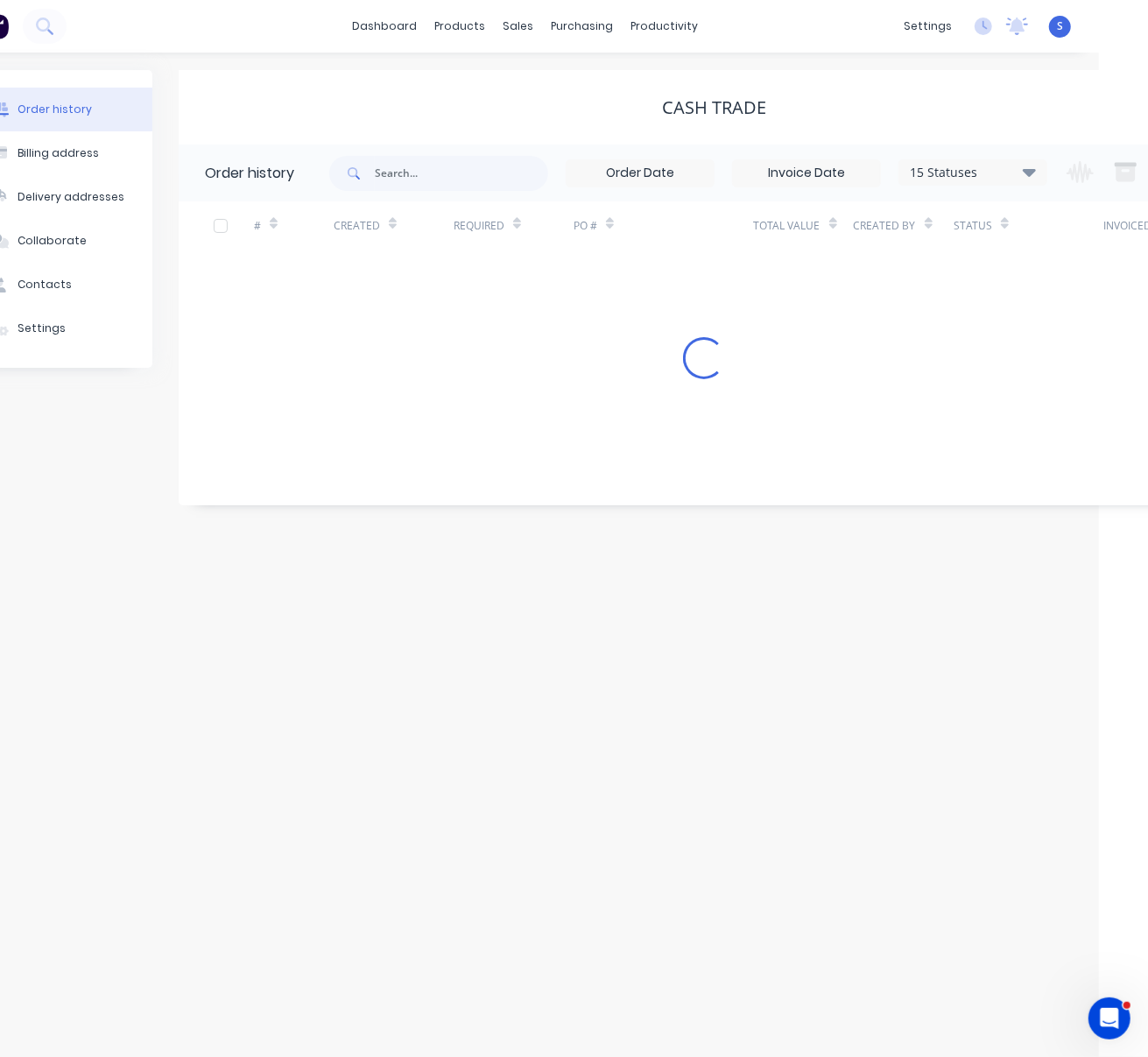
scroll to position [0, 156]
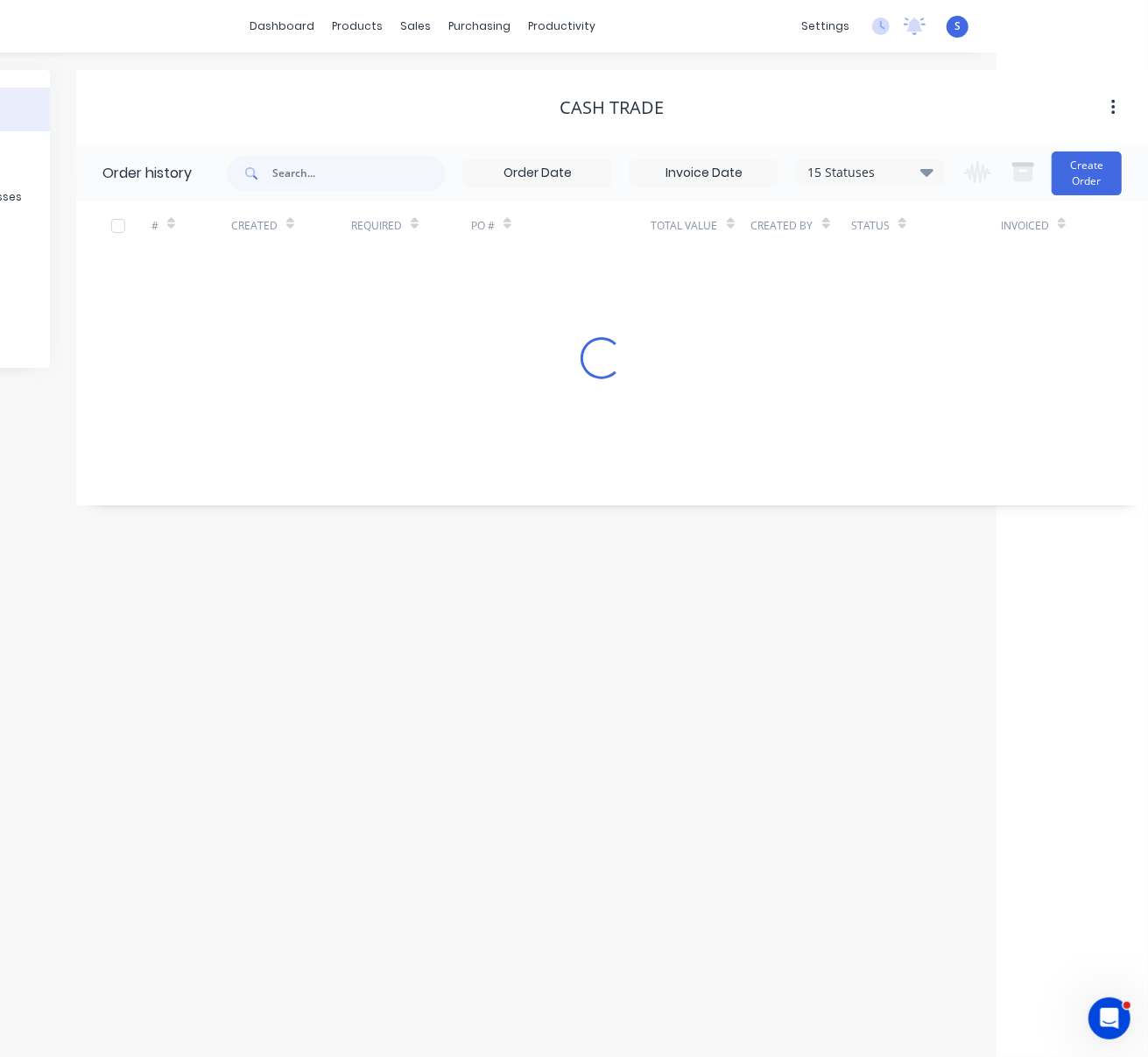
drag, startPoint x: 401, startPoint y: 102, endPoint x: 845, endPoint y: 138, distance: 445.5
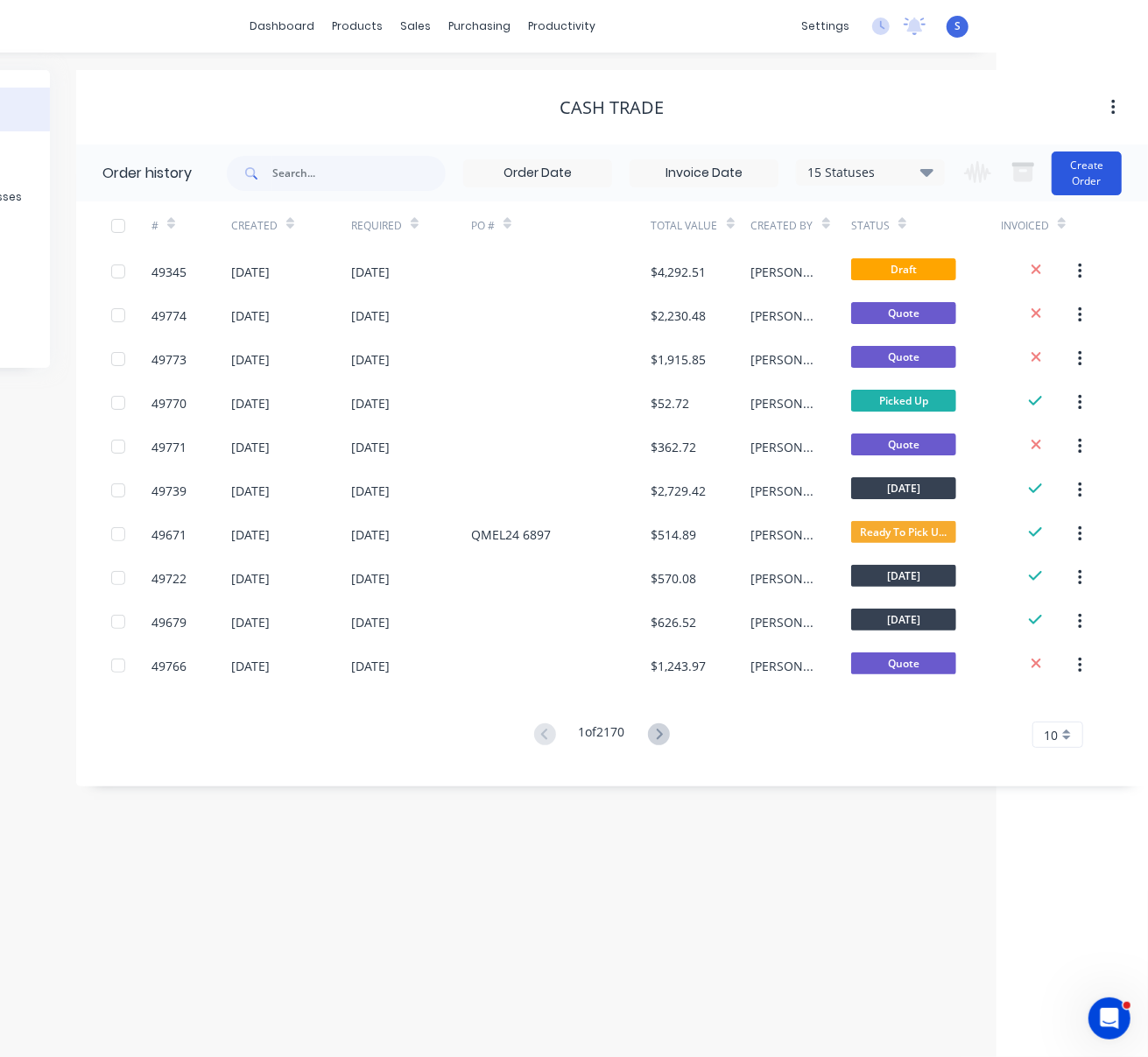
click at [1090, 169] on button "Create Order" at bounding box center [1086, 173] width 70 height 44
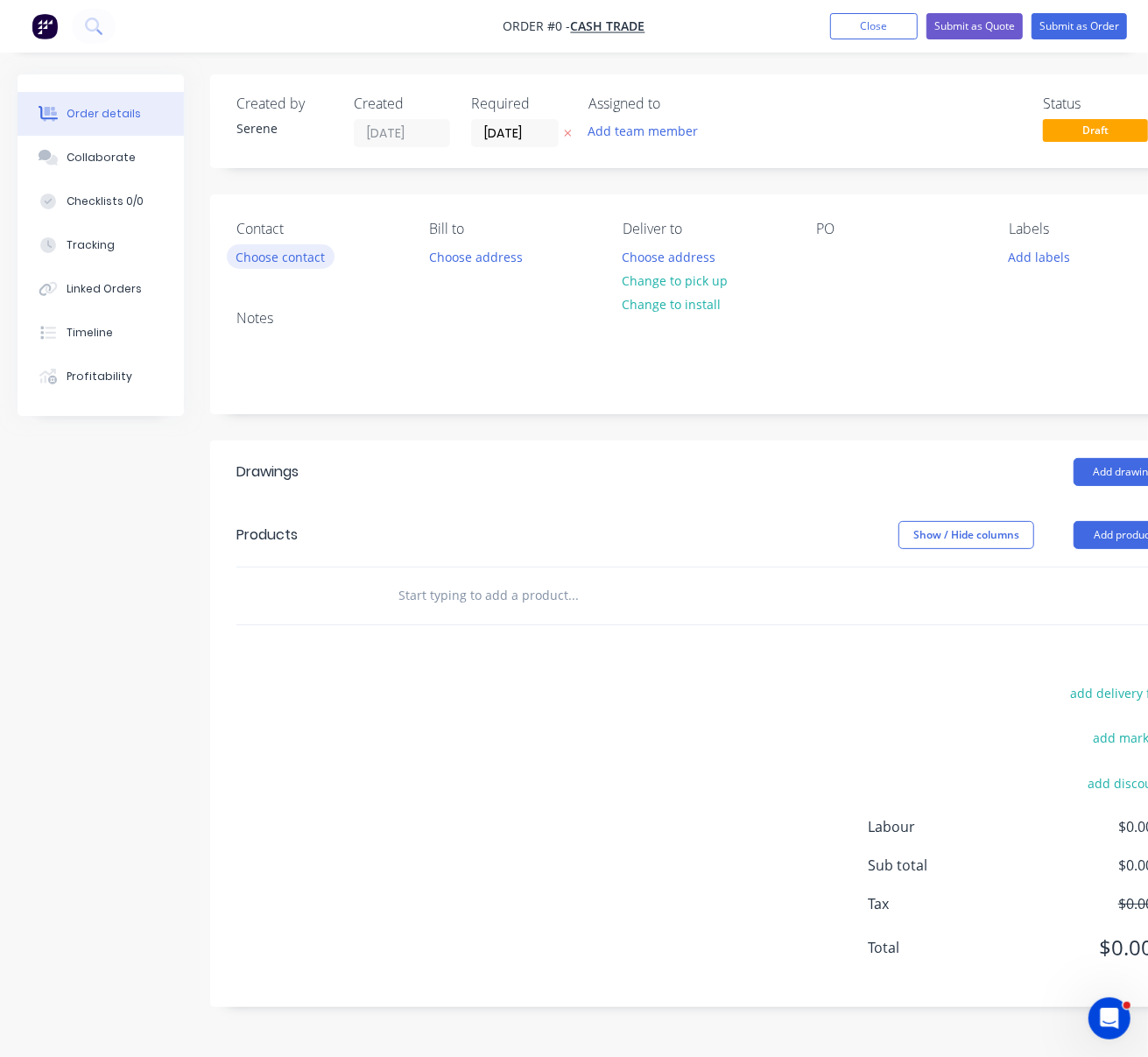
click at [277, 260] on button "Choose contact" at bounding box center [280, 256] width 108 height 23
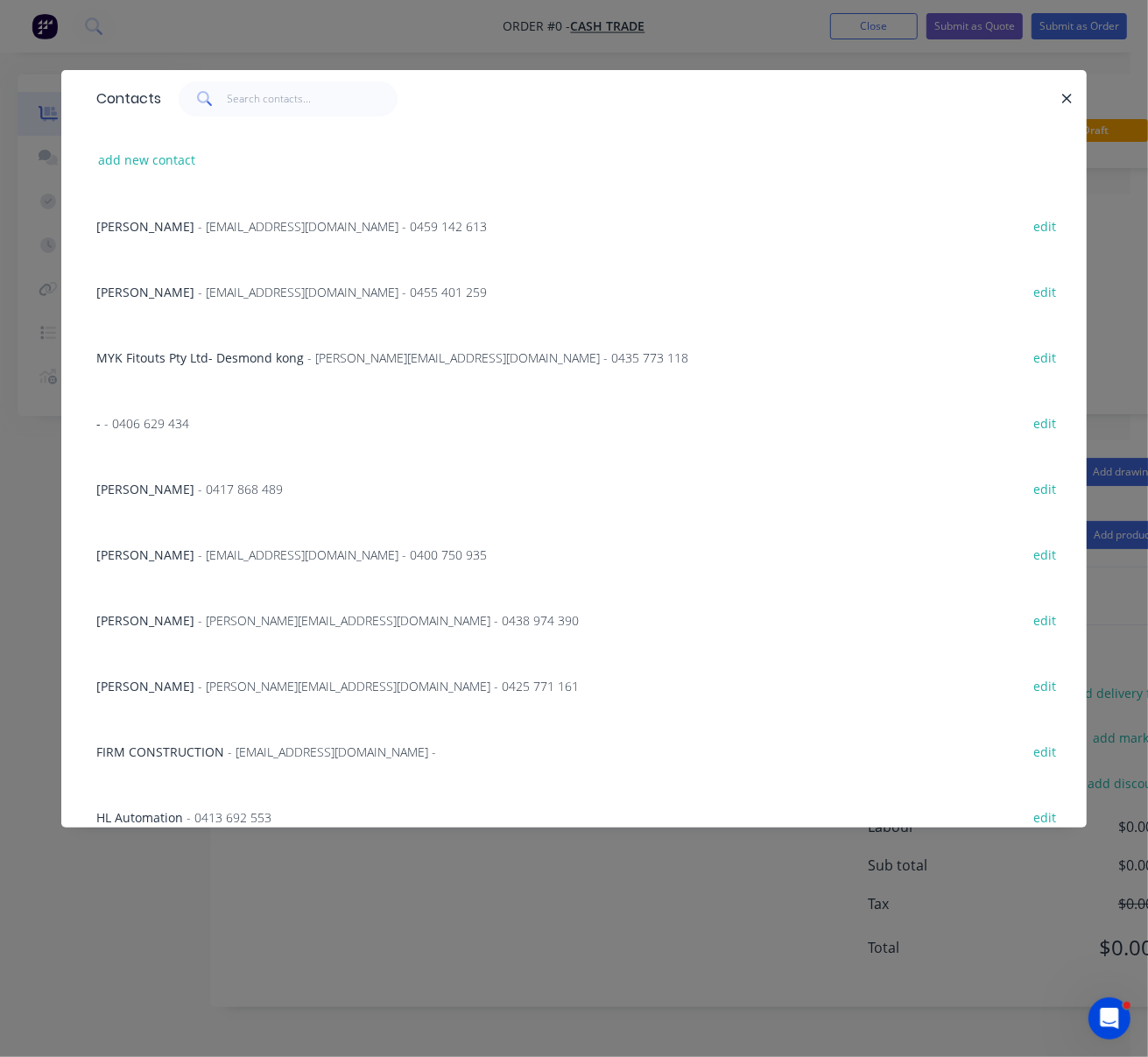
drag, startPoint x: 288, startPoint y: 121, endPoint x: 286, endPoint y: 97, distance: 24.1
click at [288, 120] on div "Contacts" at bounding box center [574, 99] width 1025 height 57
click at [286, 97] on input "text" at bounding box center [312, 98] width 170 height 35
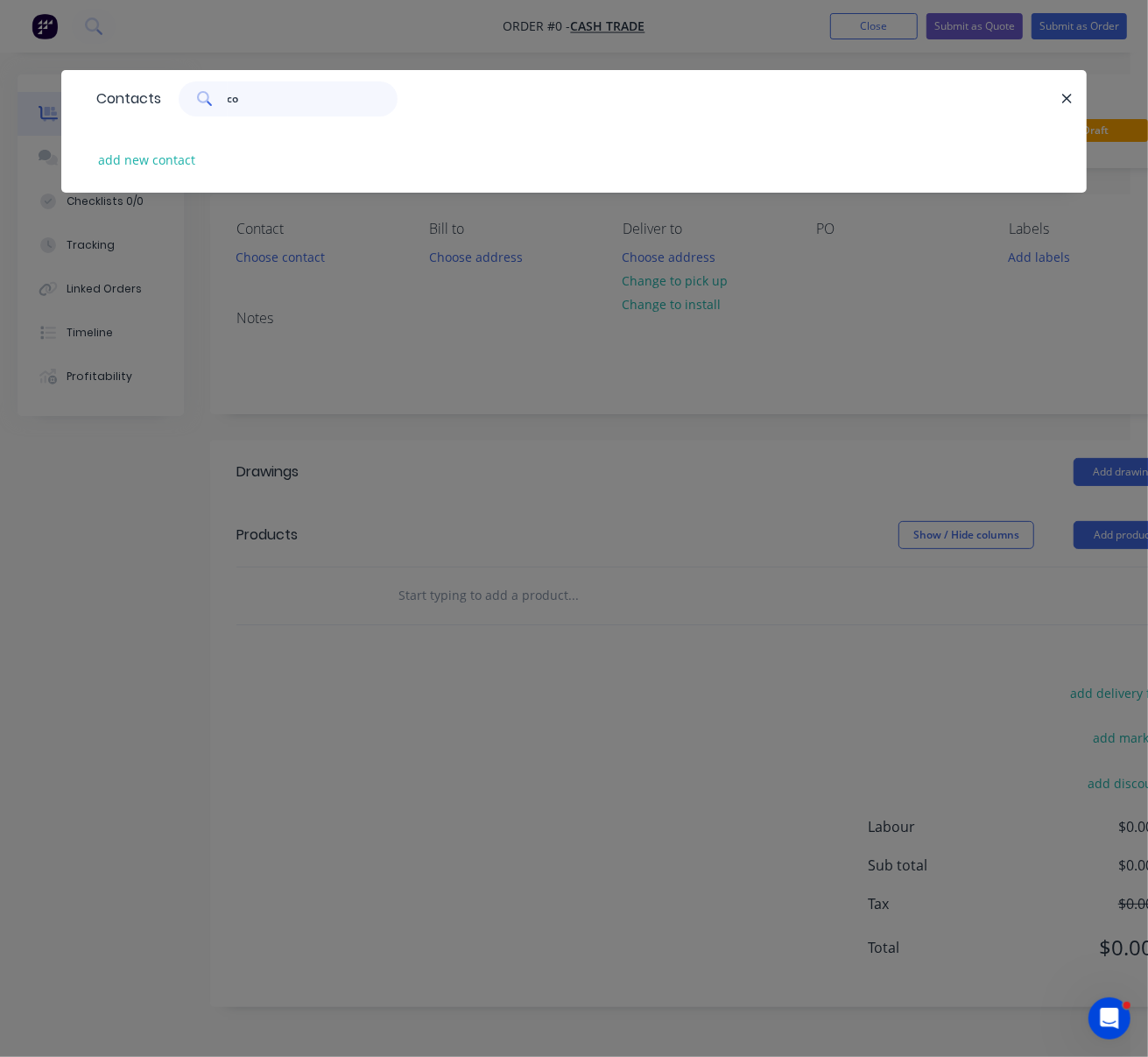
type input "c"
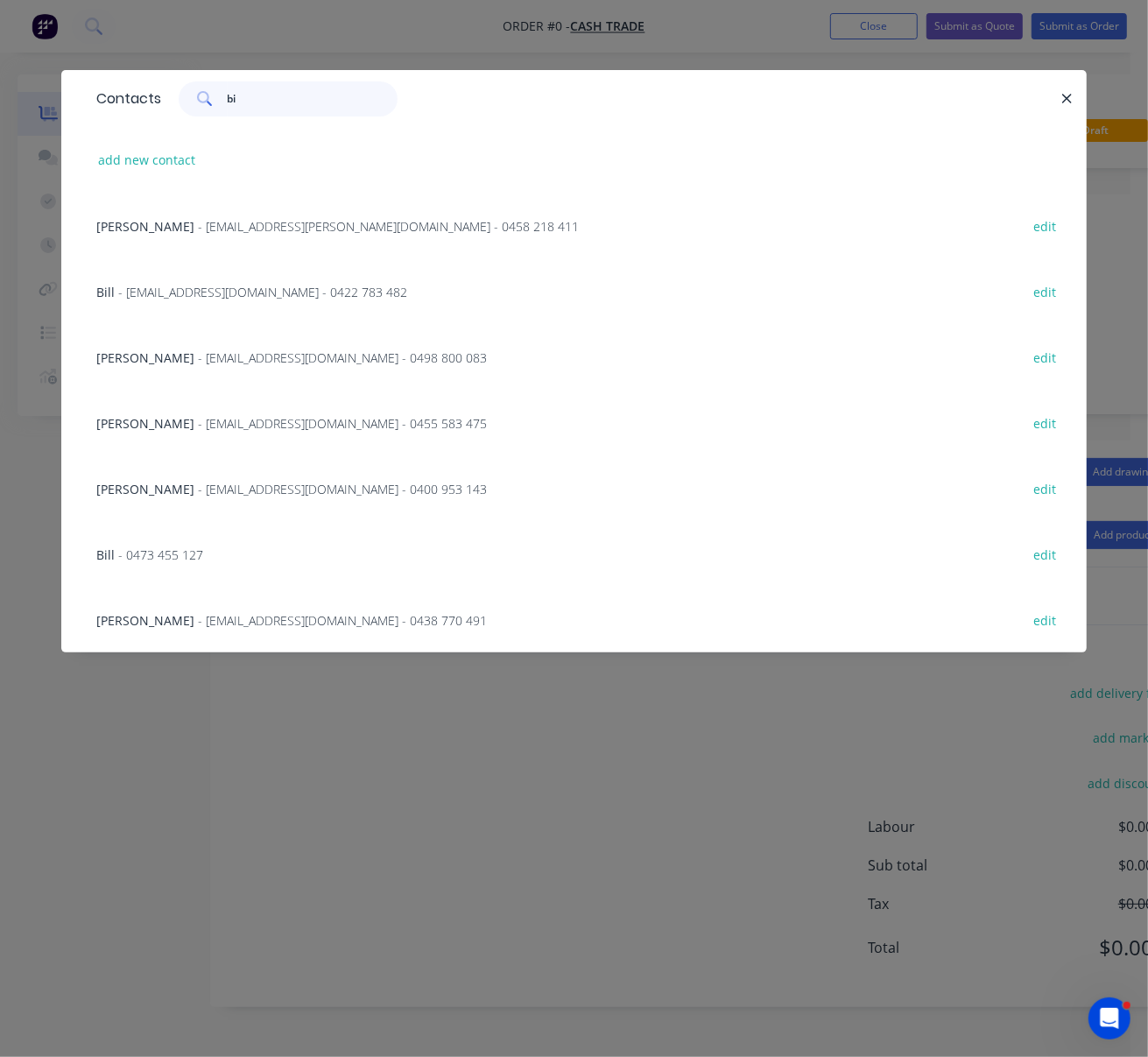
type input "b"
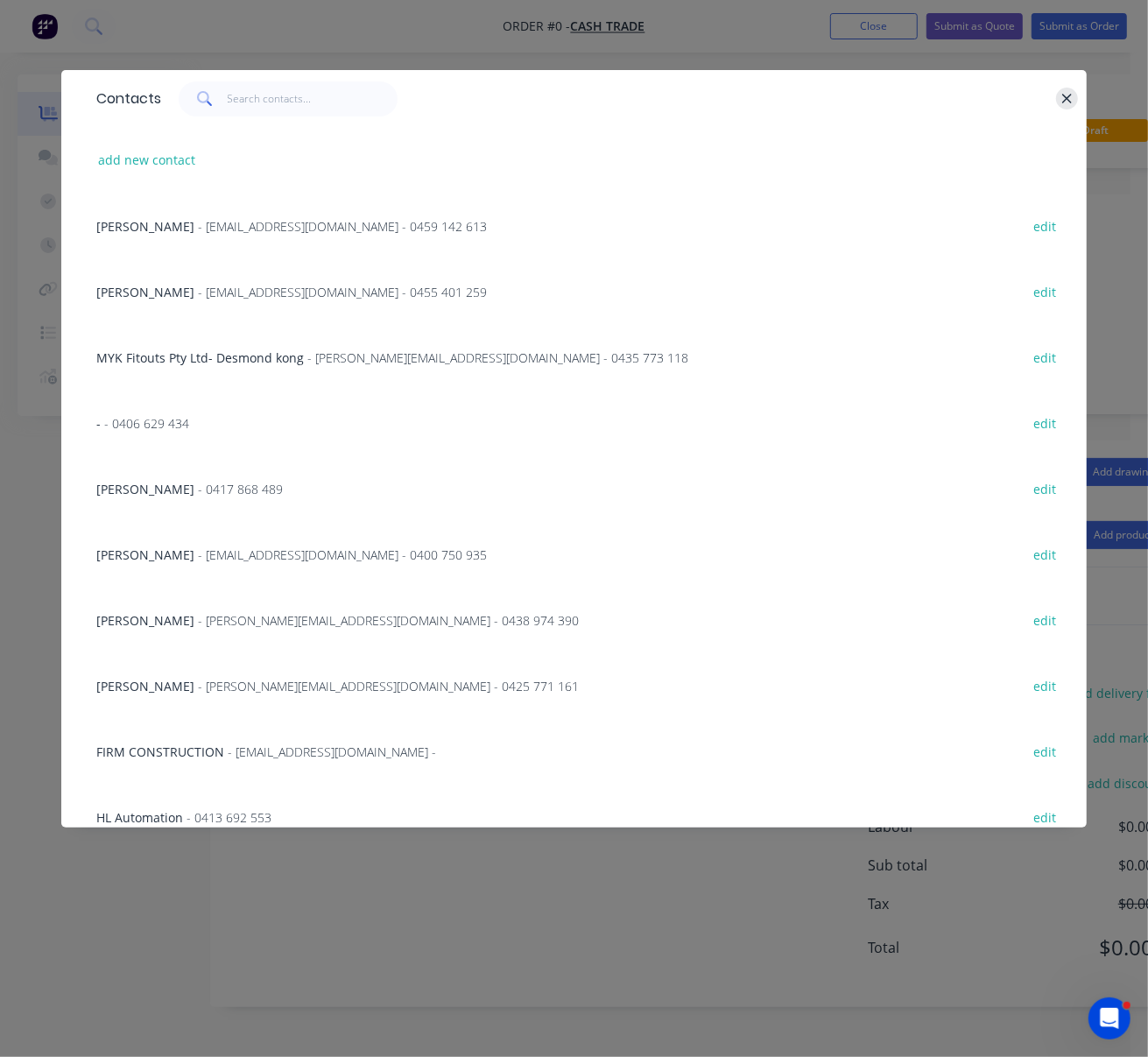
click at [1065, 106] on icon "button" at bounding box center [1066, 99] width 12 height 16
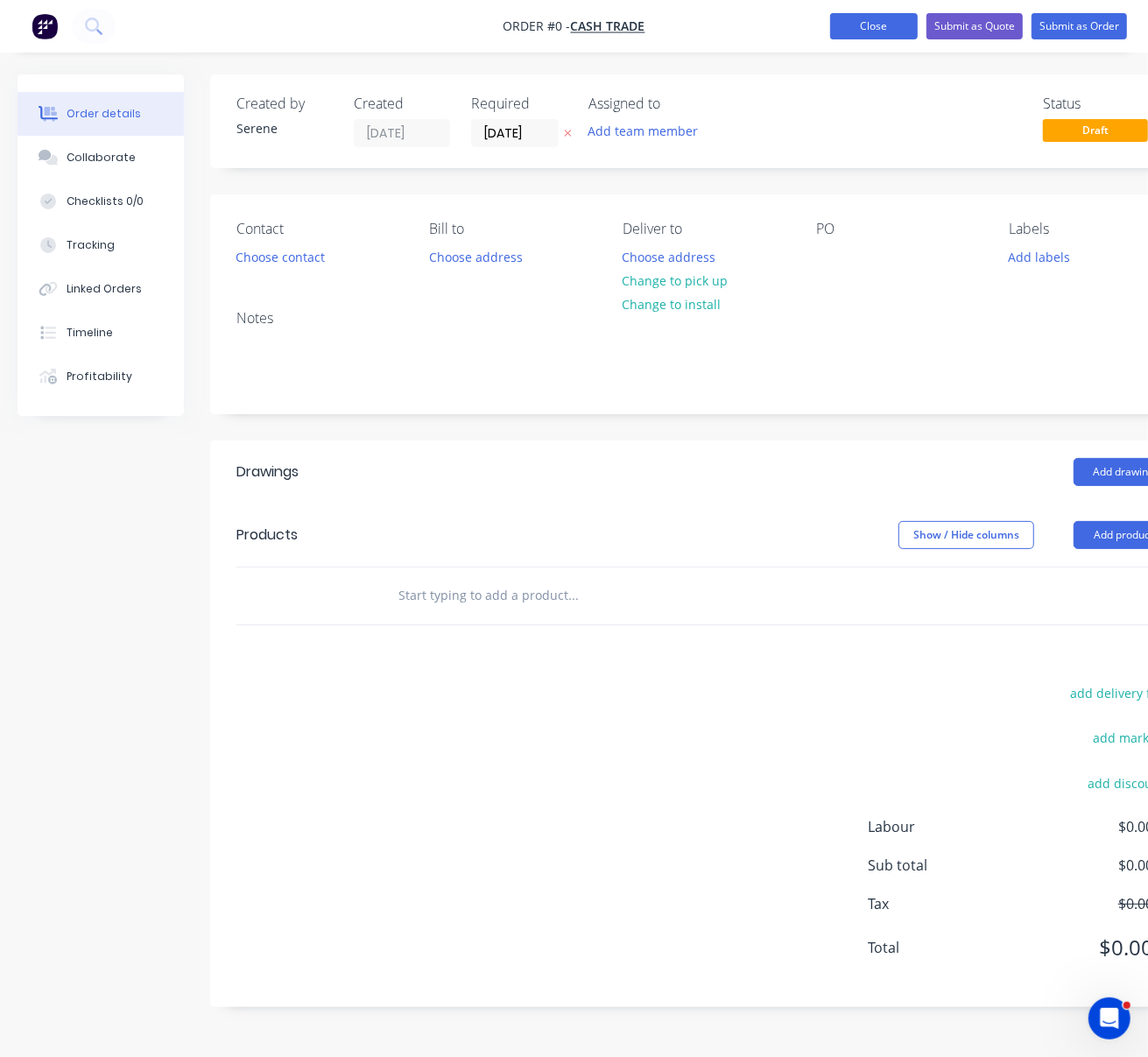
click at [841, 22] on button "Close" at bounding box center [873, 26] width 87 height 26
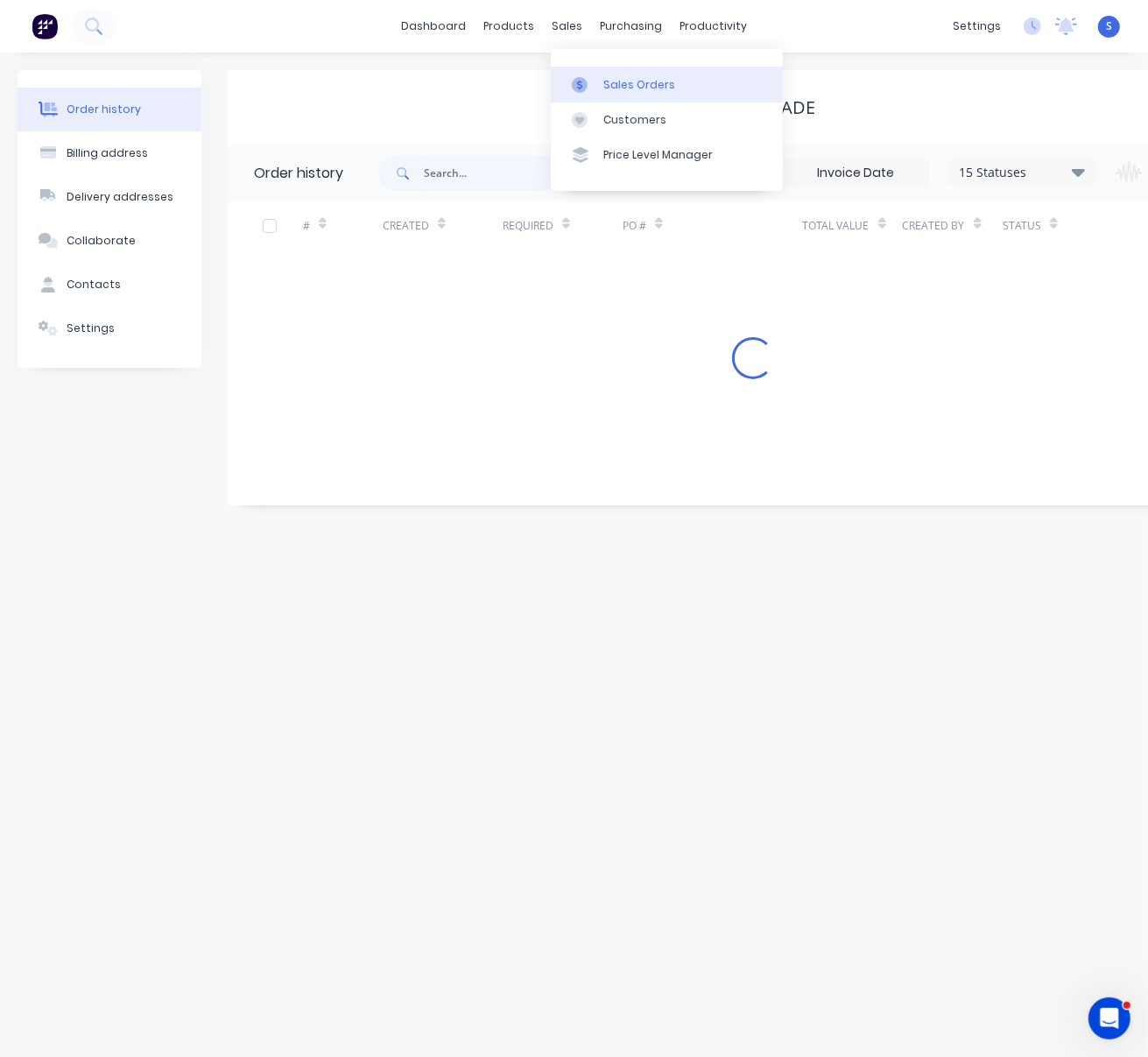
click at [623, 81] on div "Sales Orders" at bounding box center [639, 85] width 71 height 16
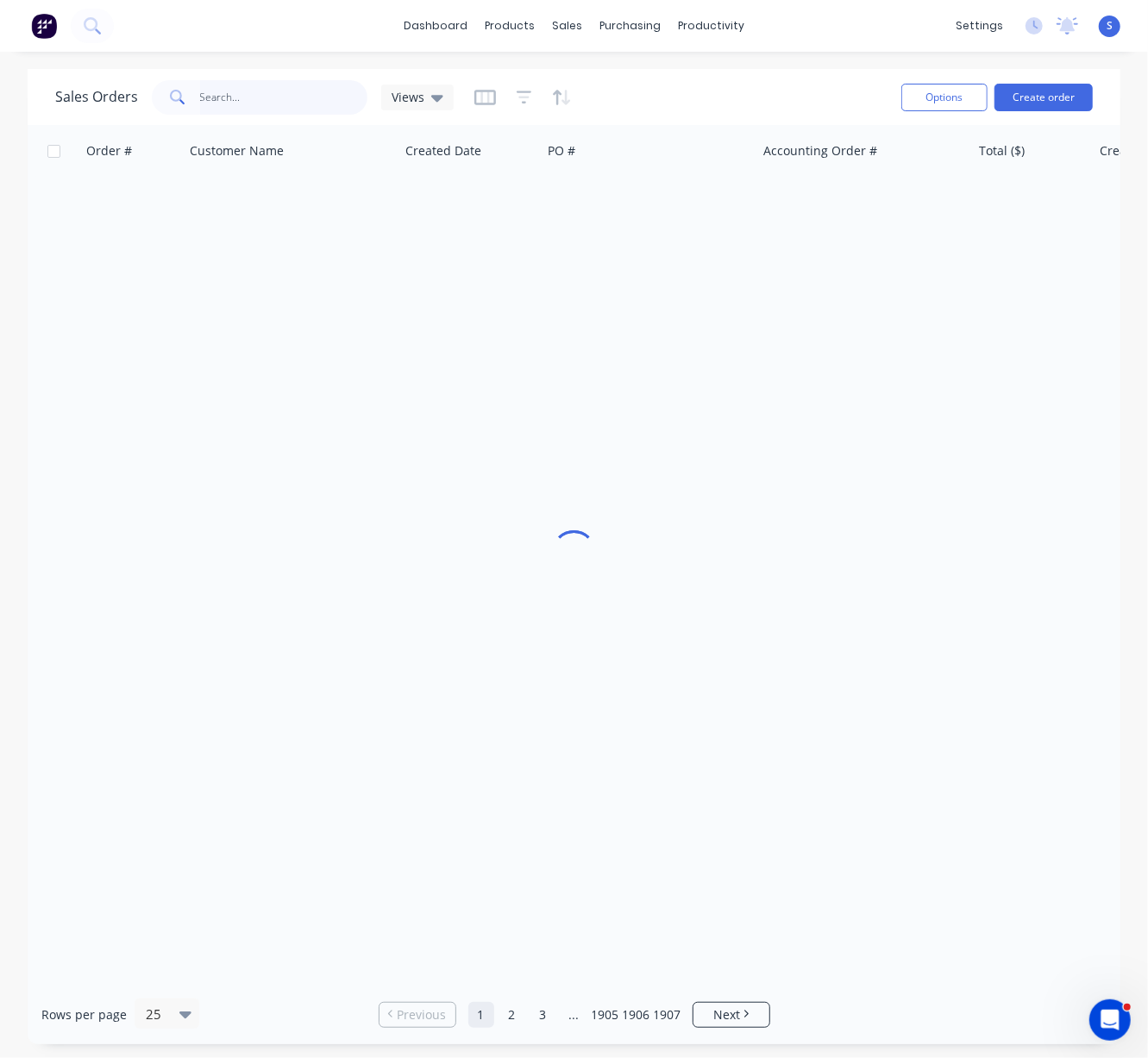
click at [240, 102] on input "text" at bounding box center [284, 97] width 168 height 34
type input "billy bevan"
drag, startPoint x: 660, startPoint y: 103, endPoint x: 776, endPoint y: 103, distance: 116.0
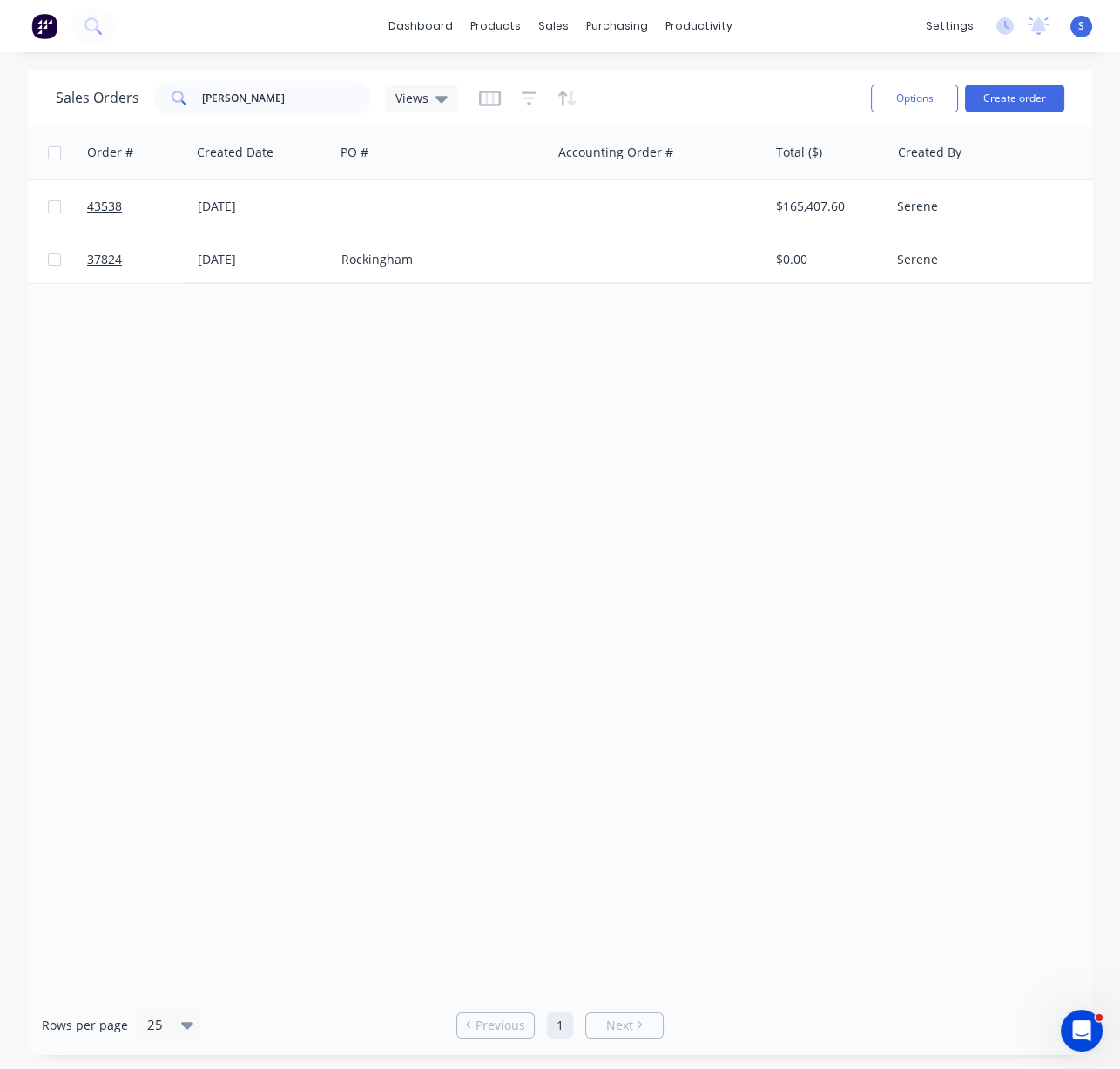
drag, startPoint x: 521, startPoint y: 352, endPoint x: 823, endPoint y: 374, distance: 302.8
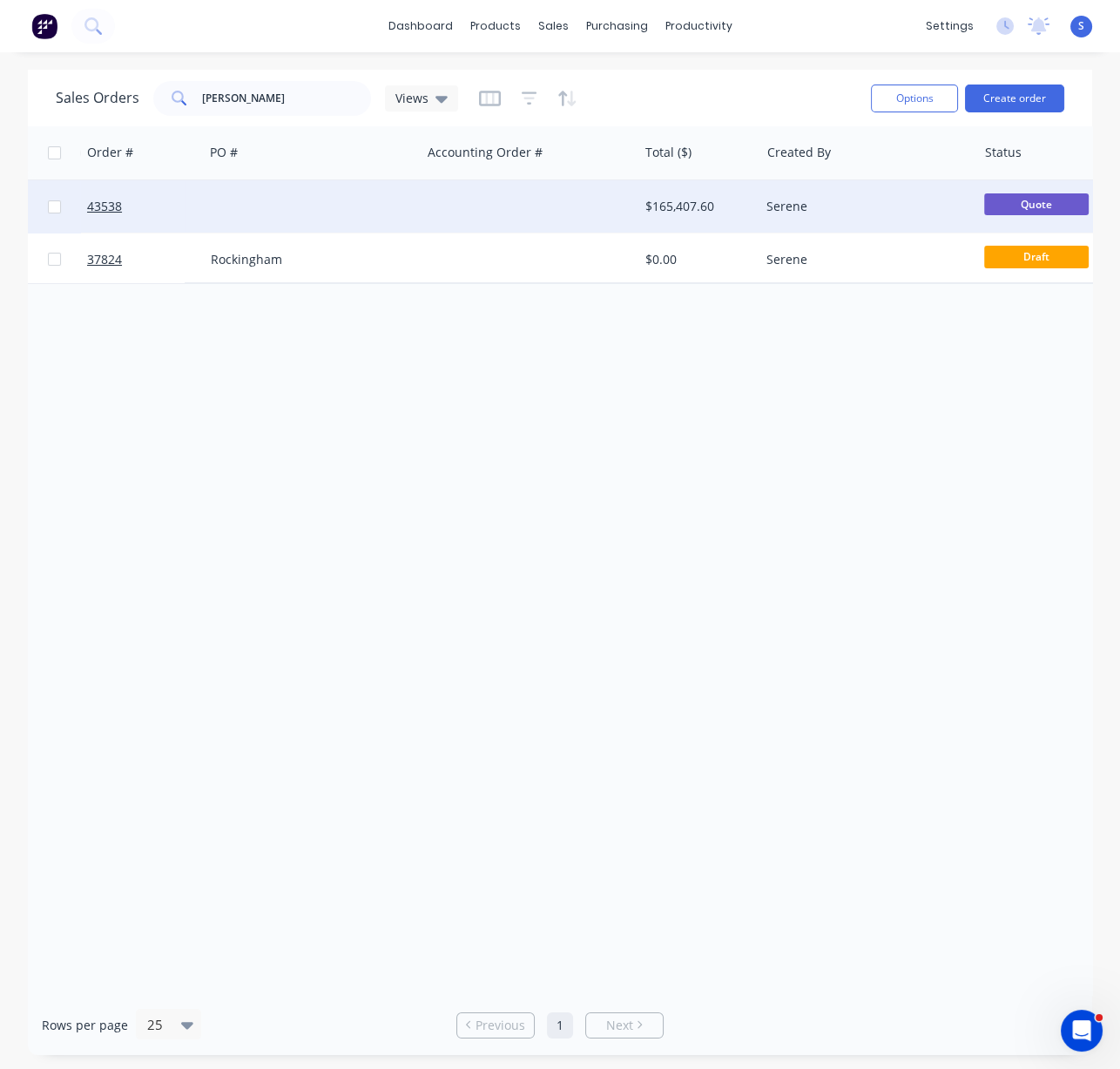
click at [361, 210] on div at bounding box center [312, 206] width 217 height 52
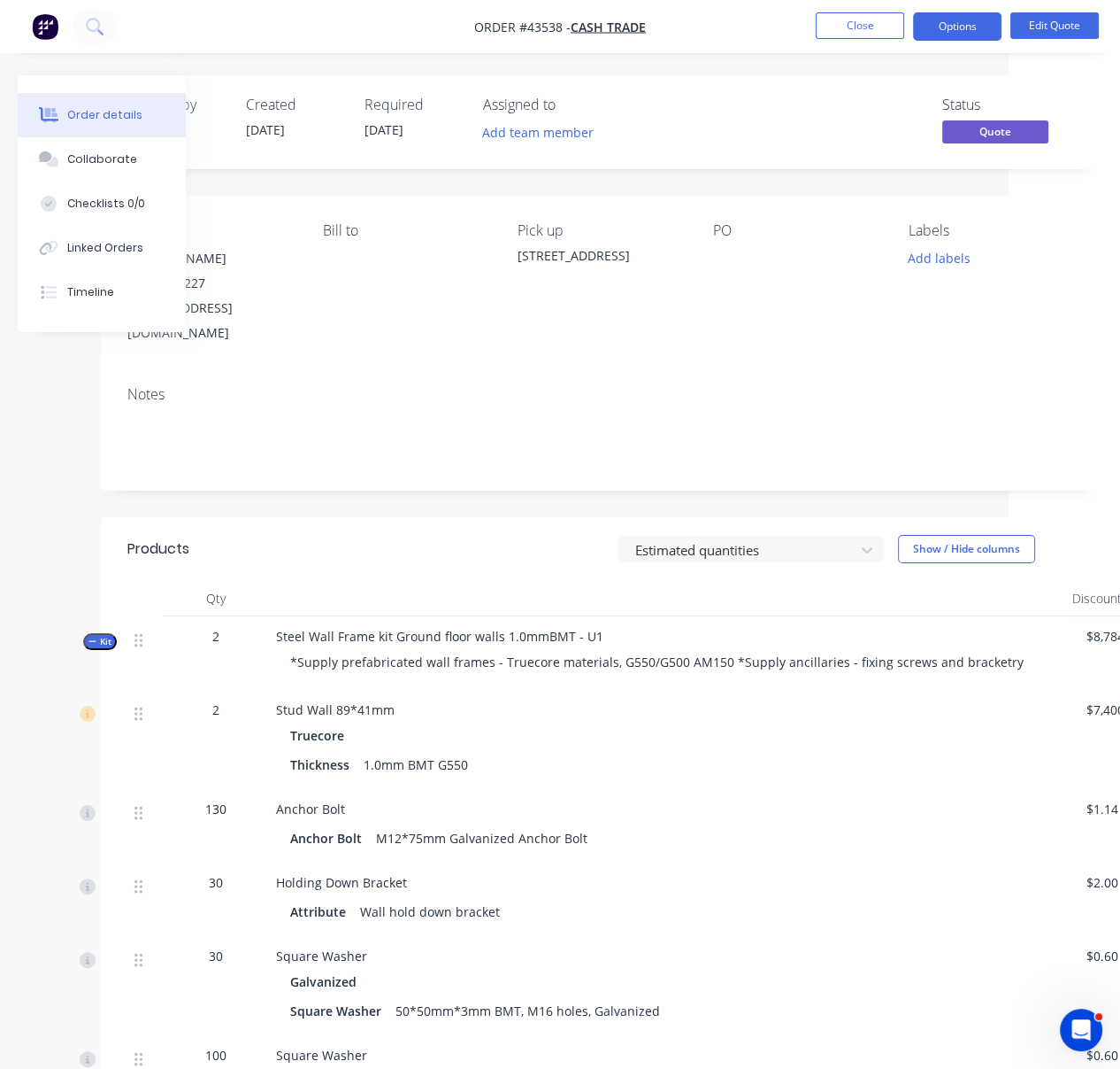
drag, startPoint x: 353, startPoint y: 518, endPoint x: 563, endPoint y: 504, distance: 210.5
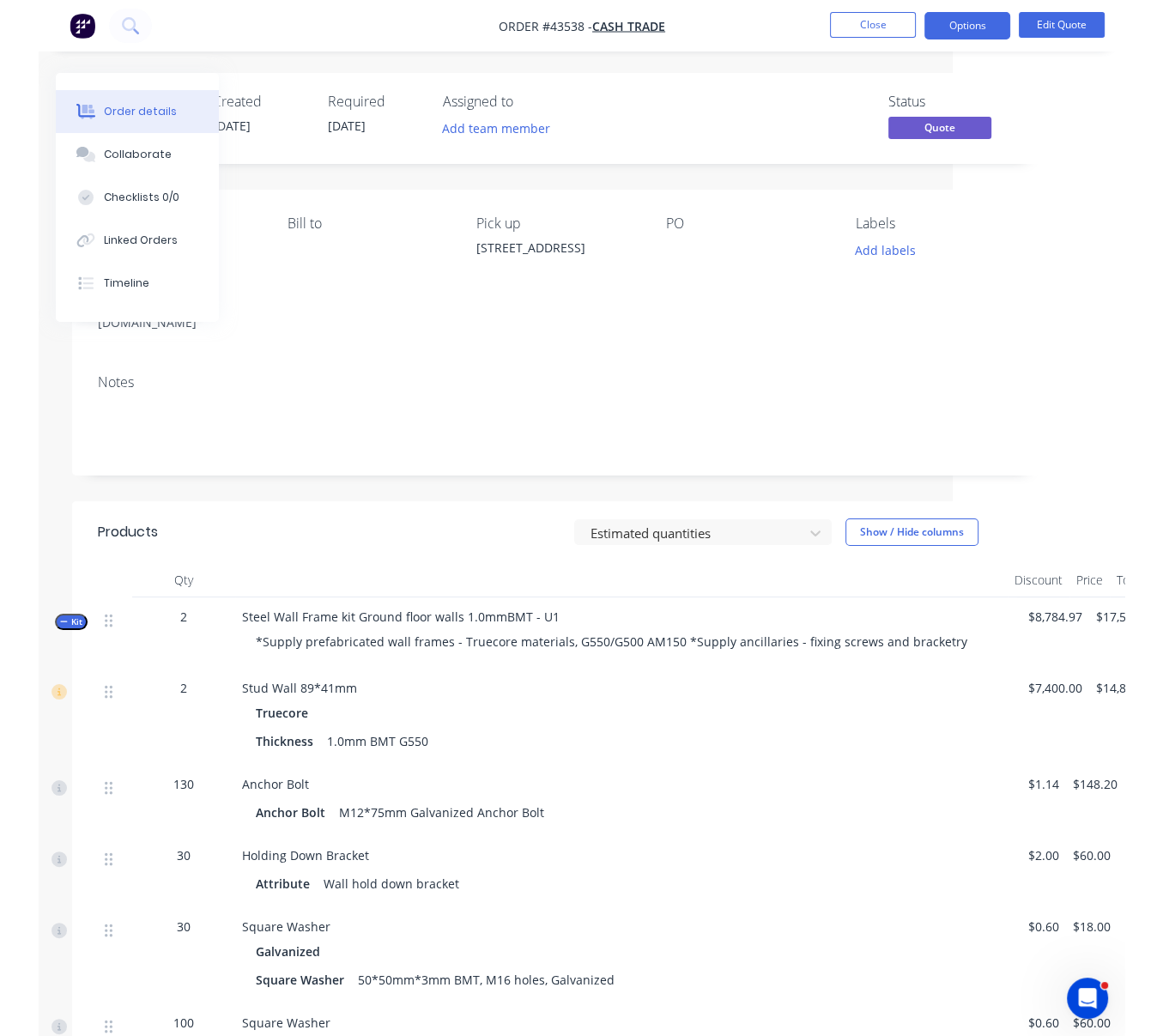
scroll to position [0, 129]
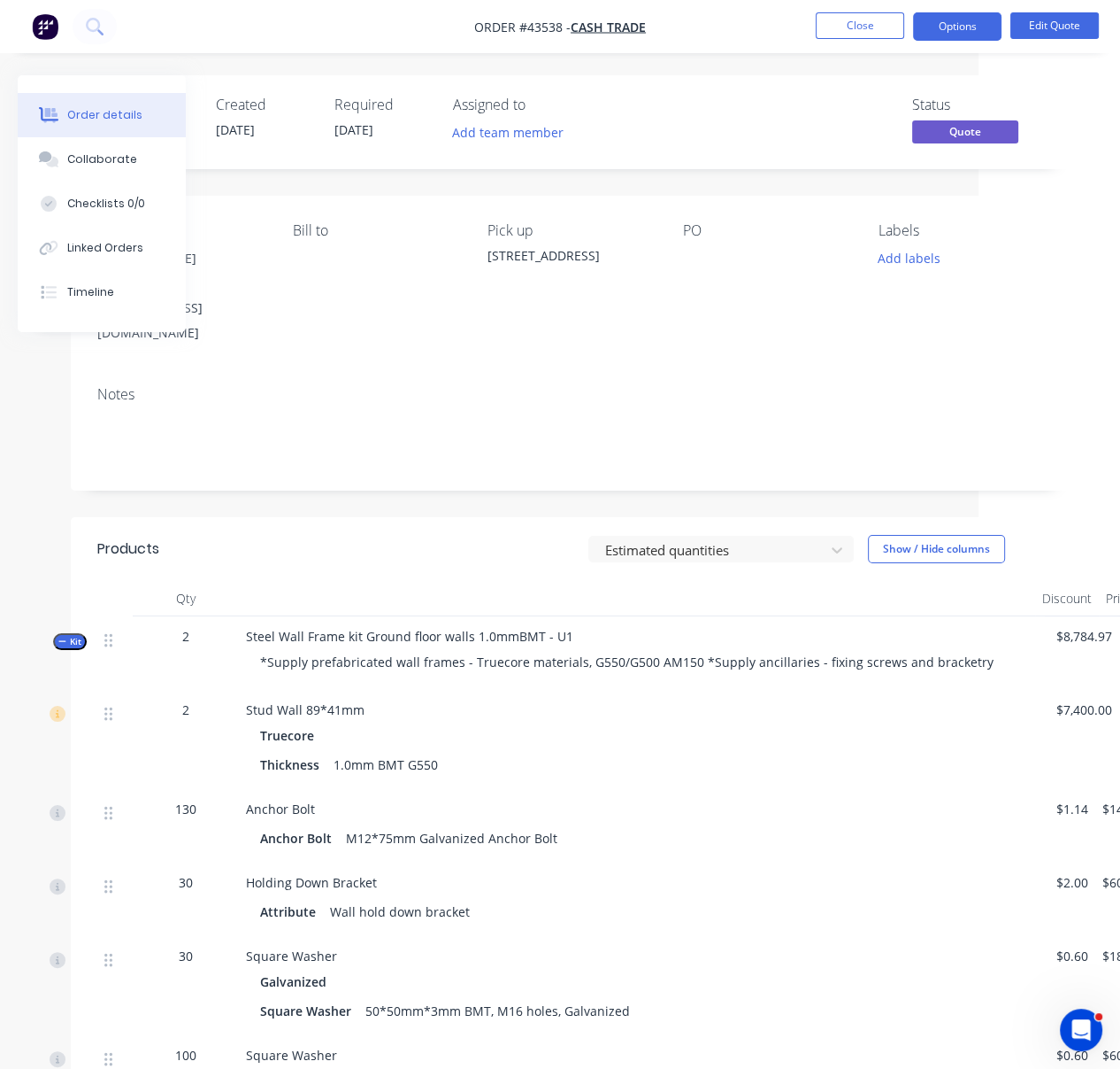
drag, startPoint x: 452, startPoint y: 501, endPoint x: 357, endPoint y: 505, distance: 95.1
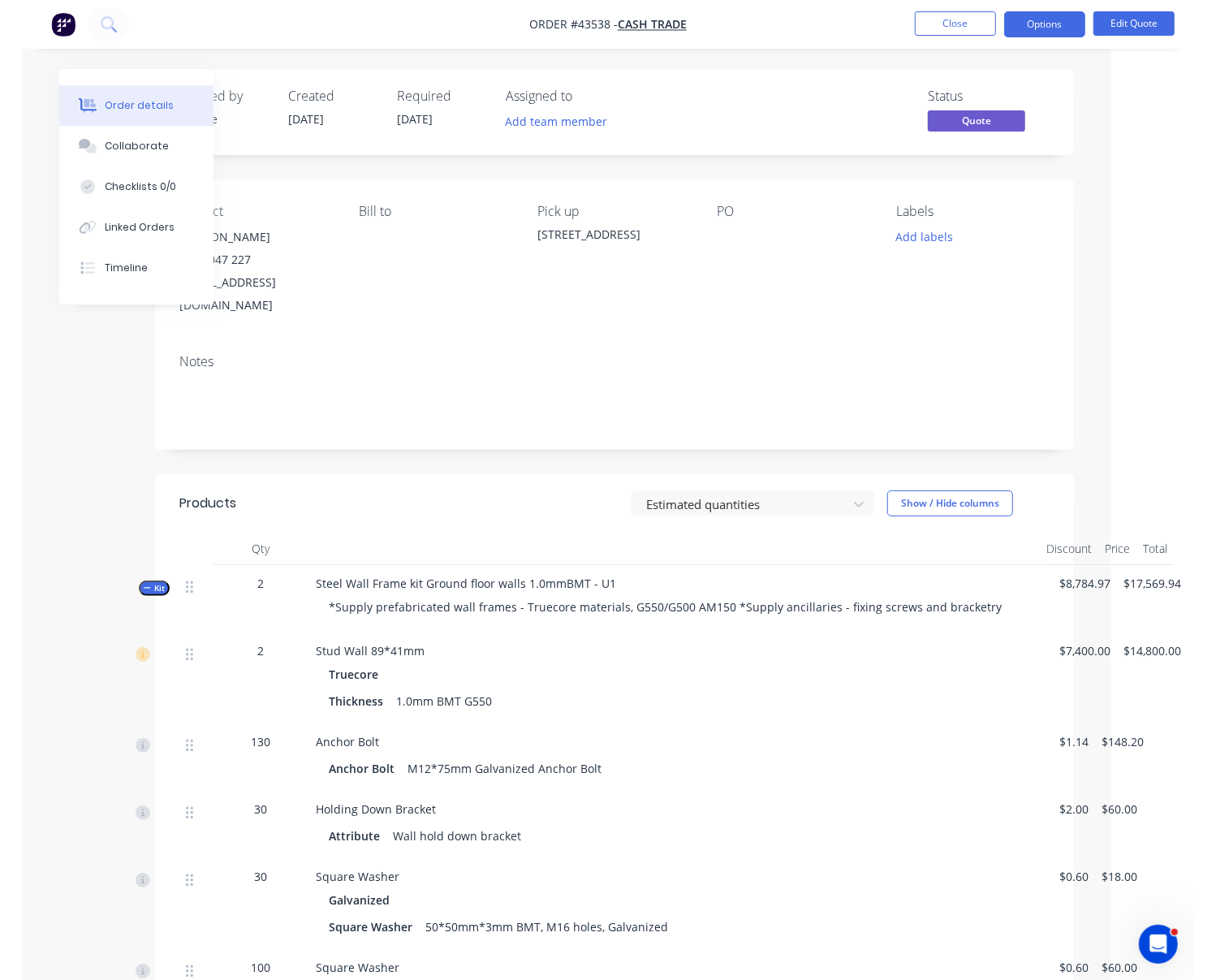
scroll to position [0, 72]
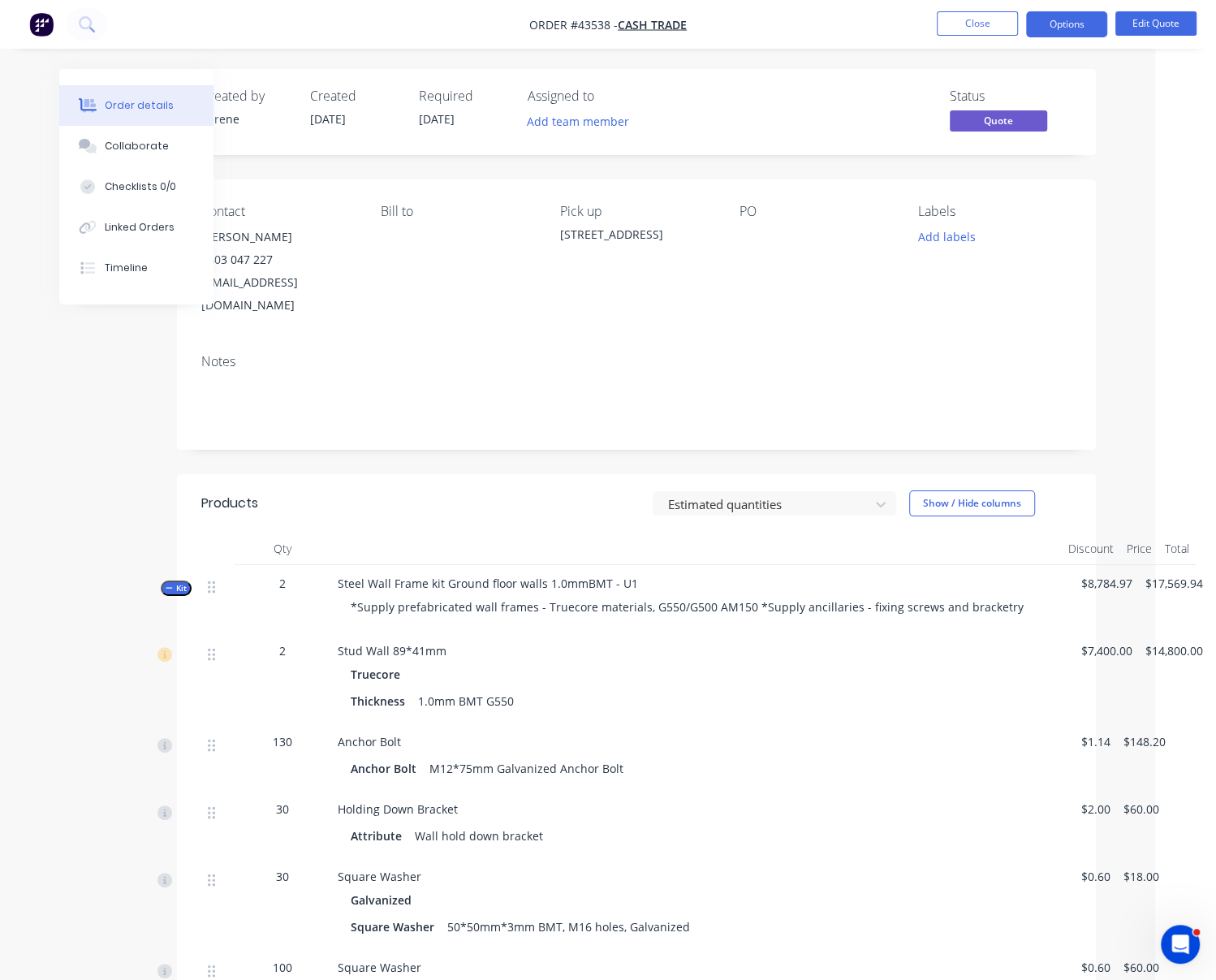
drag, startPoint x: 464, startPoint y: 488, endPoint x: 458, endPoint y: 500, distance: 13.4
click at [464, 488] on header "Products Estimated quantities Show / Hide columns" at bounding box center [636, 503] width 919 height 59
click at [986, 30] on button "Close" at bounding box center [978, 23] width 81 height 24
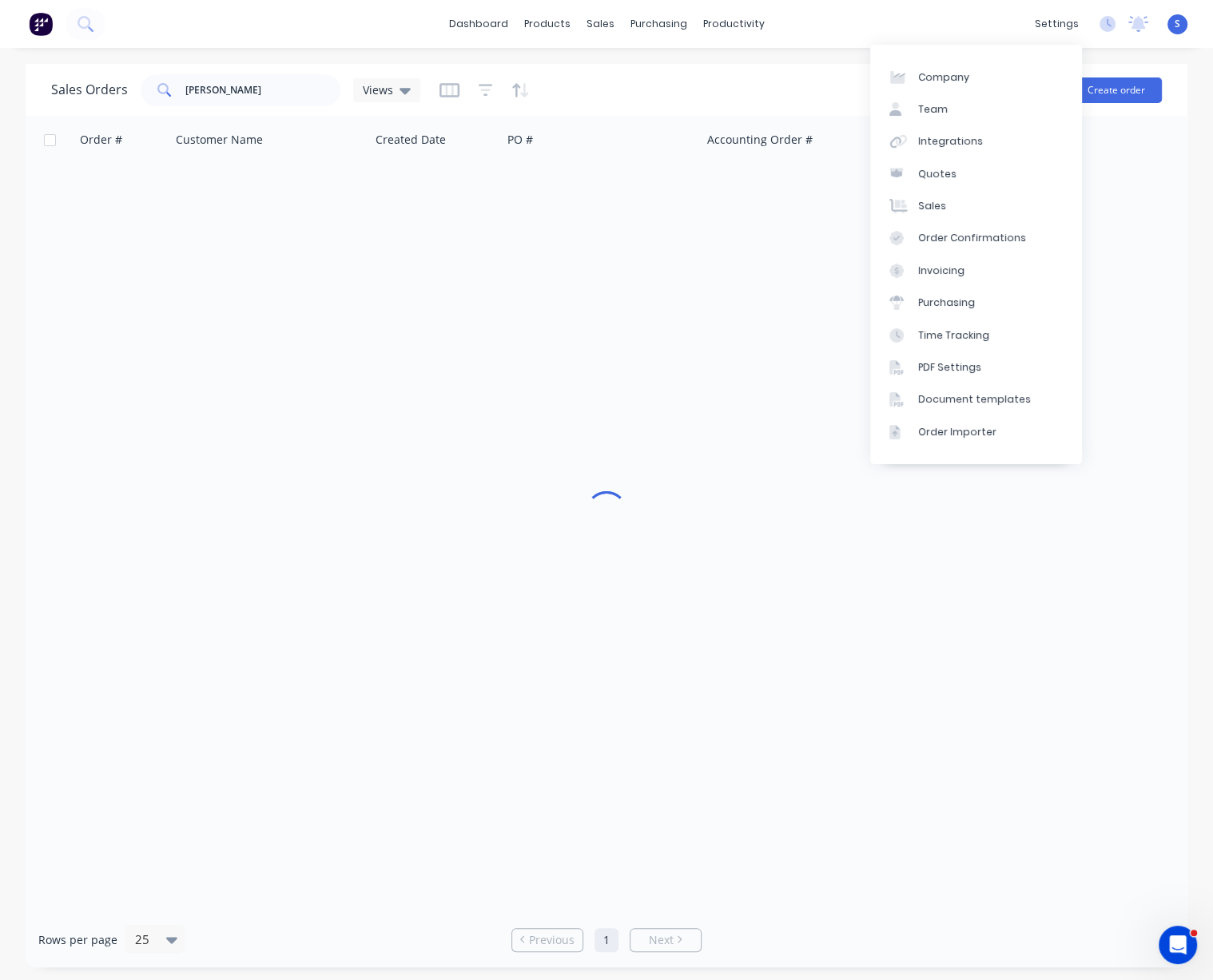
click at [1057, 24] on span "S" at bounding box center [1177, 24] width 6 height 15
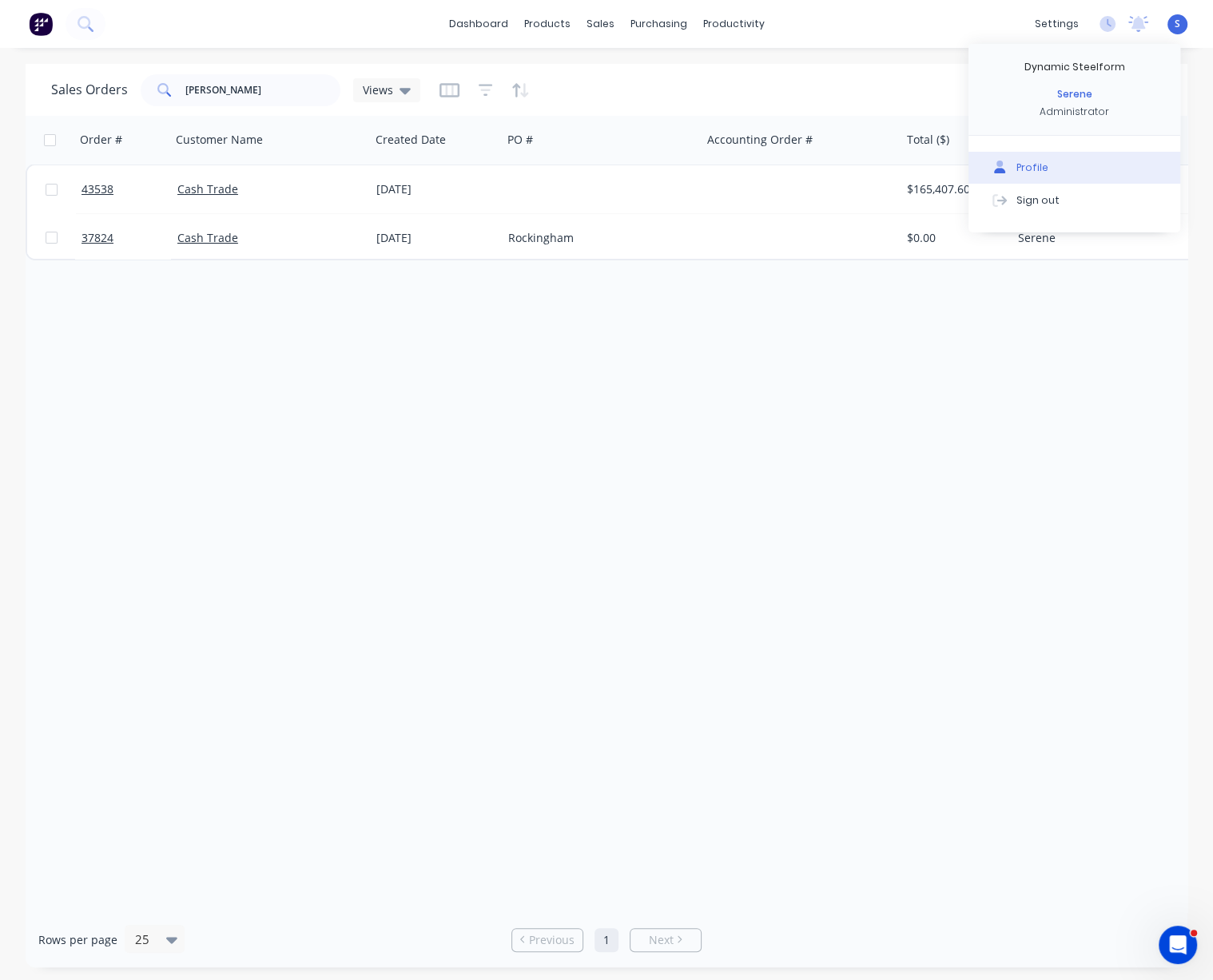
click at [1048, 172] on button "Profile" at bounding box center [1074, 167] width 212 height 32
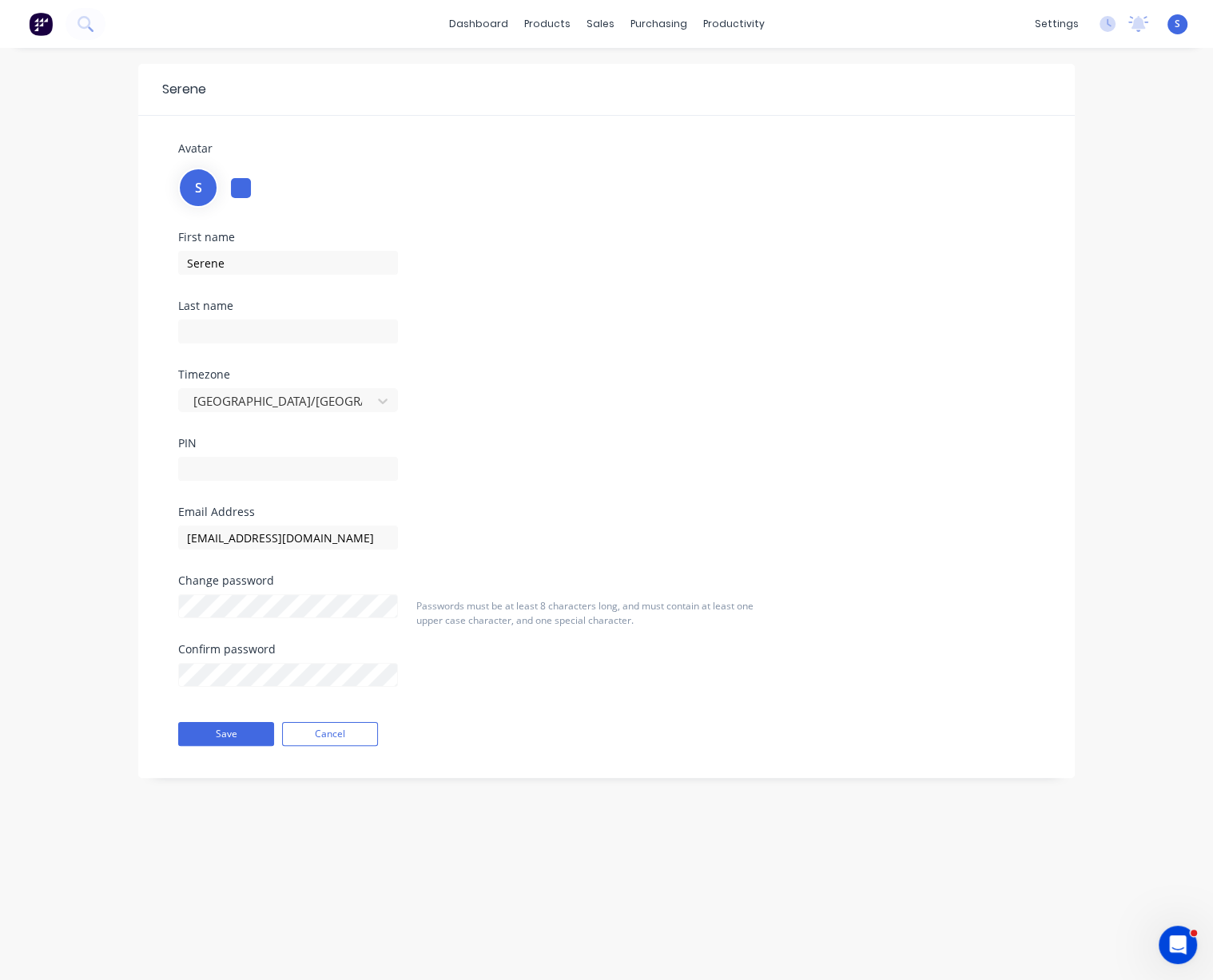
click at [99, 558] on div "Serene Avatar S First name Serene Last name Timezone Australia/Perth PIN Email …" at bounding box center [606, 514] width 1213 height 932
click at [264, 640] on div "Change password" at bounding box center [288, 610] width 220 height 68
click at [498, 678] on div "Passwords must be at least 8 characters long, and must contain at least one upp…" at bounding box center [593, 662] width 366 height 125
click at [129, 619] on div "Serene Avatar S First name Serene Last name Timezone Australia/Perth PIN Email …" at bounding box center [606, 514] width 1213 height 932
click at [113, 700] on div "Serene Avatar S First name Serene Last name Timezone Australia/Perth PIN Email …" at bounding box center [606, 514] width 1213 height 932
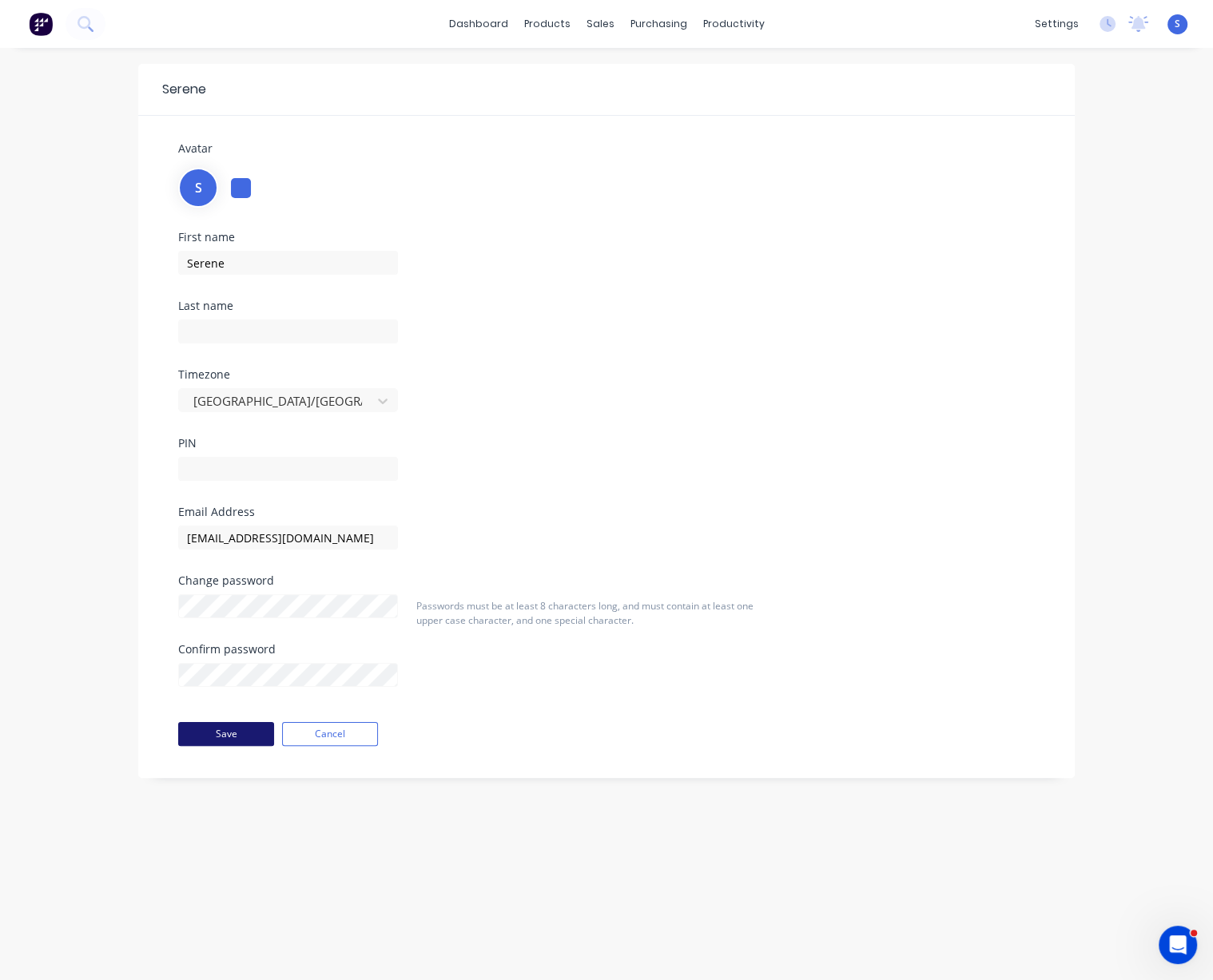
click at [223, 746] on button "Save" at bounding box center [226, 733] width 96 height 24
click at [647, 77] on div "Sales Orders" at bounding box center [657, 77] width 65 height 15
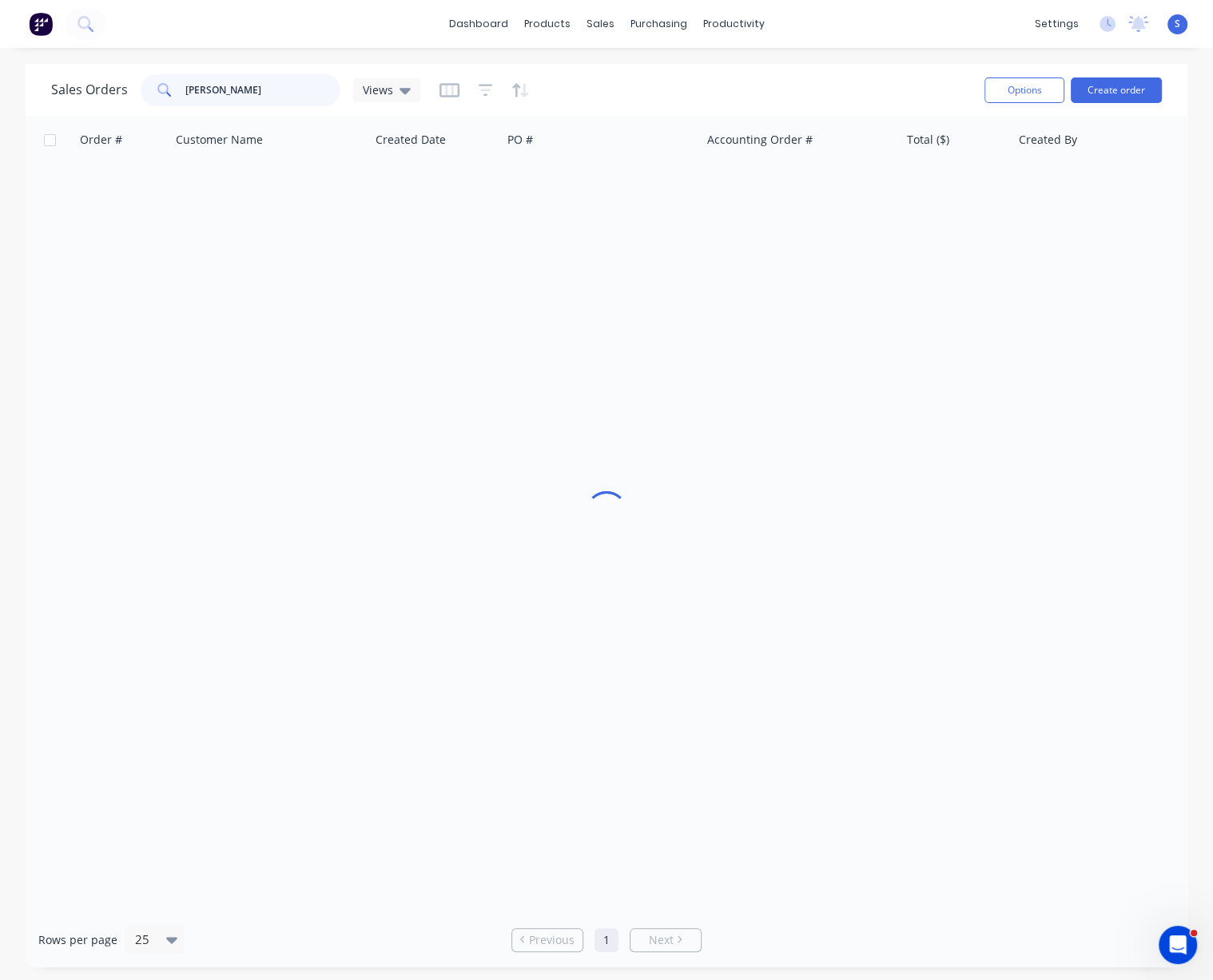
drag, startPoint x: 272, startPoint y: 85, endPoint x: 129, endPoint y: 84, distance: 143.0
click at [128, 82] on div "Sales Orders billy bevan Views" at bounding box center [235, 90] width 369 height 32
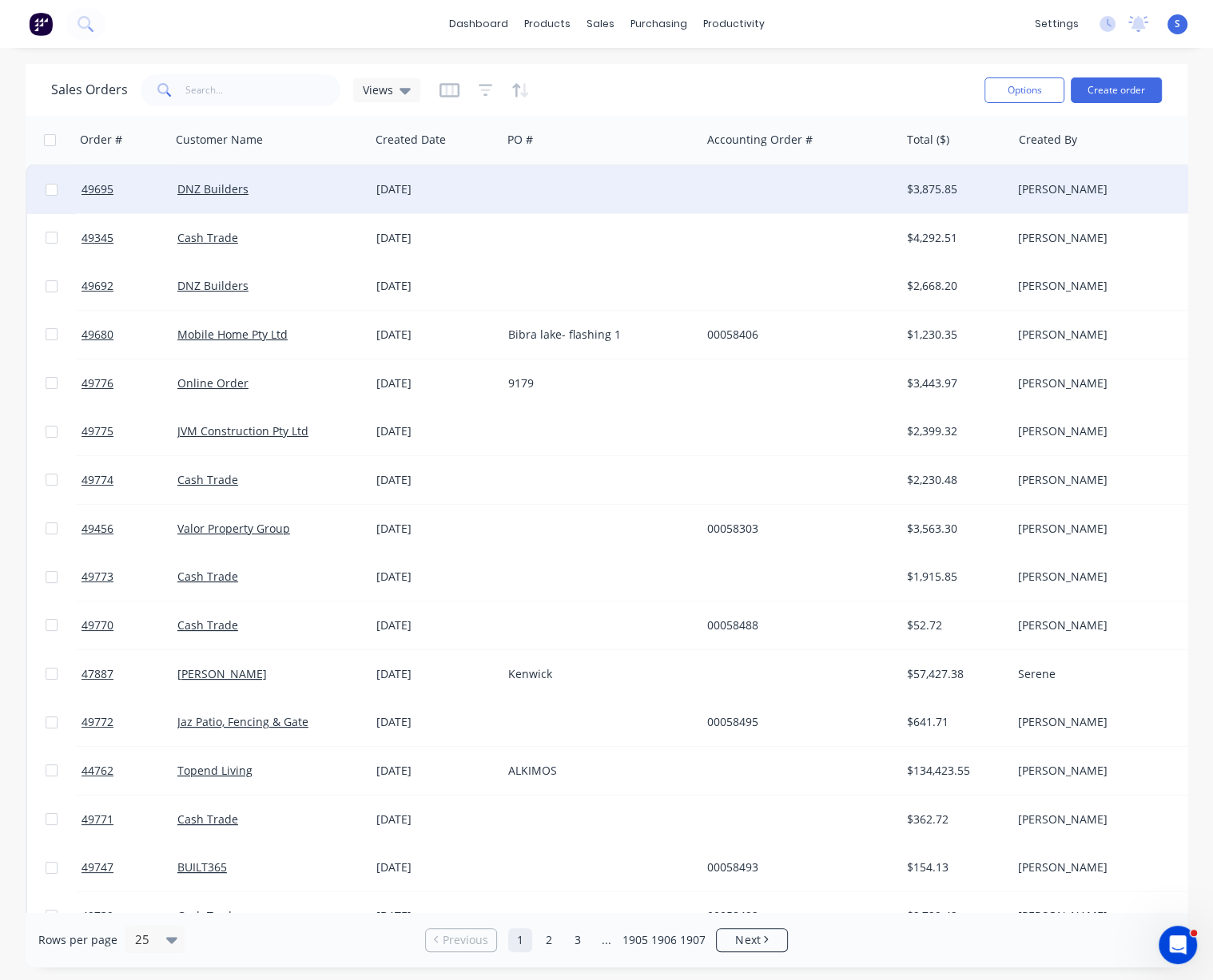
click at [582, 187] on div at bounding box center [601, 189] width 199 height 48
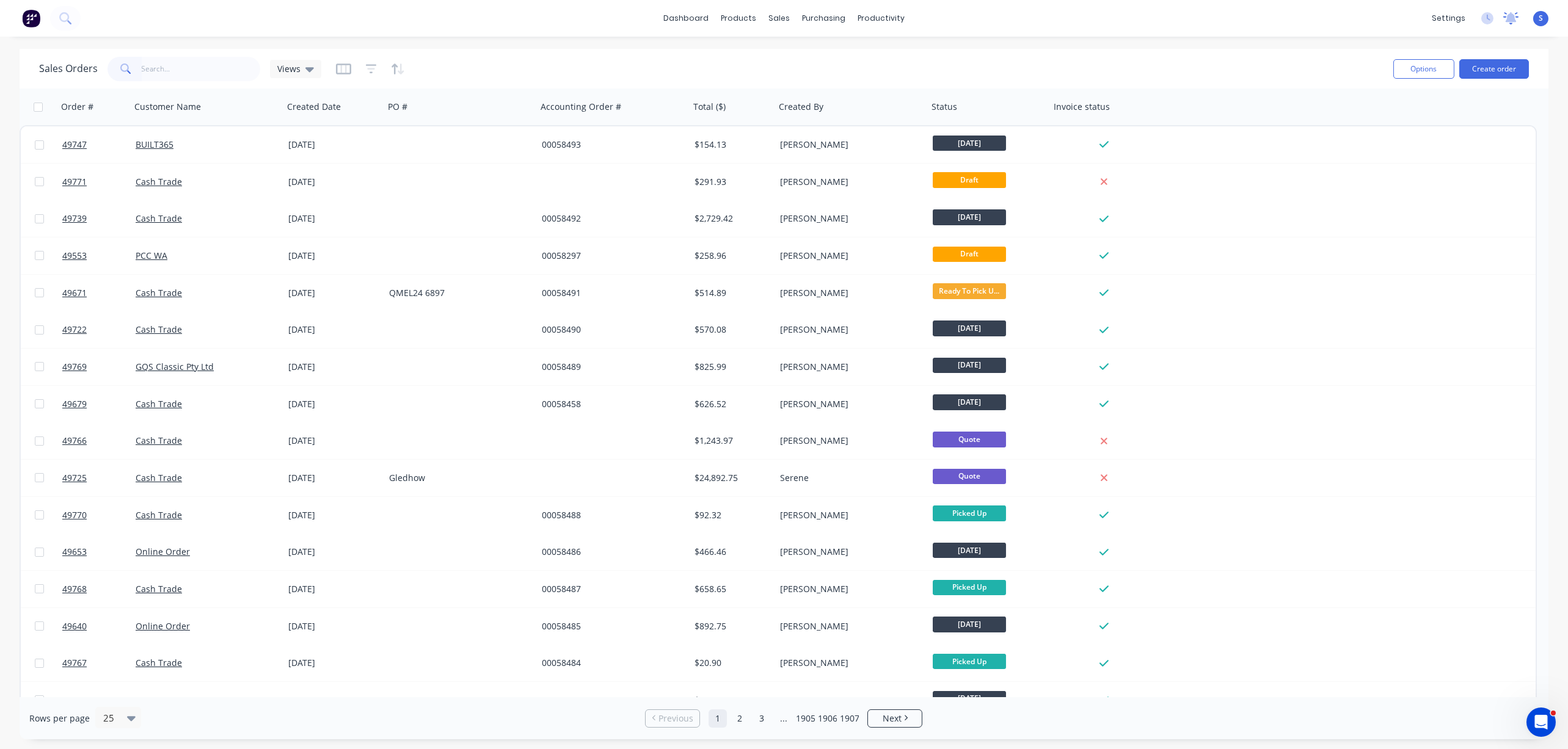
click at [766, 20] on icon at bounding box center [1511, 17] width 11 height 10
click at [766, 114] on div "Sadhana" at bounding box center [1236, 118] width 179 height 13
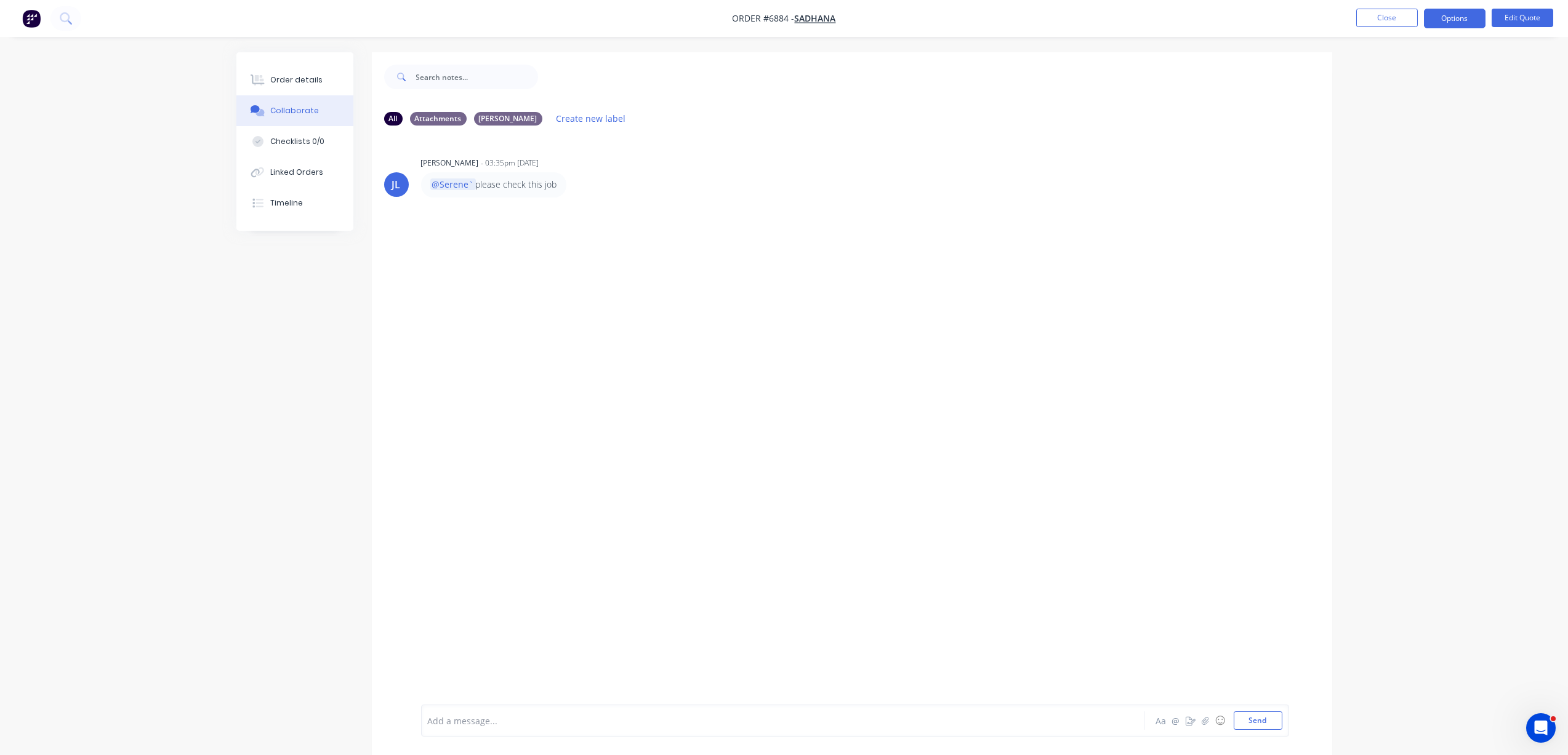
click at [771, 325] on div "[PERSON_NAME] - 03:35pm [DATE] @Serene` please check this job Labels Edit Delete" at bounding box center [852, 420] width 960 height 569
click at [37, 21] on img "button" at bounding box center [31, 18] width 18 height 18
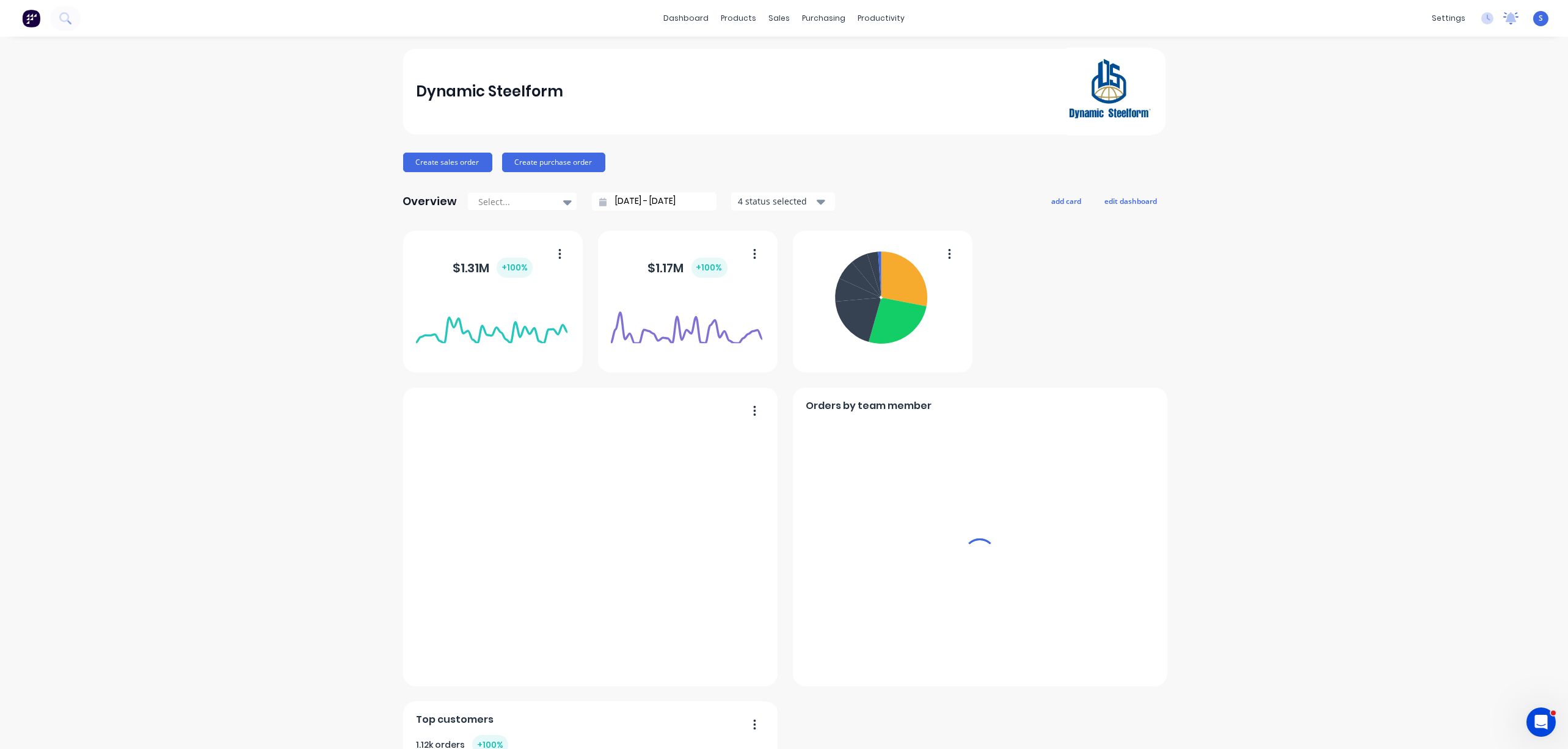
click at [766, 17] on div "settings No new notifications [PERSON_NAME] all as read [PERSON_NAME] mentioned…" at bounding box center [1497, 18] width 143 height 18
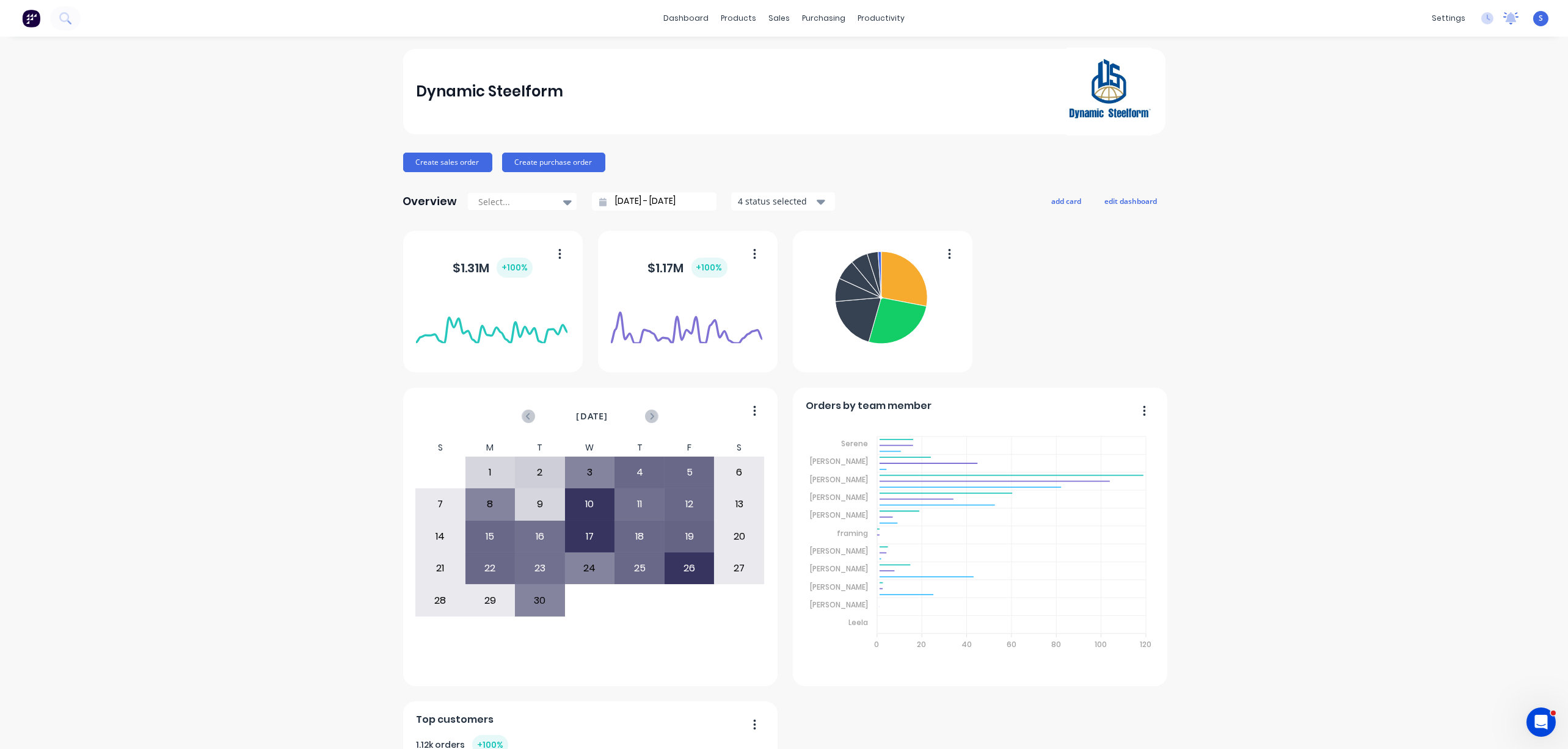
click at [766, 16] on icon at bounding box center [1511, 17] width 11 height 10
click at [766, 53] on span "Mark all as read" at bounding box center [1456, 55] width 101 height 12
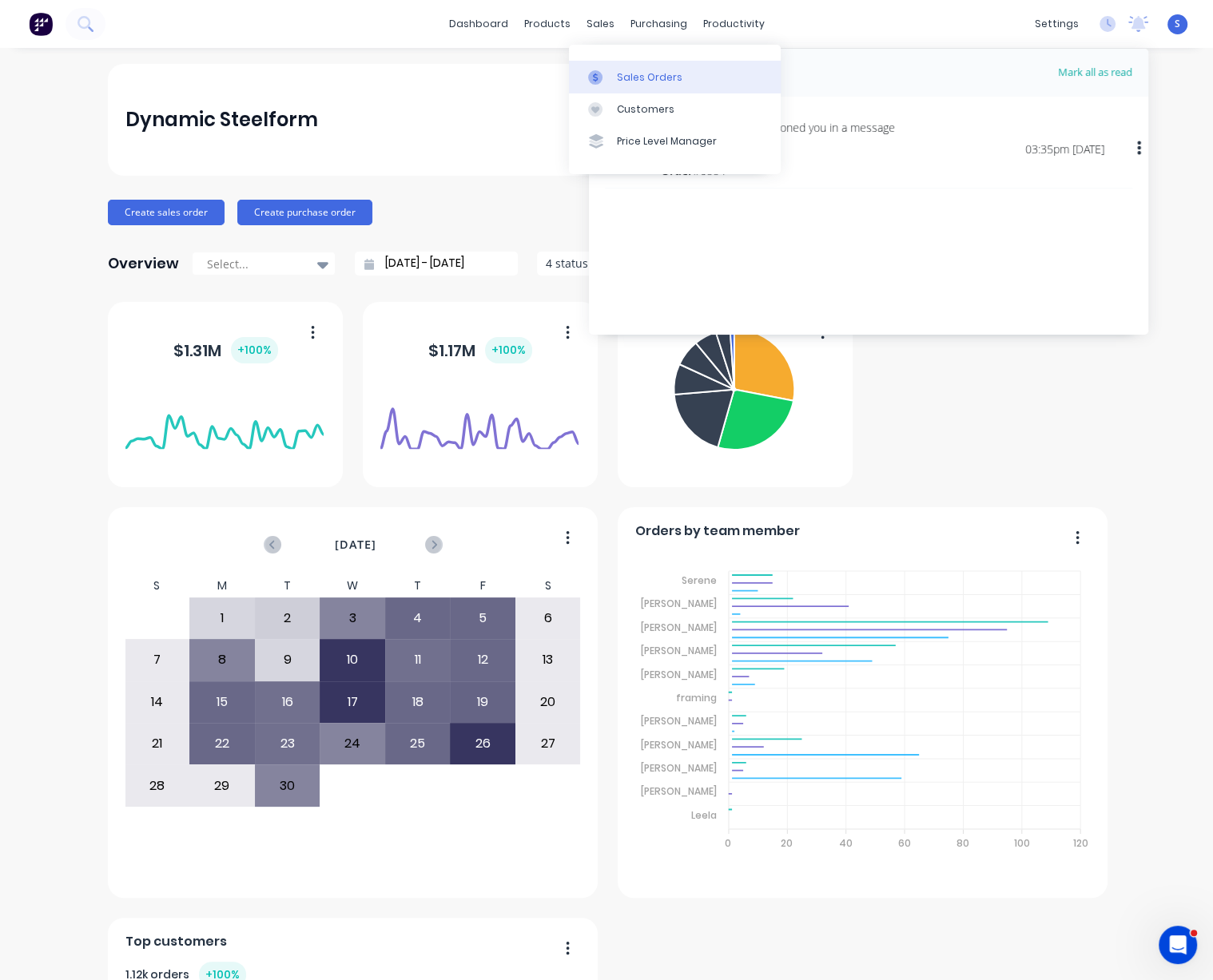
click at [624, 71] on div "Sales Orders" at bounding box center [650, 77] width 65 height 15
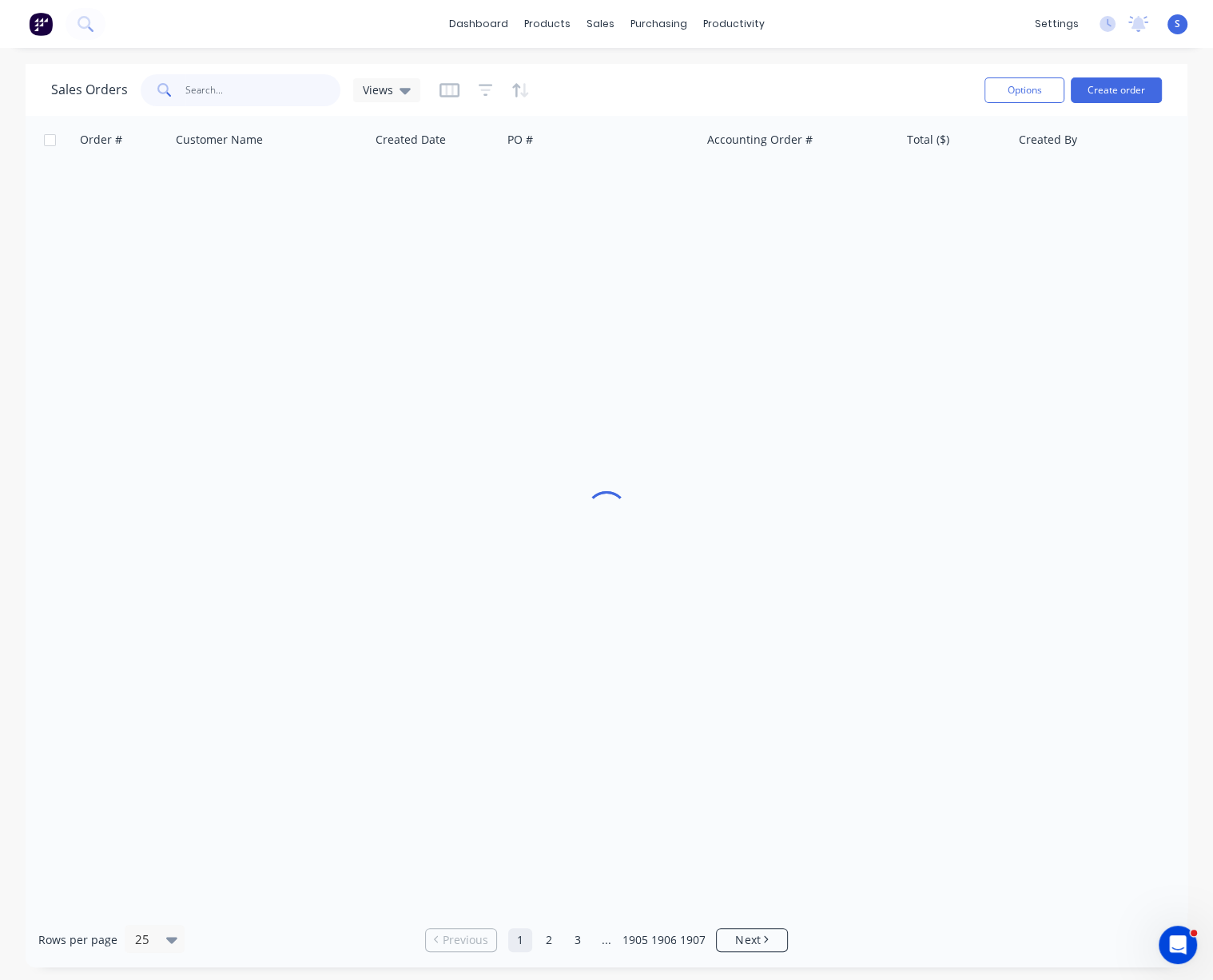
click at [261, 84] on input "text" at bounding box center [263, 90] width 155 height 32
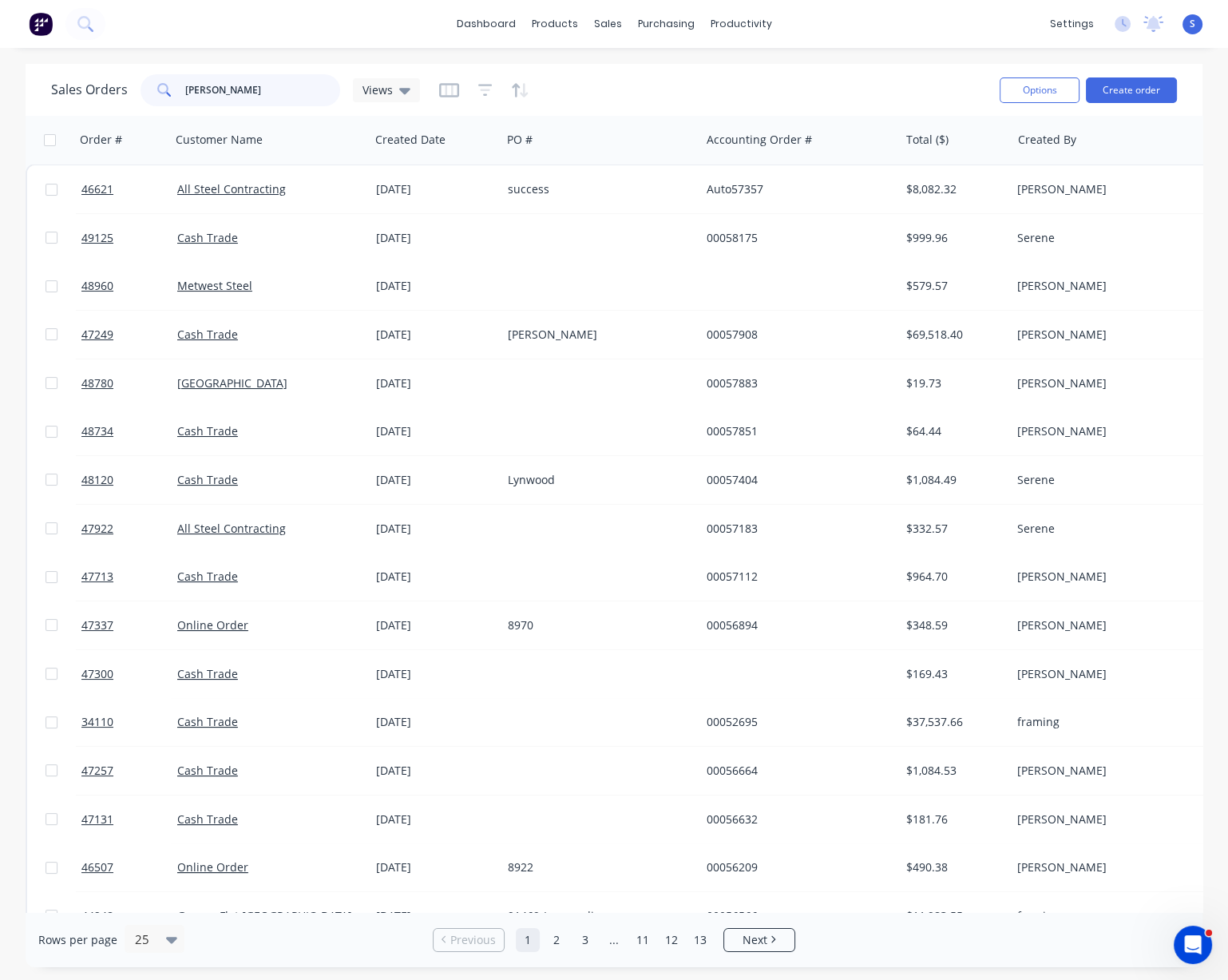
drag, startPoint x: 229, startPoint y: 91, endPoint x: 185, endPoint y: 90, distance: 44.0
click at [186, 90] on div "[PERSON_NAME]" at bounding box center [240, 90] width 199 height 32
type input "34110"
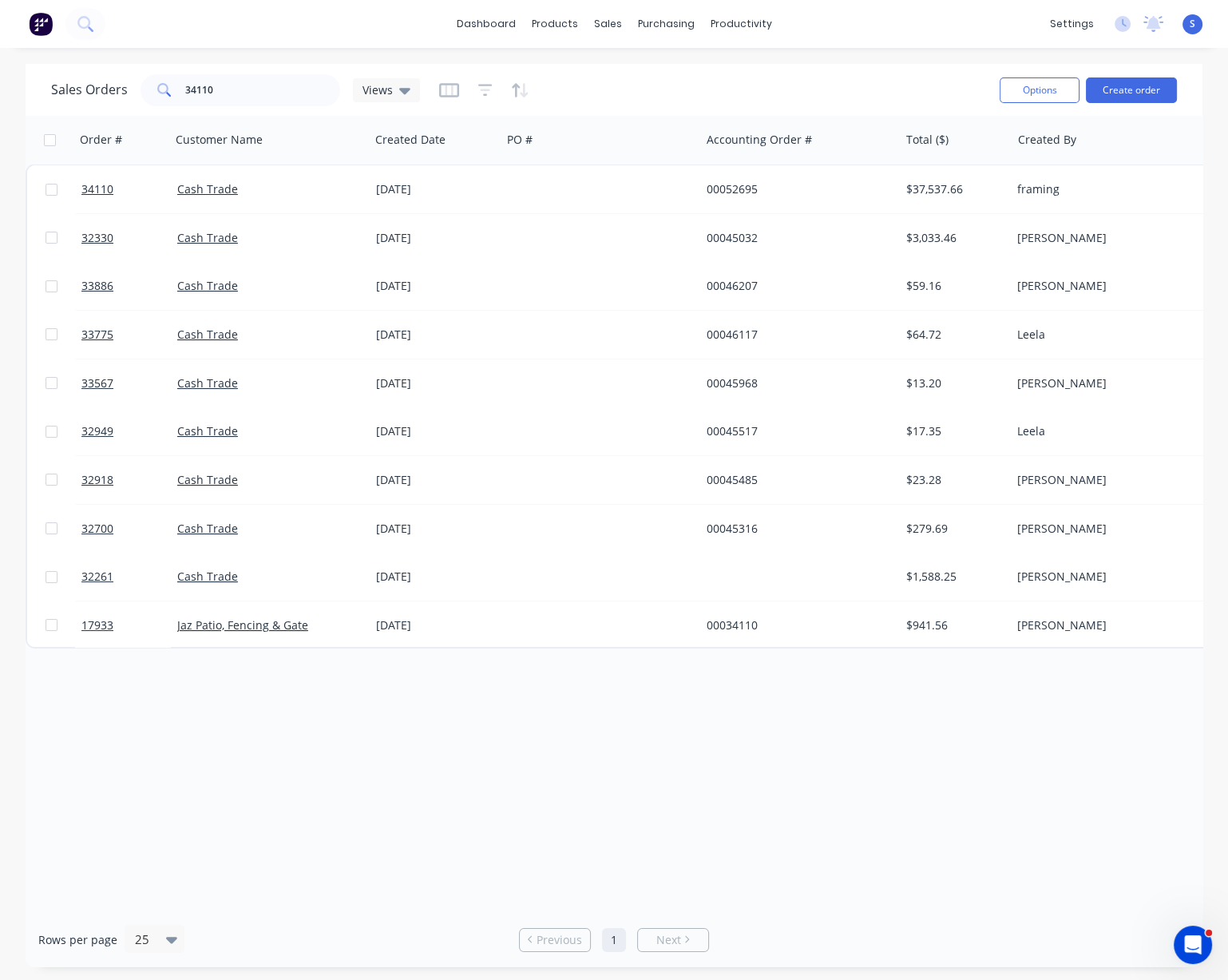
click at [769, 773] on div "Order # Customer Name Created Date PO # Accounting Order # Total ($) Created By…" at bounding box center [614, 514] width 1178 height 796
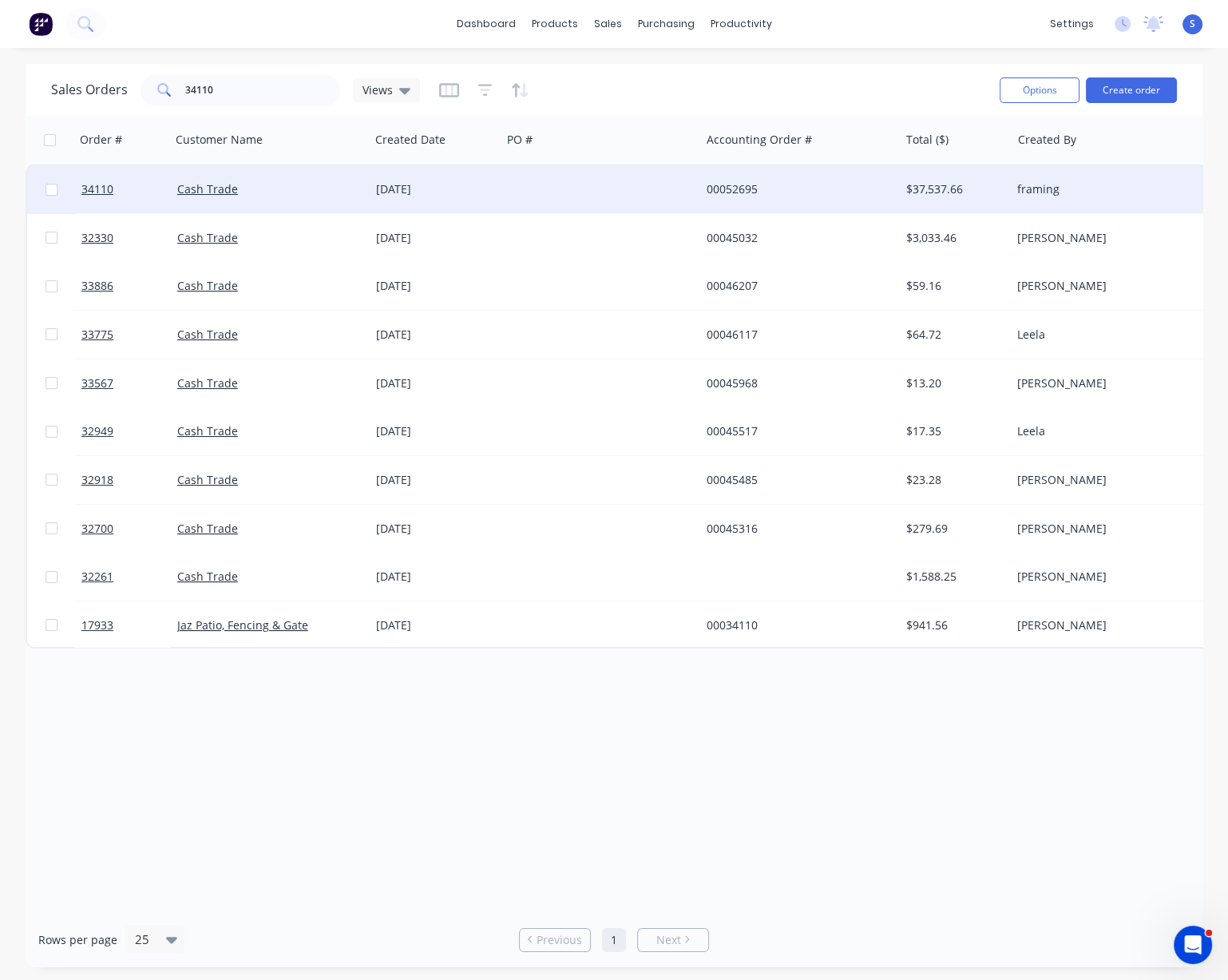
click at [412, 193] on div "[DATE]" at bounding box center [435, 190] width 119 height 16
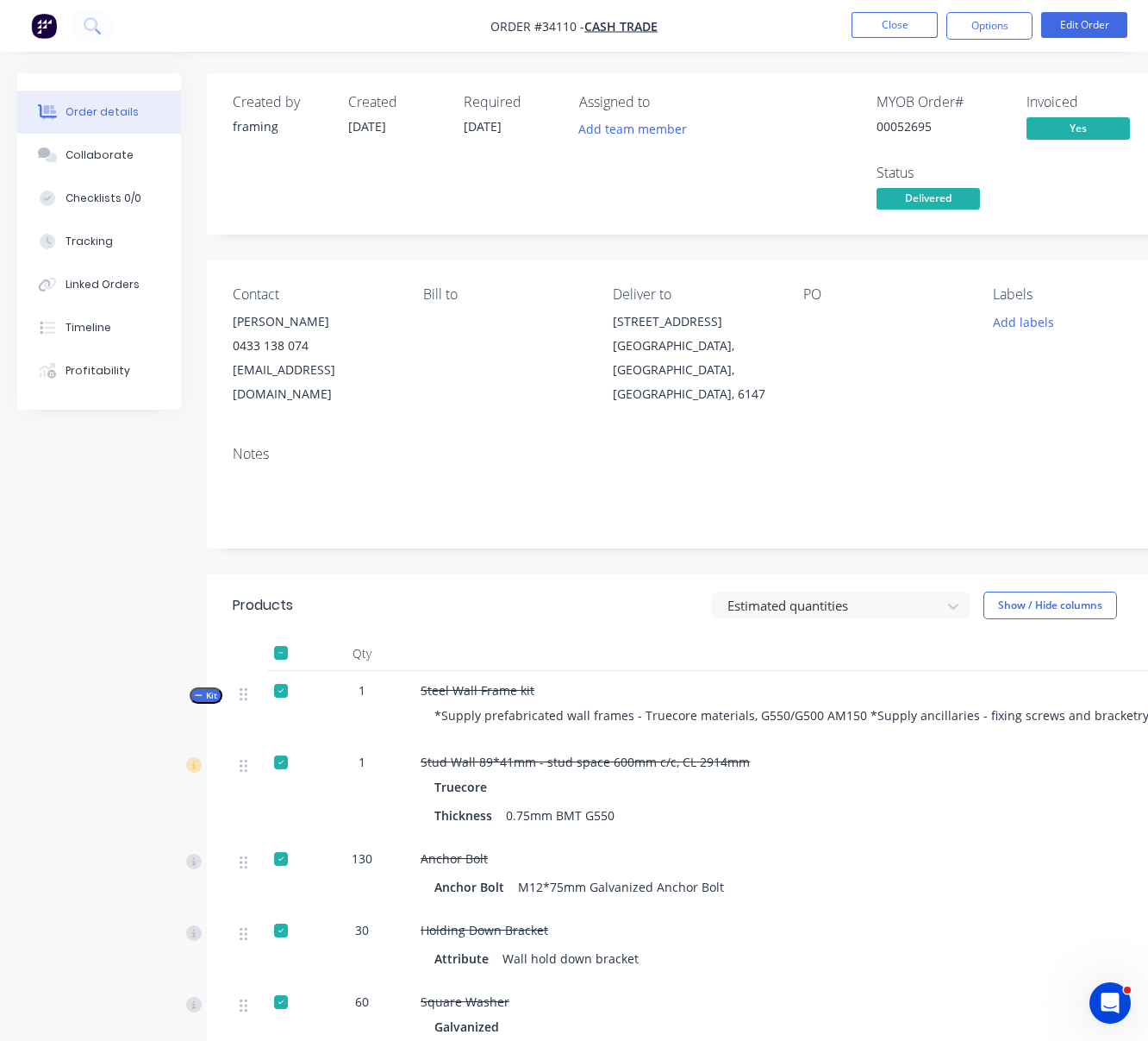
click at [365, 283] on div "Contact [PERSON_NAME] [PHONE_NUMBER] [EMAIL_ADDRESS][DOMAIN_NAME] Bill to Deliv…" at bounding box center [695, 345] width 975 height 171
click at [469, 619] on div "Estimated quantities Show / Hide columns" at bounding box center [792, 604] width 726 height 27
click at [927, 21] on button "Close" at bounding box center [895, 25] width 86 height 25
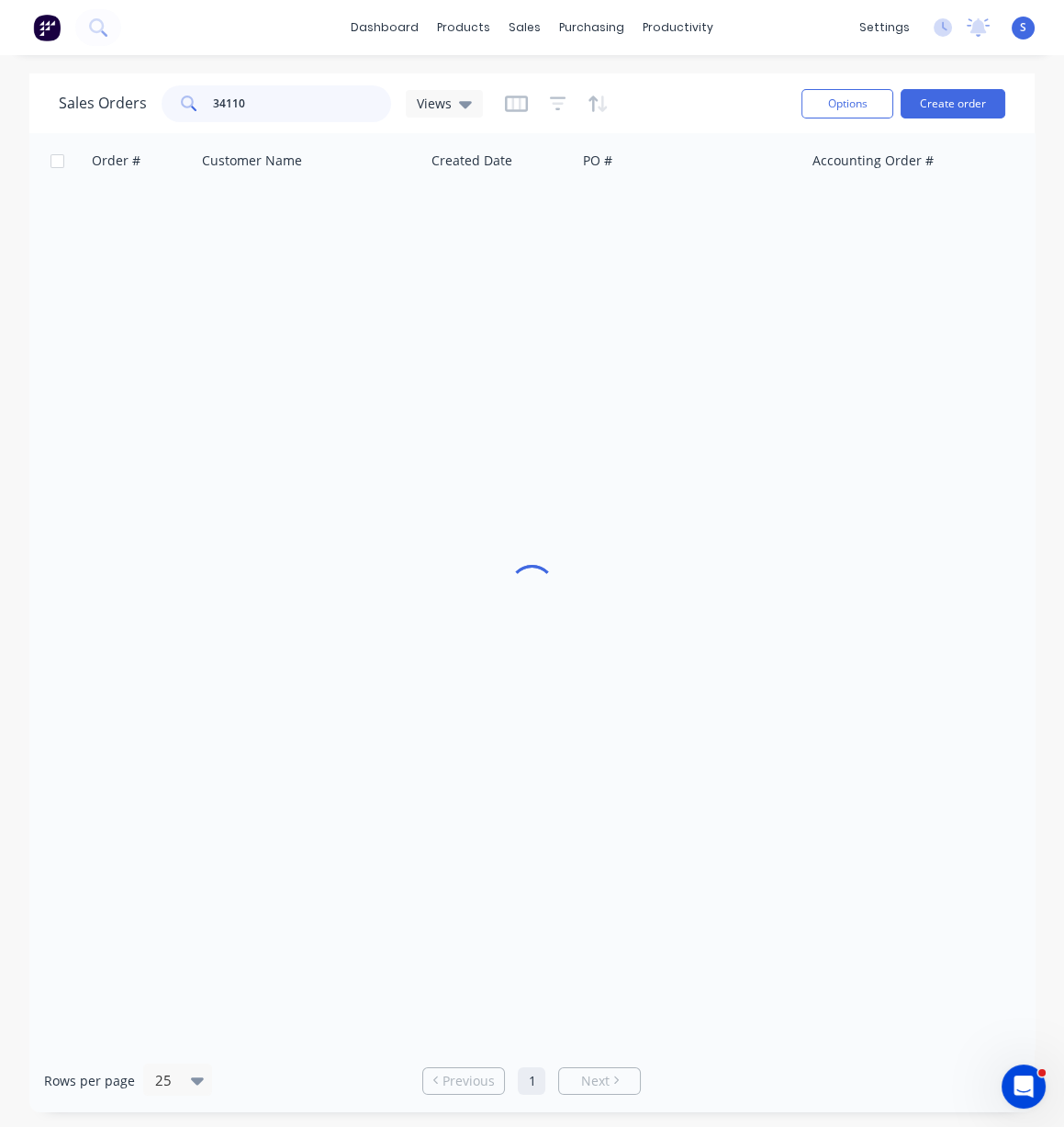
drag, startPoint x: 288, startPoint y: 105, endPoint x: 176, endPoint y: 102, distance: 112.0
click at [177, 102] on div "34110" at bounding box center [276, 103] width 229 height 37
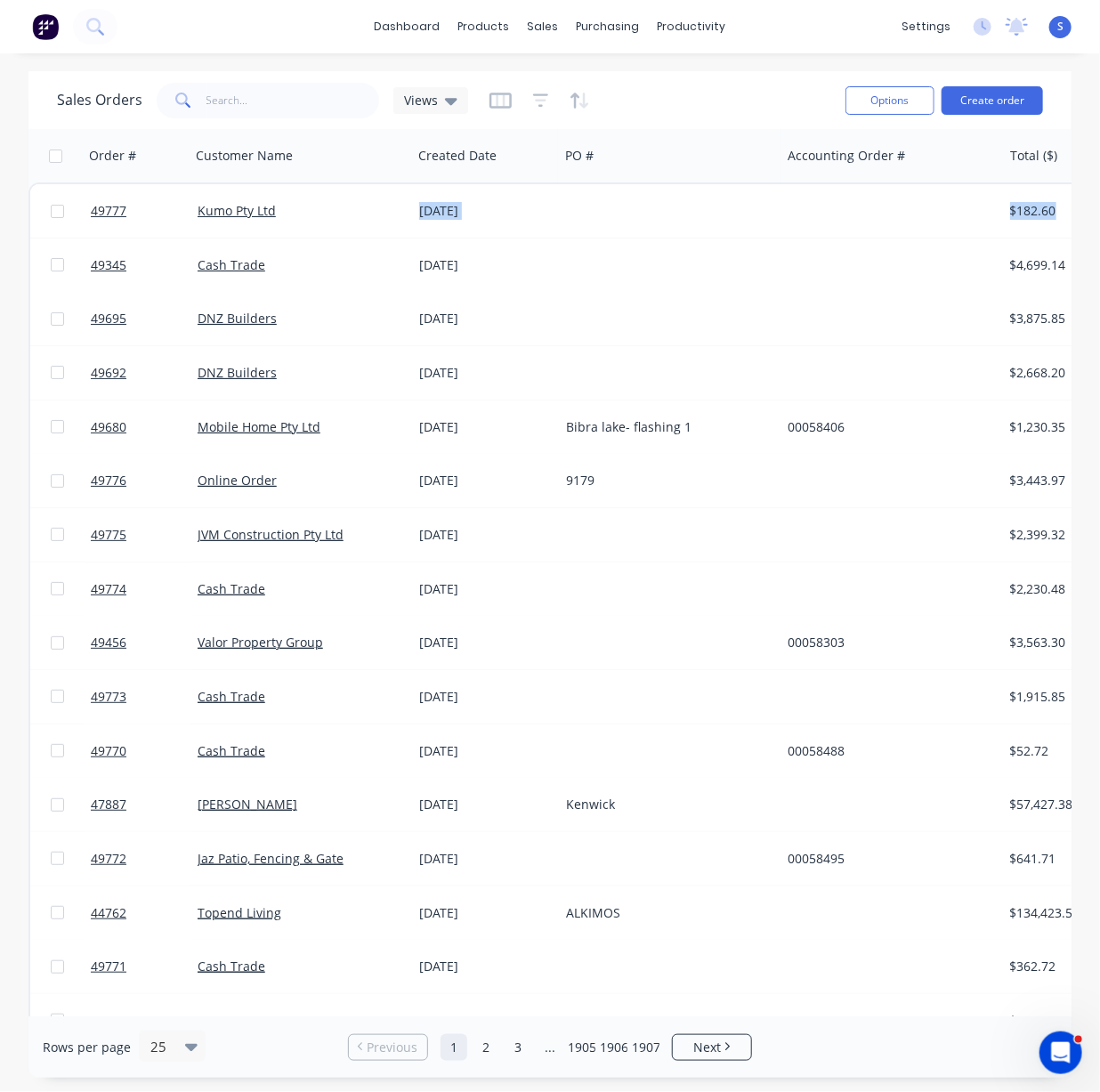
drag, startPoint x: 47, startPoint y: 263, endPoint x: -31, endPoint y: 247, distance: 79.6
click at [0, 247] on html "dashboard products sales purchasing productivity dashboard products Product Cat…" at bounding box center [550, 546] width 1100 height 1092
click at [705, 100] on div "Sales Orders Views" at bounding box center [444, 100] width 774 height 44
